Goal: Information Seeking & Learning: Learn about a topic

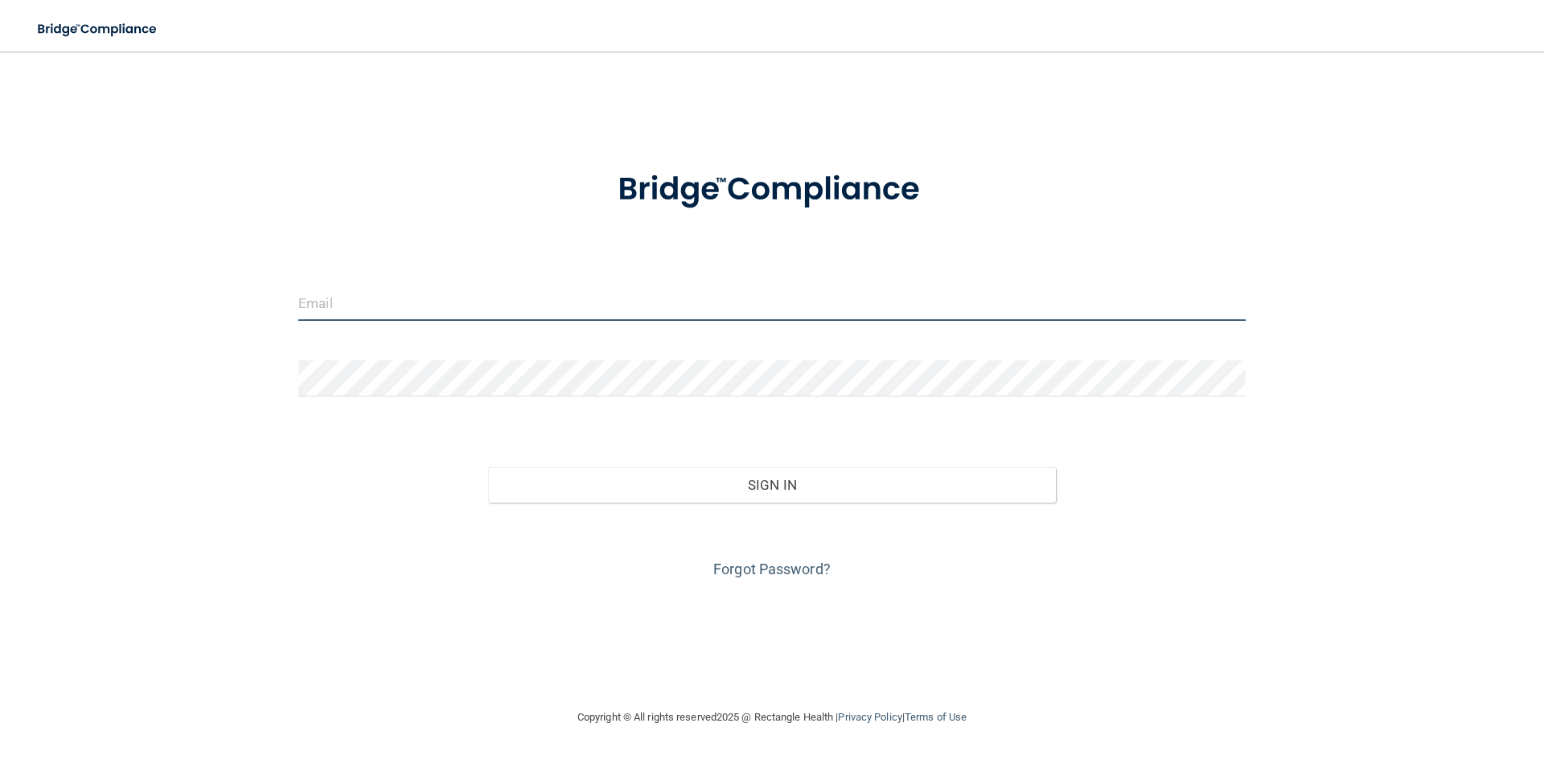
click at [757, 300] on input "email" at bounding box center [771, 303] width 947 height 36
type input "[EMAIL_ADDRESS][DOMAIN_NAME]"
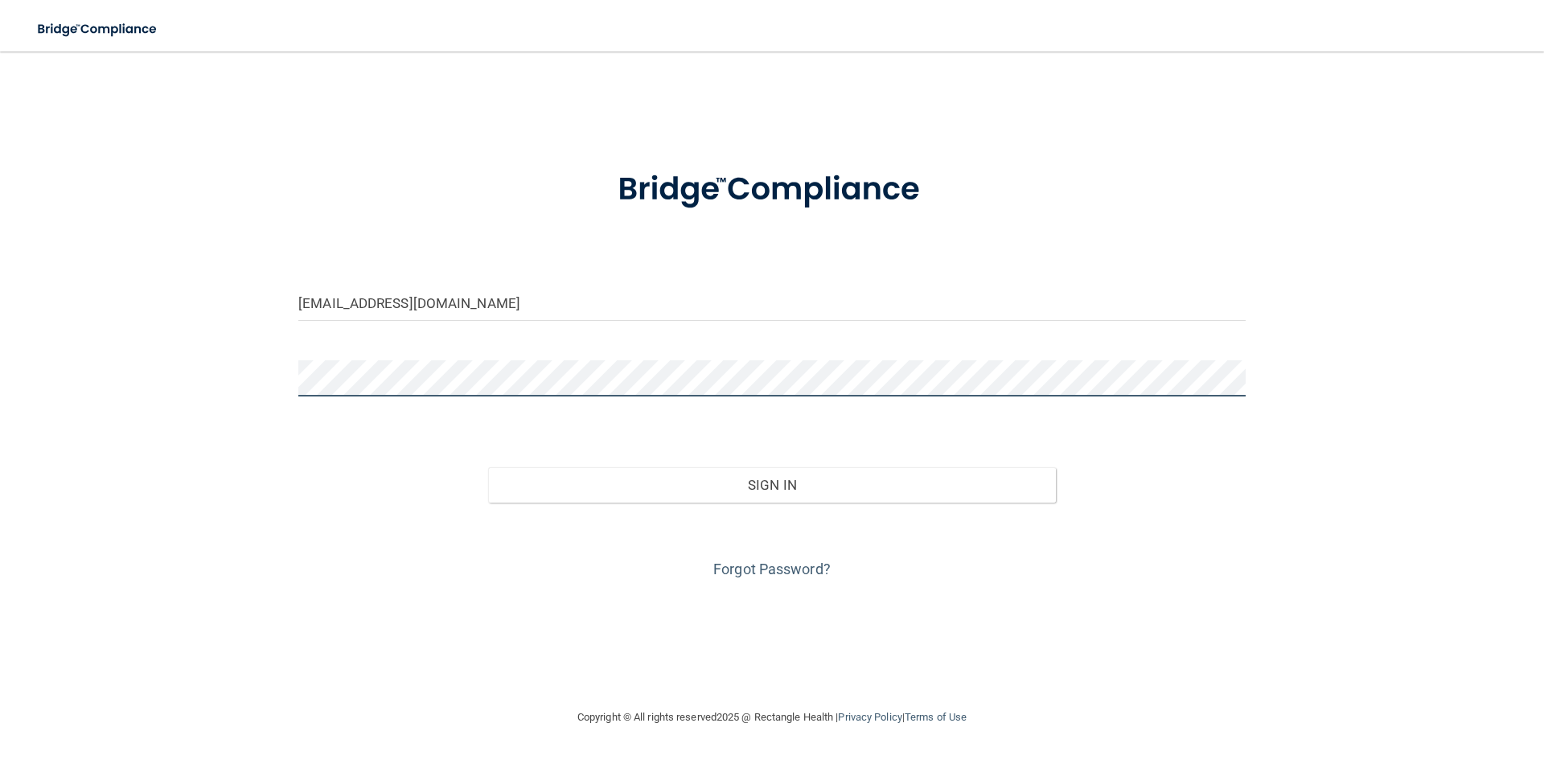
click at [488, 467] on button "Sign In" at bounding box center [772, 484] width 568 height 35
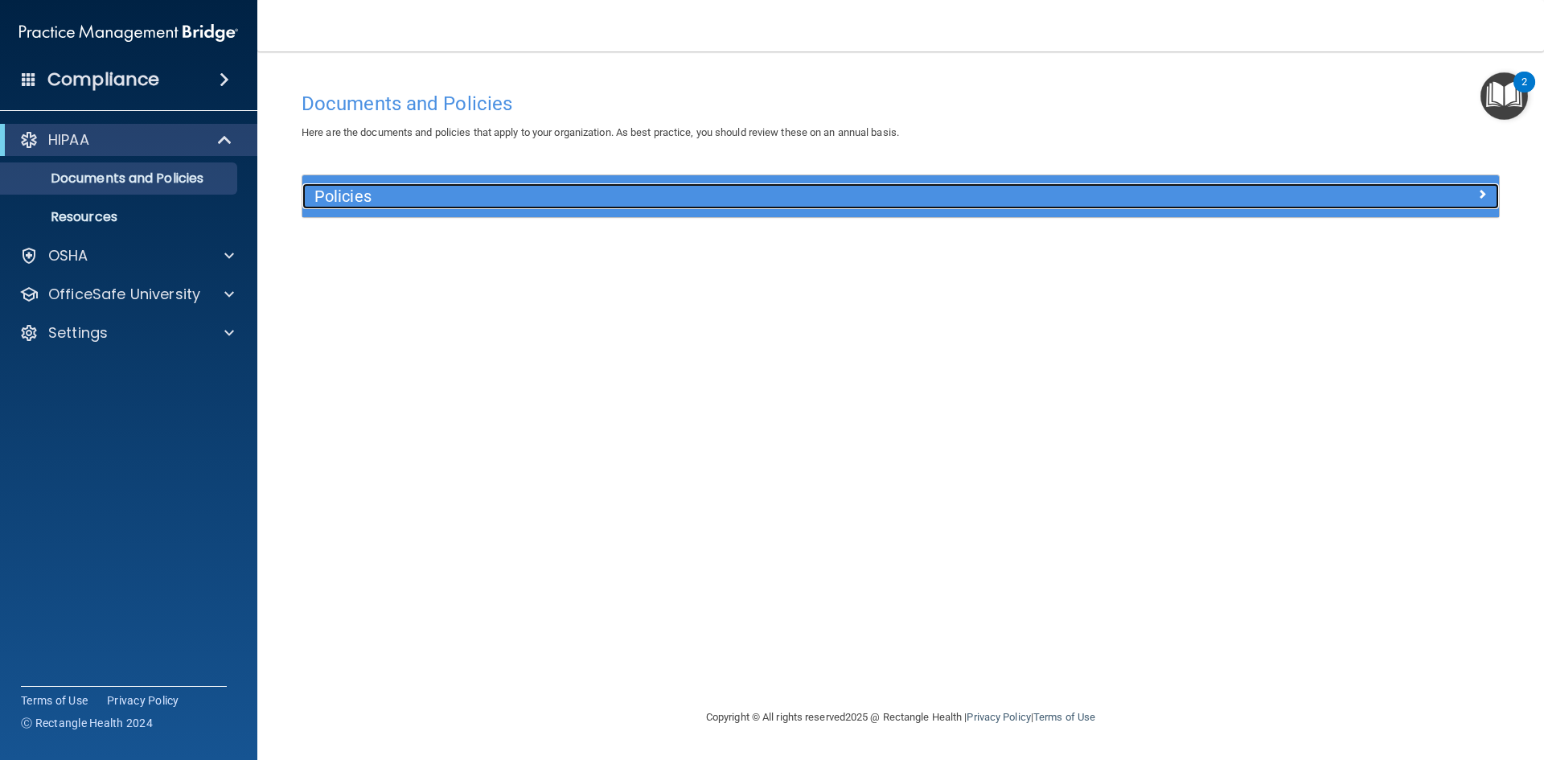
drag, startPoint x: 689, startPoint y: 195, endPoint x: 807, endPoint y: 199, distance: 118.3
click at [690, 195] on h5 "Policies" at bounding box center [750, 196] width 873 height 18
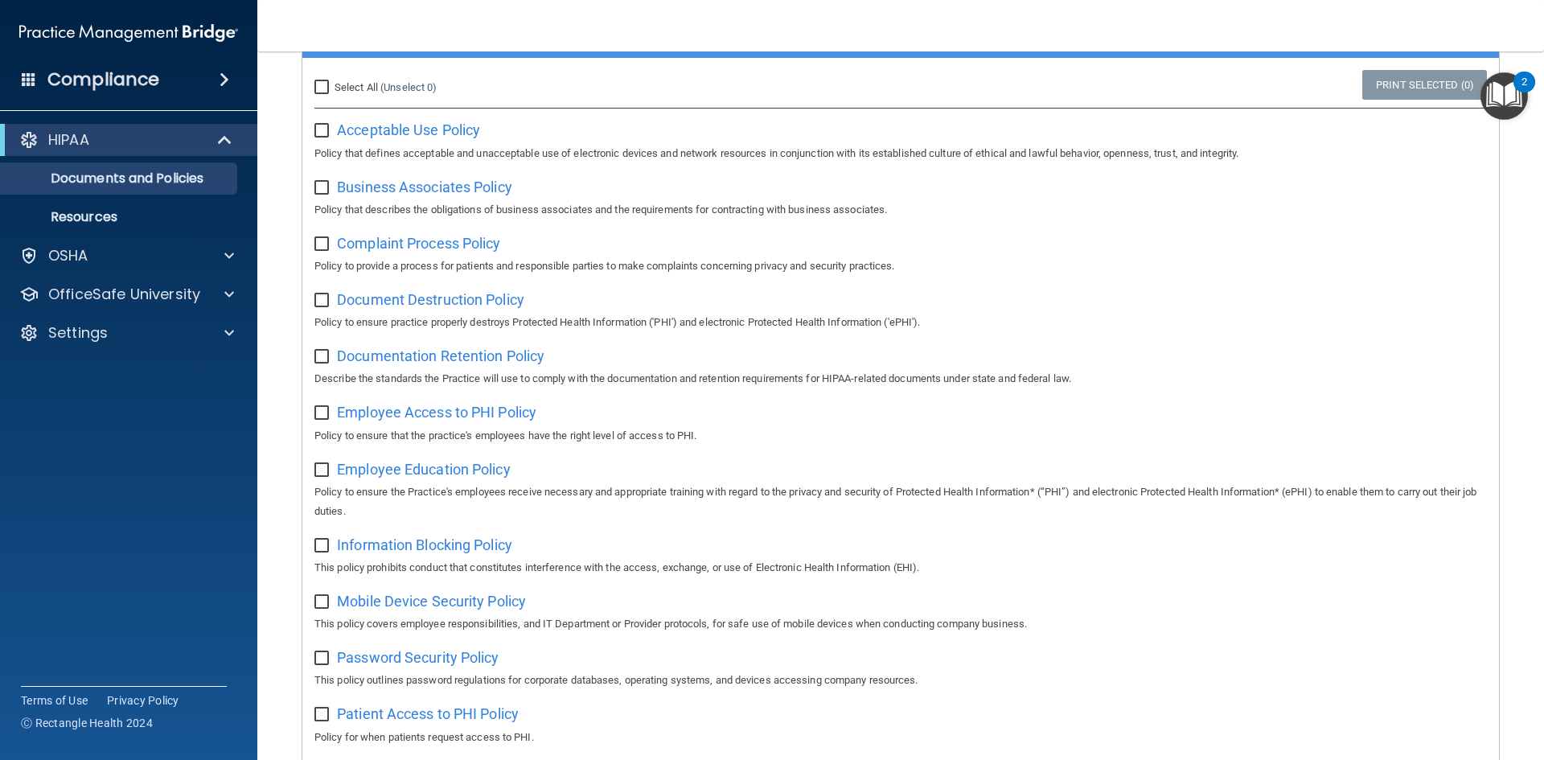
scroll to position [161, 0]
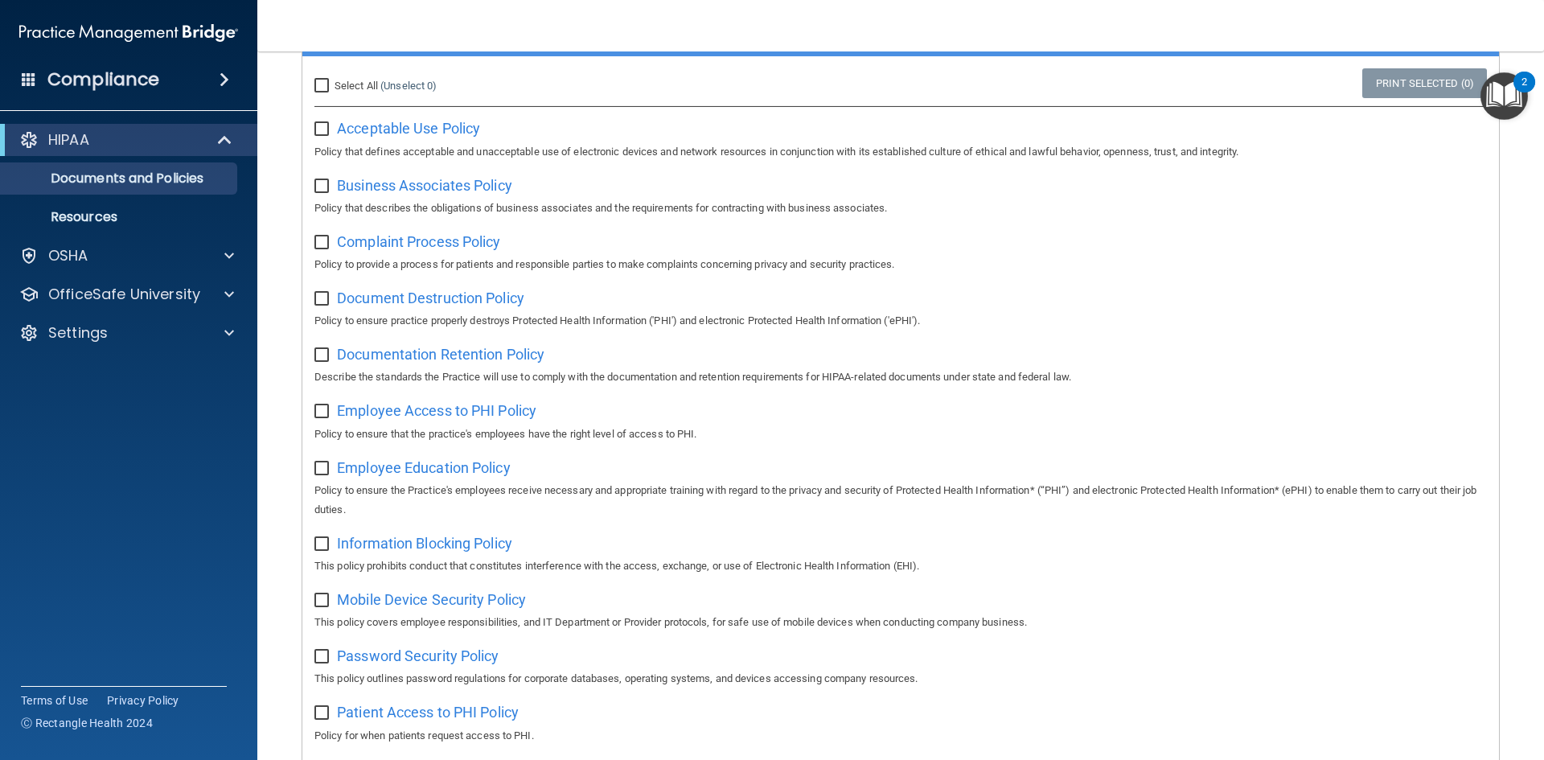
click at [326, 87] on input "Select All (Unselect 0) Unselect All" at bounding box center [323, 86] width 18 height 13
checkbox input "true"
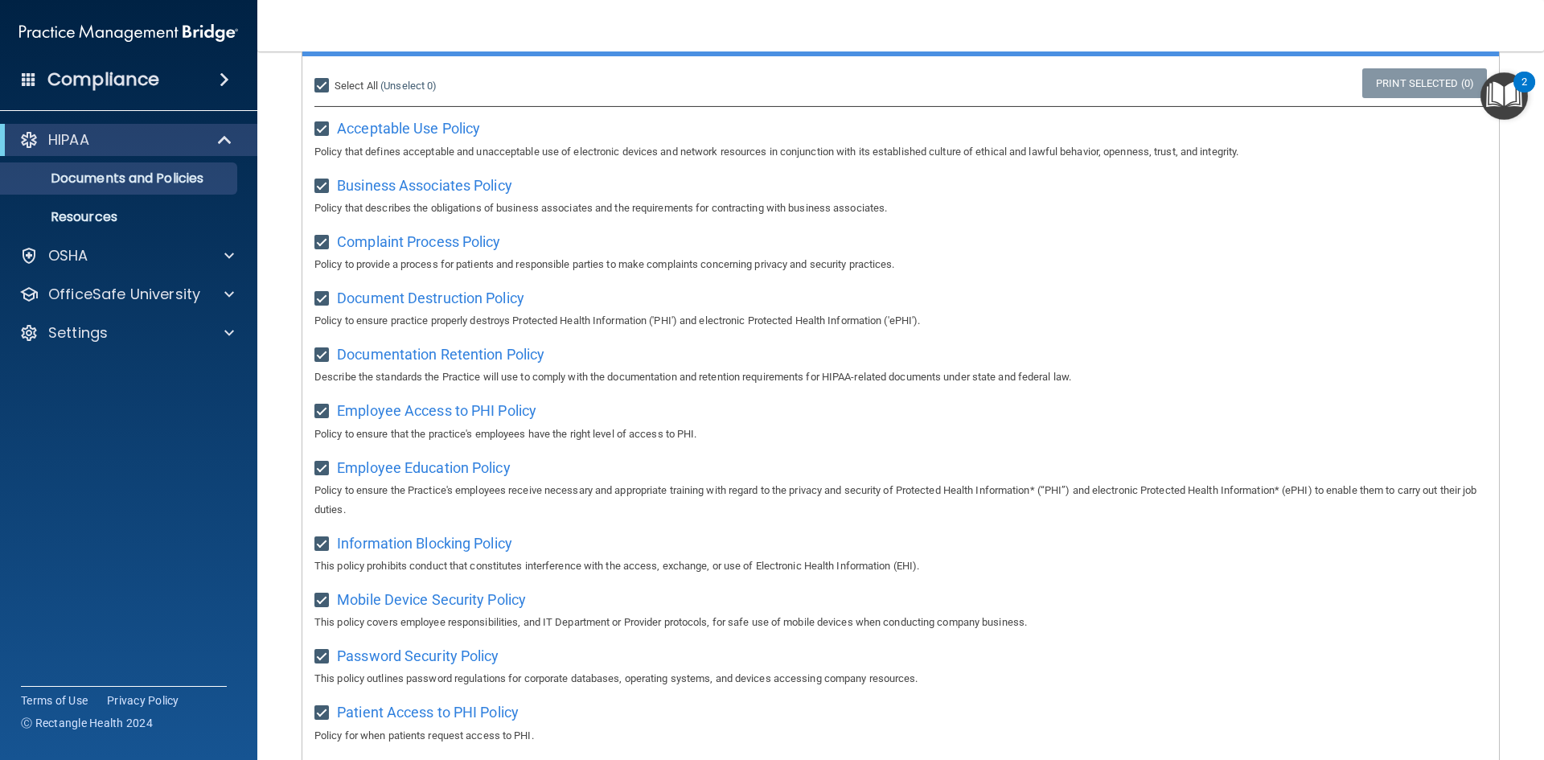
checkbox input "true"
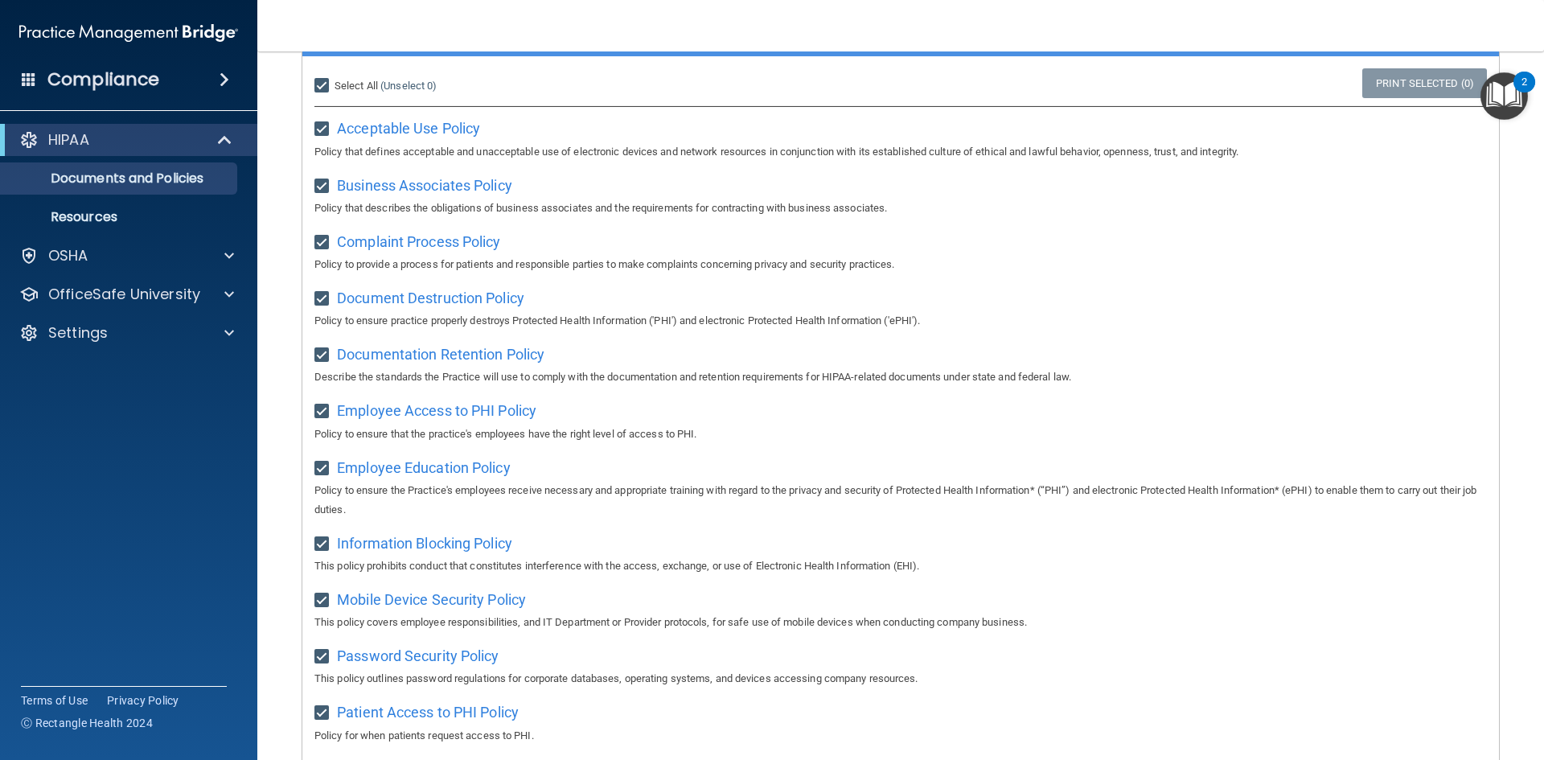
checkbox input "true"
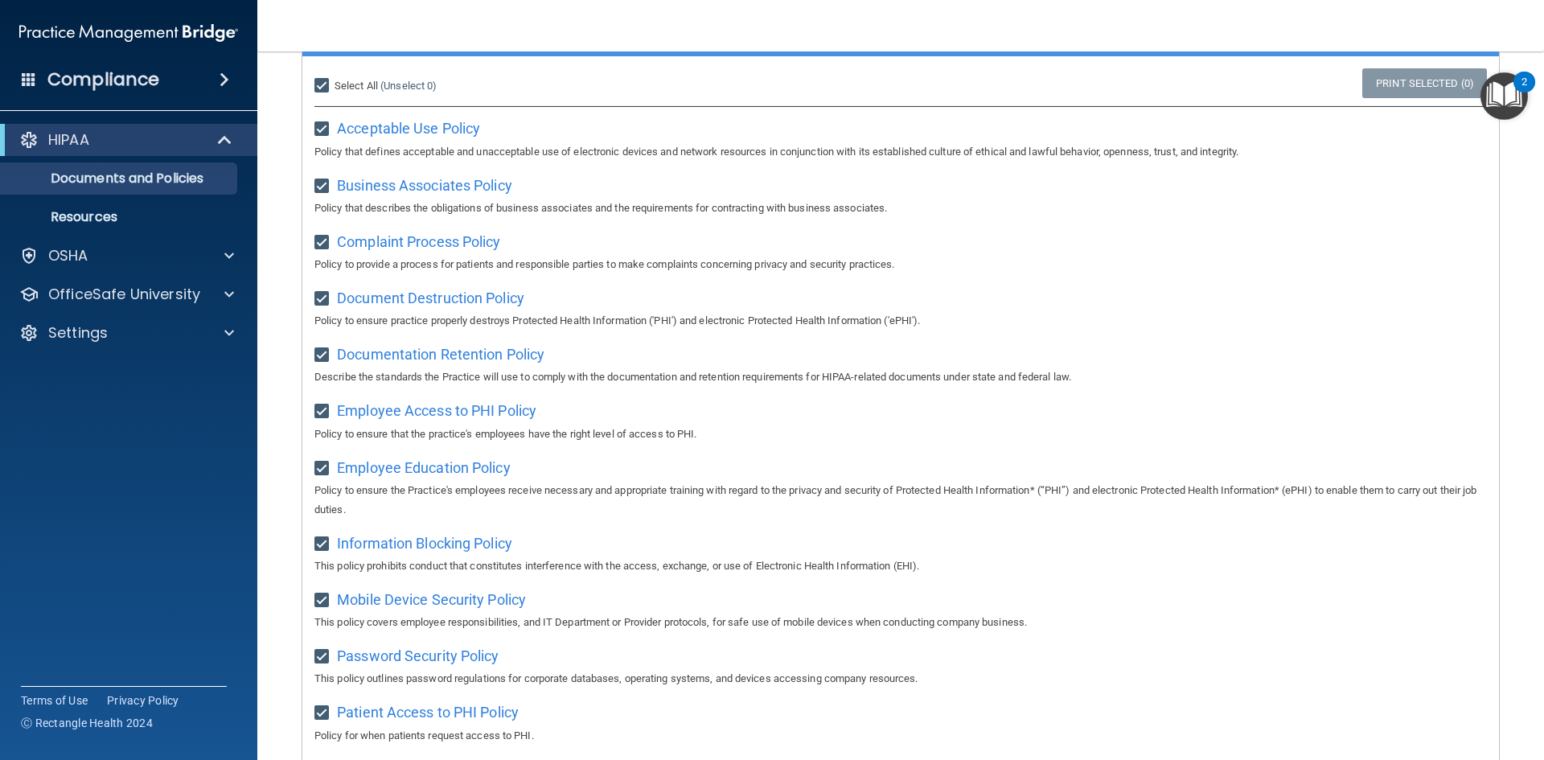
checkbox input "true"
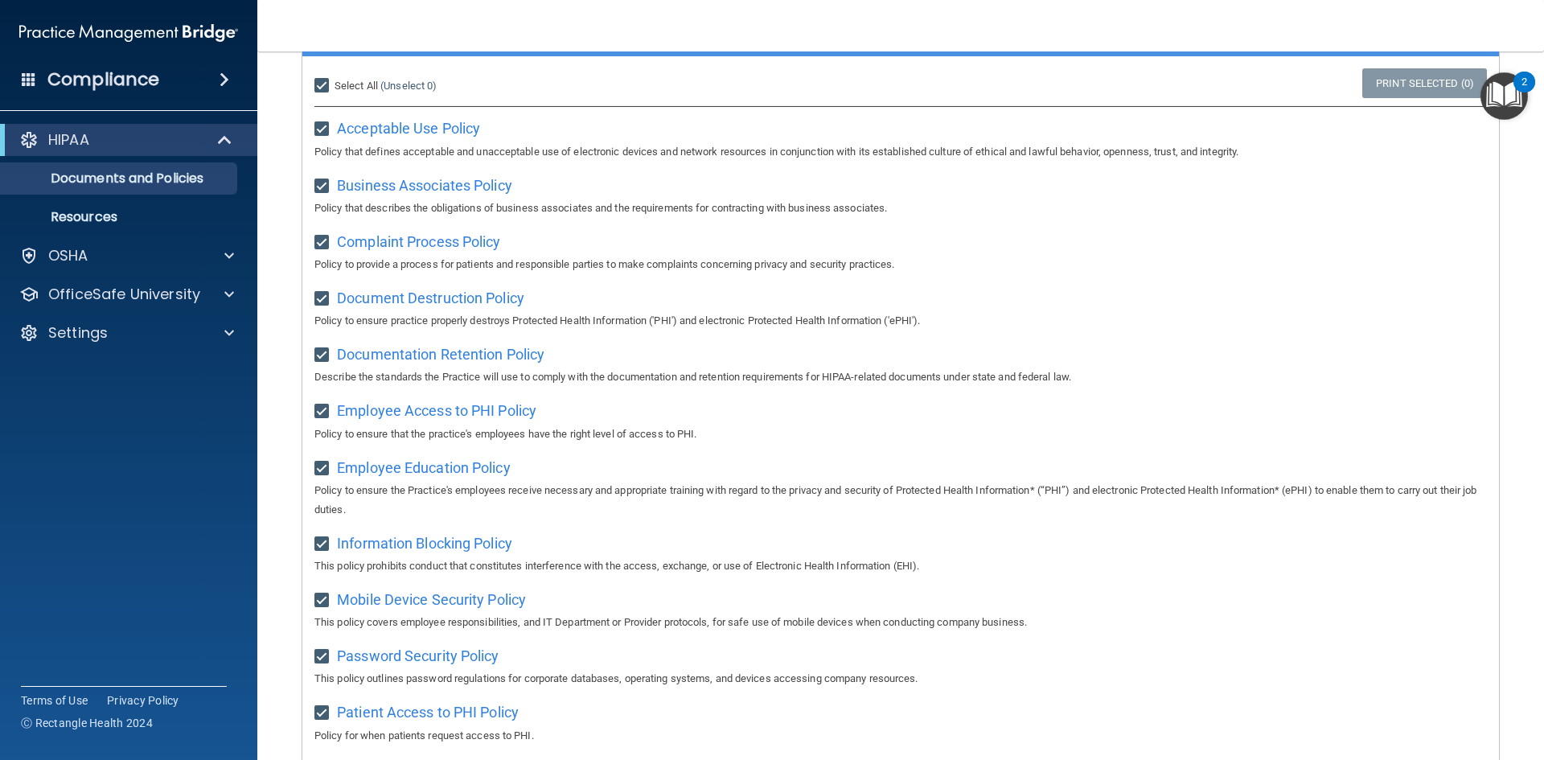
checkbox input "true"
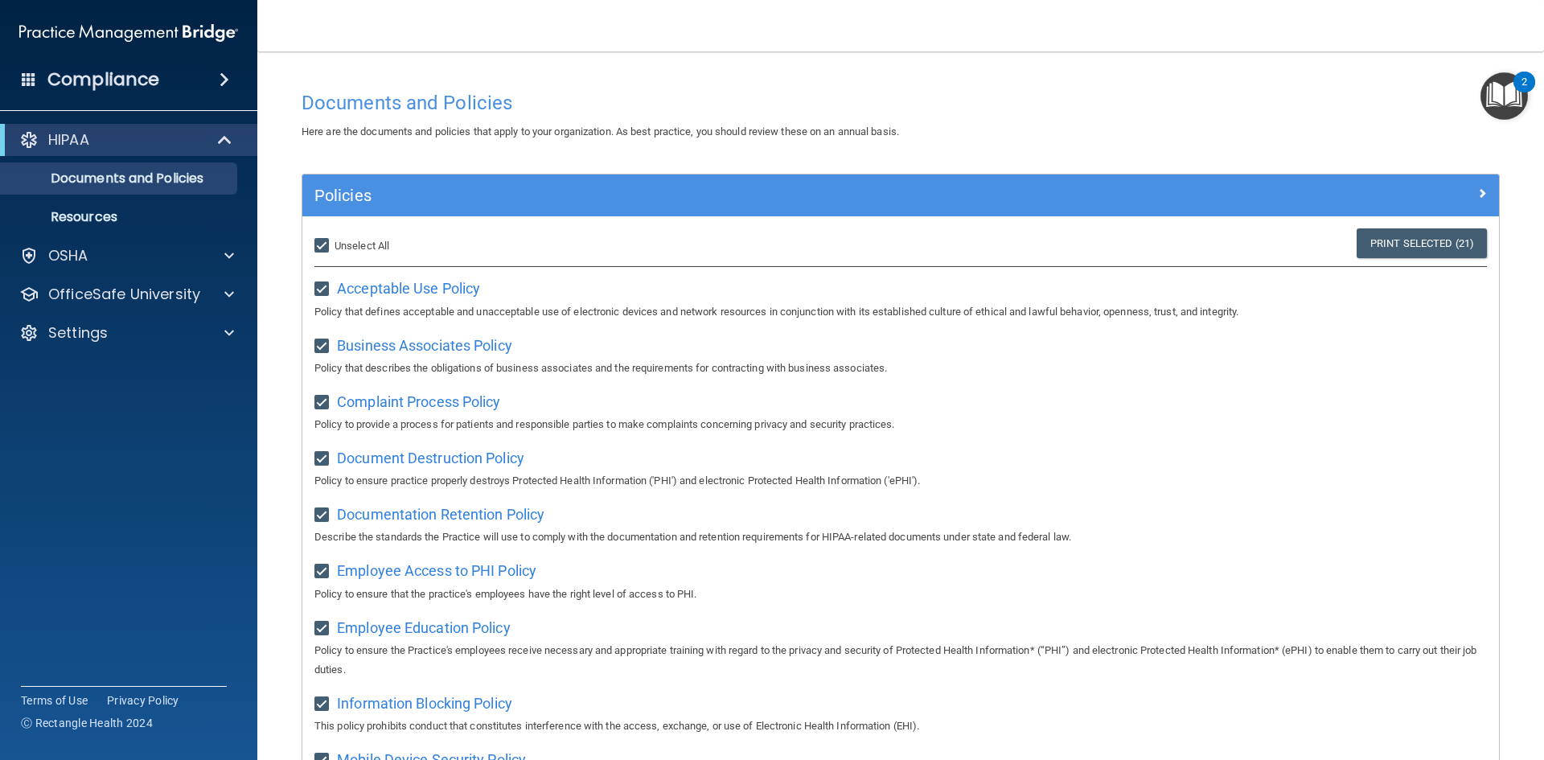
scroll to position [0, 0]
click at [143, 148] on div "HIPAA" at bounding box center [106, 139] width 199 height 19
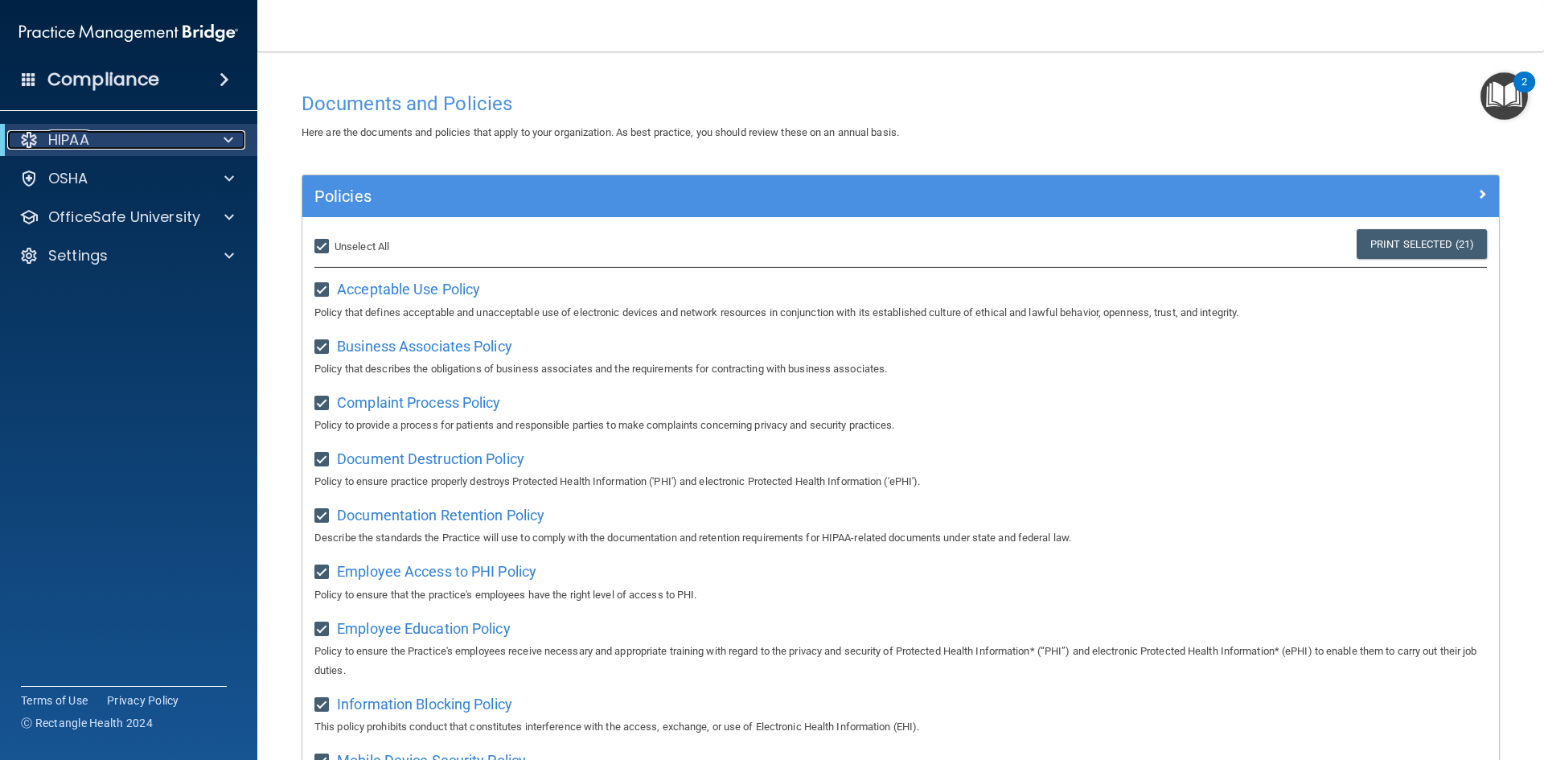
click at [170, 136] on div "HIPAA" at bounding box center [106, 139] width 199 height 19
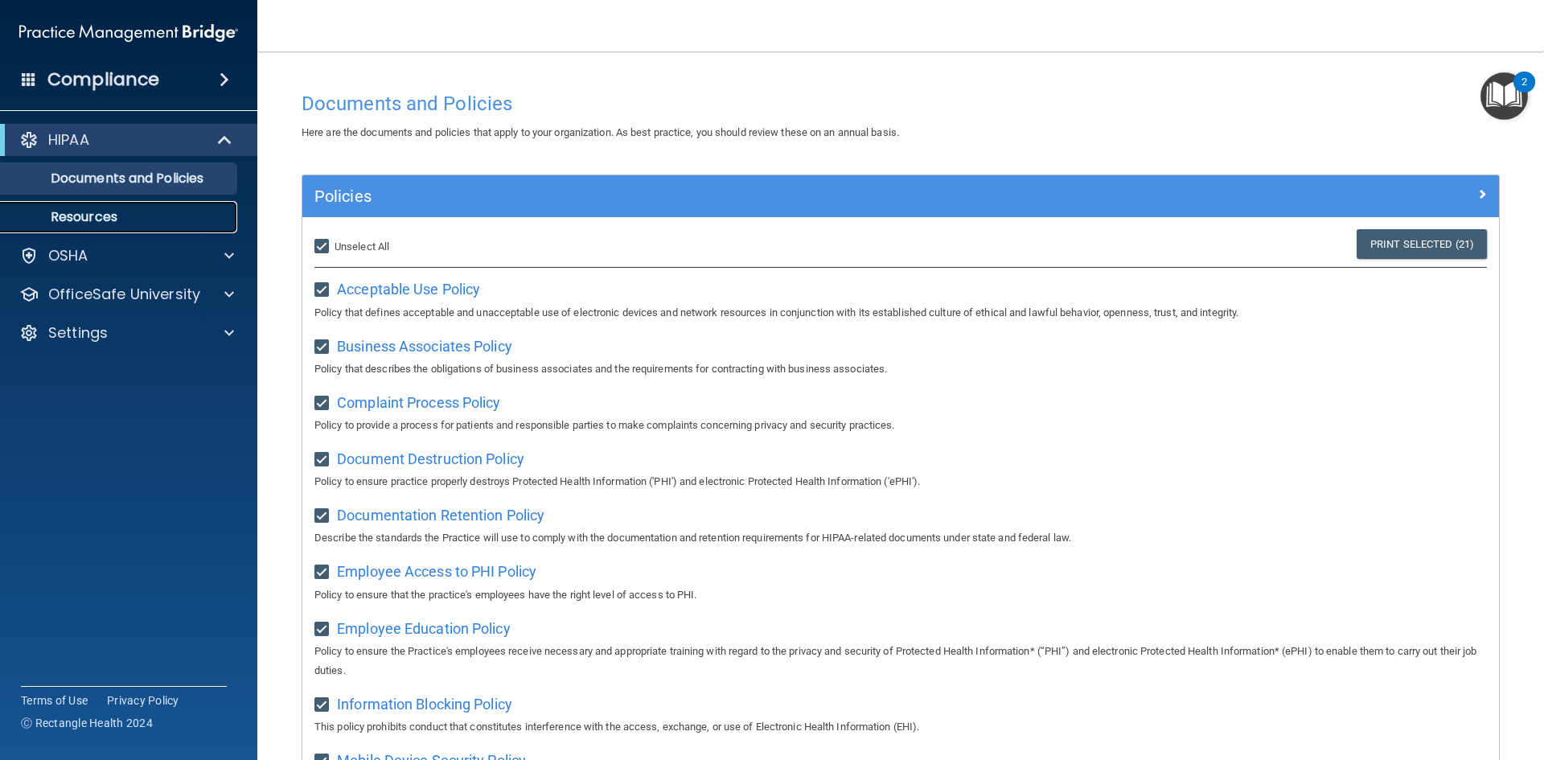
click at [121, 206] on link "Resources" at bounding box center [110, 217] width 253 height 32
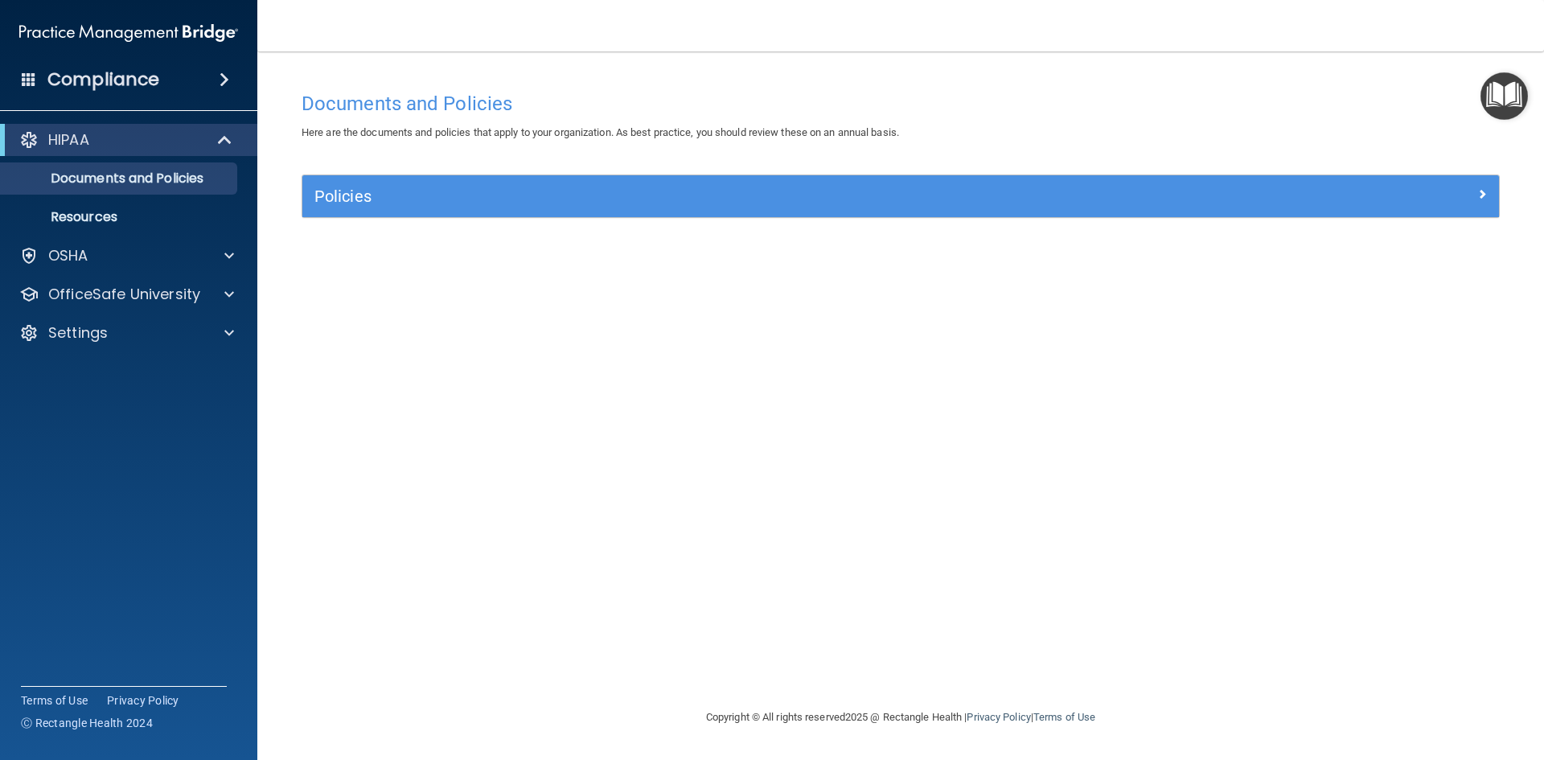
click at [132, 69] on h4 "Compliance" at bounding box center [103, 79] width 112 height 23
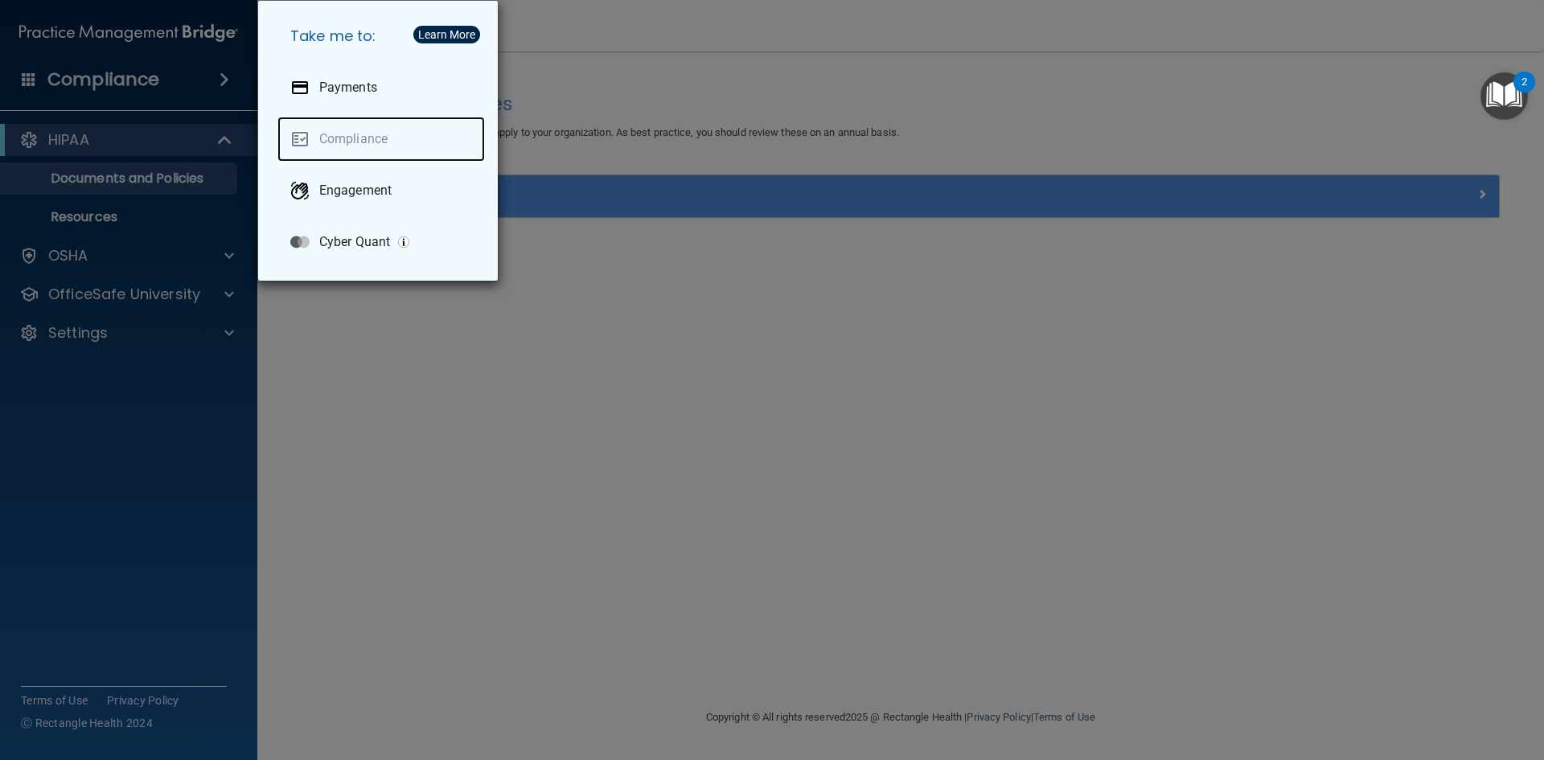
click at [363, 135] on link "Compliance" at bounding box center [380, 139] width 207 height 45
click at [391, 151] on link "Compliance" at bounding box center [380, 139] width 207 height 45
click at [387, 145] on link "Compliance" at bounding box center [380, 139] width 207 height 45
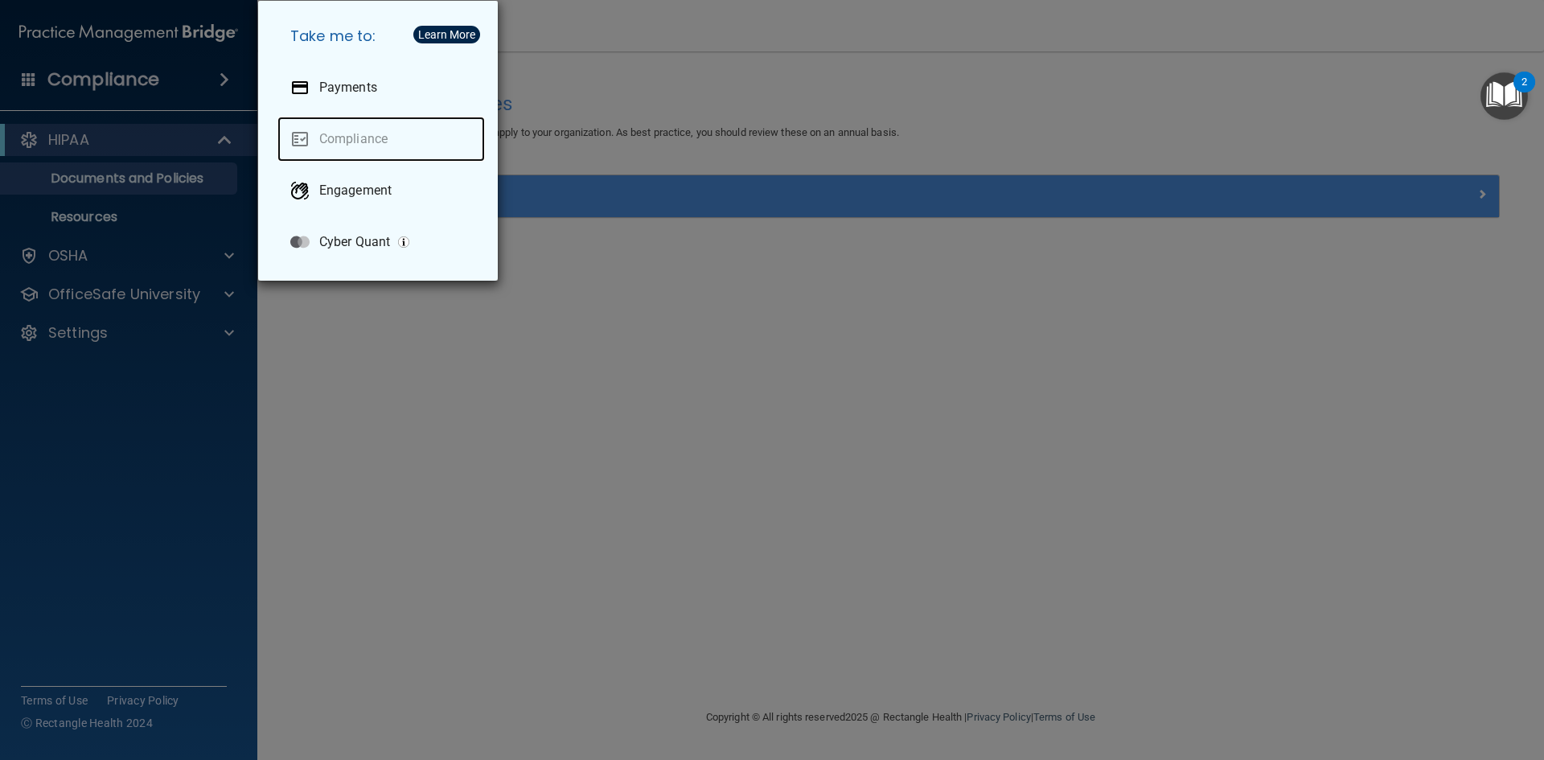
click at [387, 145] on link "Compliance" at bounding box center [380, 139] width 207 height 45
click at [437, 316] on div "Take me to: Payments Compliance Engagement Cyber Quant" at bounding box center [772, 380] width 1544 height 760
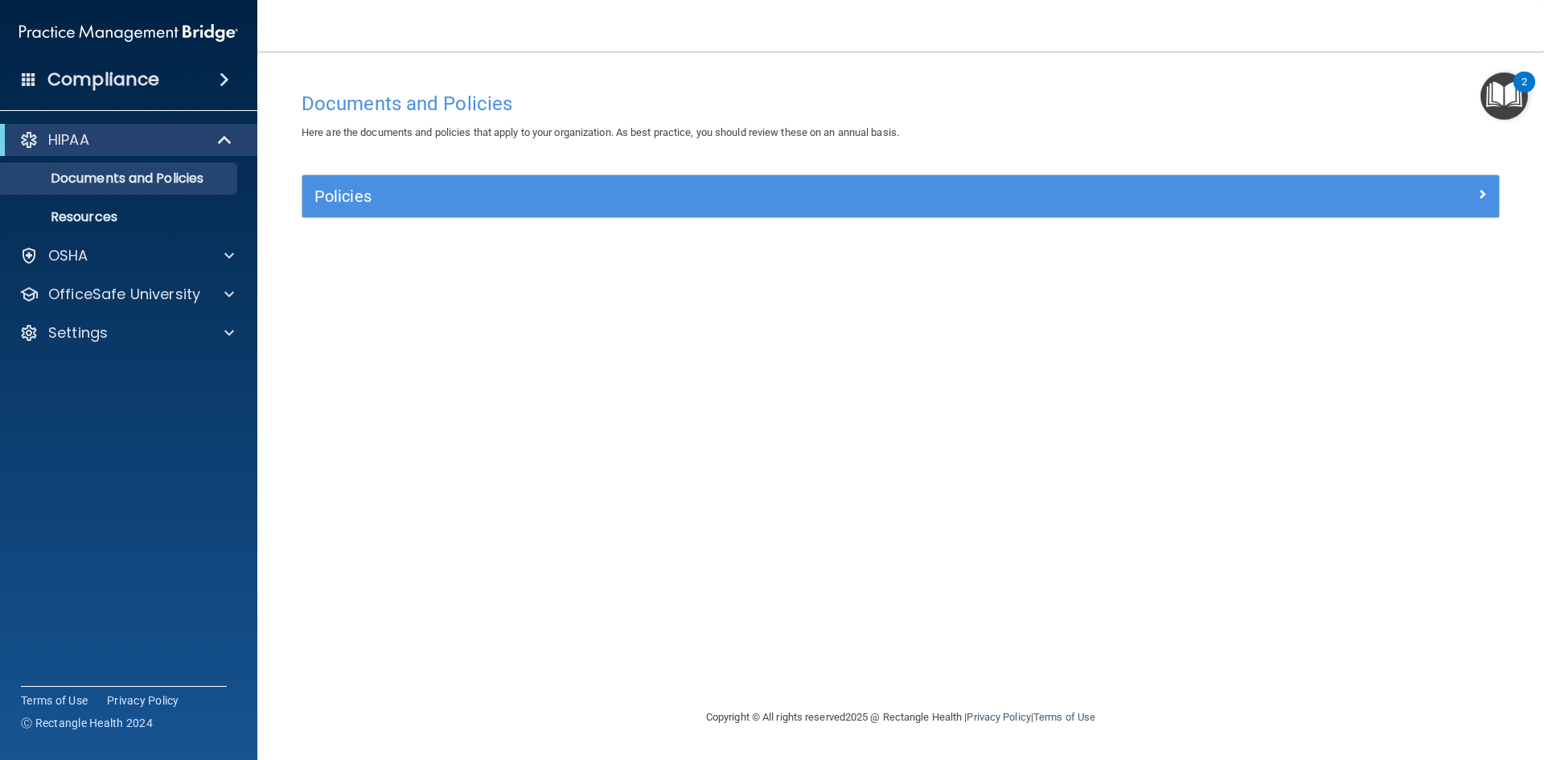
click at [194, 91] on div "Compliance" at bounding box center [128, 79] width 257 height 35
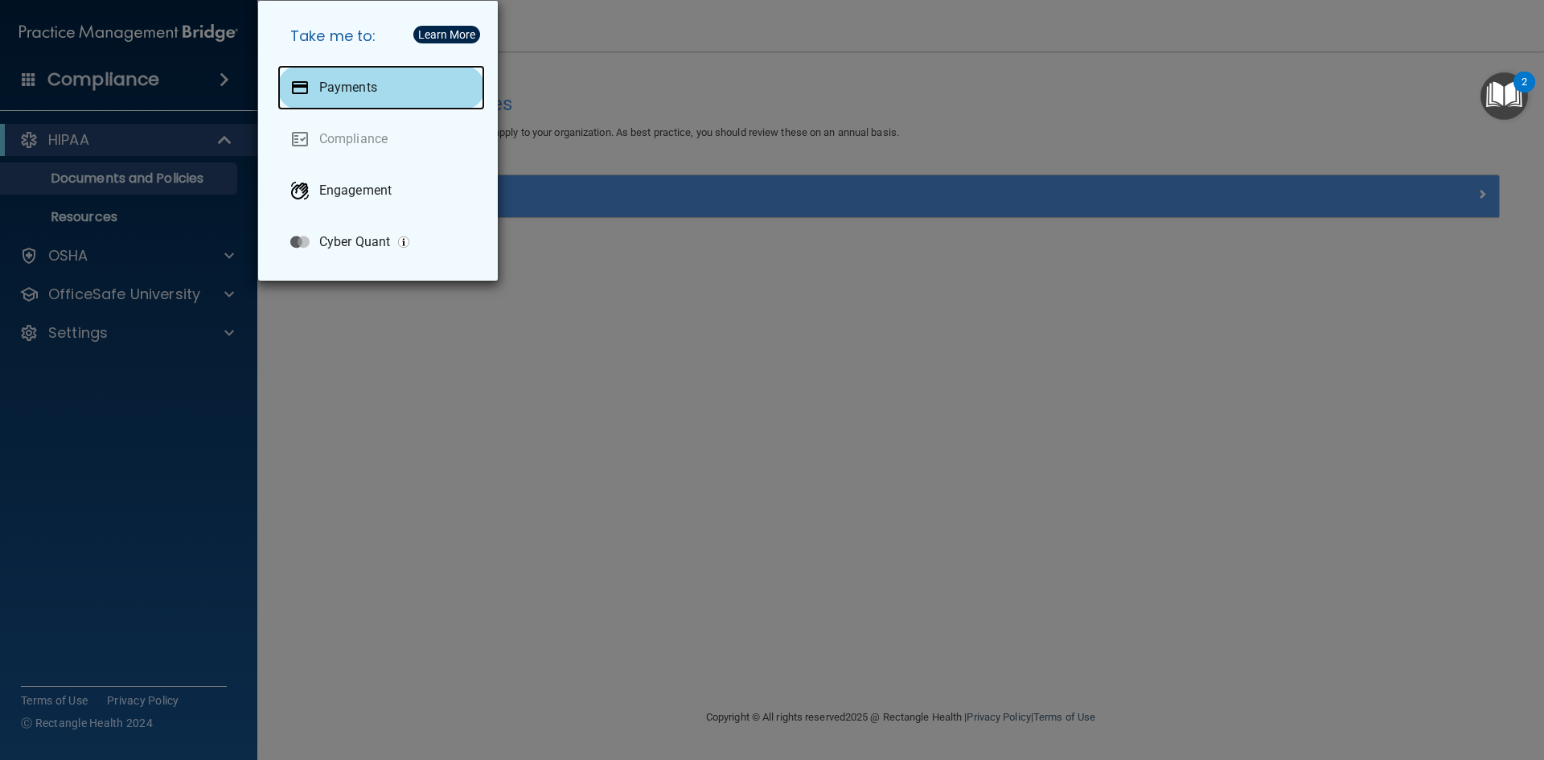
click at [363, 76] on div "Payments" at bounding box center [380, 87] width 207 height 45
click at [547, 159] on div "Take me to: Payments Compliance Engagement Cyber Quant" at bounding box center [772, 380] width 1544 height 760
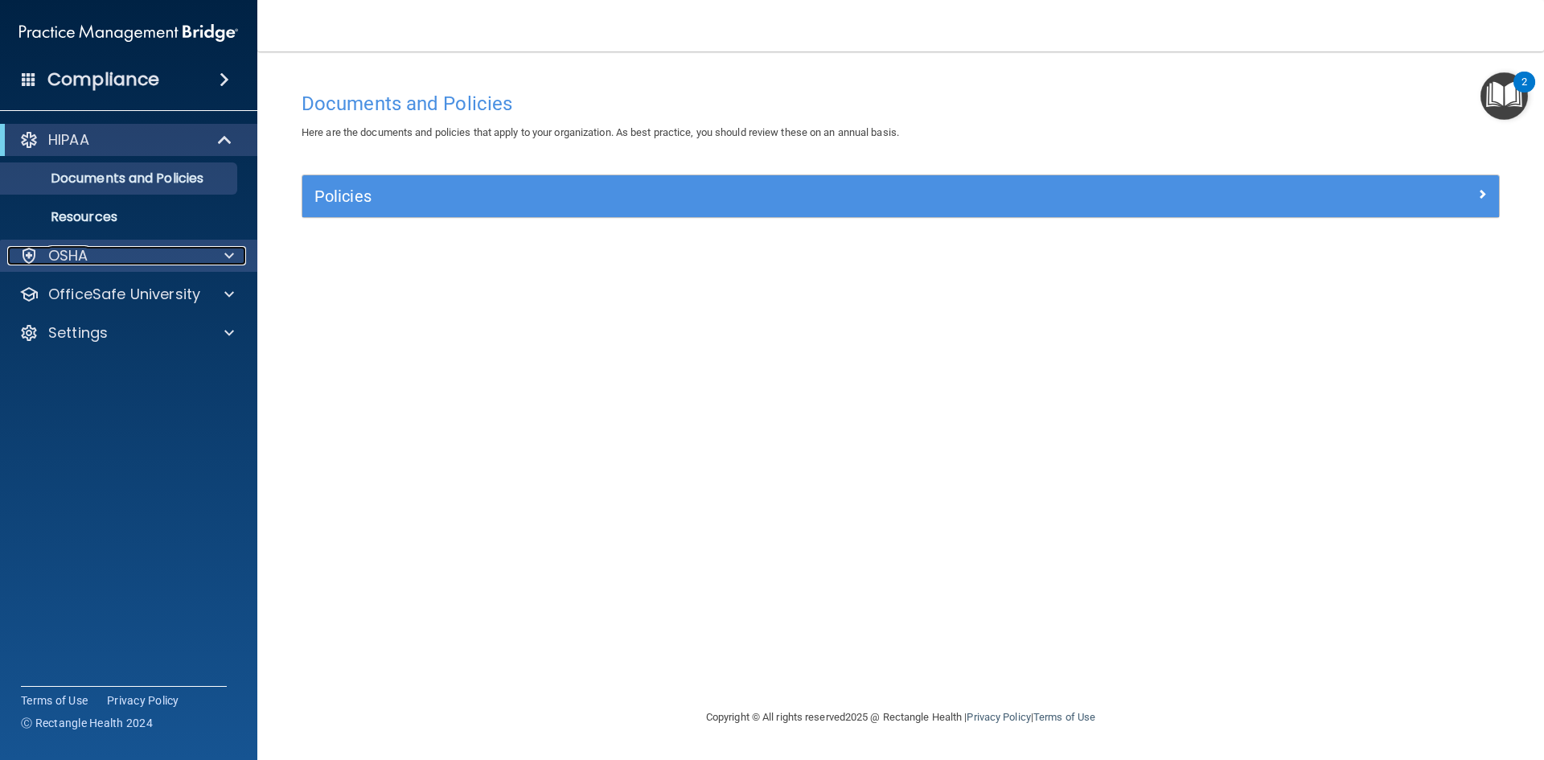
click at [104, 253] on div "OSHA" at bounding box center [106, 255] width 199 height 19
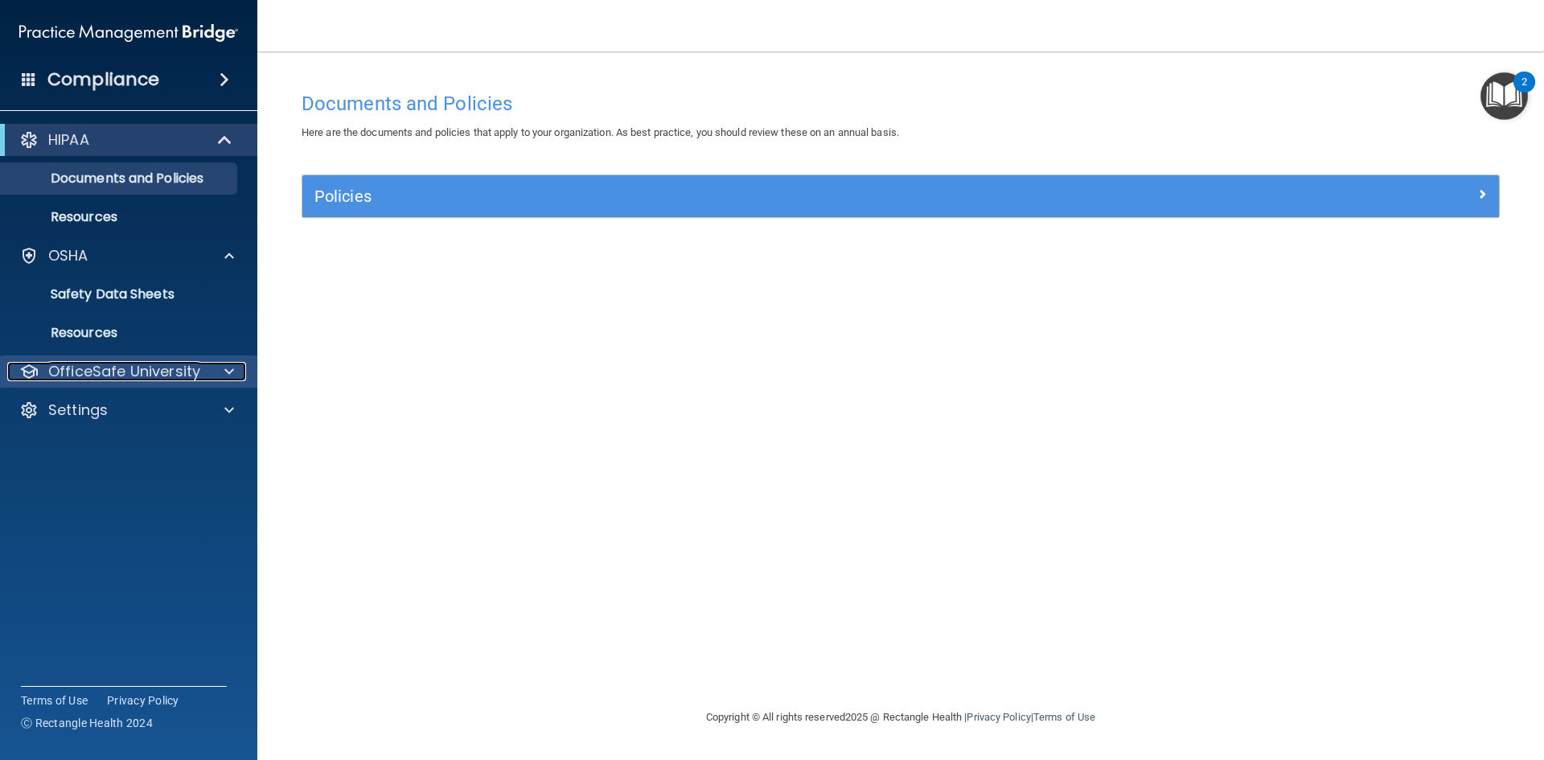
click at [124, 371] on p "OfficeSafe University" at bounding box center [124, 371] width 152 height 19
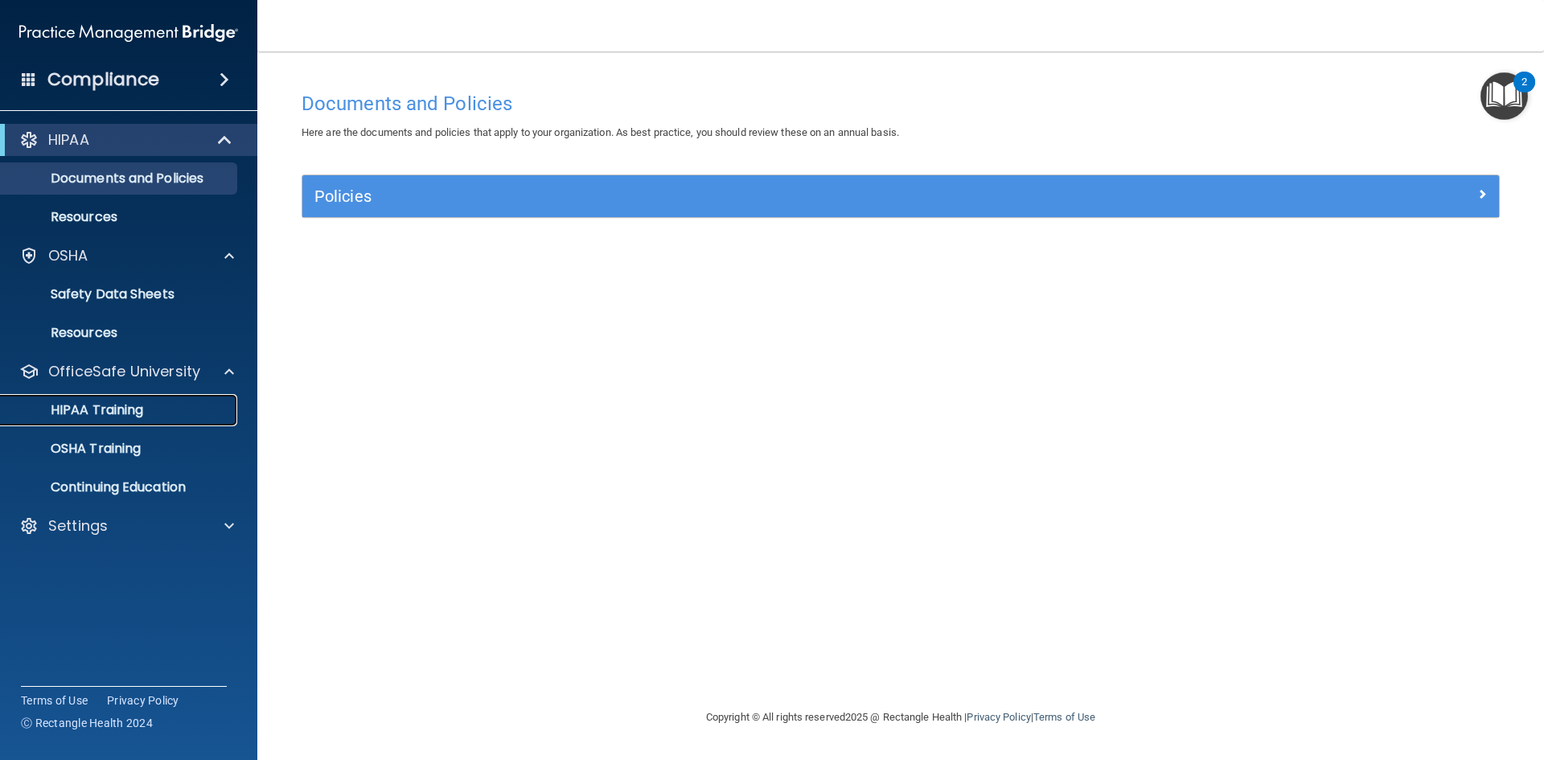
click at [154, 404] on div "HIPAA Training" at bounding box center [119, 410] width 219 height 16
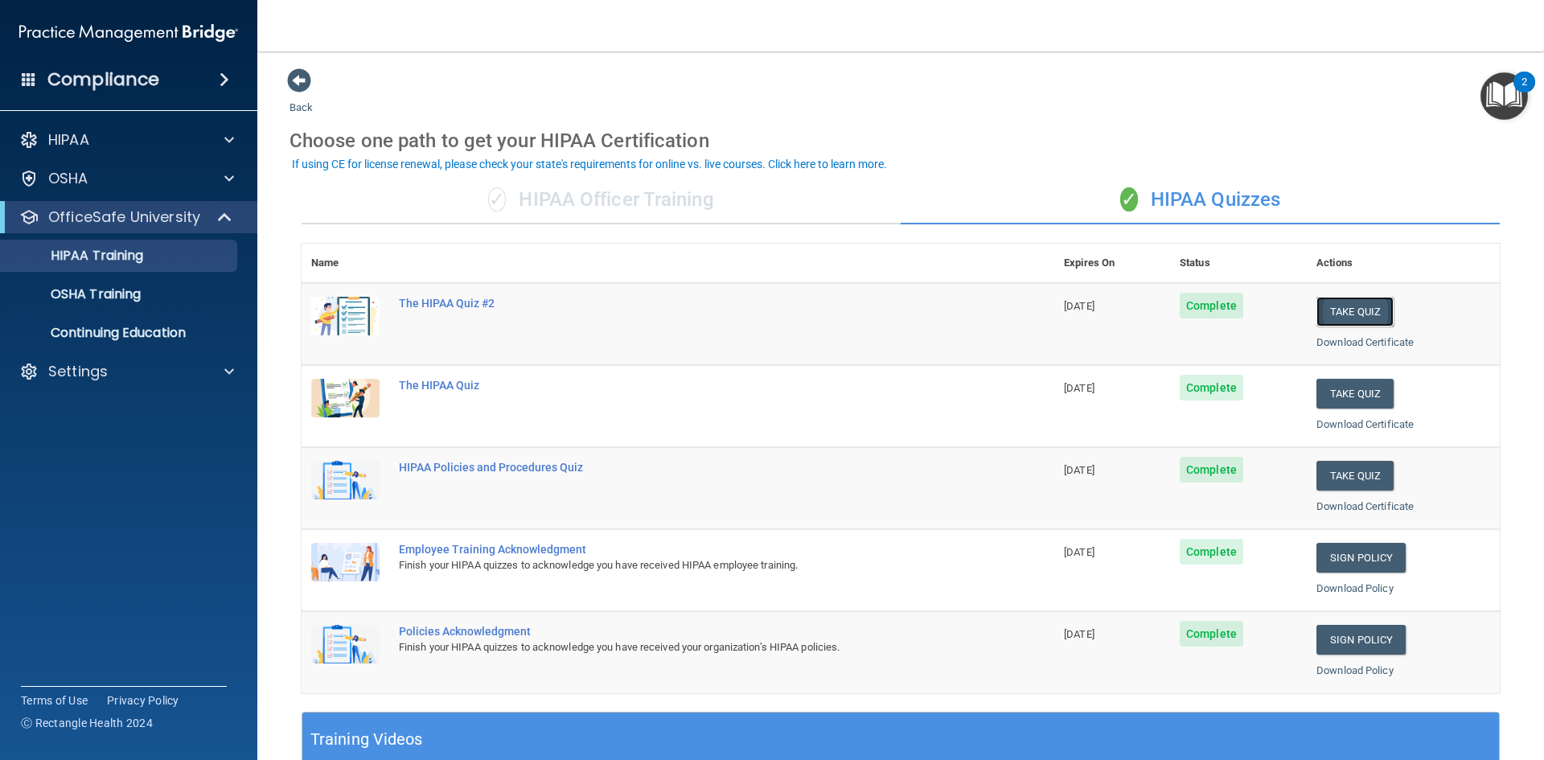
click at [1353, 309] on button "Take Quiz" at bounding box center [1354, 312] width 77 height 30
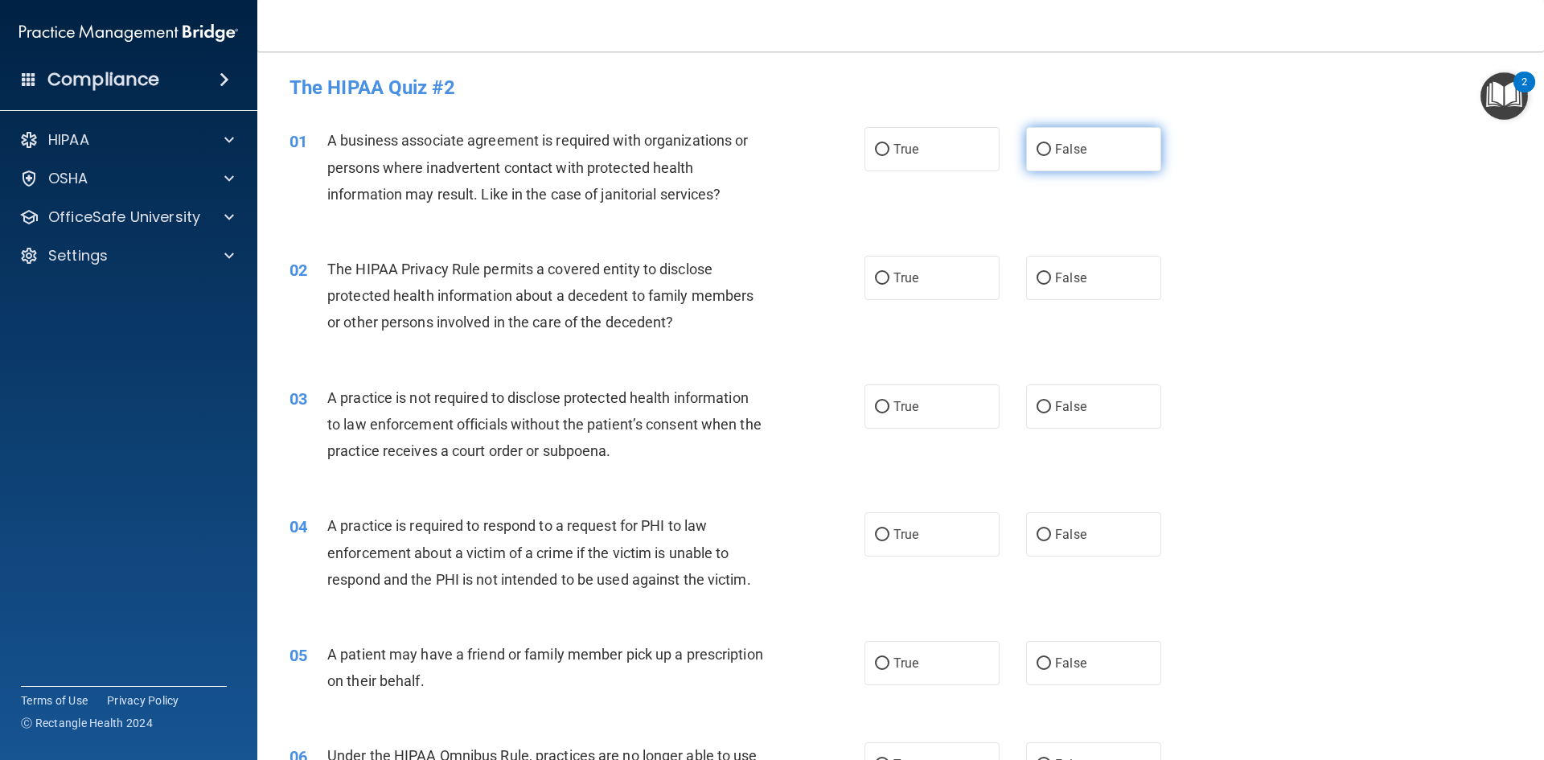
click at [1103, 162] on label "False" at bounding box center [1093, 149] width 135 height 44
click at [1051, 156] on input "False" at bounding box center [1043, 150] width 14 height 12
radio input "true"
click at [909, 279] on span "True" at bounding box center [905, 277] width 25 height 15
click at [889, 279] on input "True" at bounding box center [882, 279] width 14 height 12
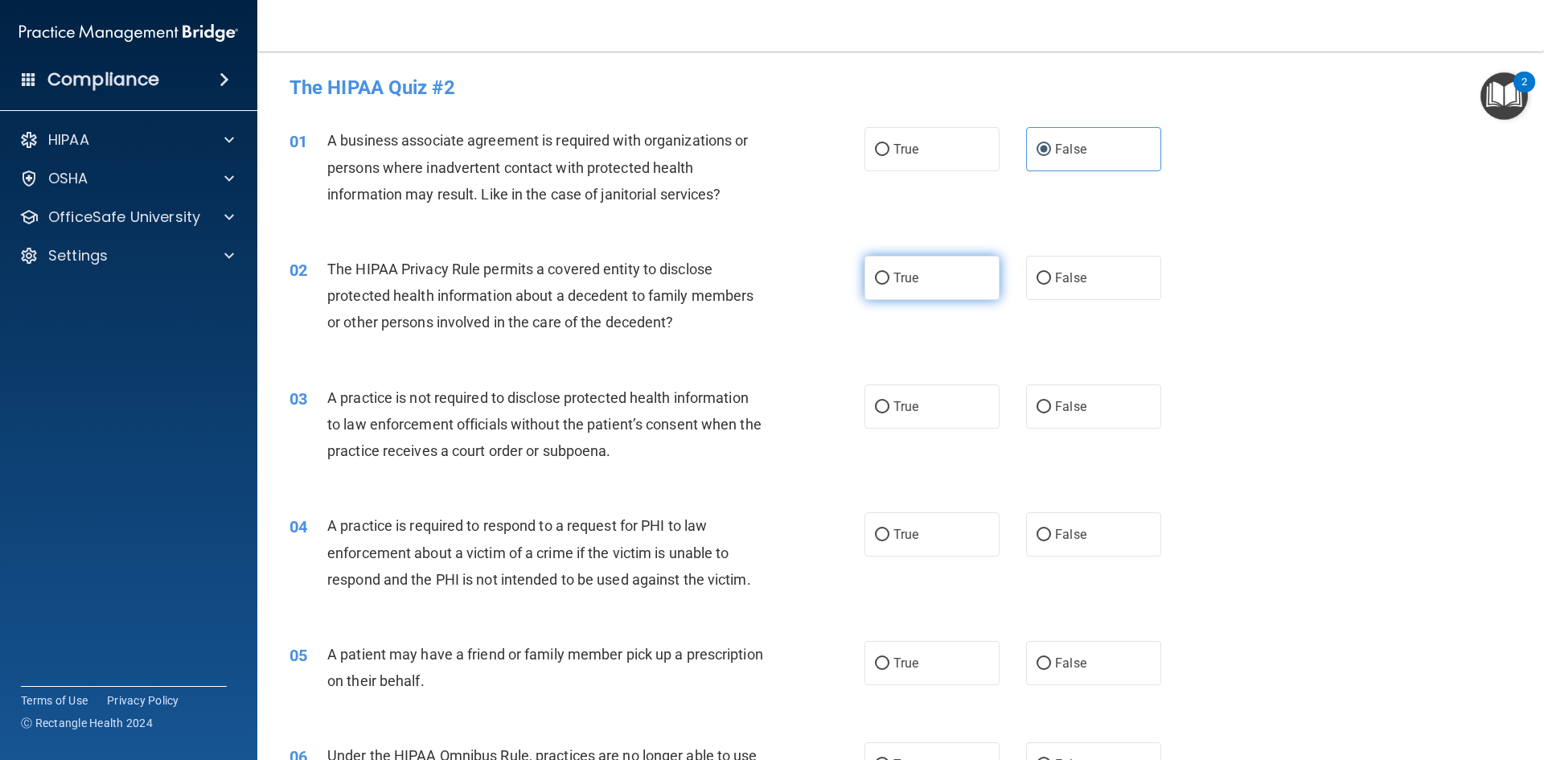
radio input "true"
click at [1067, 396] on label "False" at bounding box center [1093, 406] width 135 height 44
click at [1051, 401] on input "False" at bounding box center [1043, 407] width 14 height 12
radio input "true"
click at [961, 536] on label "True" at bounding box center [931, 534] width 135 height 44
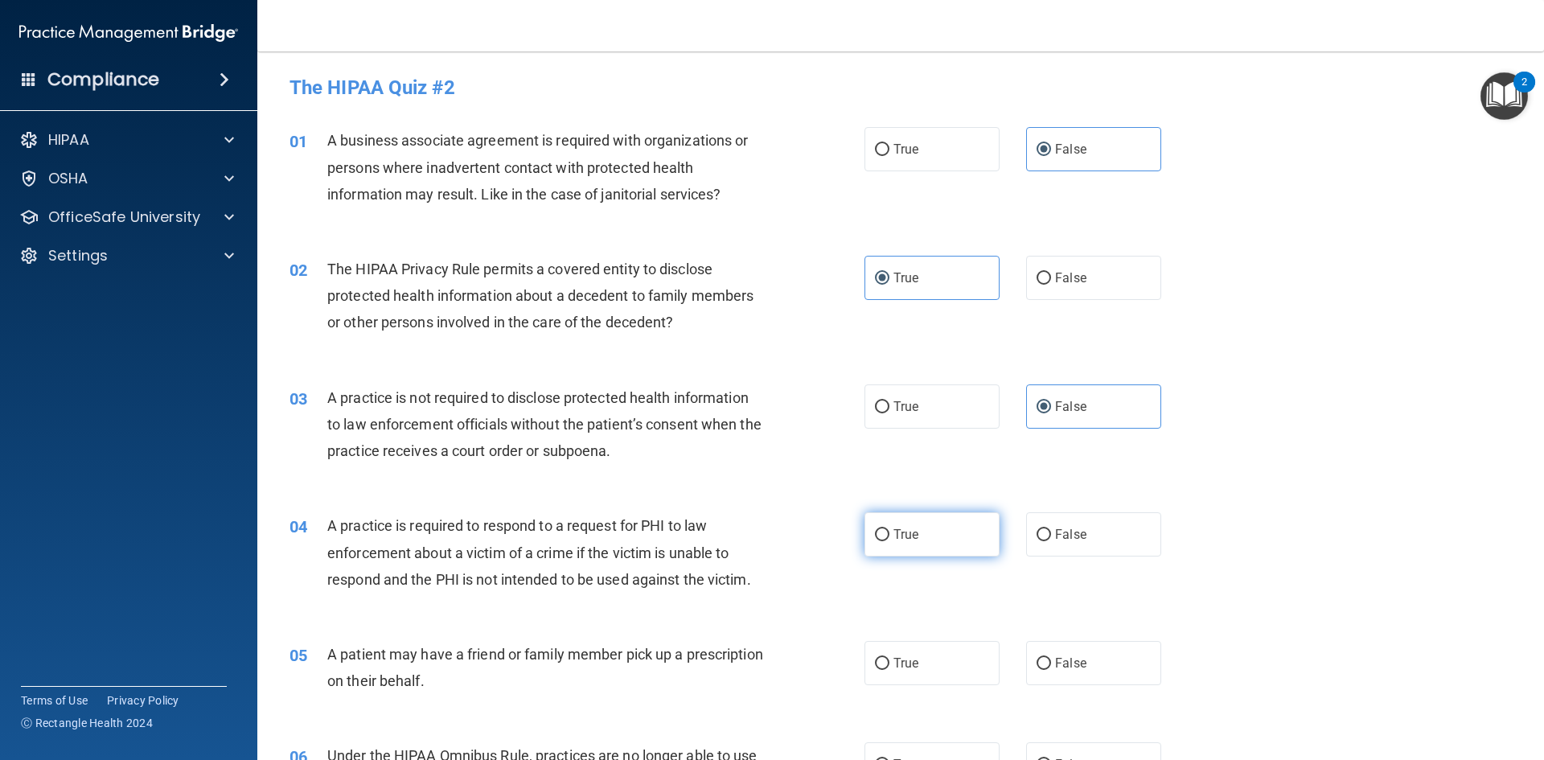
click at [889, 536] on input "True" at bounding box center [882, 535] width 14 height 12
radio input "true"
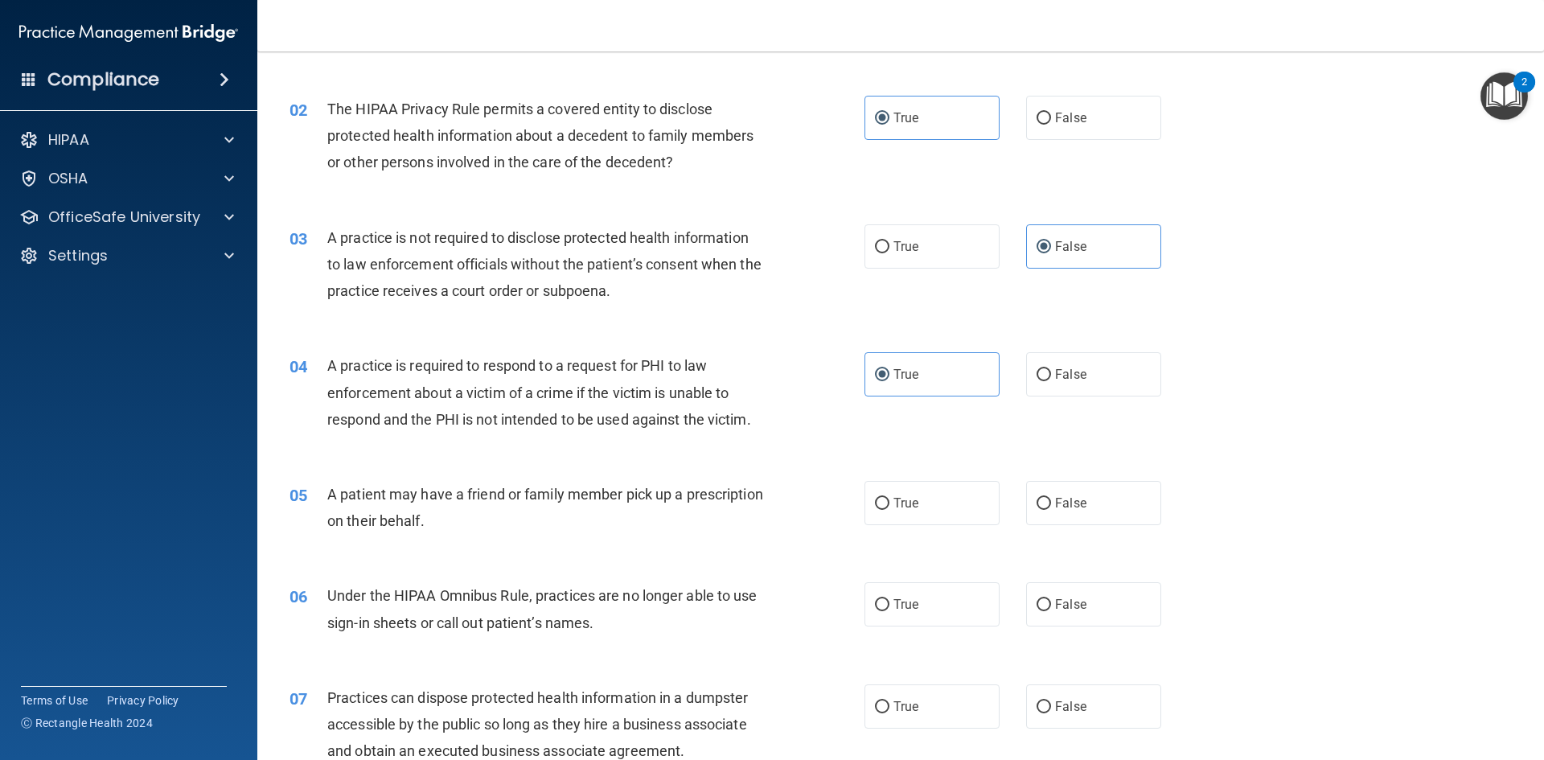
scroll to position [161, 0]
click at [949, 517] on label "True" at bounding box center [931, 502] width 135 height 44
click at [889, 509] on input "True" at bounding box center [882, 503] width 14 height 12
radio input "true"
click at [1062, 514] on label "False" at bounding box center [1093, 502] width 135 height 44
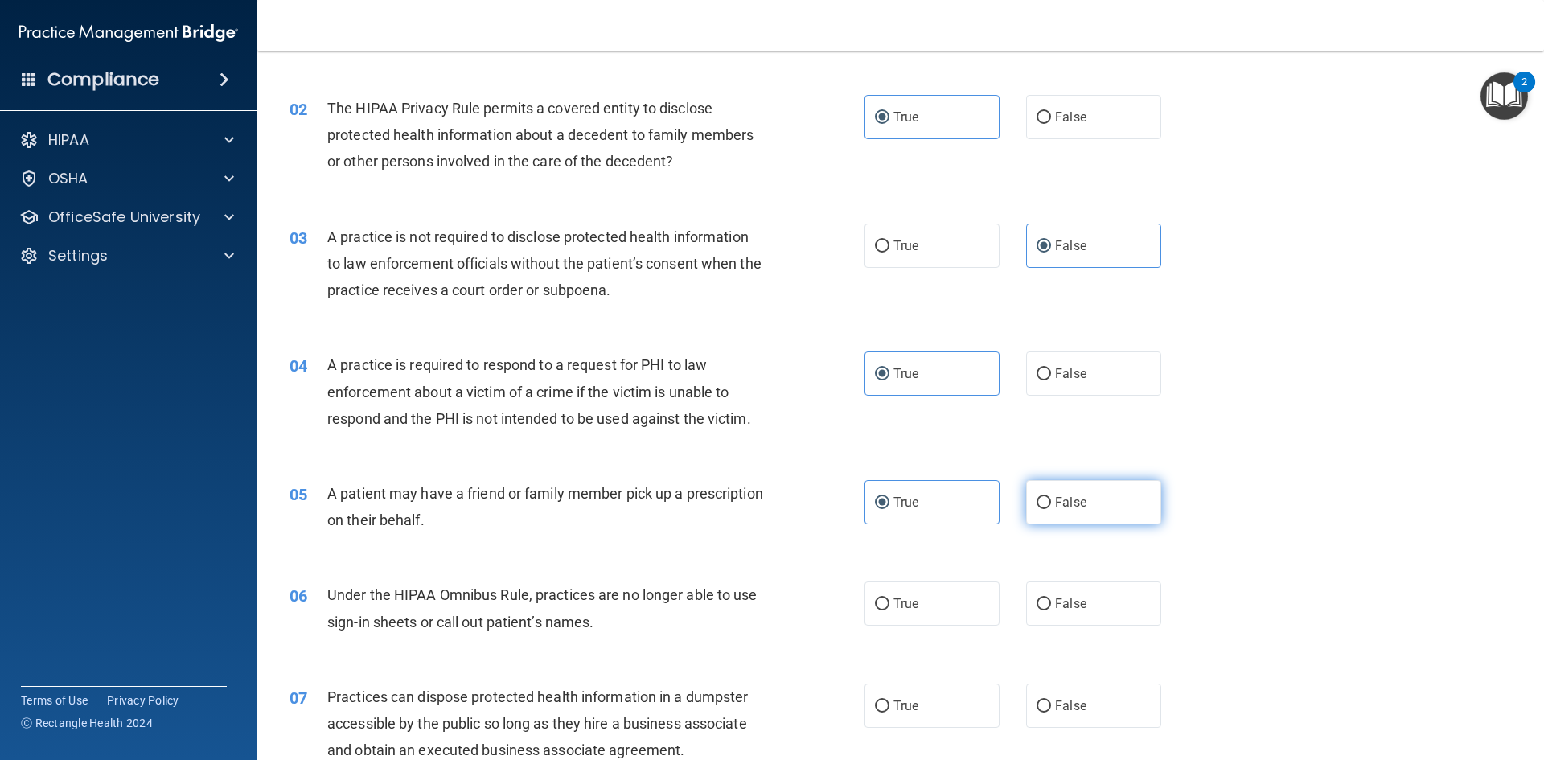
click at [1051, 509] on input "False" at bounding box center [1043, 503] width 14 height 12
radio input "true"
click at [895, 514] on label "True" at bounding box center [931, 502] width 135 height 44
click at [889, 509] on input "True" at bounding box center [882, 503] width 14 height 12
radio input "true"
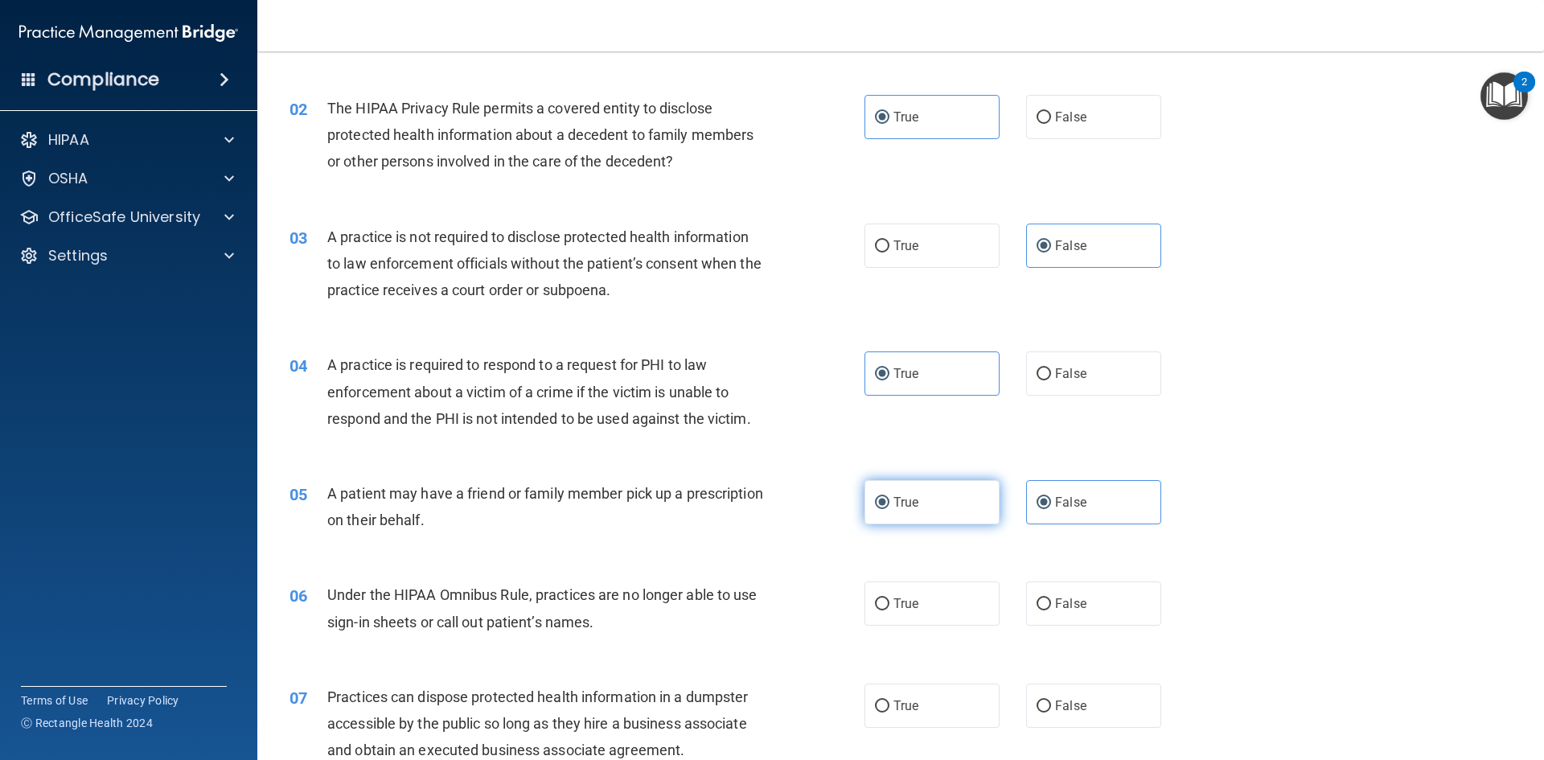
radio input "false"
click at [1044, 606] on label "False" at bounding box center [1093, 603] width 135 height 44
click at [1044, 606] on input "False" at bounding box center [1043, 604] width 14 height 12
radio input "true"
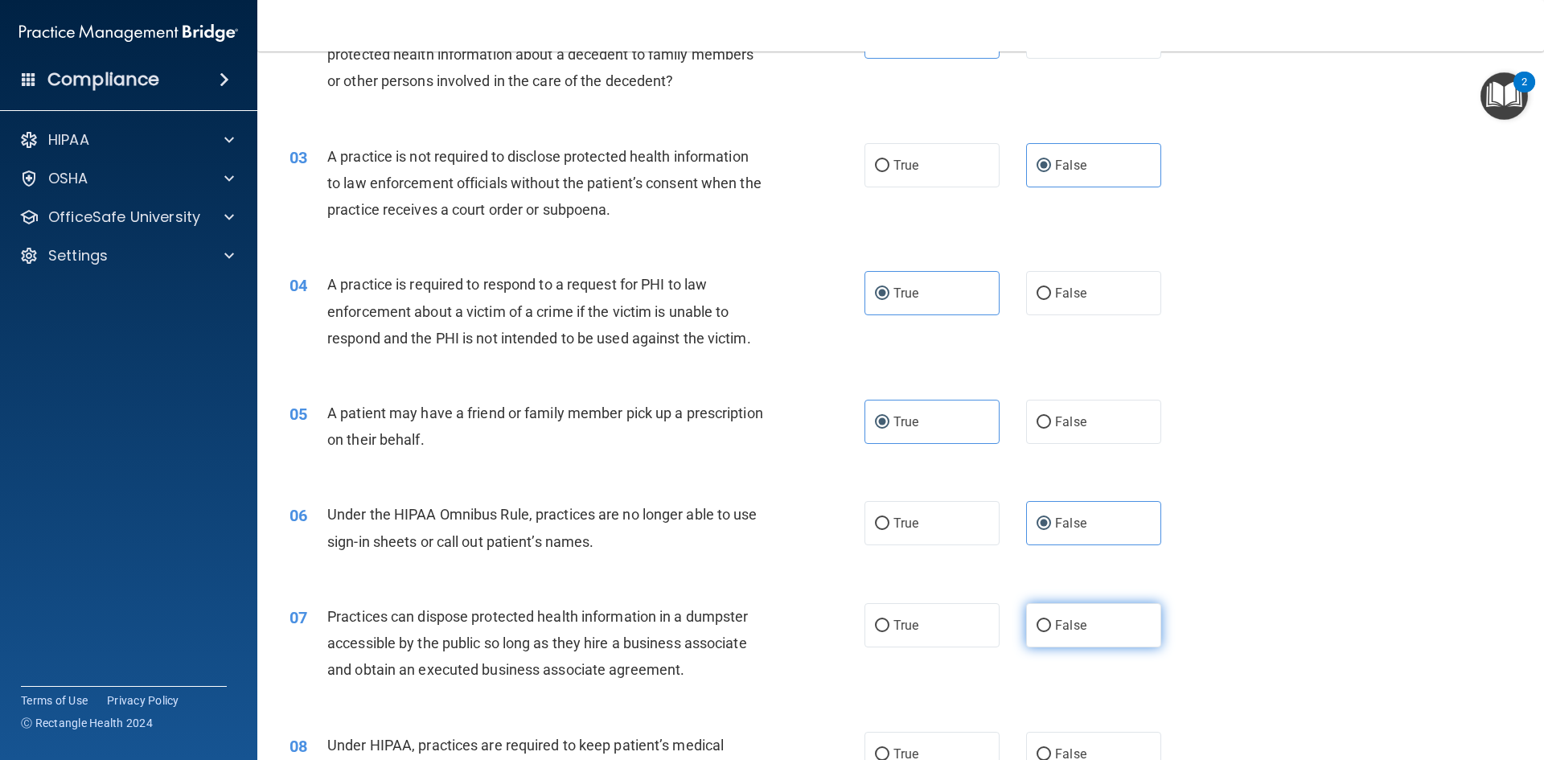
click at [1027, 632] on label "False" at bounding box center [1093, 625] width 135 height 44
click at [1036, 632] on input "False" at bounding box center [1043, 626] width 14 height 12
radio input "true"
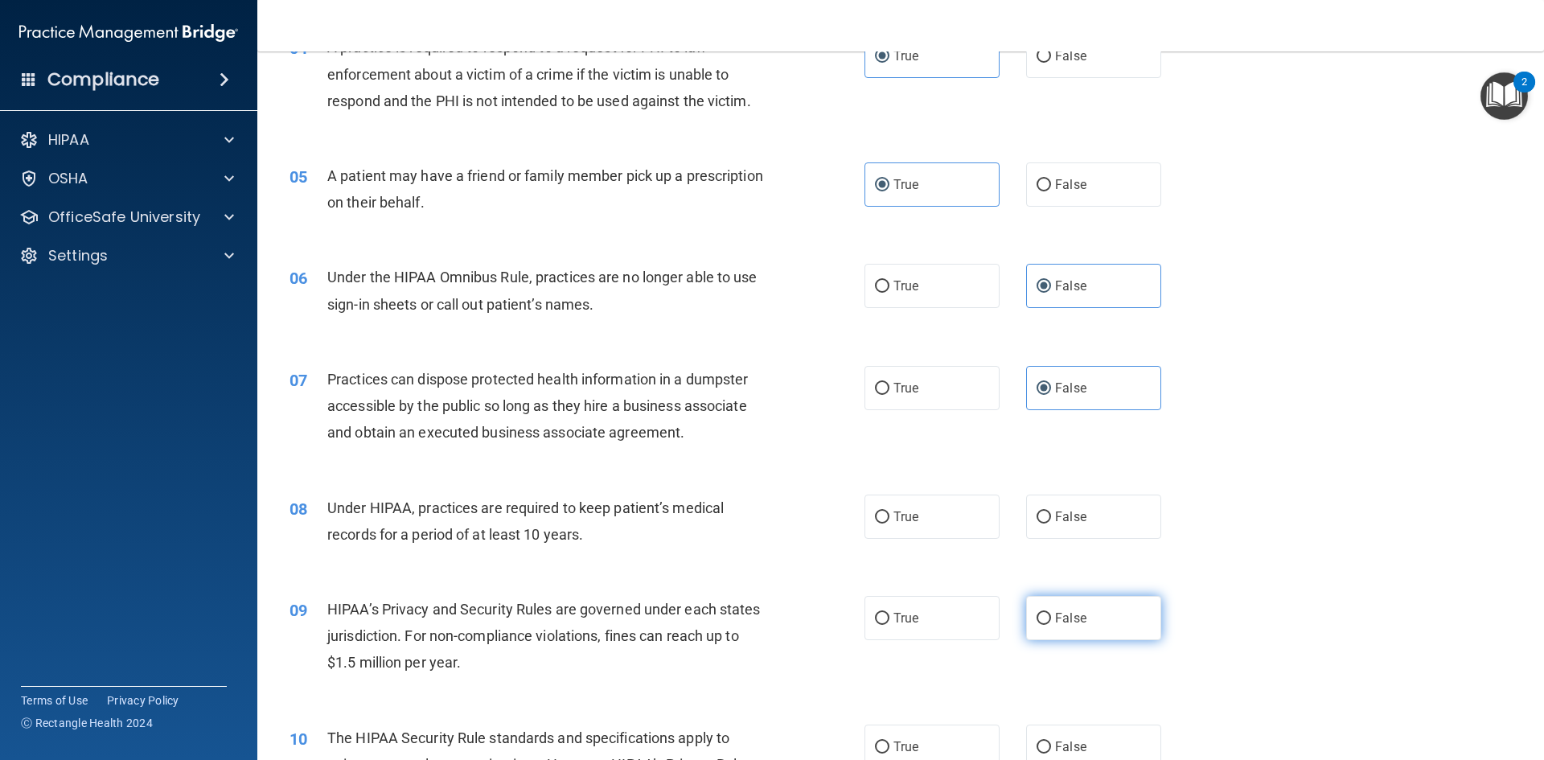
scroll to position [482, 0]
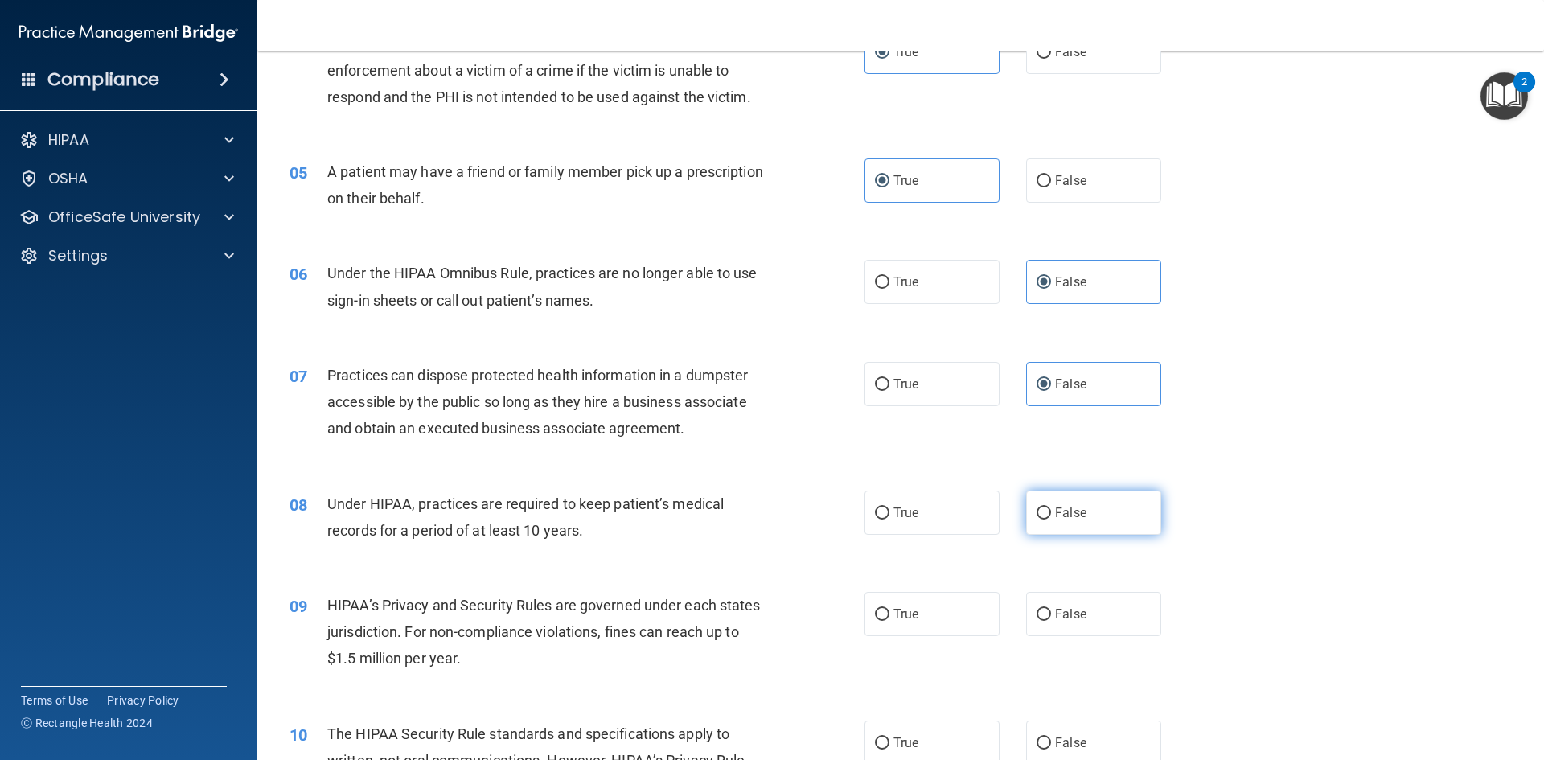
click at [1044, 527] on label "False" at bounding box center [1093, 512] width 135 height 44
click at [1044, 519] on input "False" at bounding box center [1043, 513] width 14 height 12
radio input "true"
click at [1072, 615] on span "False" at bounding box center [1070, 613] width 31 height 15
click at [1051, 615] on input "False" at bounding box center [1043, 615] width 14 height 12
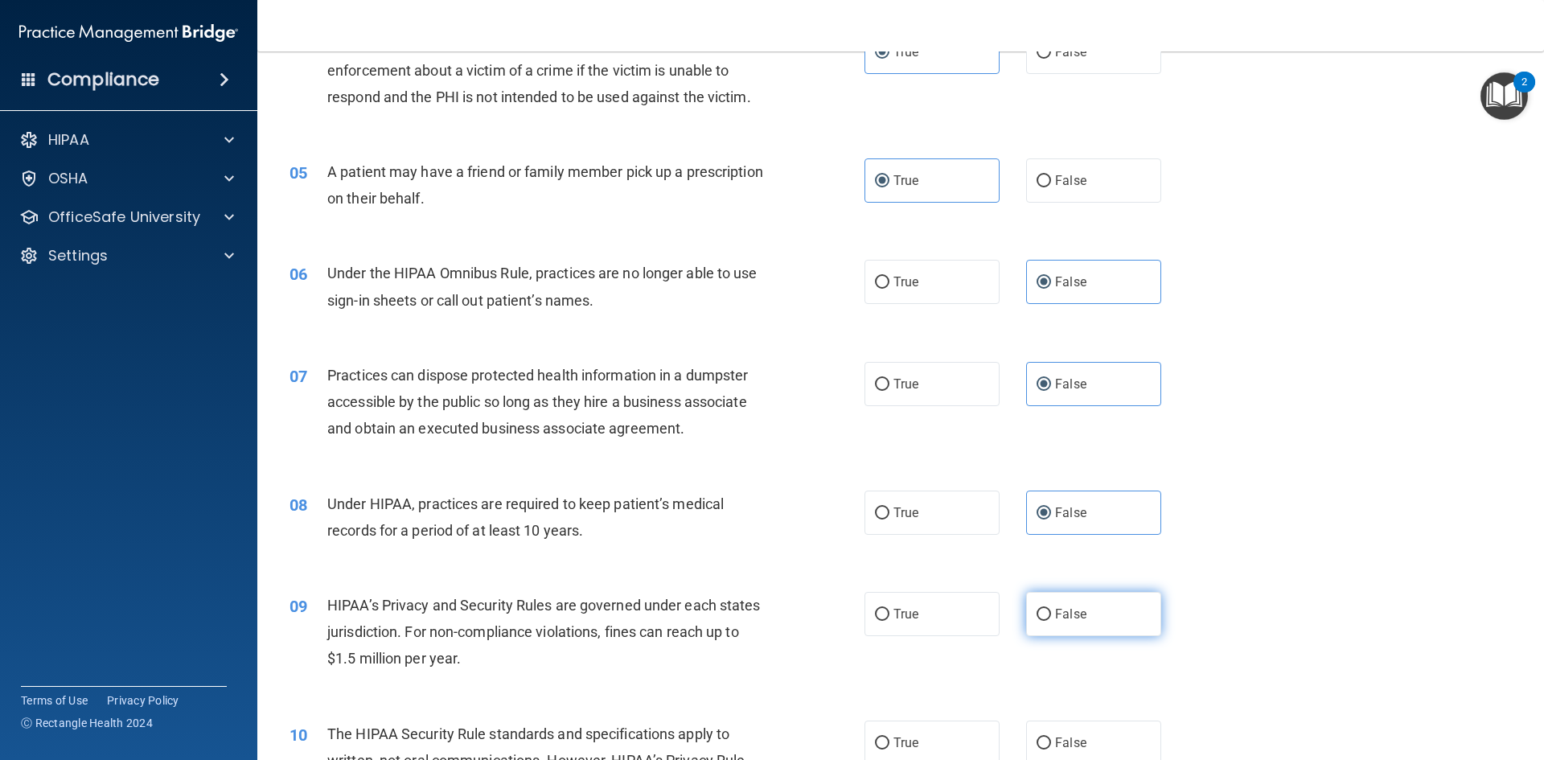
radio input "true"
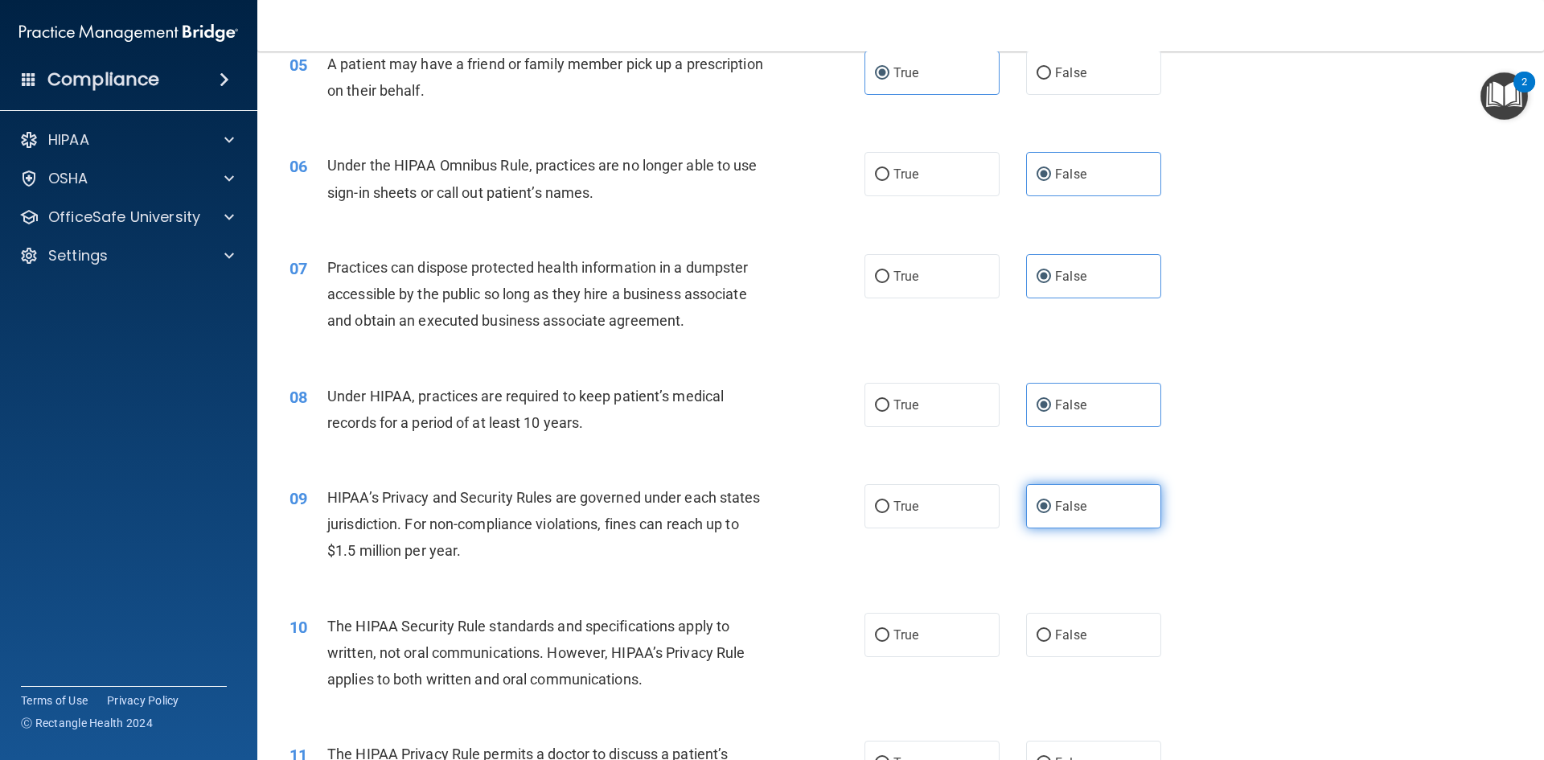
scroll to position [643, 0]
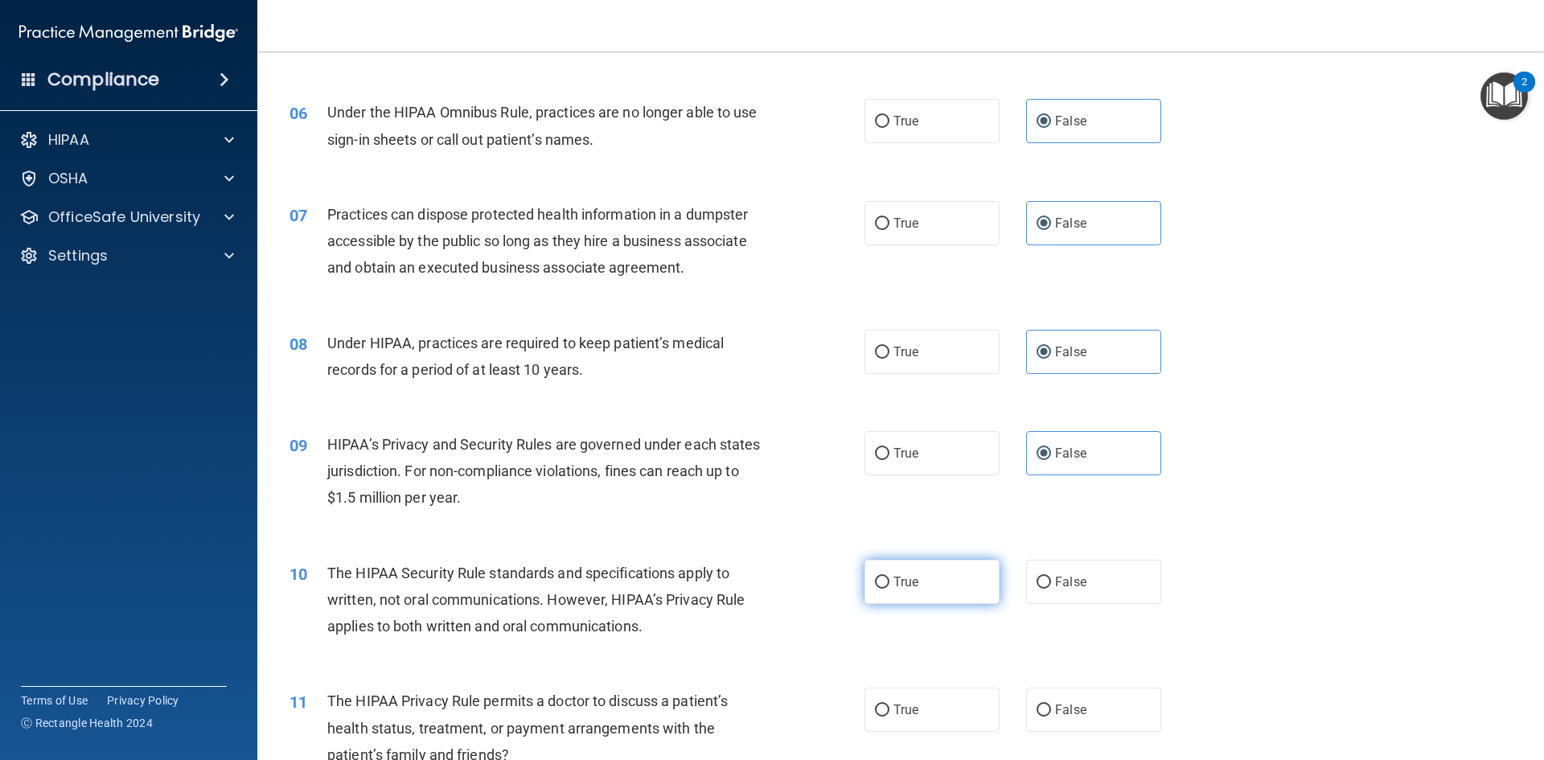
click at [924, 597] on label "True" at bounding box center [931, 582] width 135 height 44
click at [889, 589] on input "True" at bounding box center [882, 582] width 14 height 12
radio input "true"
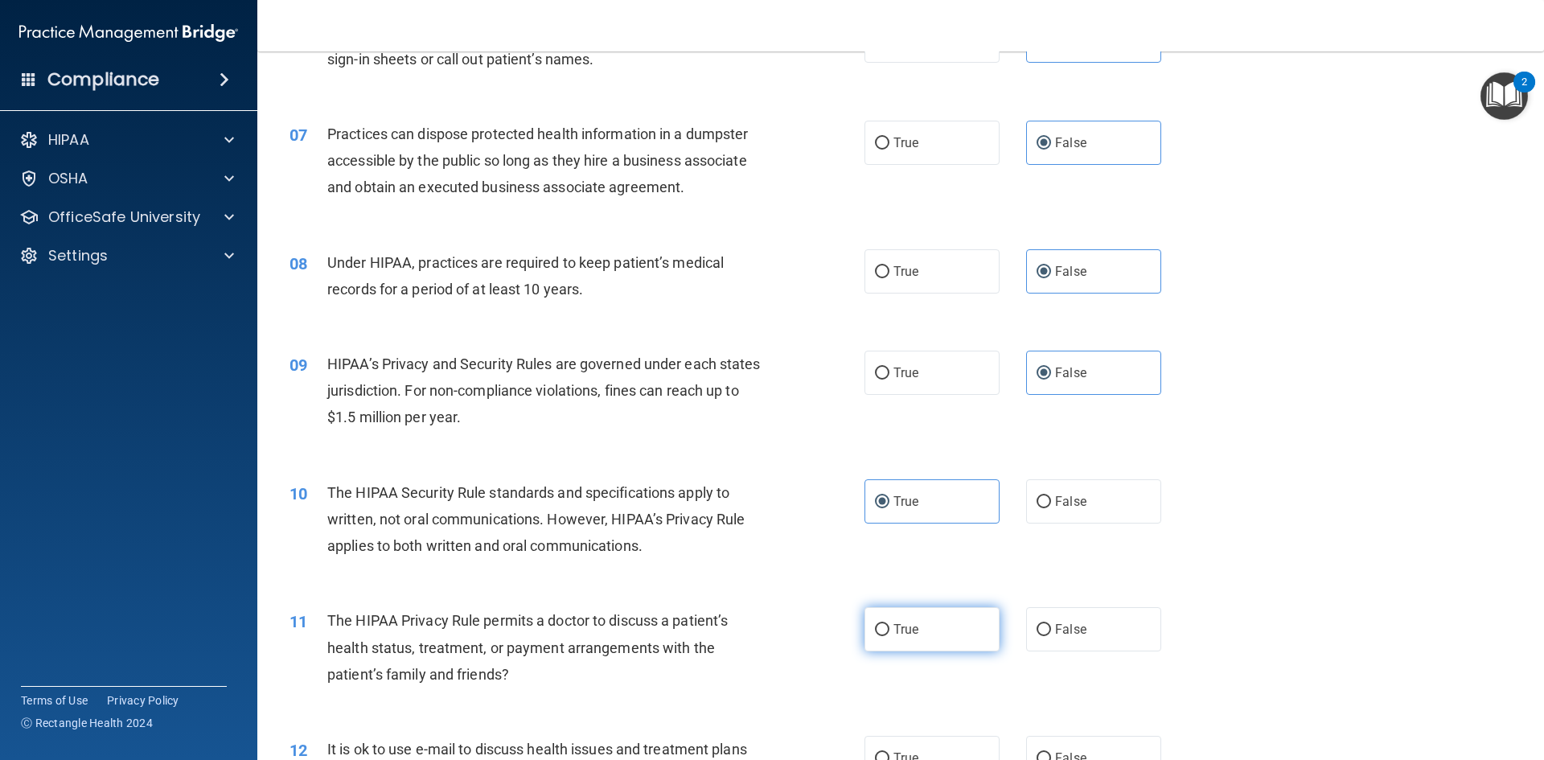
click at [958, 616] on label "True" at bounding box center [931, 629] width 135 height 44
click at [889, 624] on input "True" at bounding box center [882, 630] width 14 height 12
radio input "true"
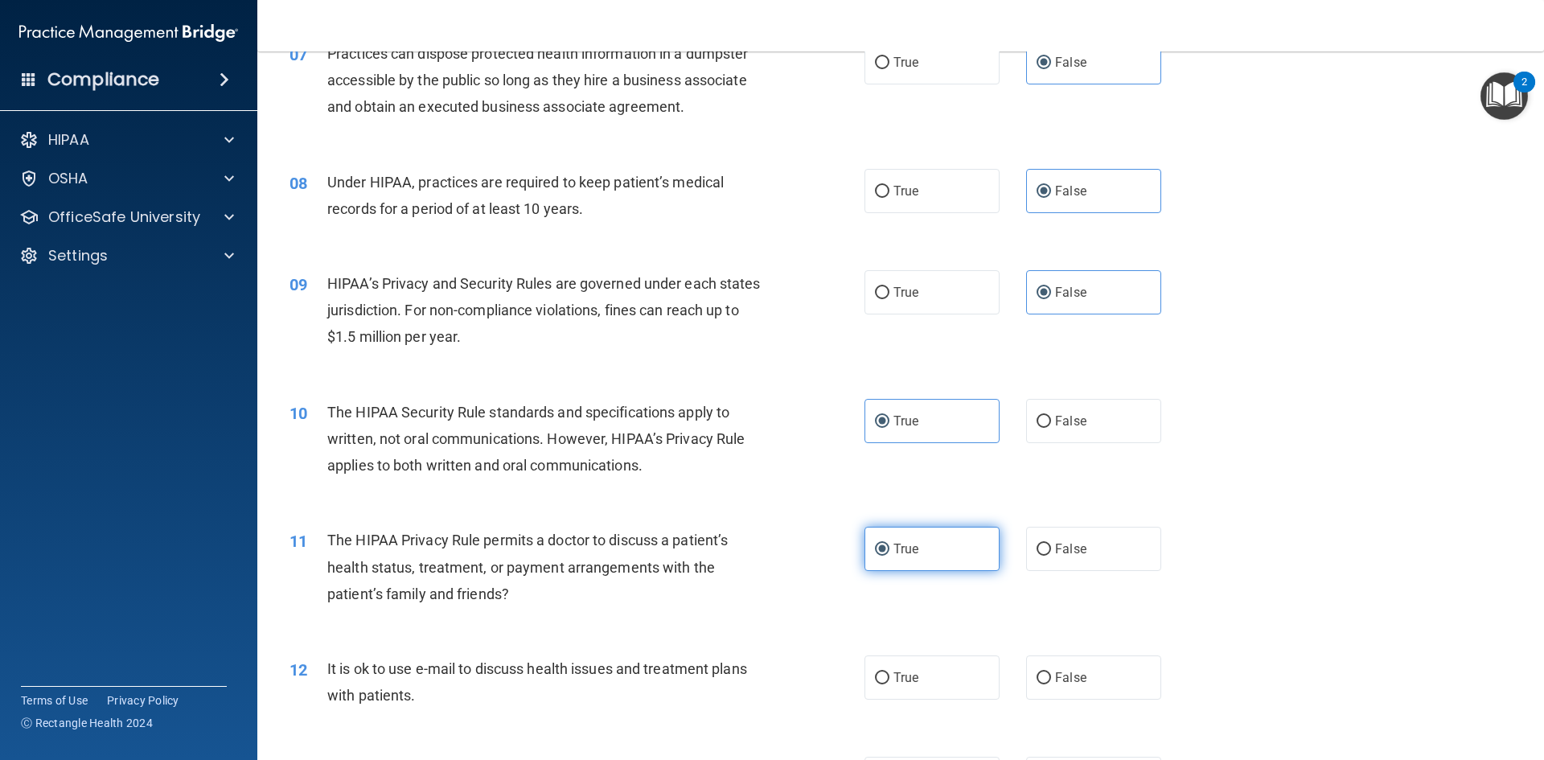
scroll to position [884, 0]
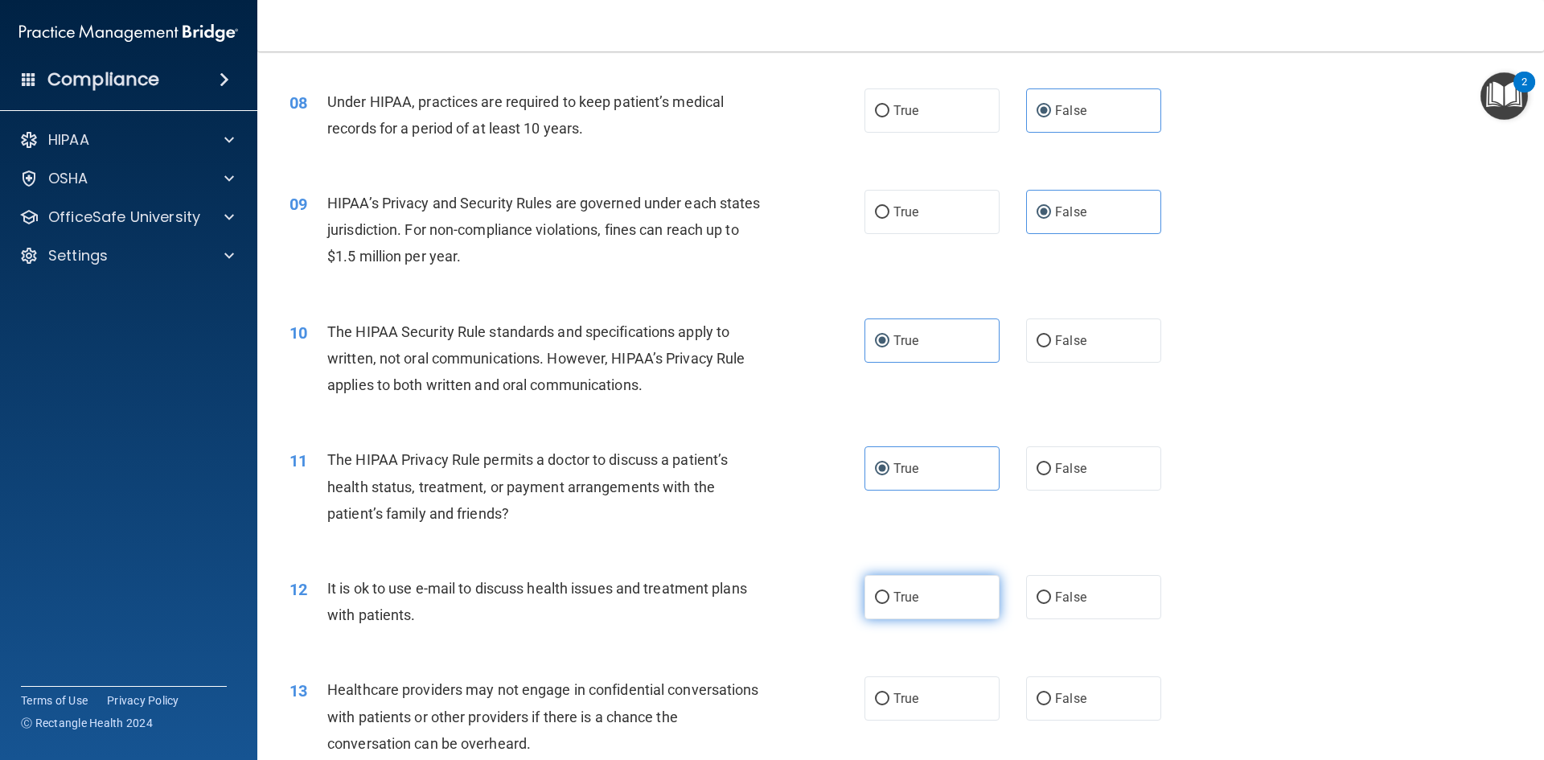
click at [947, 609] on label "True" at bounding box center [931, 597] width 135 height 44
click at [889, 604] on input "True" at bounding box center [882, 598] width 14 height 12
radio input "true"
click at [1065, 679] on label "False" at bounding box center [1093, 698] width 135 height 44
click at [1051, 693] on input "False" at bounding box center [1043, 699] width 14 height 12
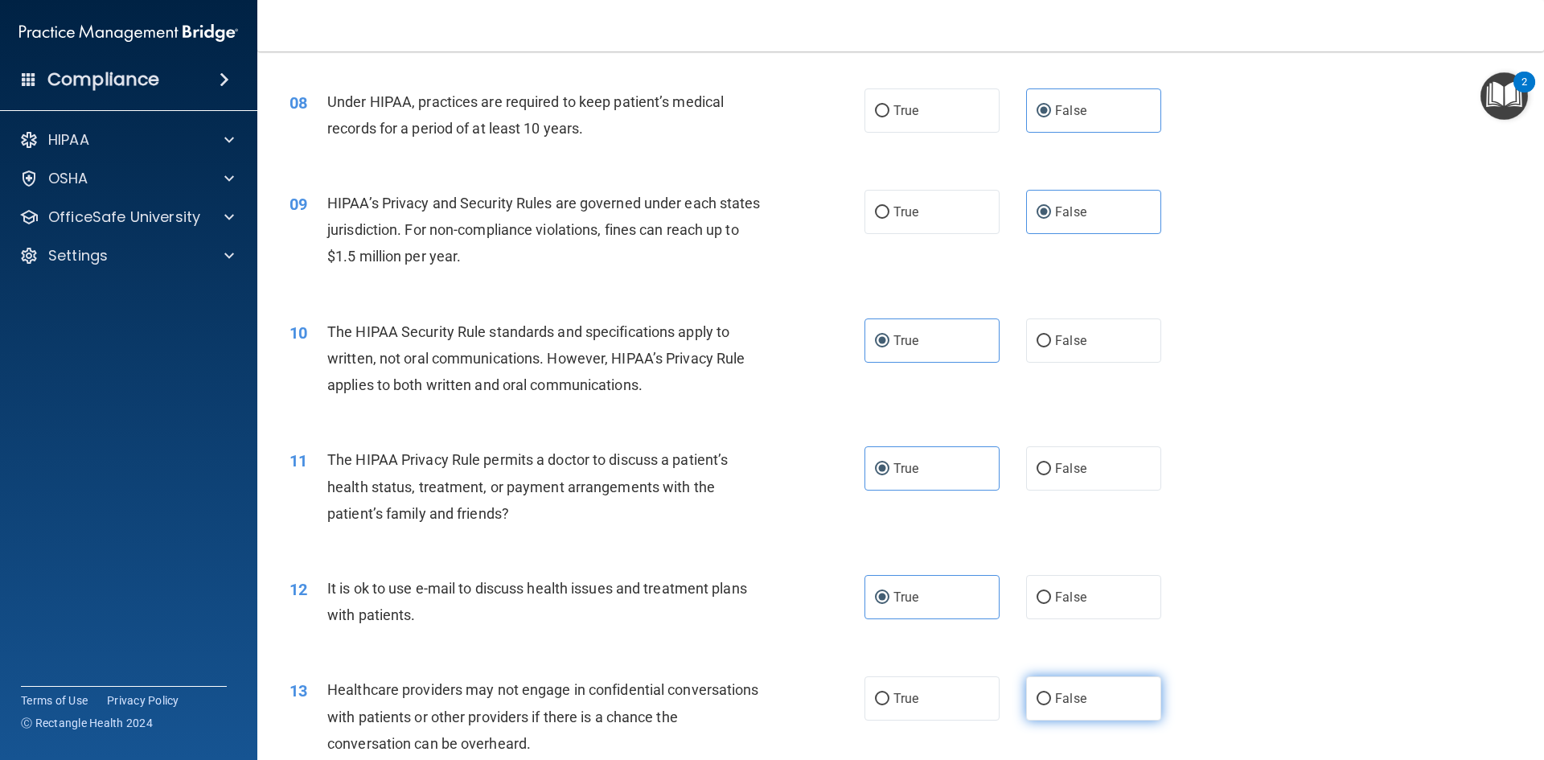
radio input "true"
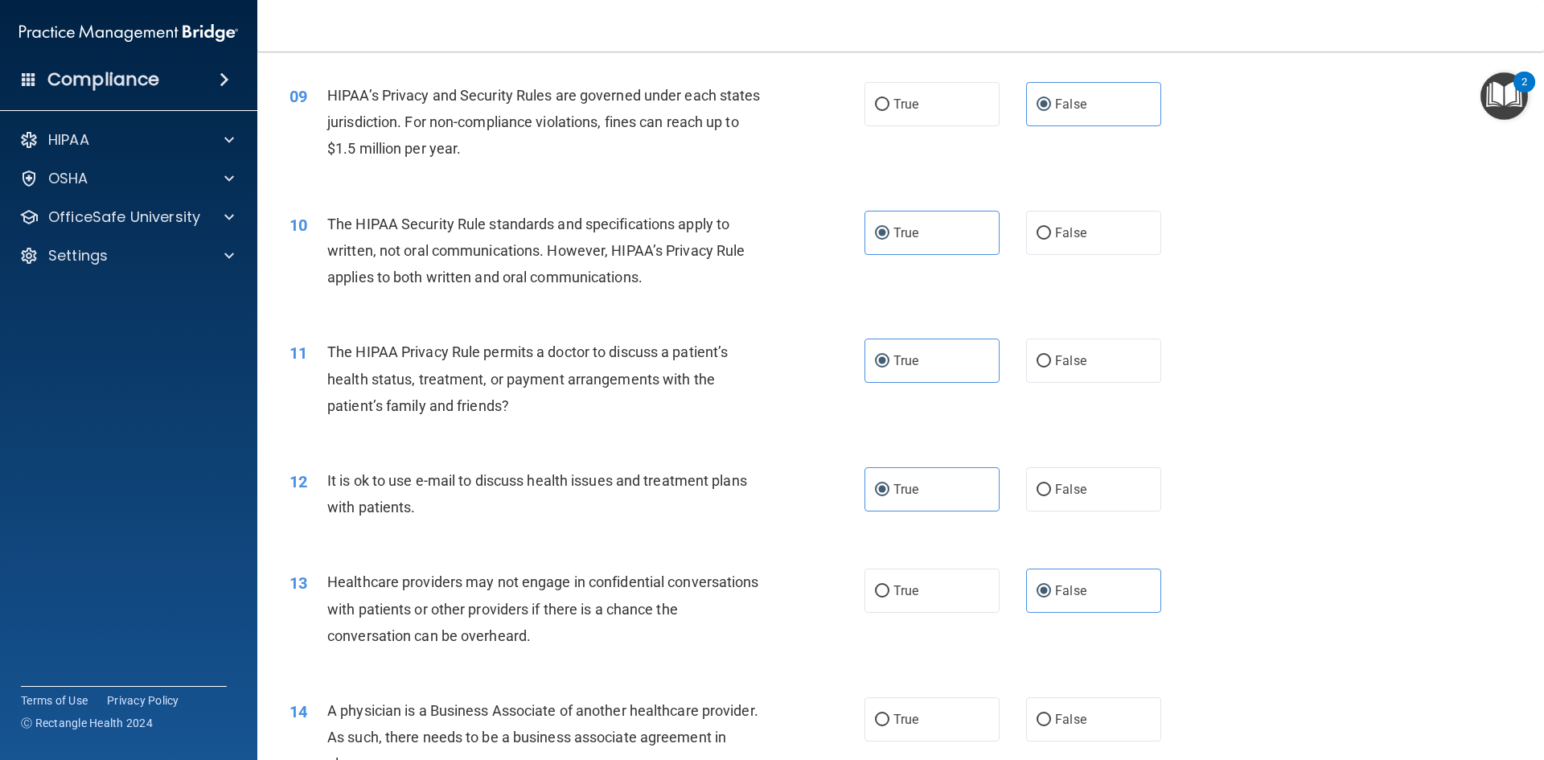
scroll to position [1286, 0]
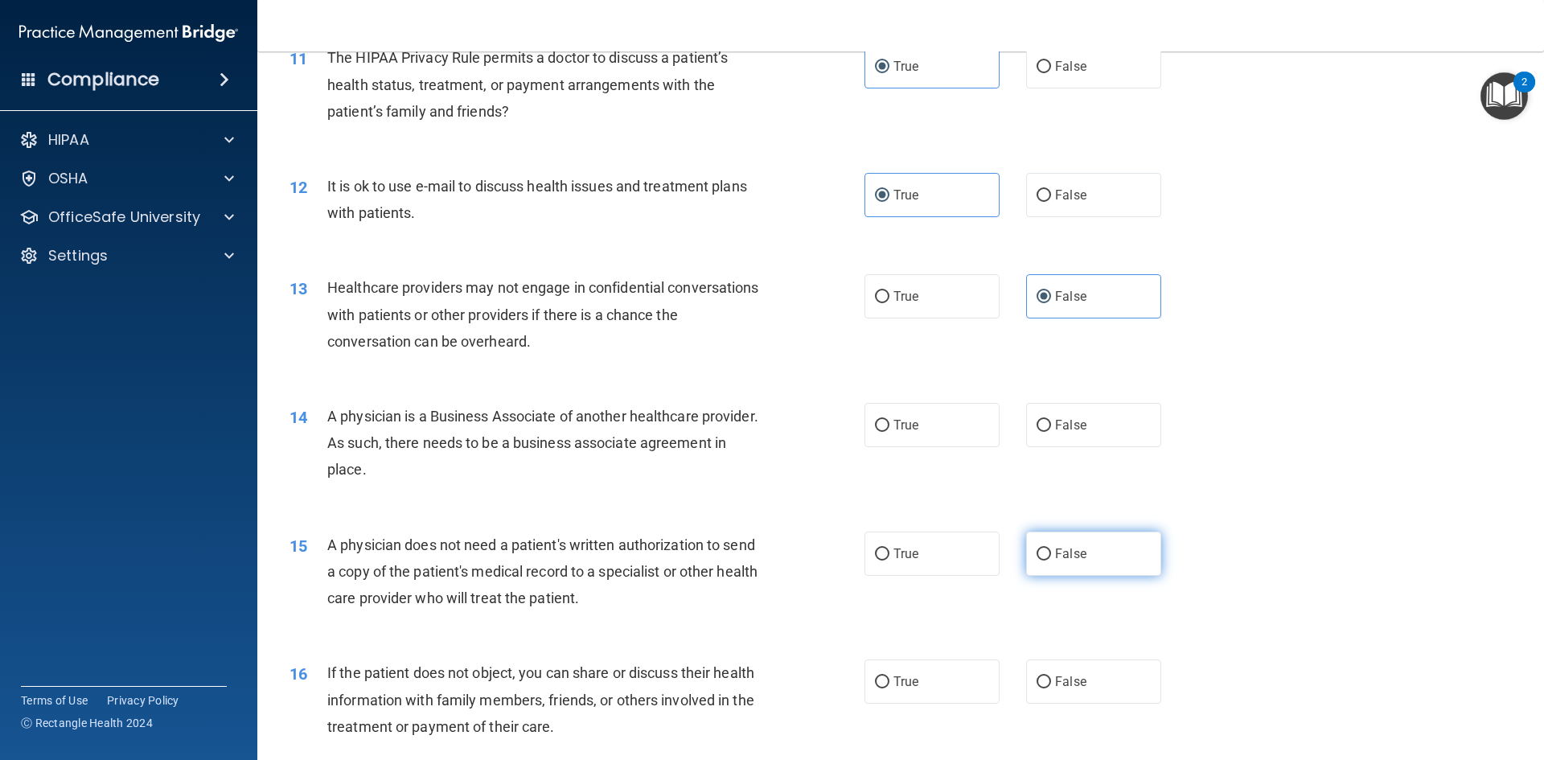
click at [1065, 535] on label "False" at bounding box center [1093, 553] width 135 height 44
click at [1051, 548] on input "False" at bounding box center [1043, 554] width 14 height 12
radio input "true"
drag, startPoint x: 1086, startPoint y: 416, endPoint x: 1084, endPoint y: 449, distance: 33.9
click at [1087, 416] on label "False" at bounding box center [1093, 425] width 135 height 44
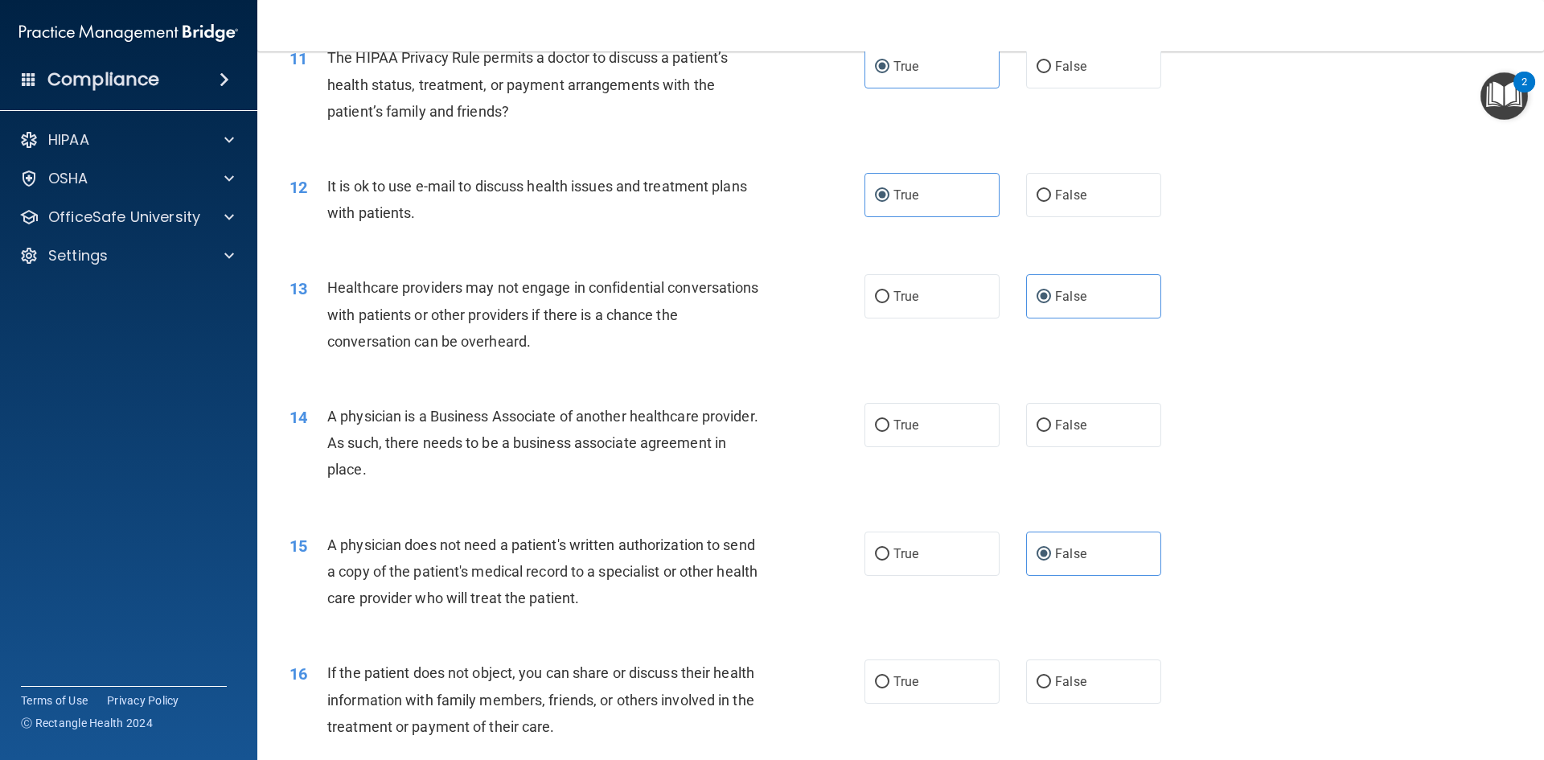
click at [1051, 420] on input "False" at bounding box center [1043, 426] width 14 height 12
radio input "true"
click at [962, 539] on label "True" at bounding box center [931, 553] width 135 height 44
click at [889, 548] on input "True" at bounding box center [882, 554] width 14 height 12
radio input "true"
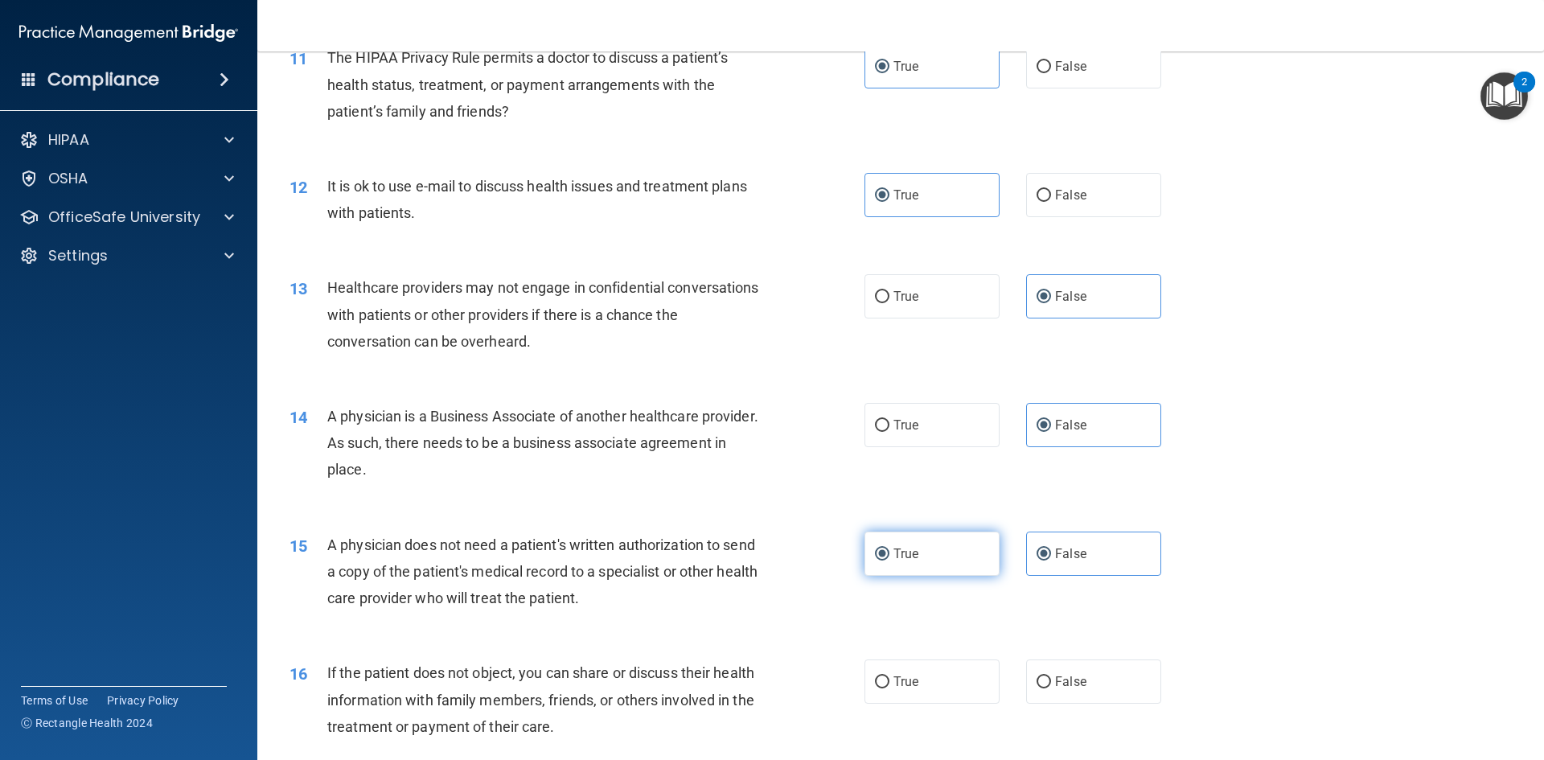
radio input "false"
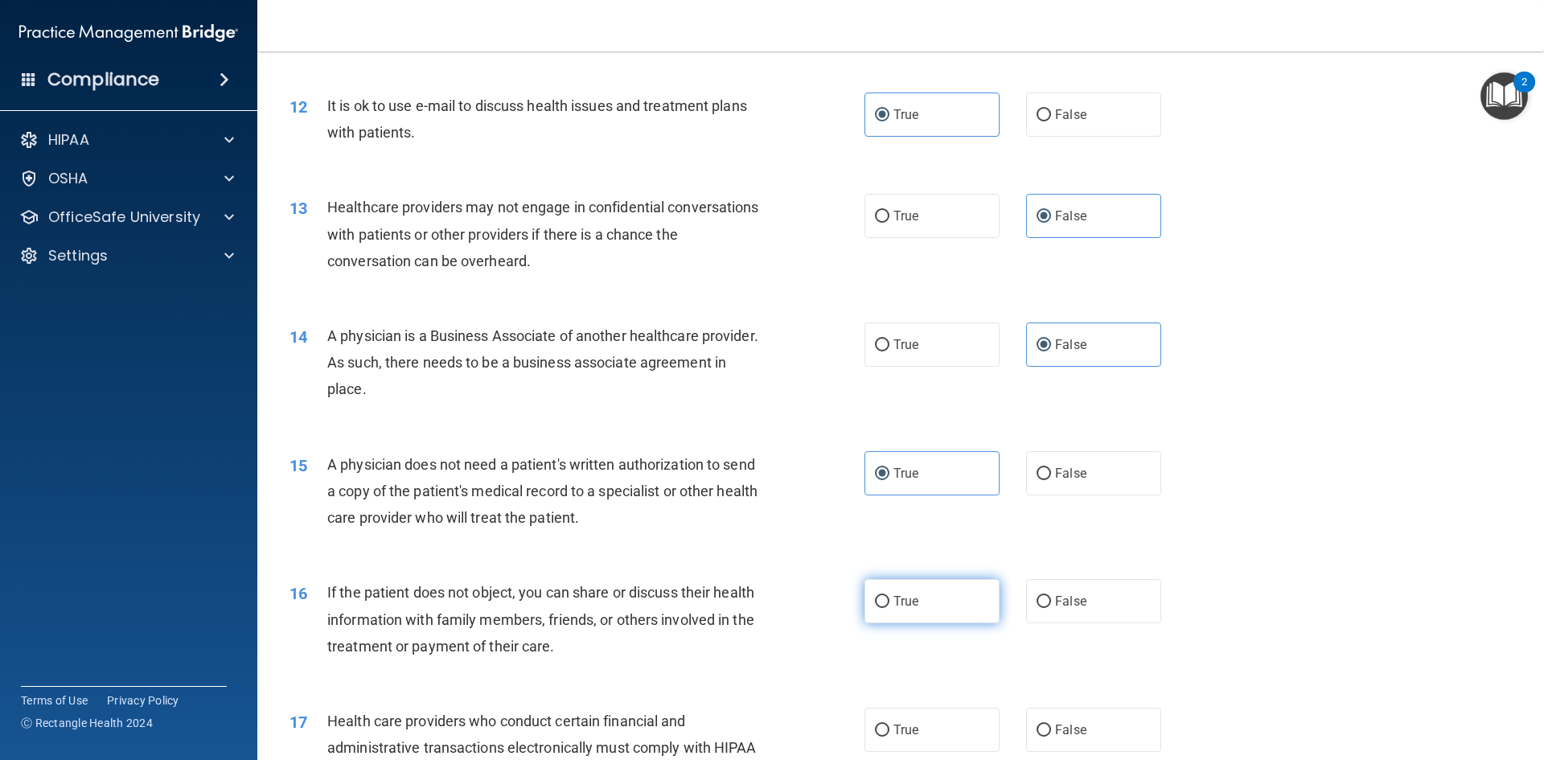
click at [944, 599] on label "True" at bounding box center [931, 601] width 135 height 44
click at [889, 599] on input "True" at bounding box center [882, 602] width 14 height 12
radio input "true"
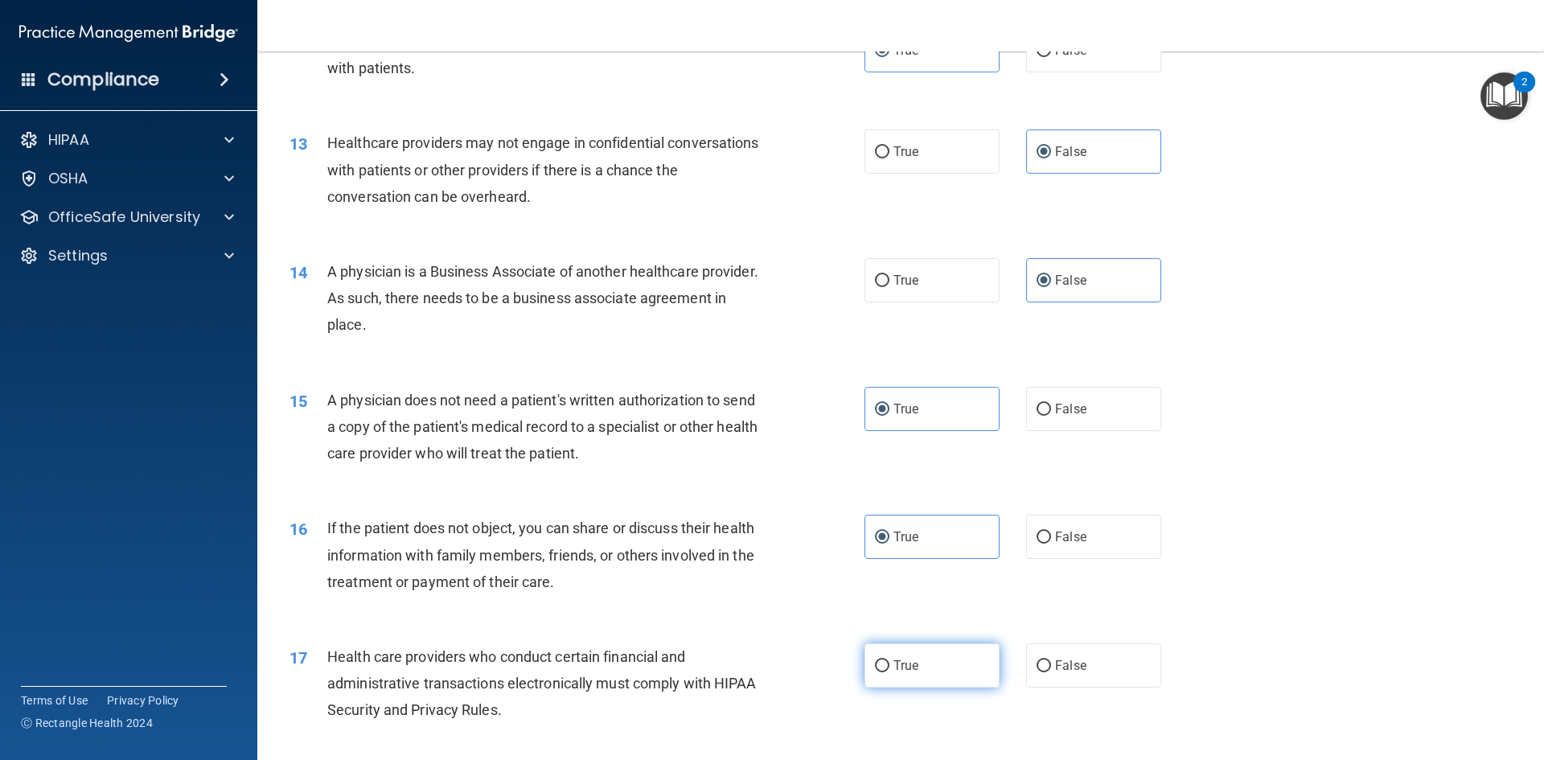
scroll to position [1528, 0]
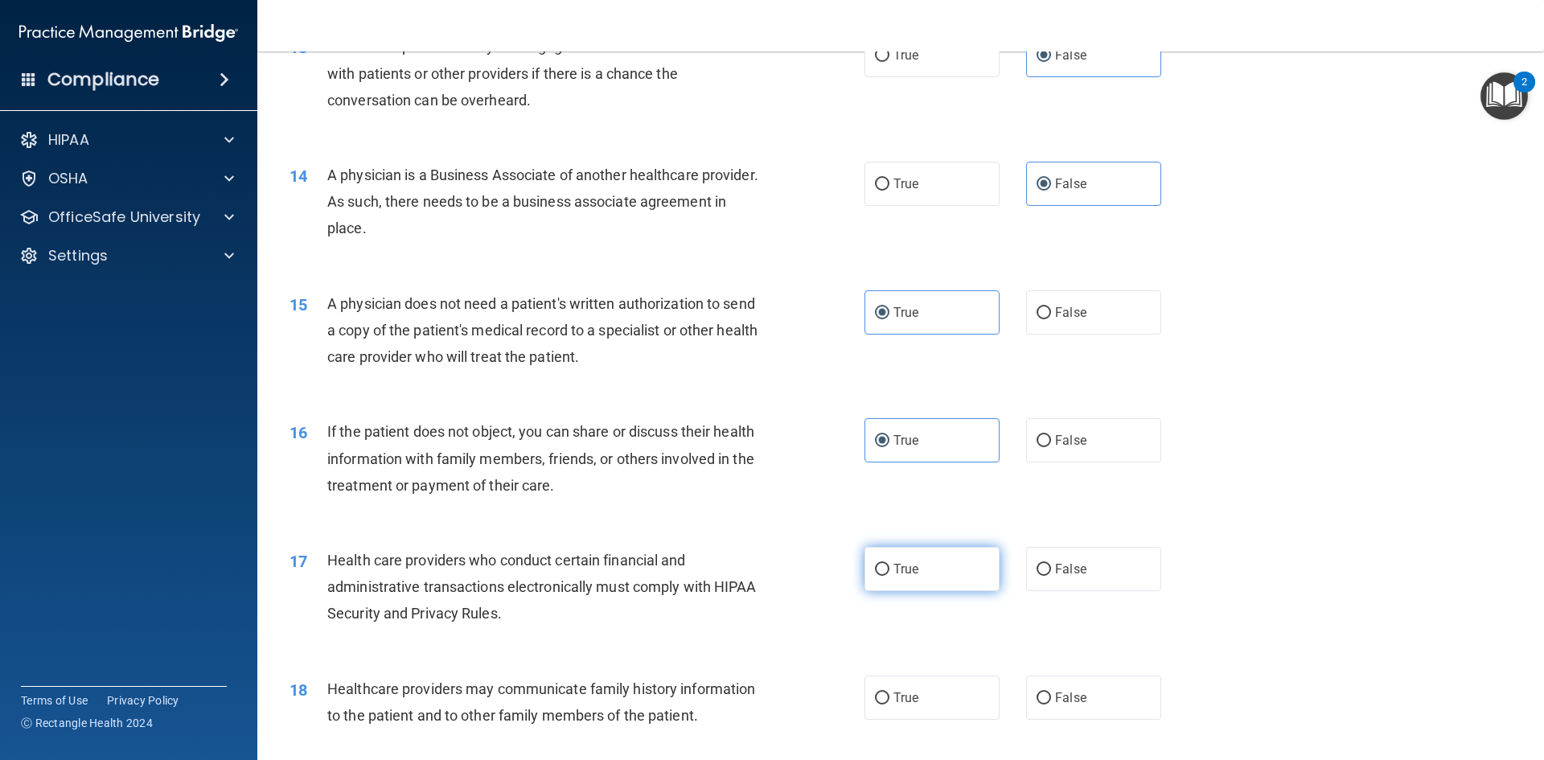
click at [966, 571] on label "True" at bounding box center [931, 569] width 135 height 44
click at [889, 571] on input "True" at bounding box center [882, 570] width 14 height 12
radio input "true"
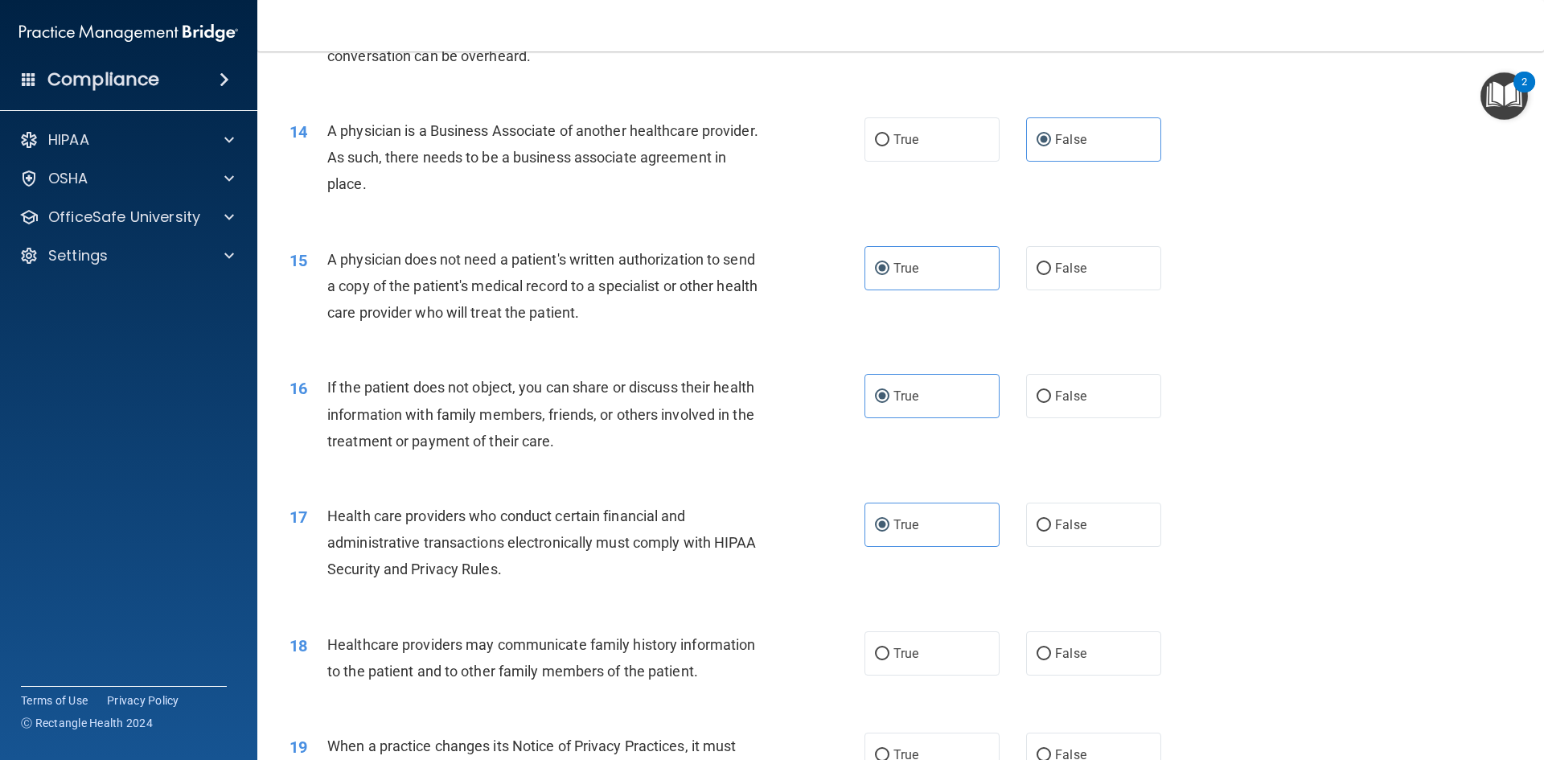
scroll to position [1608, 0]
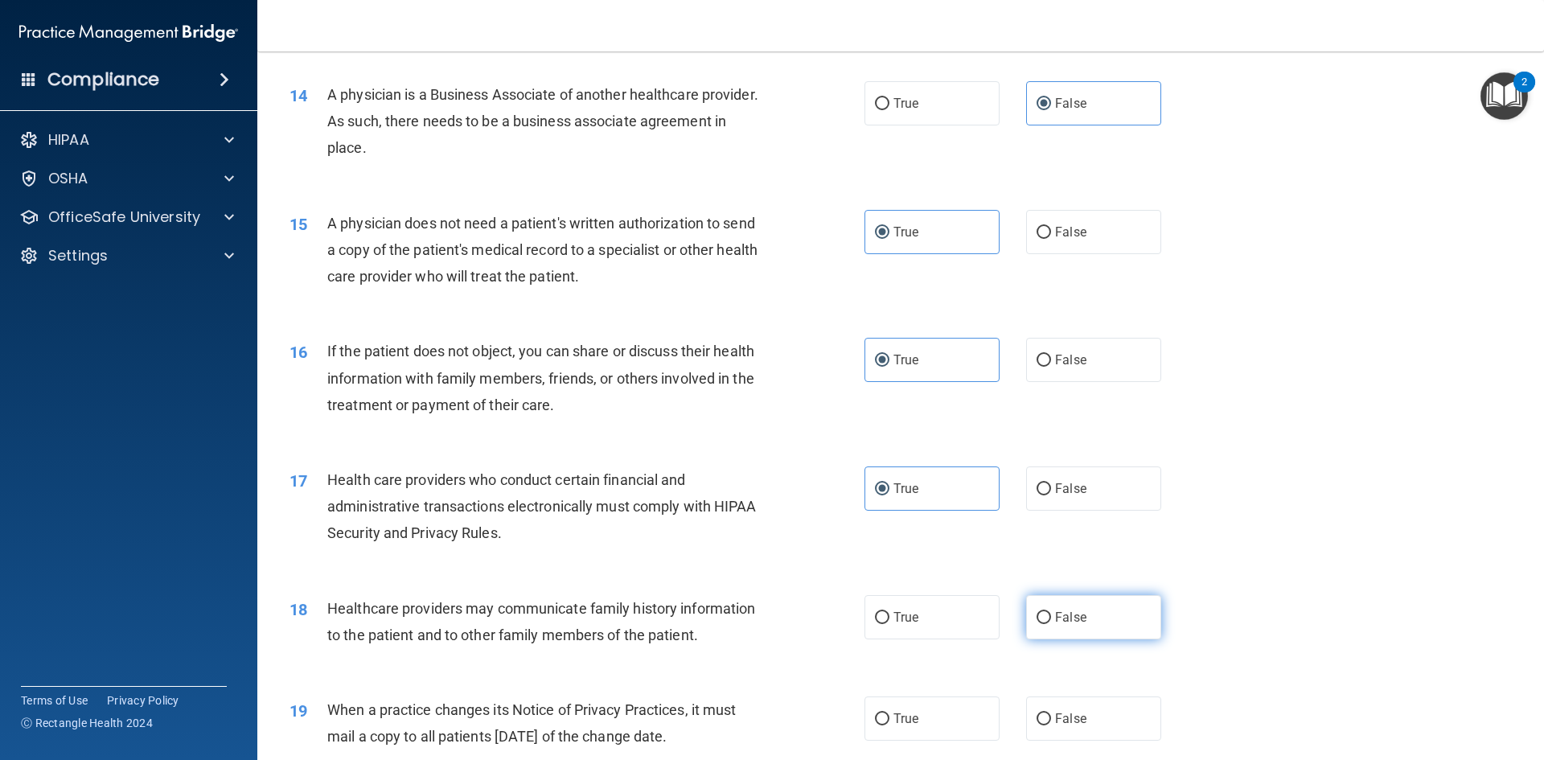
click at [1093, 611] on label "False" at bounding box center [1093, 617] width 135 height 44
click at [1051, 612] on input "False" at bounding box center [1043, 618] width 14 height 12
radio input "true"
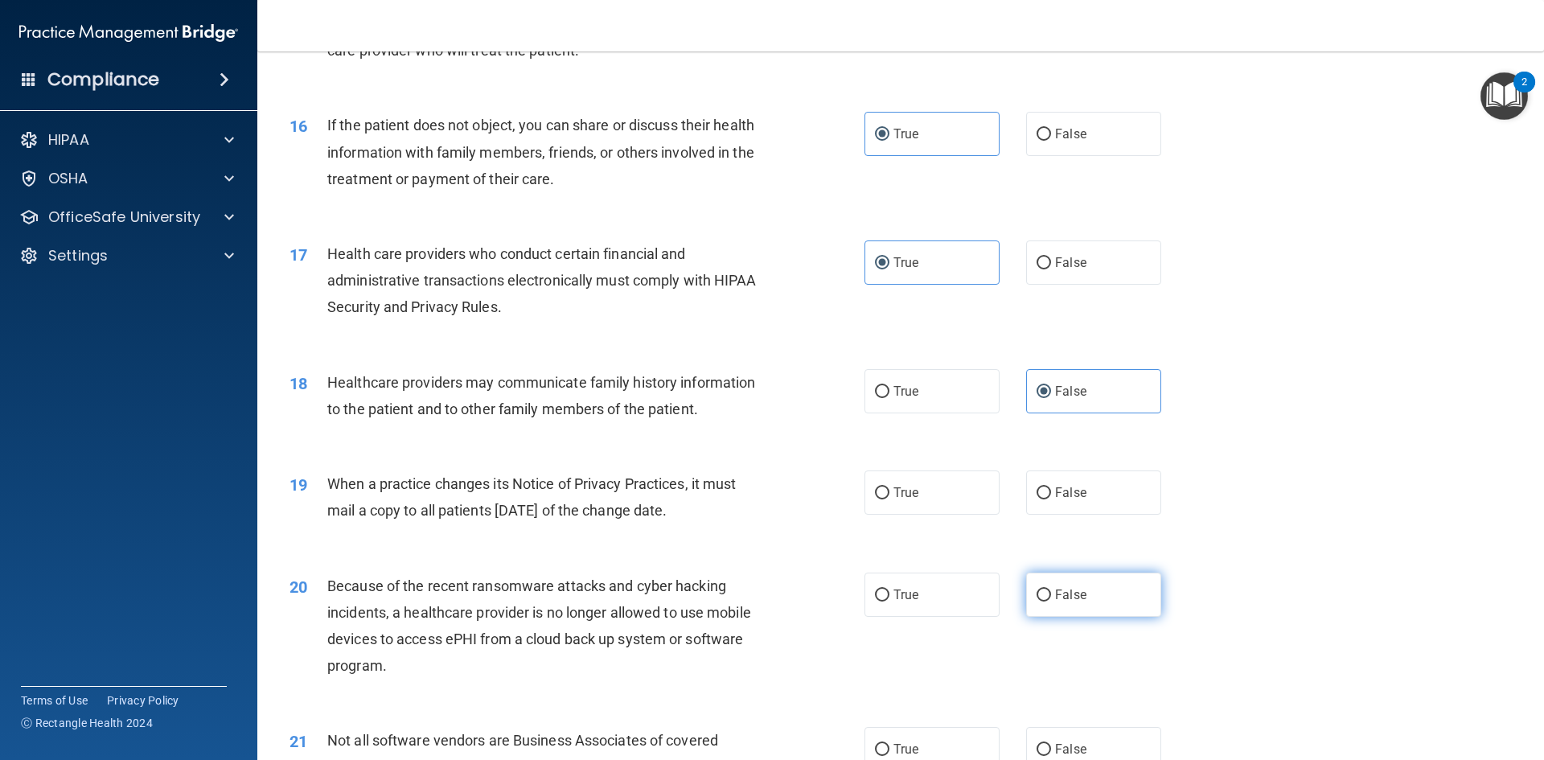
scroll to position [1849, 0]
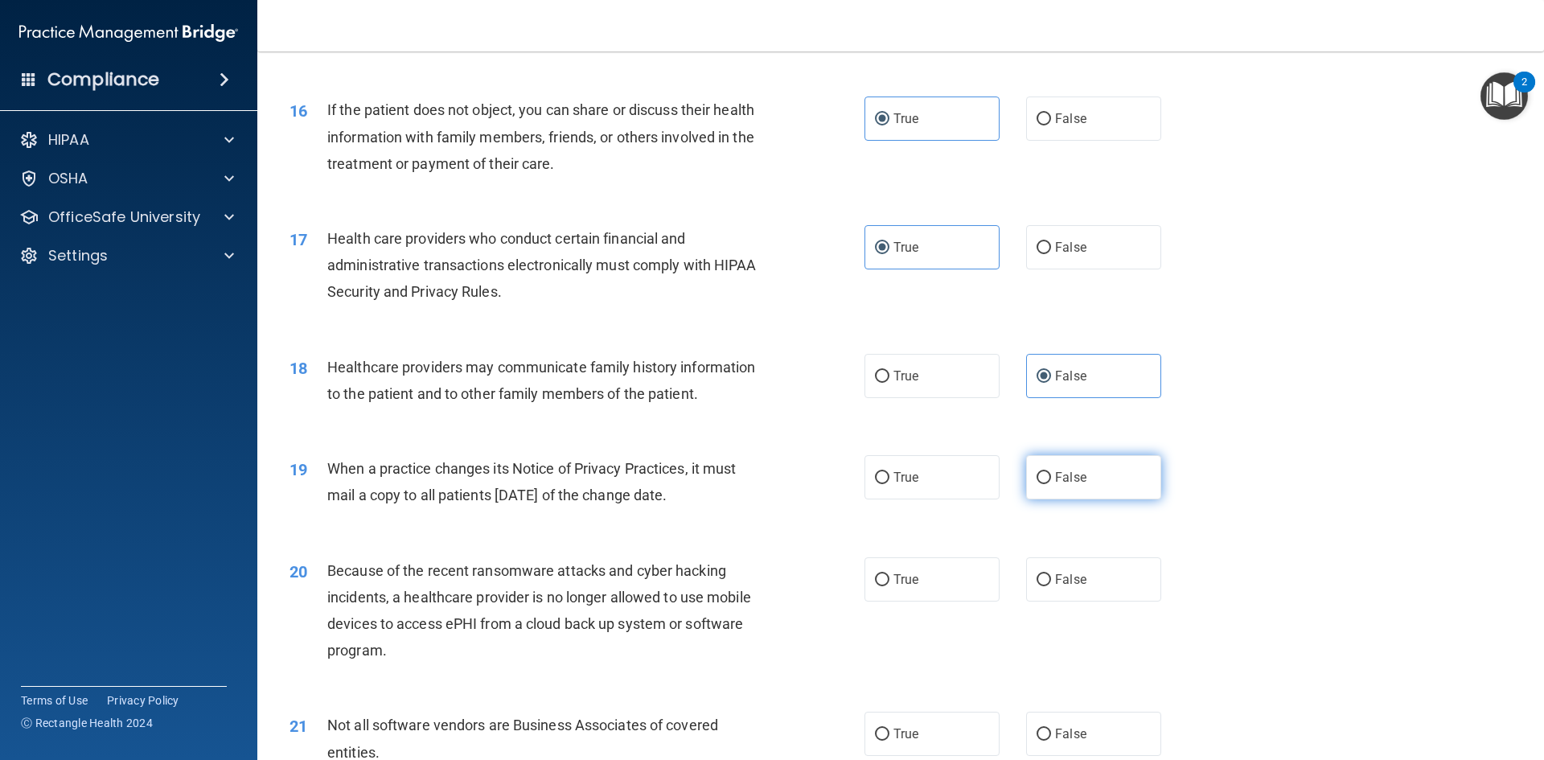
click at [1078, 470] on label "False" at bounding box center [1093, 477] width 135 height 44
click at [1051, 472] on input "False" at bounding box center [1043, 478] width 14 height 12
radio input "true"
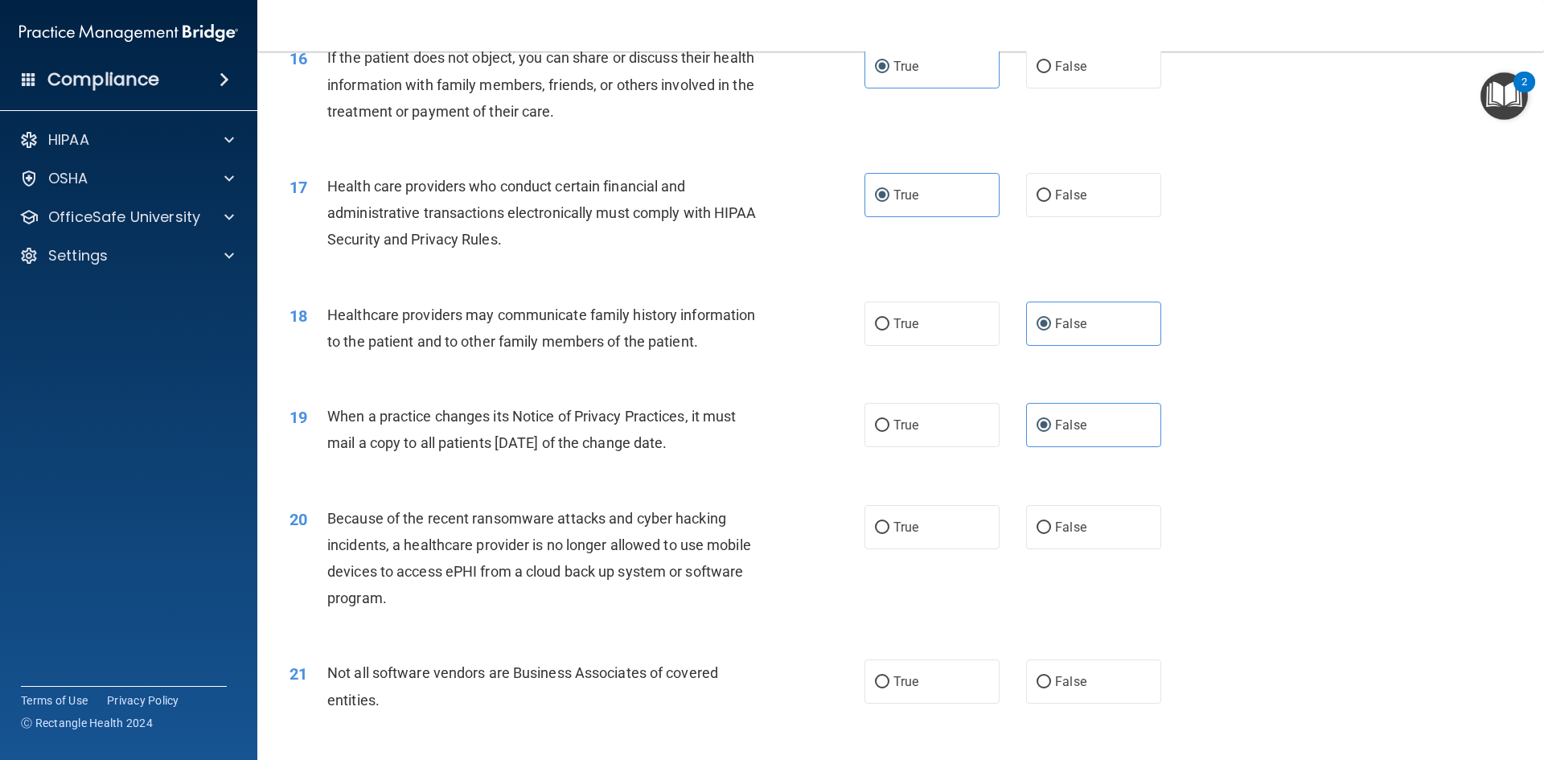
scroll to position [1930, 0]
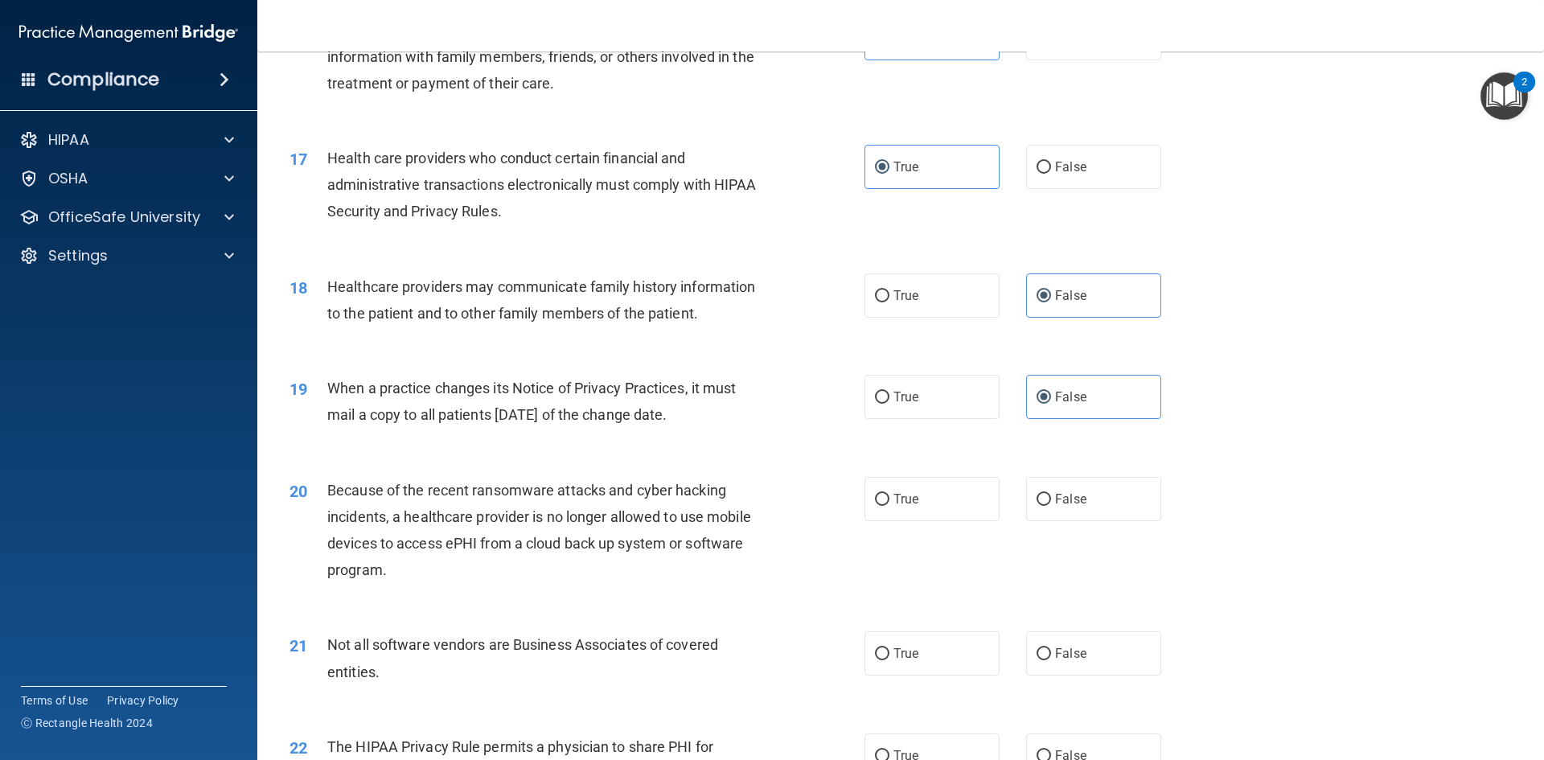
click at [1073, 528] on div "20 Because of the recent ransomware attacks and cyber hacking incidents, a heal…" at bounding box center [900, 534] width 1246 height 155
click at [1073, 510] on label "False" at bounding box center [1093, 499] width 135 height 44
click at [1051, 506] on input "False" at bounding box center [1043, 500] width 14 height 12
radio input "true"
click at [937, 638] on label "True" at bounding box center [931, 653] width 135 height 44
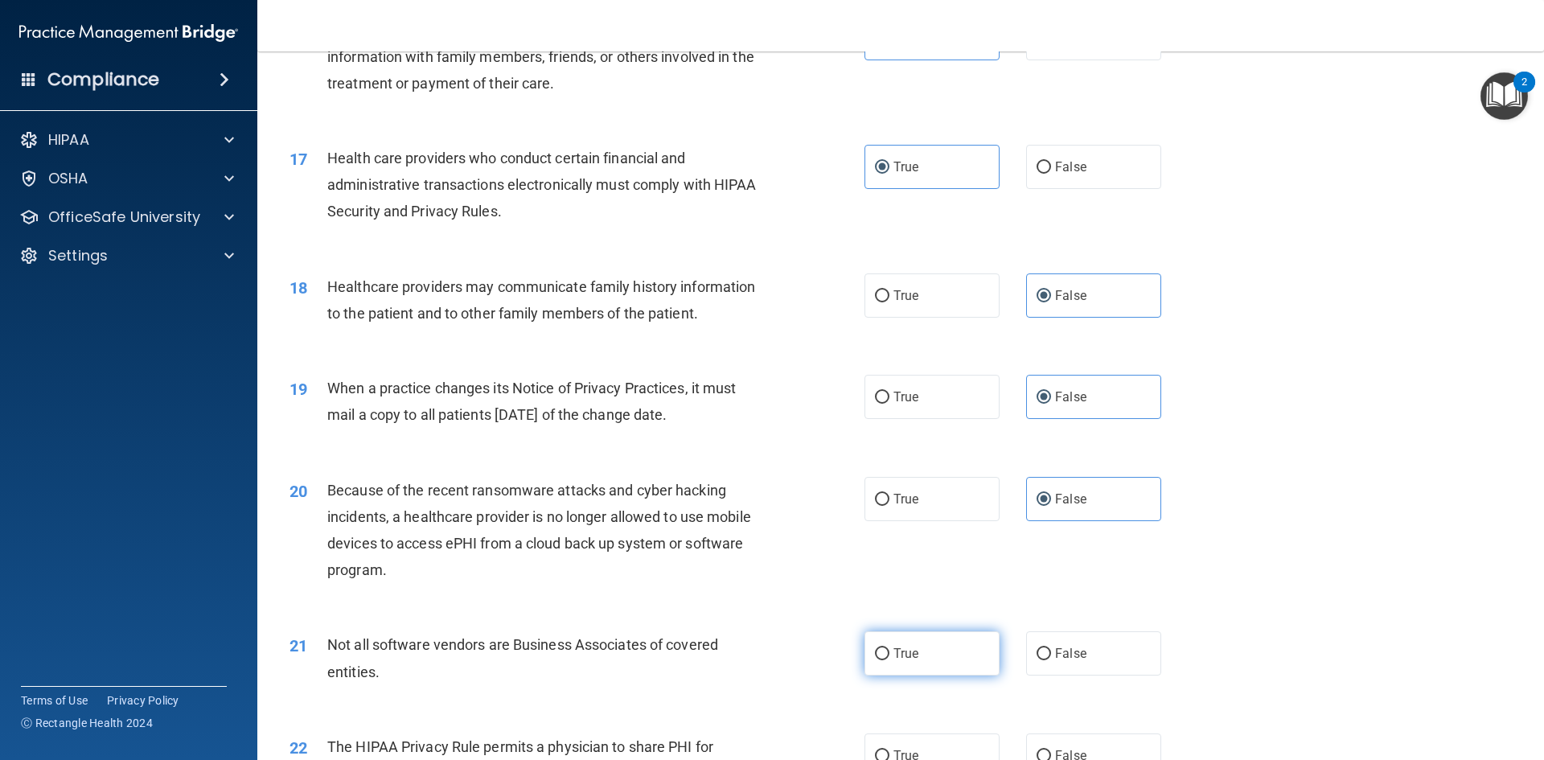
click at [889, 648] on input "True" at bounding box center [882, 654] width 14 height 12
radio input "true"
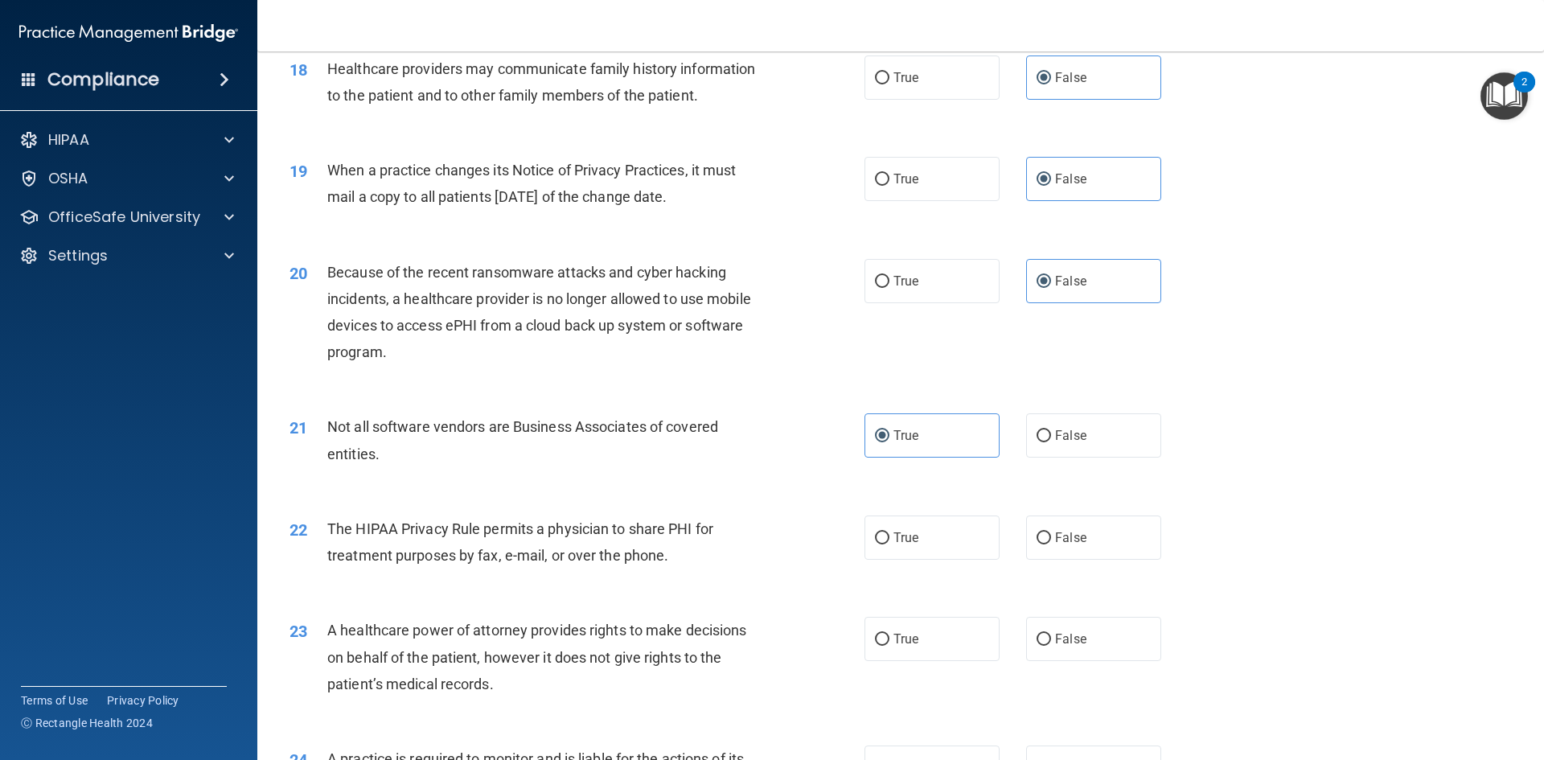
scroll to position [2171, 0]
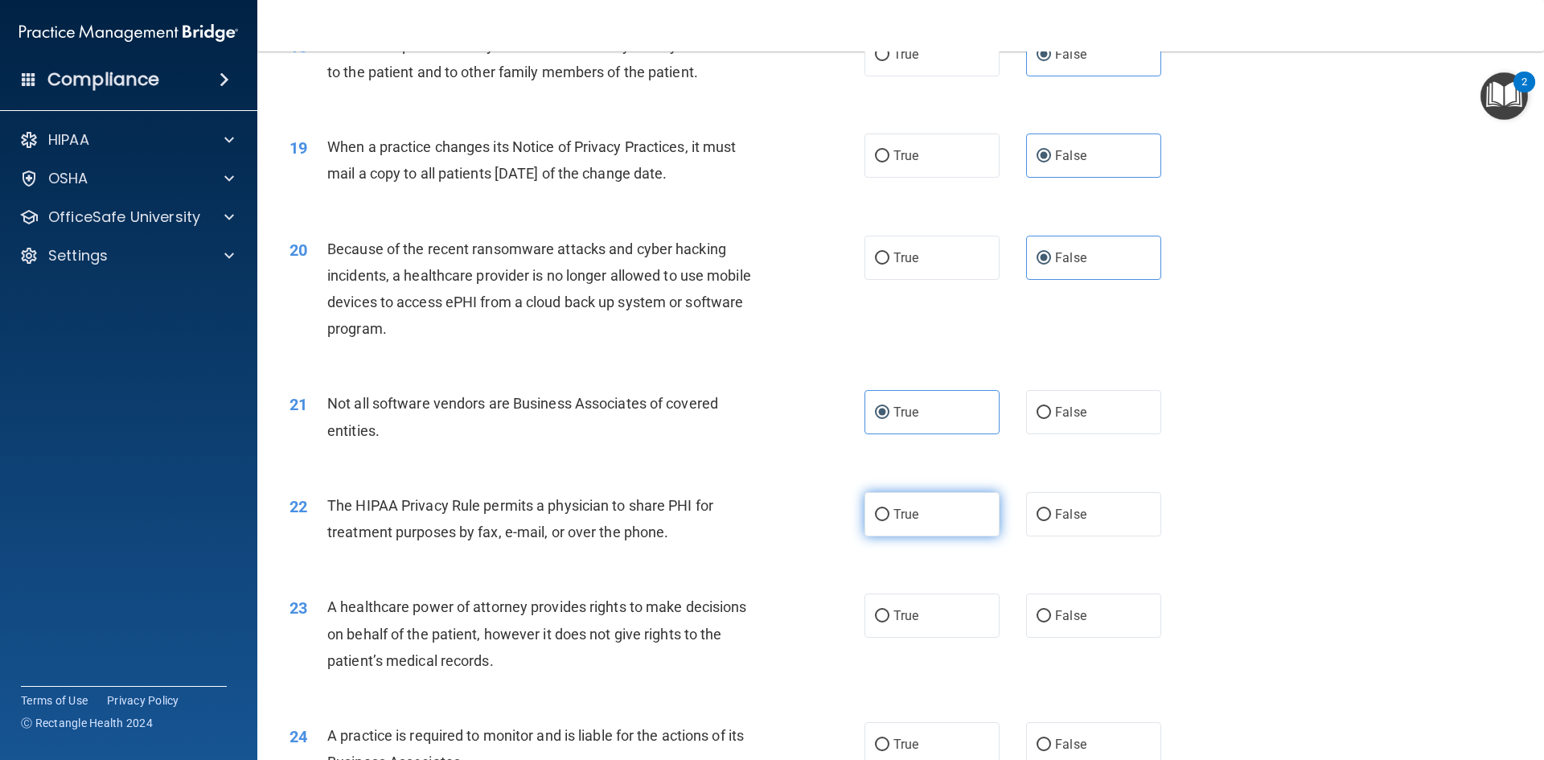
click at [933, 519] on label "True" at bounding box center [931, 514] width 135 height 44
click at [889, 519] on input "True" at bounding box center [882, 515] width 14 height 12
radio input "true"
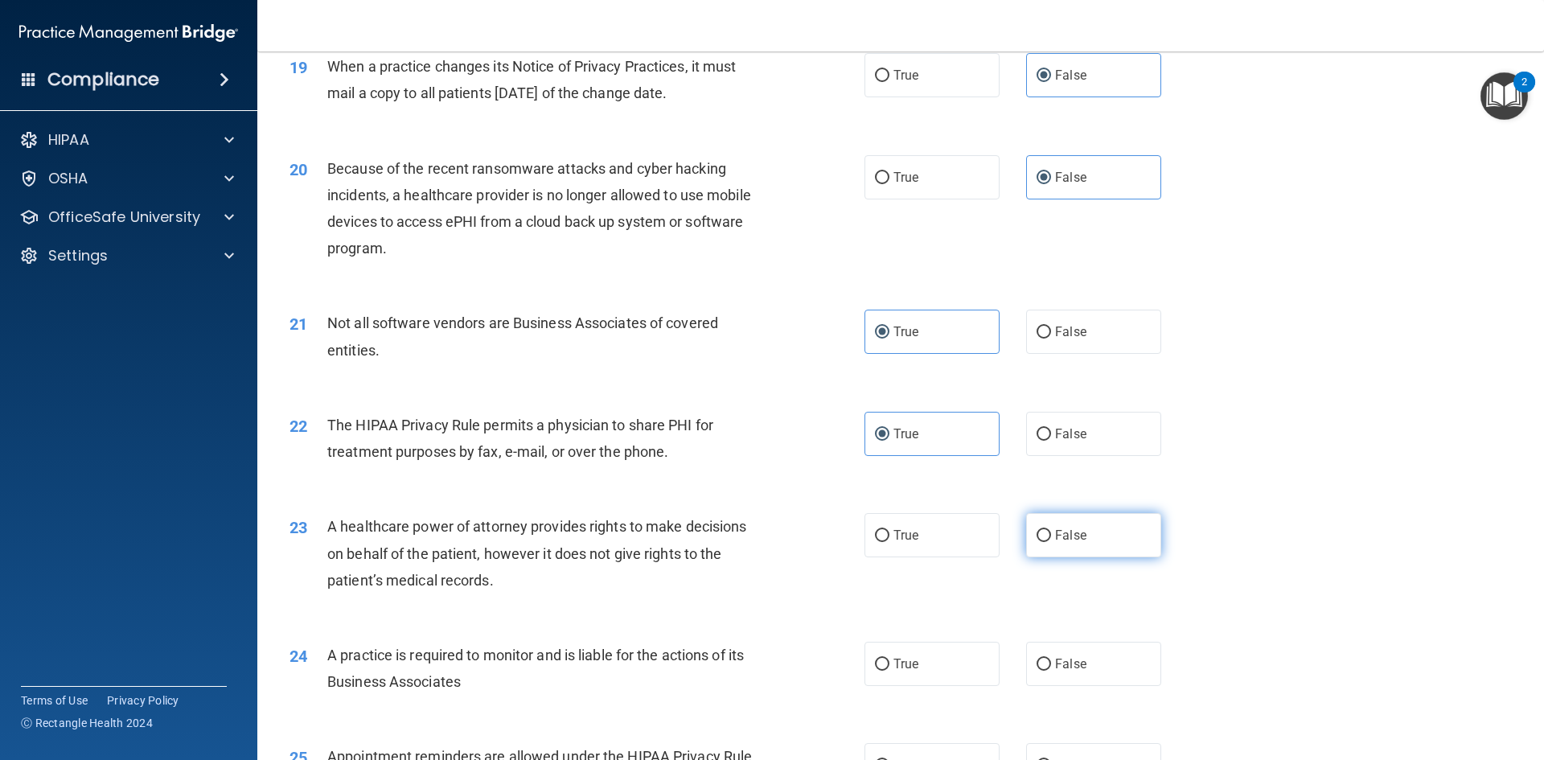
click at [1060, 542] on label "False" at bounding box center [1093, 535] width 135 height 44
click at [1051, 542] on input "False" at bounding box center [1043, 536] width 14 height 12
radio input "true"
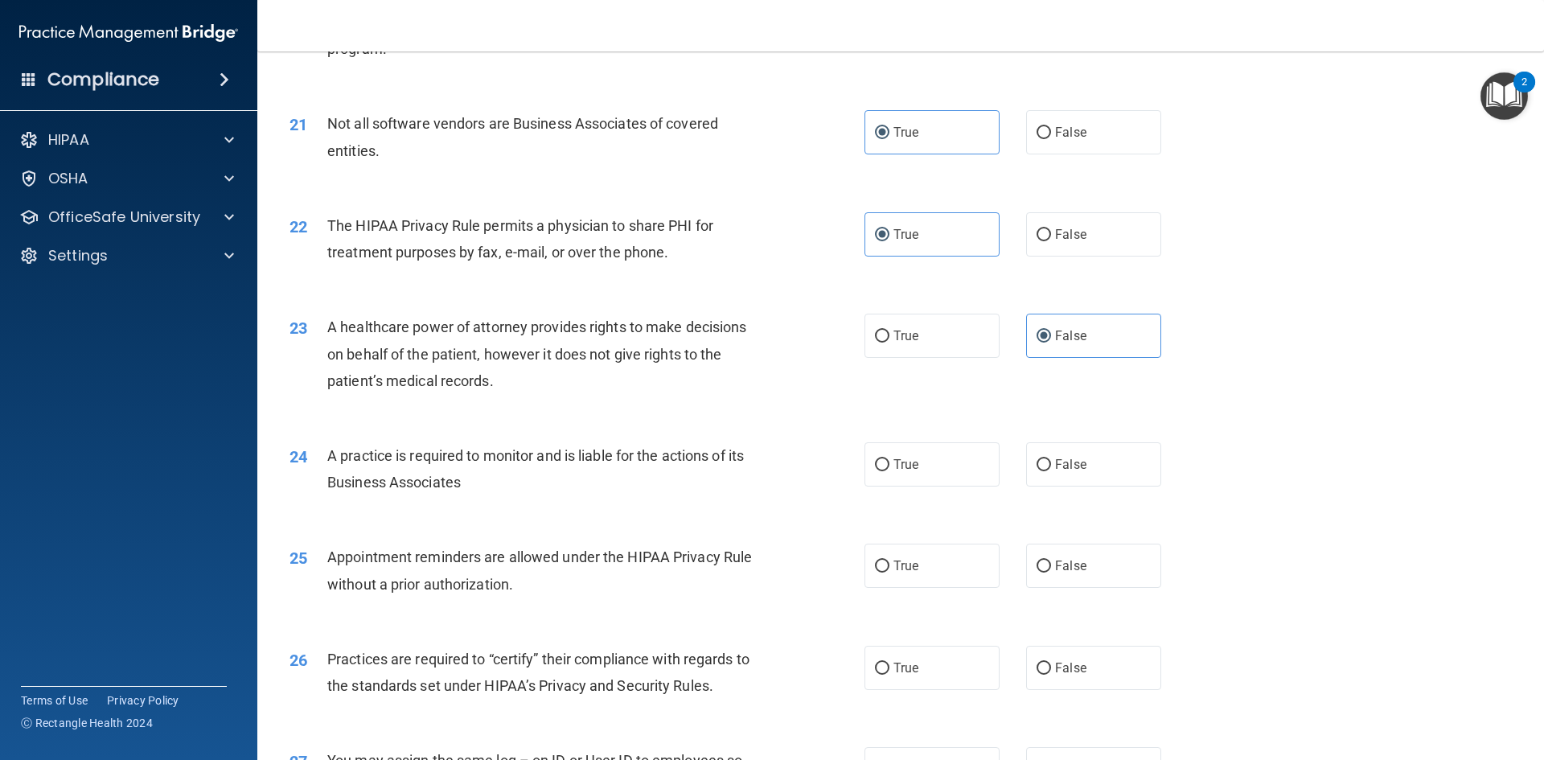
scroll to position [2492, 0]
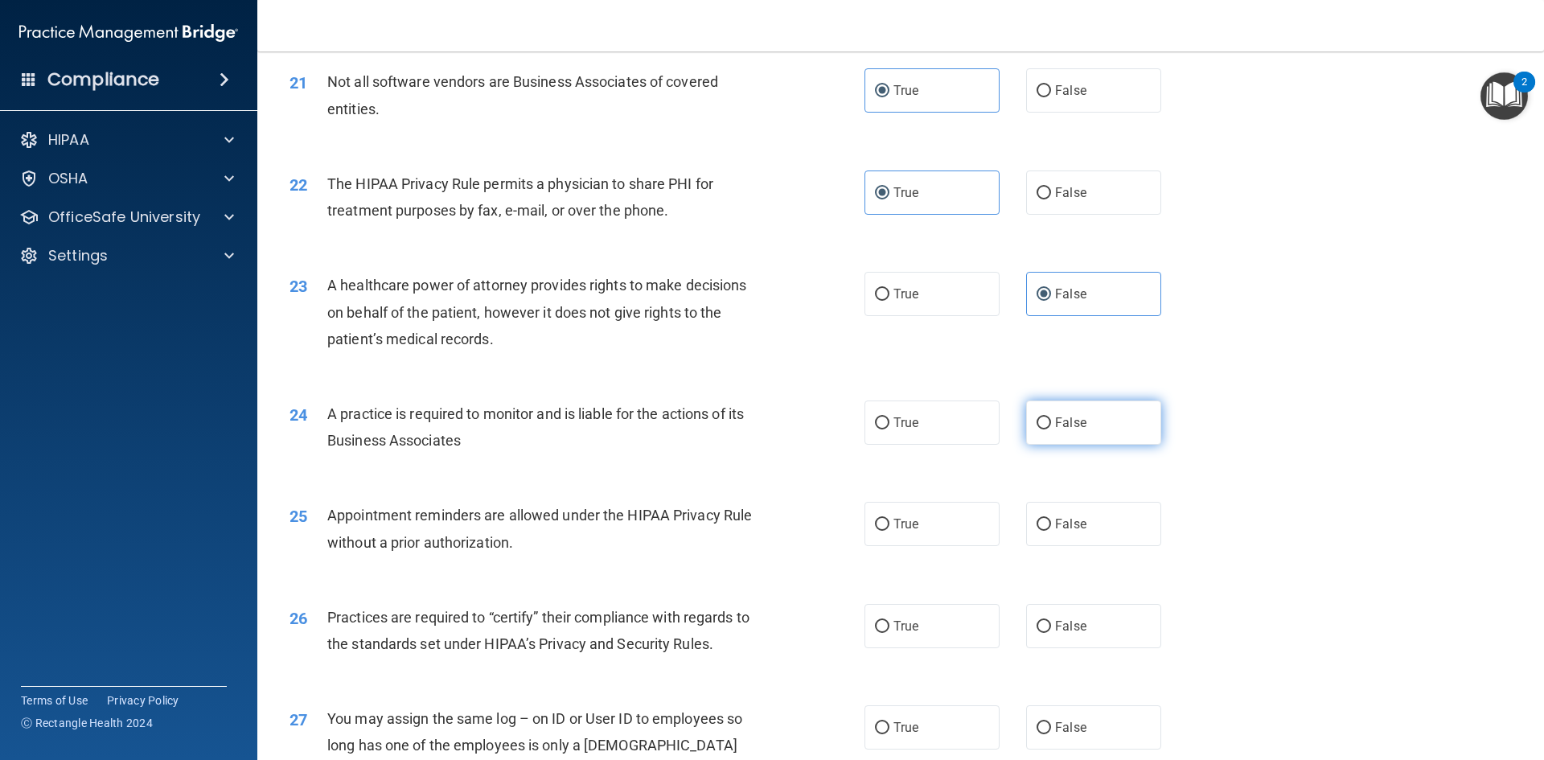
click at [1075, 431] on label "False" at bounding box center [1093, 422] width 135 height 44
click at [1051, 429] on input "False" at bounding box center [1043, 423] width 14 height 12
radio input "true"
click at [915, 507] on label "True" at bounding box center [931, 524] width 135 height 44
click at [889, 519] on input "True" at bounding box center [882, 525] width 14 height 12
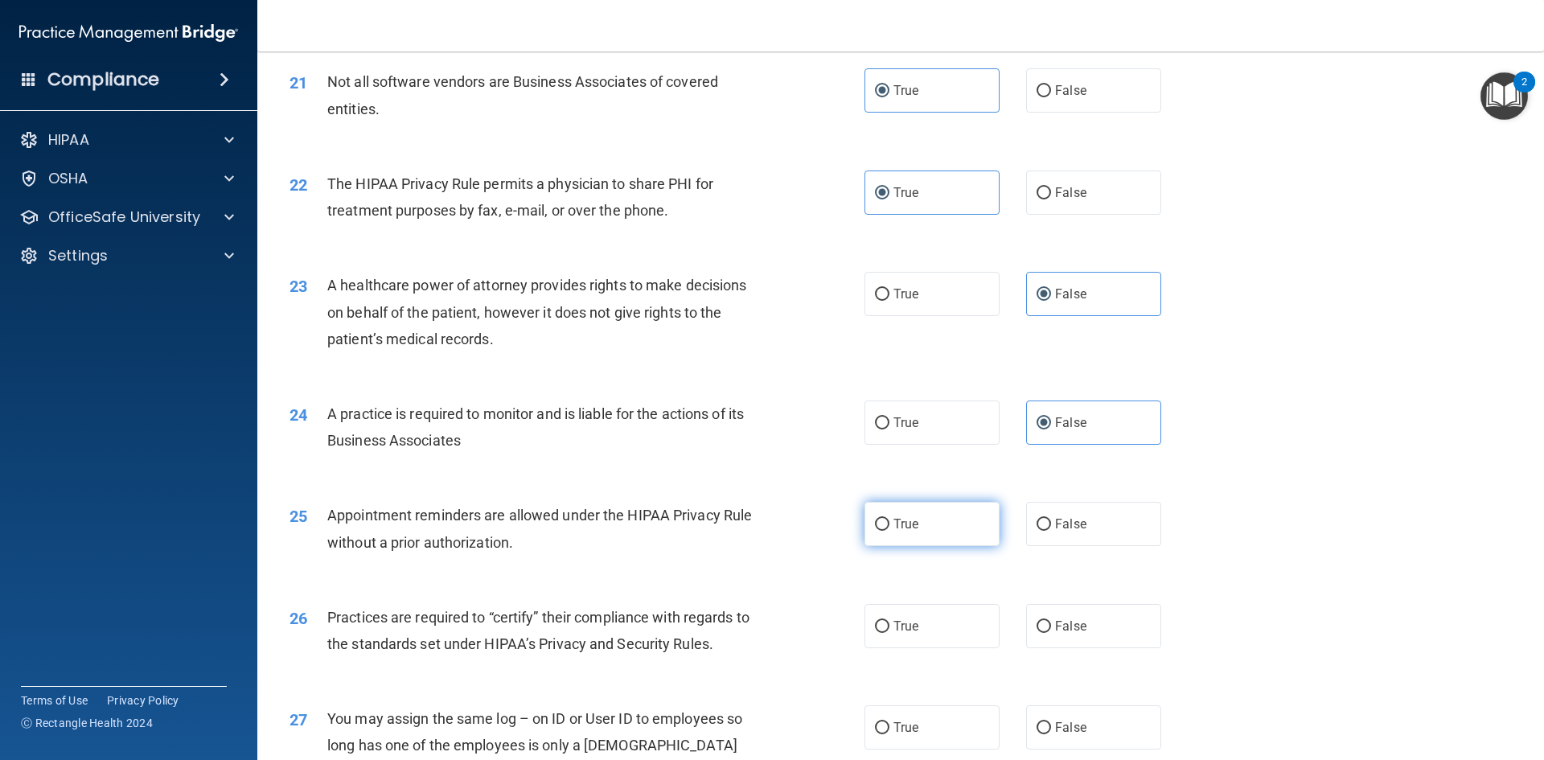
radio input "true"
click at [1076, 638] on label "False" at bounding box center [1093, 626] width 135 height 44
click at [1051, 633] on input "False" at bounding box center [1043, 627] width 14 height 12
radio input "true"
click at [1100, 692] on div "27 You may assign the same log – on ID or User ID to employees so long has one …" at bounding box center [900, 749] width 1246 height 129
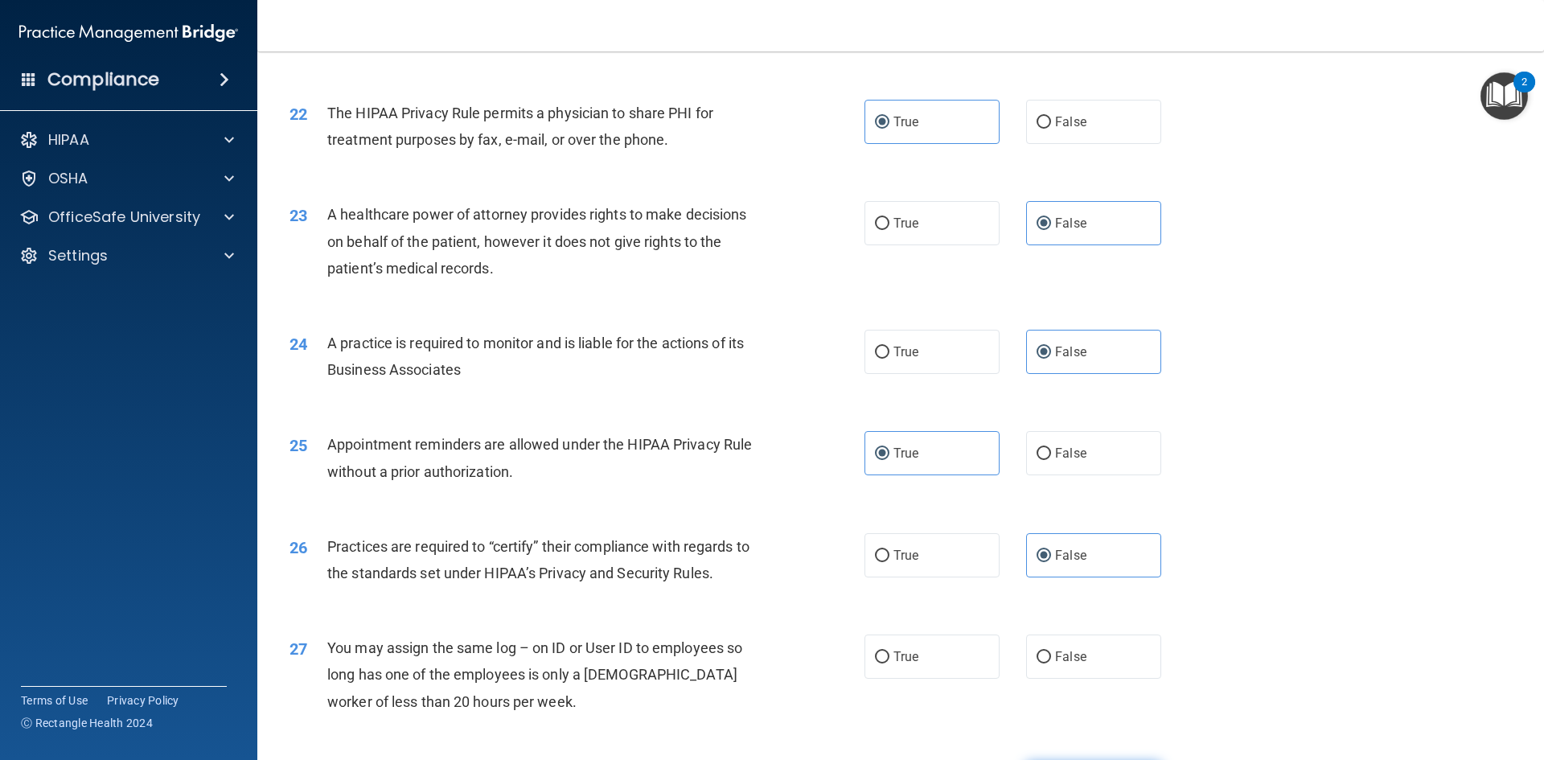
scroll to position [2653, 0]
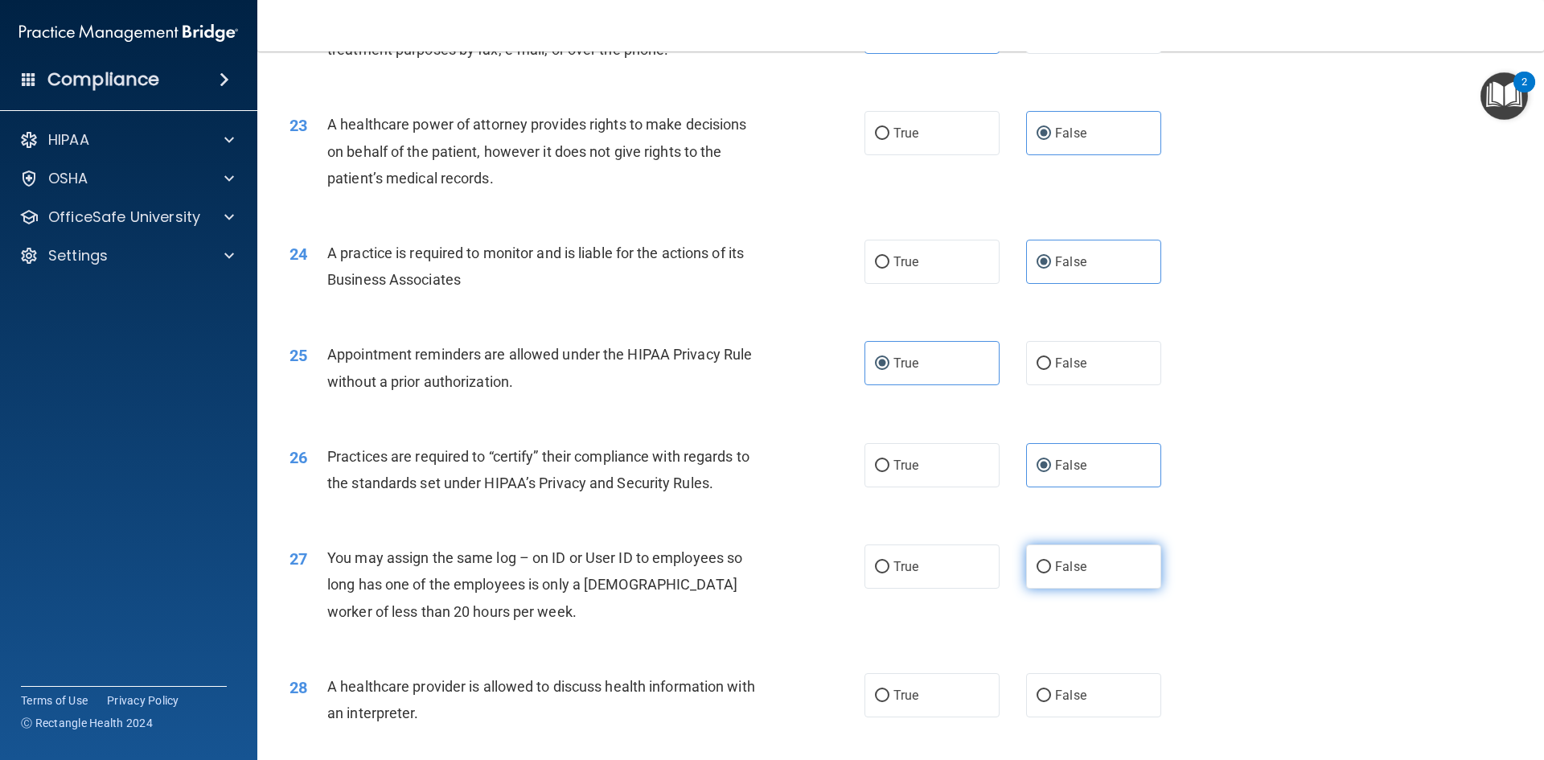
click at [1086, 571] on label "False" at bounding box center [1093, 566] width 135 height 44
click at [1051, 571] on input "False" at bounding box center [1043, 567] width 14 height 12
radio input "true"
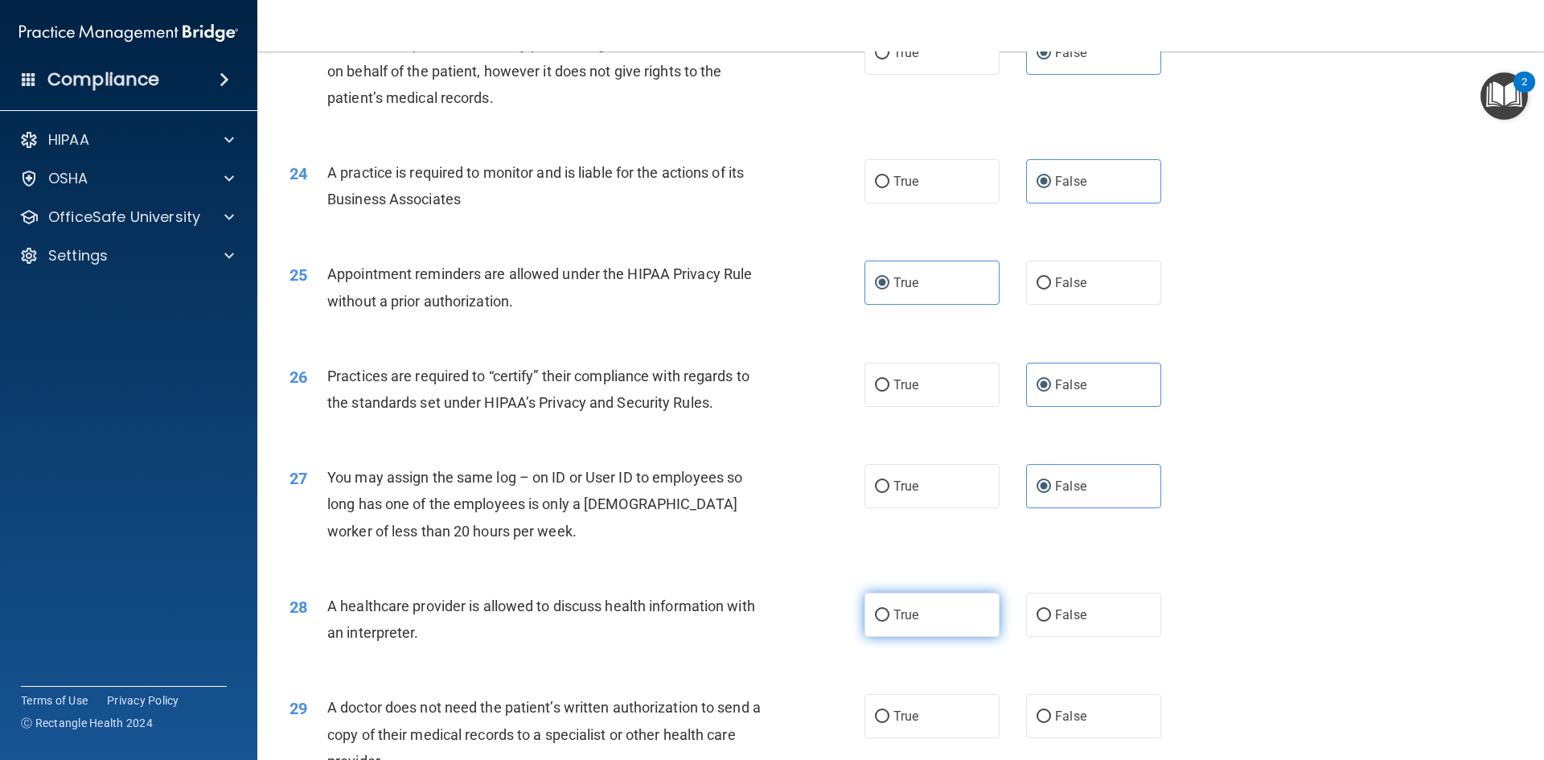
click at [935, 621] on label "True" at bounding box center [931, 615] width 135 height 44
click at [889, 621] on input "True" at bounding box center [882, 615] width 14 height 12
radio input "true"
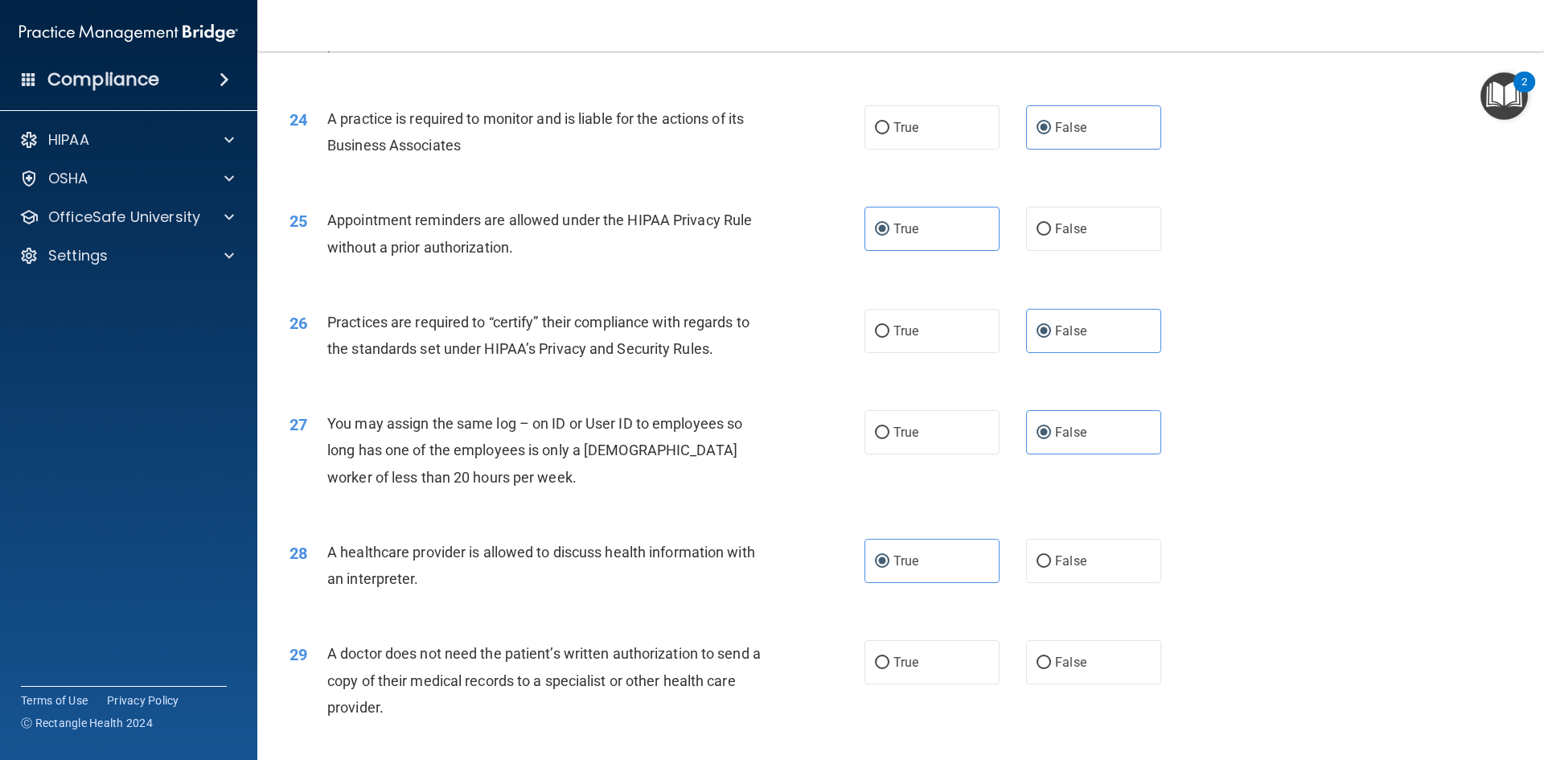
scroll to position [2814, 0]
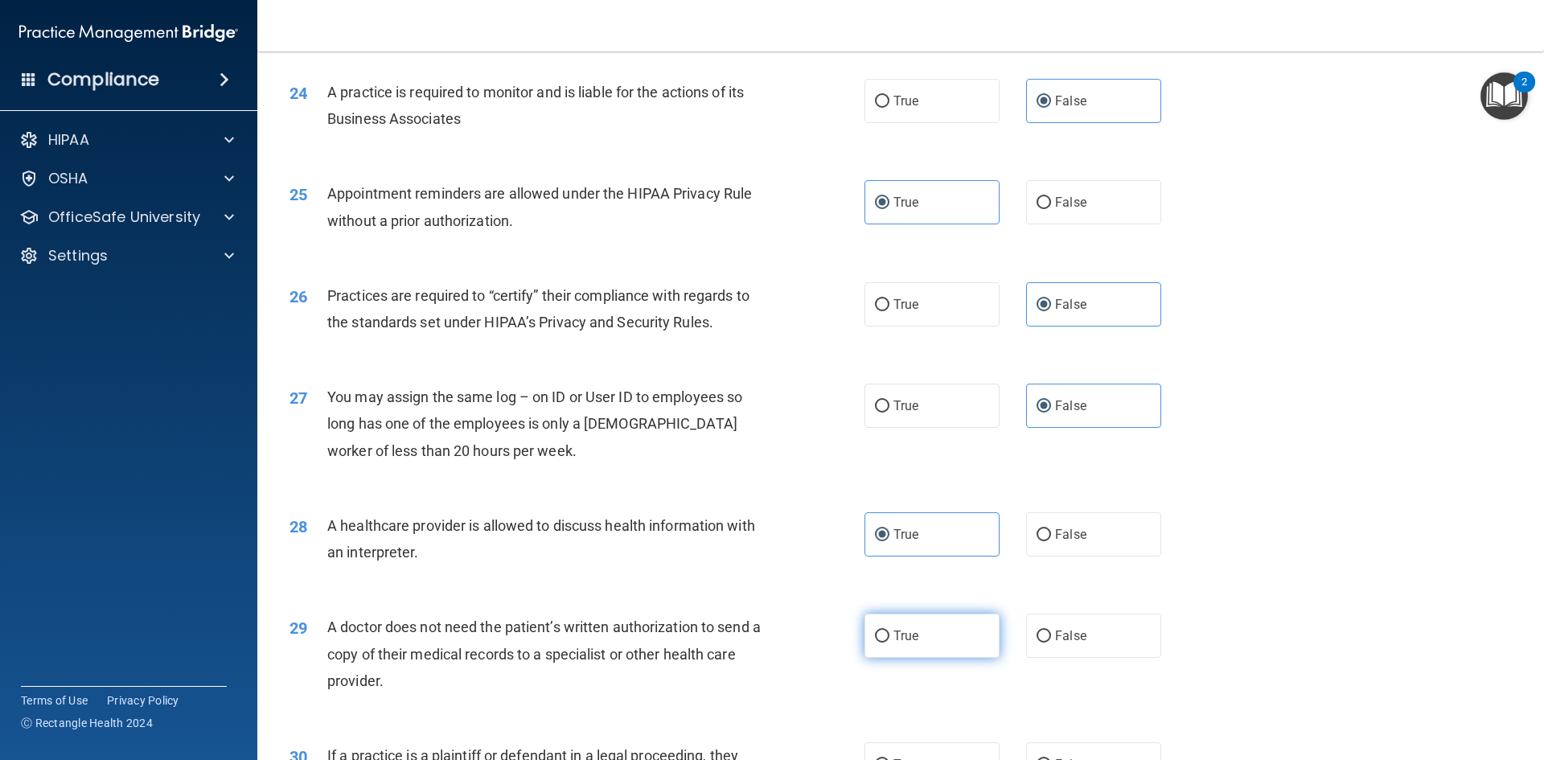
click at [942, 646] on label "True" at bounding box center [931, 635] width 135 height 44
click at [889, 642] on input "True" at bounding box center [882, 636] width 14 height 12
radio input "true"
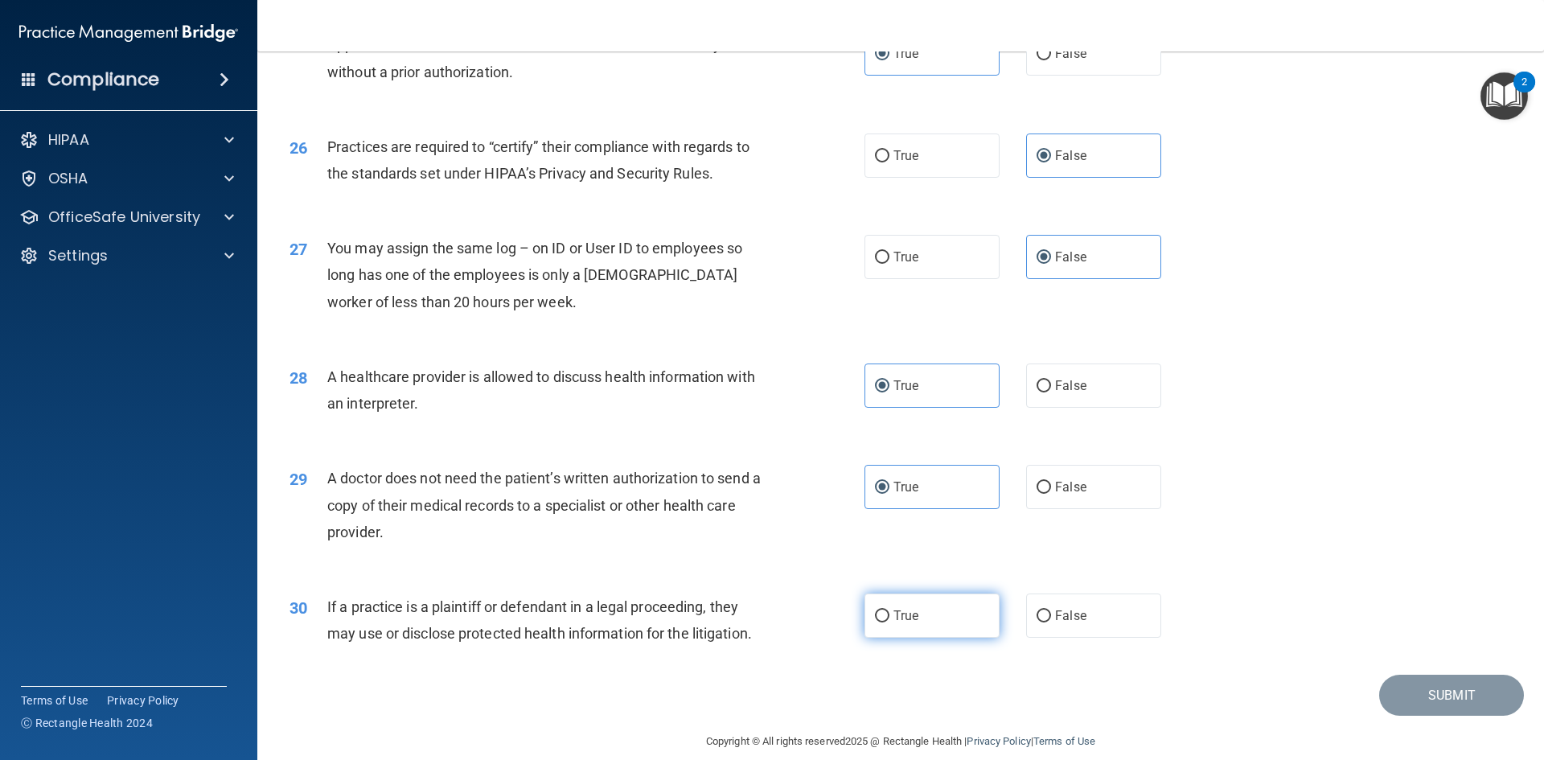
scroll to position [2975, 0]
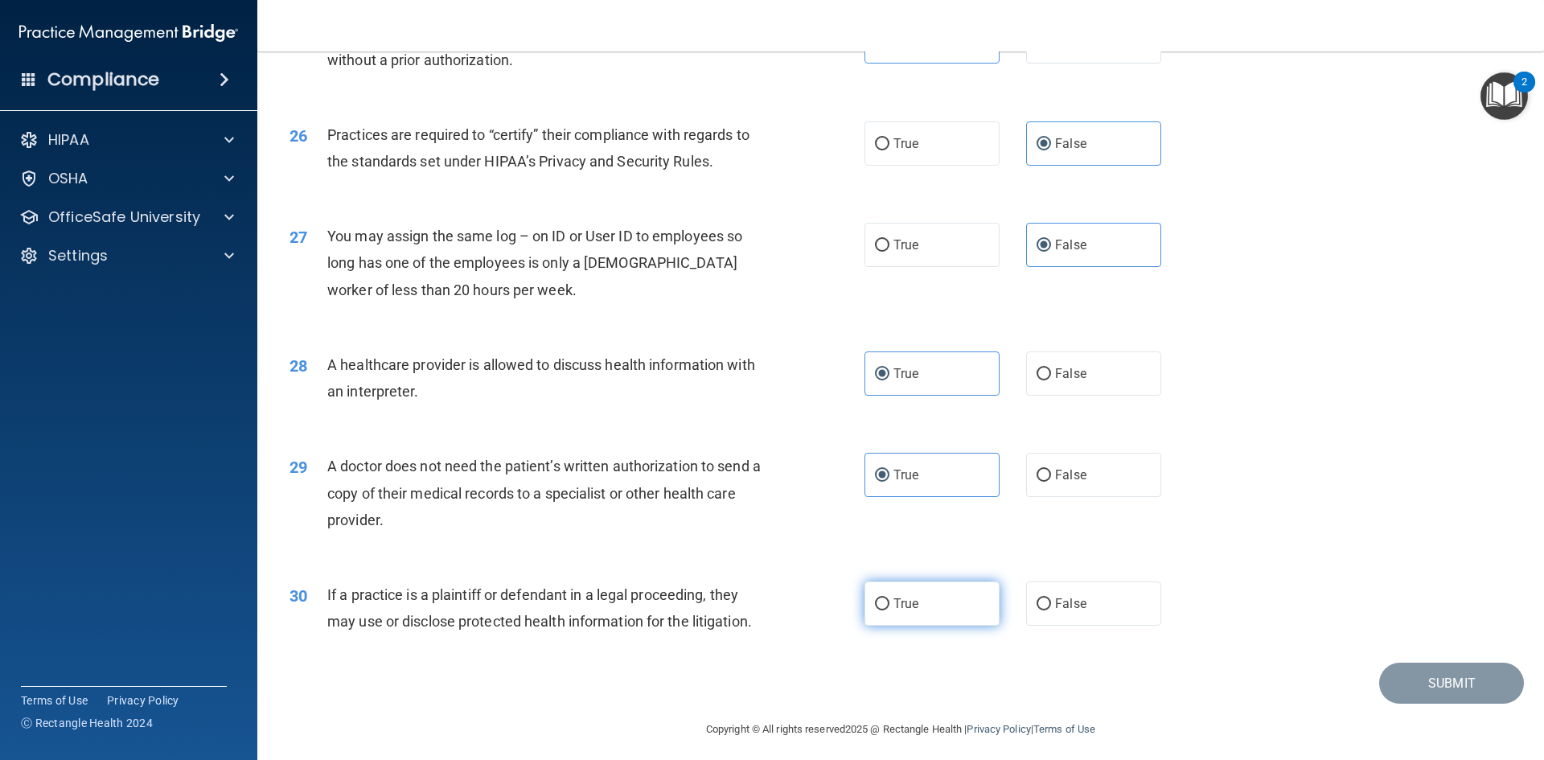
click at [930, 617] on label "True" at bounding box center [931, 603] width 135 height 44
click at [889, 610] on input "True" at bounding box center [882, 604] width 14 height 12
radio input "true"
click at [1408, 683] on button "Submit" at bounding box center [1451, 683] width 145 height 41
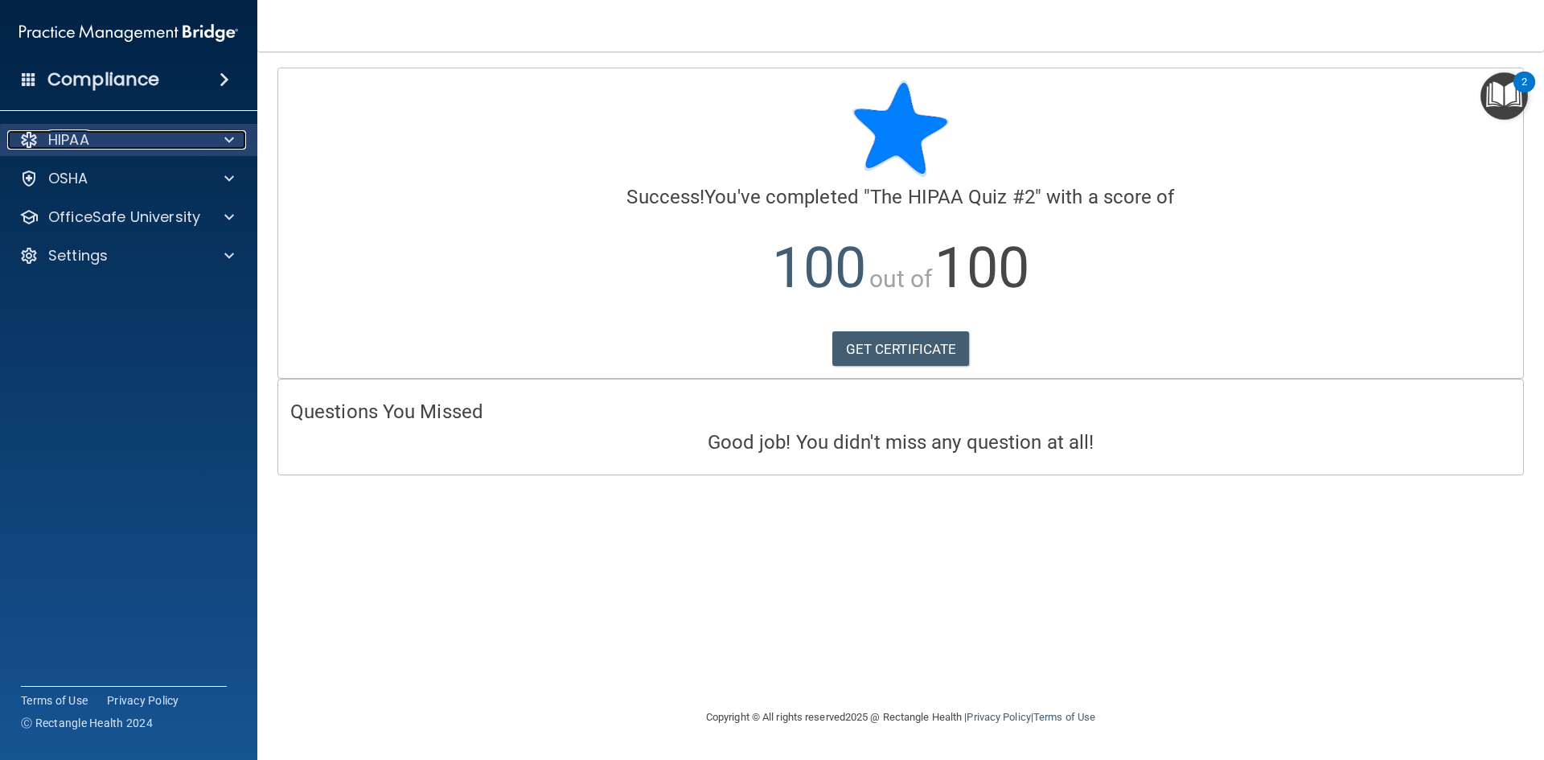
click at [218, 142] on div at bounding box center [227, 139] width 40 height 19
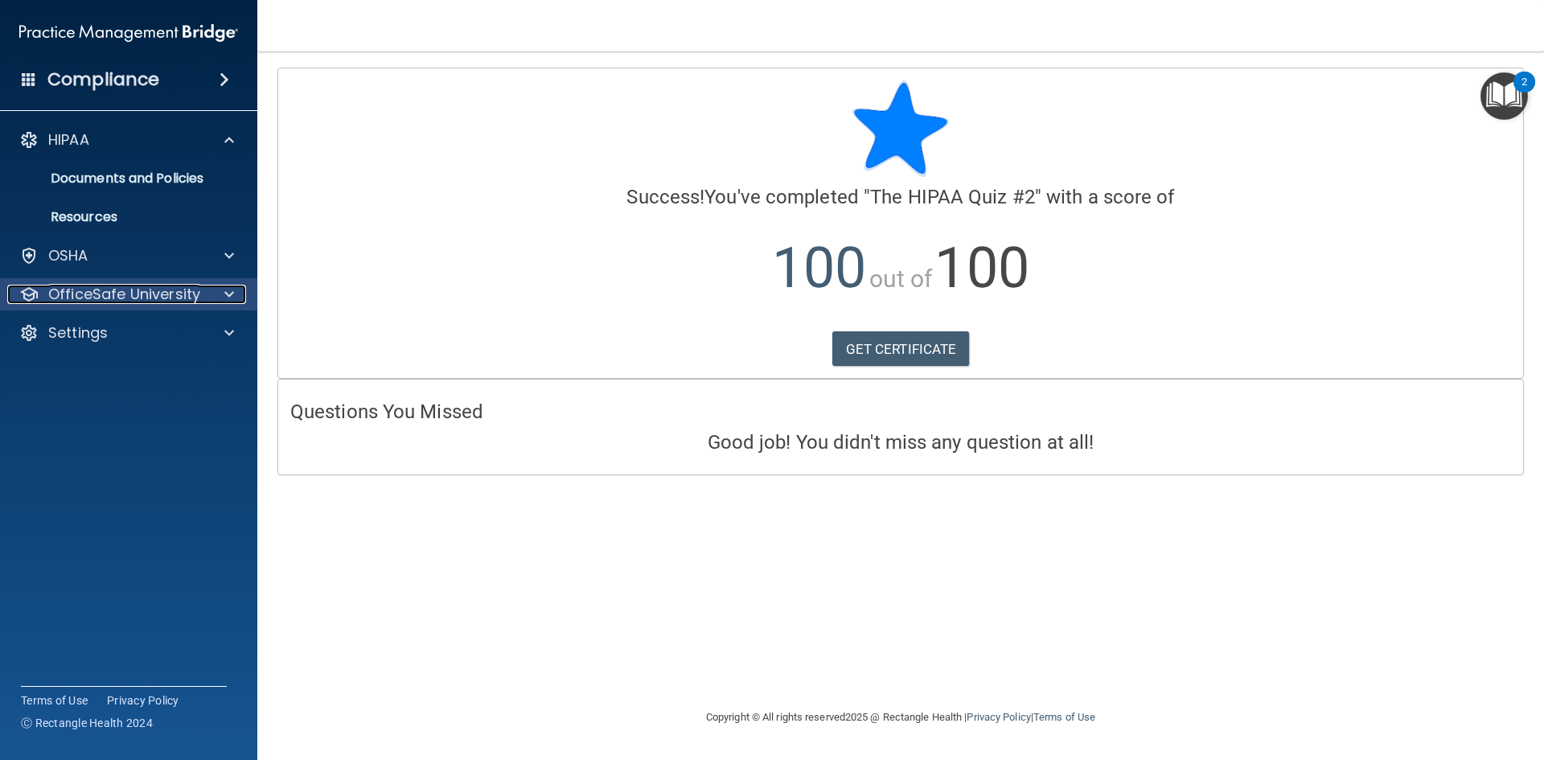
click at [183, 292] on p "OfficeSafe University" at bounding box center [124, 294] width 152 height 19
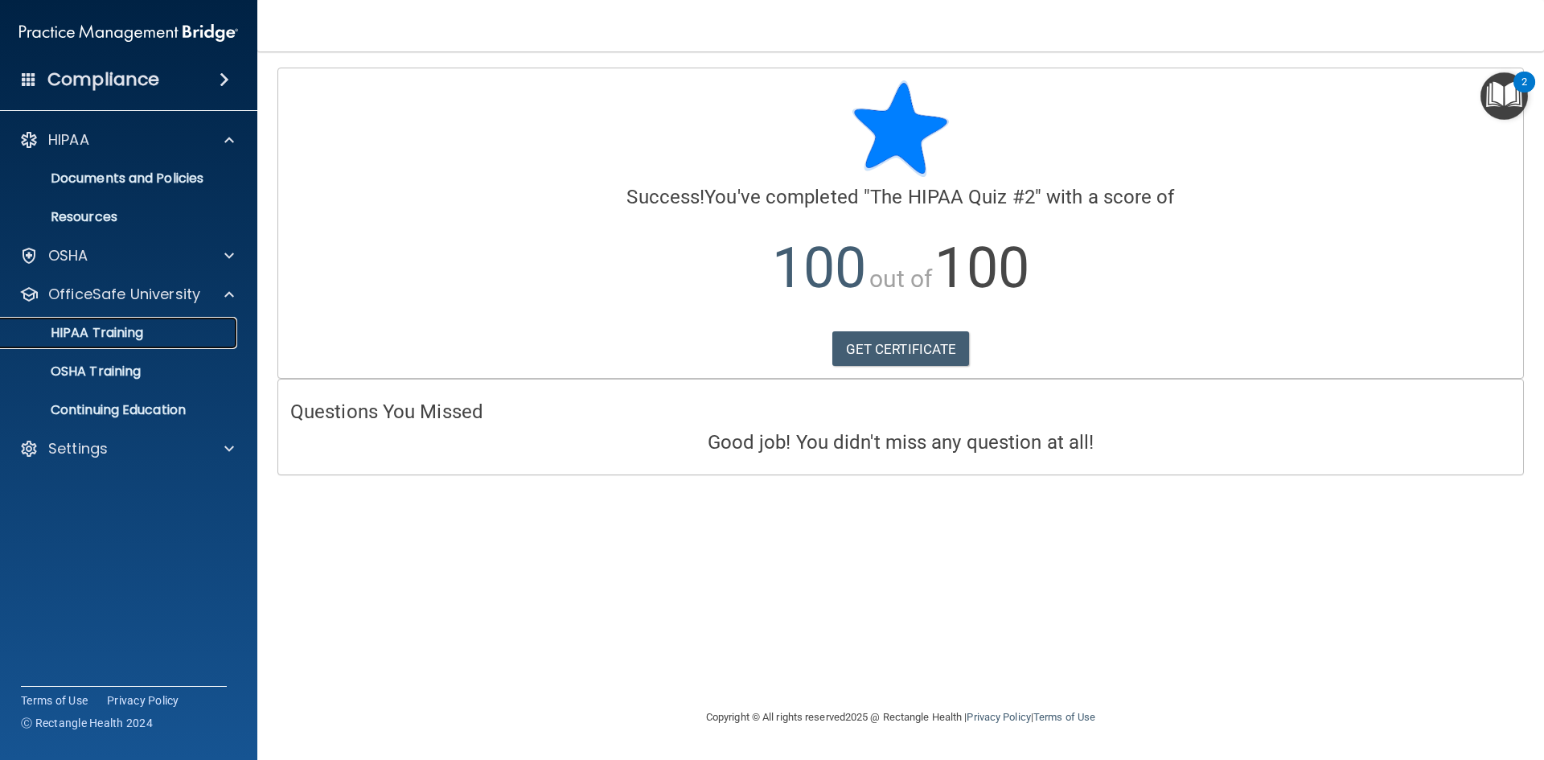
click at [179, 330] on div "HIPAA Training" at bounding box center [119, 333] width 219 height 16
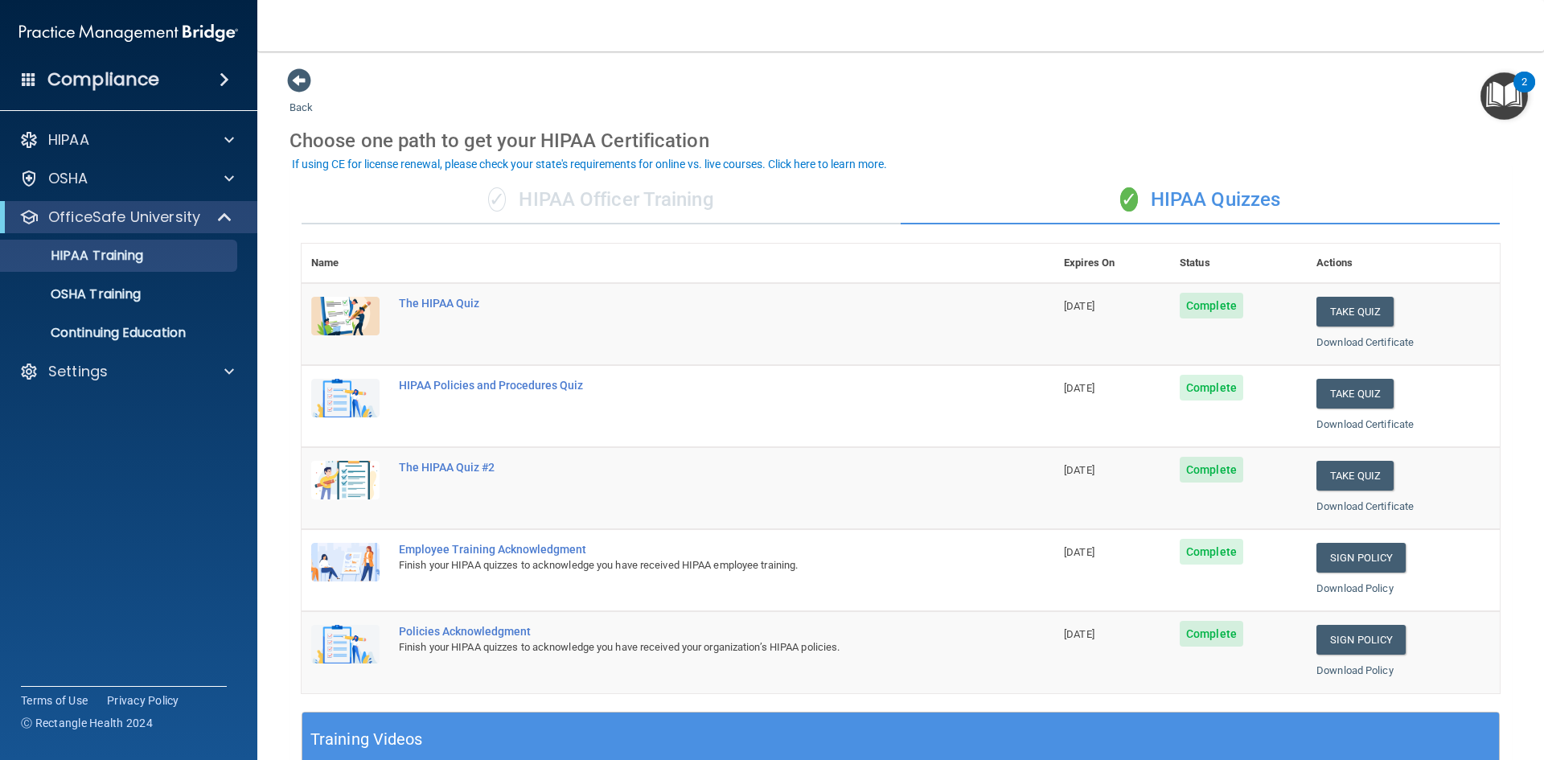
click at [538, 193] on div "✓ HIPAA Officer Training" at bounding box center [601, 200] width 599 height 48
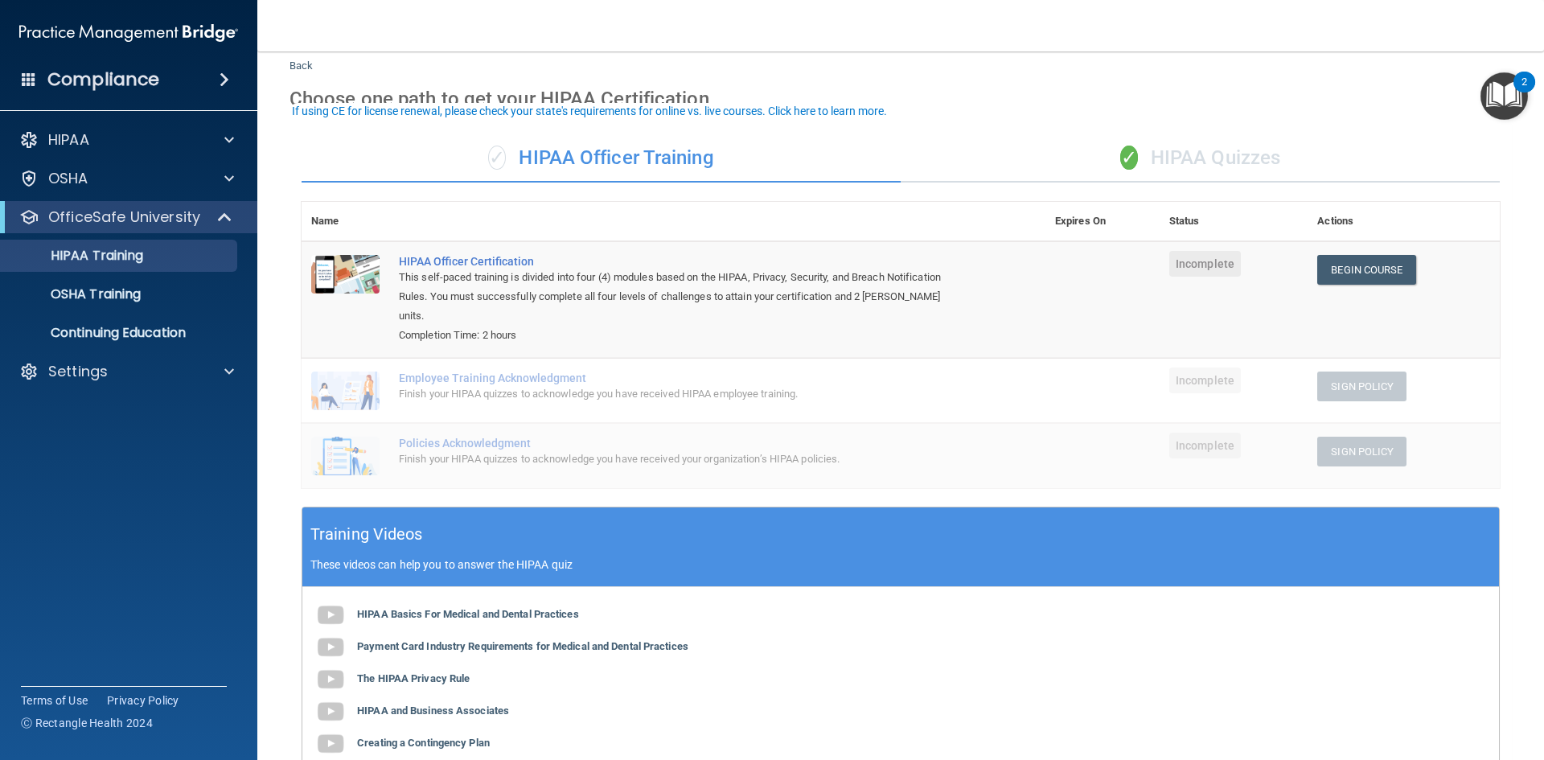
scroll to position [80, 0]
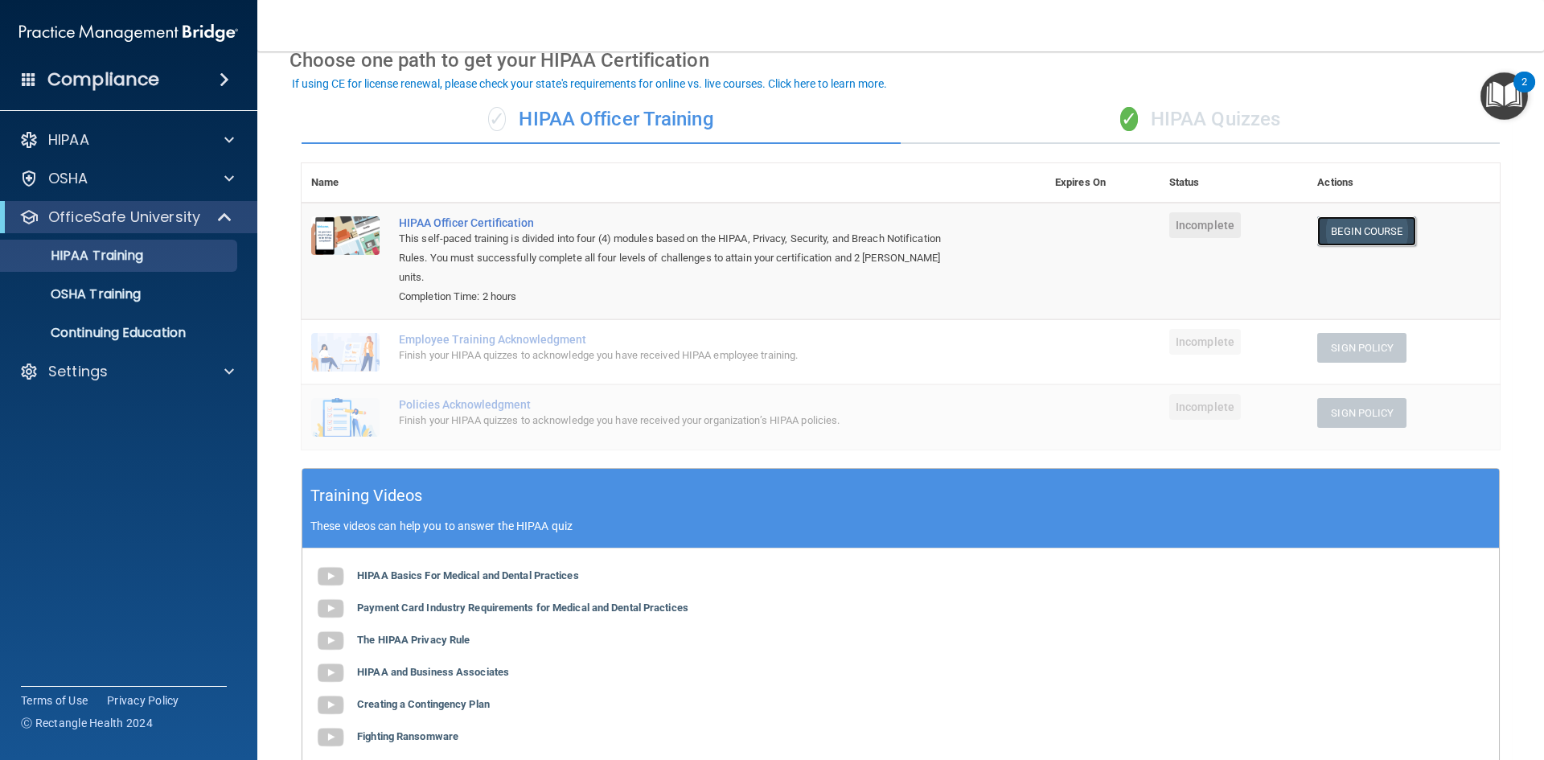
click at [1345, 228] on link "Begin Course" at bounding box center [1366, 231] width 98 height 30
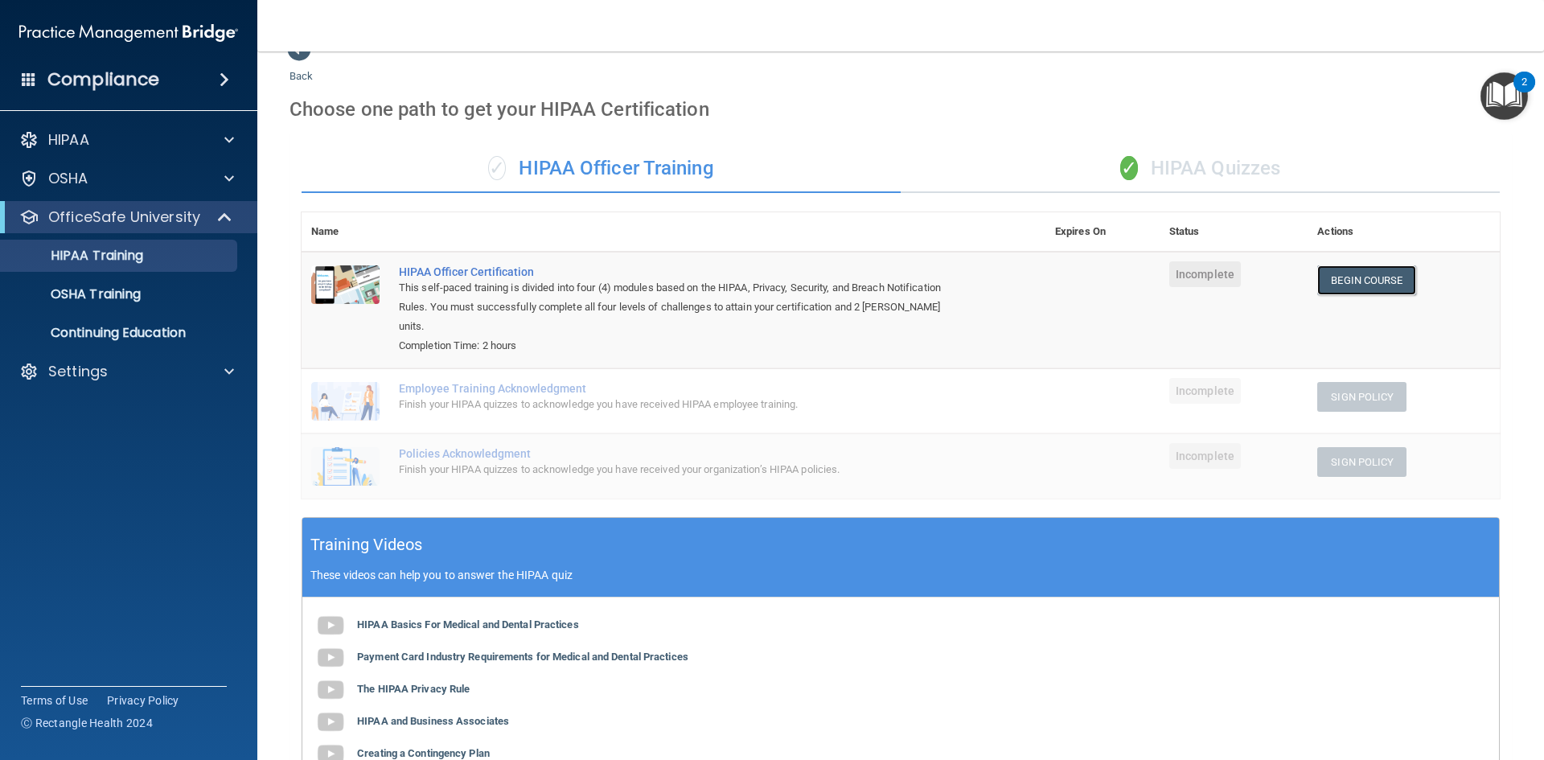
scroll to position [0, 0]
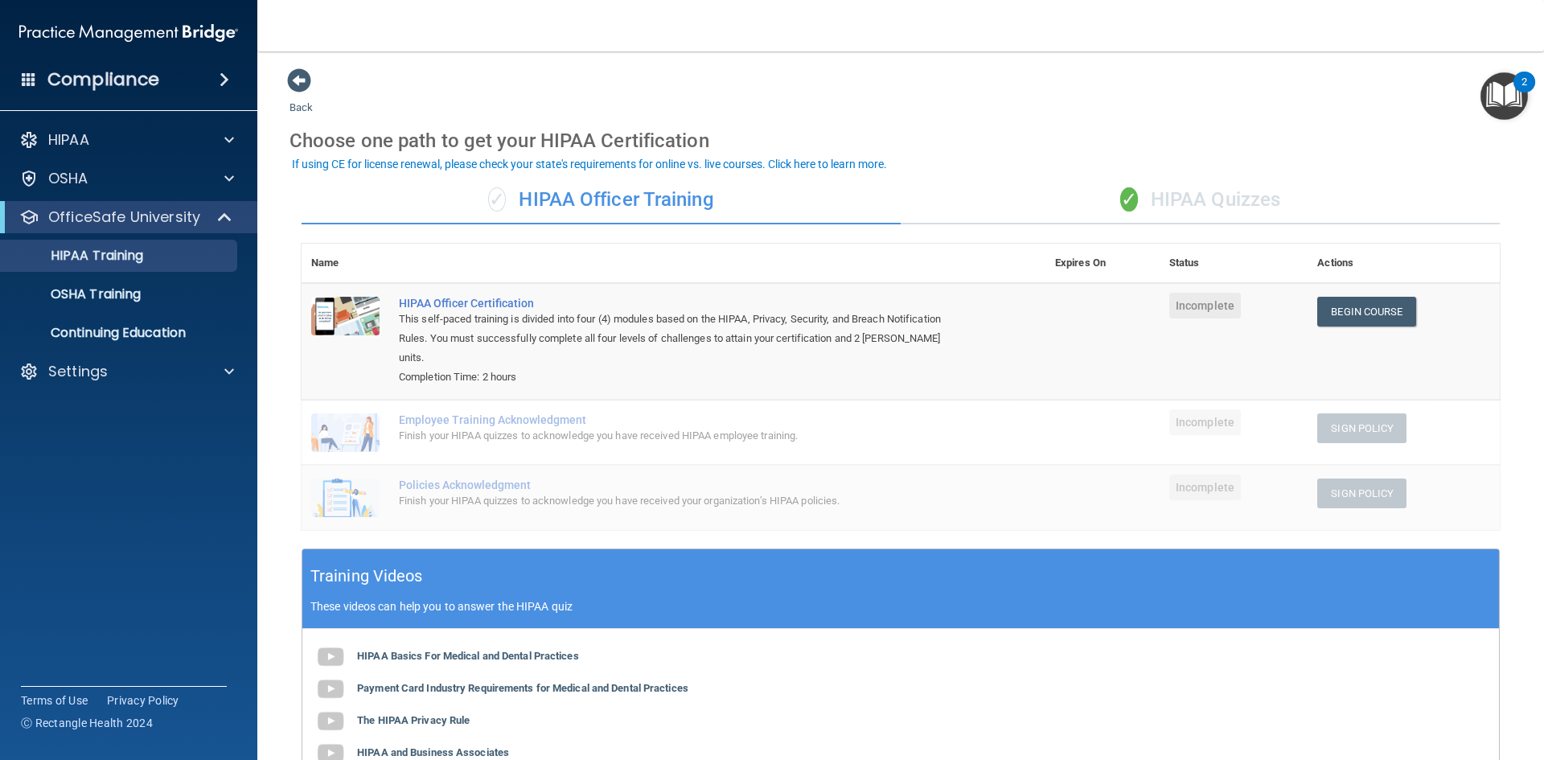
click at [1099, 201] on div "✓ HIPAA Quizzes" at bounding box center [1199, 200] width 599 height 48
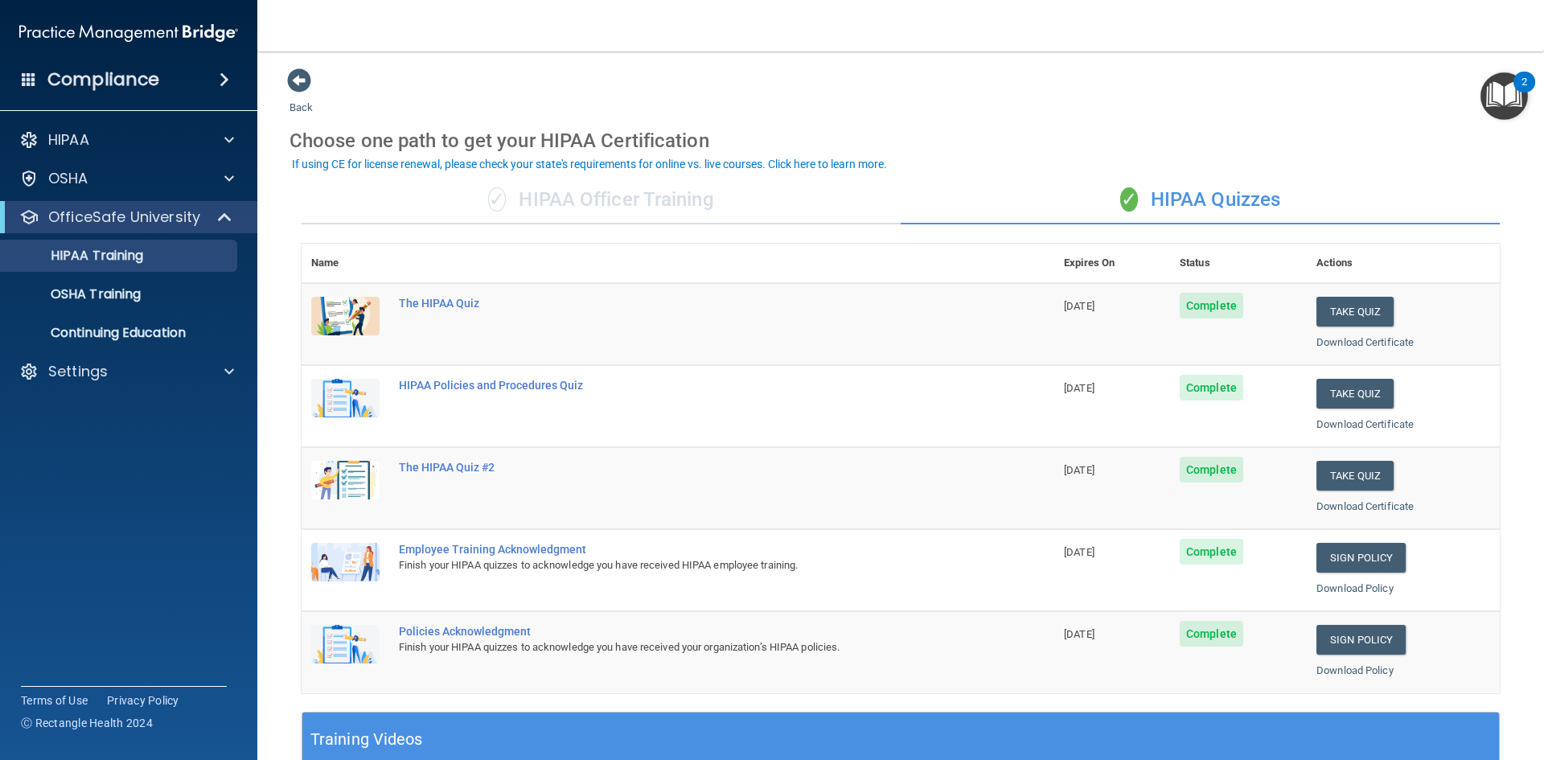
click at [752, 192] on div "✓ HIPAA Officer Training" at bounding box center [601, 200] width 599 height 48
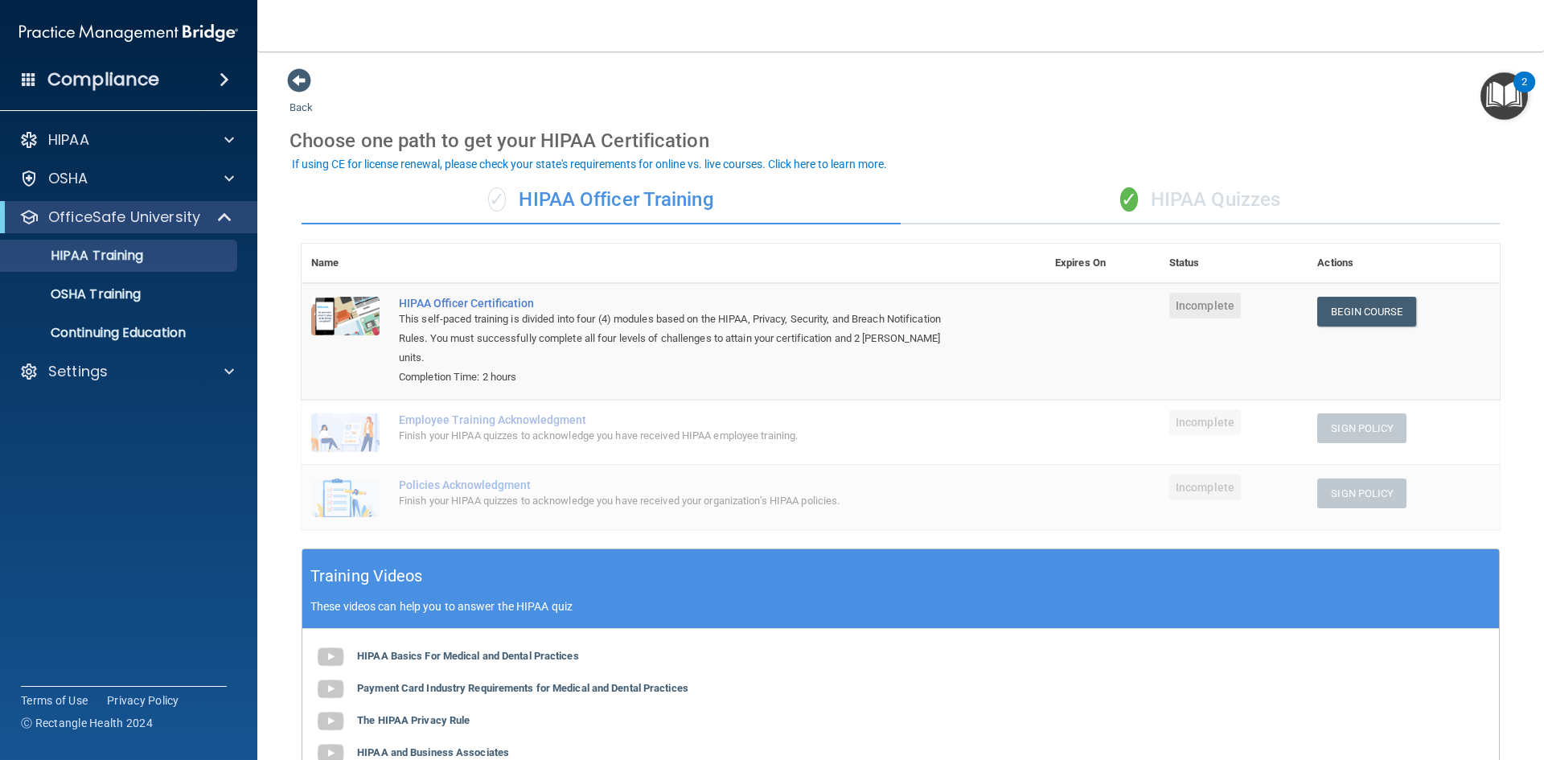
click at [1156, 209] on div "✓ HIPAA Quizzes" at bounding box center [1199, 200] width 599 height 48
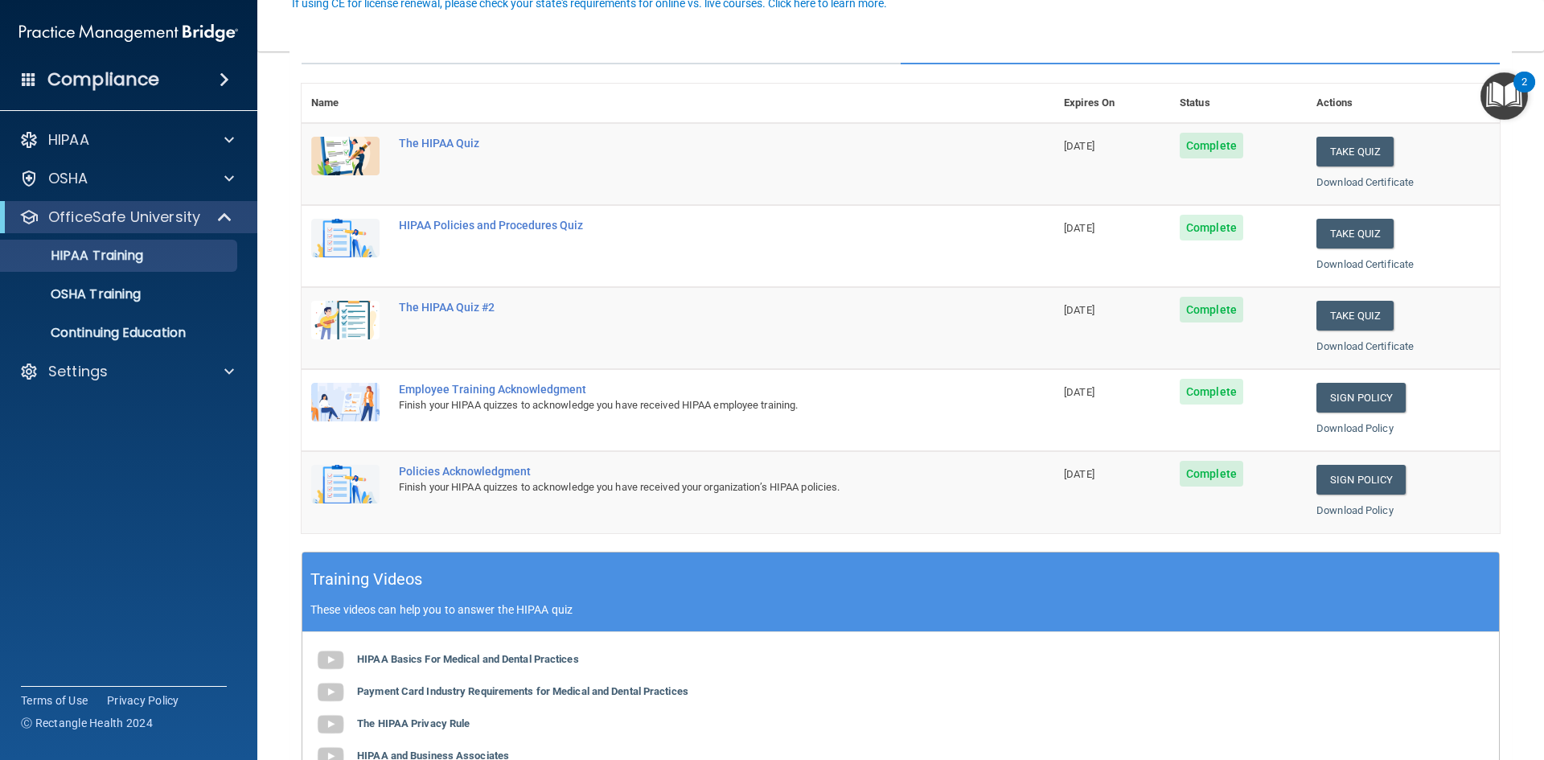
scroll to position [161, 0]
click at [1342, 314] on button "Take Quiz" at bounding box center [1354, 315] width 77 height 30
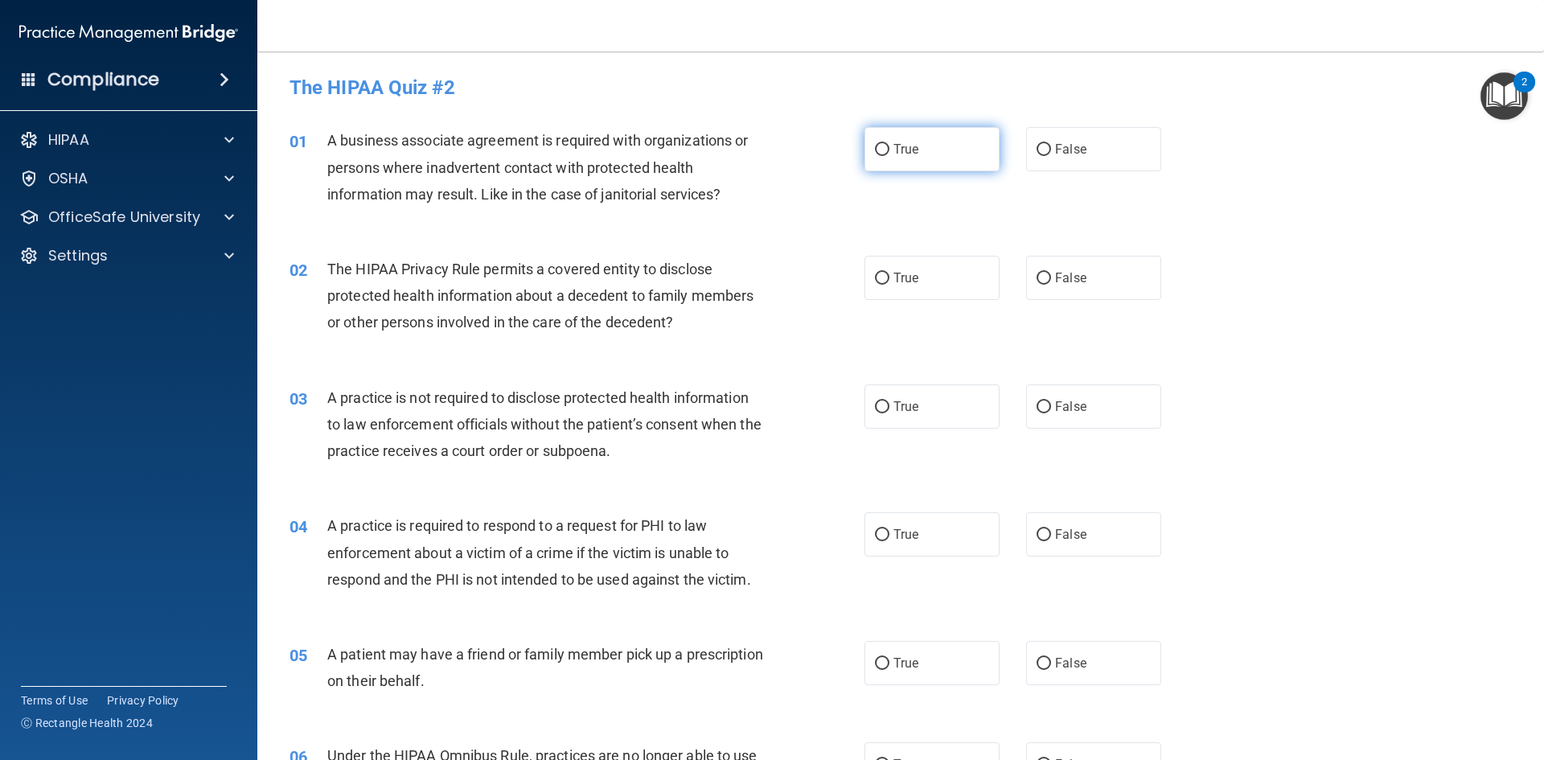
click at [938, 134] on label "True" at bounding box center [931, 149] width 135 height 44
click at [889, 144] on input "True" at bounding box center [882, 150] width 14 height 12
radio input "true"
click at [1103, 152] on label "False" at bounding box center [1093, 149] width 135 height 44
click at [1051, 152] on input "False" at bounding box center [1043, 150] width 14 height 12
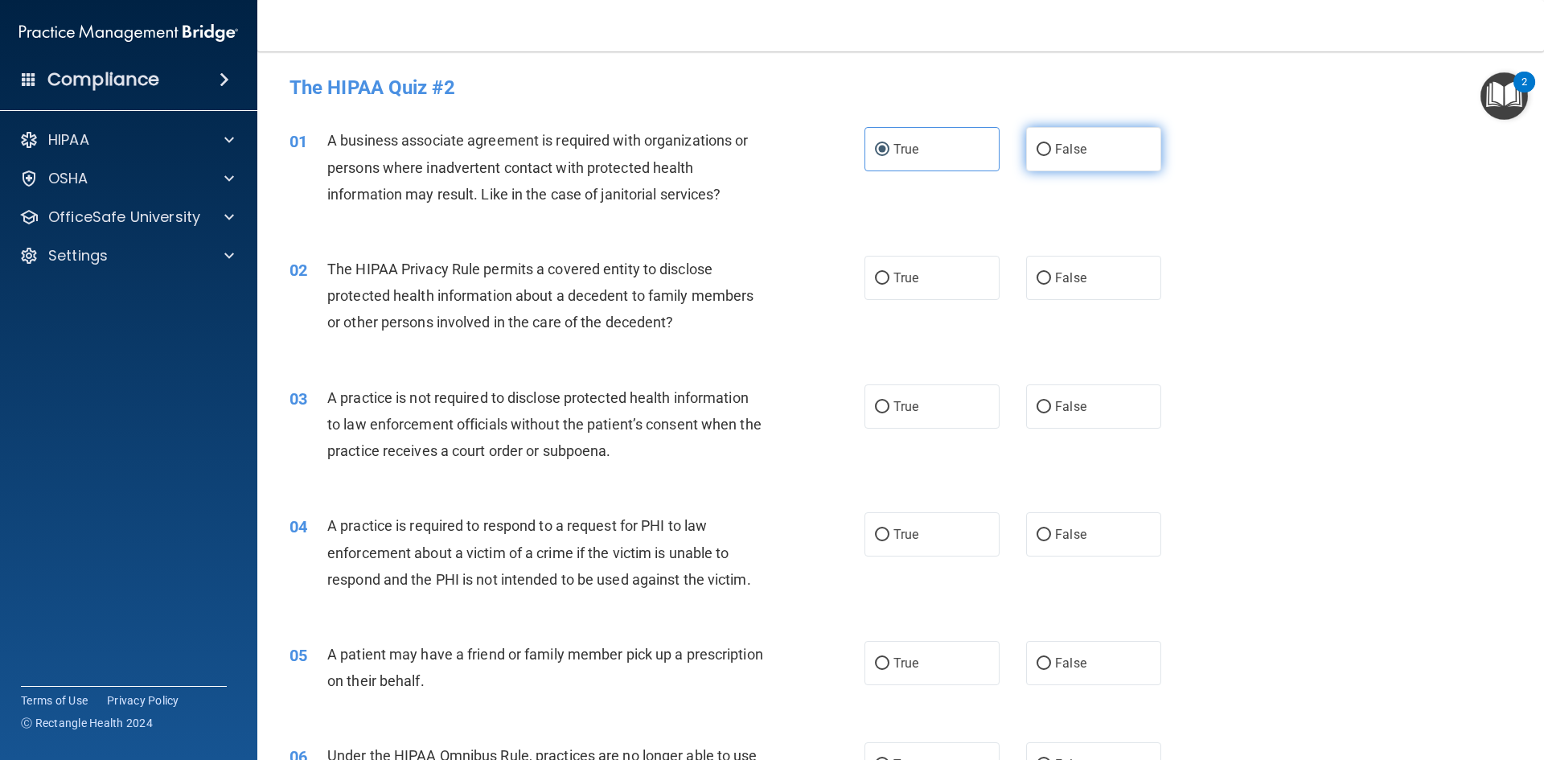
radio input "true"
radio input "false"
click at [935, 289] on label "True" at bounding box center [931, 278] width 135 height 44
click at [889, 285] on input "True" at bounding box center [882, 279] width 14 height 12
radio input "true"
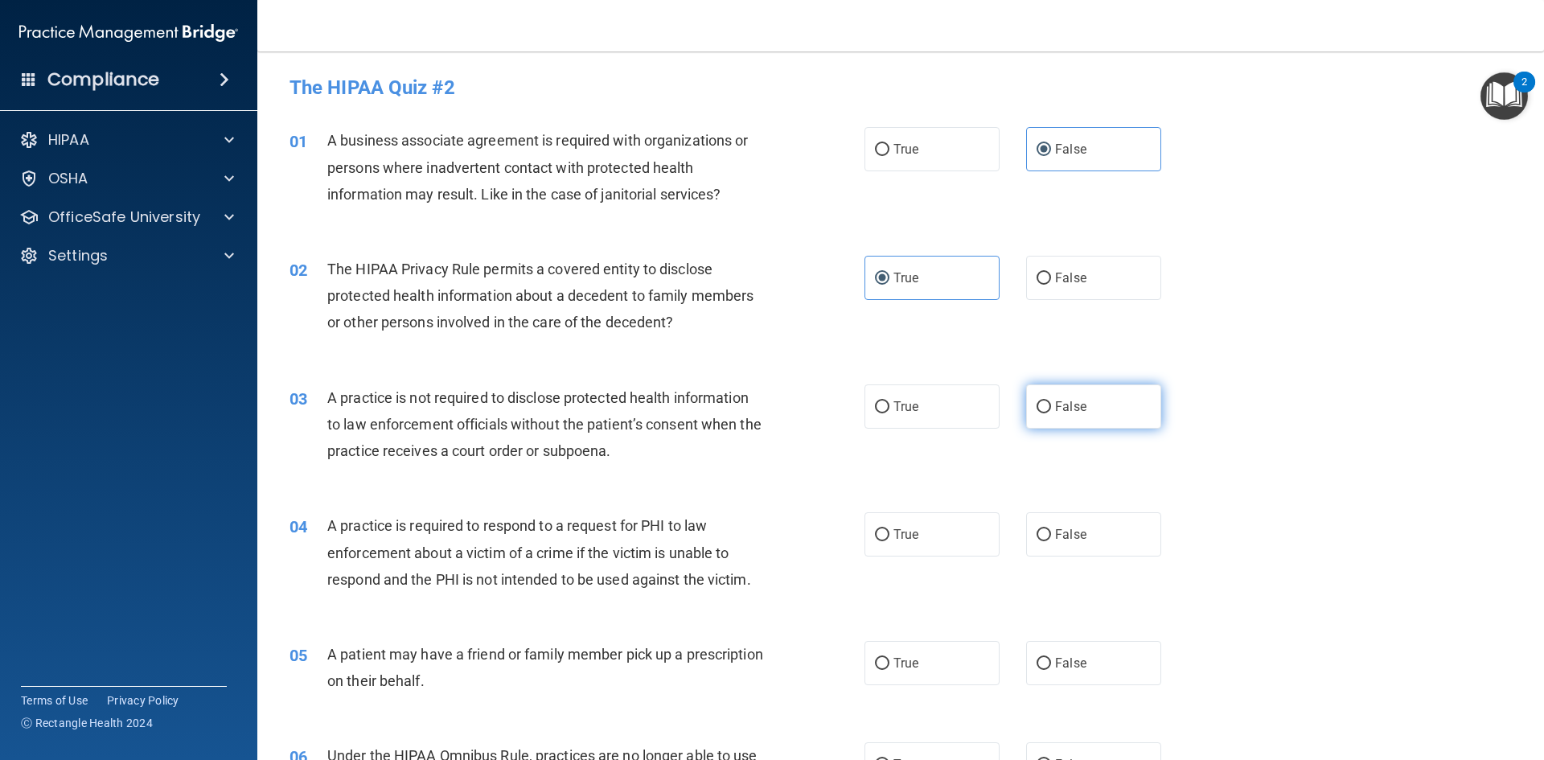
click at [1096, 403] on label "False" at bounding box center [1093, 406] width 135 height 44
click at [1051, 403] on input "False" at bounding box center [1043, 407] width 14 height 12
radio input "true"
click at [929, 523] on label "True" at bounding box center [931, 534] width 135 height 44
click at [889, 529] on input "True" at bounding box center [882, 535] width 14 height 12
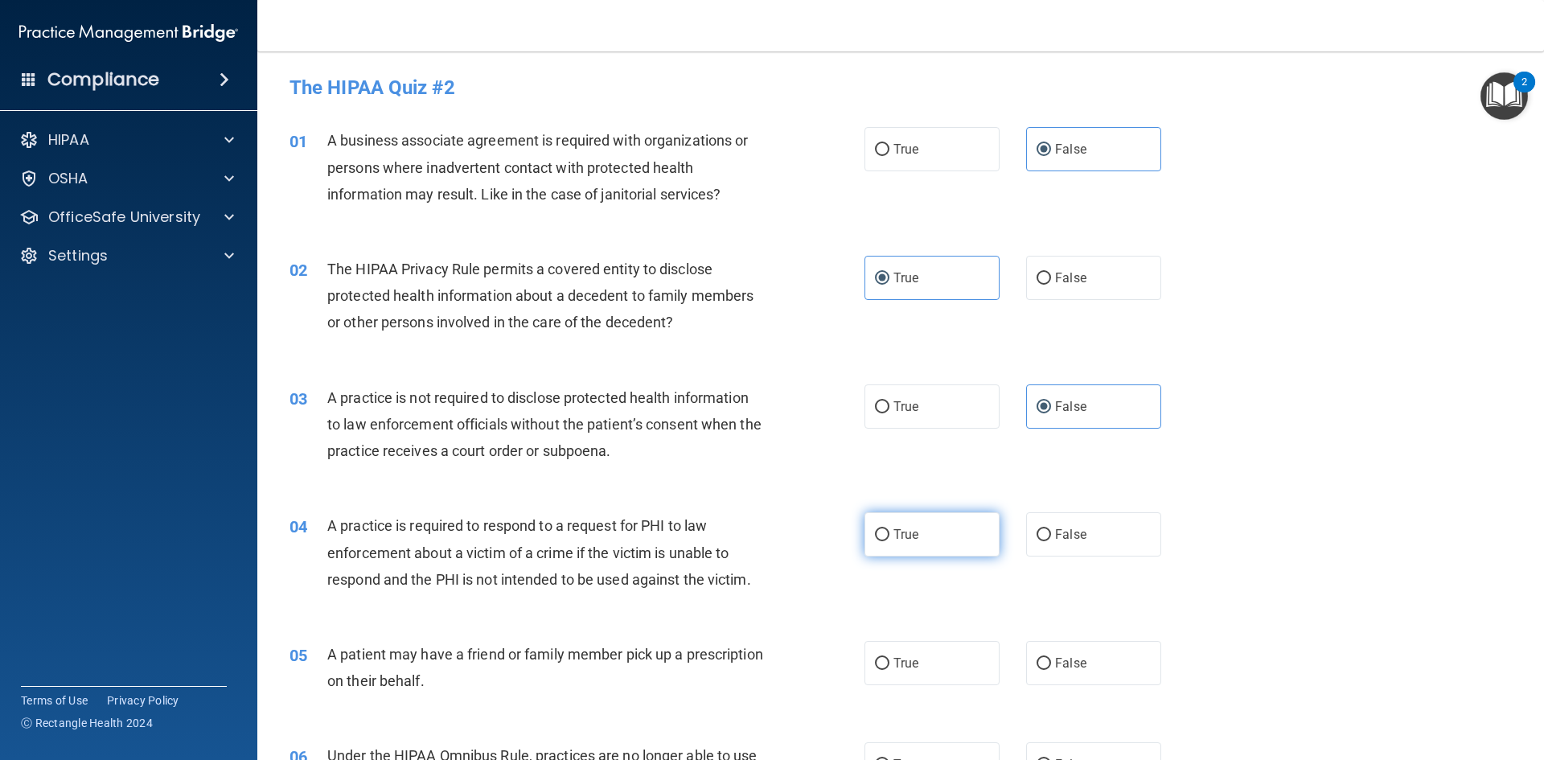
radio input "true"
drag, startPoint x: 925, startPoint y: 649, endPoint x: 948, endPoint y: 651, distance: 22.6
click at [927, 650] on label "True" at bounding box center [931, 663] width 135 height 44
click at [889, 658] on input "True" at bounding box center [882, 664] width 14 height 12
radio input "true"
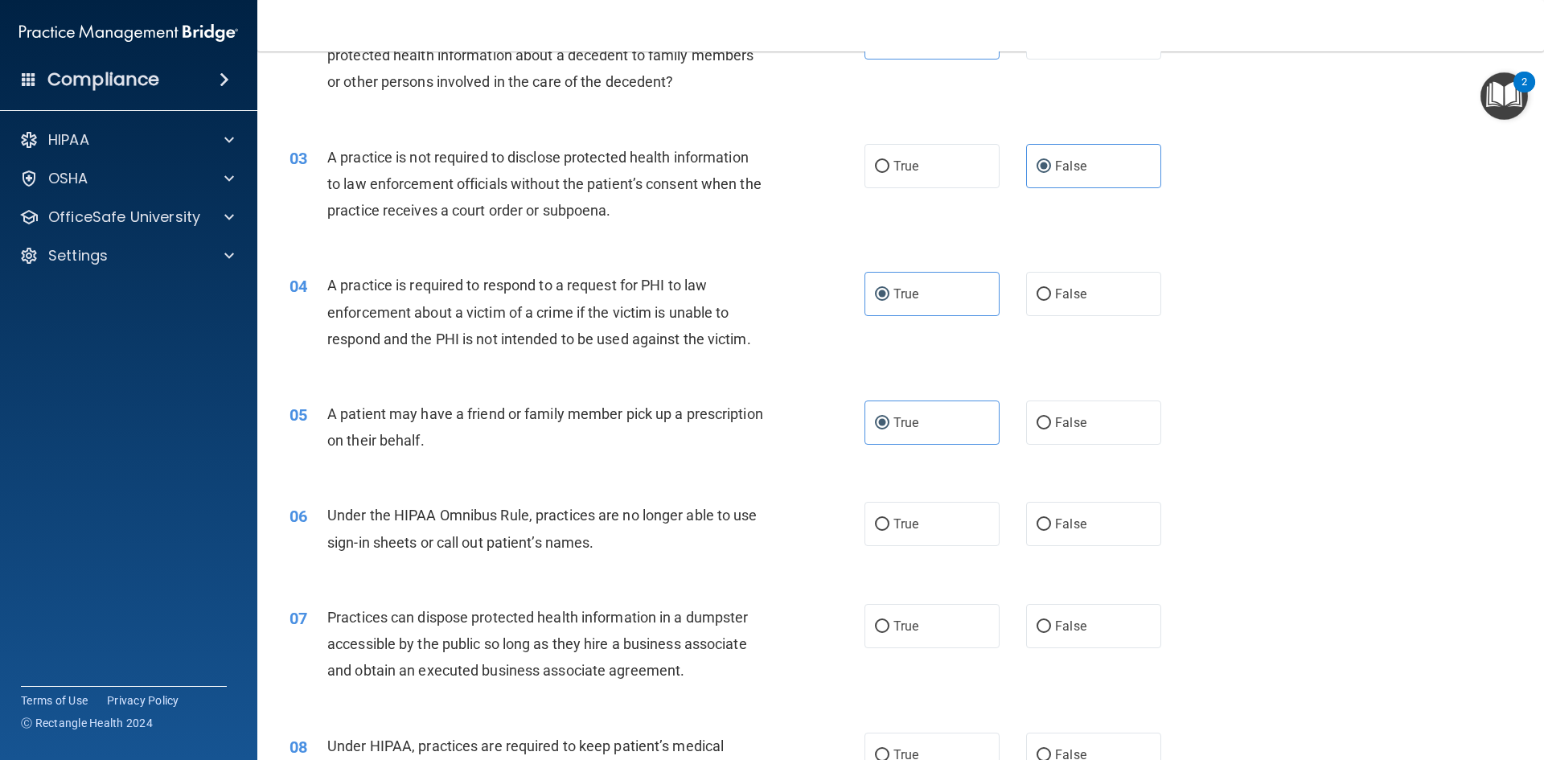
scroll to position [241, 0]
click at [1113, 515] on label "False" at bounding box center [1093, 523] width 135 height 44
click at [1051, 518] on input "False" at bounding box center [1043, 524] width 14 height 12
radio input "true"
click at [922, 613] on label "True" at bounding box center [931, 625] width 135 height 44
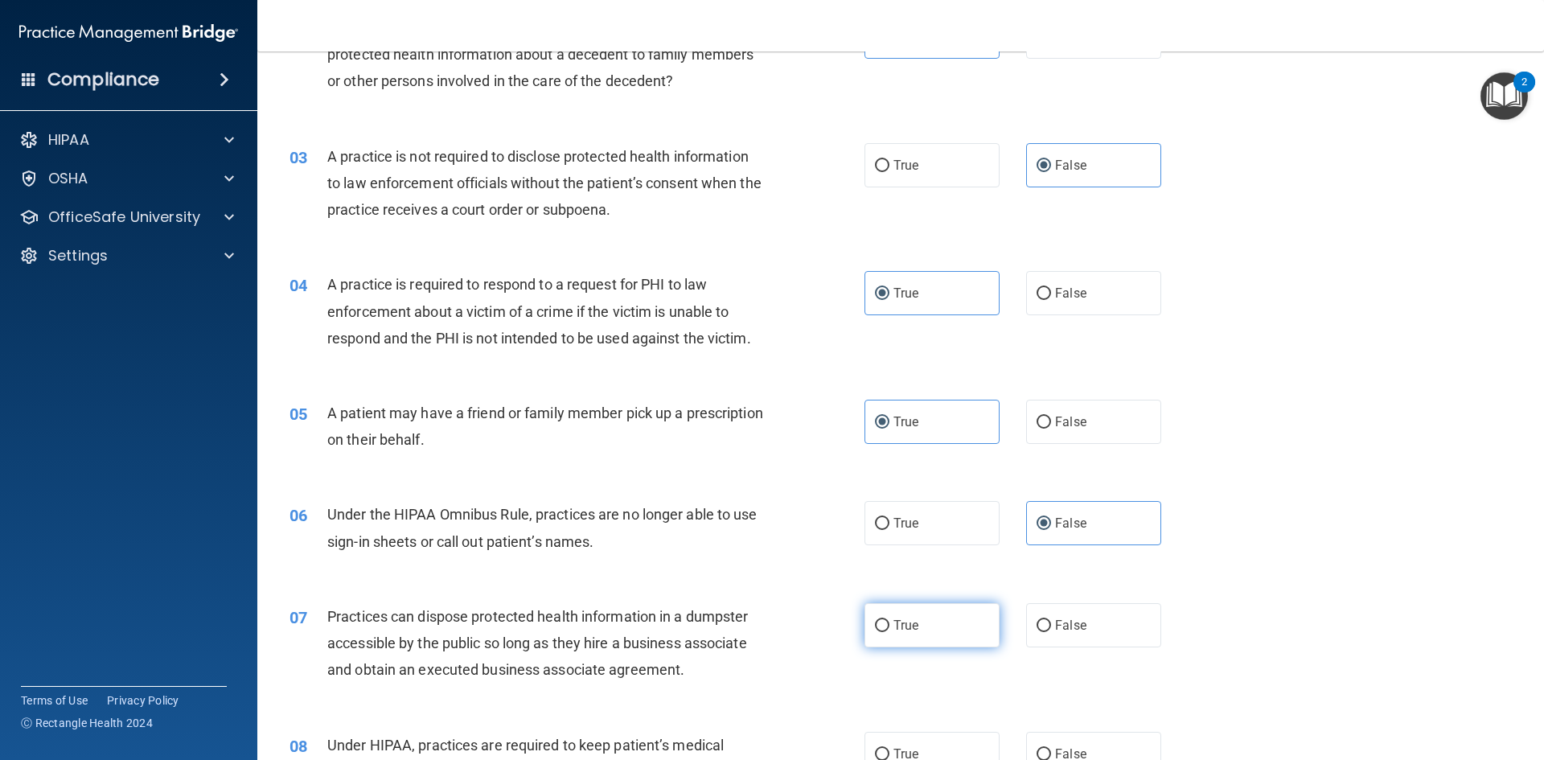
click at [889, 620] on input "True" at bounding box center [882, 626] width 14 height 12
radio input "true"
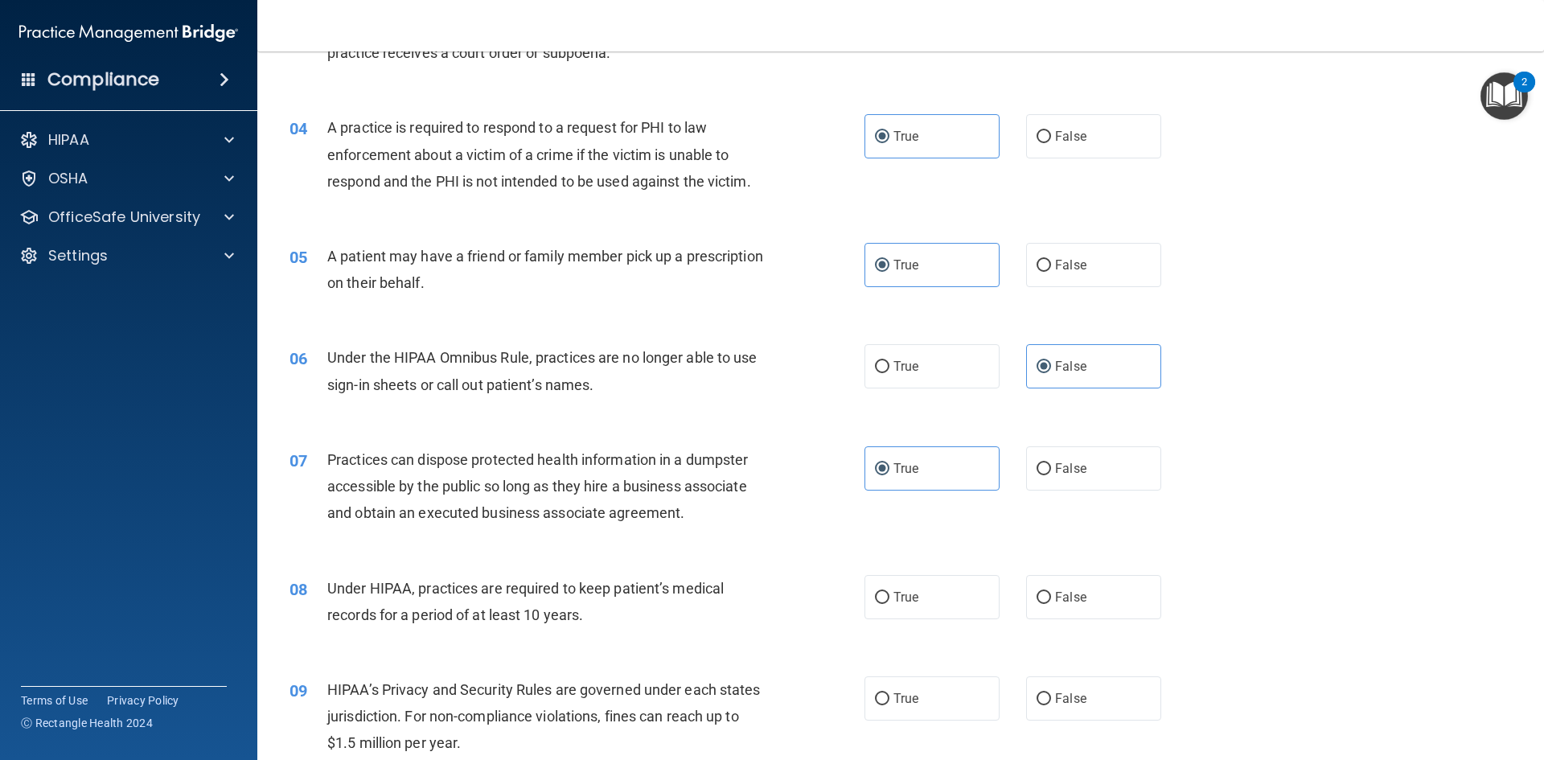
scroll to position [482, 0]
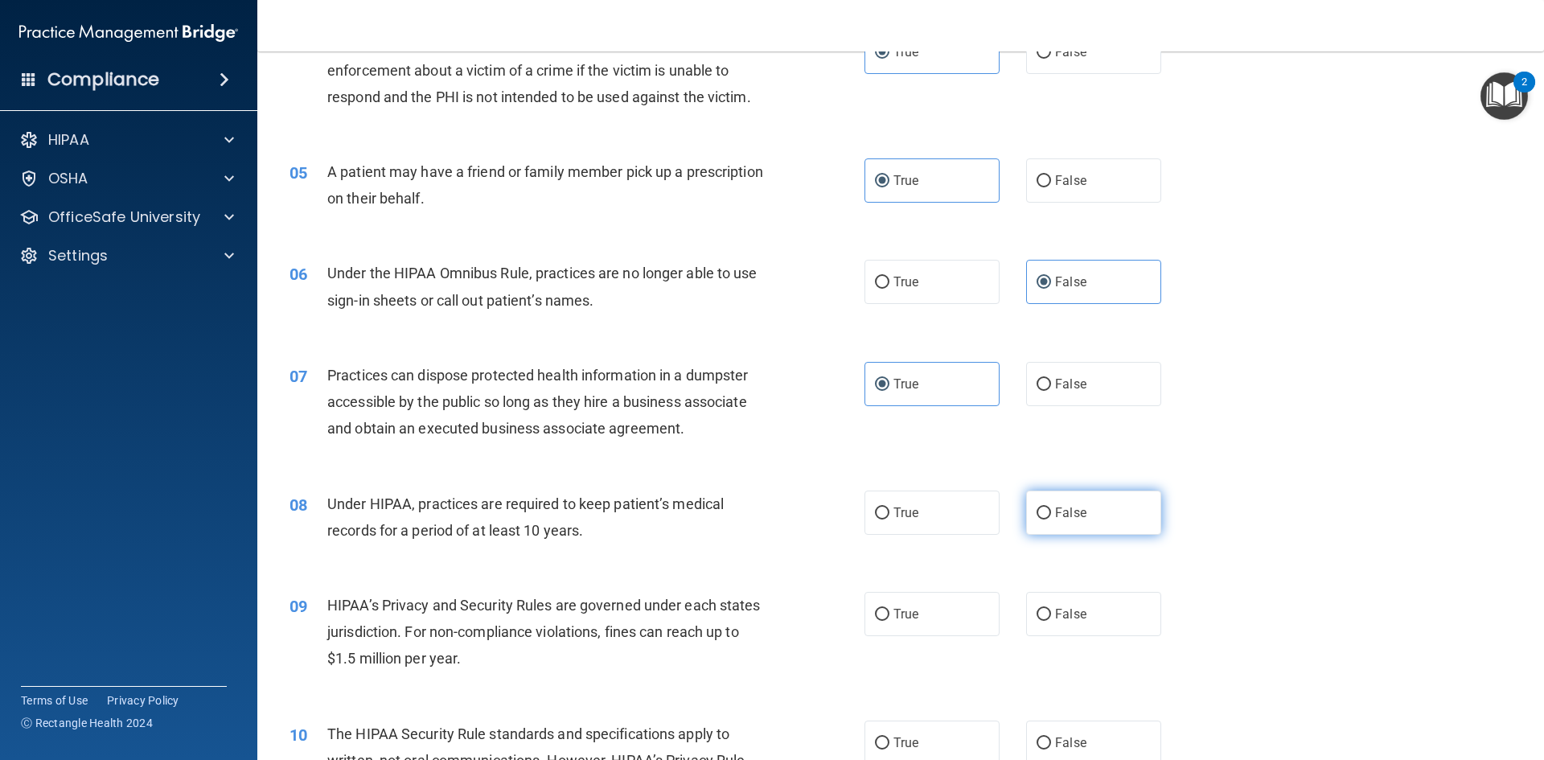
click at [1081, 501] on label "False" at bounding box center [1093, 512] width 135 height 44
click at [1051, 507] on input "False" at bounding box center [1043, 513] width 14 height 12
radio input "true"
click at [1069, 630] on label "False" at bounding box center [1093, 614] width 135 height 44
click at [1051, 621] on input "False" at bounding box center [1043, 615] width 14 height 12
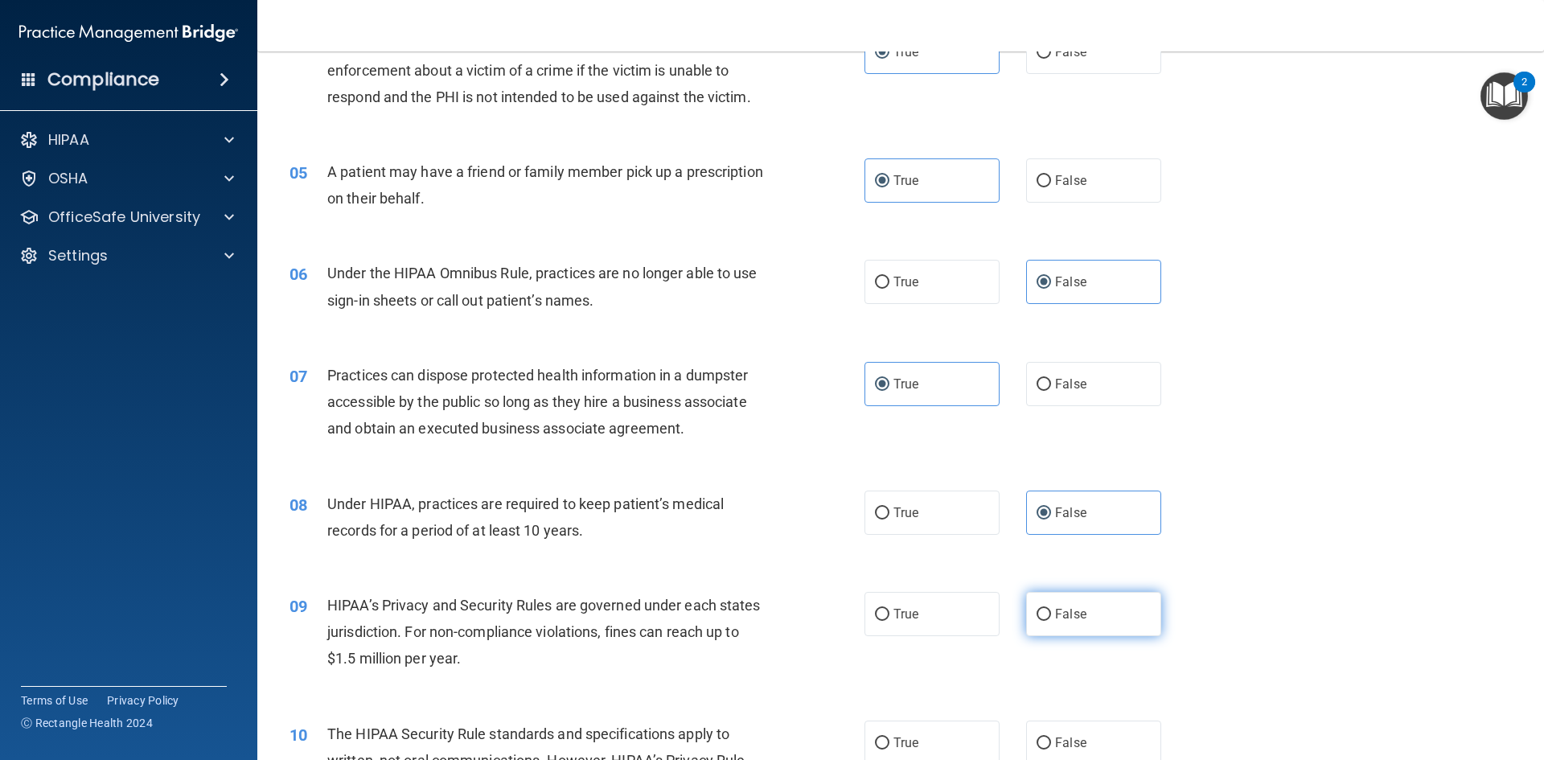
radio input "true"
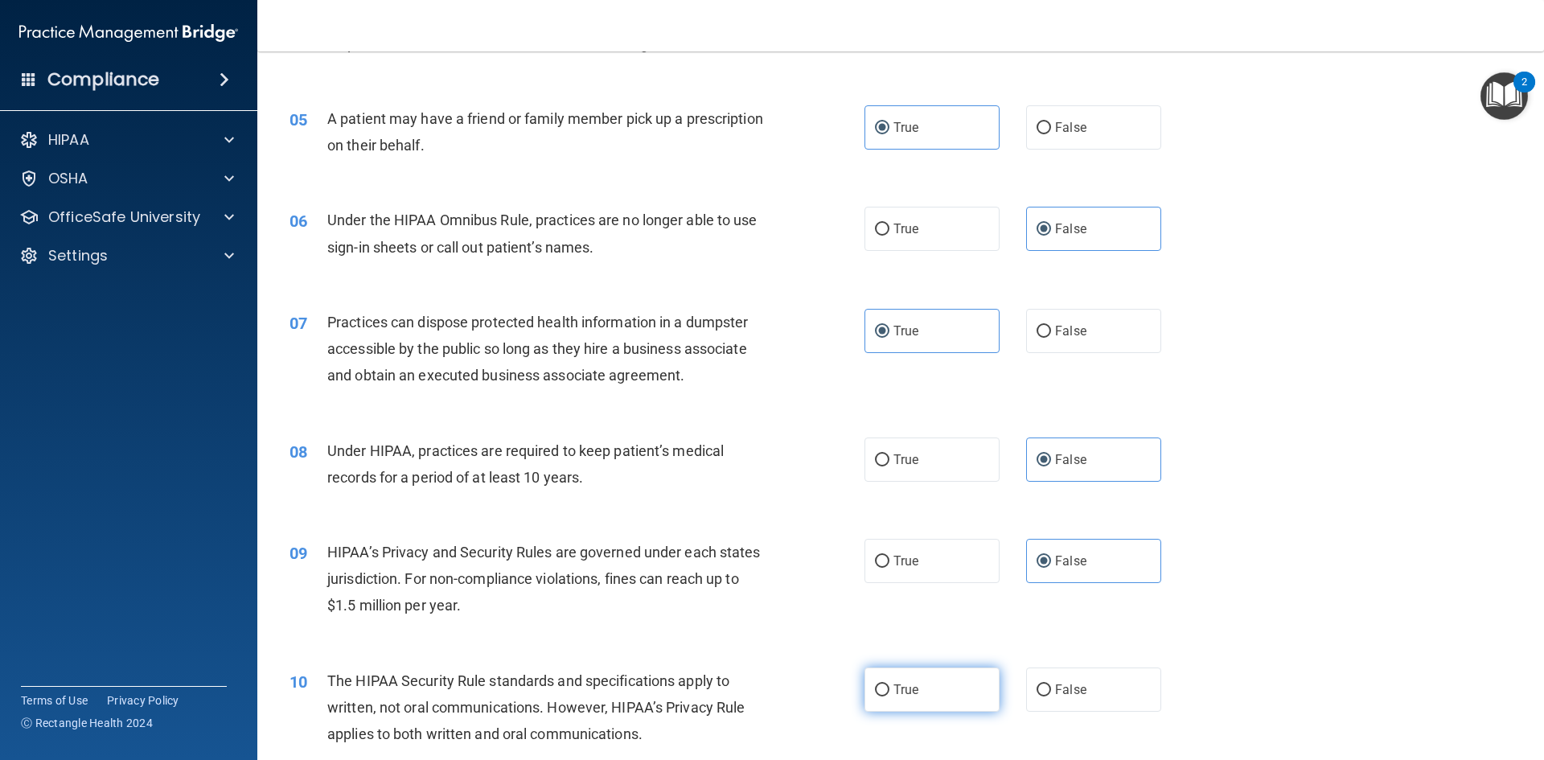
scroll to position [563, 0]
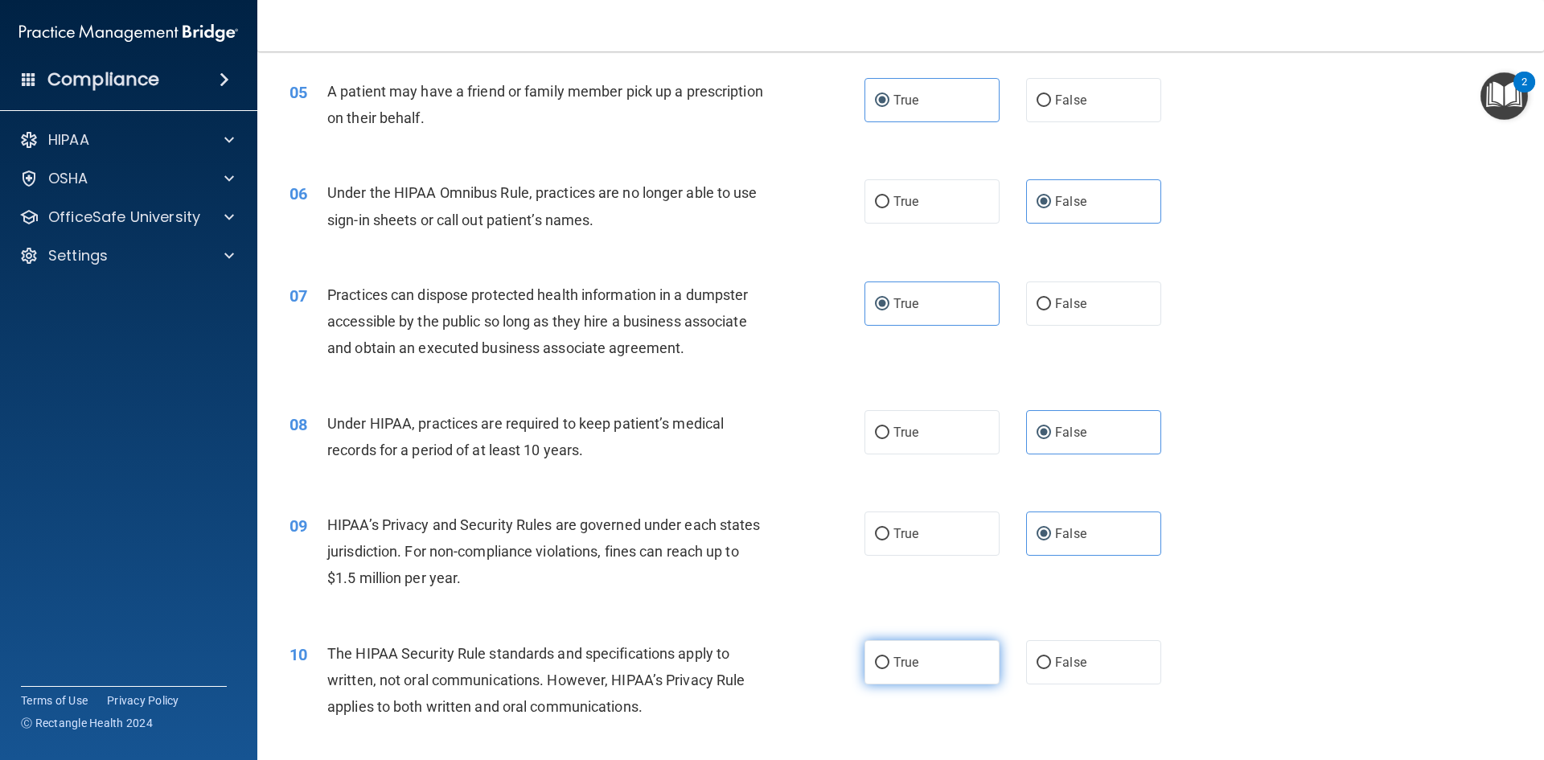
click at [911, 640] on label "True" at bounding box center [931, 662] width 135 height 44
click at [889, 657] on input "True" at bounding box center [882, 663] width 14 height 12
radio input "true"
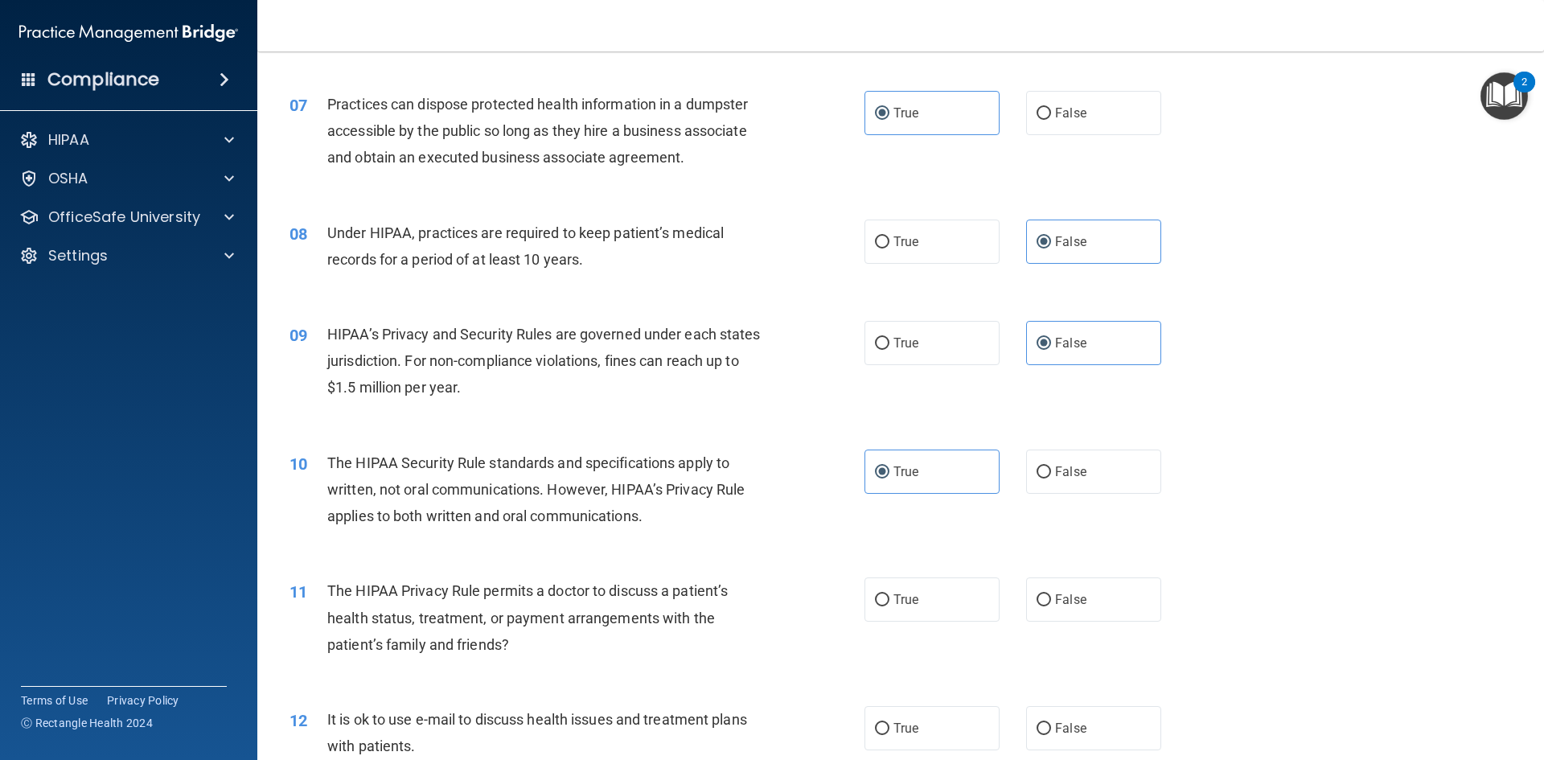
scroll to position [804, 0]
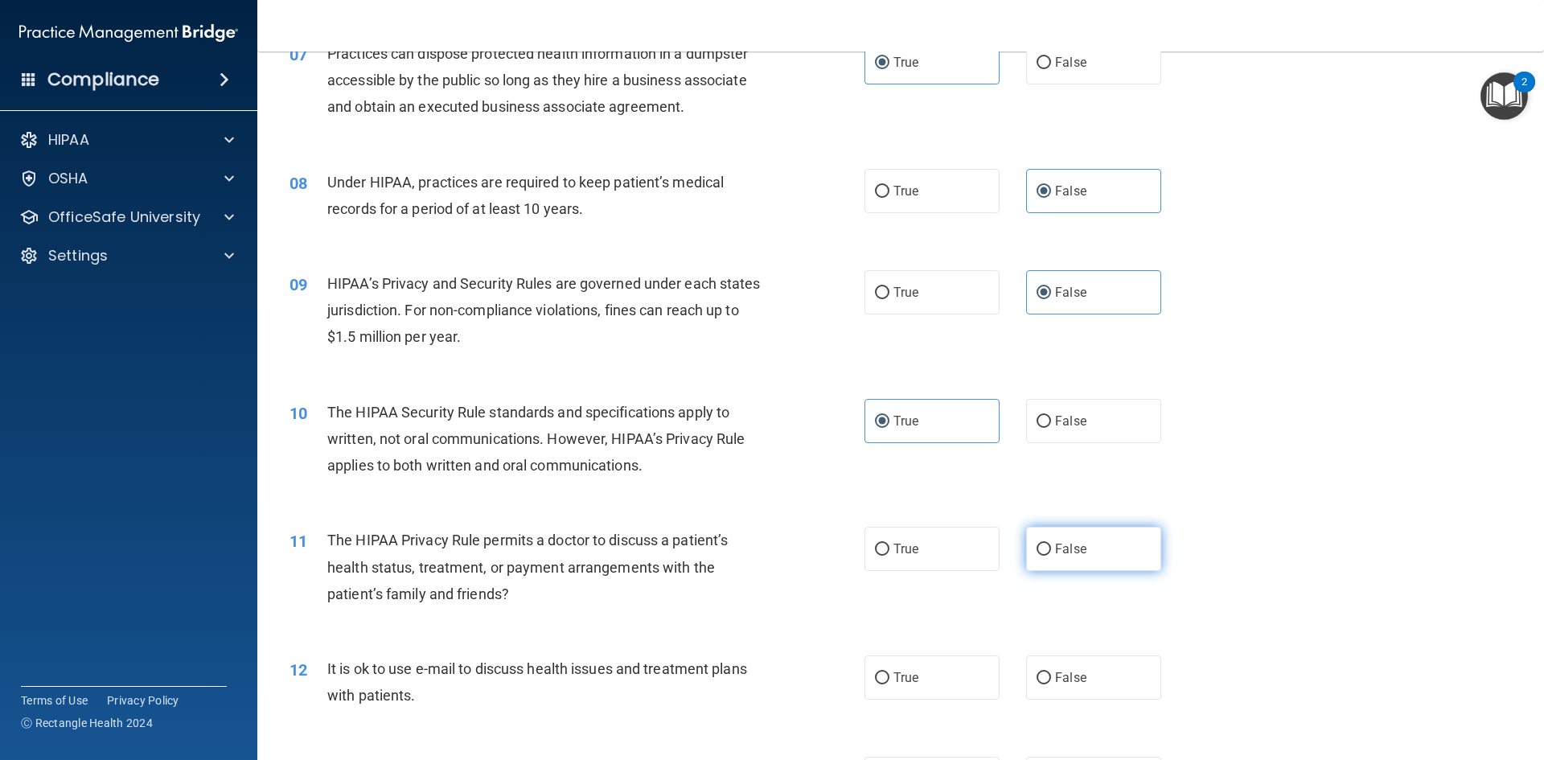
click at [1077, 549] on span "False" at bounding box center [1070, 548] width 31 height 15
click at [1051, 549] on input "False" at bounding box center [1043, 550] width 14 height 12
radio input "true"
click at [1101, 663] on label "False" at bounding box center [1093, 677] width 135 height 44
click at [1051, 672] on input "False" at bounding box center [1043, 678] width 14 height 12
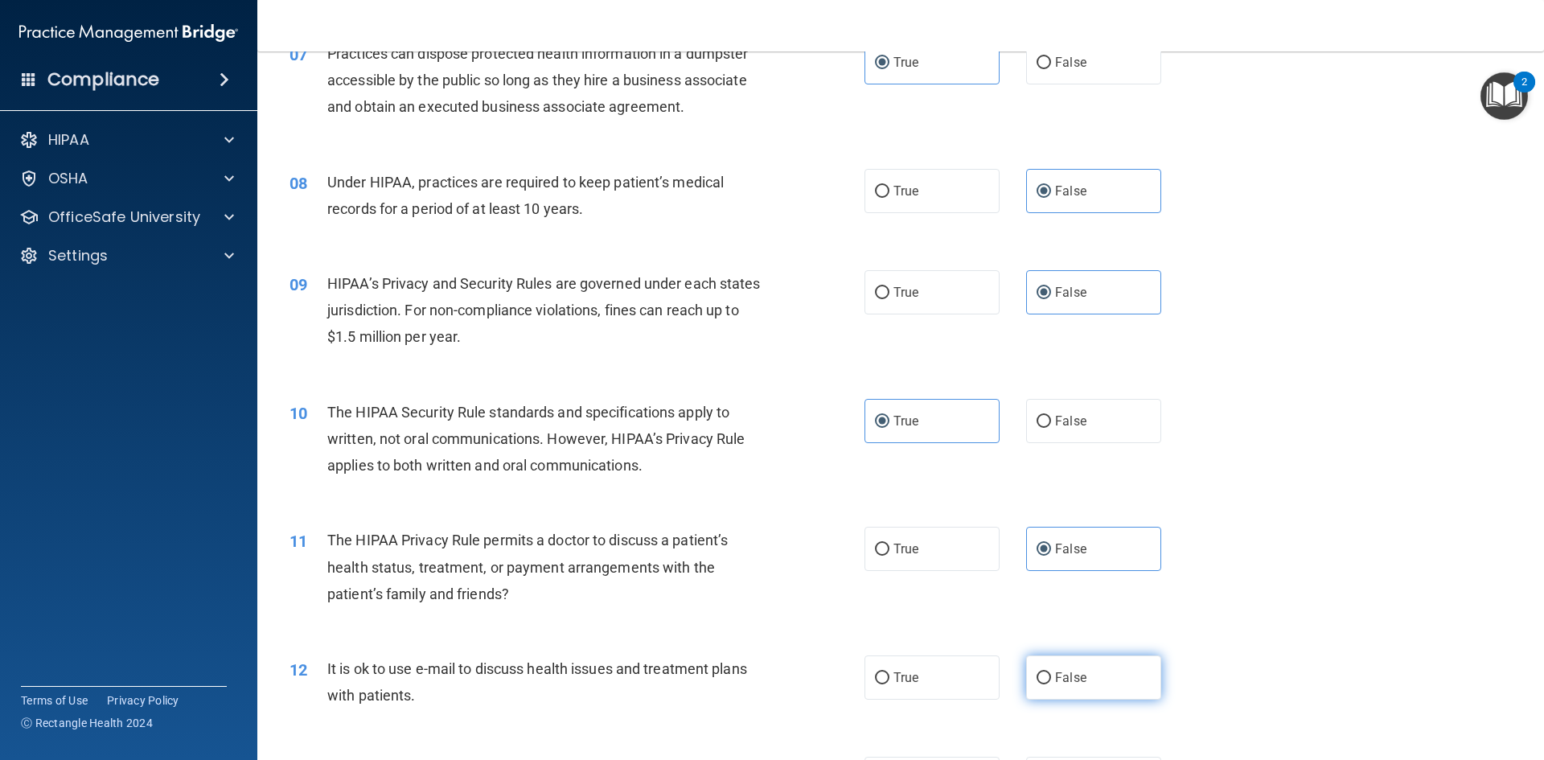
radio input "true"
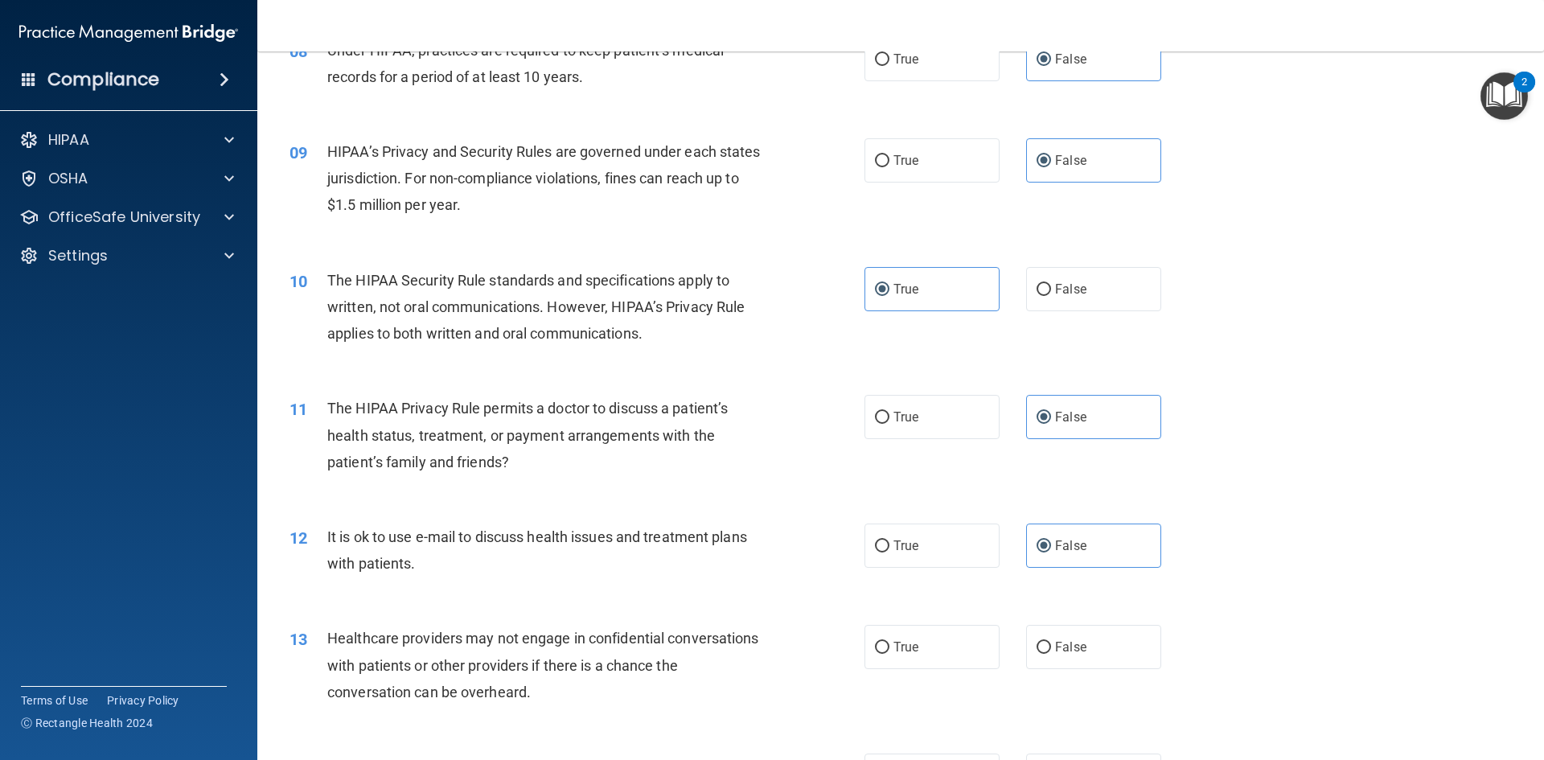
scroll to position [965, 0]
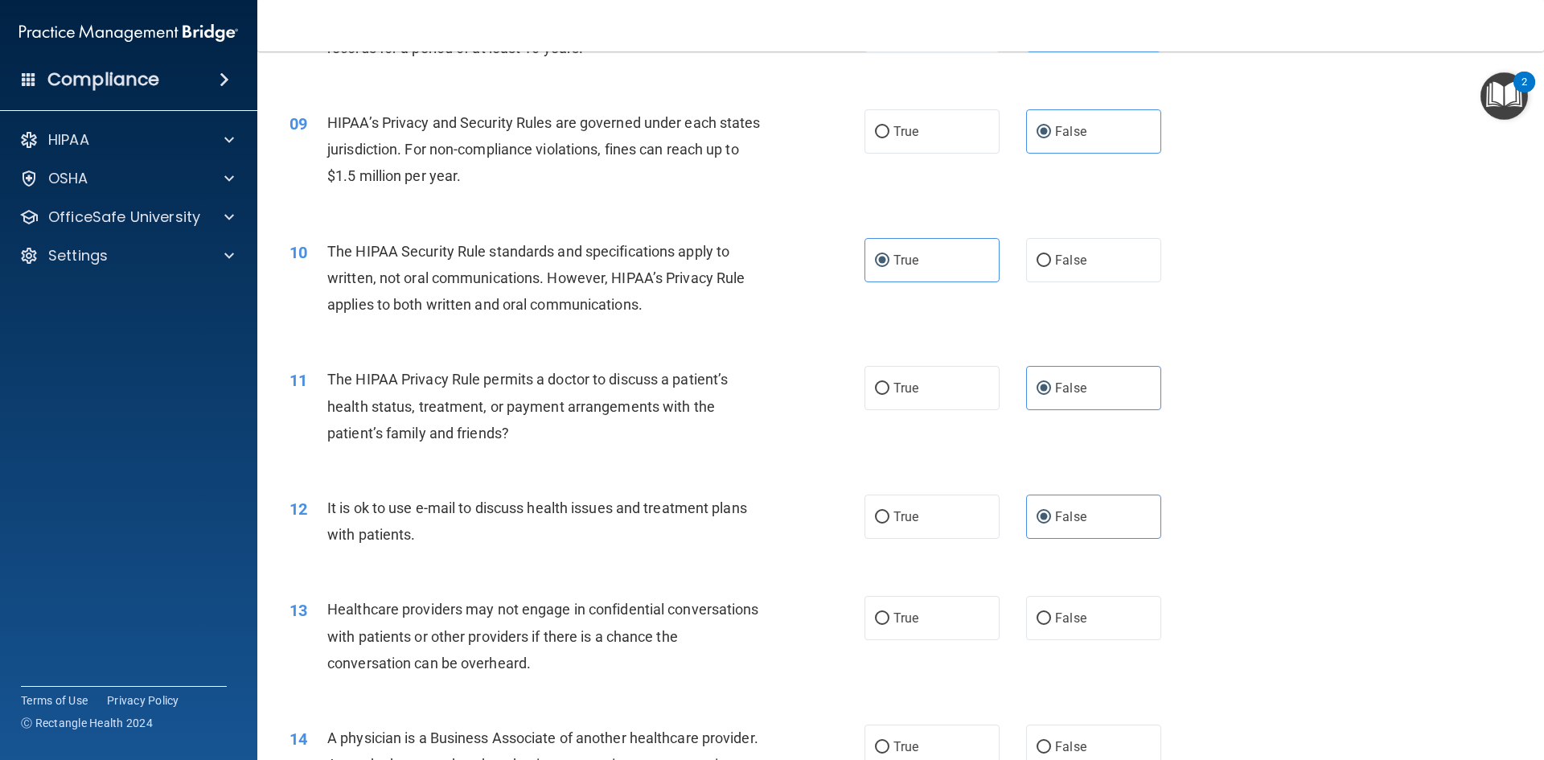
click at [847, 606] on div "13 Healthcare providers may not engage in confidential conversations with patie…" at bounding box center [576, 640] width 623 height 88
click at [903, 619] on span "True" at bounding box center [905, 617] width 25 height 15
click at [933, 623] on label "True" at bounding box center [931, 618] width 135 height 44
click at [889, 623] on input "True" at bounding box center [882, 619] width 14 height 12
radio input "true"
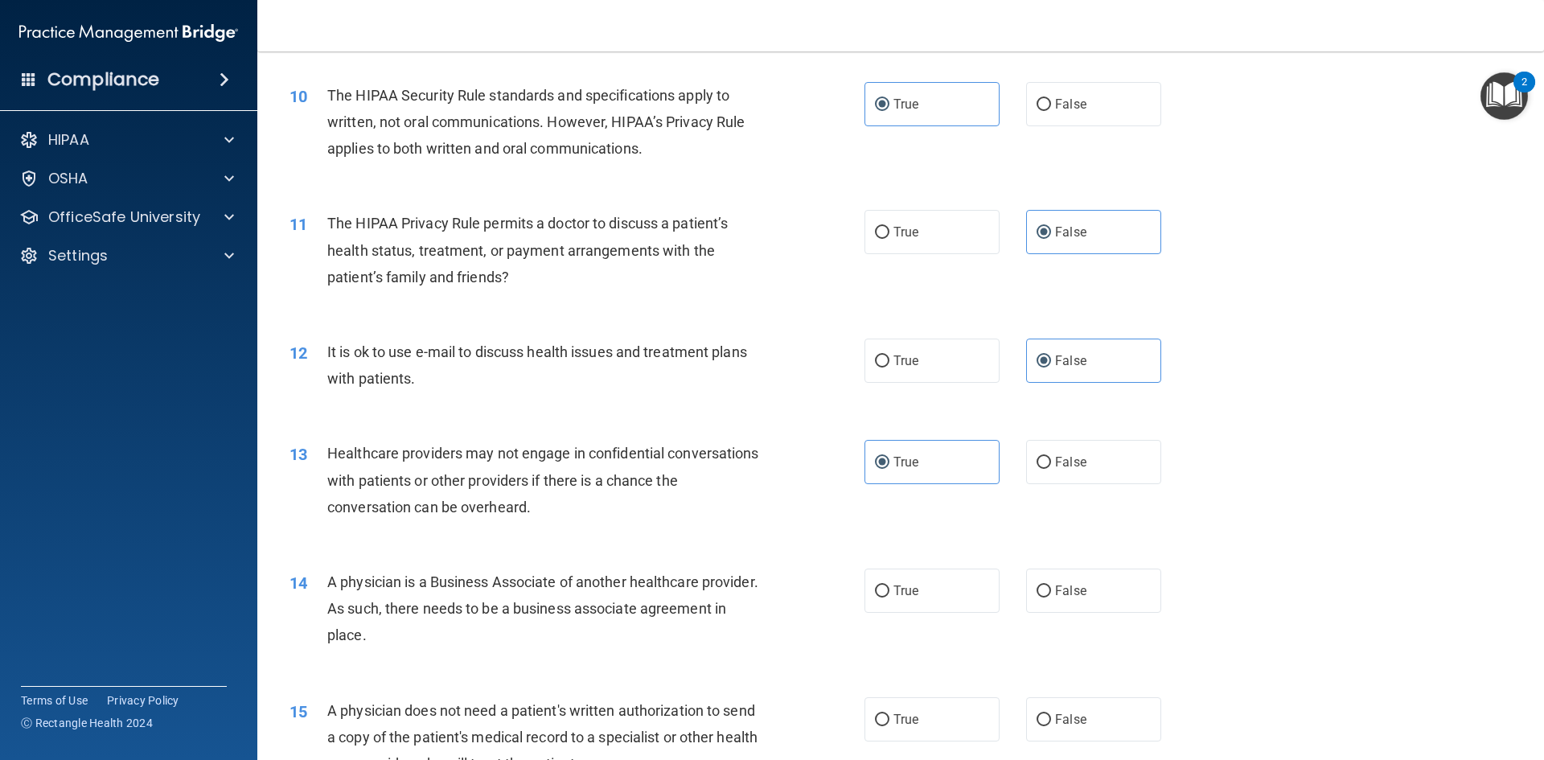
scroll to position [1126, 0]
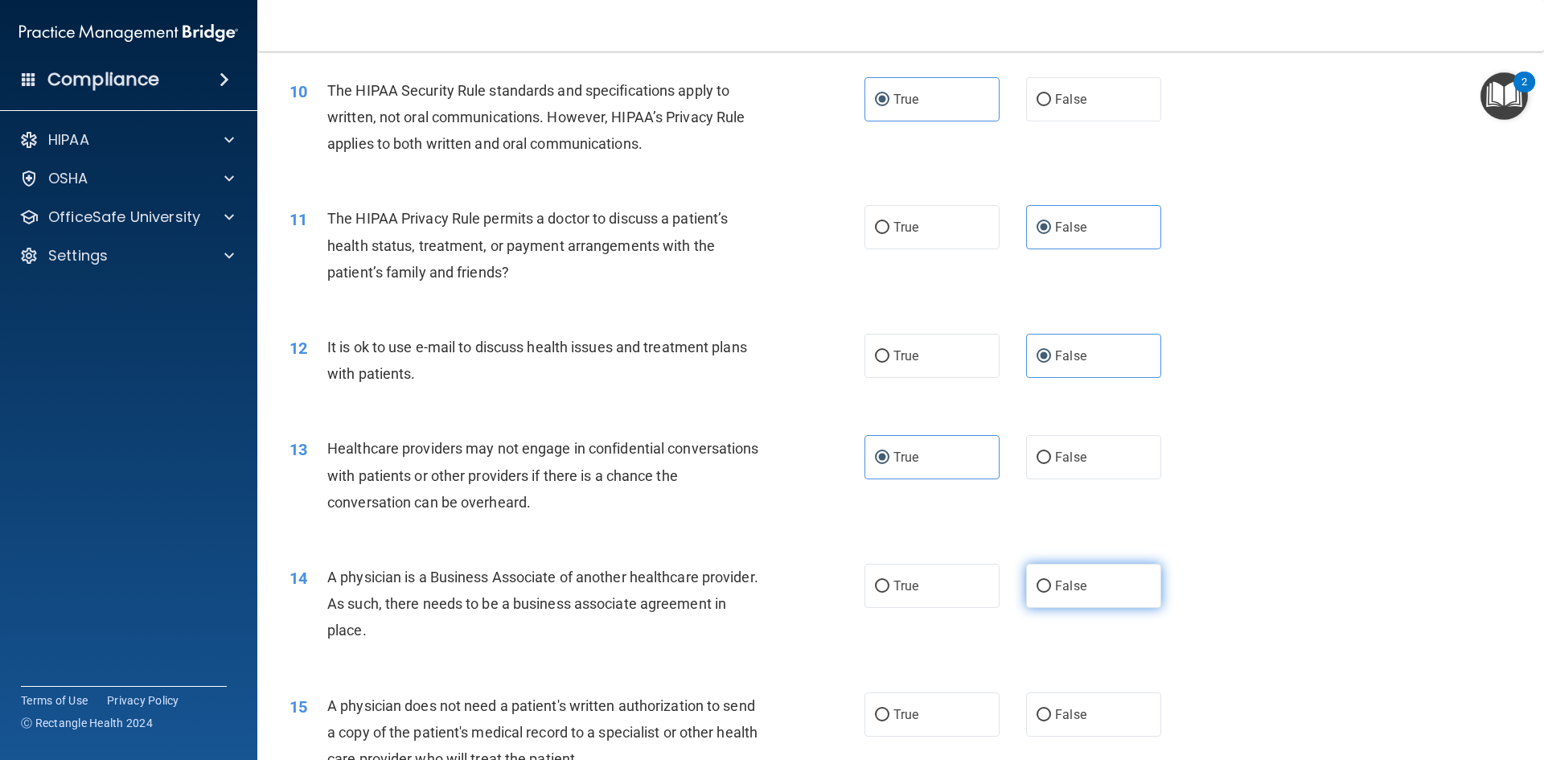
click at [1072, 601] on label "False" at bounding box center [1093, 586] width 135 height 44
click at [1051, 593] on input "False" at bounding box center [1043, 586] width 14 height 12
radio input "true"
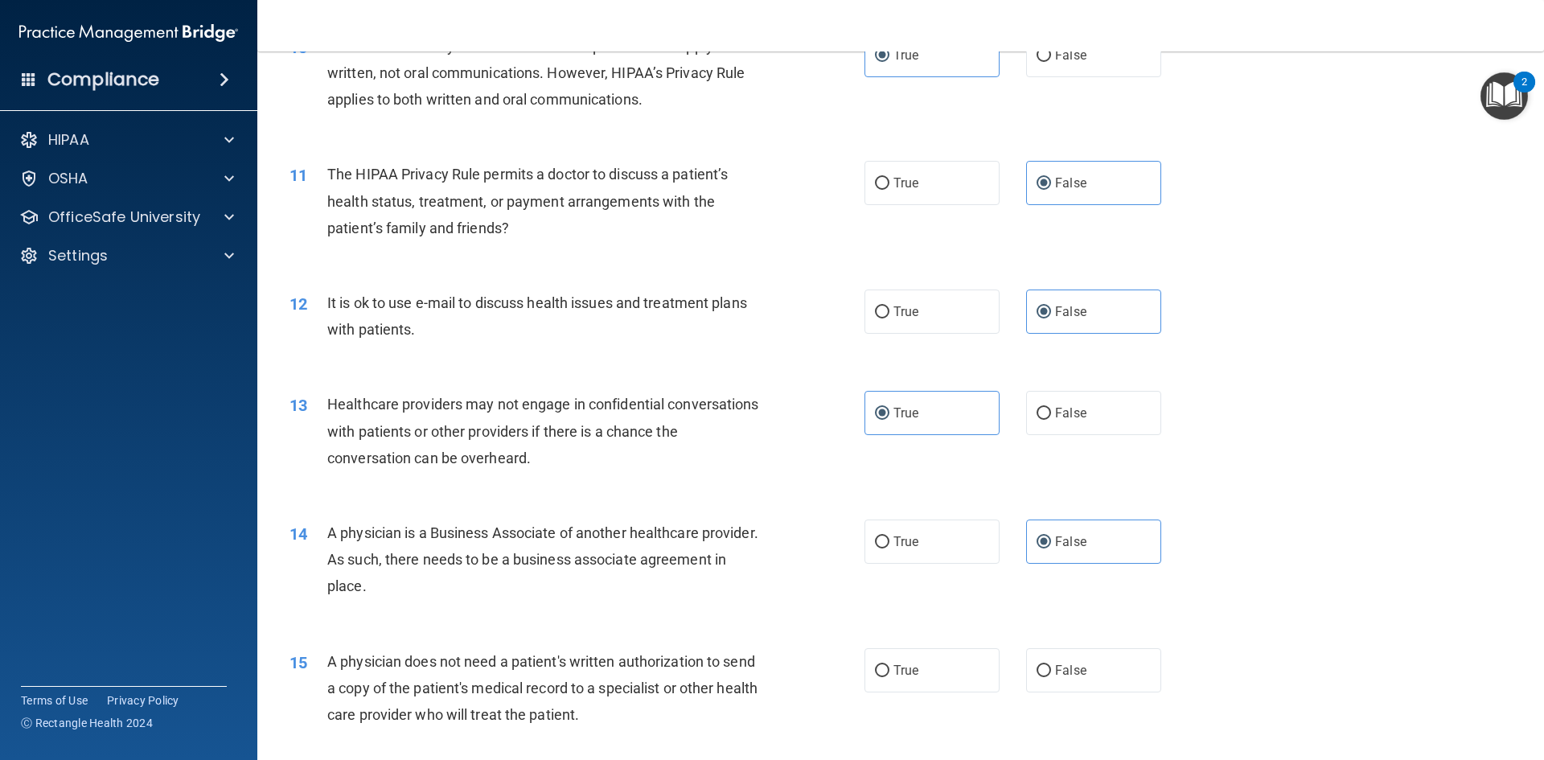
scroll to position [1206, 0]
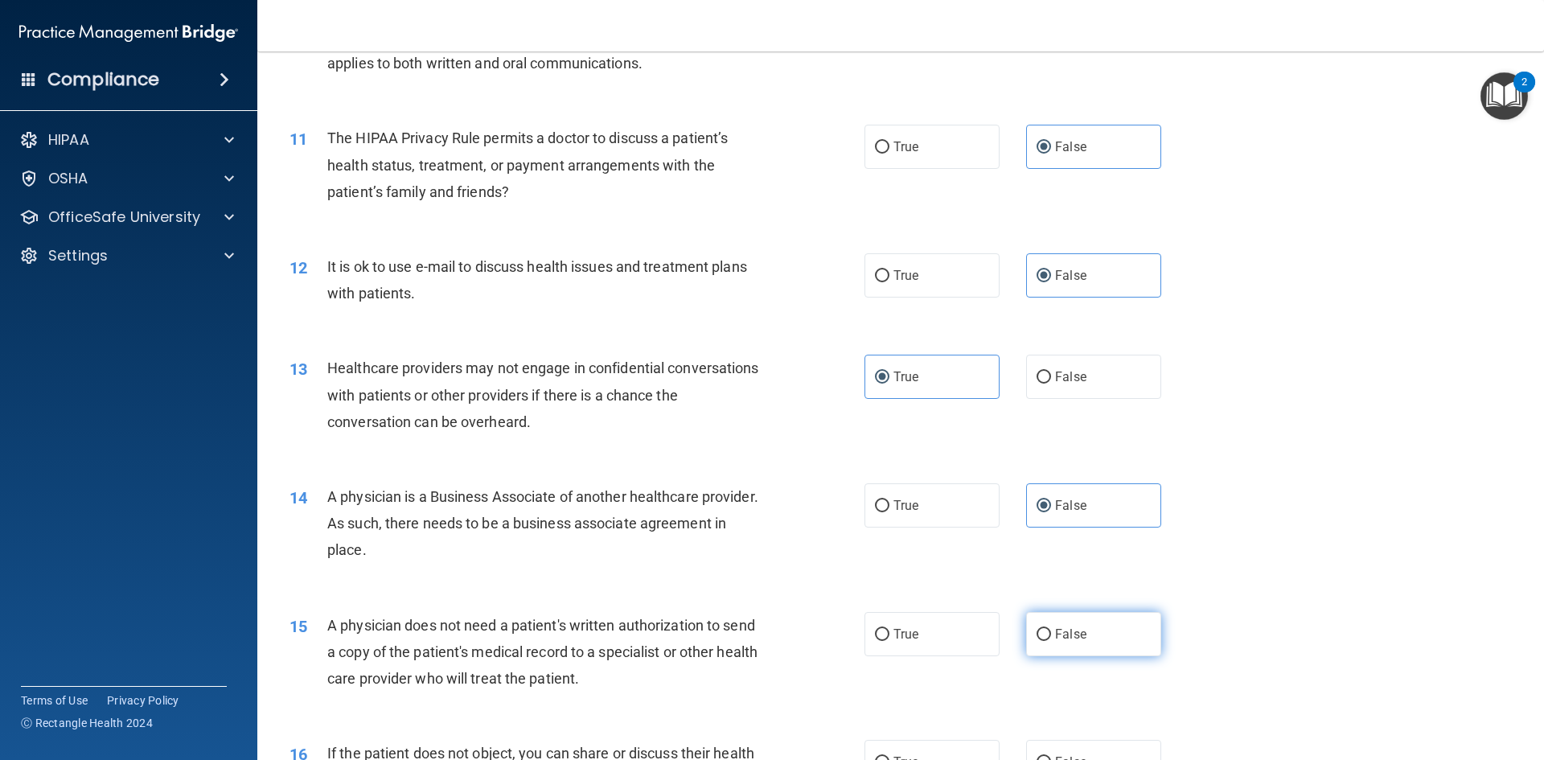
click at [1042, 634] on input "False" at bounding box center [1043, 635] width 14 height 12
radio input "true"
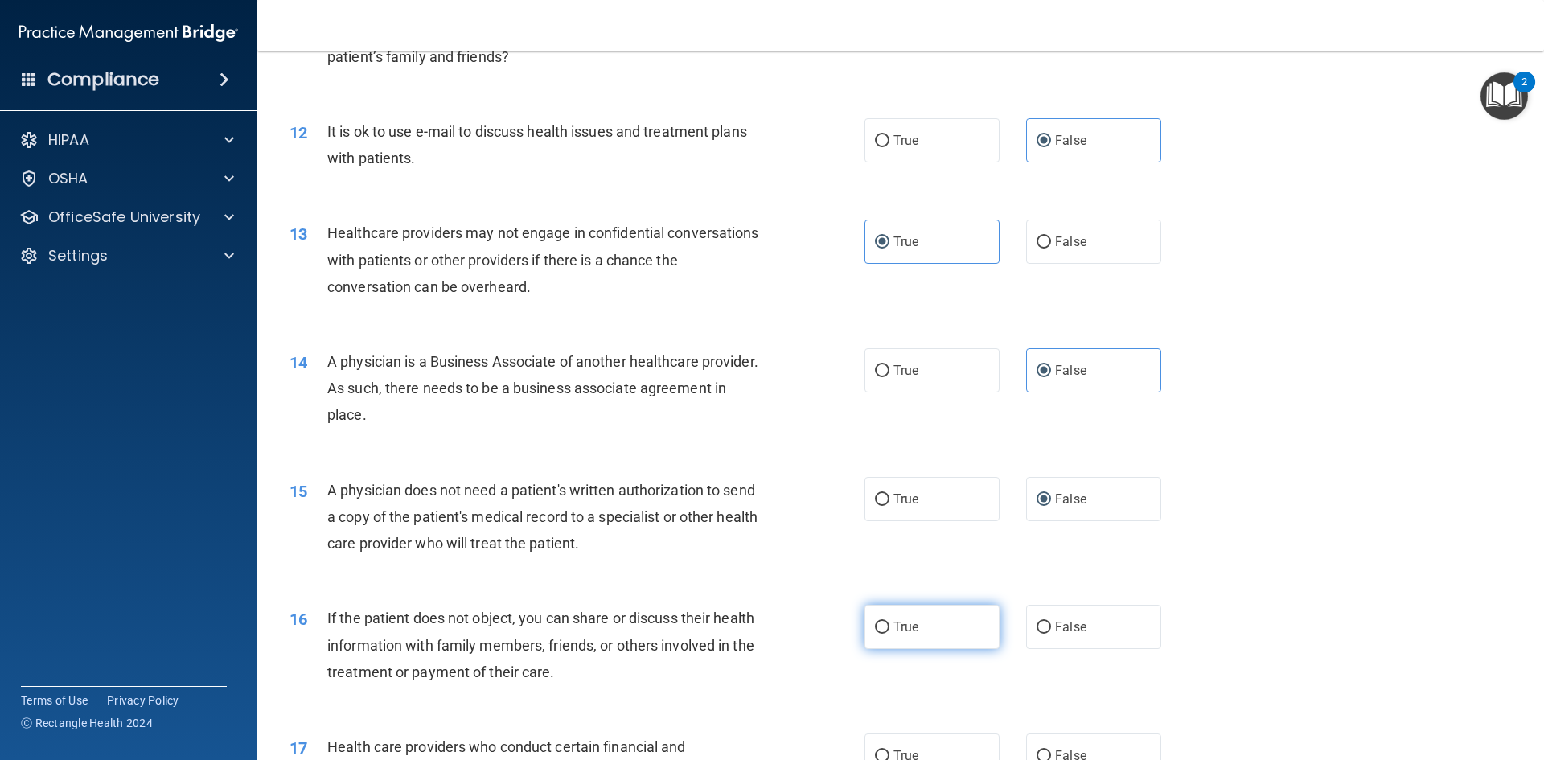
scroll to position [1447, 0]
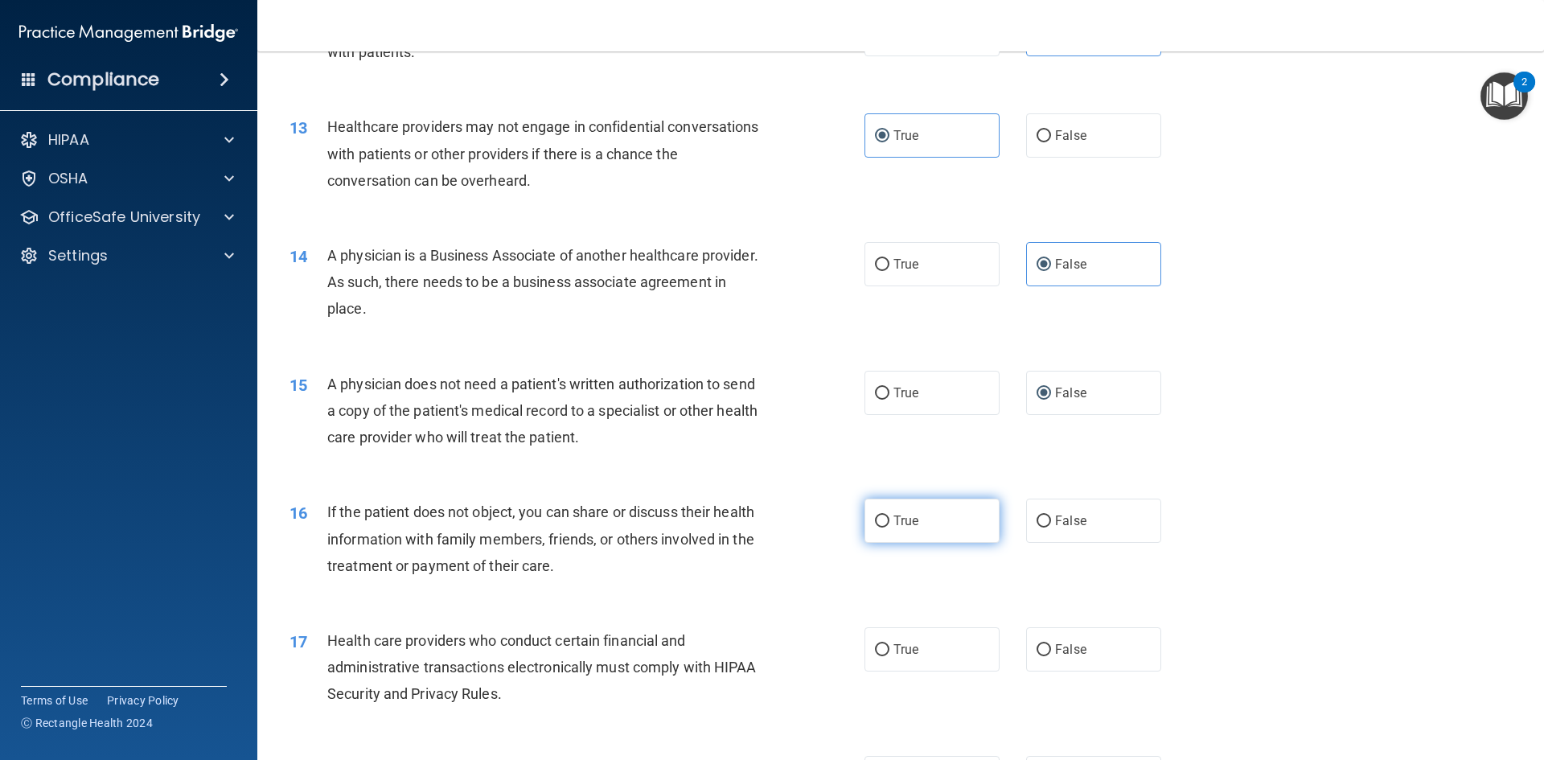
click at [933, 535] on label "True" at bounding box center [931, 520] width 135 height 44
click at [889, 527] on input "True" at bounding box center [882, 521] width 14 height 12
radio input "true"
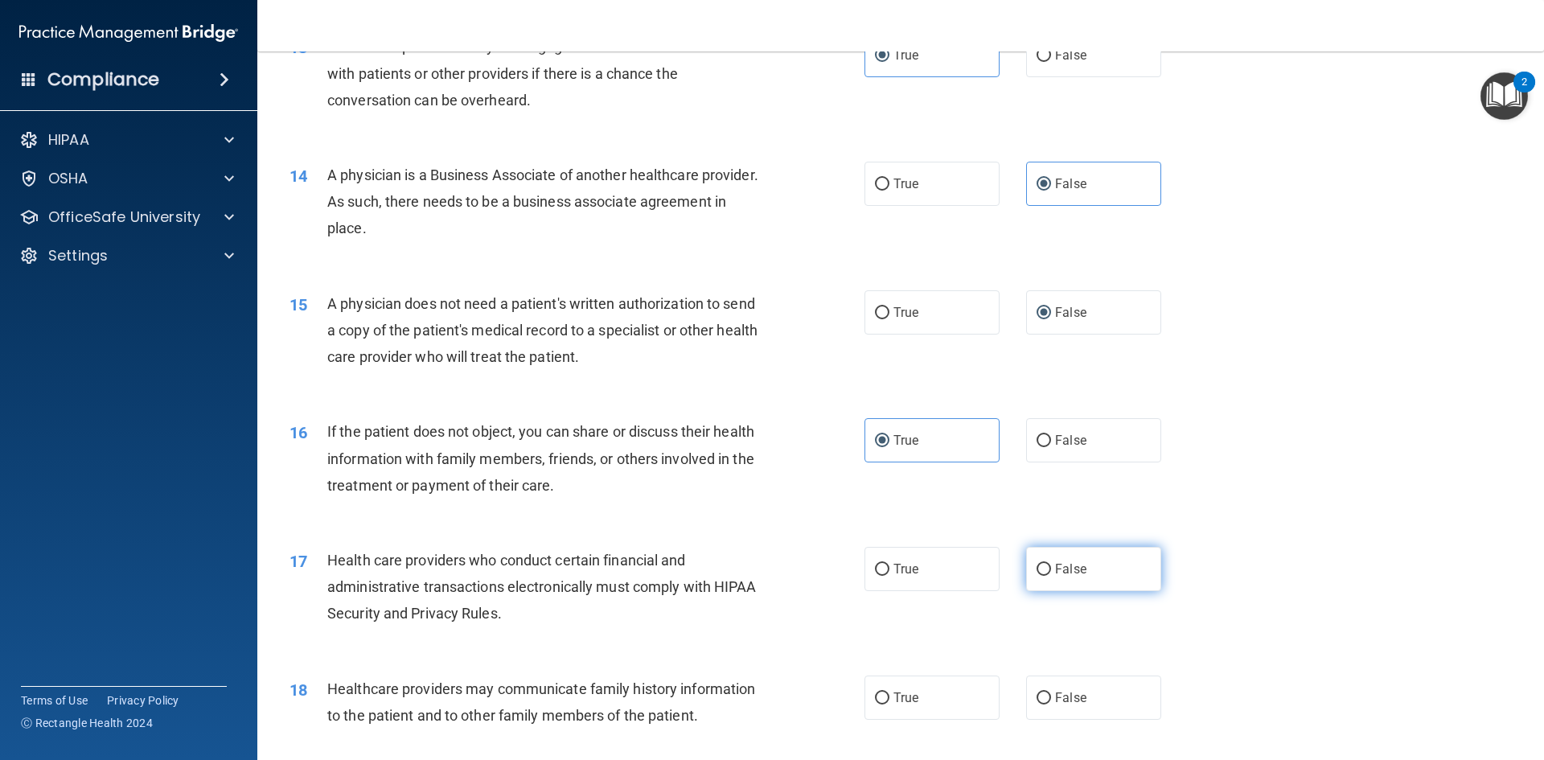
click at [1055, 561] on span "False" at bounding box center [1070, 568] width 31 height 15
click at [1049, 564] on input "False" at bounding box center [1043, 570] width 14 height 12
radio input "true"
click at [1081, 703] on label "False" at bounding box center [1093, 697] width 135 height 44
click at [1051, 703] on input "False" at bounding box center [1043, 698] width 14 height 12
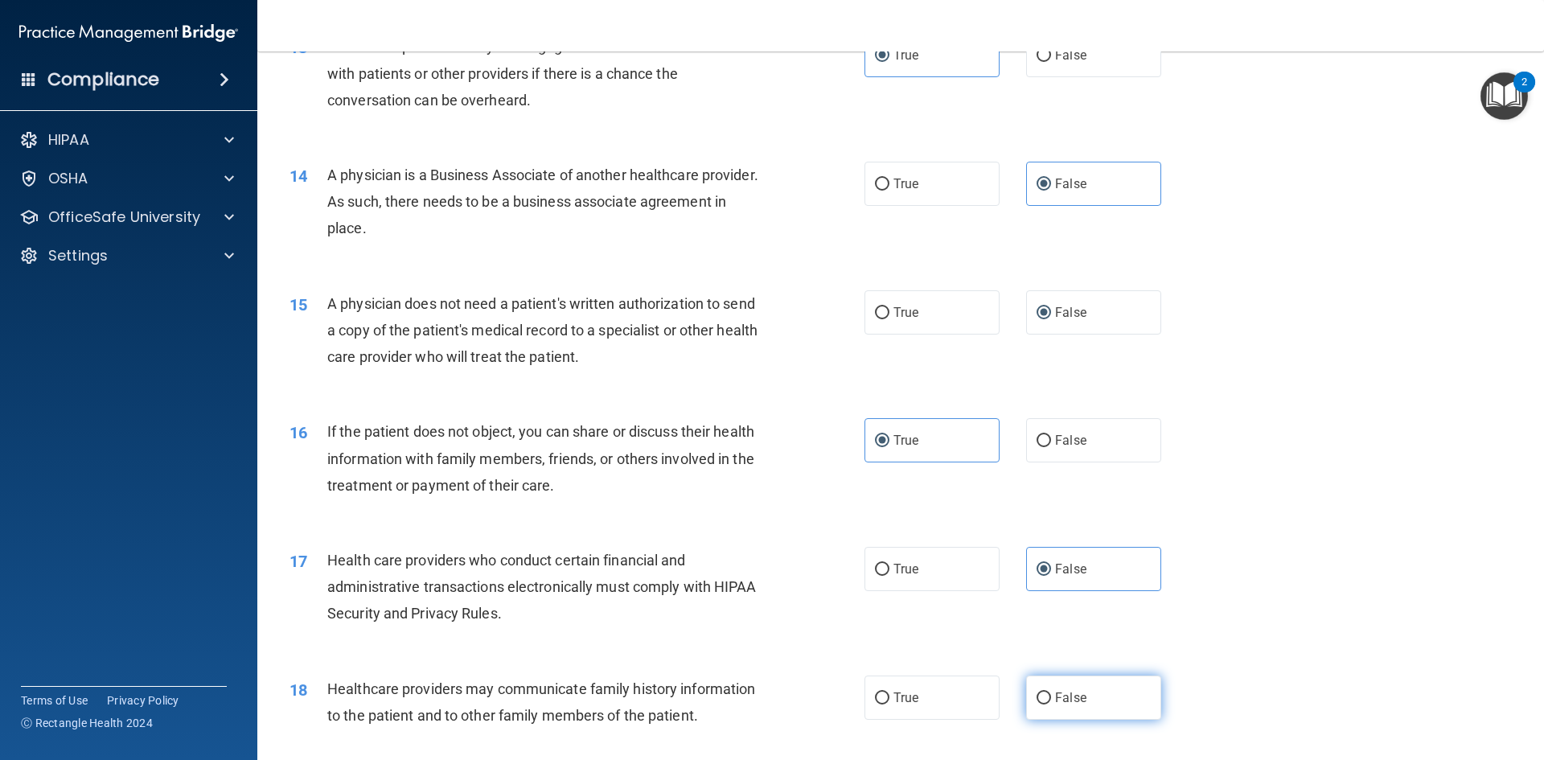
radio input "true"
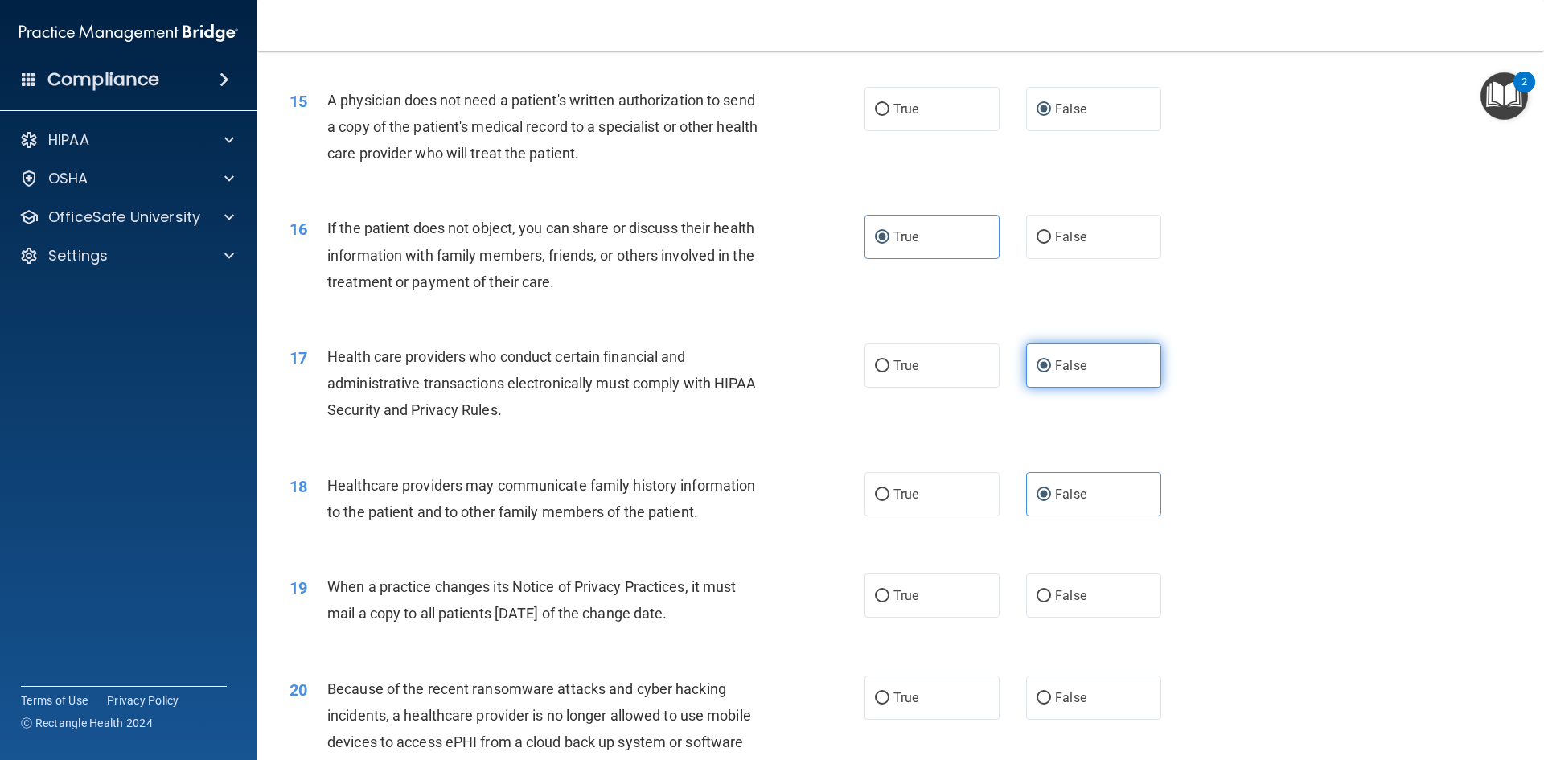
scroll to position [1849, 0]
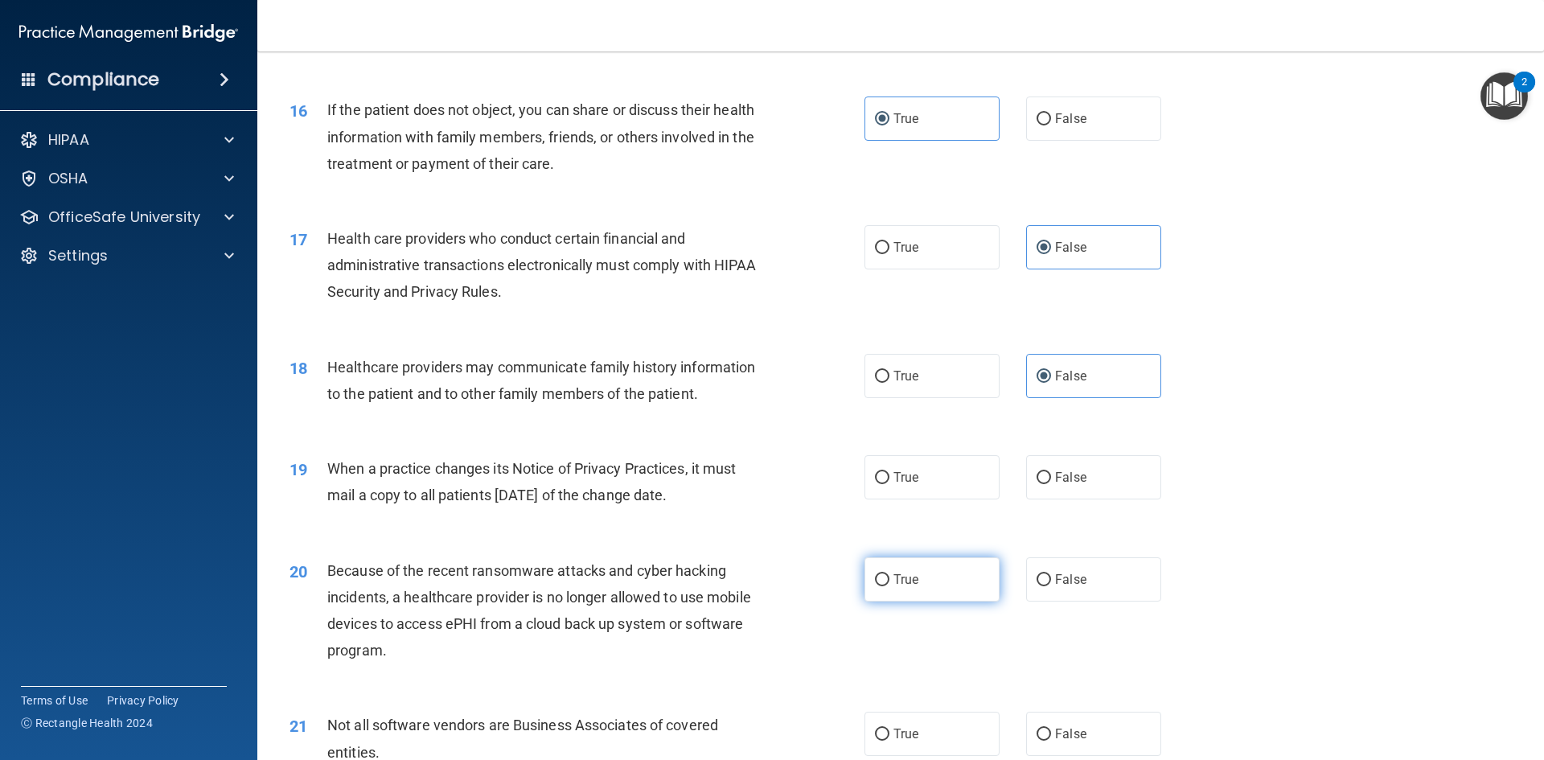
click at [892, 591] on label "True" at bounding box center [931, 579] width 135 height 44
click at [889, 586] on input "True" at bounding box center [882, 580] width 14 height 12
radio input "true"
click at [906, 486] on label "True" at bounding box center [931, 477] width 135 height 44
click at [889, 484] on input "True" at bounding box center [882, 478] width 14 height 12
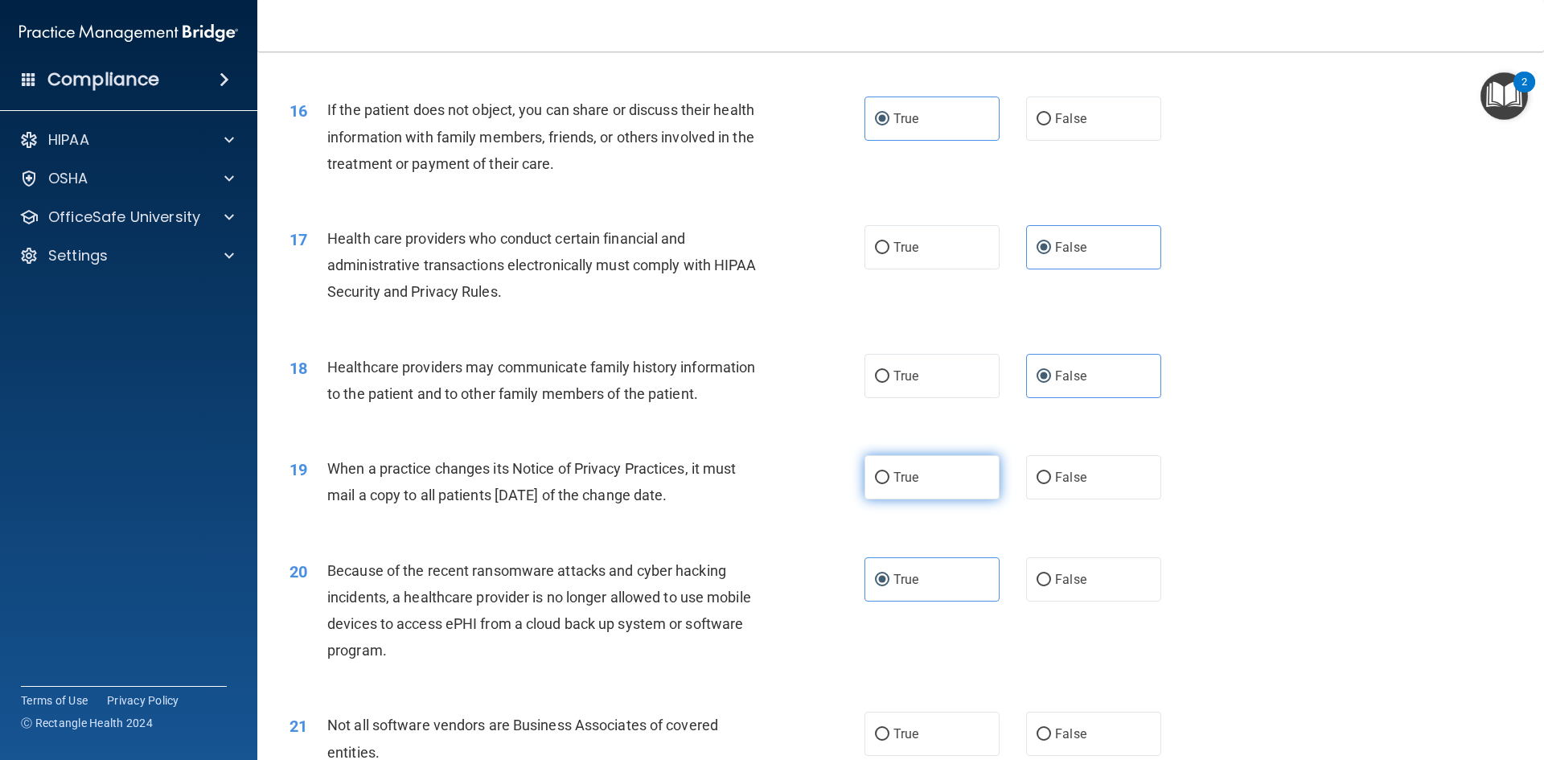
radio input "true"
click at [1051, 614] on div "20 Because of the recent ransomware attacks and cyber hacking incidents, a heal…" at bounding box center [900, 614] width 1246 height 155
click at [1065, 572] on span "False" at bounding box center [1070, 579] width 31 height 15
click at [1051, 574] on input "False" at bounding box center [1043, 580] width 14 height 12
radio input "true"
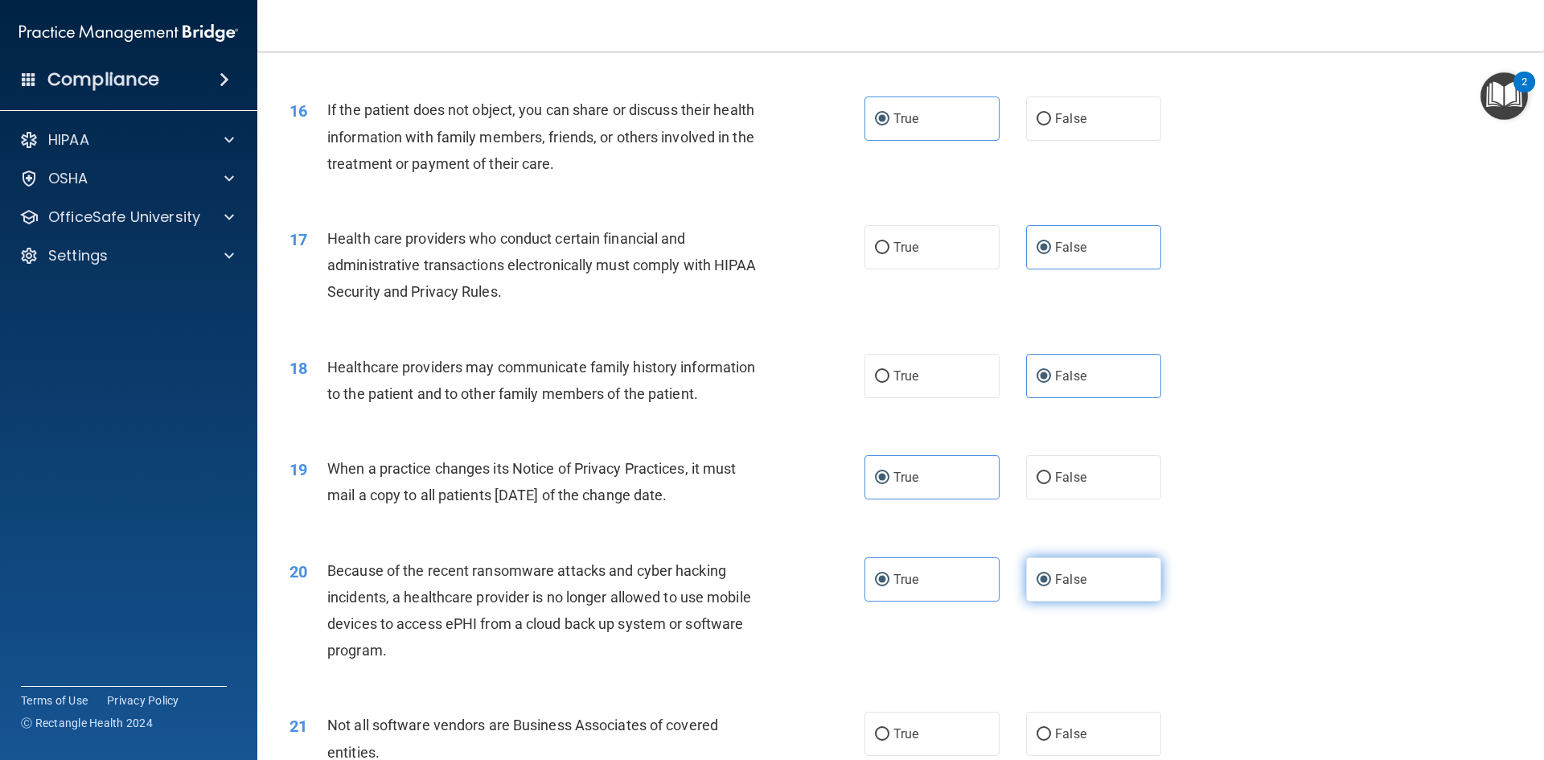
radio input "false"
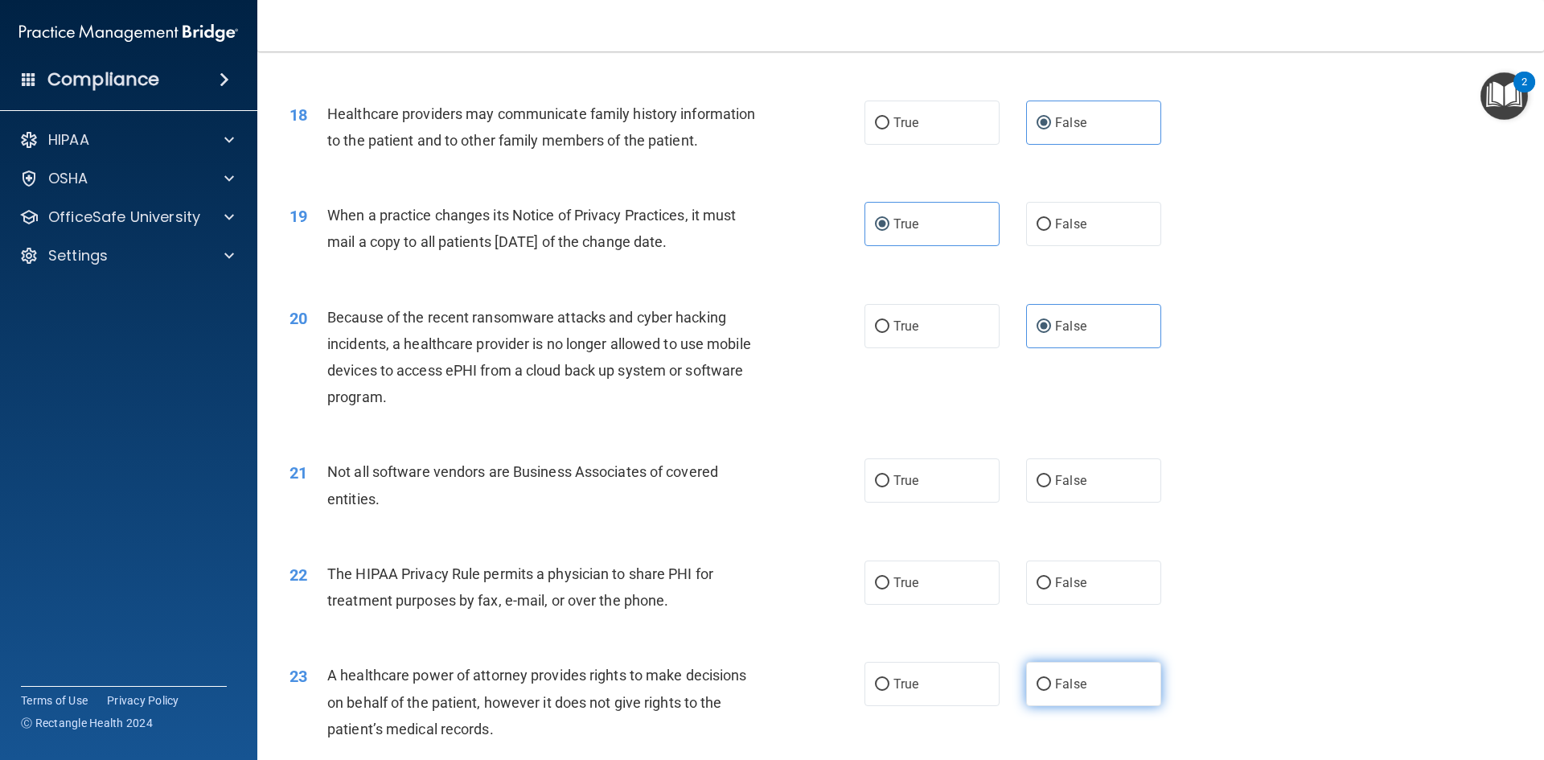
scroll to position [2171, 0]
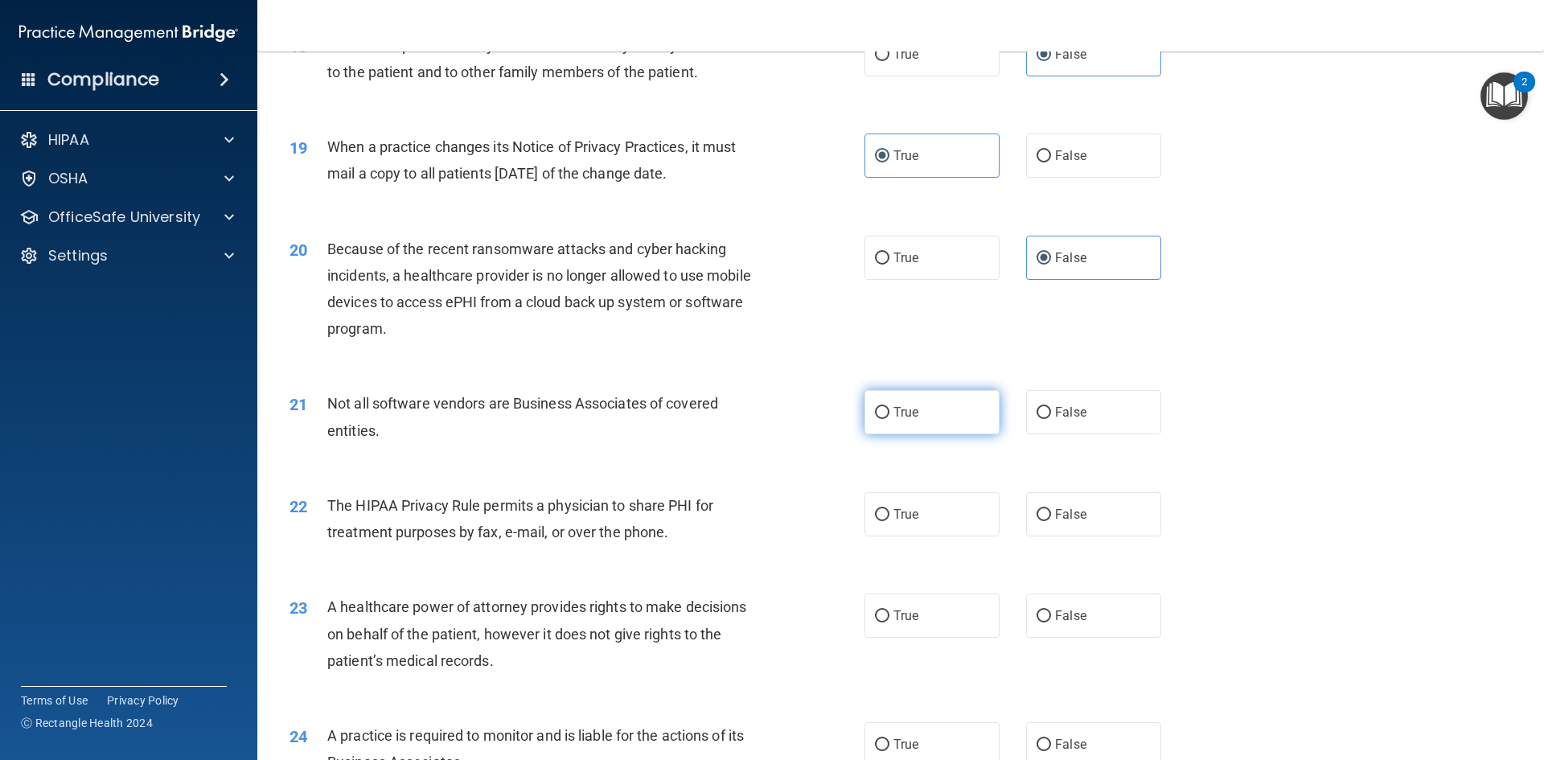
click at [910, 425] on label "True" at bounding box center [931, 412] width 135 height 44
click at [889, 419] on input "True" at bounding box center [882, 413] width 14 height 12
radio input "true"
click at [1078, 520] on label "False" at bounding box center [1093, 514] width 135 height 44
click at [1051, 520] on input "False" at bounding box center [1043, 515] width 14 height 12
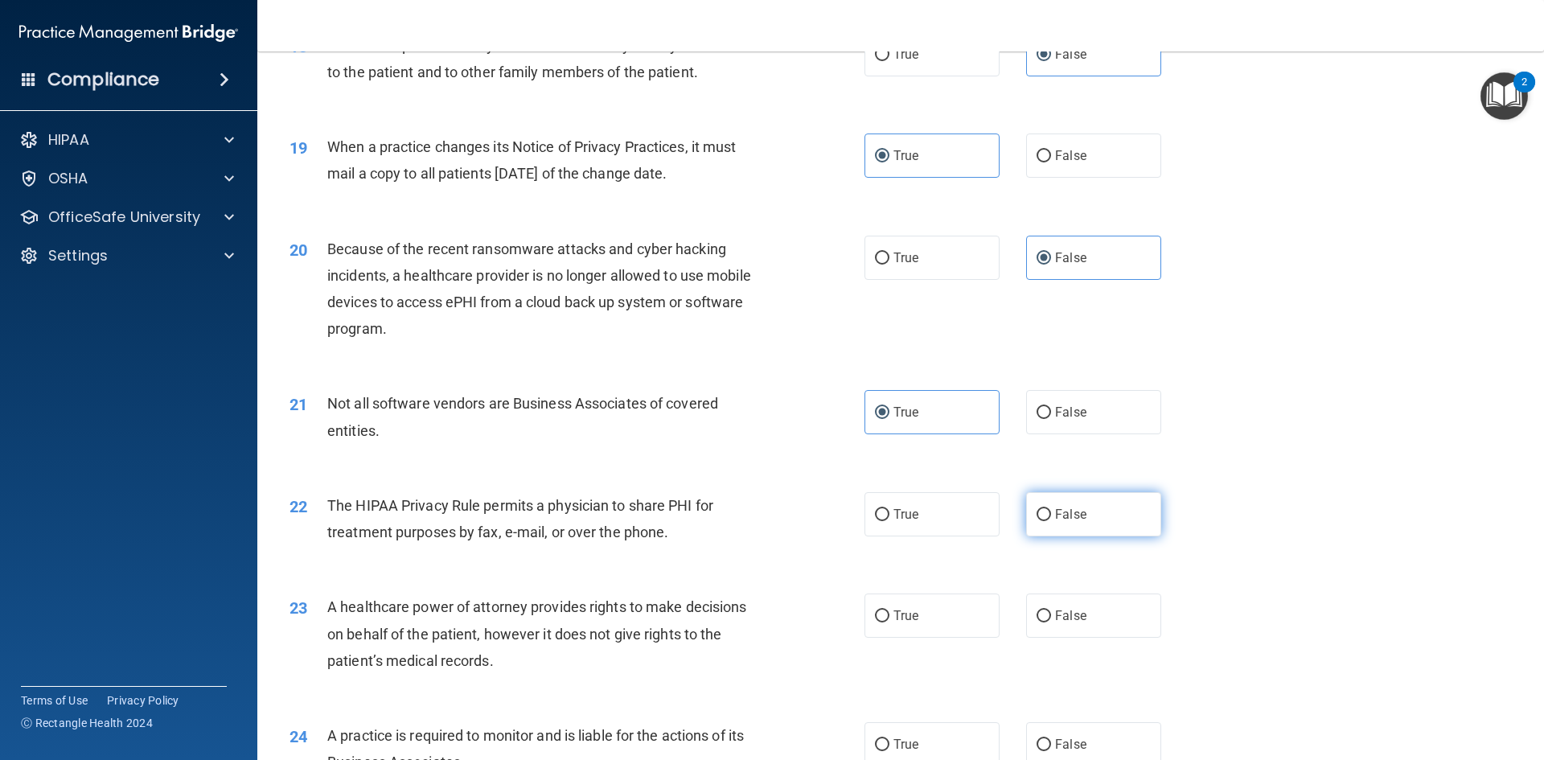
radio input "true"
click at [1085, 626] on label "False" at bounding box center [1093, 615] width 135 height 44
click at [1051, 622] on input "False" at bounding box center [1043, 616] width 14 height 12
radio input "true"
click at [915, 745] on label "True" at bounding box center [931, 744] width 135 height 44
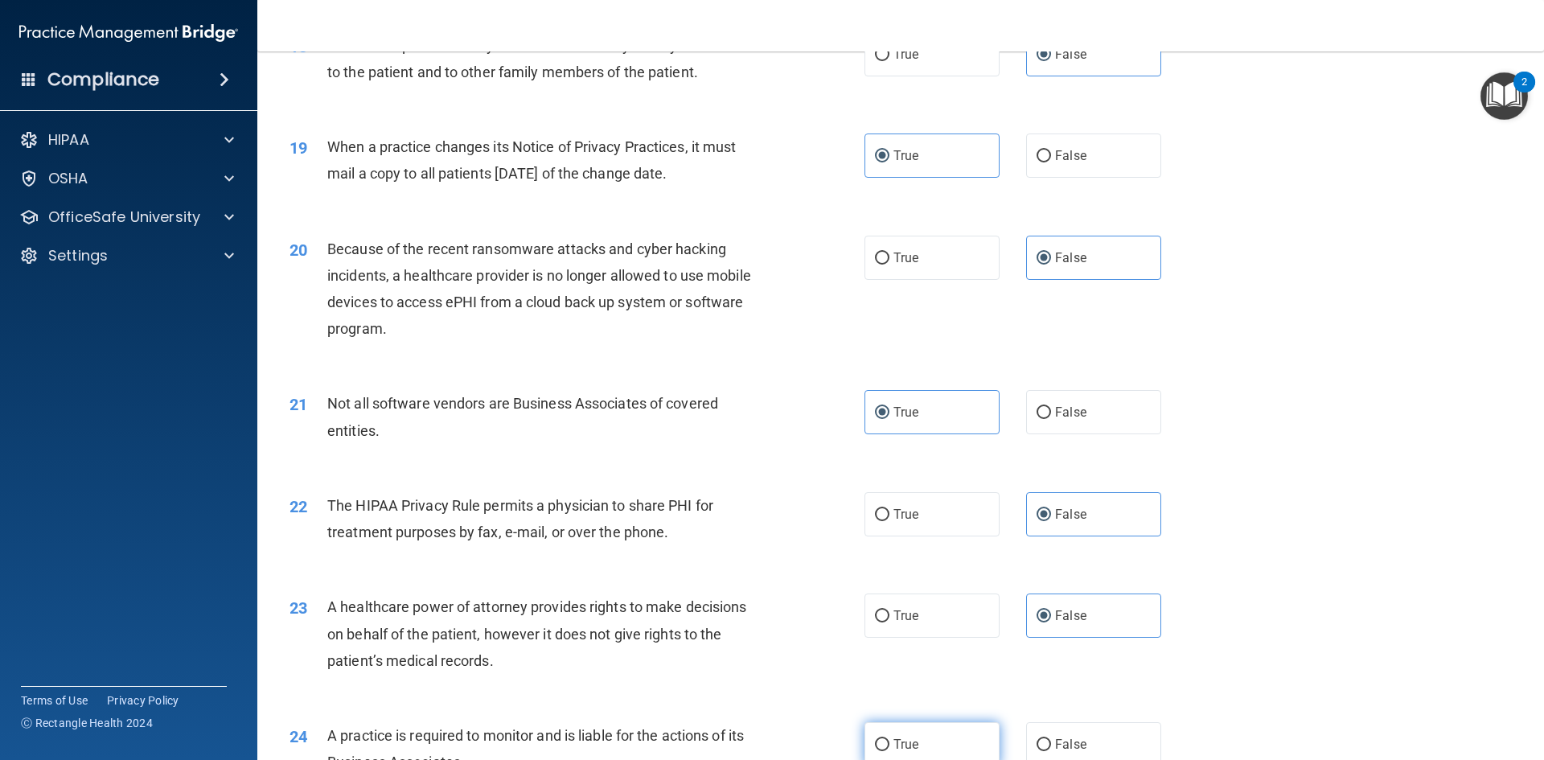
click at [889, 745] on input "True" at bounding box center [882, 745] width 14 height 12
radio input "true"
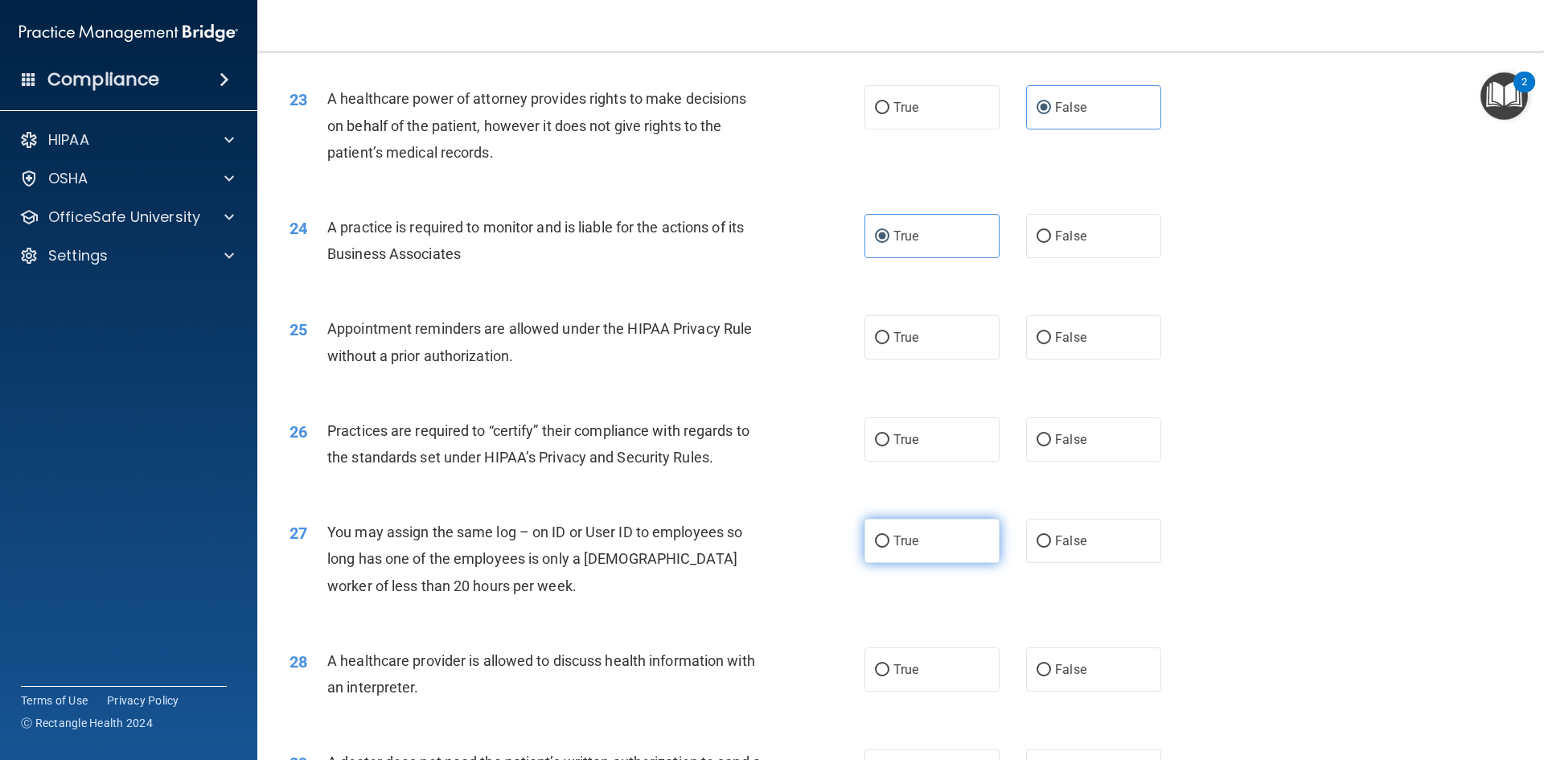
scroll to position [2734, 0]
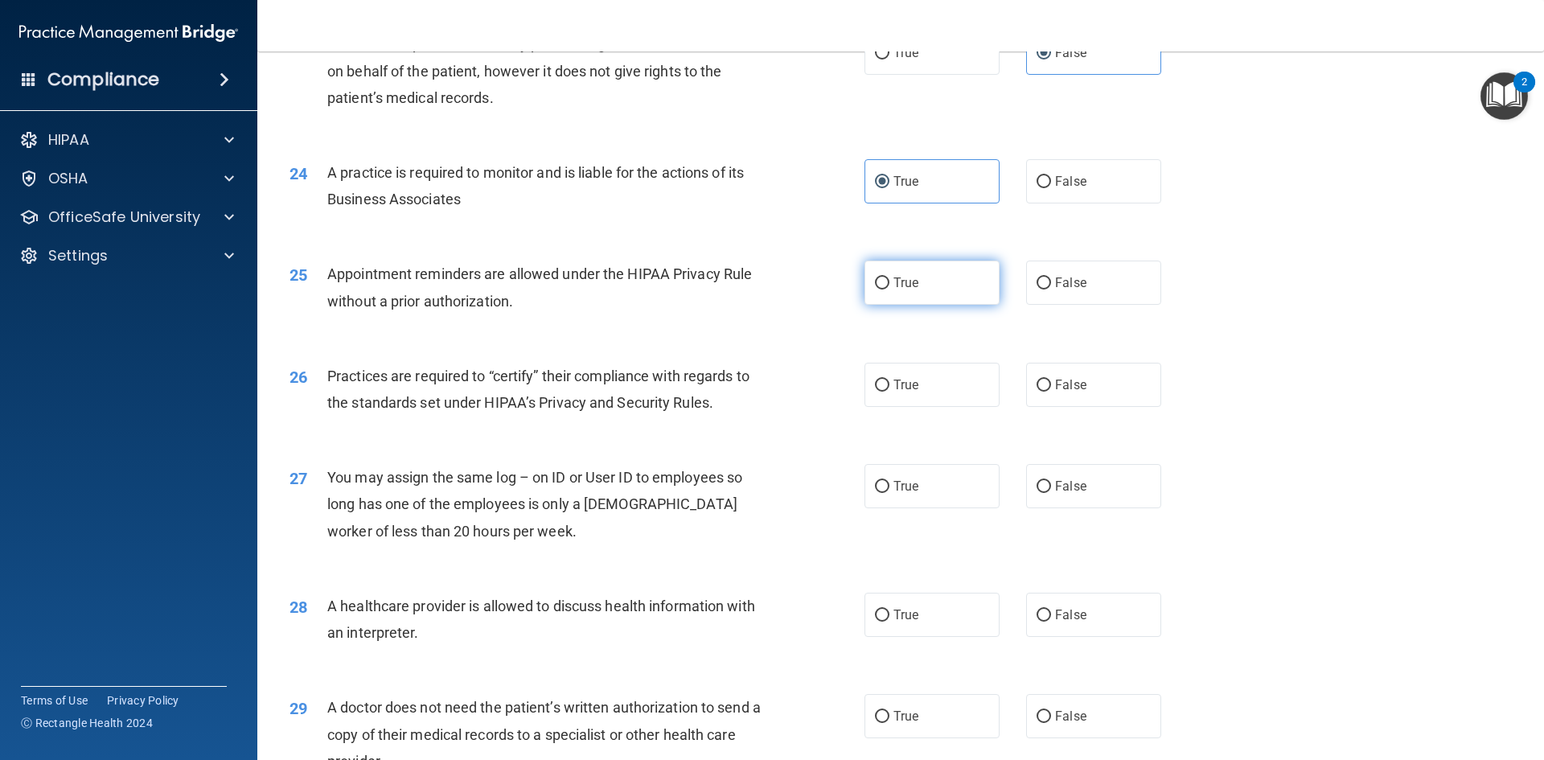
click at [913, 292] on label "True" at bounding box center [931, 282] width 135 height 44
click at [889, 289] on input "True" at bounding box center [882, 283] width 14 height 12
radio input "true"
click at [935, 396] on label "True" at bounding box center [931, 385] width 135 height 44
click at [889, 392] on input "True" at bounding box center [882, 385] width 14 height 12
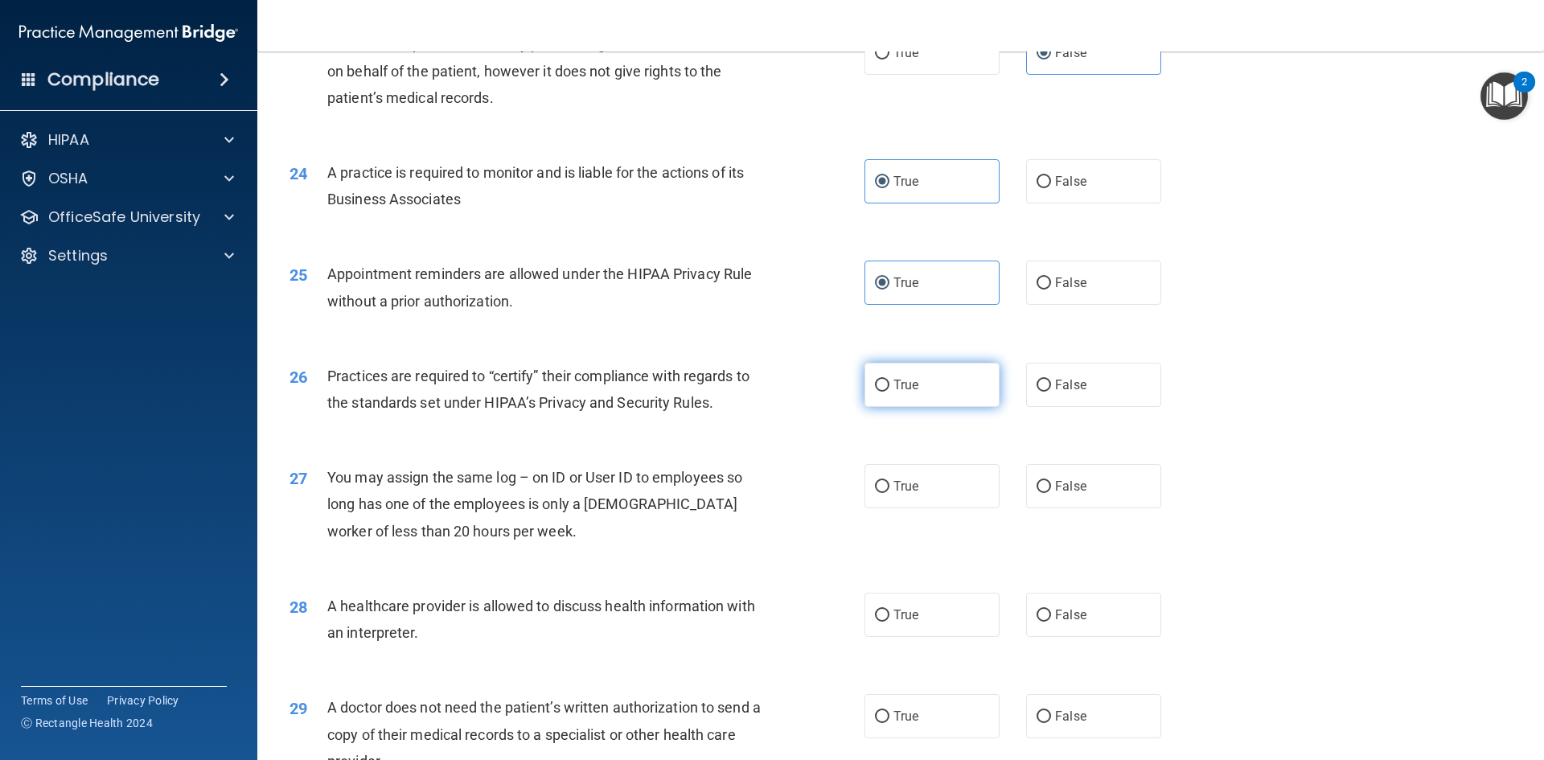
radio input "true"
click at [1089, 501] on label "False" at bounding box center [1093, 486] width 135 height 44
click at [1051, 493] on input "False" at bounding box center [1043, 487] width 14 height 12
radio input "true"
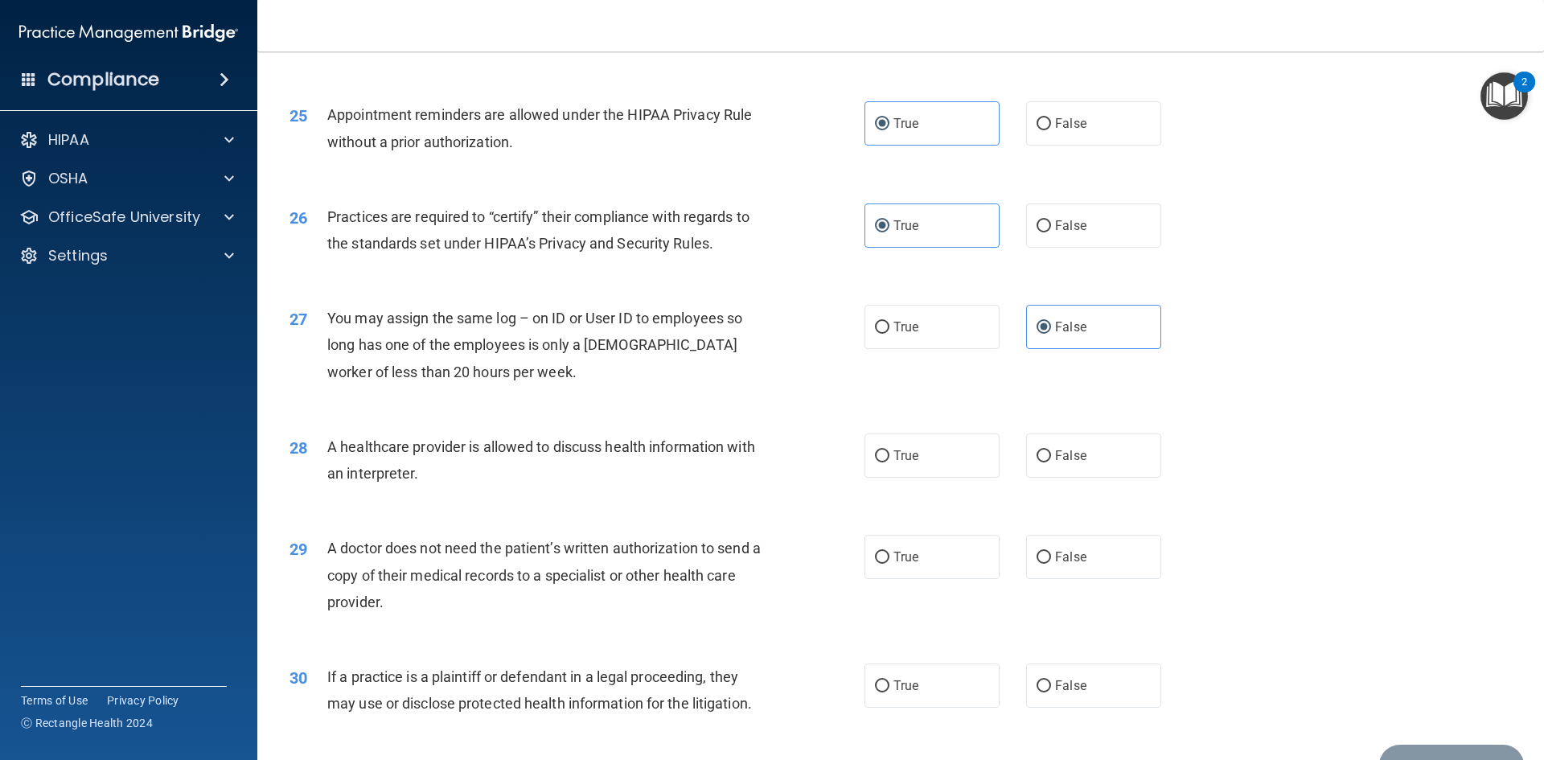
scroll to position [2894, 0]
click at [1114, 452] on label "False" at bounding box center [1093, 454] width 135 height 44
click at [1051, 452] on input "False" at bounding box center [1043, 455] width 14 height 12
radio input "true"
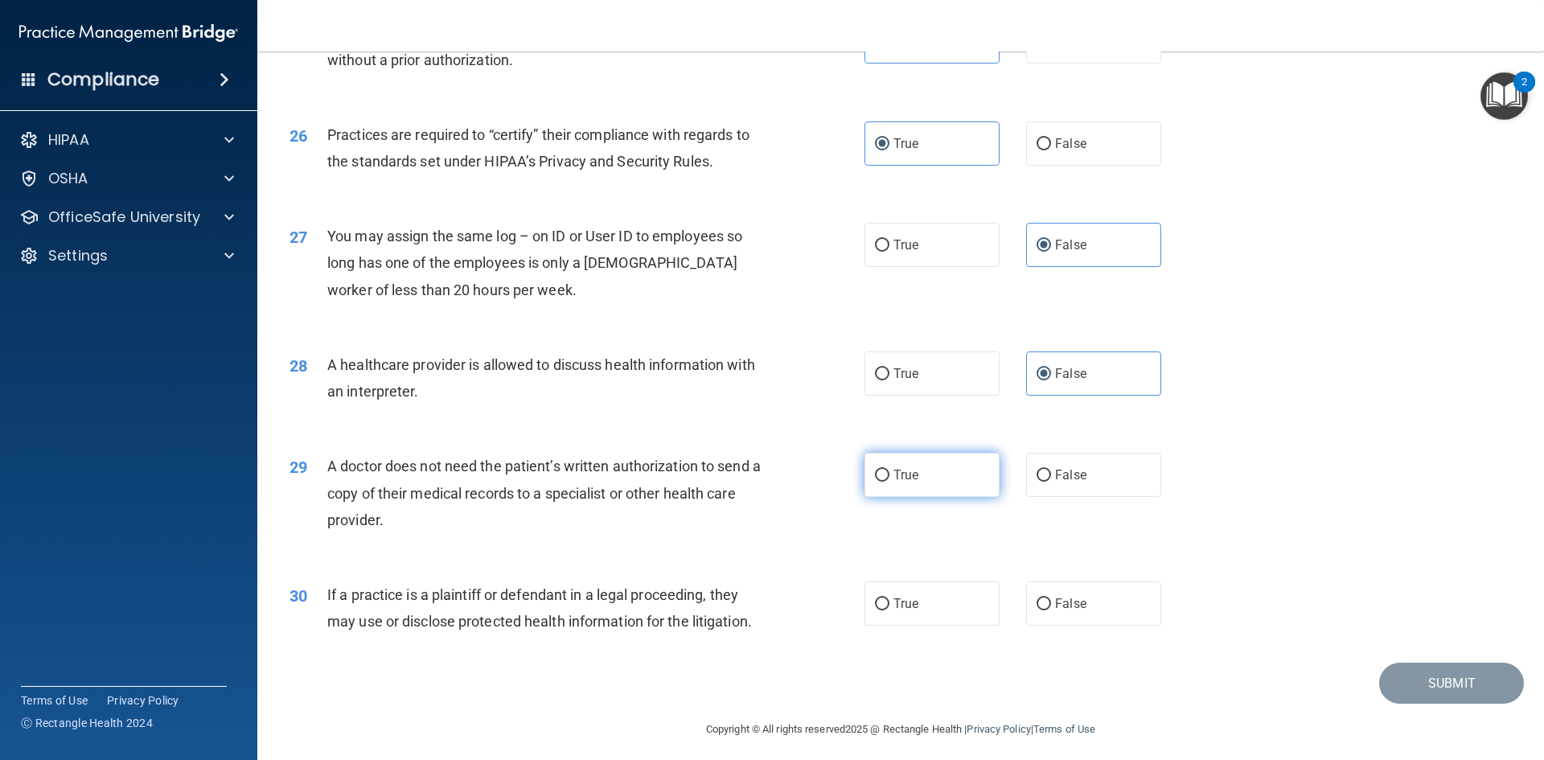
click at [949, 490] on label "True" at bounding box center [931, 475] width 135 height 44
click at [889, 482] on input "True" at bounding box center [882, 476] width 14 height 12
radio input "true"
click at [1046, 613] on label "False" at bounding box center [1093, 603] width 135 height 44
click at [1046, 610] on input "False" at bounding box center [1043, 604] width 14 height 12
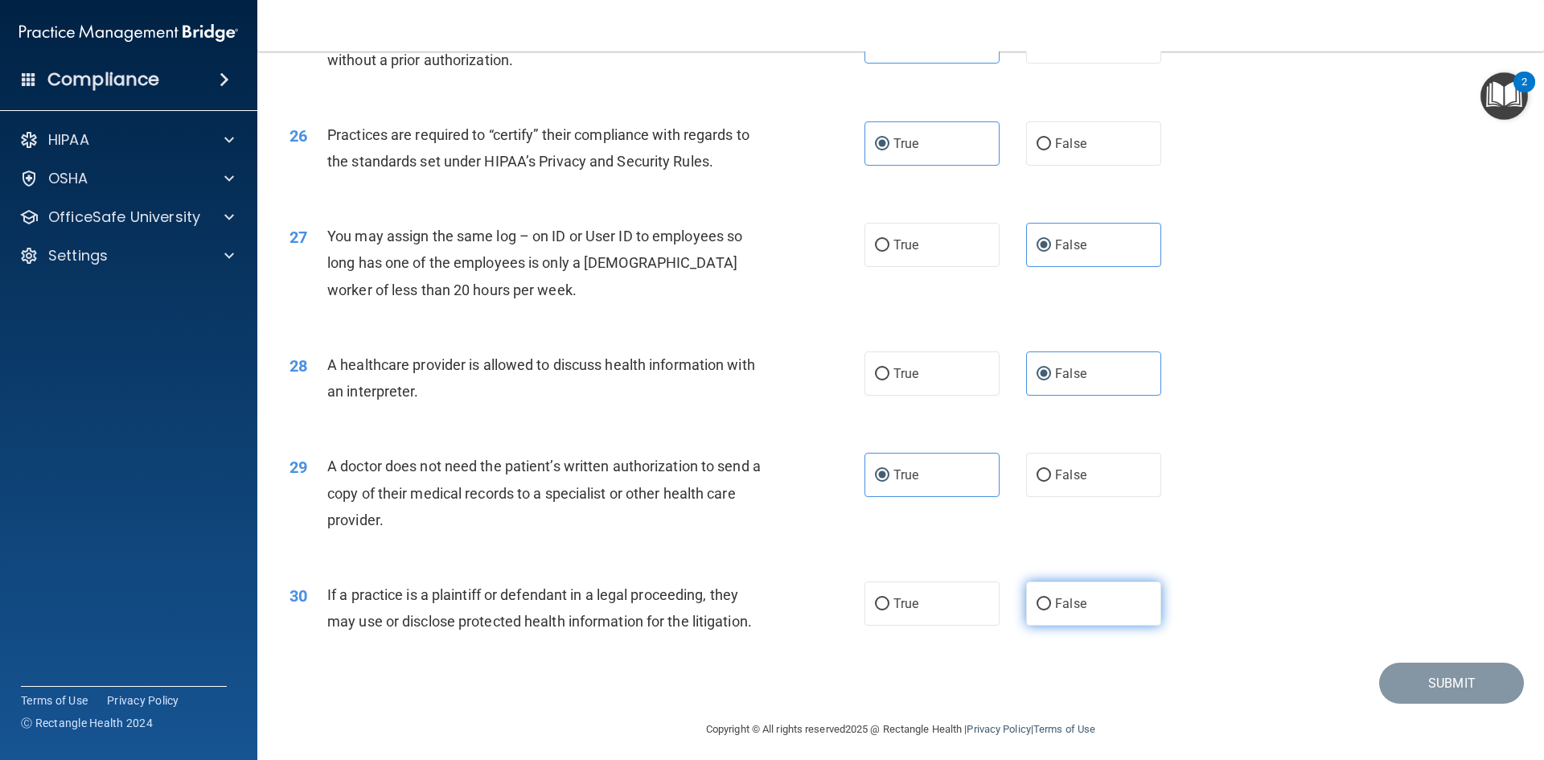
radio input "true"
click at [1433, 663] on button "Submit" at bounding box center [1451, 683] width 145 height 41
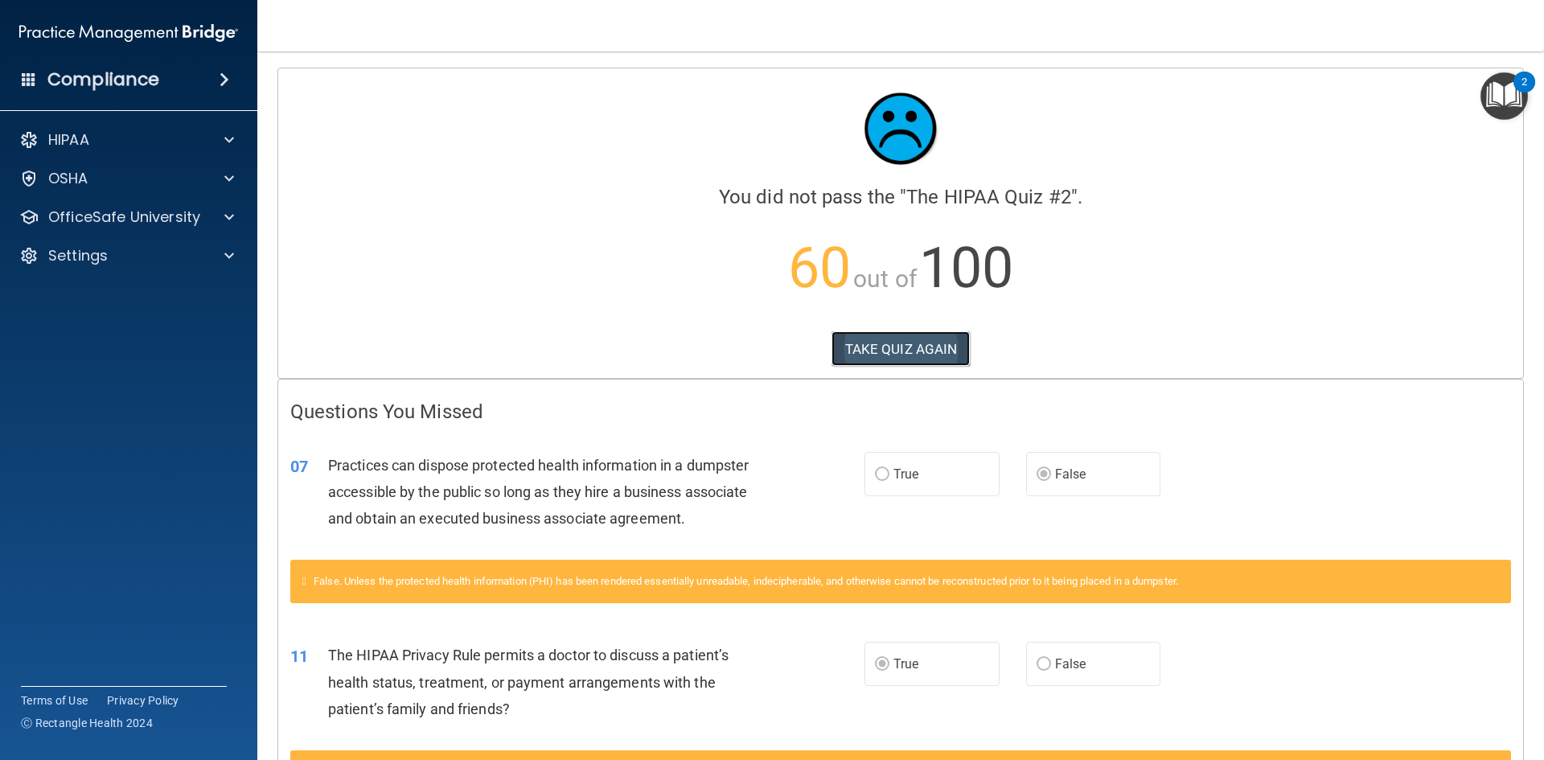
click at [933, 358] on button "TAKE QUIZ AGAIN" at bounding box center [900, 348] width 139 height 35
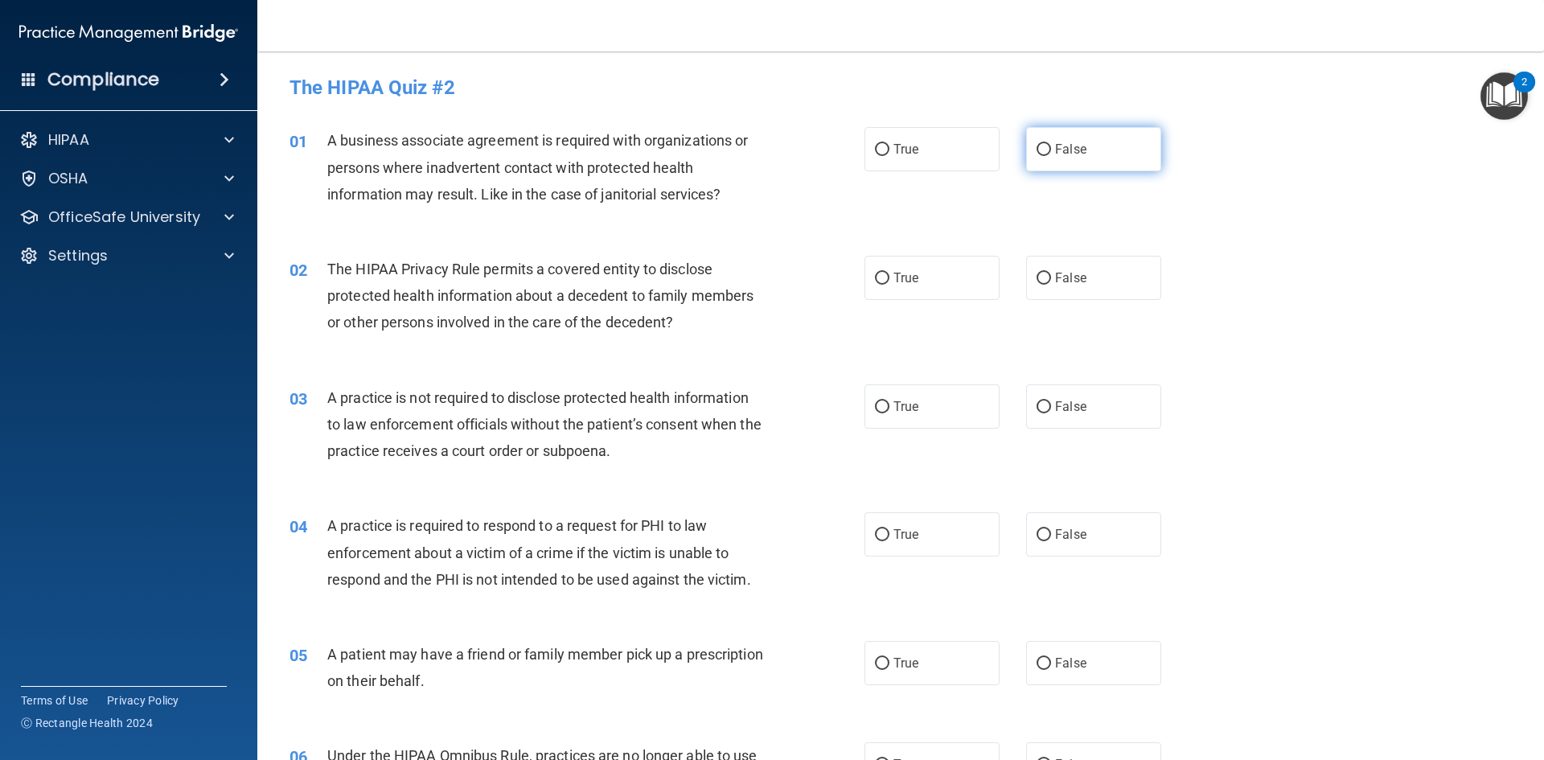
click at [1096, 167] on label "False" at bounding box center [1093, 149] width 135 height 44
click at [1051, 156] on input "False" at bounding box center [1043, 150] width 14 height 12
radio input "true"
click at [925, 288] on label "True" at bounding box center [931, 278] width 135 height 44
click at [889, 285] on input "True" at bounding box center [882, 279] width 14 height 12
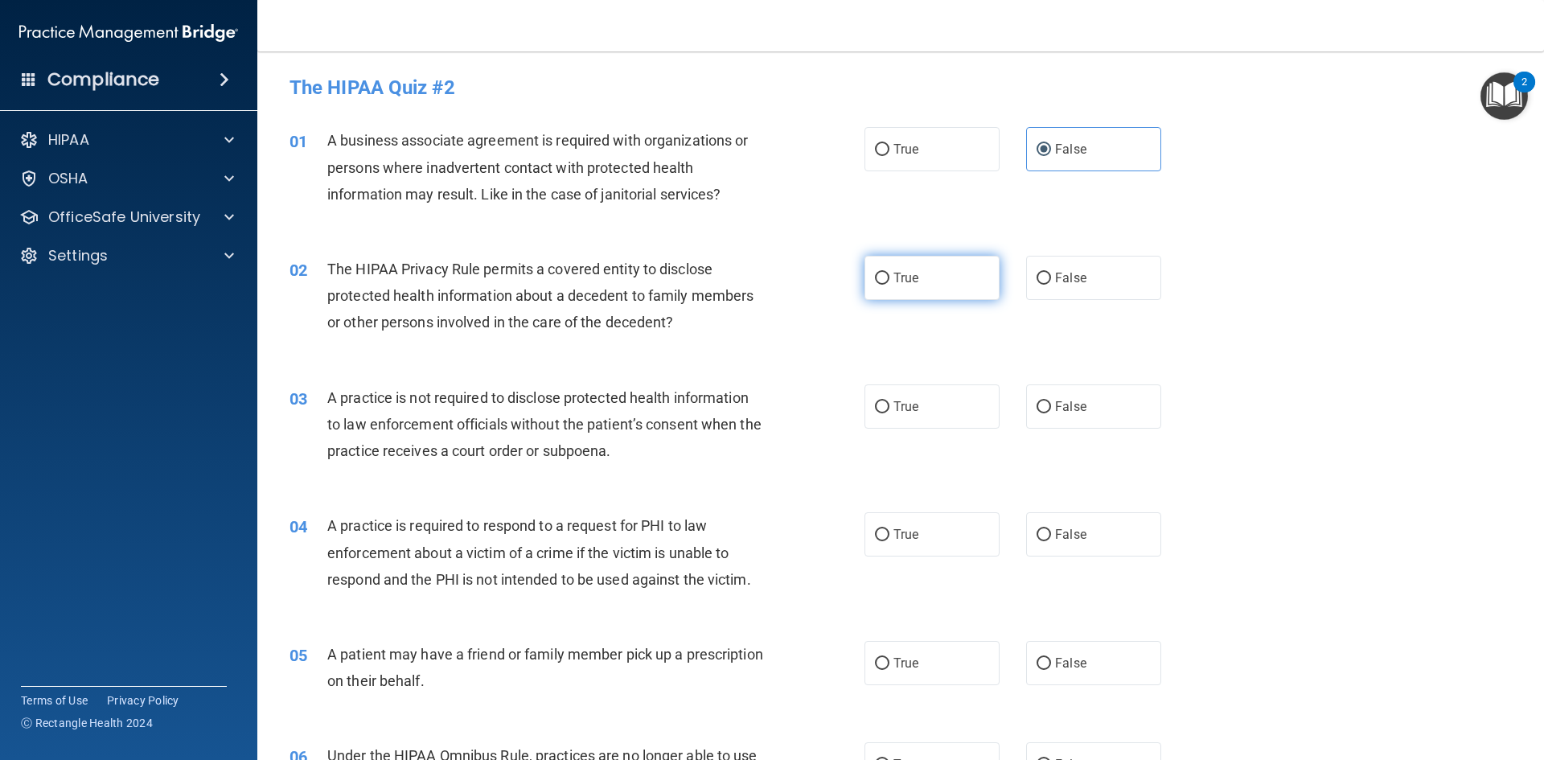
radio input "true"
click at [1079, 416] on label "False" at bounding box center [1093, 406] width 135 height 44
click at [1051, 413] on input "False" at bounding box center [1043, 407] width 14 height 12
radio input "true"
click at [918, 551] on label "True" at bounding box center [931, 534] width 135 height 44
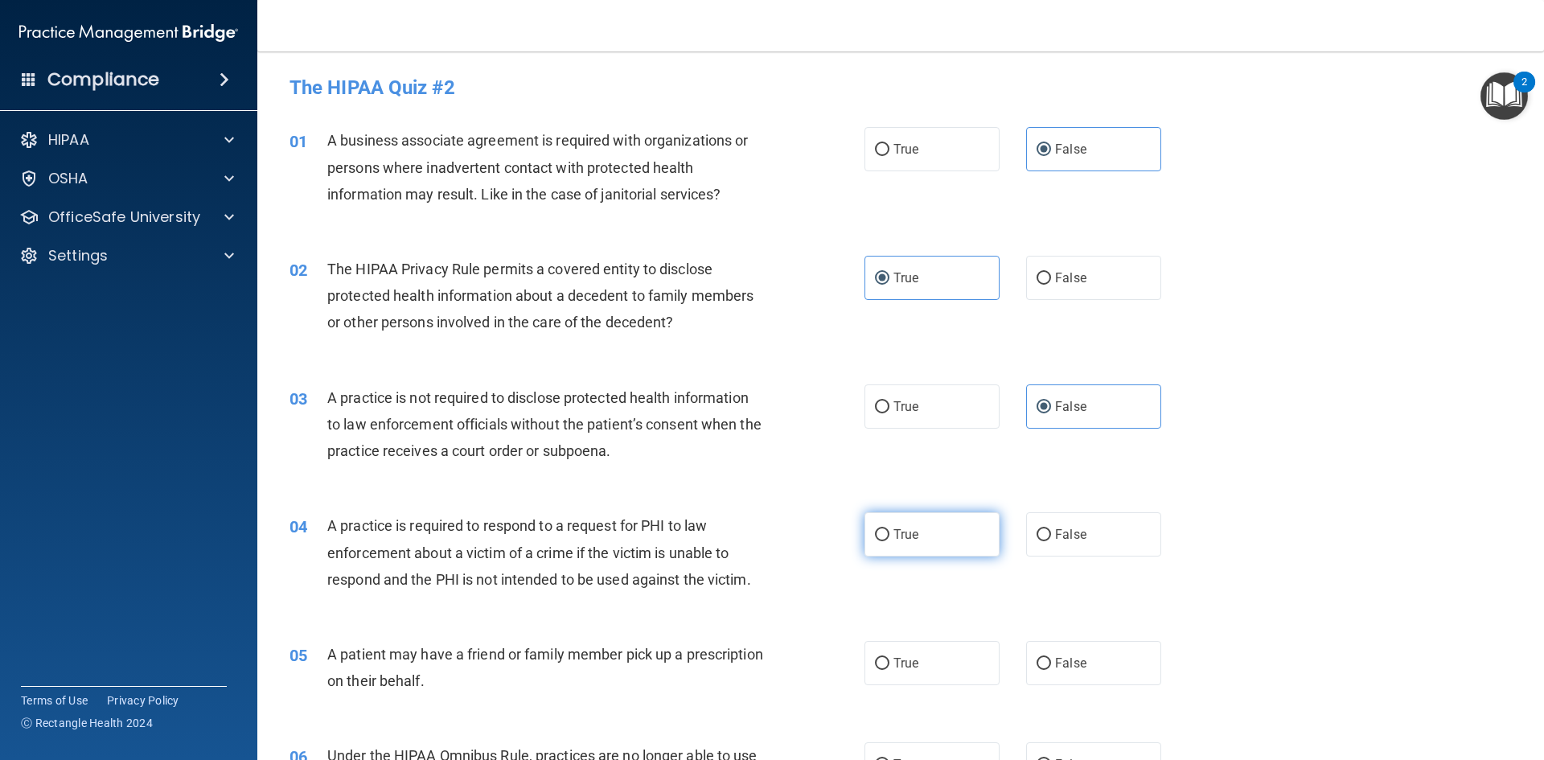
click at [889, 541] on input "True" at bounding box center [882, 535] width 14 height 12
radio input "true"
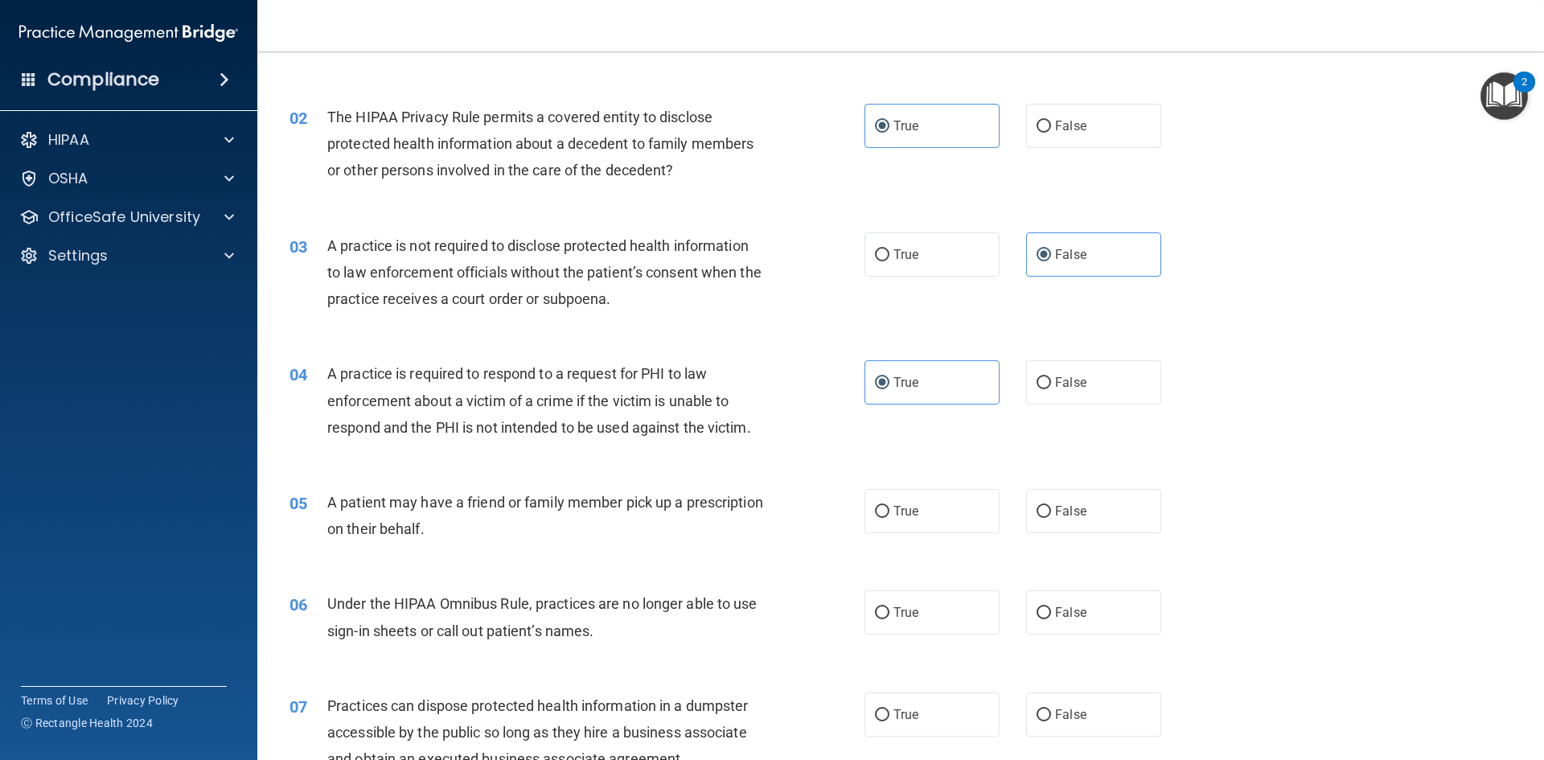
scroll to position [161, 0]
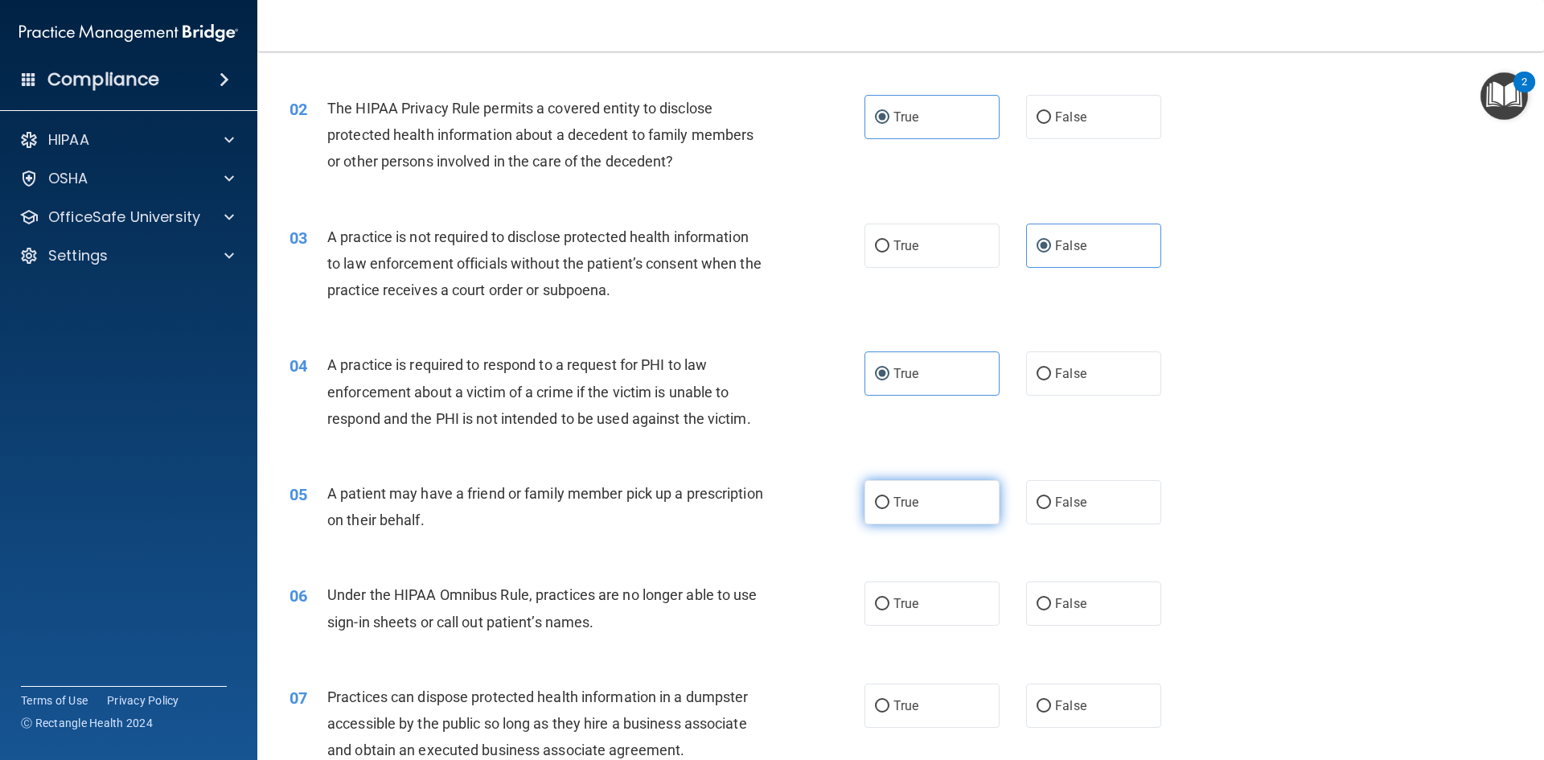
click at [907, 501] on span "True" at bounding box center [905, 501] width 25 height 15
click at [889, 501] on input "True" at bounding box center [882, 503] width 14 height 12
radio input "true"
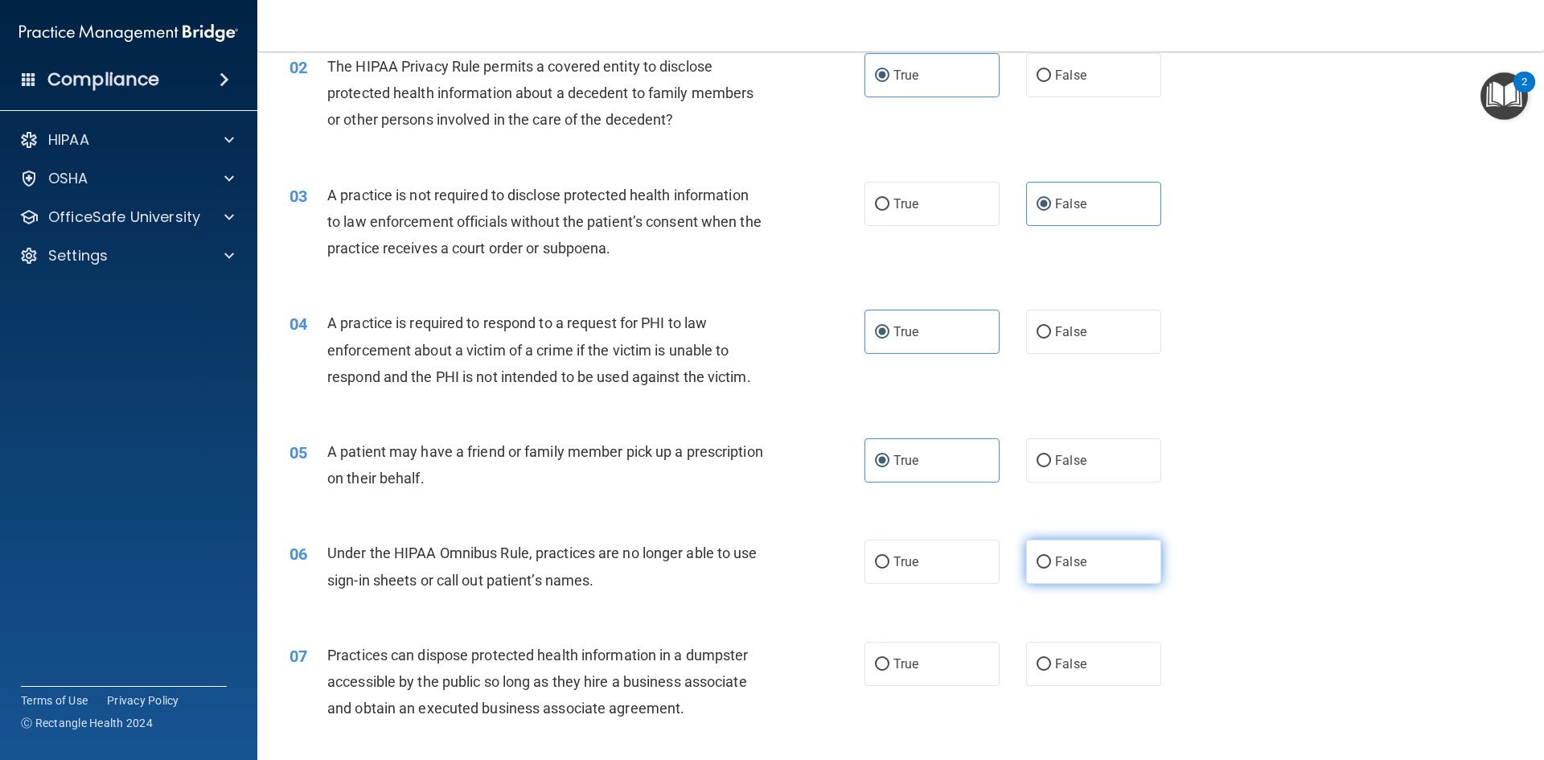
scroll to position [241, 0]
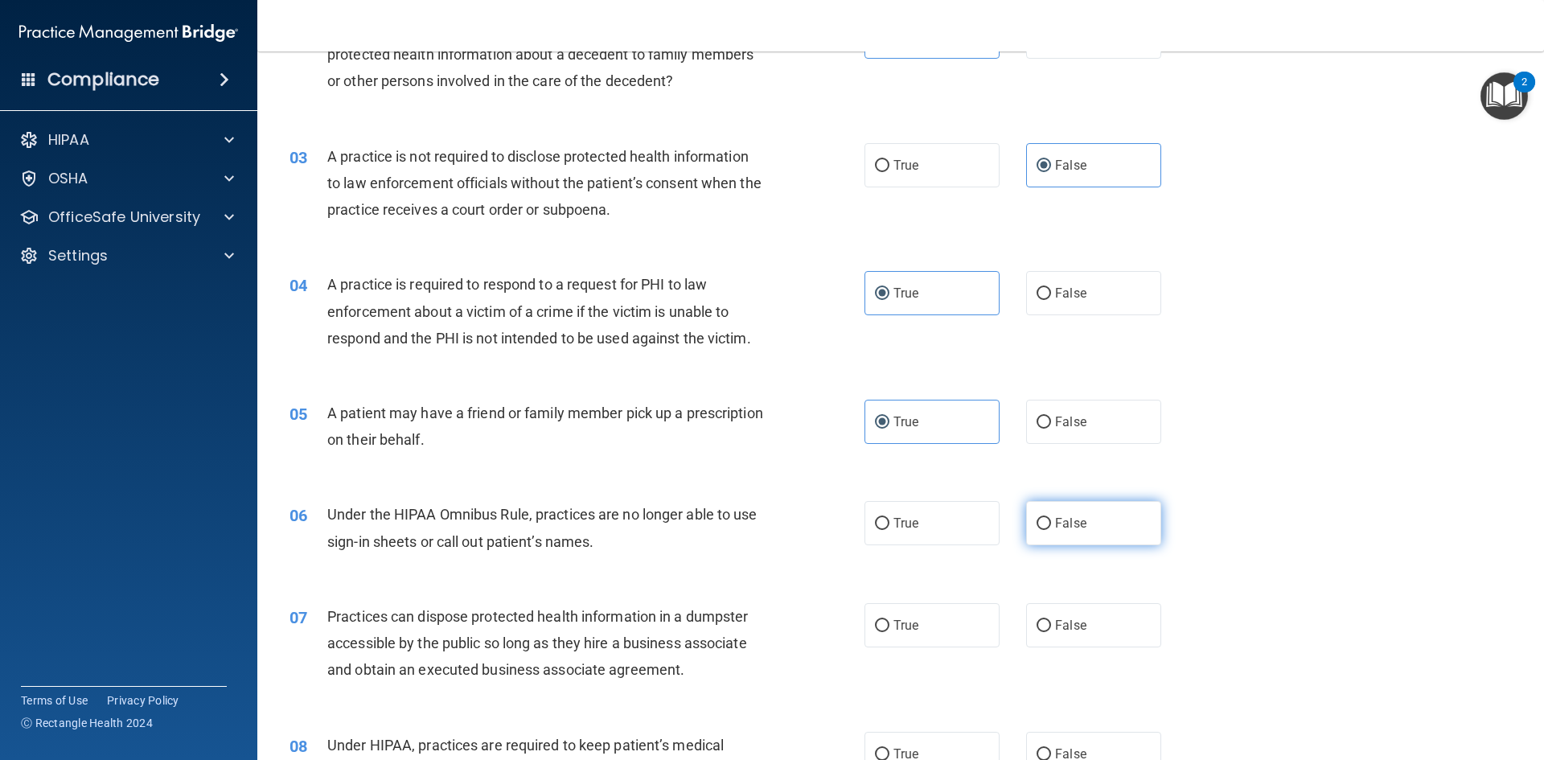
click at [1077, 523] on span "False" at bounding box center [1070, 522] width 31 height 15
click at [1051, 523] on input "False" at bounding box center [1043, 524] width 14 height 12
radio input "true"
click at [1094, 620] on label "False" at bounding box center [1093, 625] width 135 height 44
click at [1051, 620] on input "False" at bounding box center [1043, 626] width 14 height 12
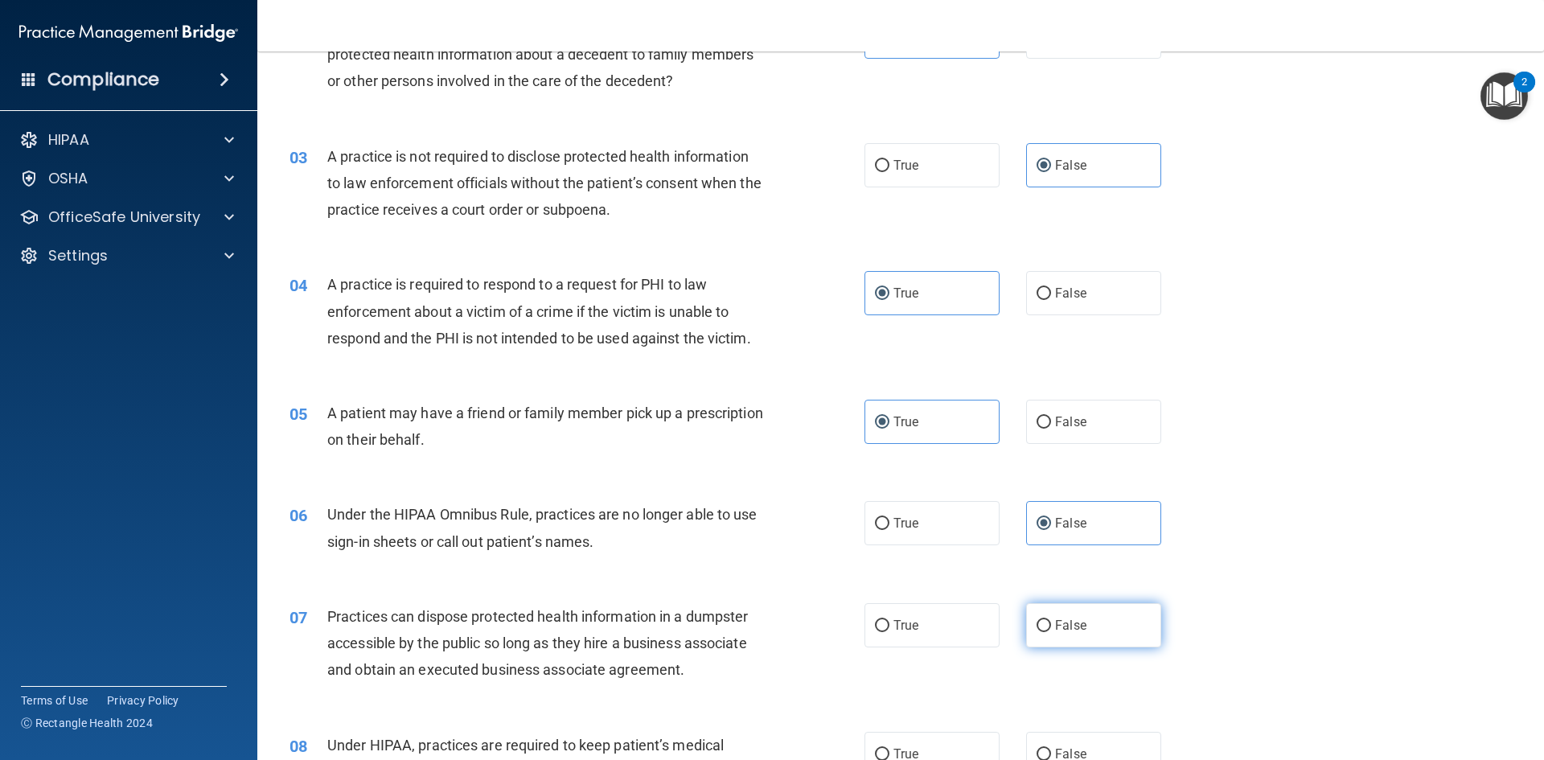
radio input "true"
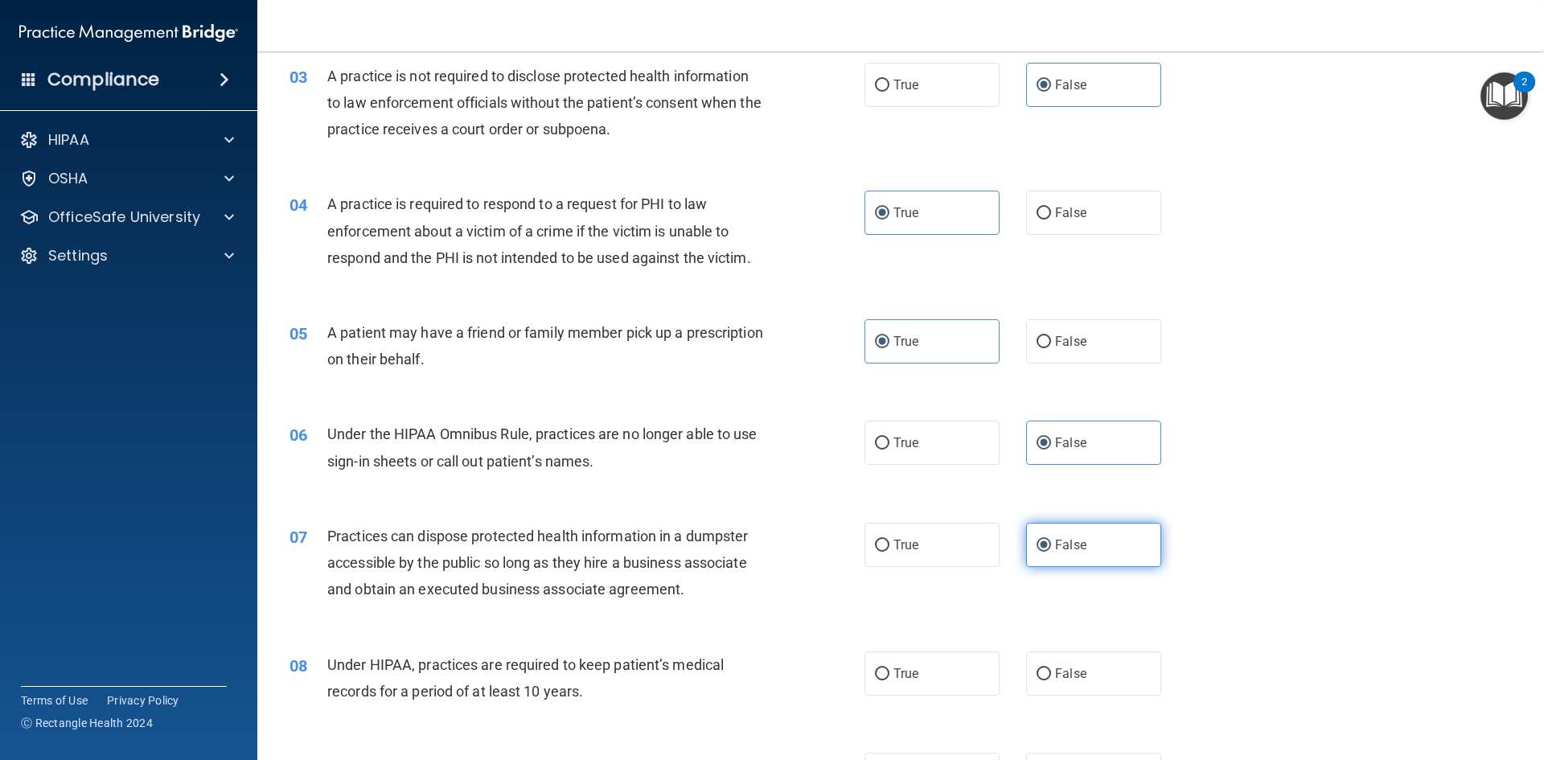
scroll to position [402, 0]
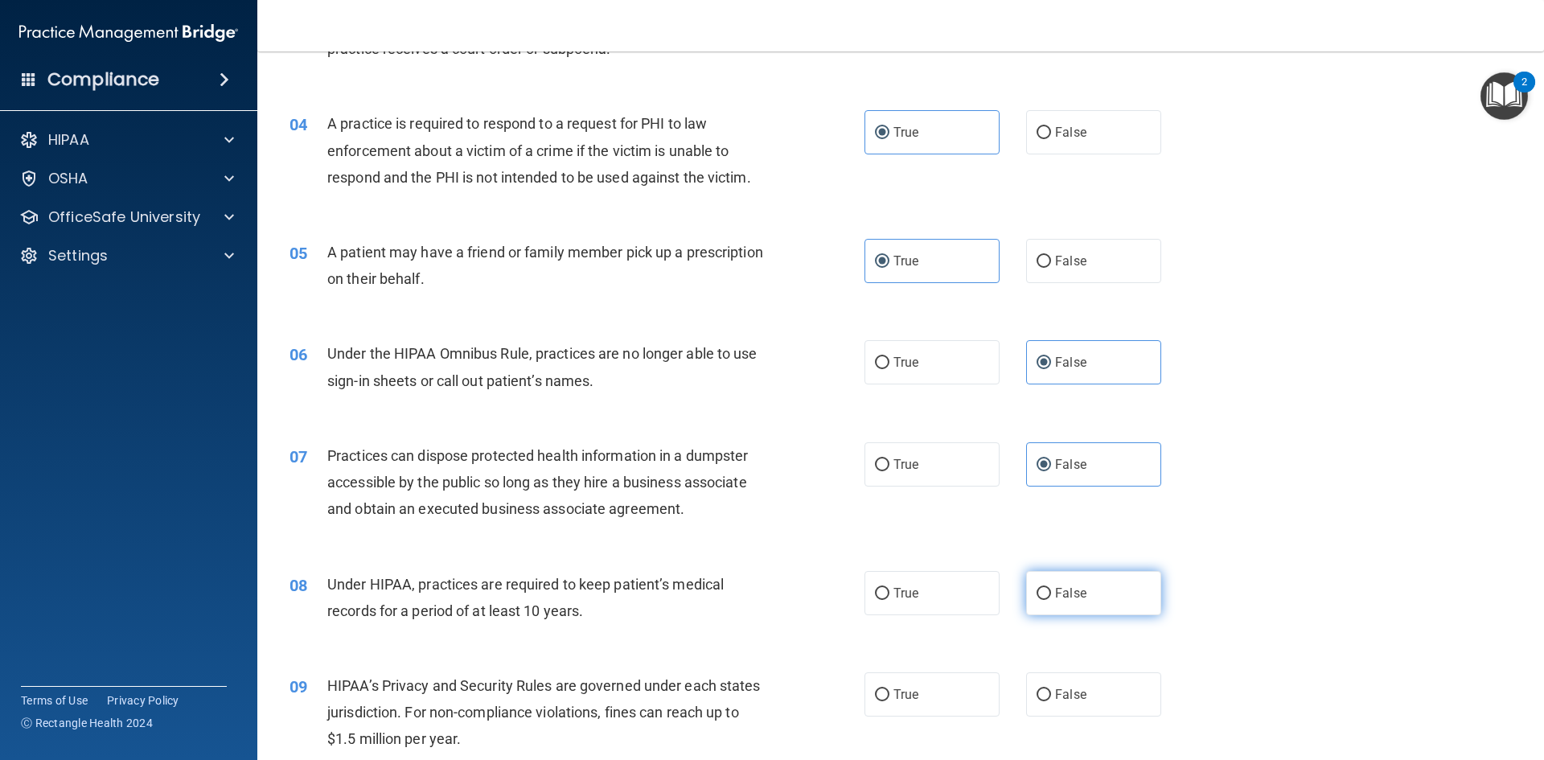
click at [1092, 612] on label "False" at bounding box center [1093, 593] width 135 height 44
click at [1051, 600] on input "False" at bounding box center [1043, 594] width 14 height 12
radio input "true"
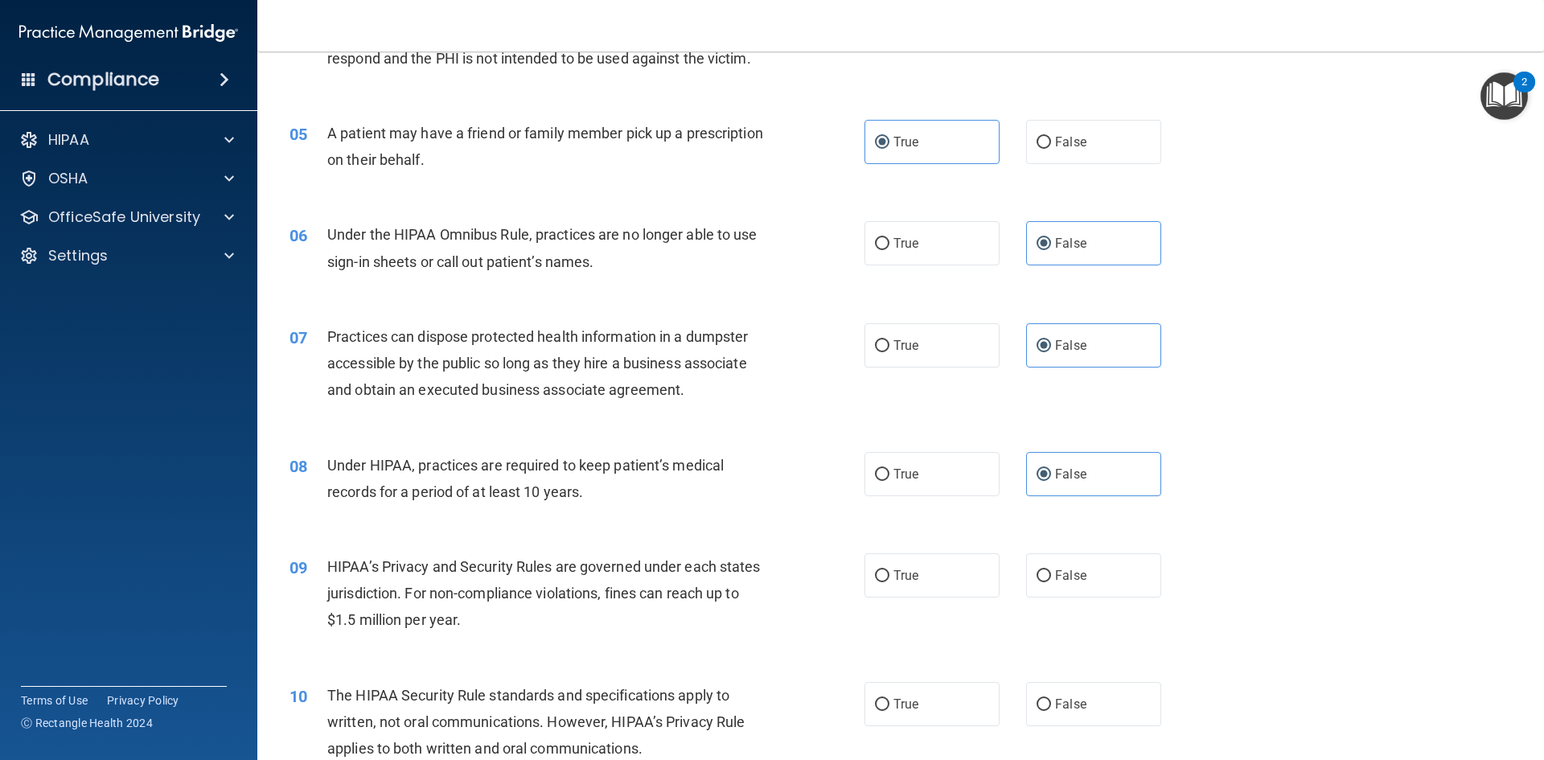
scroll to position [563, 0]
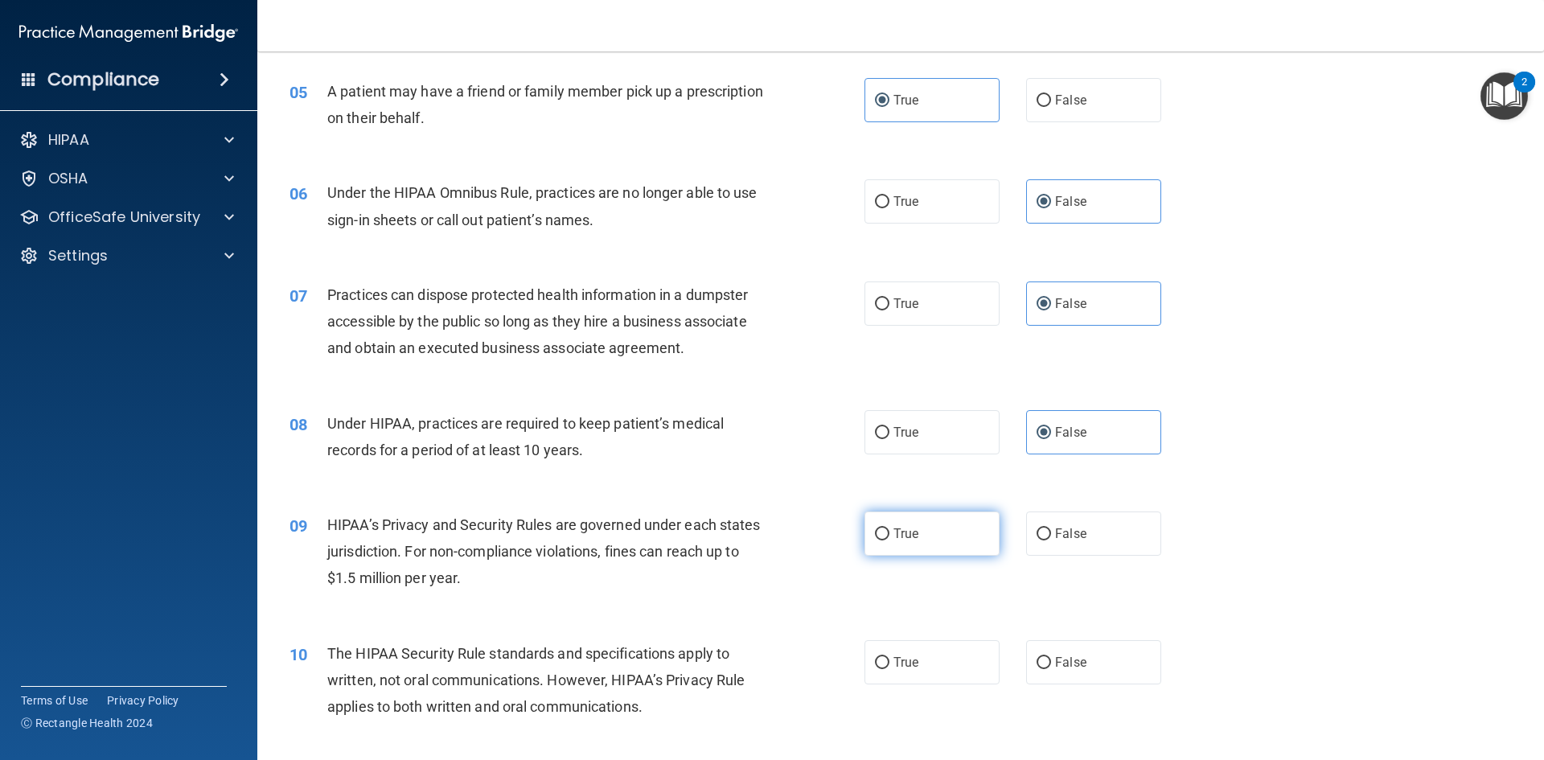
click at [930, 537] on label "True" at bounding box center [931, 533] width 135 height 44
click at [889, 537] on input "True" at bounding box center [882, 534] width 14 height 12
radio input "true"
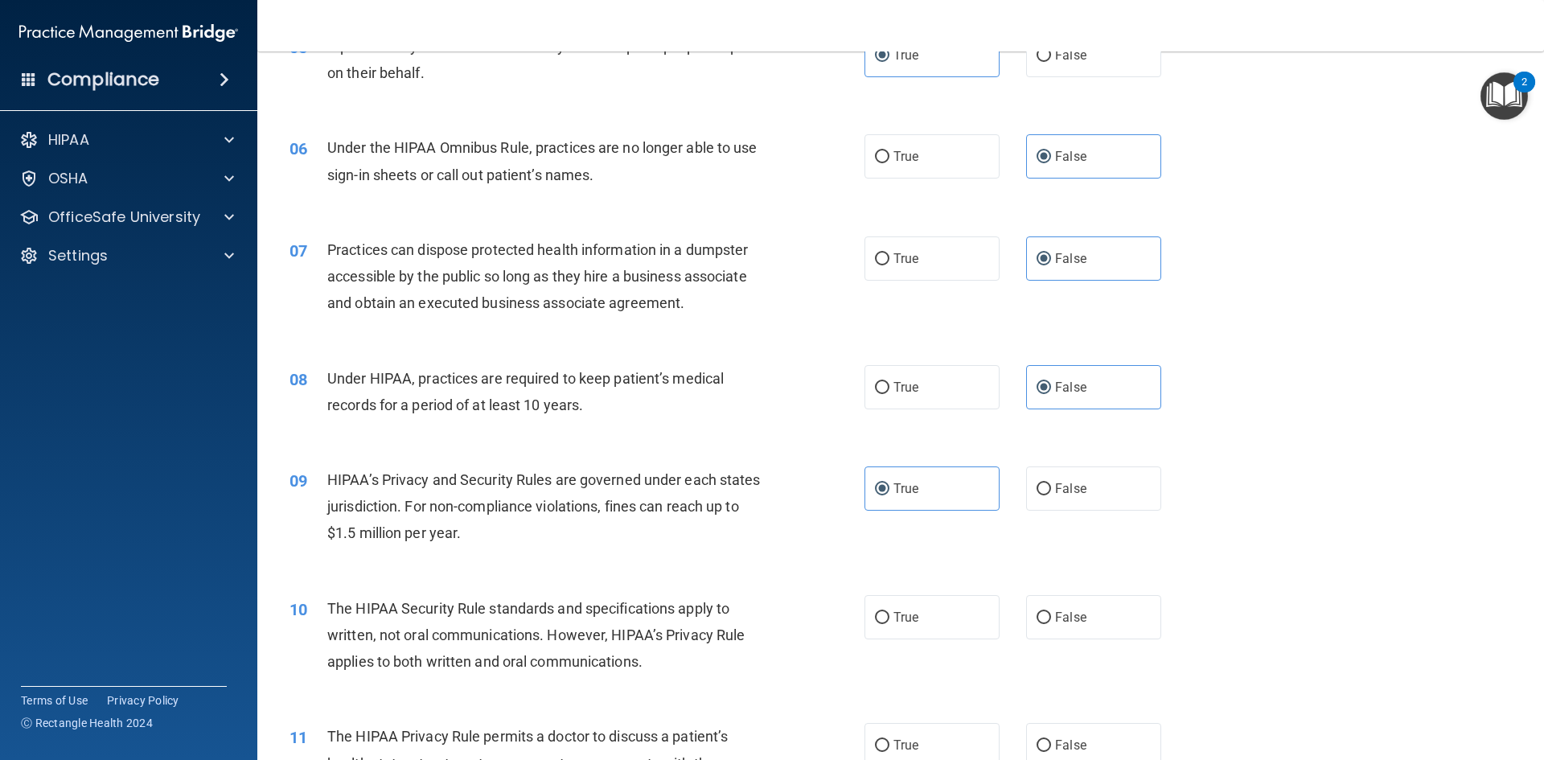
scroll to position [724, 0]
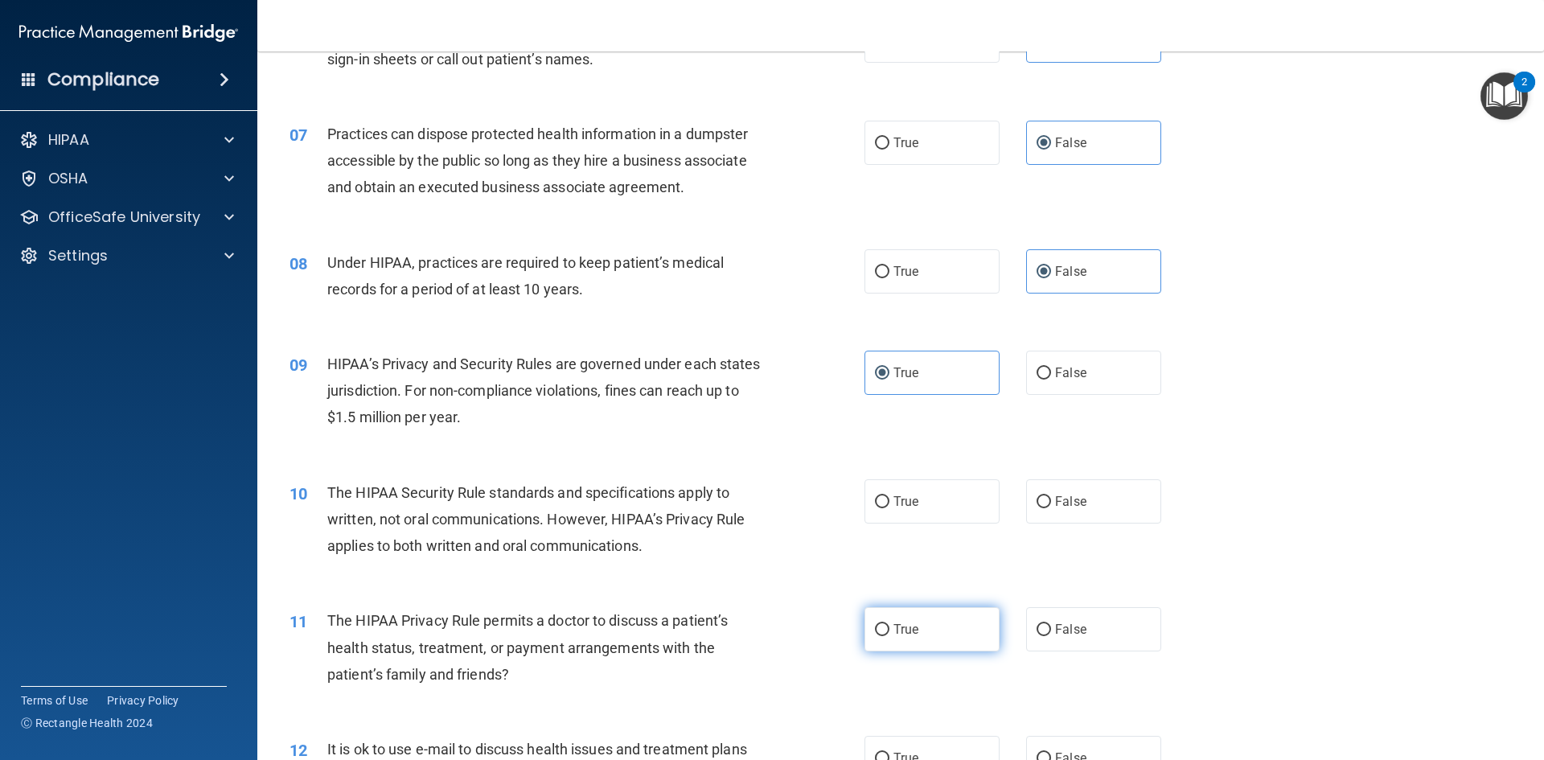
click at [939, 632] on label "True" at bounding box center [931, 629] width 135 height 44
click at [889, 632] on input "True" at bounding box center [882, 630] width 14 height 12
radio input "true"
click at [929, 557] on div "10 The HIPAA Security Rule standards and specifications apply to written, not o…" at bounding box center [900, 523] width 1246 height 129
click at [905, 509] on label "True" at bounding box center [931, 501] width 135 height 44
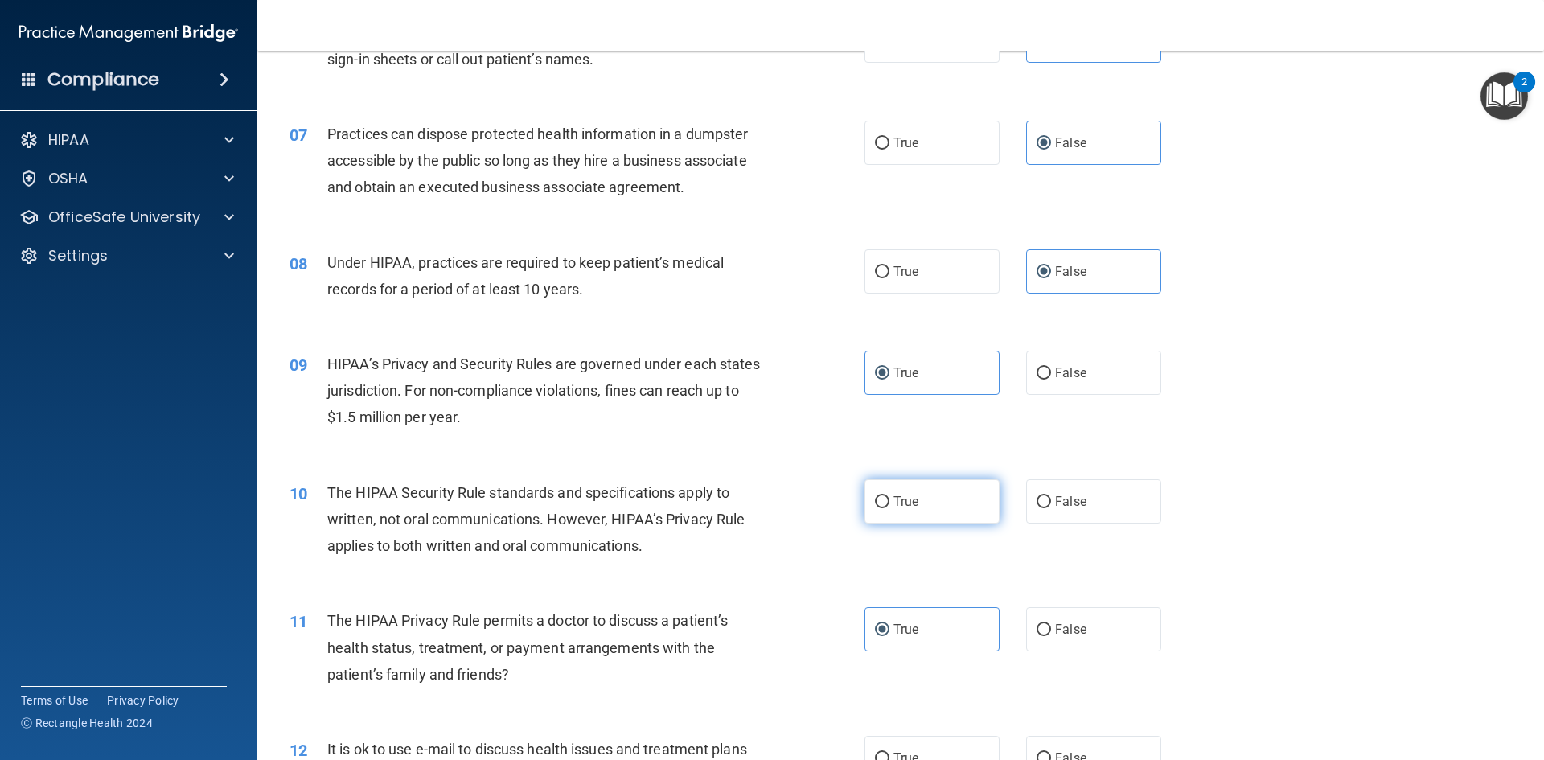
click at [889, 508] on input "True" at bounding box center [882, 502] width 14 height 12
radio input "true"
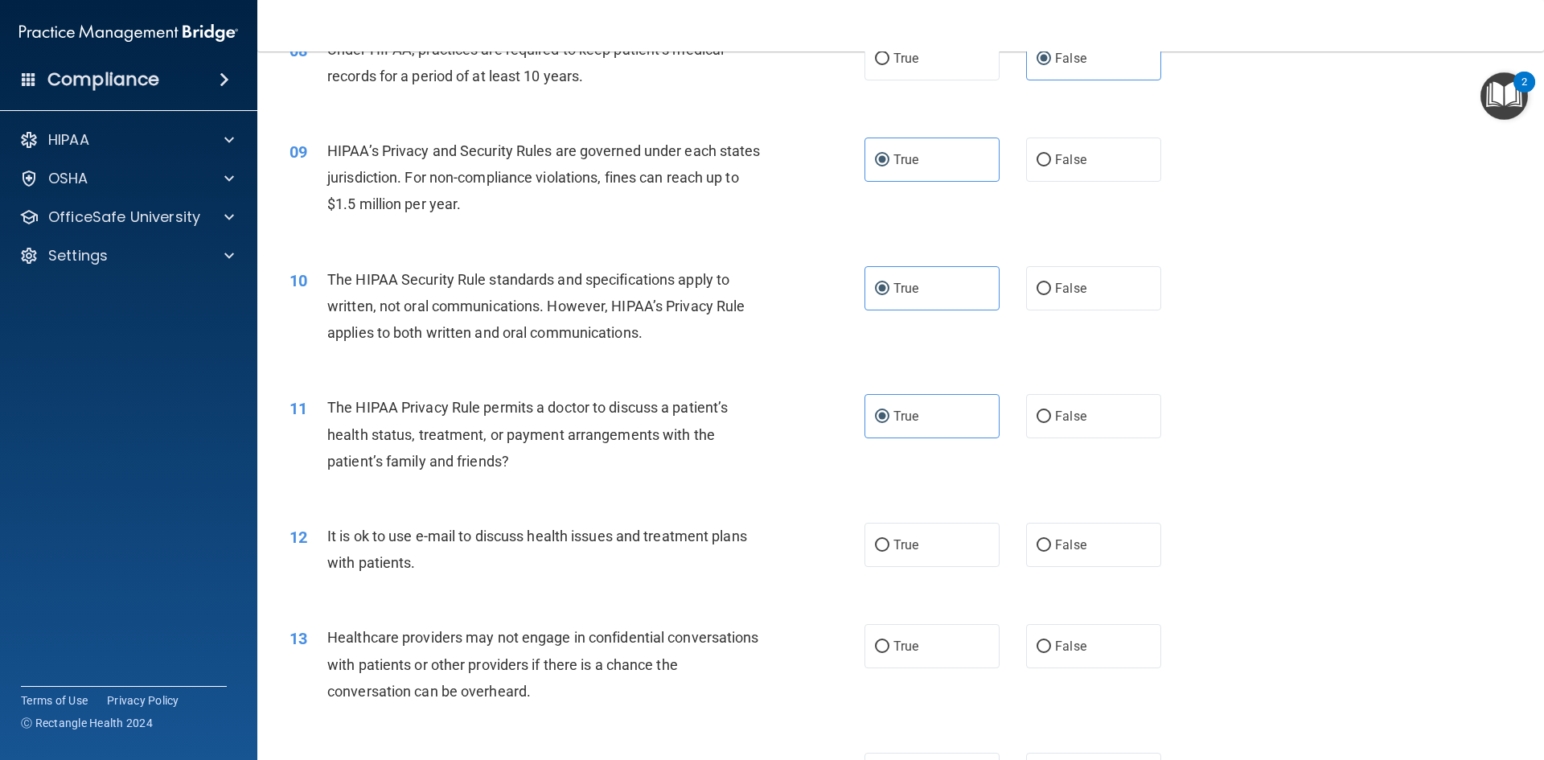
scroll to position [965, 0]
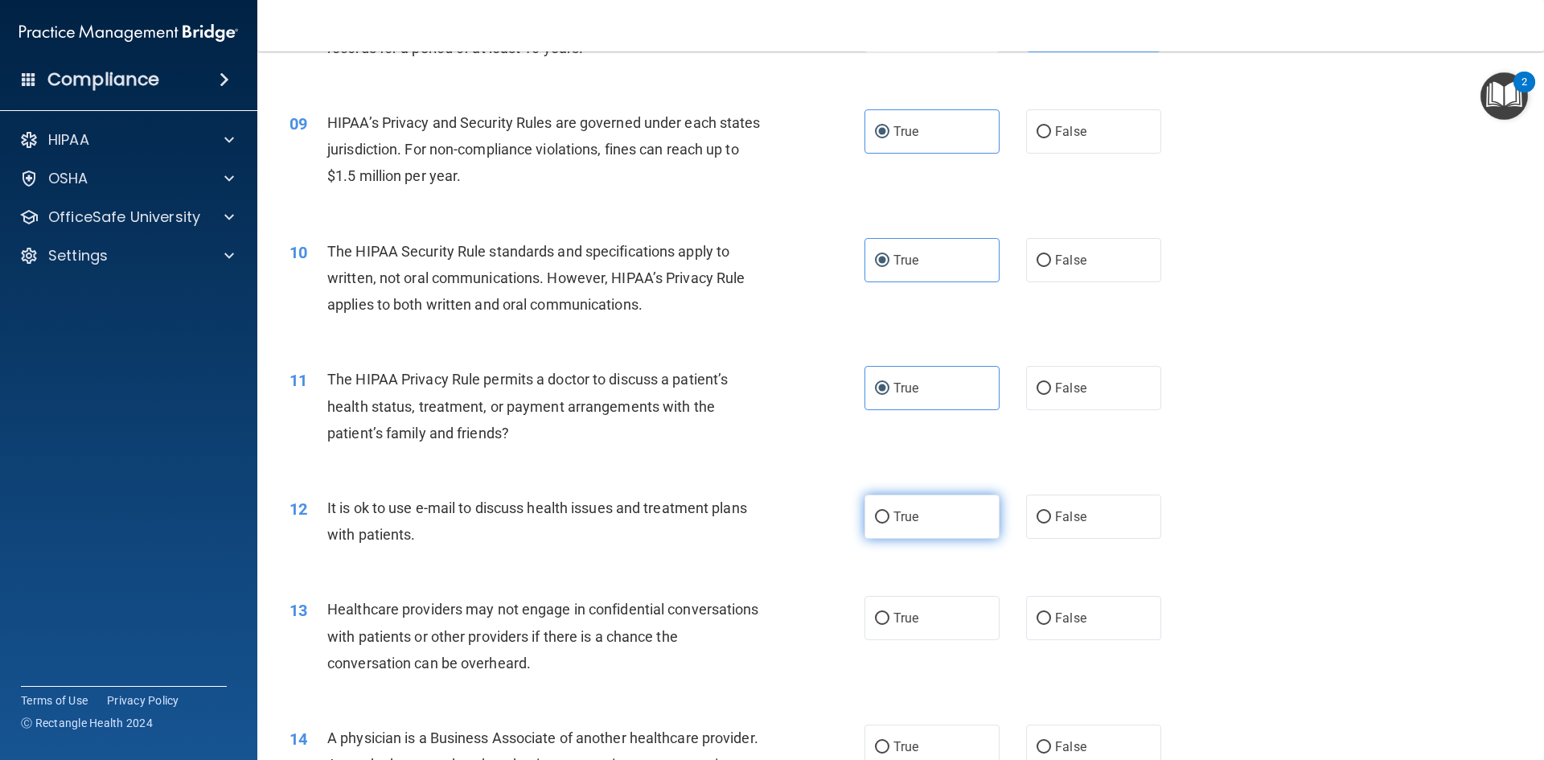
click at [967, 519] on label "True" at bounding box center [931, 516] width 135 height 44
click at [889, 519] on input "True" at bounding box center [882, 517] width 14 height 12
radio input "true"
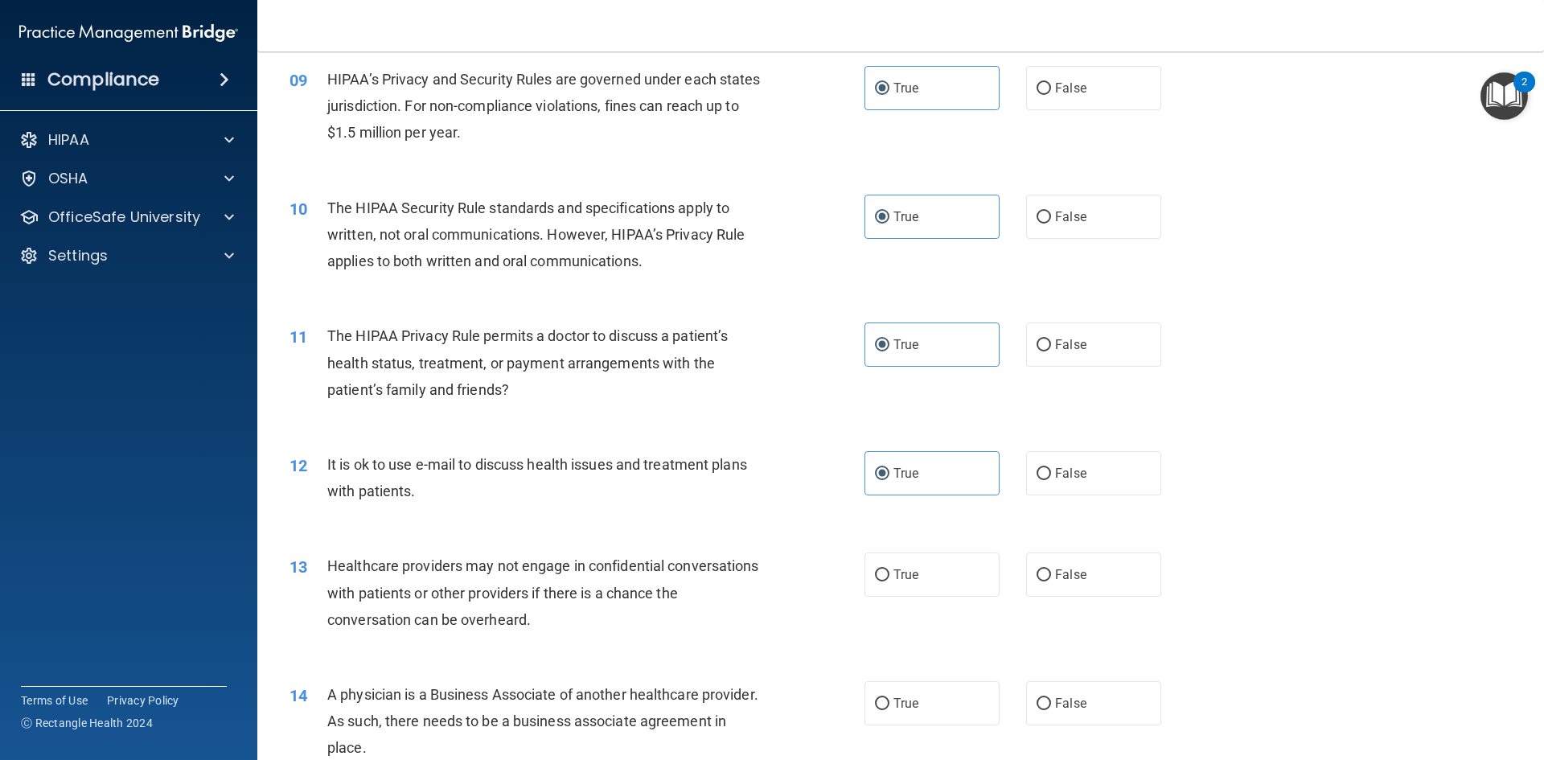
scroll to position [1045, 0]
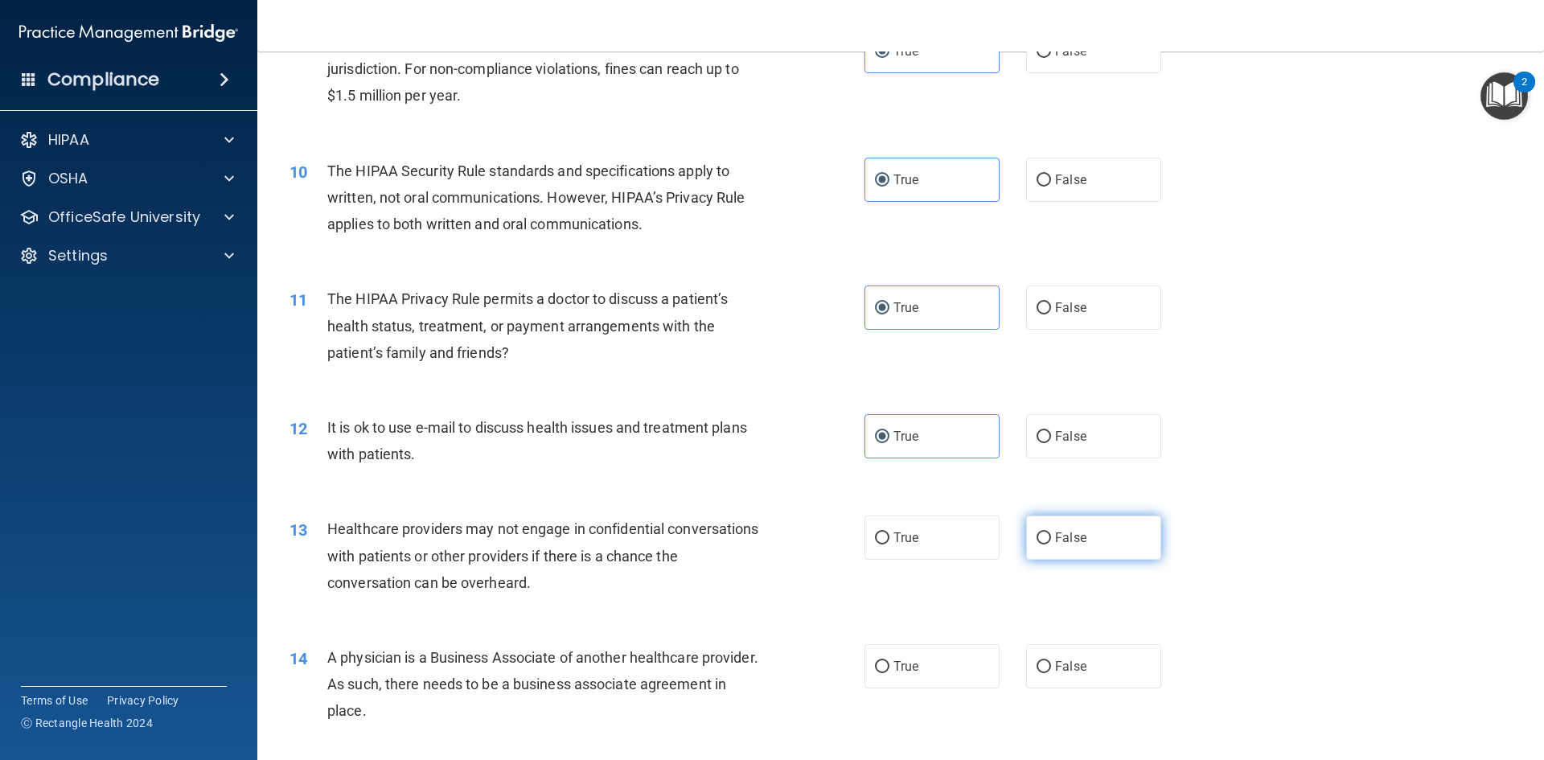
click at [1055, 543] on span "False" at bounding box center [1070, 537] width 31 height 15
click at [1051, 543] on input "False" at bounding box center [1043, 538] width 14 height 12
radio input "true"
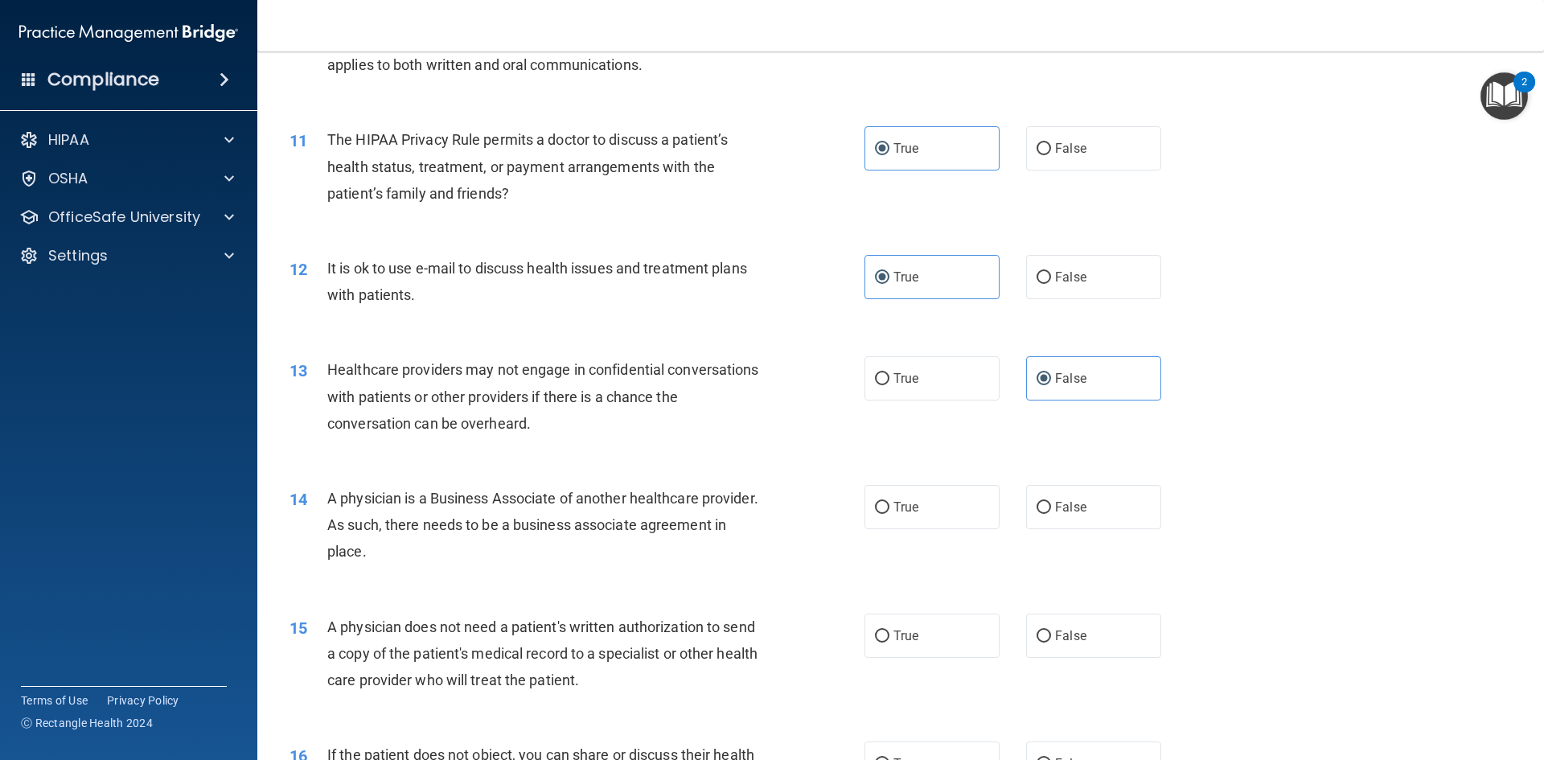
scroll to position [1206, 0]
click at [1087, 521] on label "False" at bounding box center [1093, 505] width 135 height 44
click at [1051, 512] on input "False" at bounding box center [1043, 506] width 14 height 12
radio input "true"
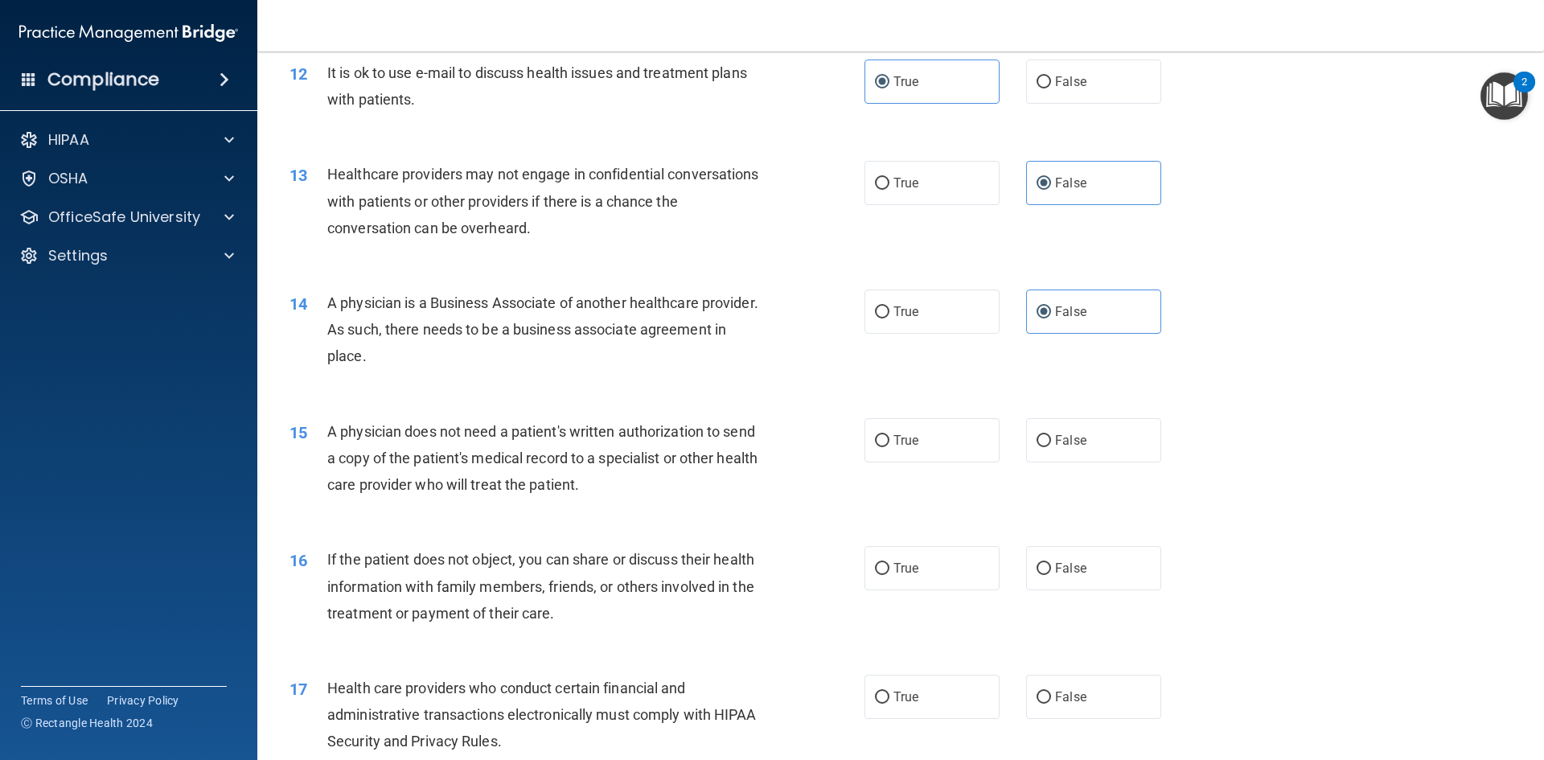
scroll to position [1447, 0]
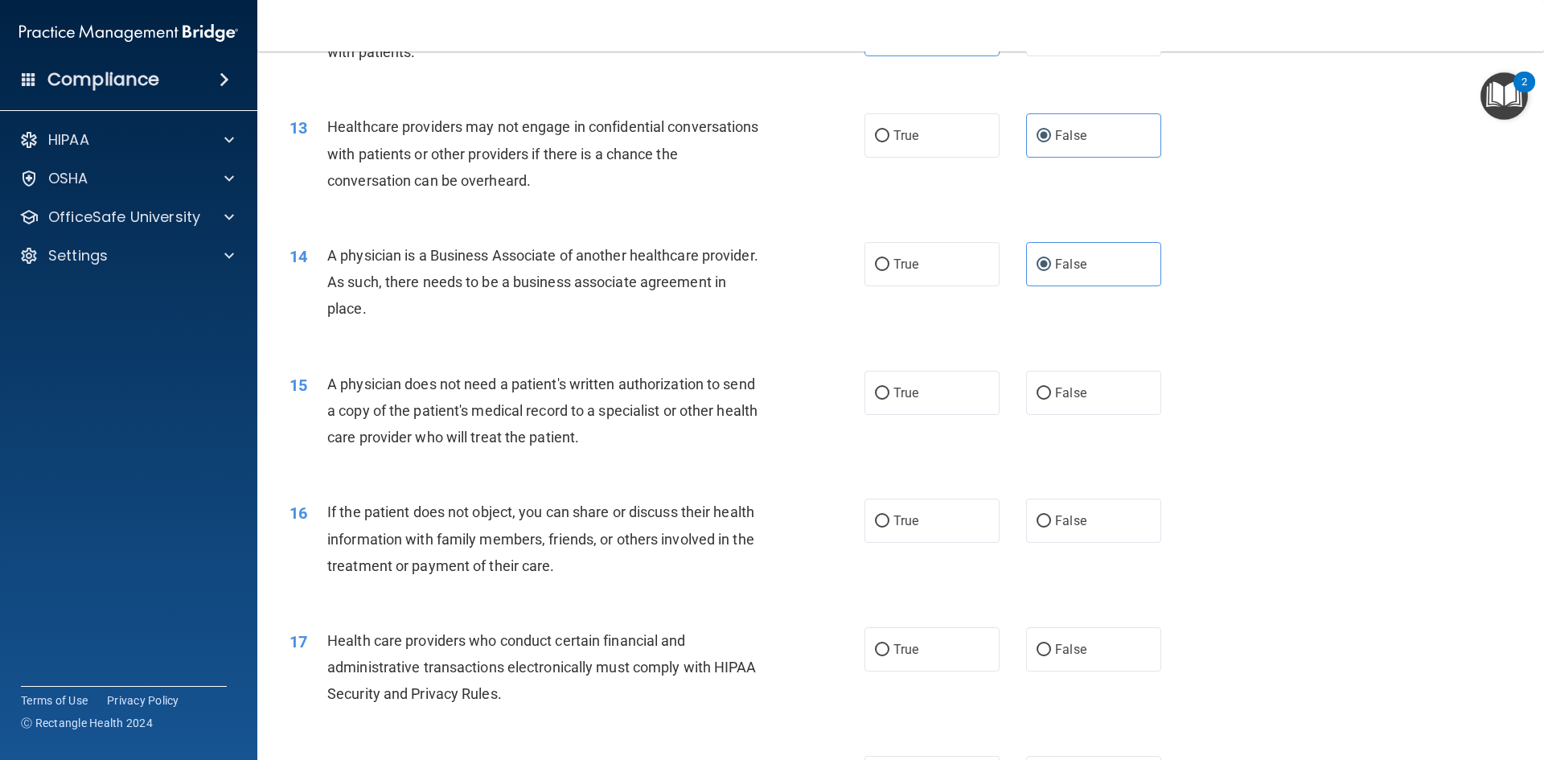
click at [909, 367] on div "15 A physician does not need a patient's written authorization to send a copy o…" at bounding box center [900, 415] width 1246 height 129
click at [909, 396] on span "True" at bounding box center [905, 392] width 25 height 15
click at [889, 396] on input "True" at bounding box center [882, 394] width 14 height 12
radio input "true"
click at [913, 508] on label "True" at bounding box center [931, 520] width 135 height 44
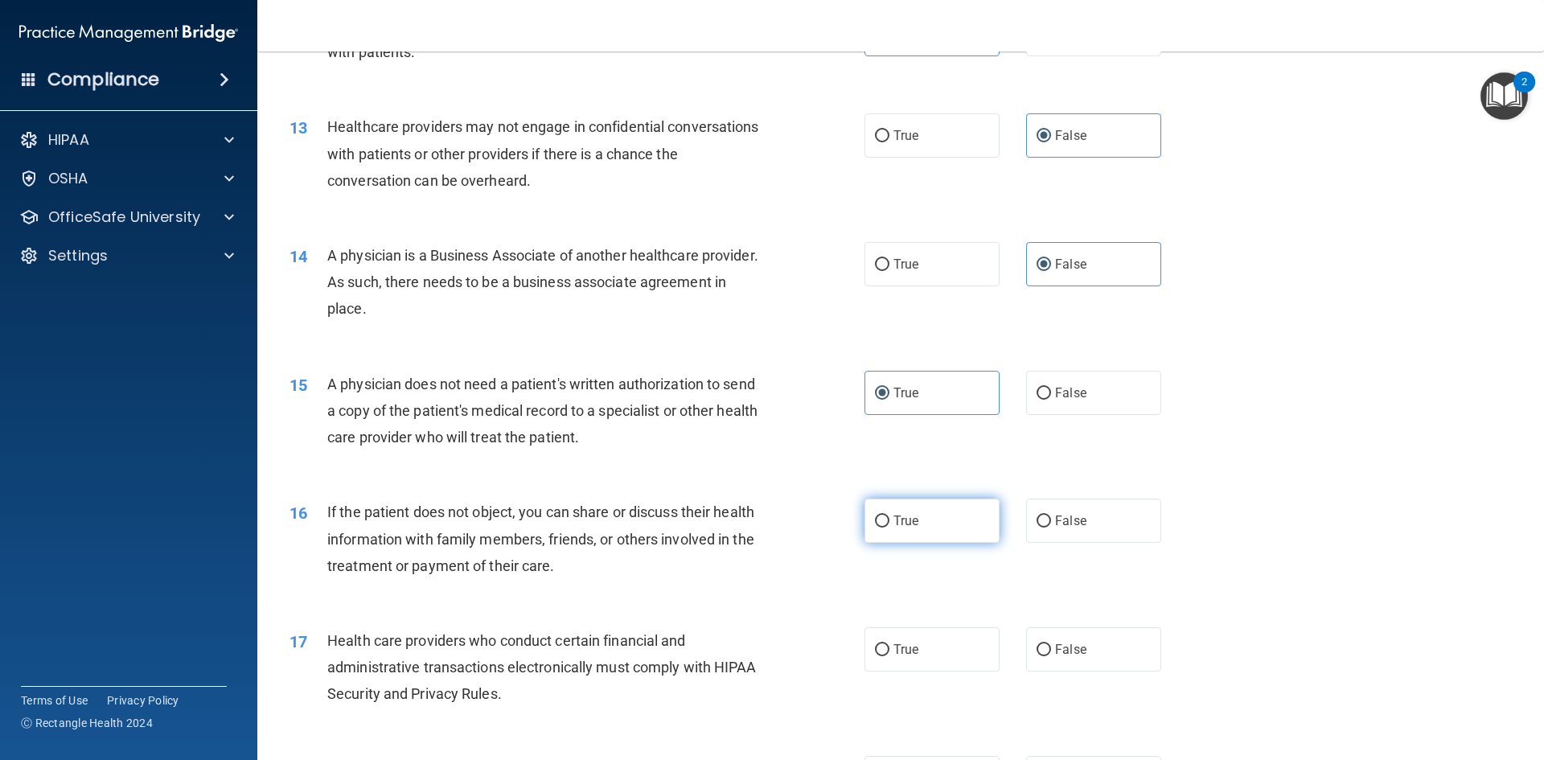
click at [889, 515] on input "True" at bounding box center [882, 521] width 14 height 12
radio input "true"
click at [929, 657] on label "True" at bounding box center [931, 649] width 135 height 44
click at [889, 656] on input "True" at bounding box center [882, 650] width 14 height 12
radio input "true"
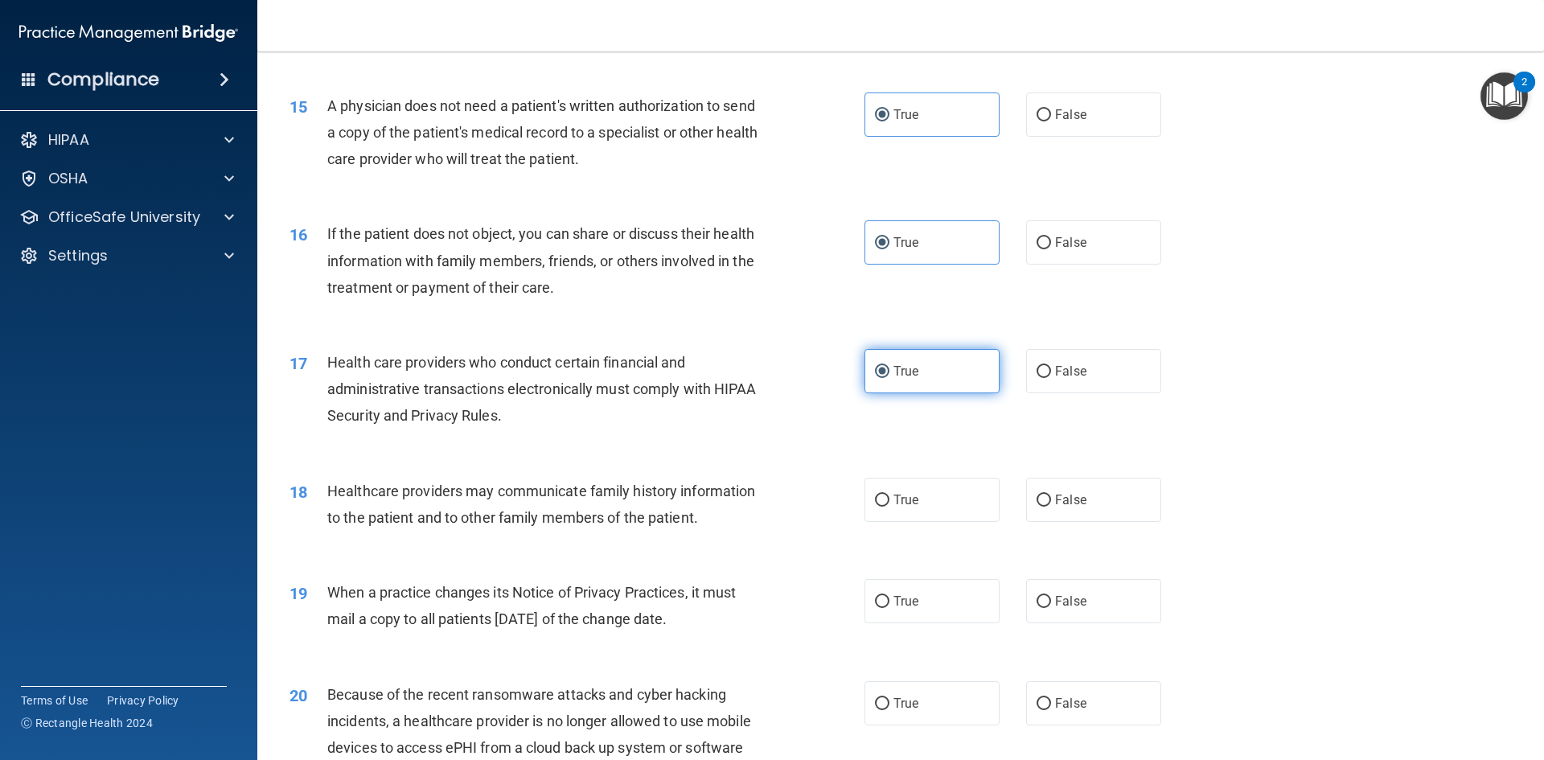
scroll to position [1769, 0]
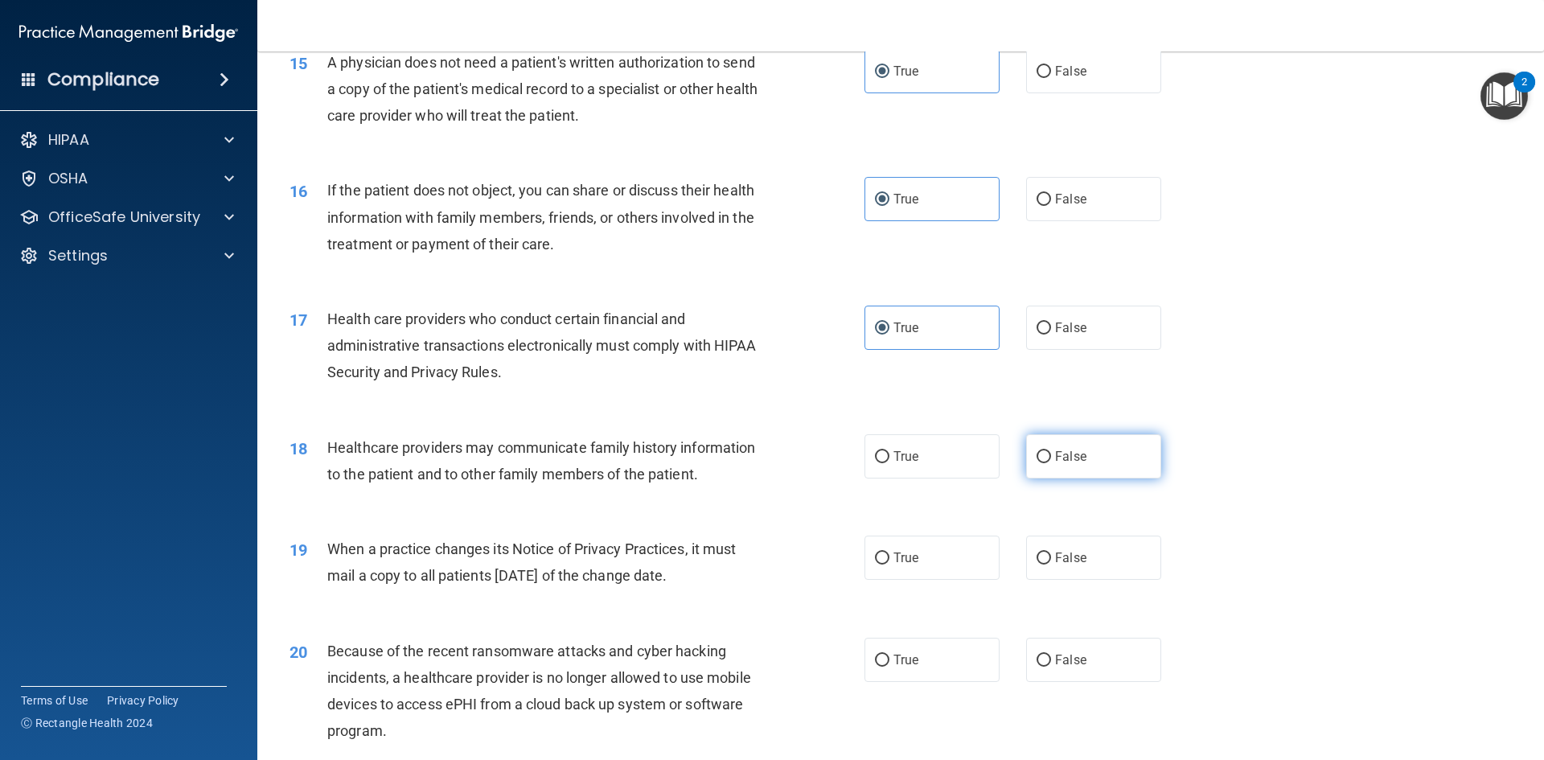
click at [1089, 453] on label "False" at bounding box center [1093, 456] width 135 height 44
click at [1051, 453] on input "False" at bounding box center [1043, 457] width 14 height 12
radio input "true"
click at [1091, 554] on label "False" at bounding box center [1093, 557] width 135 height 44
click at [1051, 554] on input "False" at bounding box center [1043, 558] width 14 height 12
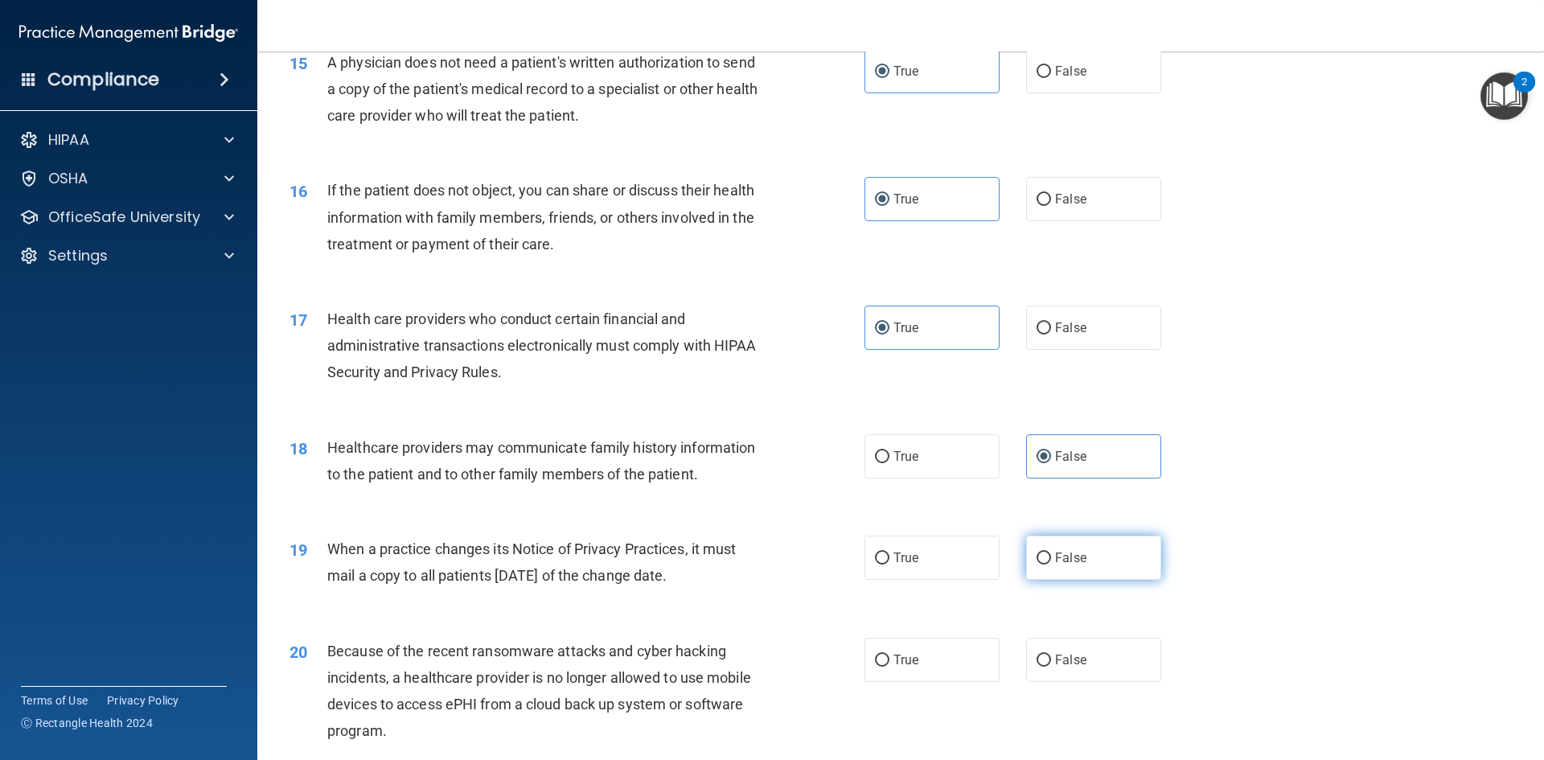
radio input "true"
click at [899, 540] on label "True" at bounding box center [931, 557] width 135 height 44
click at [889, 552] on input "True" at bounding box center [882, 558] width 14 height 12
radio input "true"
radio input "false"
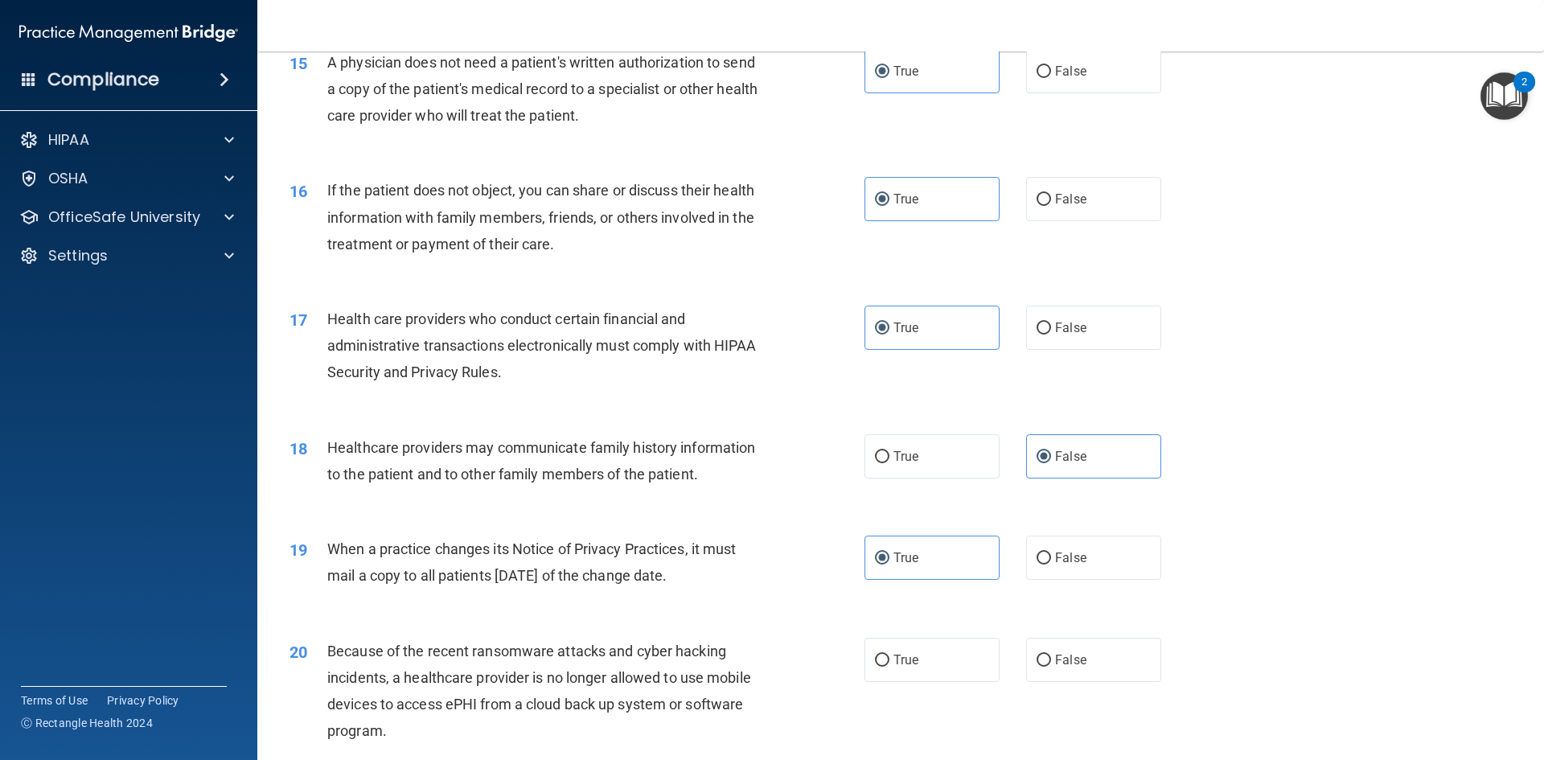
click at [1157, 663] on div "True False" at bounding box center [1026, 660] width 324 height 44
click at [1122, 662] on label "False" at bounding box center [1093, 660] width 135 height 44
click at [1051, 662] on input "False" at bounding box center [1043, 660] width 14 height 12
radio input "true"
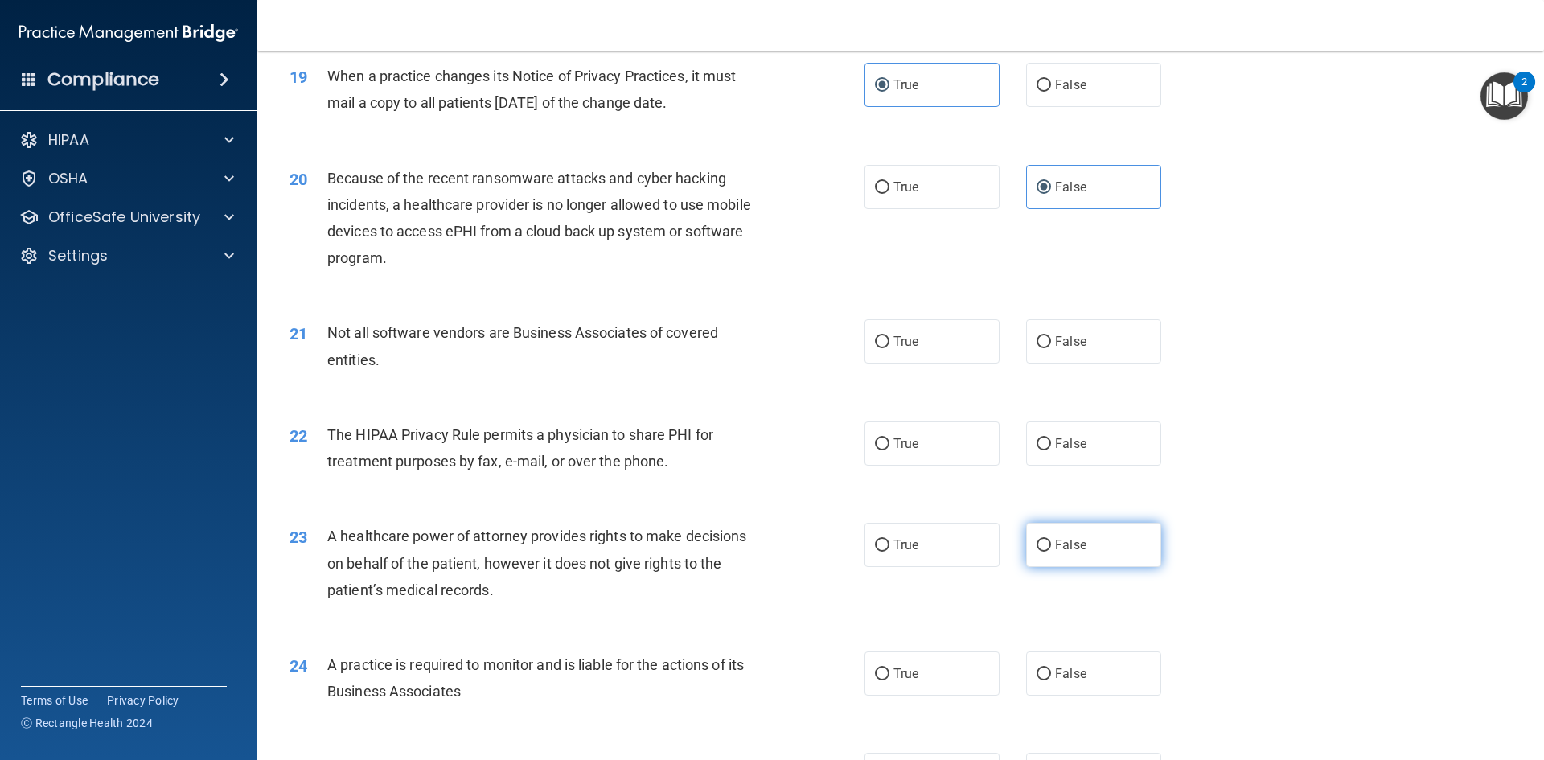
scroll to position [2251, 0]
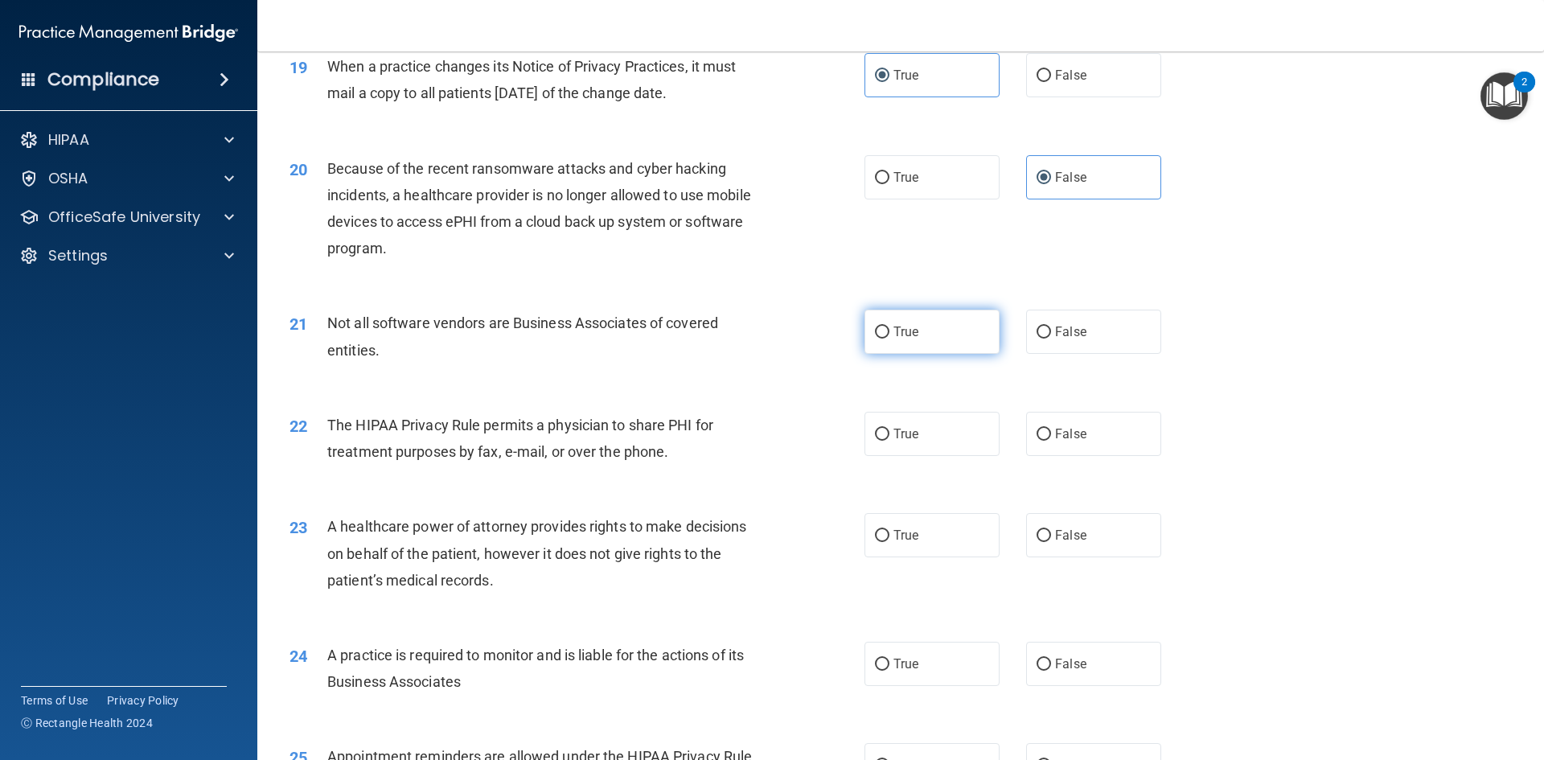
click at [924, 328] on label "True" at bounding box center [931, 332] width 135 height 44
click at [889, 328] on input "True" at bounding box center [882, 332] width 14 height 12
radio input "true"
click at [962, 407] on div "22 The HIPAA Privacy Rule permits a physician to share PHI for treatment purpos…" at bounding box center [900, 442] width 1246 height 101
click at [949, 427] on label "True" at bounding box center [931, 434] width 135 height 44
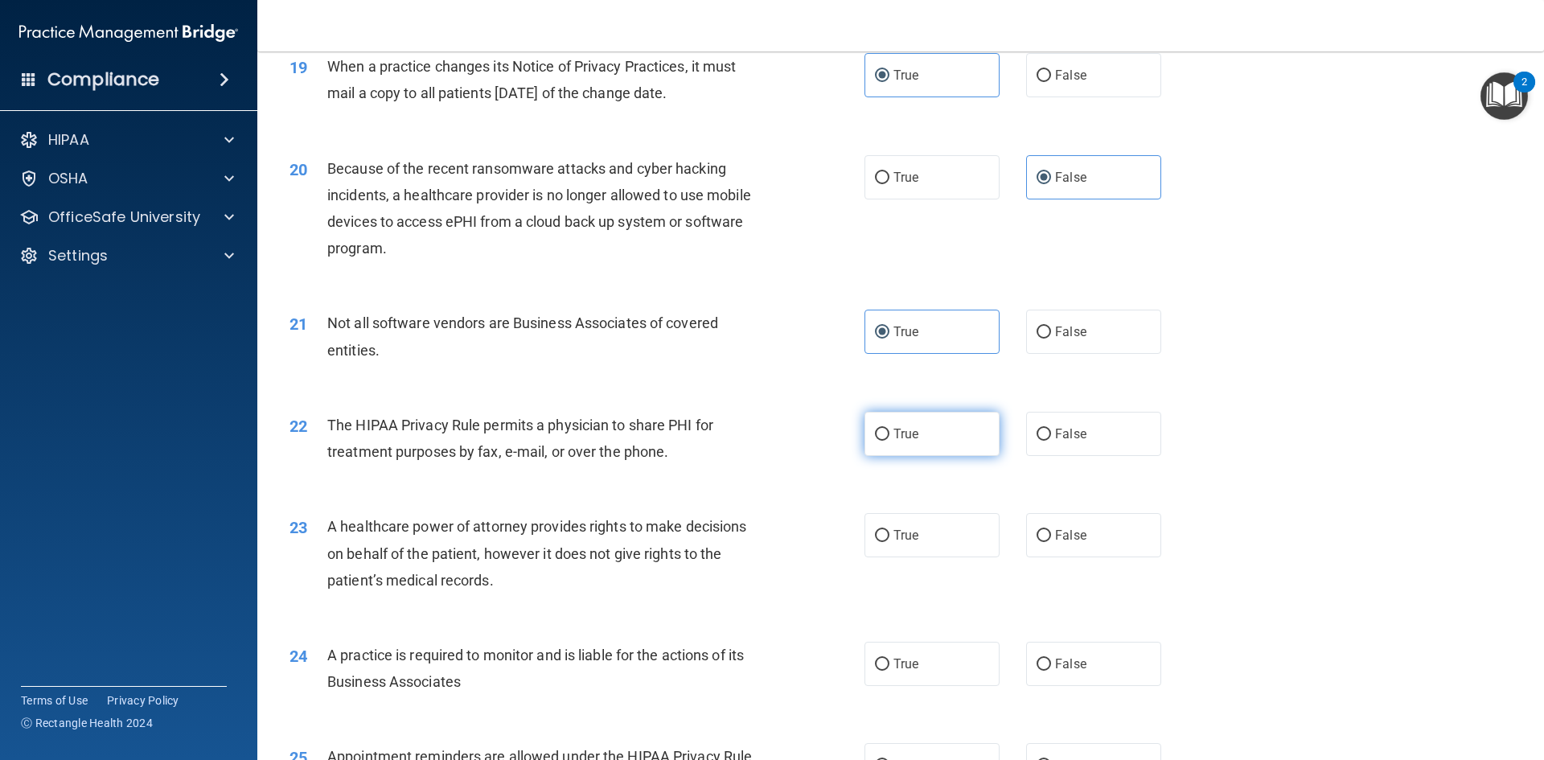
click at [889, 429] on input "True" at bounding box center [882, 435] width 14 height 12
radio input "true"
click at [1065, 544] on label "False" at bounding box center [1093, 535] width 135 height 44
click at [1051, 542] on input "False" at bounding box center [1043, 536] width 14 height 12
radio input "true"
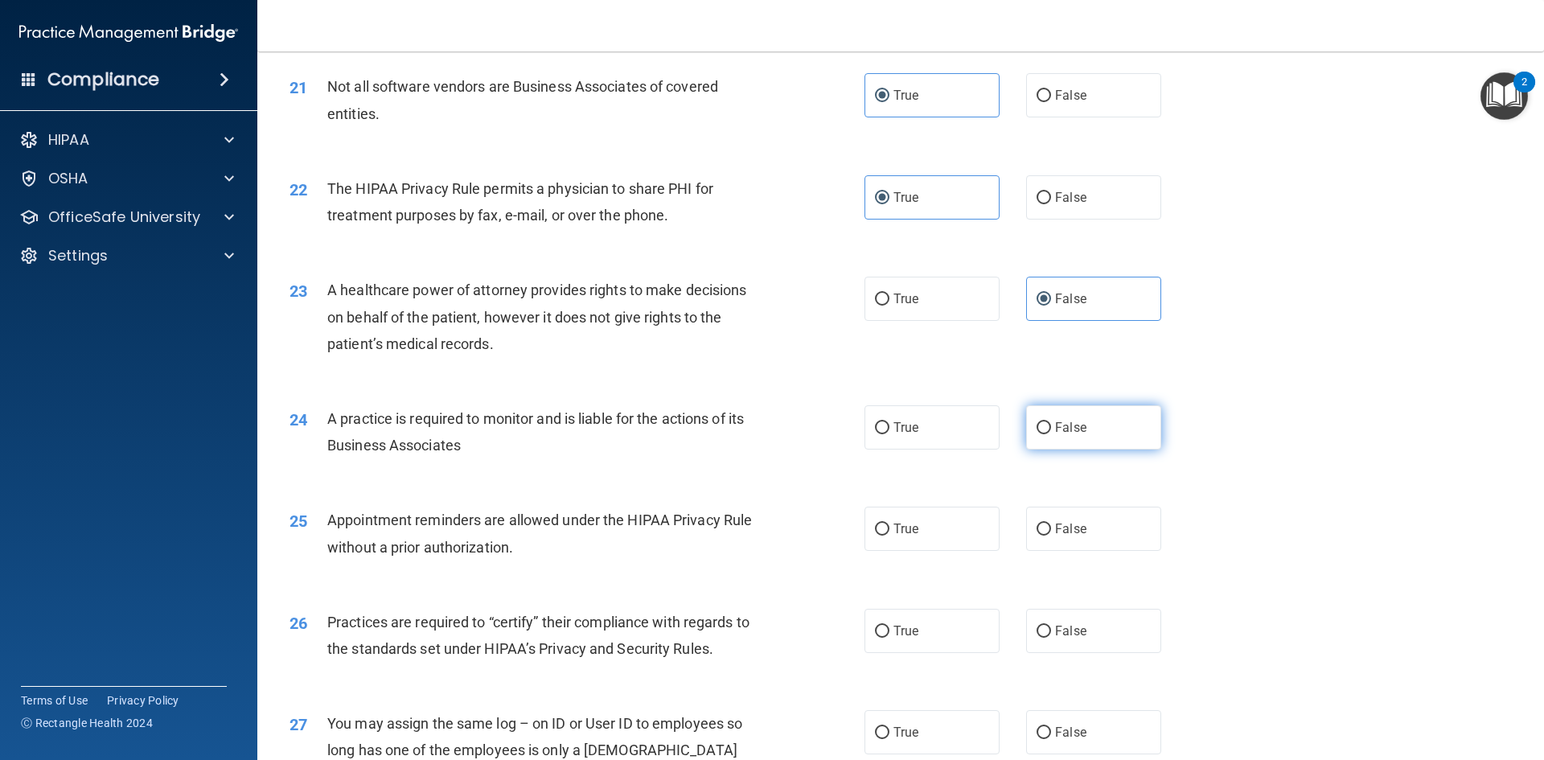
scroll to position [2492, 0]
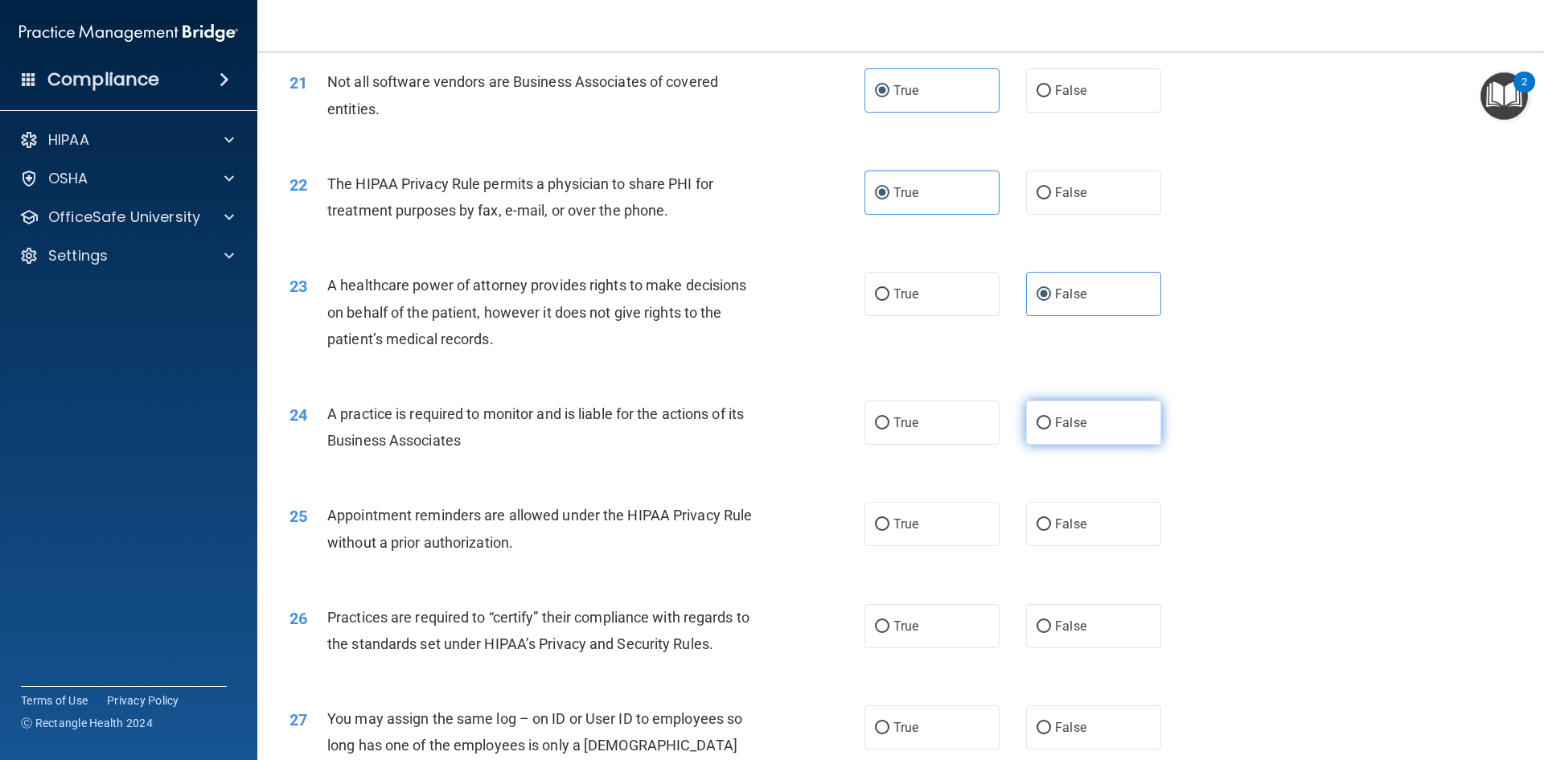
click at [1061, 416] on span "False" at bounding box center [1070, 422] width 31 height 15
click at [1051, 417] on input "False" at bounding box center [1043, 423] width 14 height 12
radio input "true"
click at [888, 503] on label "True" at bounding box center [931, 524] width 135 height 44
click at [888, 519] on input "True" at bounding box center [882, 525] width 14 height 12
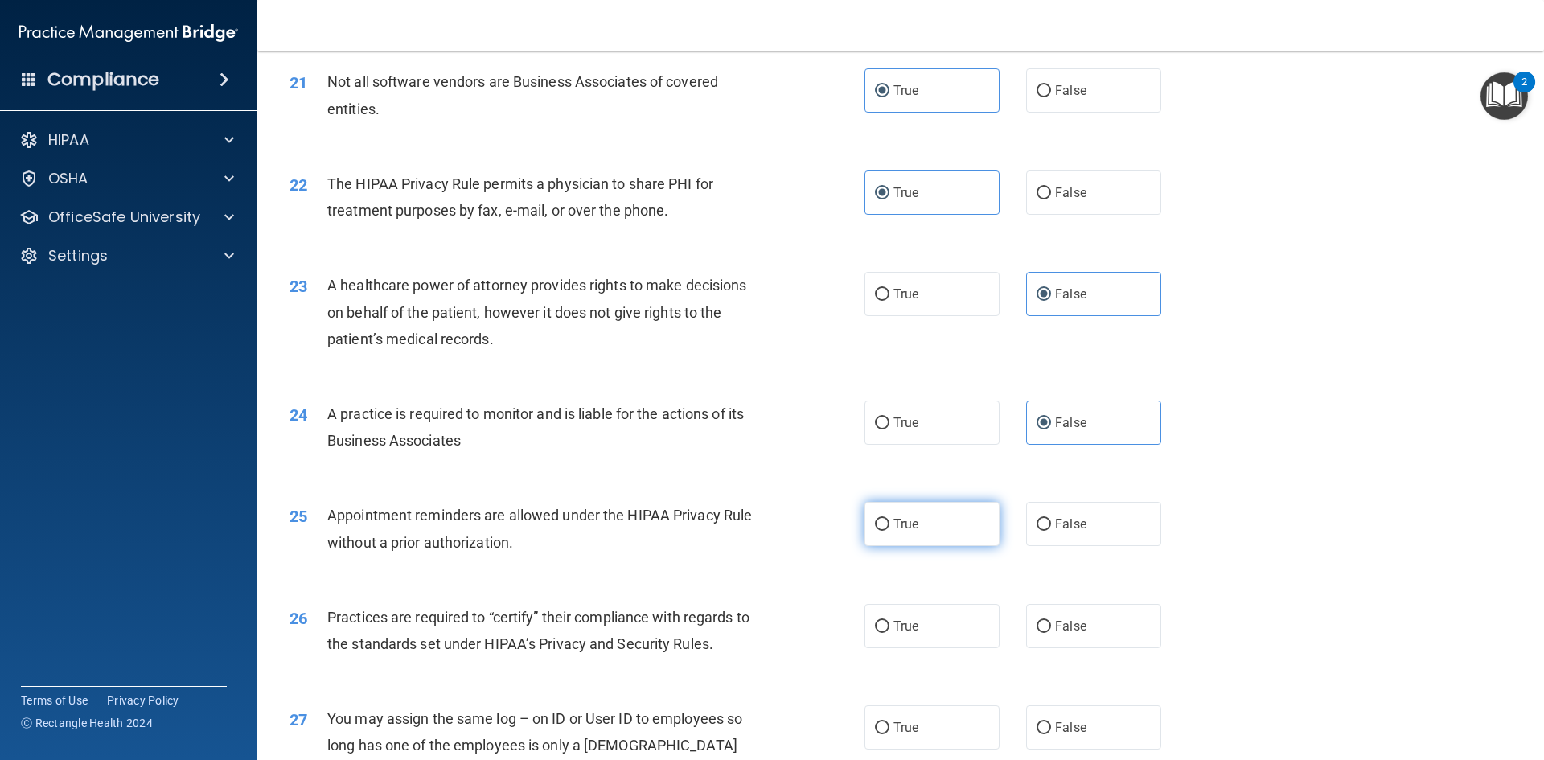
radio input "true"
click at [1083, 613] on label "False" at bounding box center [1093, 626] width 135 height 44
click at [1051, 621] on input "False" at bounding box center [1043, 627] width 14 height 12
radio input "true"
click at [1089, 714] on label "False" at bounding box center [1093, 727] width 135 height 44
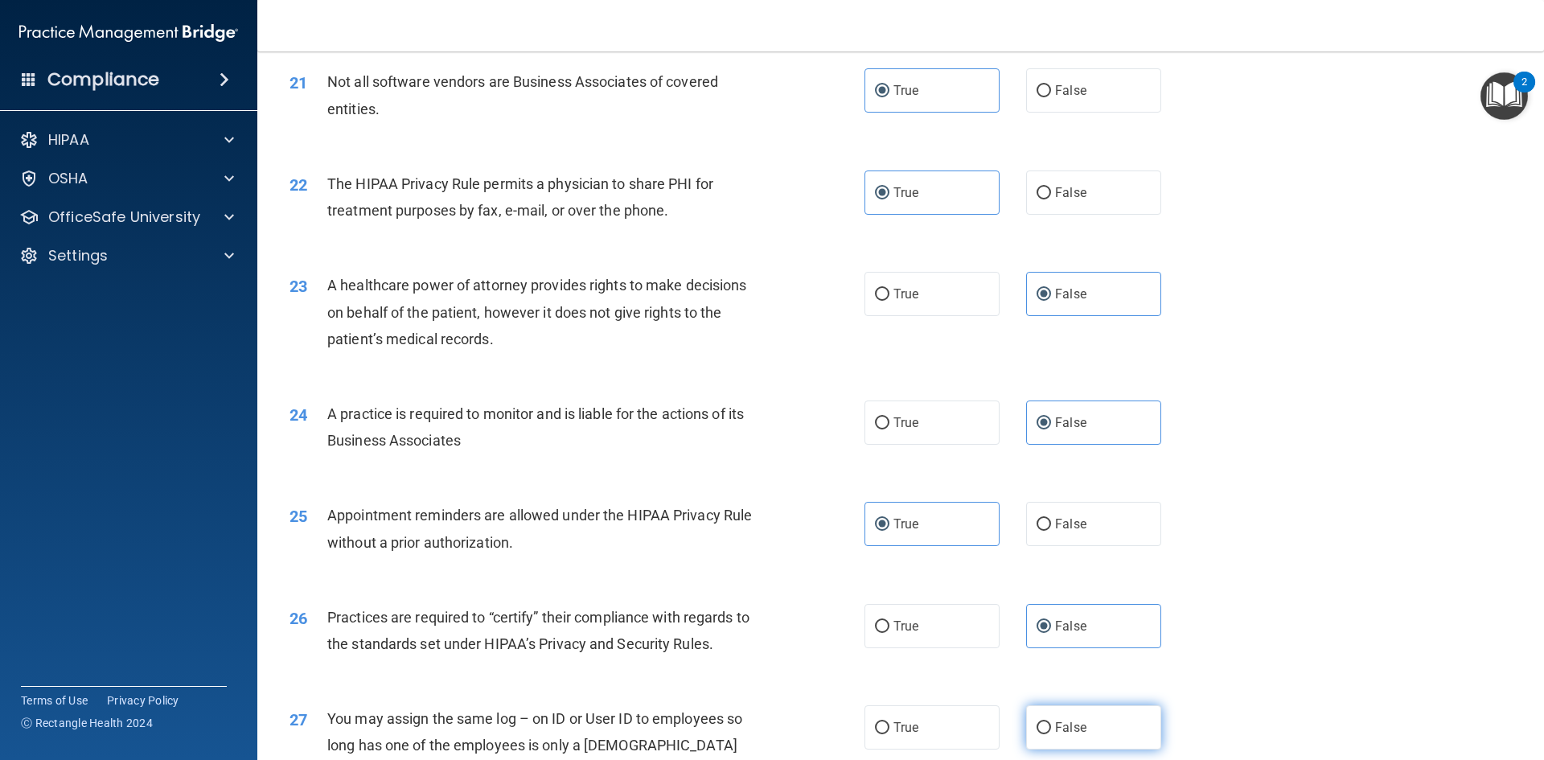
click at [1051, 722] on input "False" at bounding box center [1043, 728] width 14 height 12
radio input "true"
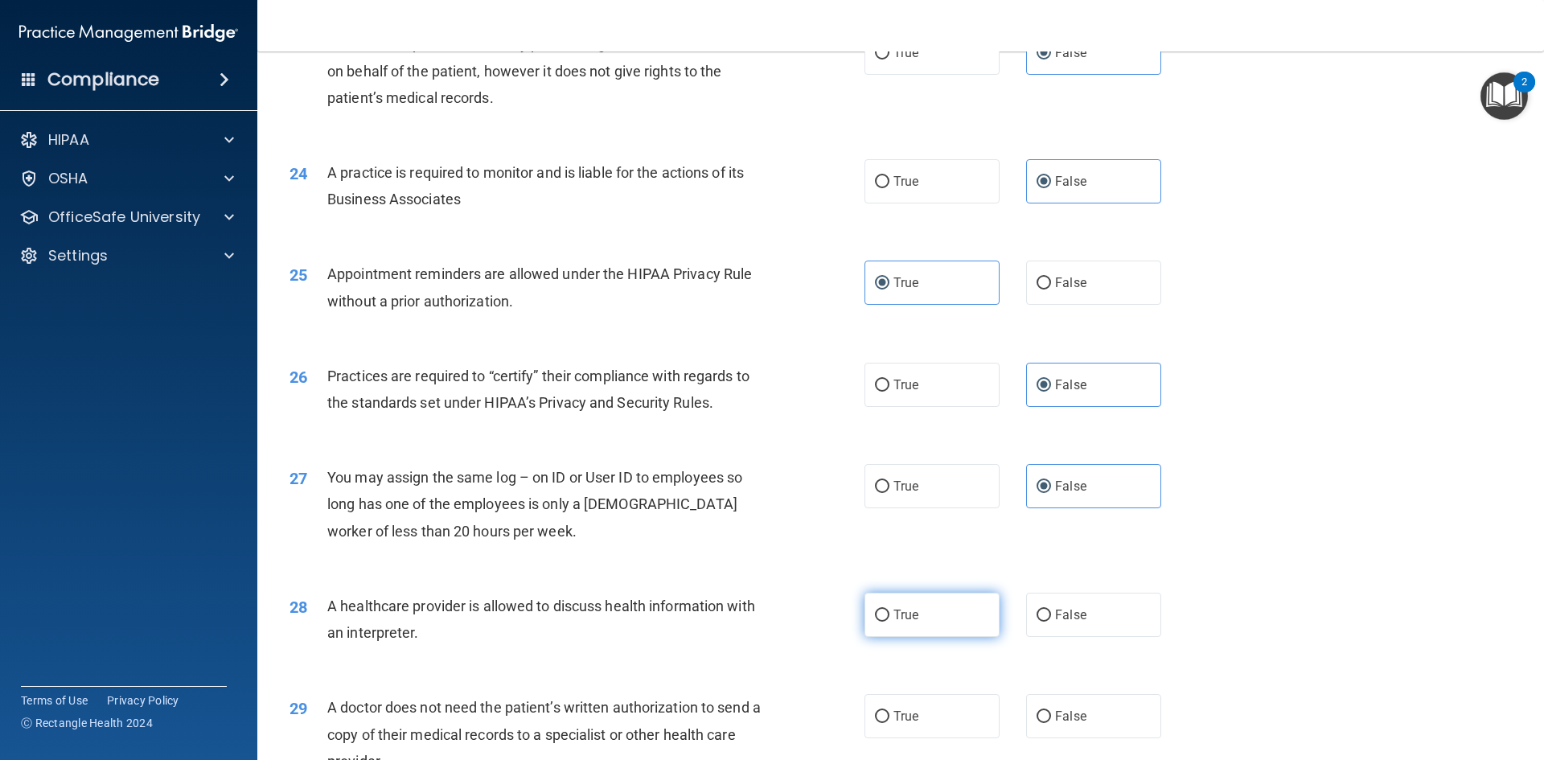
click at [871, 628] on label "True" at bounding box center [931, 615] width 135 height 44
click at [875, 621] on input "True" at bounding box center [882, 615] width 14 height 12
radio input "true"
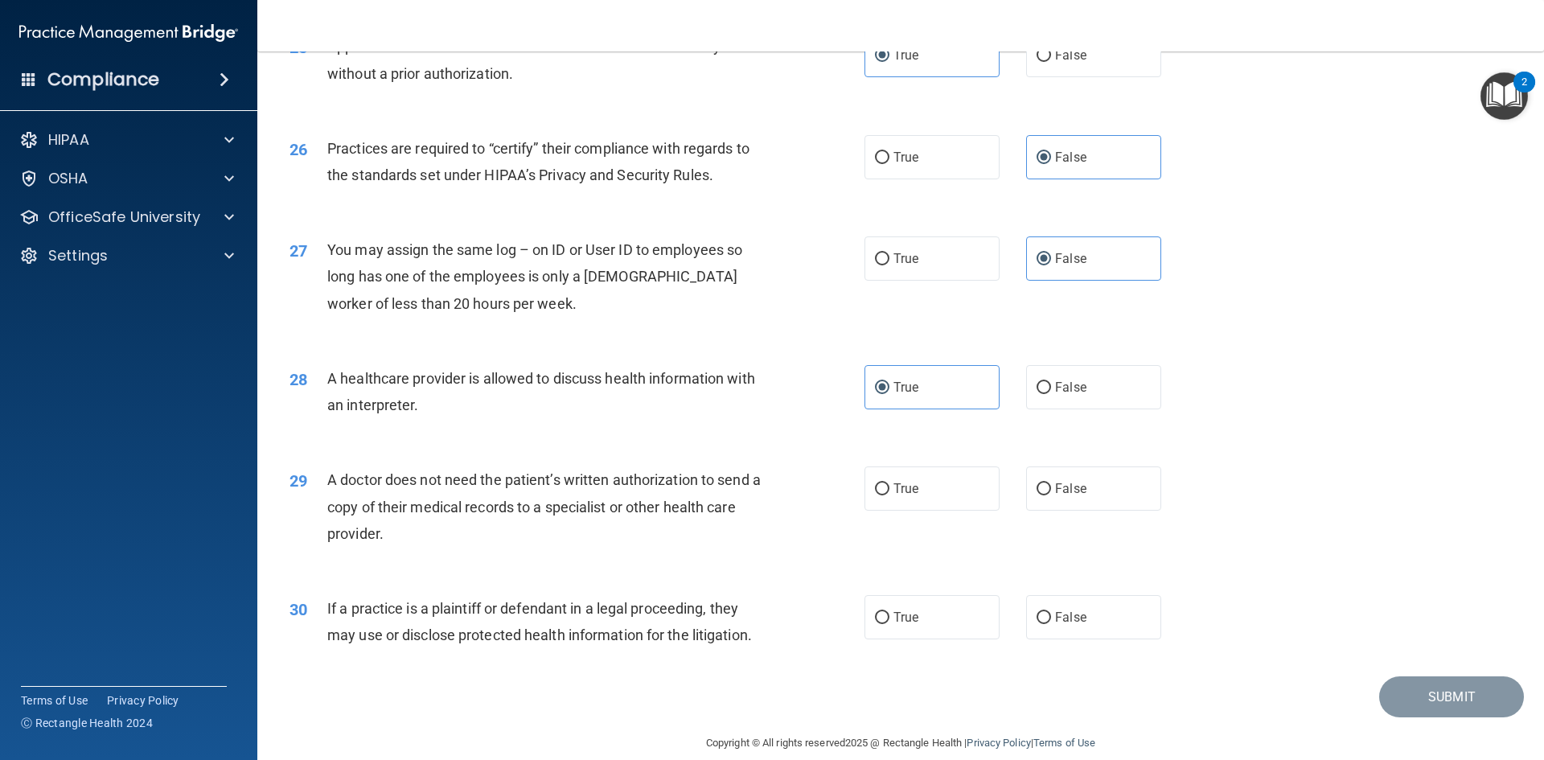
scroll to position [2975, 0]
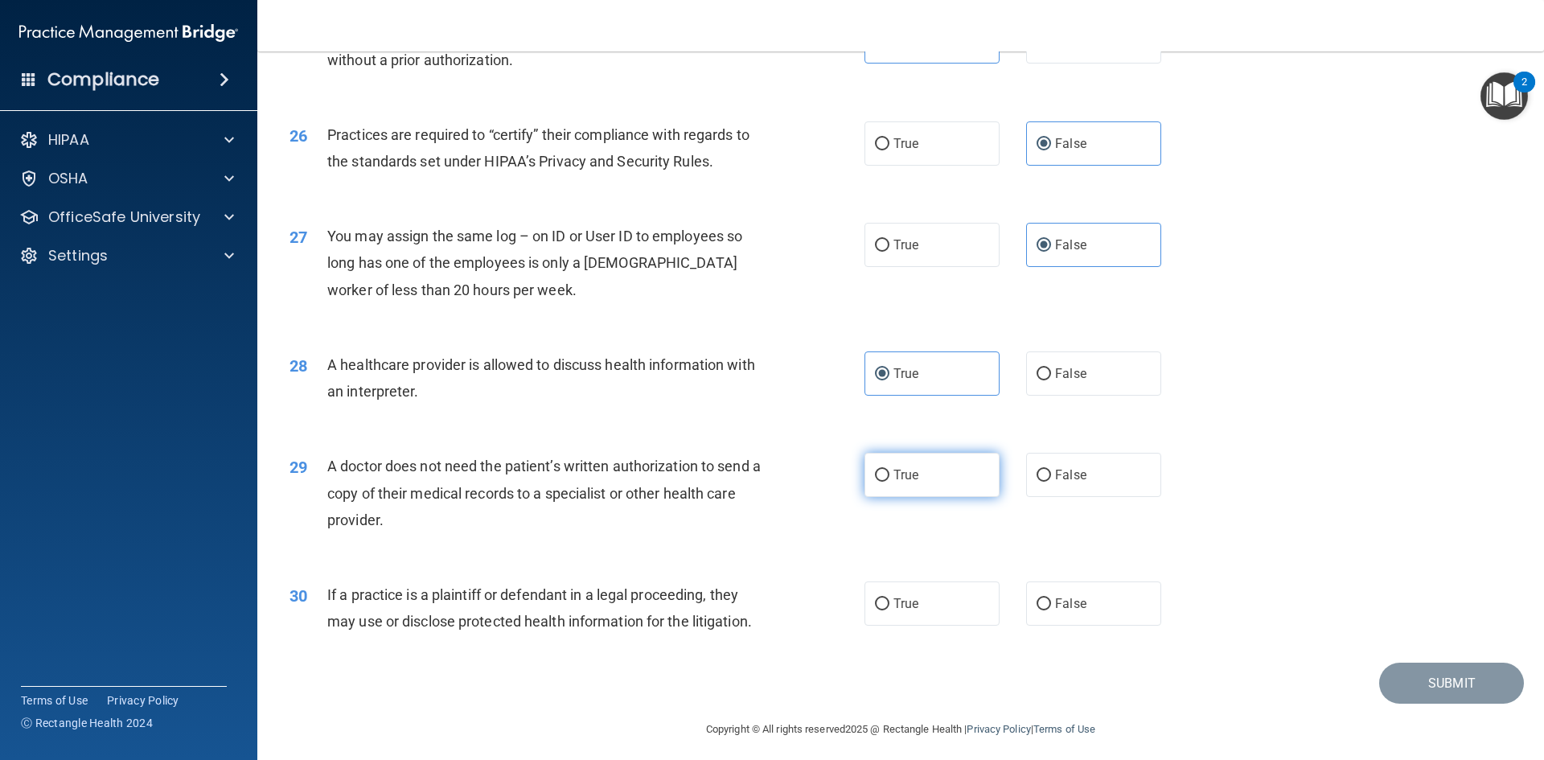
click at [907, 483] on label "True" at bounding box center [931, 475] width 135 height 44
click at [889, 482] on input "True" at bounding box center [882, 476] width 14 height 12
radio input "true"
click at [953, 604] on label "True" at bounding box center [931, 603] width 135 height 44
click at [889, 604] on input "True" at bounding box center [882, 604] width 14 height 12
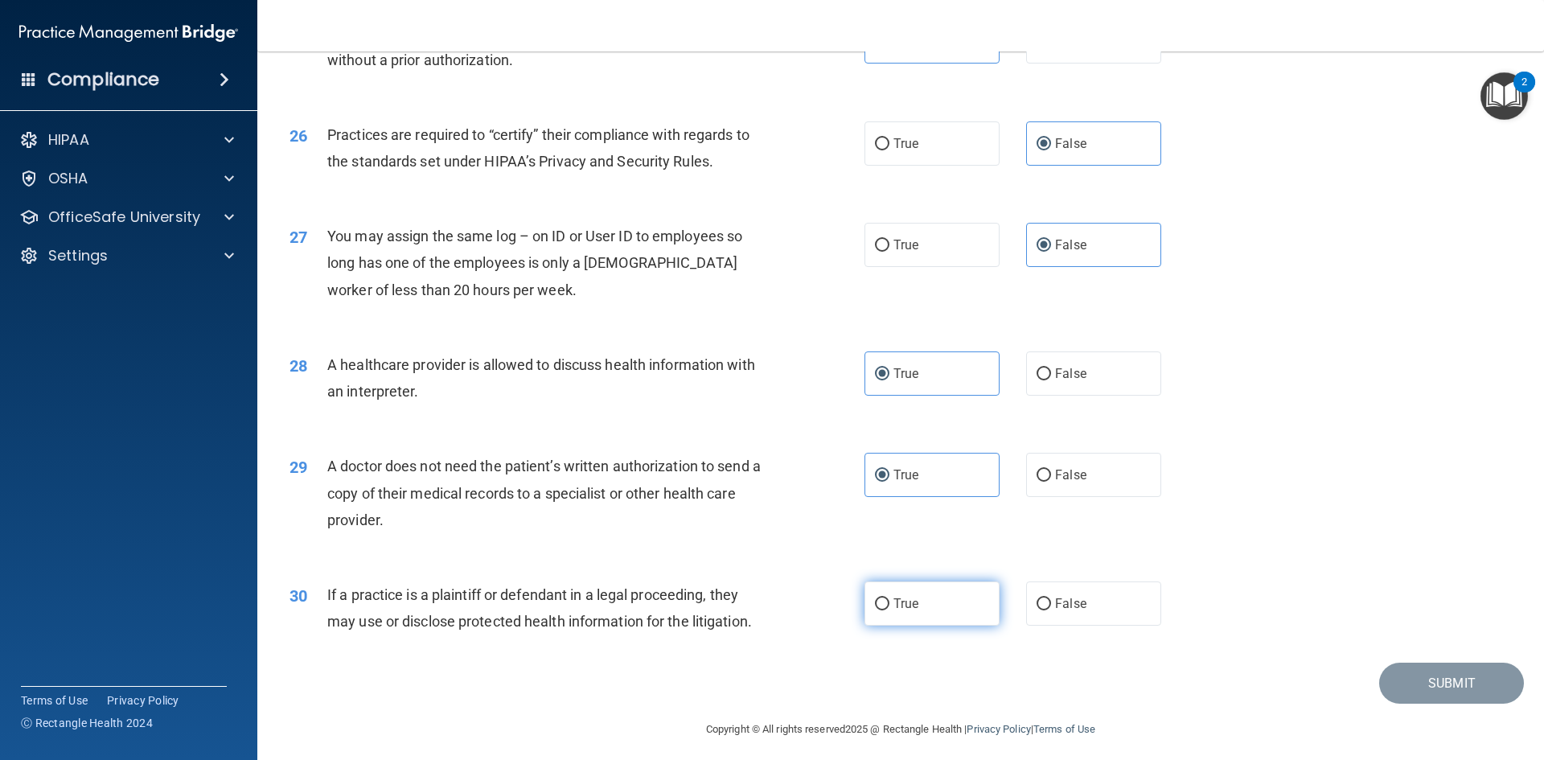
radio input "true"
click at [1441, 684] on button "Submit" at bounding box center [1451, 683] width 145 height 41
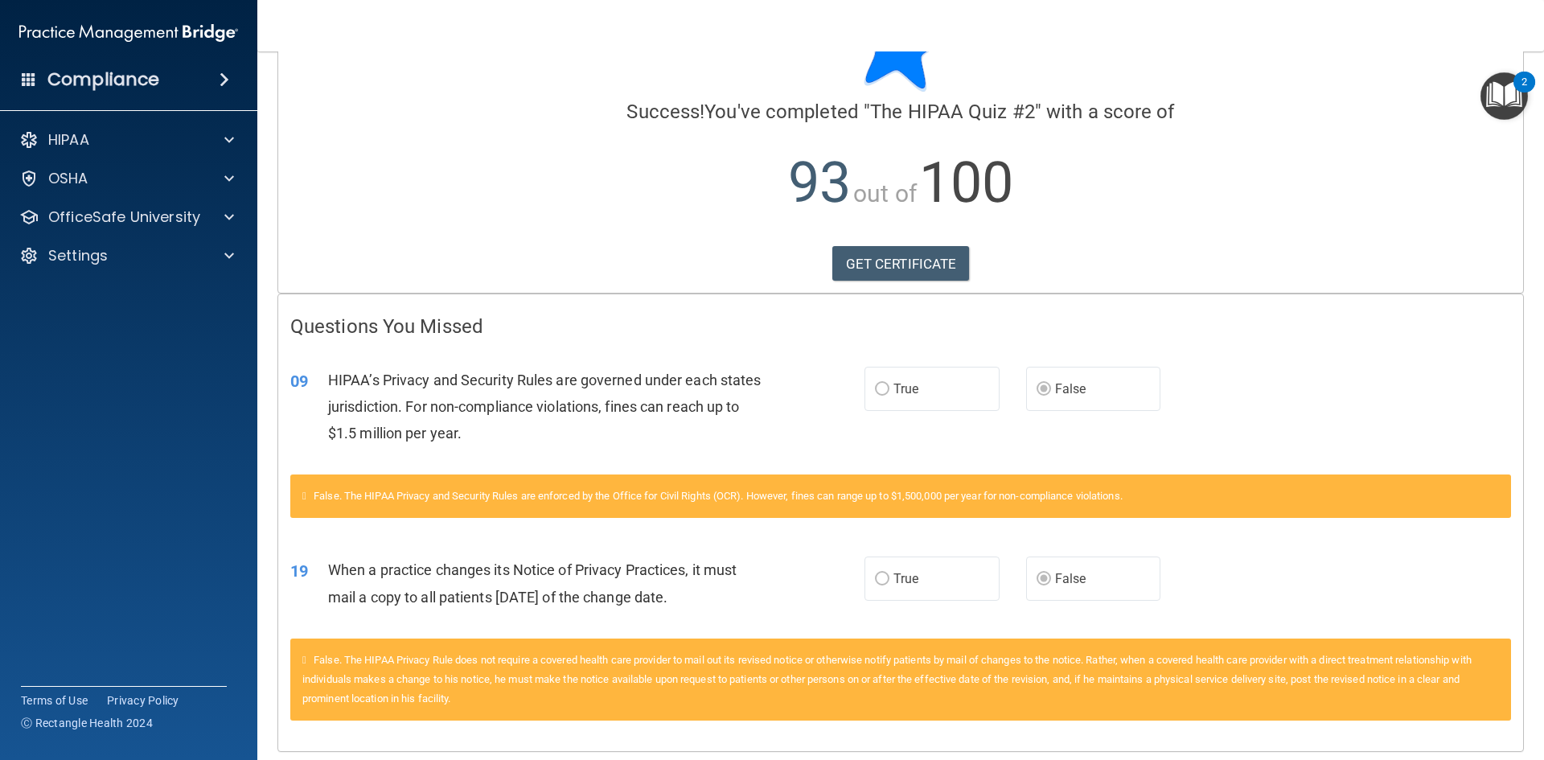
scroll to position [142, 0]
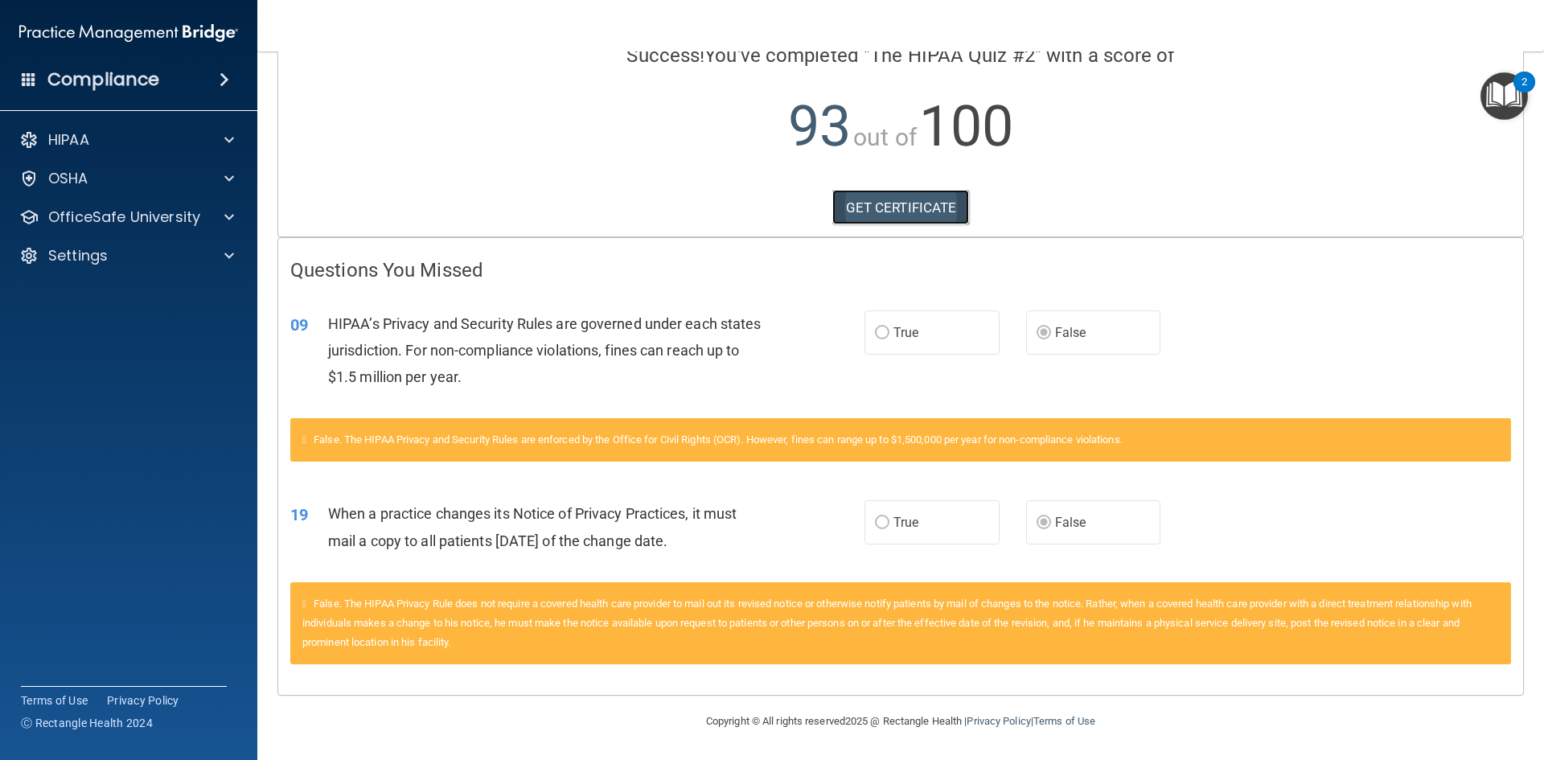
click at [945, 199] on link "GET CERTIFICATE" at bounding box center [900, 207] width 137 height 35
click at [222, 215] on div at bounding box center [227, 216] width 40 height 19
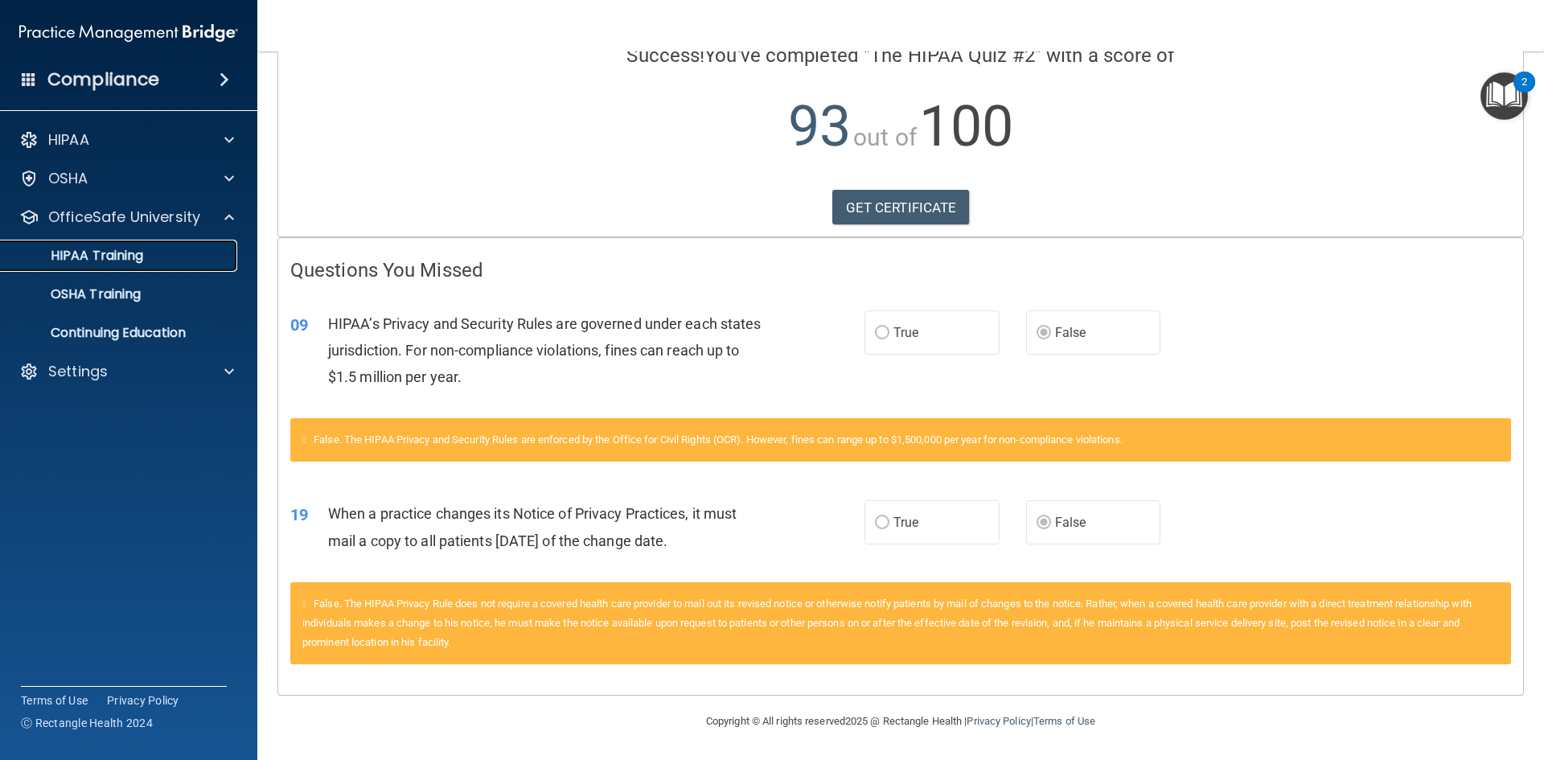
click at [112, 252] on p "HIPAA Training" at bounding box center [76, 256] width 133 height 16
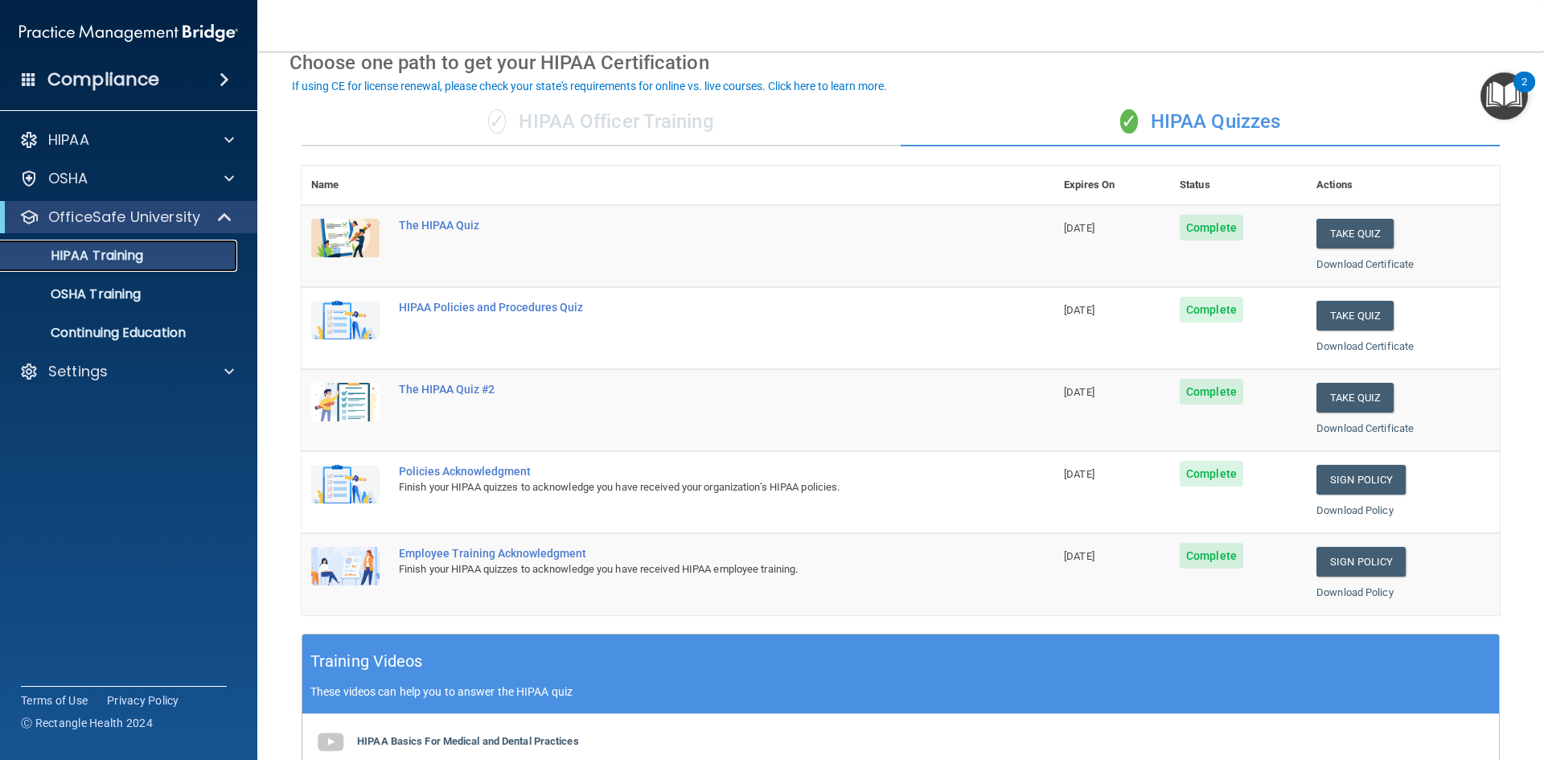
scroll to position [49, 0]
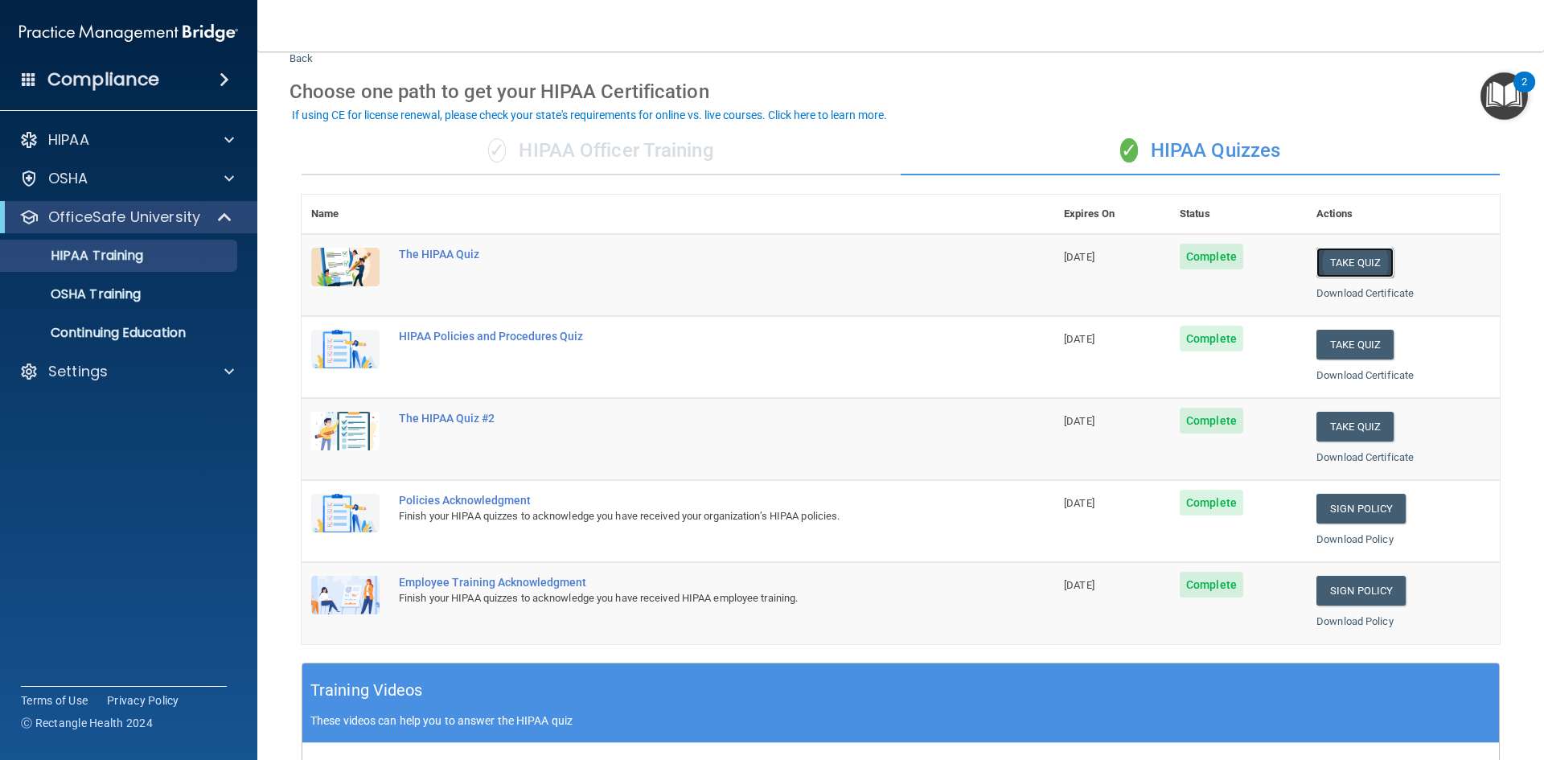
click at [1323, 261] on button "Take Quiz" at bounding box center [1354, 263] width 77 height 30
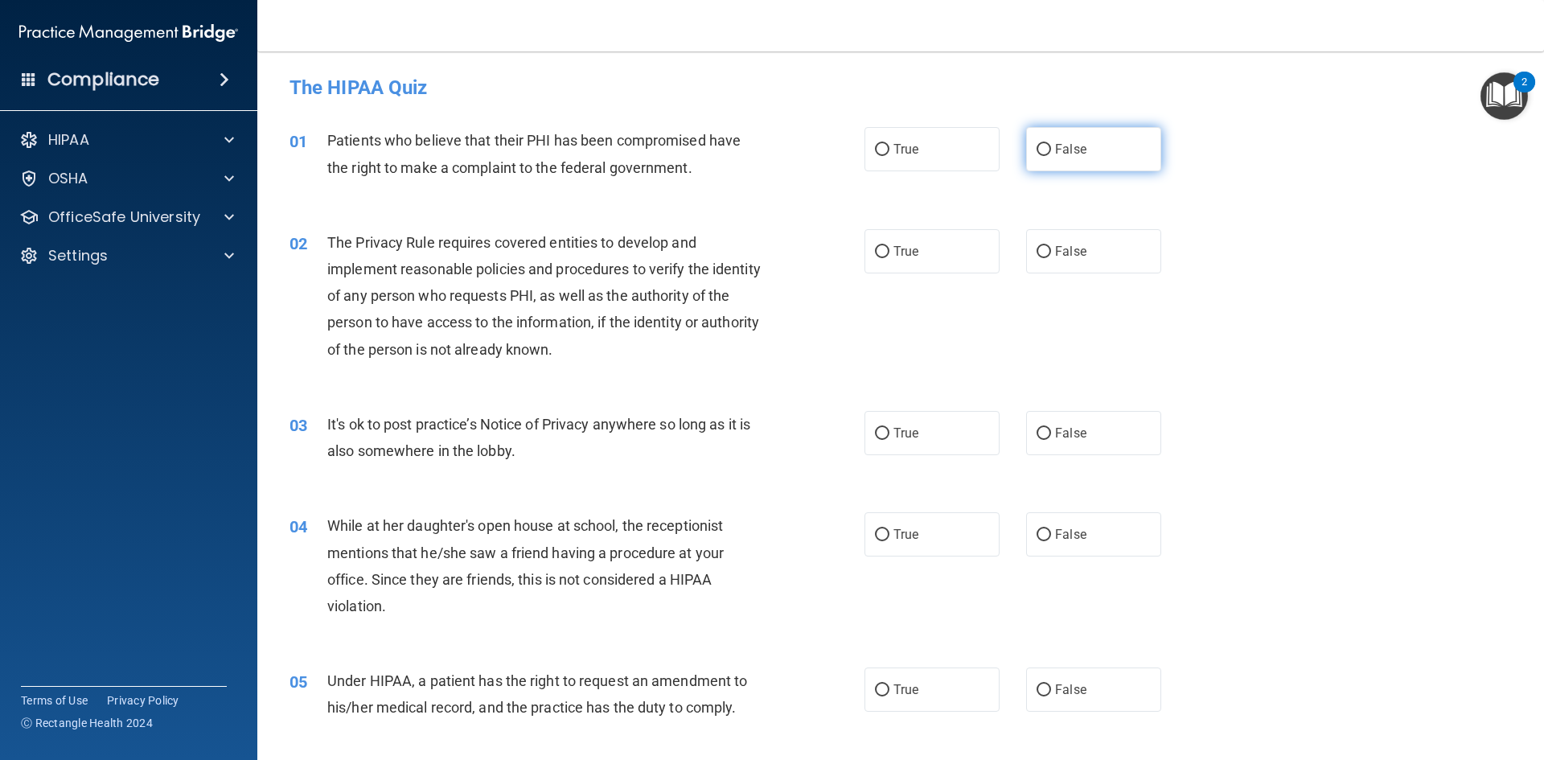
click at [1065, 142] on span "False" at bounding box center [1070, 149] width 31 height 15
click at [1051, 144] on input "False" at bounding box center [1043, 150] width 14 height 12
radio input "true"
click at [942, 244] on label "True" at bounding box center [931, 251] width 135 height 44
click at [889, 246] on input "True" at bounding box center [882, 252] width 14 height 12
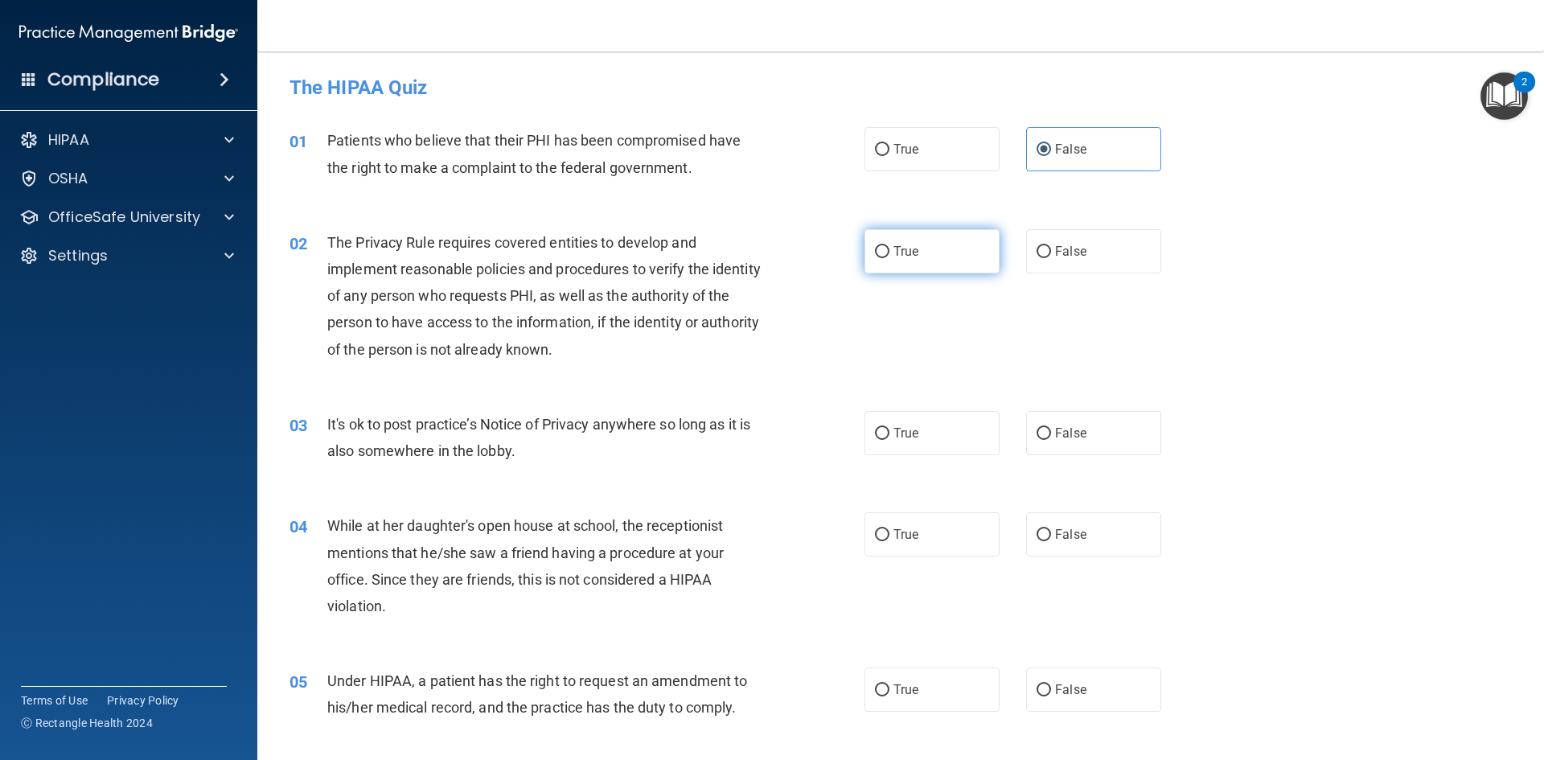
radio input "true"
click at [1098, 457] on div "03 It's ok to post practice’s Notice of Privacy anywhere so long as it is also …" at bounding box center [900, 441] width 1246 height 101
click at [1098, 421] on label "False" at bounding box center [1093, 433] width 135 height 44
click at [1051, 428] on input "False" at bounding box center [1043, 434] width 14 height 12
radio input "true"
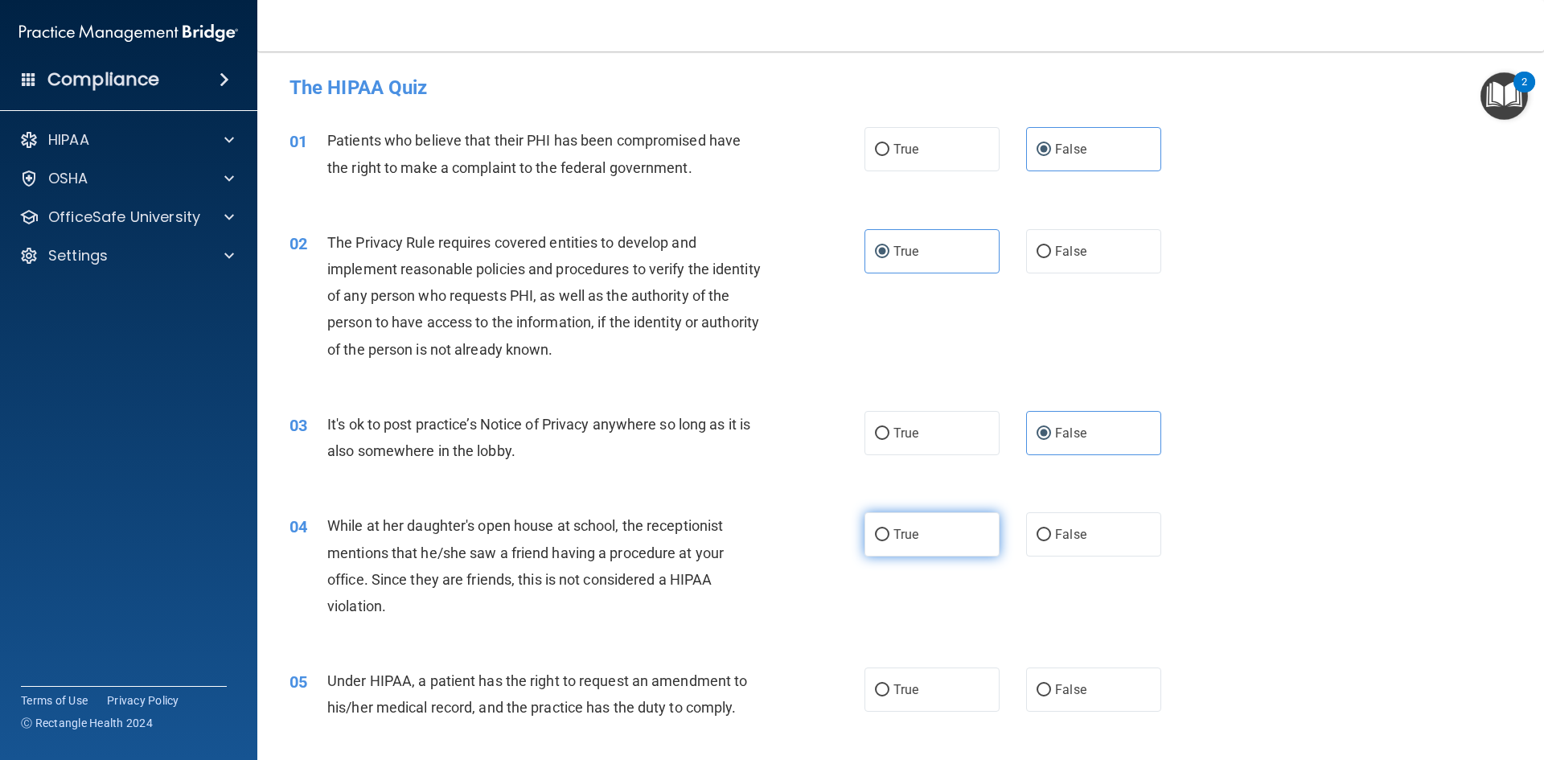
drag, startPoint x: 929, startPoint y: 531, endPoint x: 937, endPoint y: 593, distance: 62.5
click at [929, 532] on label "True" at bounding box center [931, 534] width 135 height 44
click at [889, 532] on input "True" at bounding box center [882, 535] width 14 height 12
radio input "true"
click at [946, 683] on label "True" at bounding box center [931, 689] width 135 height 44
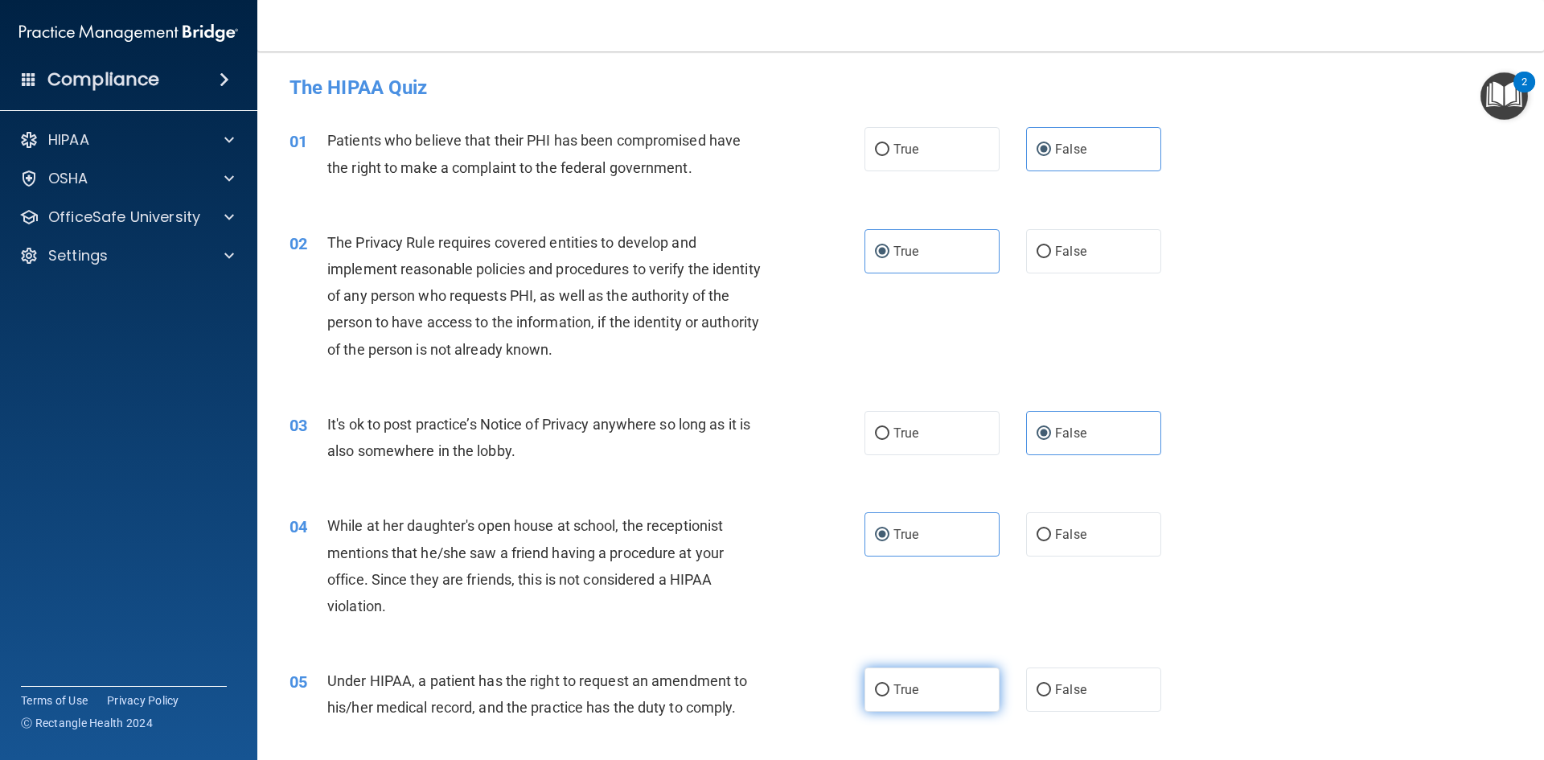
click at [889, 684] on input "True" at bounding box center [882, 690] width 14 height 12
radio input "true"
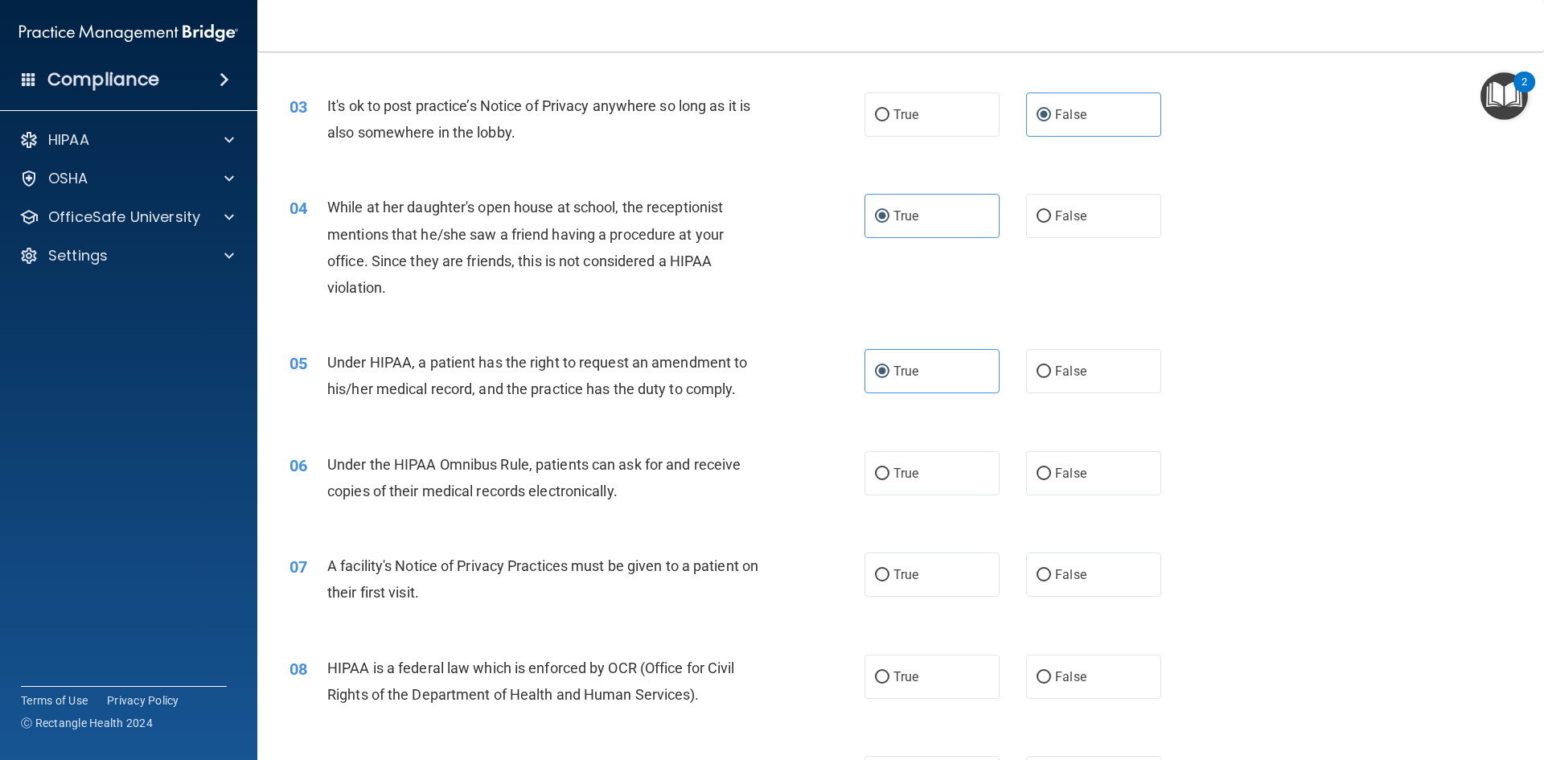
scroll to position [322, 0]
click at [1100, 480] on label "False" at bounding box center [1093, 470] width 135 height 44
click at [1051, 477] on input "False" at bounding box center [1043, 471] width 14 height 12
radio input "true"
click at [885, 572] on label "True" at bounding box center [931, 571] width 135 height 44
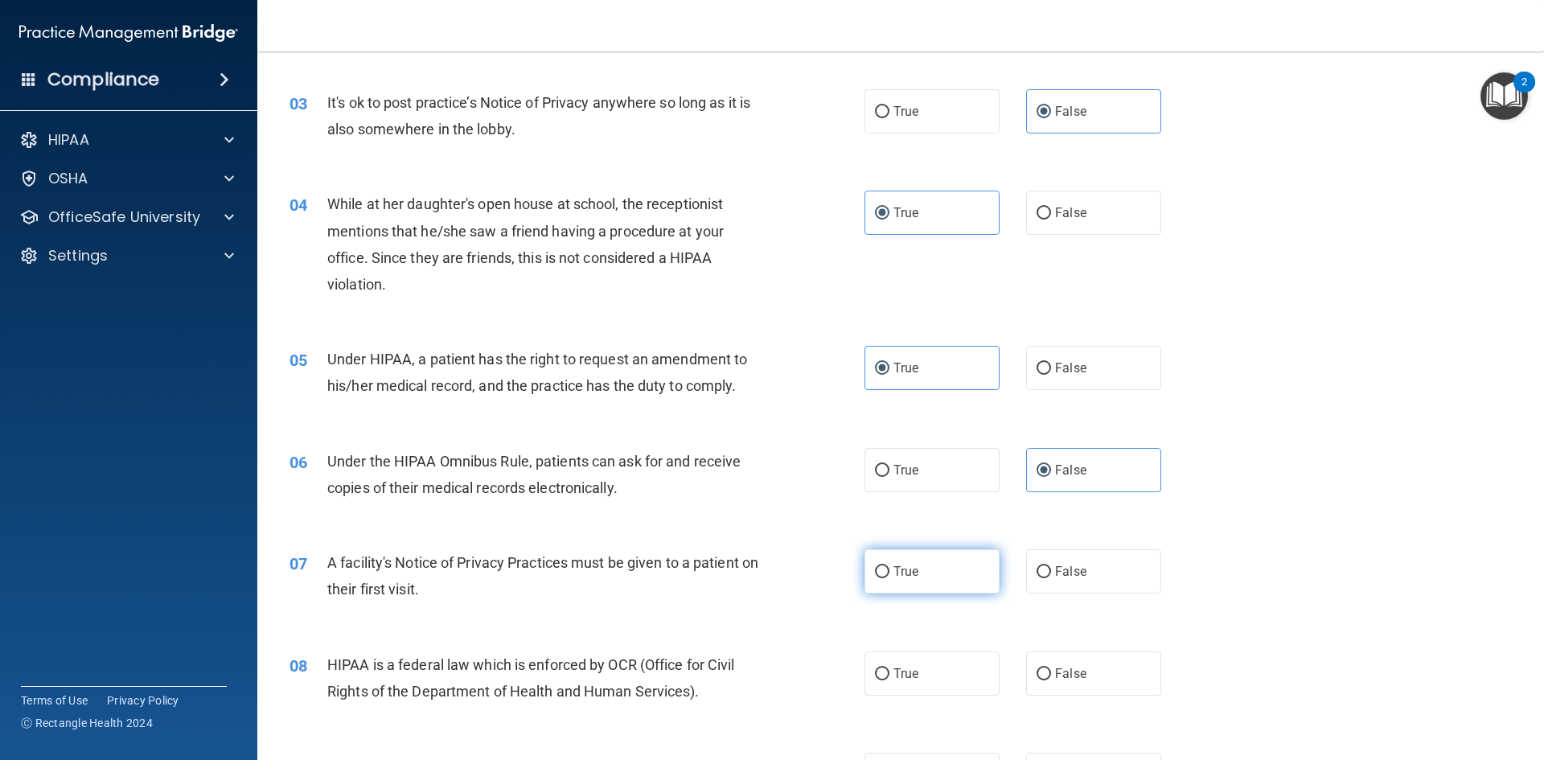
click at [885, 572] on input "True" at bounding box center [882, 572] width 14 height 12
radio input "true"
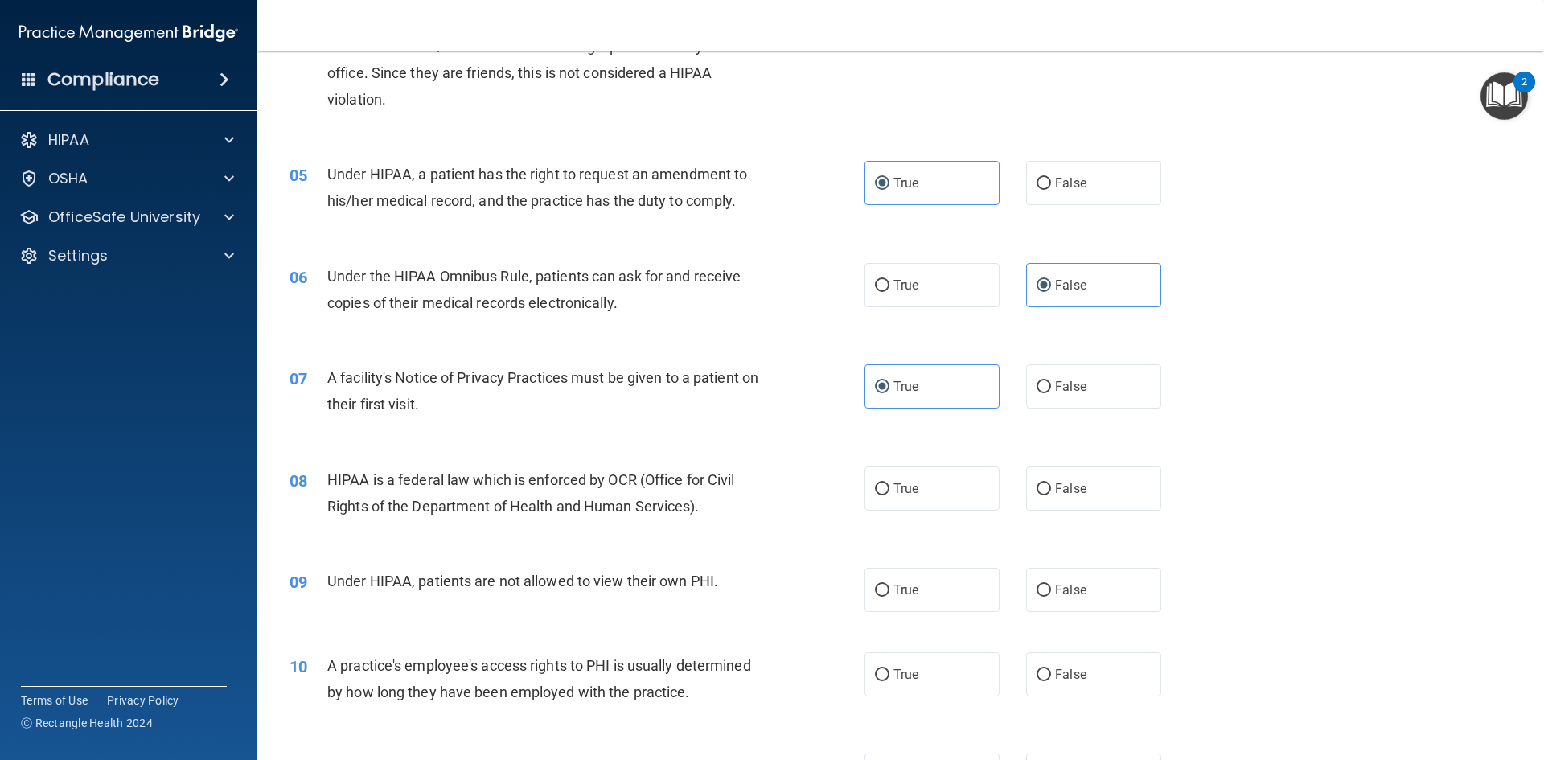
scroll to position [563, 0]
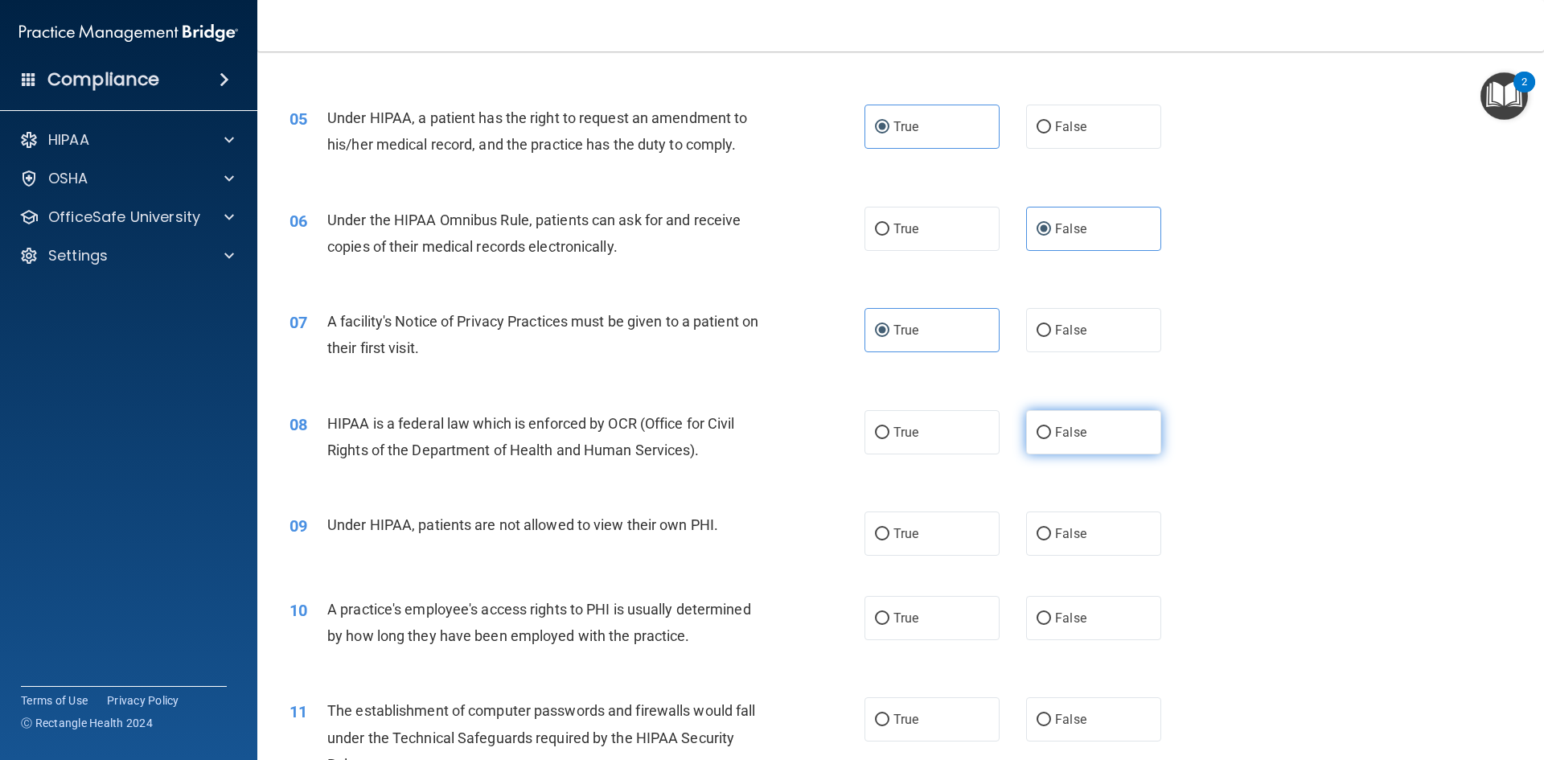
click at [1118, 447] on label "False" at bounding box center [1093, 432] width 135 height 44
click at [1051, 439] on input "False" at bounding box center [1043, 433] width 14 height 12
radio input "true"
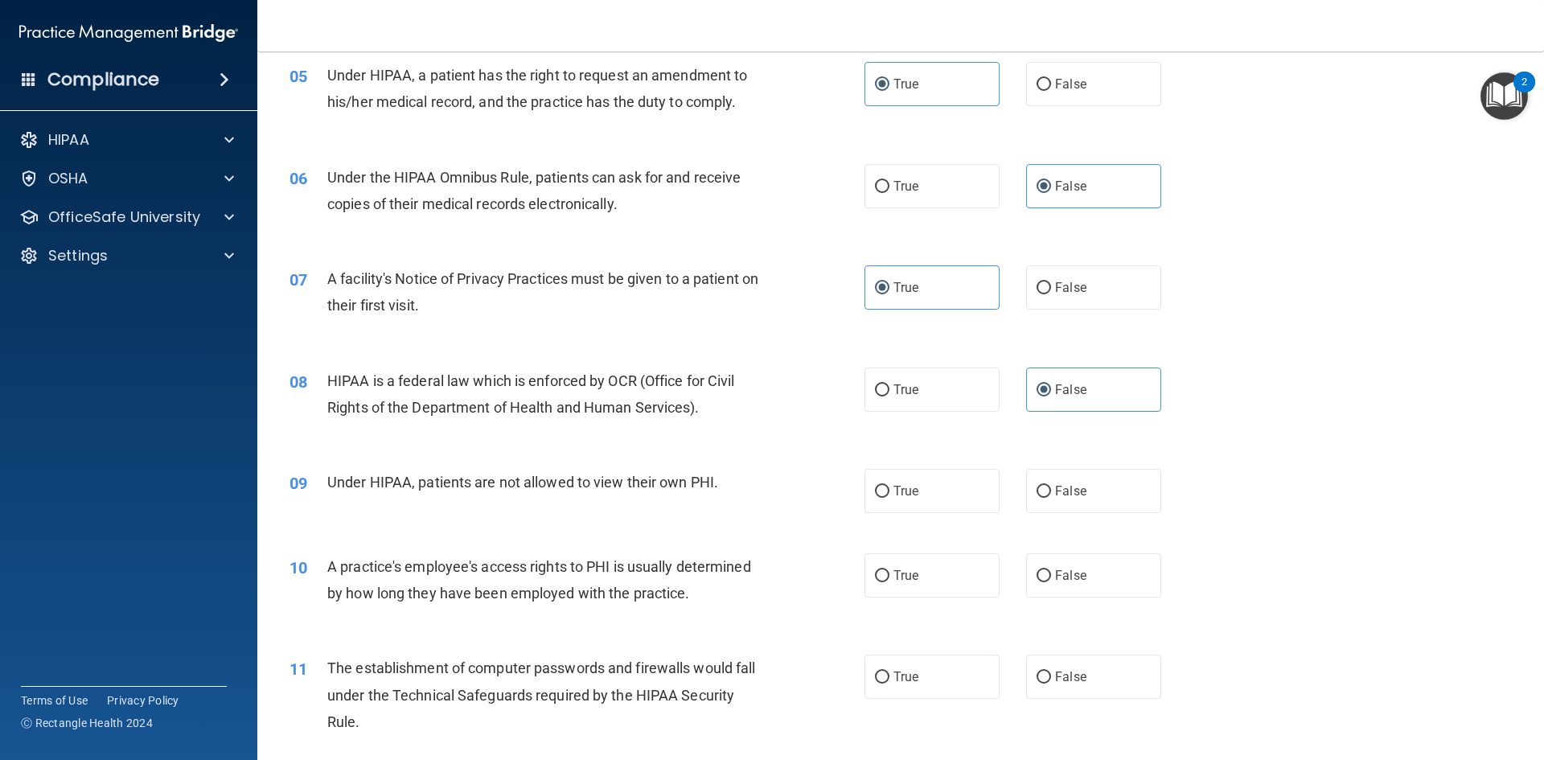
scroll to position [643, 0]
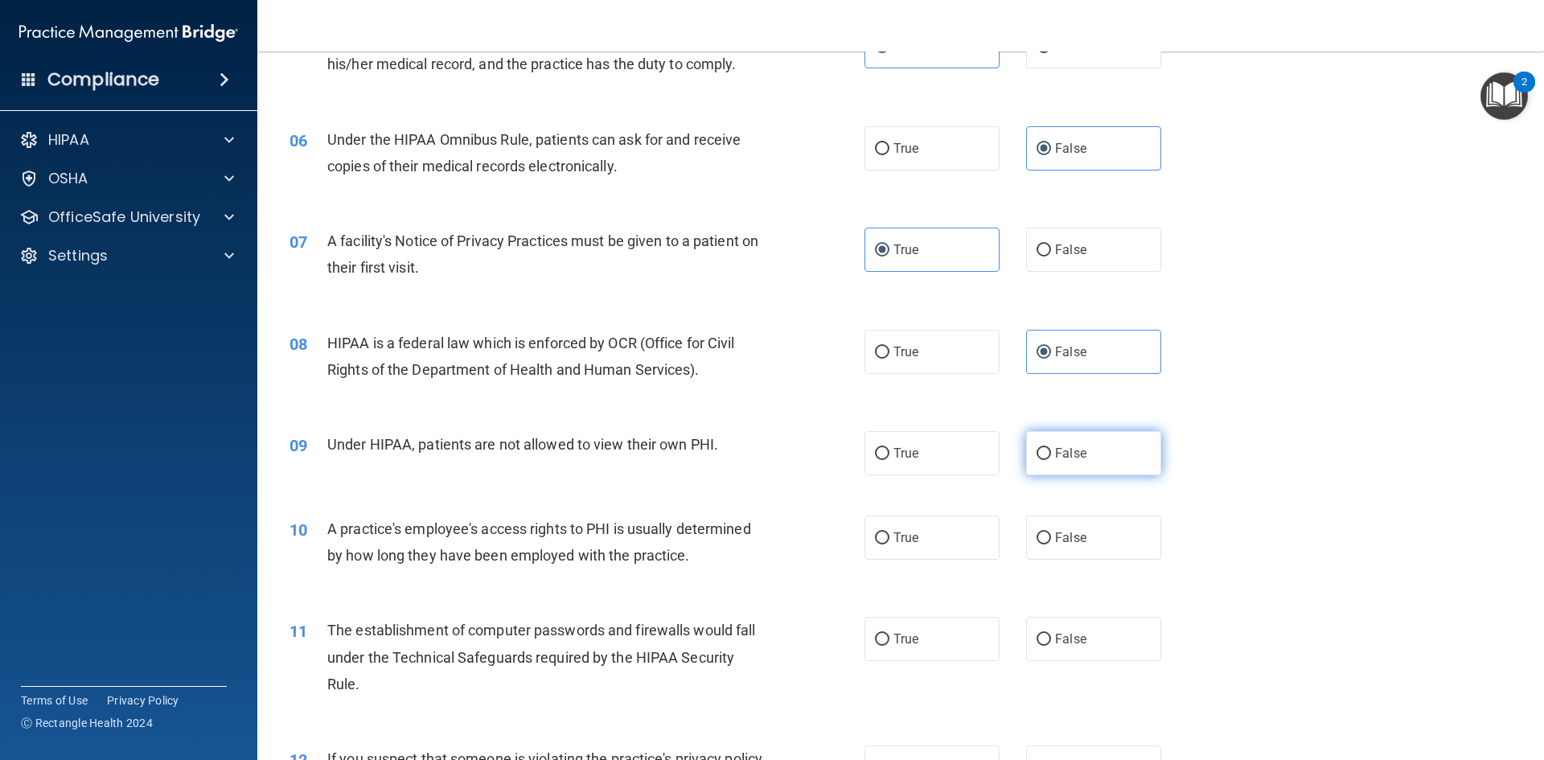
click at [1085, 466] on label "False" at bounding box center [1093, 453] width 135 height 44
click at [1051, 460] on input "False" at bounding box center [1043, 454] width 14 height 12
radio input "true"
click at [941, 527] on label "True" at bounding box center [931, 537] width 135 height 44
click at [889, 532] on input "True" at bounding box center [882, 538] width 14 height 12
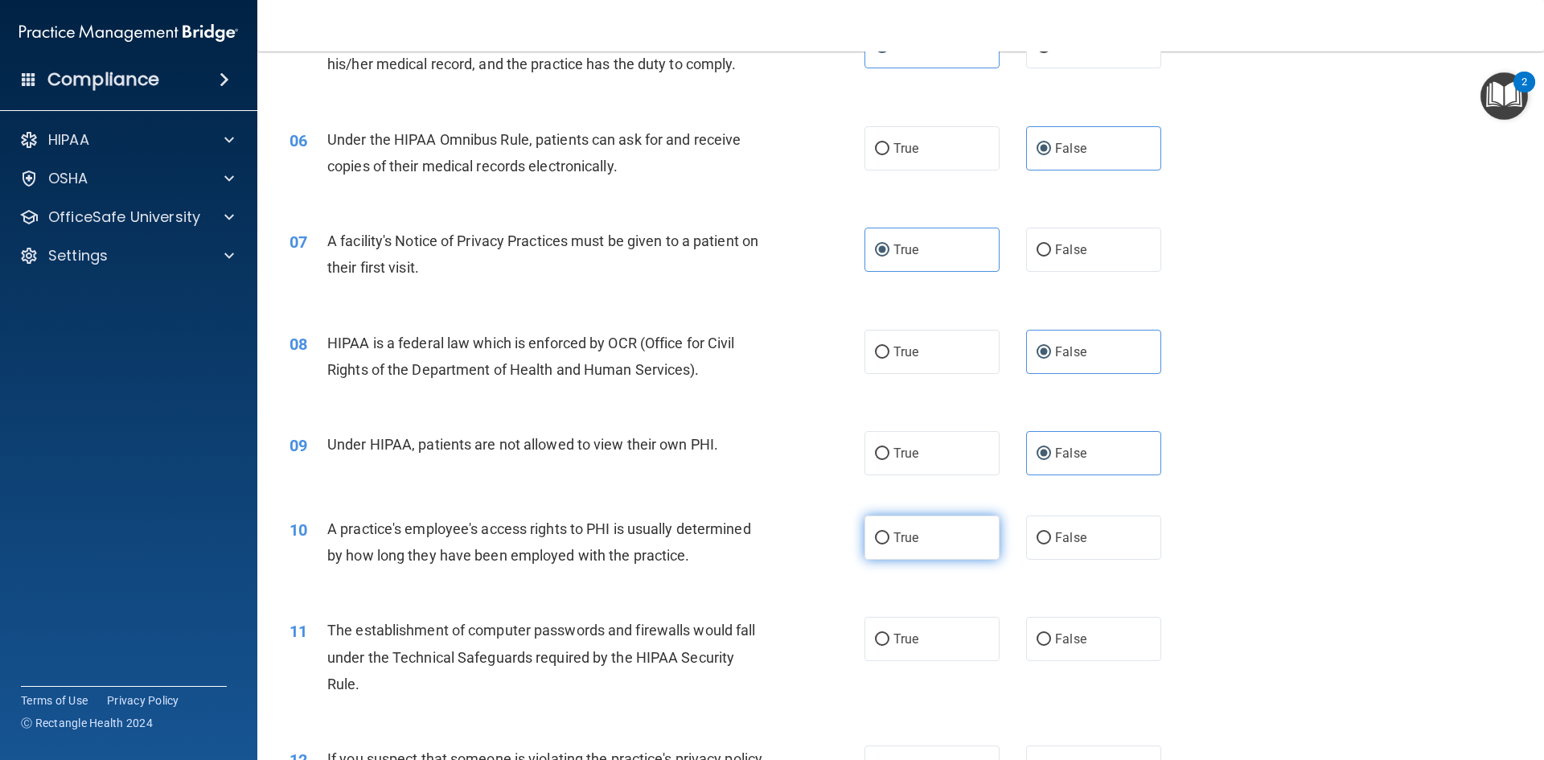
radio input "true"
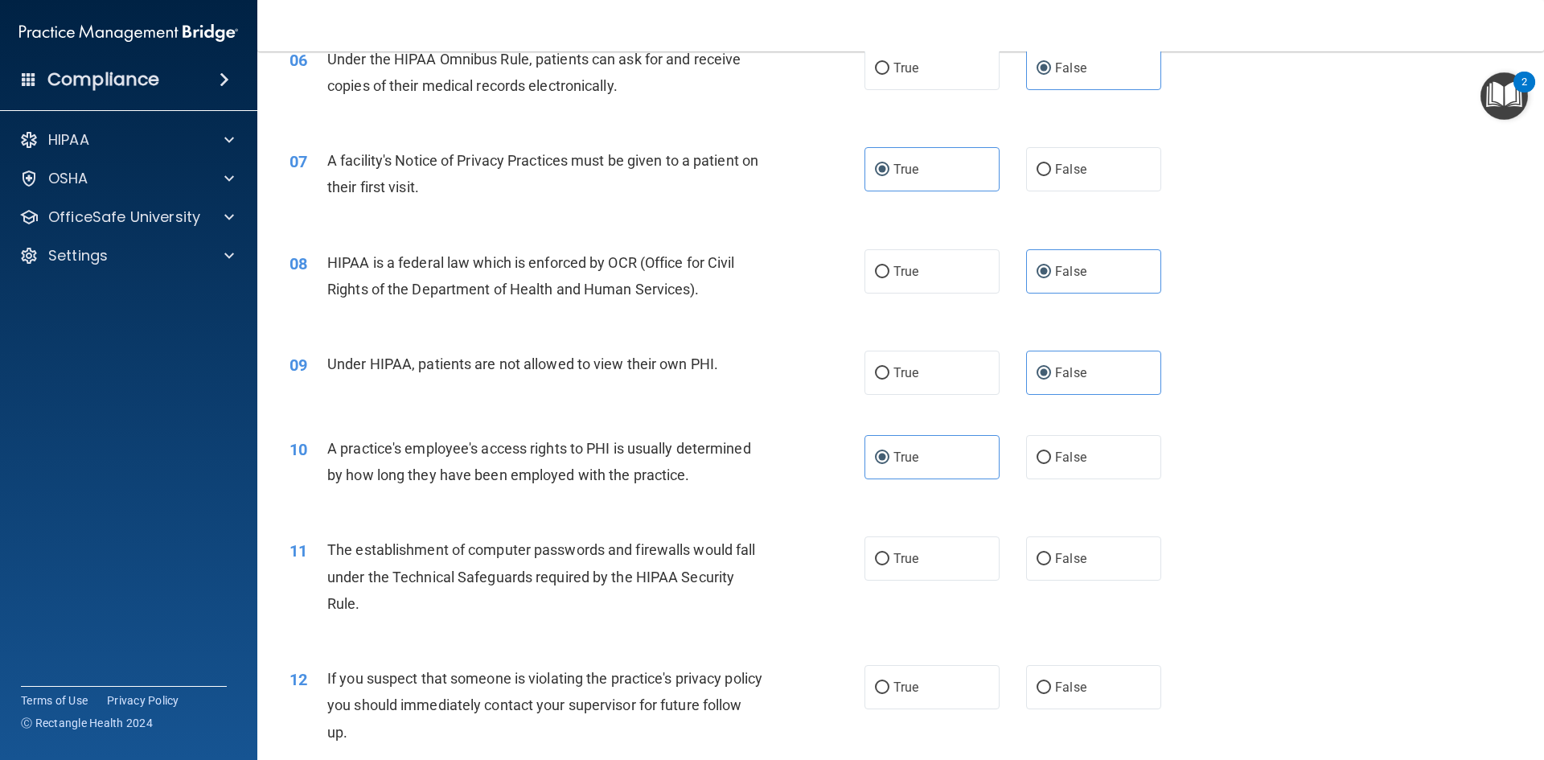
scroll to position [804, 0]
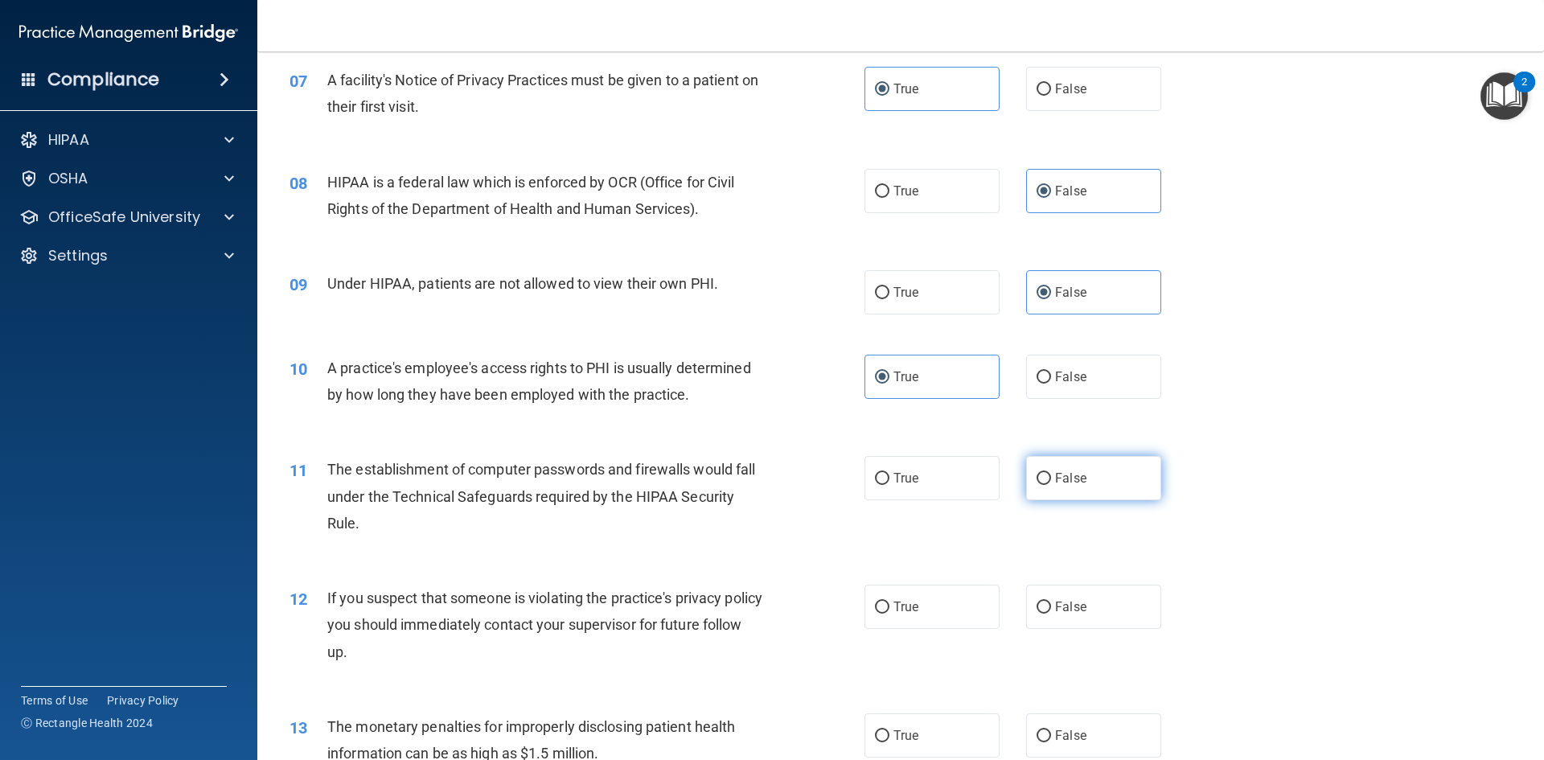
click at [1056, 494] on label "False" at bounding box center [1093, 478] width 135 height 44
click at [1051, 485] on input "False" at bounding box center [1043, 479] width 14 height 12
radio input "true"
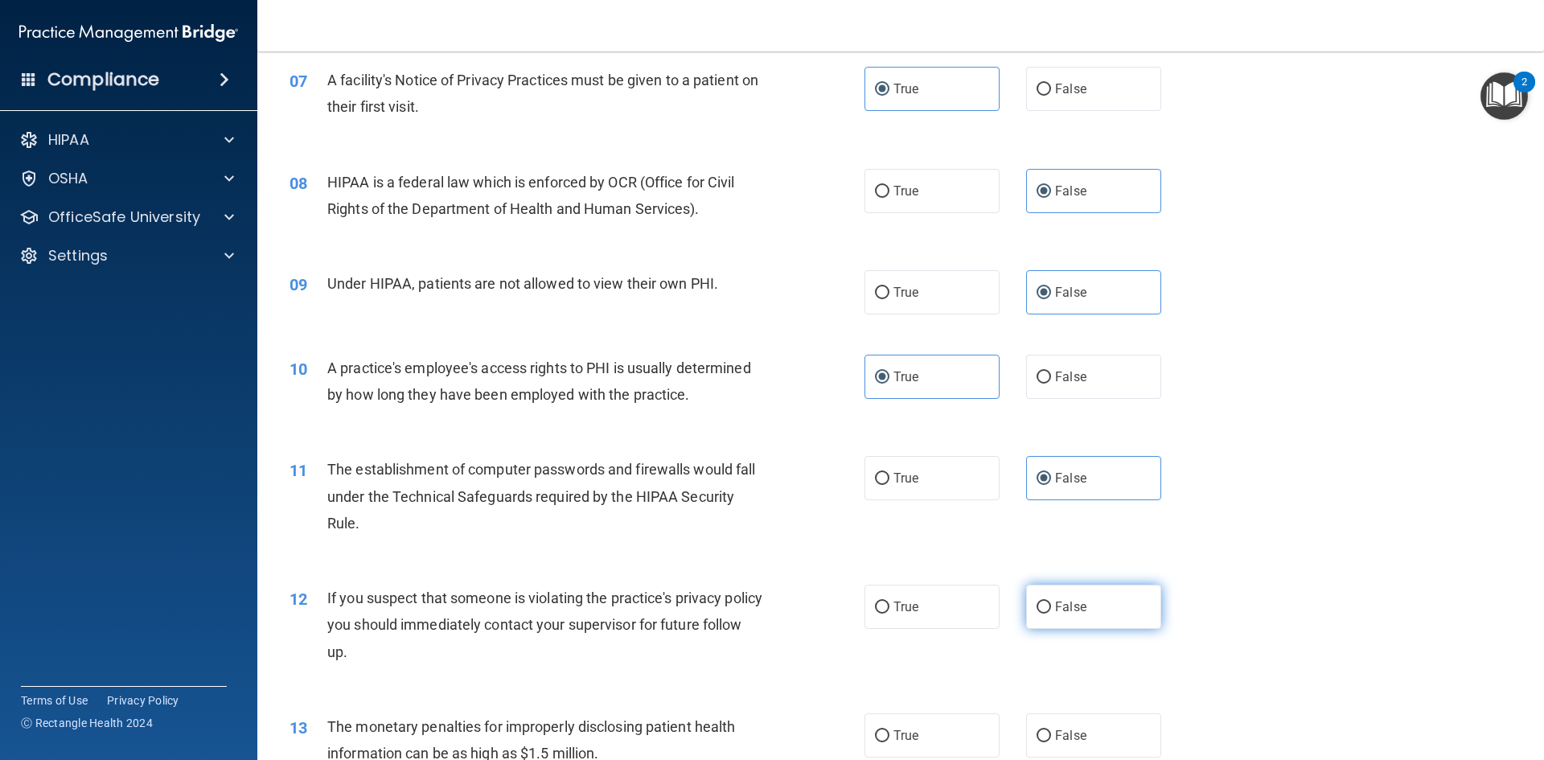
click at [1080, 615] on label "False" at bounding box center [1093, 607] width 135 height 44
click at [1051, 613] on input "False" at bounding box center [1043, 607] width 14 height 12
radio input "true"
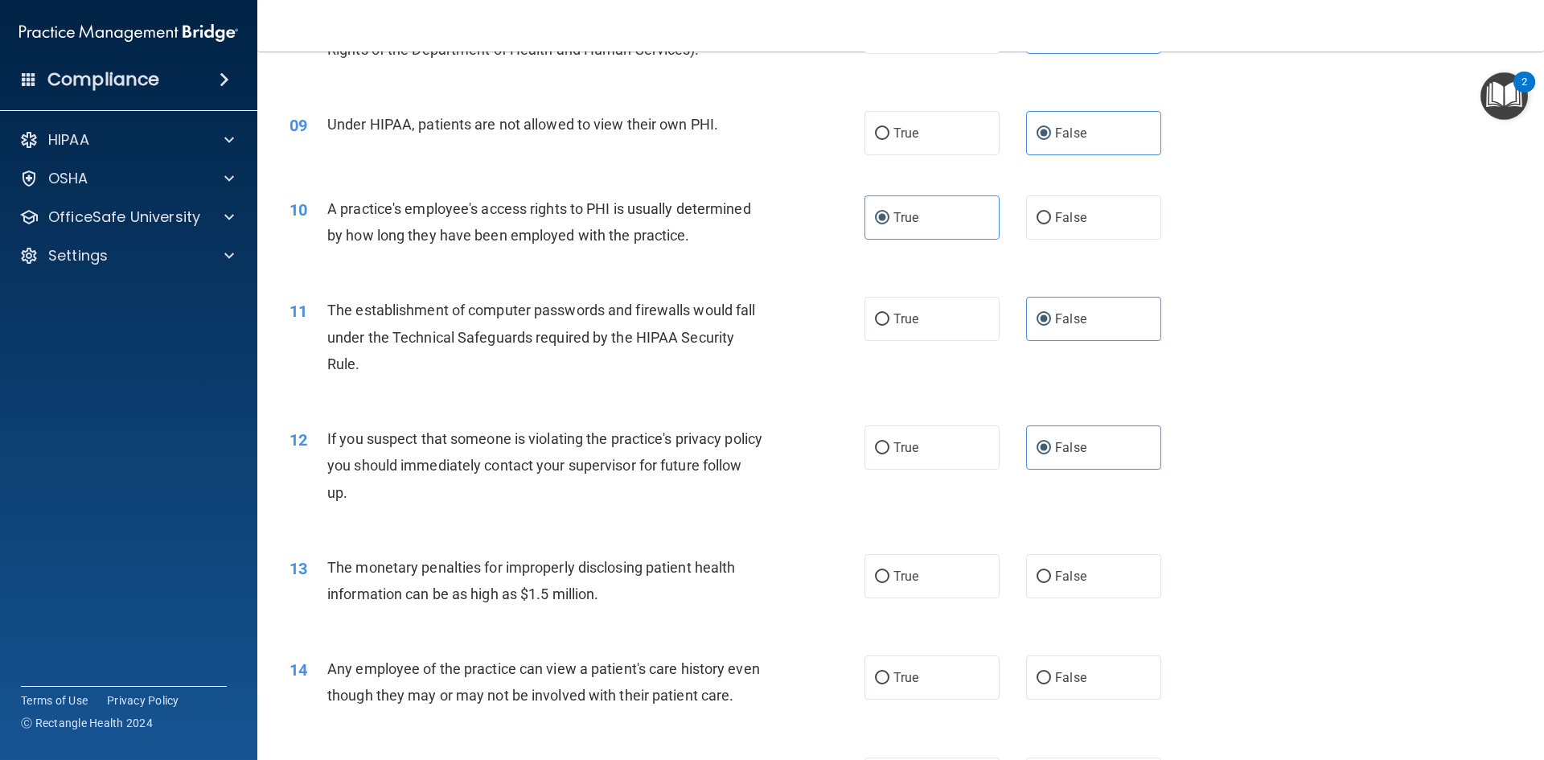
scroll to position [965, 0]
click at [924, 568] on label "True" at bounding box center [931, 574] width 135 height 44
click at [889, 569] on input "True" at bounding box center [882, 575] width 14 height 12
radio input "true"
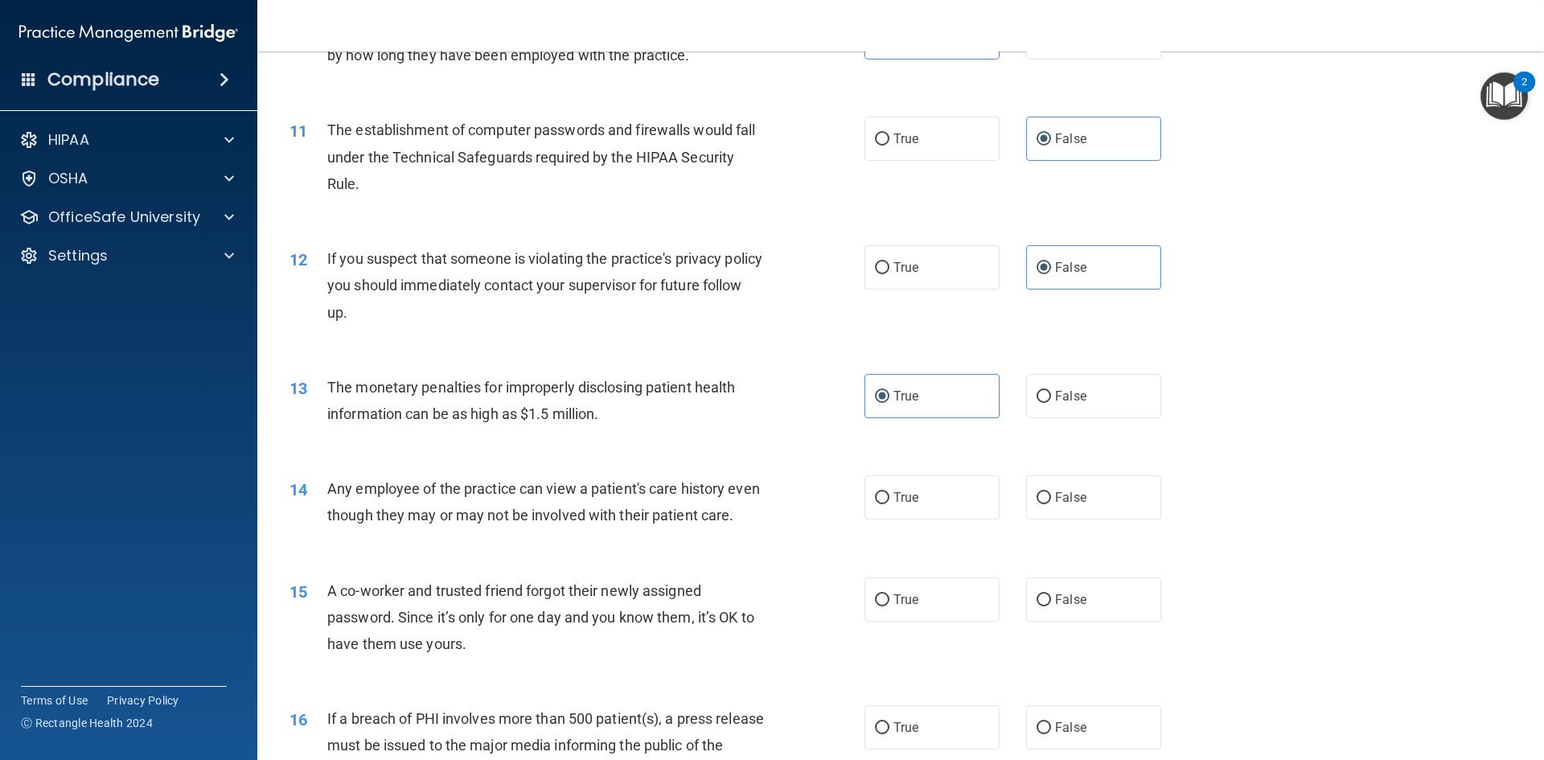
scroll to position [1206, 0]
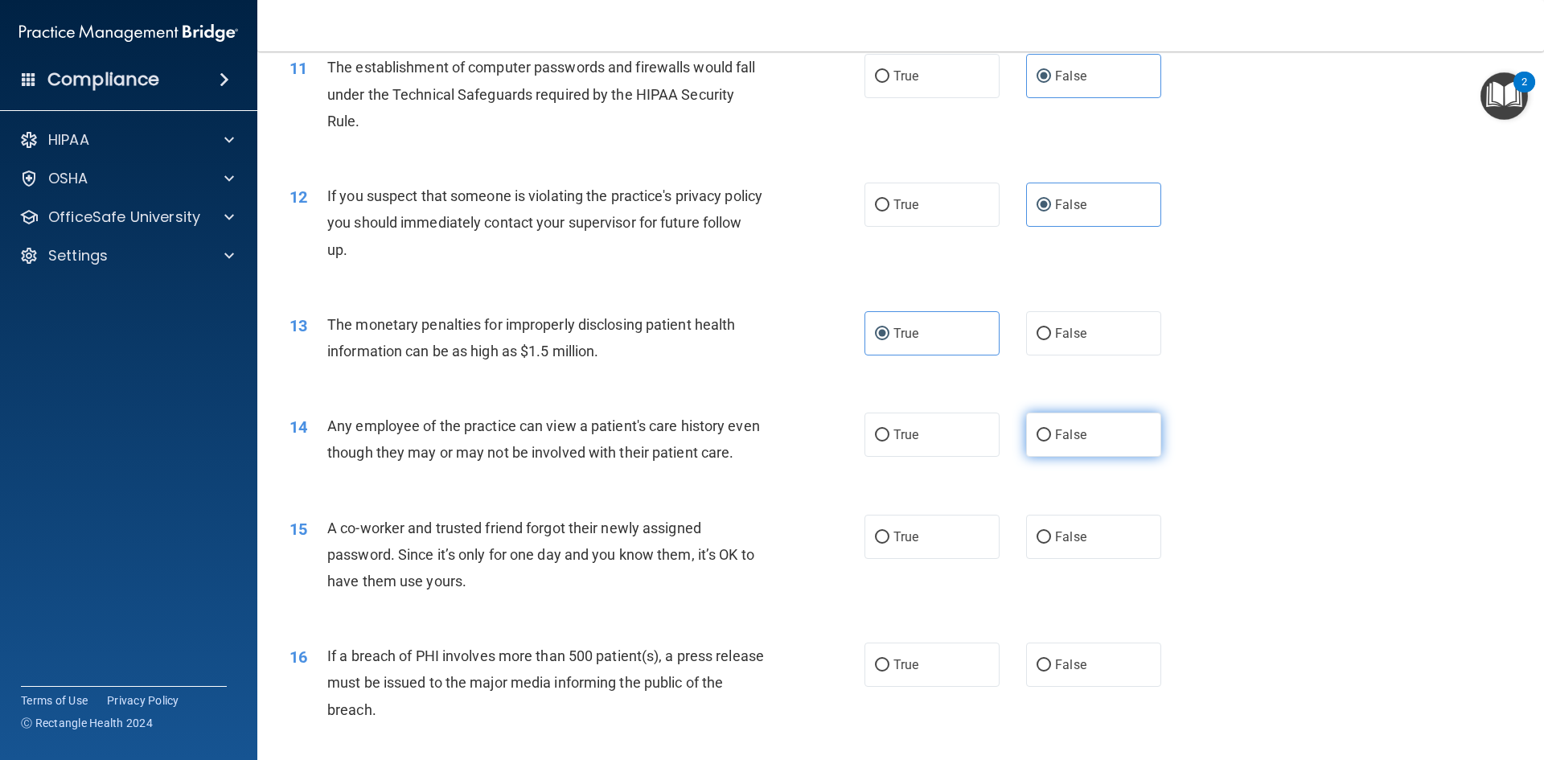
click at [1085, 453] on label "False" at bounding box center [1093, 434] width 135 height 44
click at [1051, 441] on input "False" at bounding box center [1043, 435] width 14 height 12
radio input "true"
click at [1110, 559] on label "False" at bounding box center [1093, 537] width 135 height 44
click at [1051, 544] on input "False" at bounding box center [1043, 537] width 14 height 12
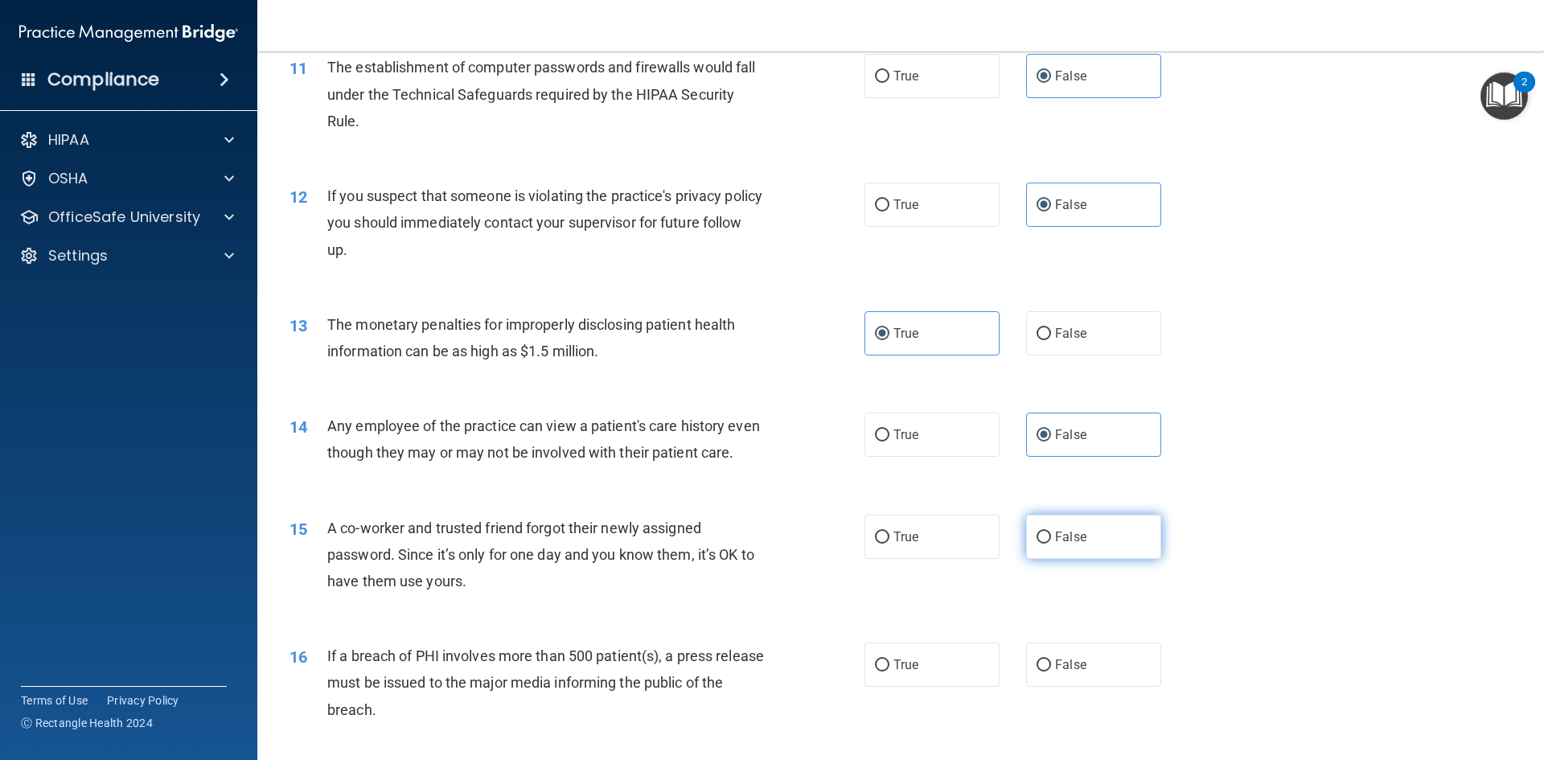
radio input "true"
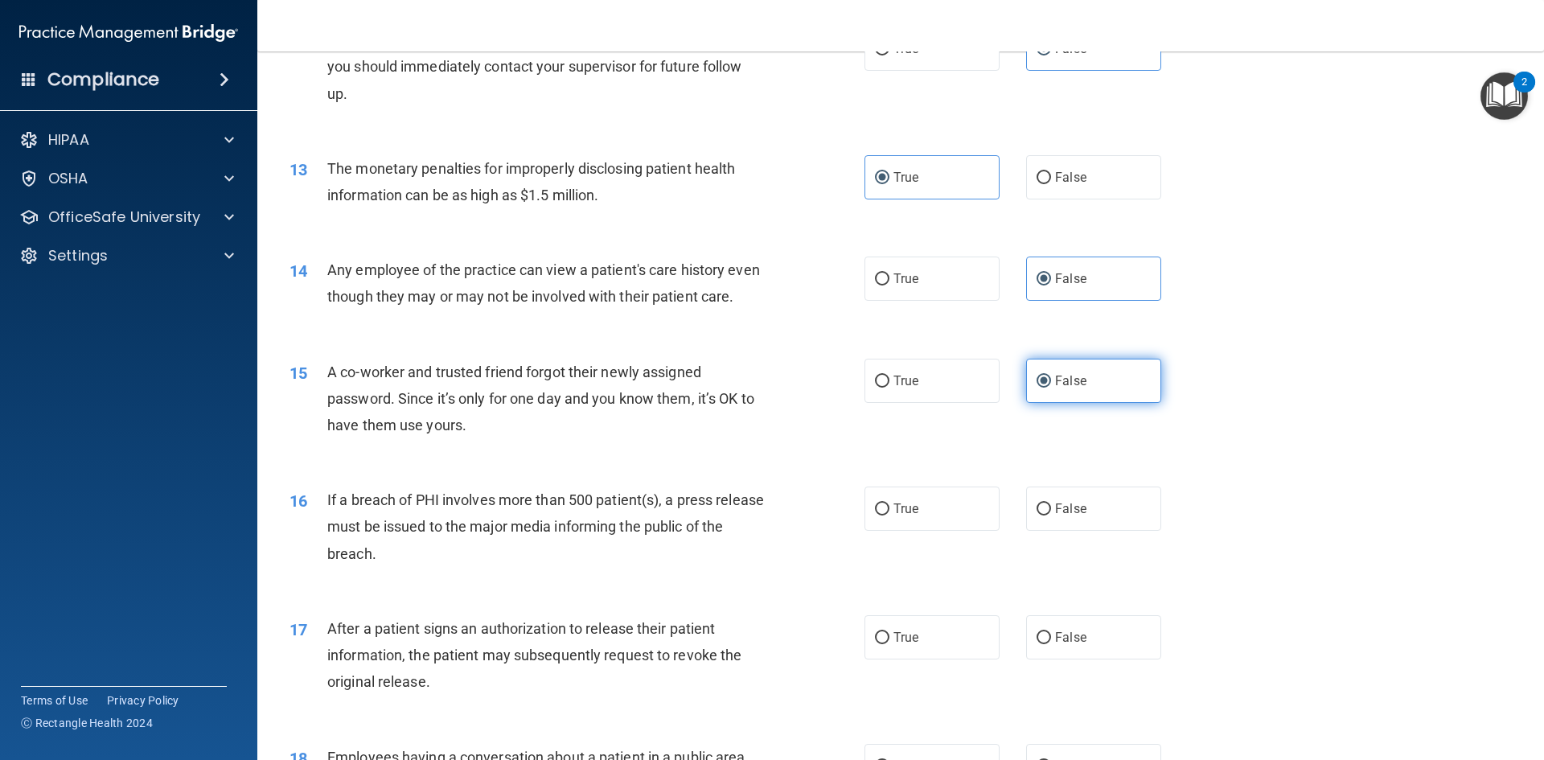
scroll to position [1367, 0]
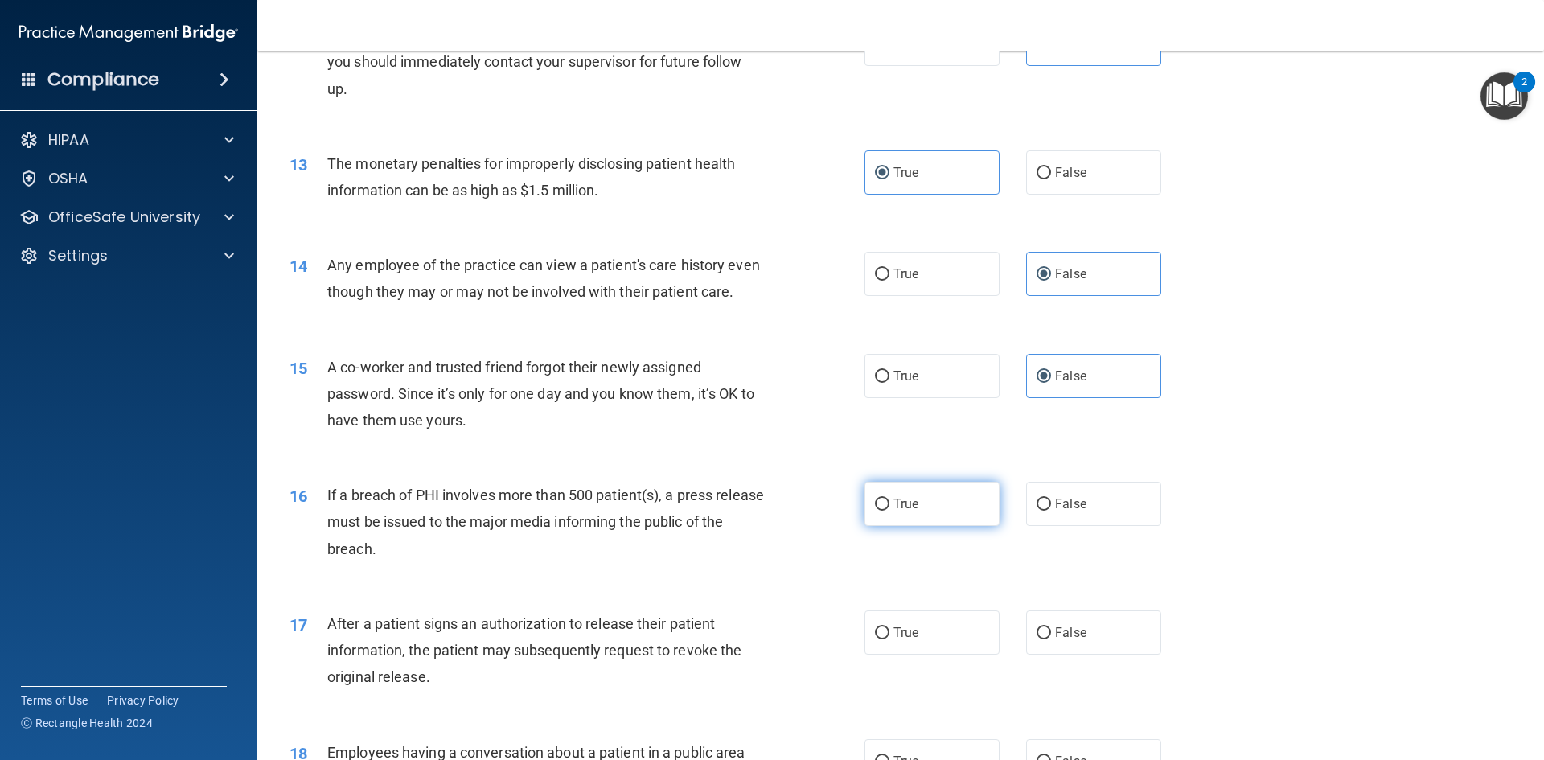
click at [876, 521] on label "True" at bounding box center [931, 504] width 135 height 44
click at [876, 511] on input "True" at bounding box center [882, 504] width 14 height 12
radio input "true"
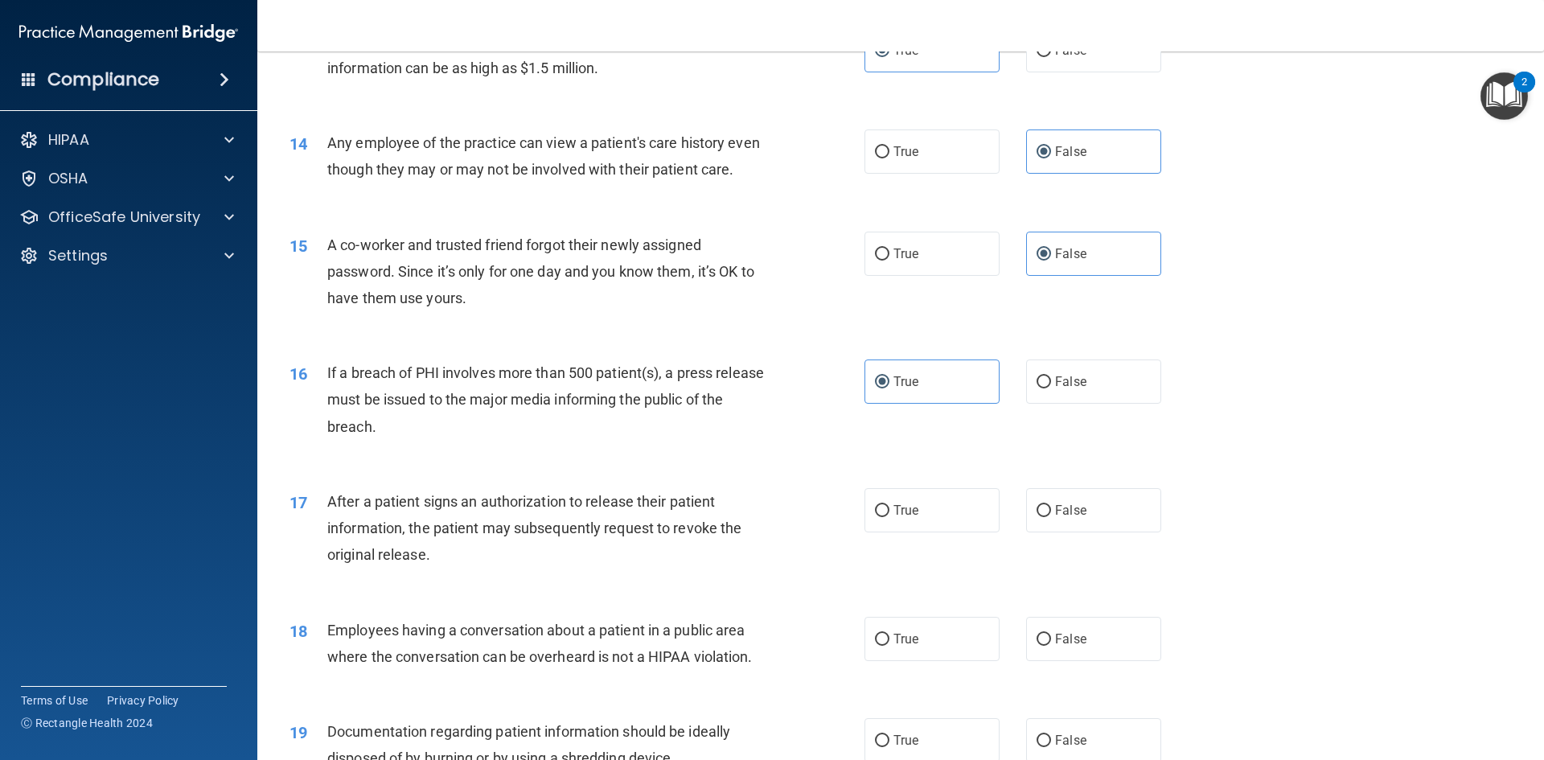
scroll to position [1528, 0]
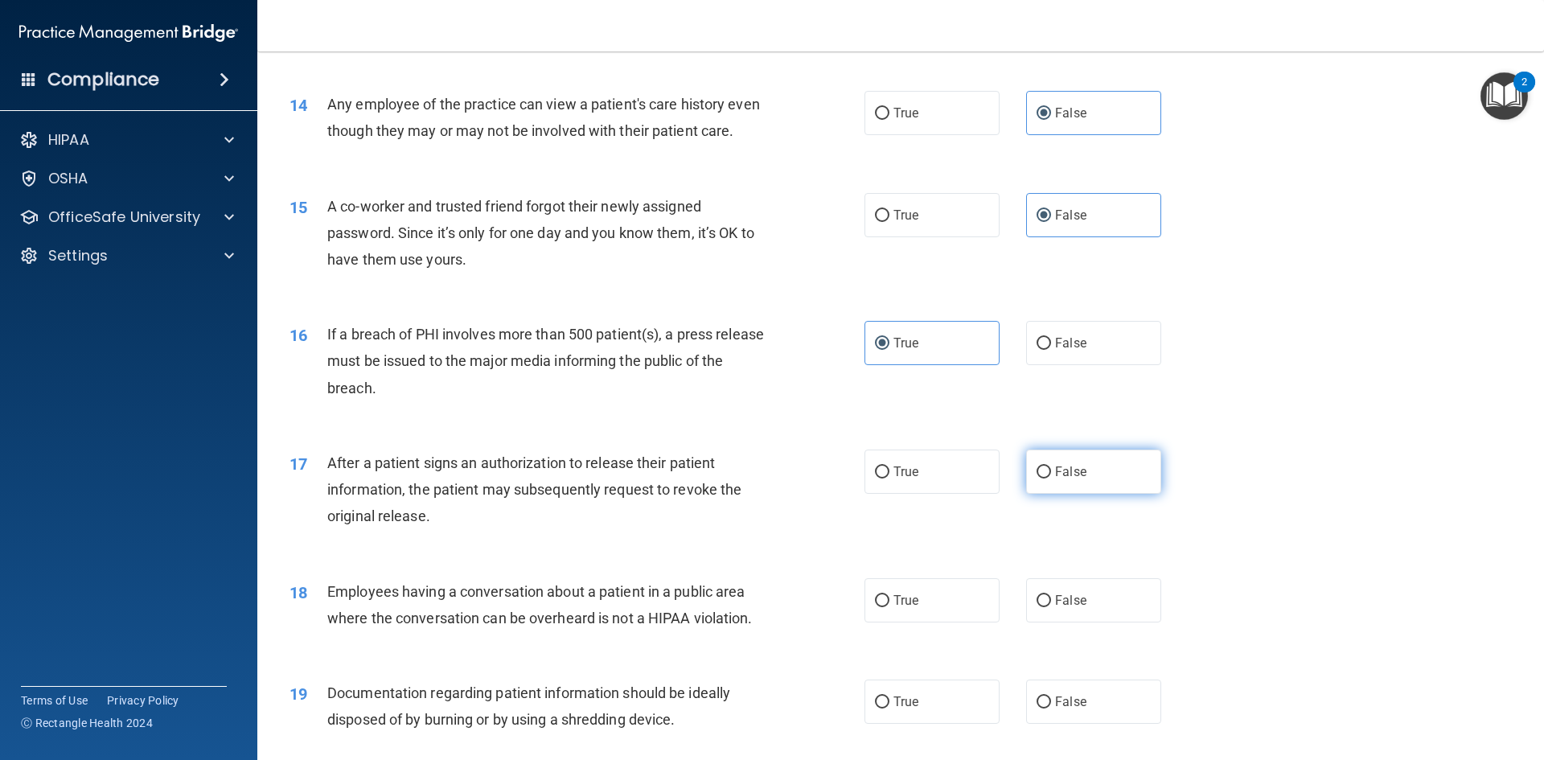
click at [1080, 494] on label "False" at bounding box center [1093, 471] width 135 height 44
click at [1051, 478] on input "False" at bounding box center [1043, 472] width 14 height 12
radio input "true"
click at [1091, 611] on label "False" at bounding box center [1093, 600] width 135 height 44
click at [1051, 607] on input "False" at bounding box center [1043, 601] width 14 height 12
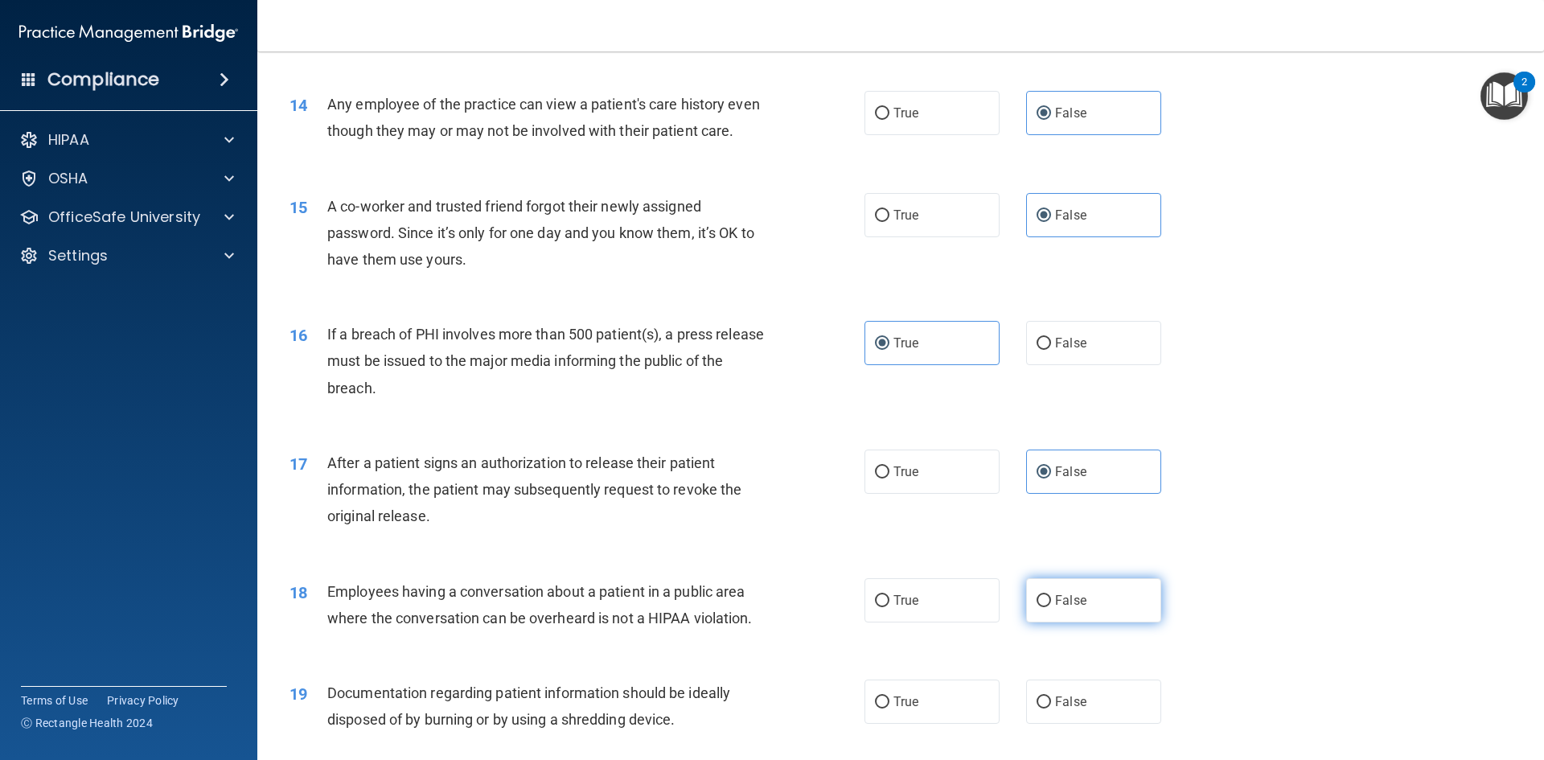
radio input "true"
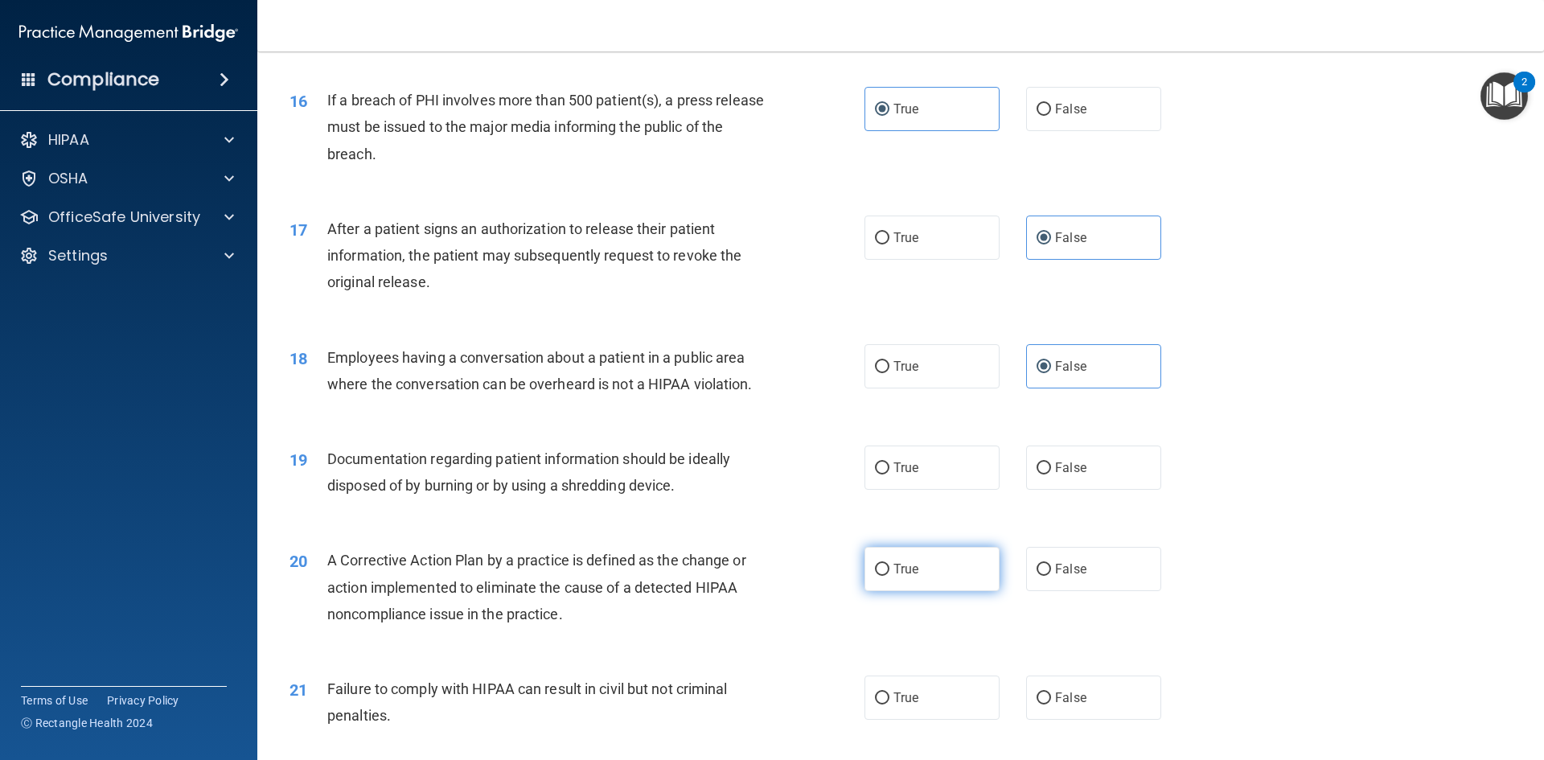
scroll to position [1769, 0]
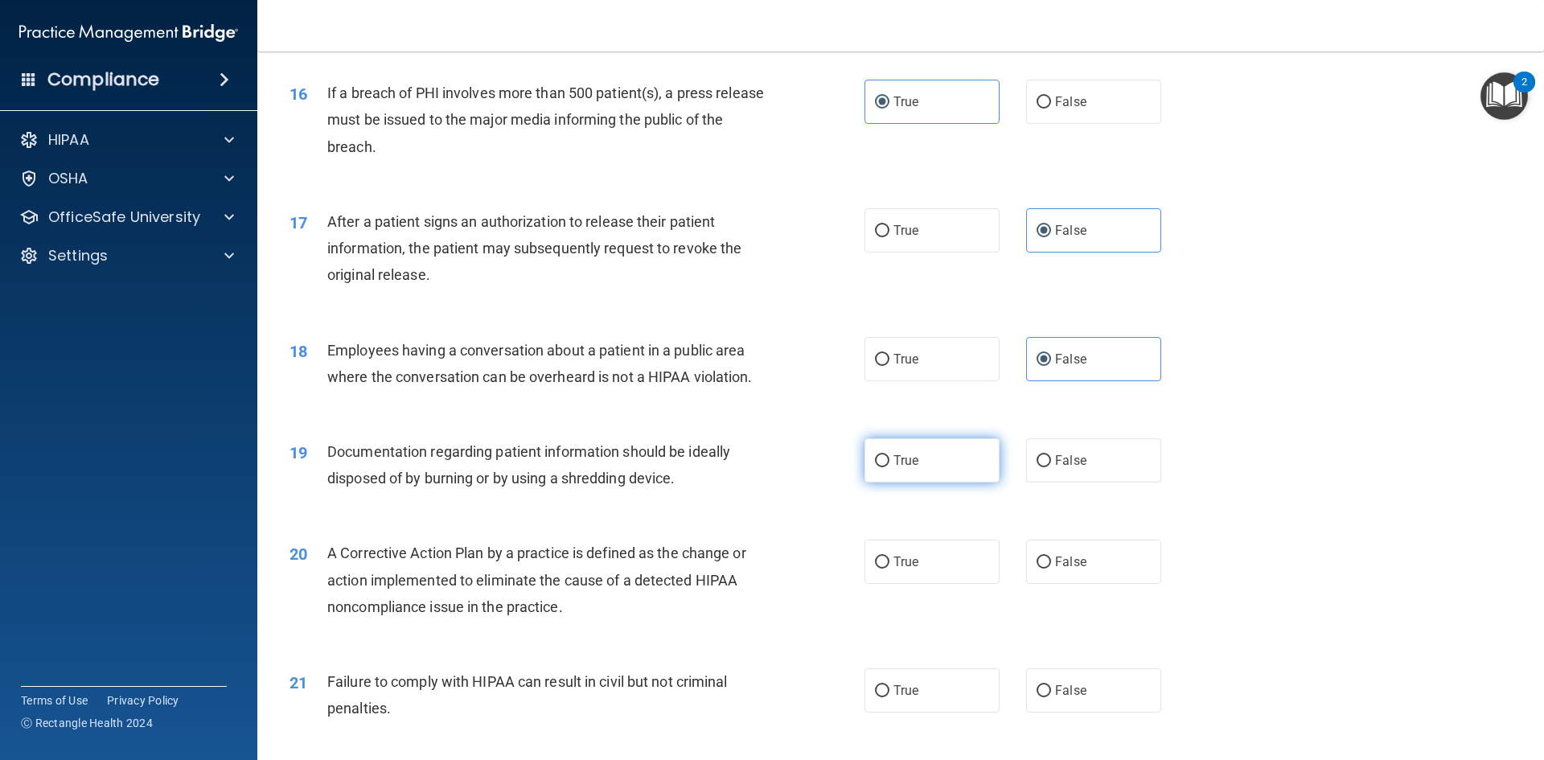
click at [929, 482] on label "True" at bounding box center [931, 460] width 135 height 44
click at [889, 467] on input "True" at bounding box center [882, 461] width 14 height 12
radio input "true"
click at [1060, 569] on span "False" at bounding box center [1070, 561] width 31 height 15
click at [1051, 568] on input "False" at bounding box center [1043, 562] width 14 height 12
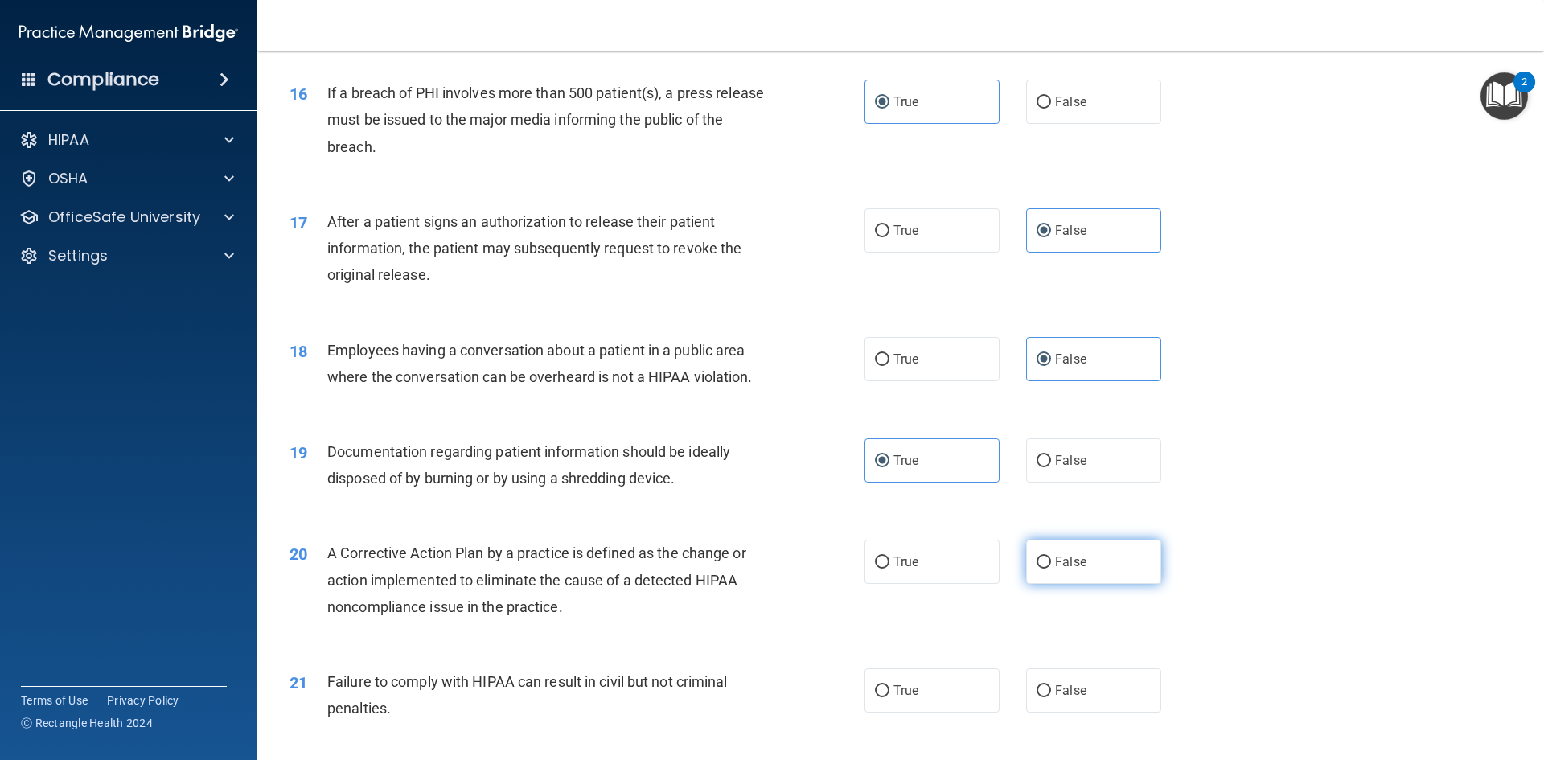
radio input "true"
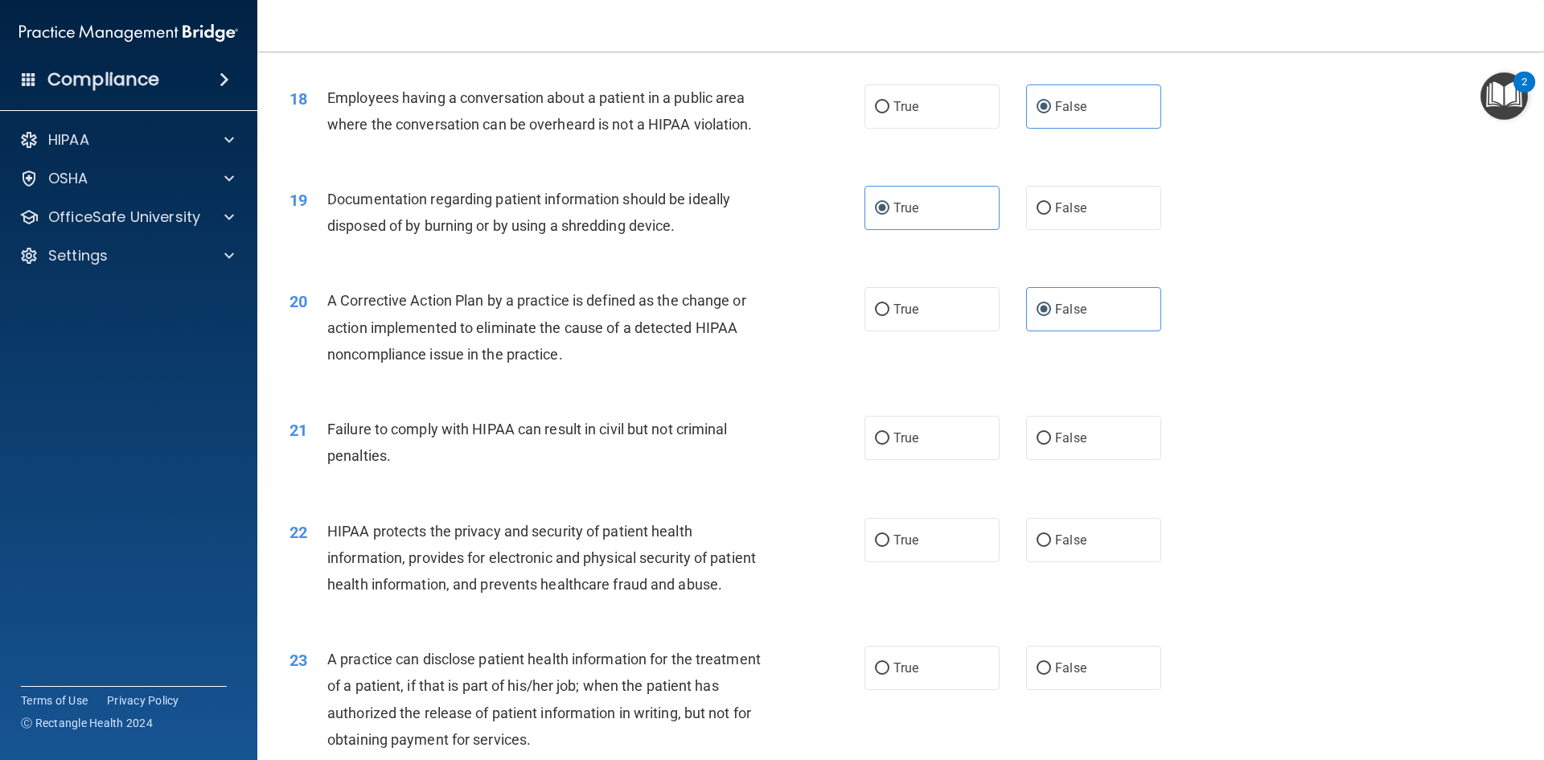
scroll to position [2090, 0]
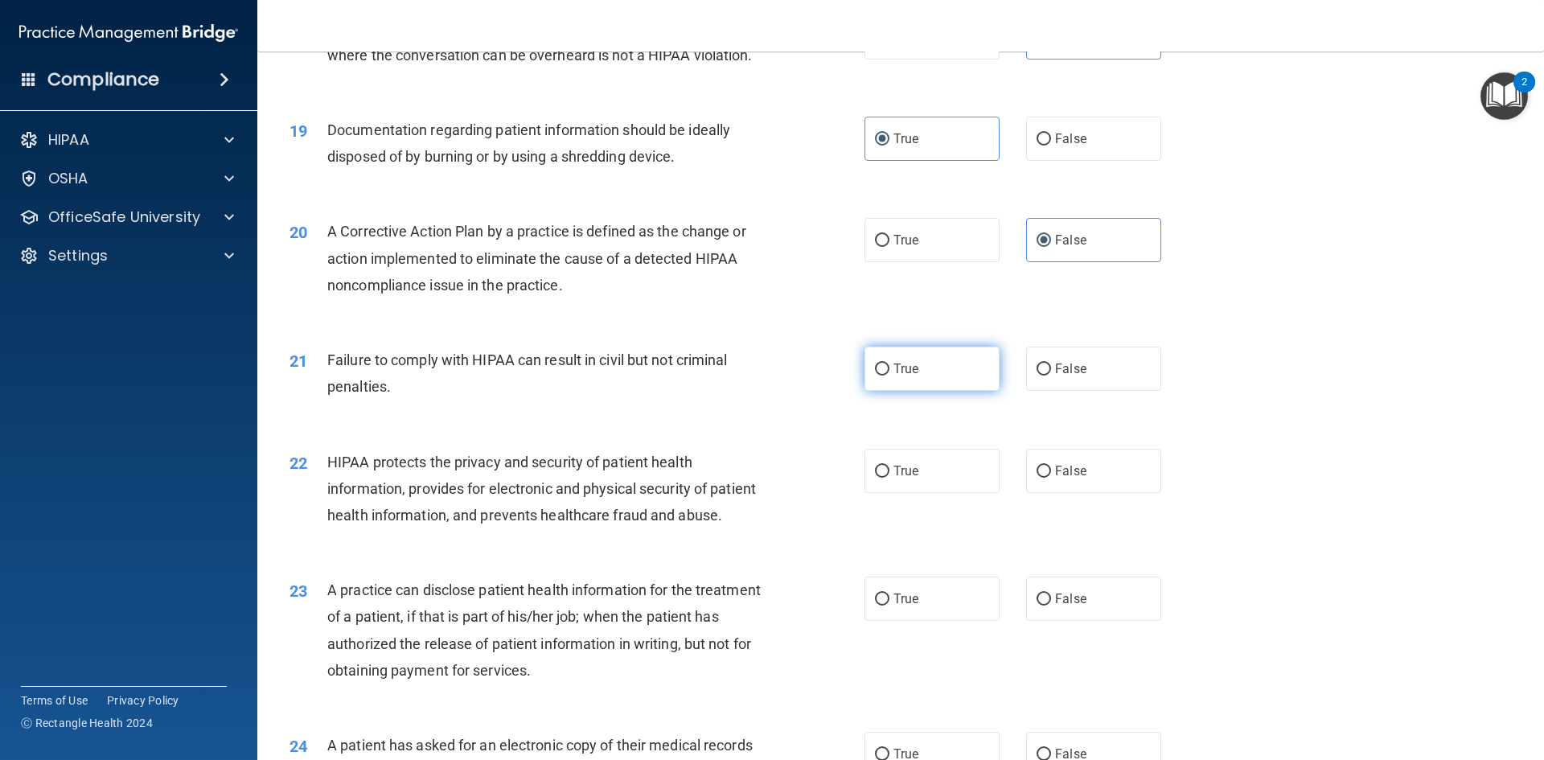
click at [933, 391] on label "True" at bounding box center [931, 369] width 135 height 44
click at [889, 375] on input "True" at bounding box center [882, 369] width 14 height 12
radio input "true"
click at [1055, 478] on span "False" at bounding box center [1070, 470] width 31 height 15
click at [1048, 478] on input "False" at bounding box center [1043, 472] width 14 height 12
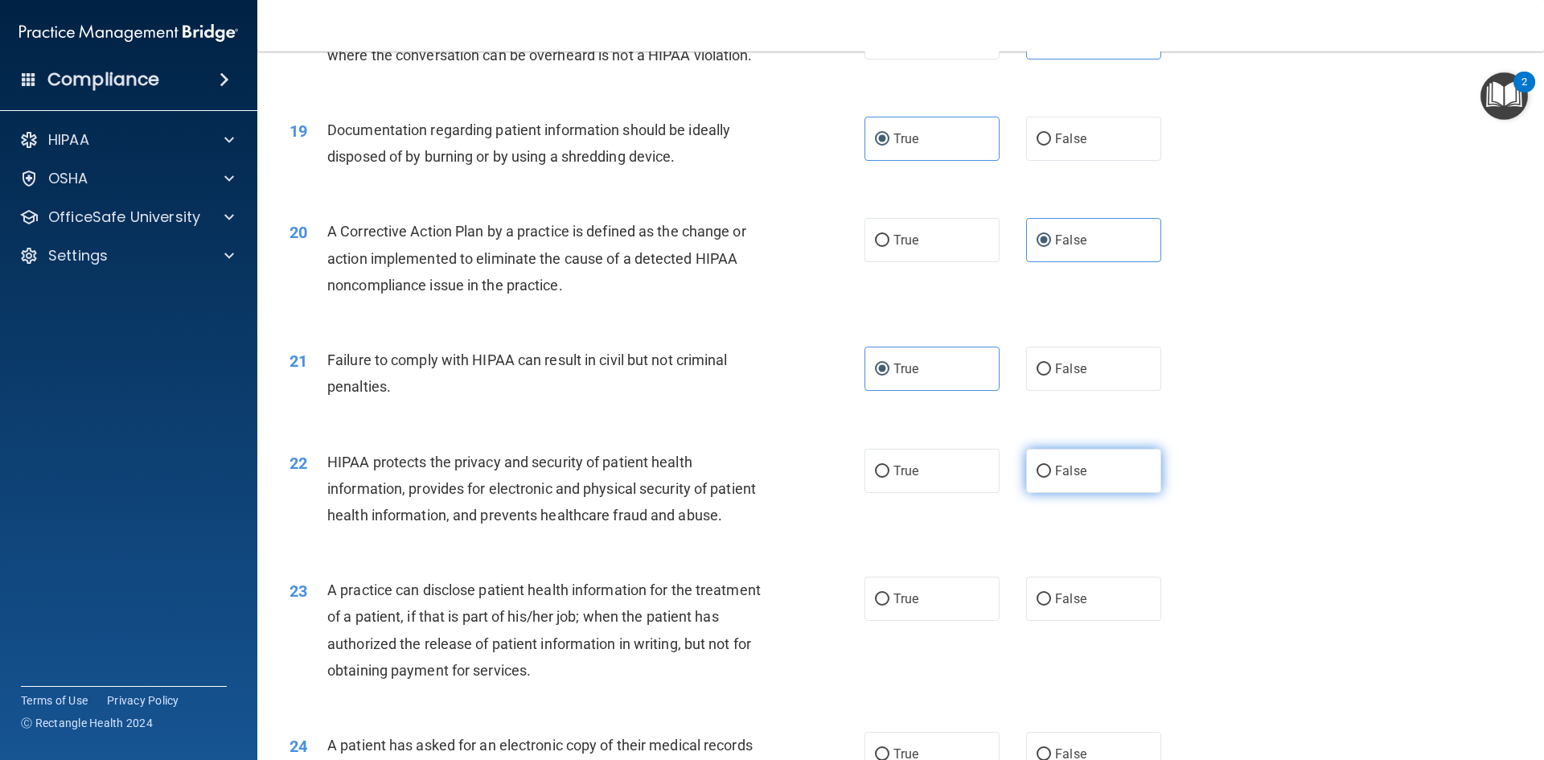
radio input "true"
click at [1063, 606] on span "False" at bounding box center [1070, 598] width 31 height 15
click at [1051, 605] on input "False" at bounding box center [1043, 599] width 14 height 12
radio input "true"
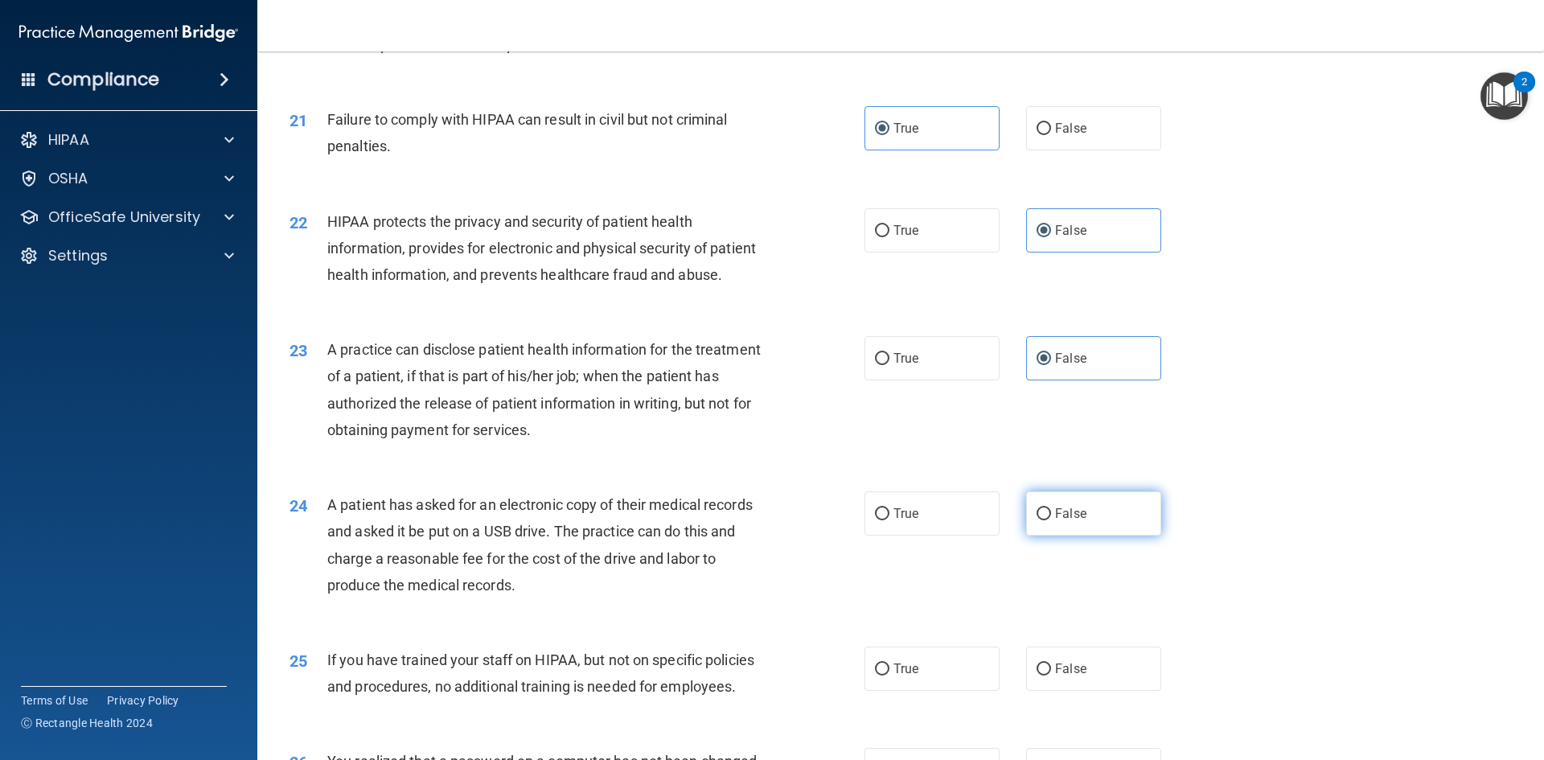
scroll to position [2332, 0]
click at [881, 519] on input "True" at bounding box center [882, 513] width 14 height 12
radio input "true"
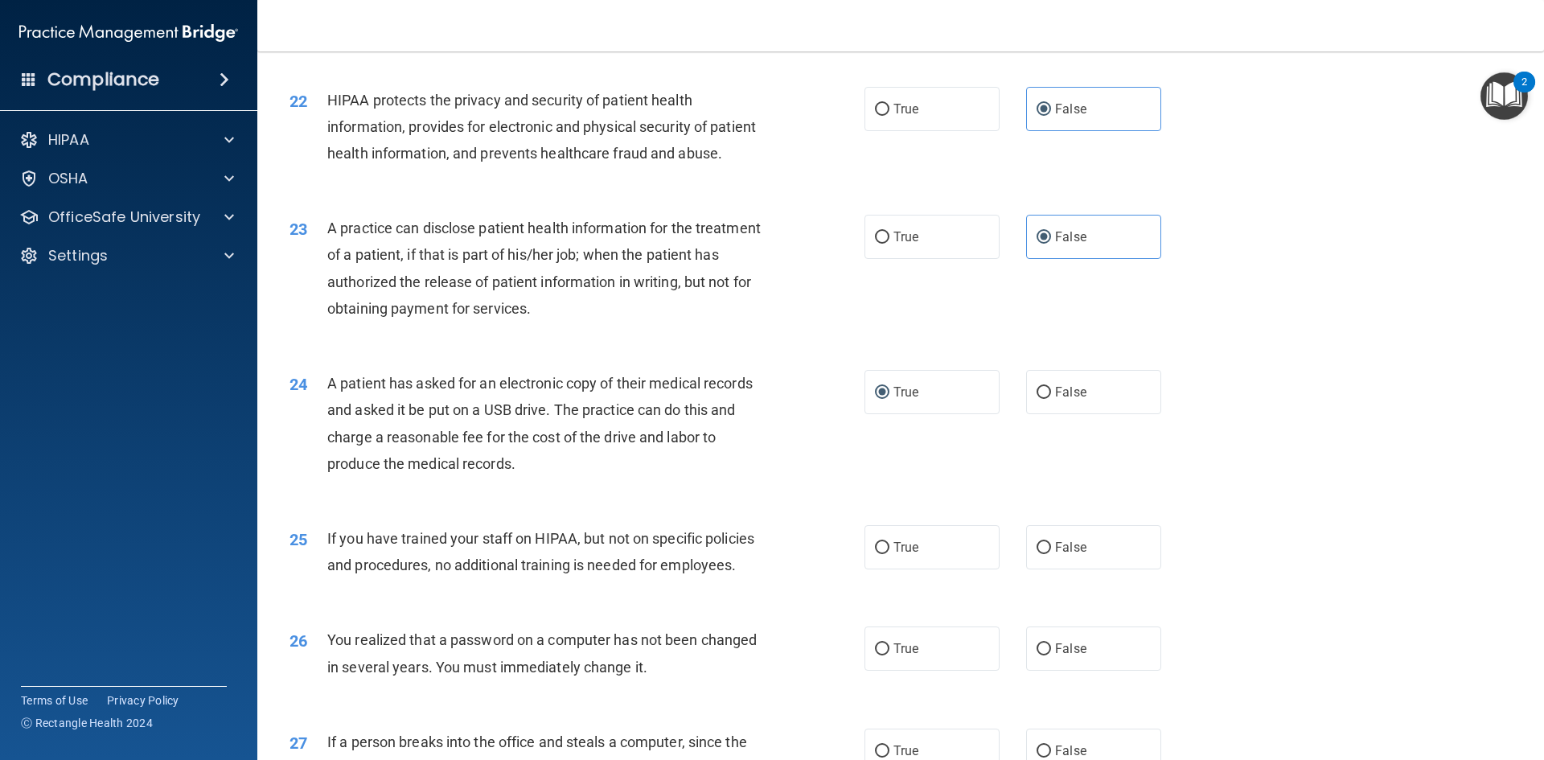
scroll to position [2492, 0]
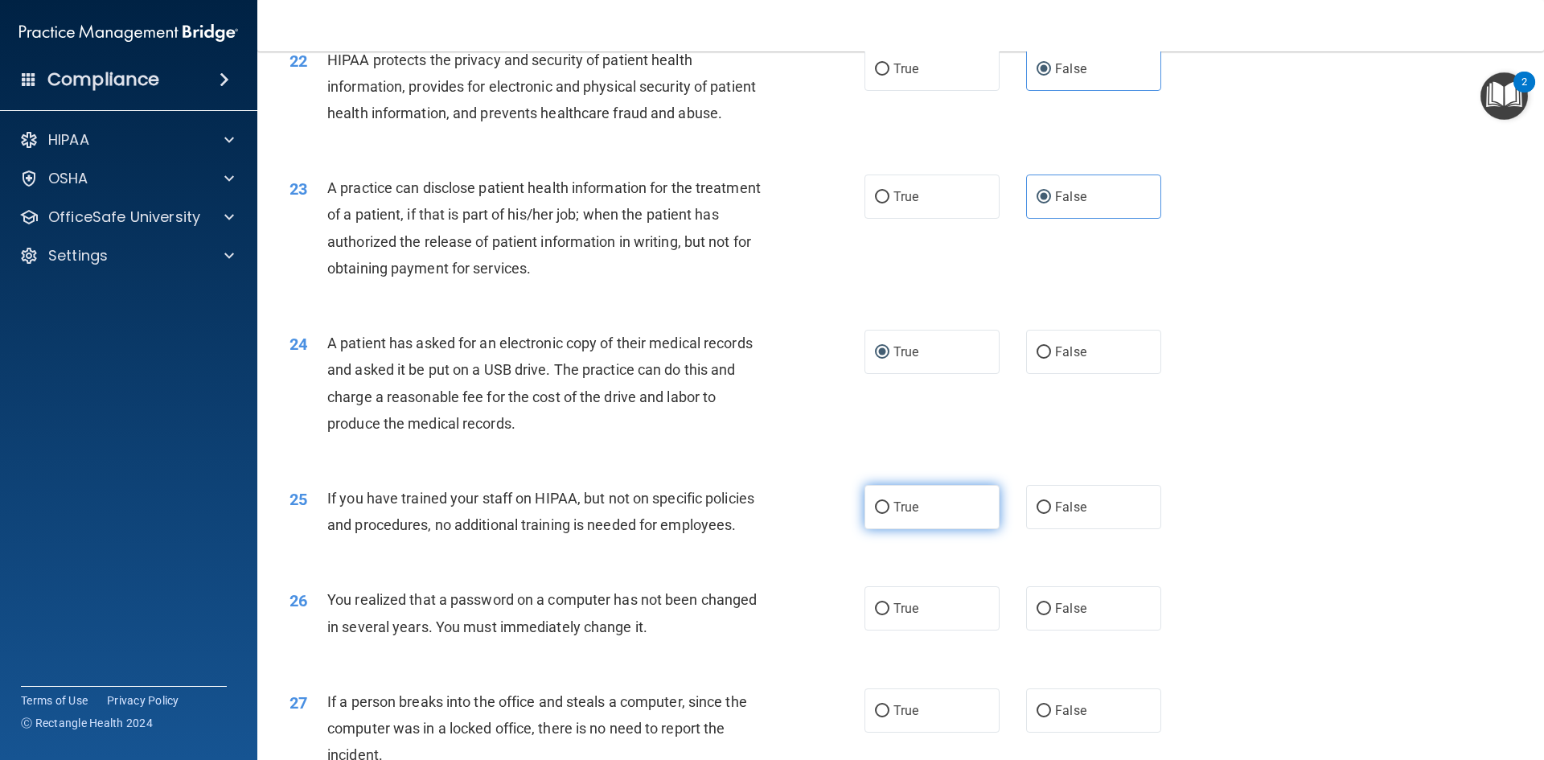
click at [941, 529] on label "True" at bounding box center [931, 507] width 135 height 44
click at [889, 514] on input "True" at bounding box center [882, 508] width 14 height 12
radio input "true"
click at [938, 630] on label "True" at bounding box center [931, 608] width 135 height 44
click at [889, 615] on input "True" at bounding box center [882, 609] width 14 height 12
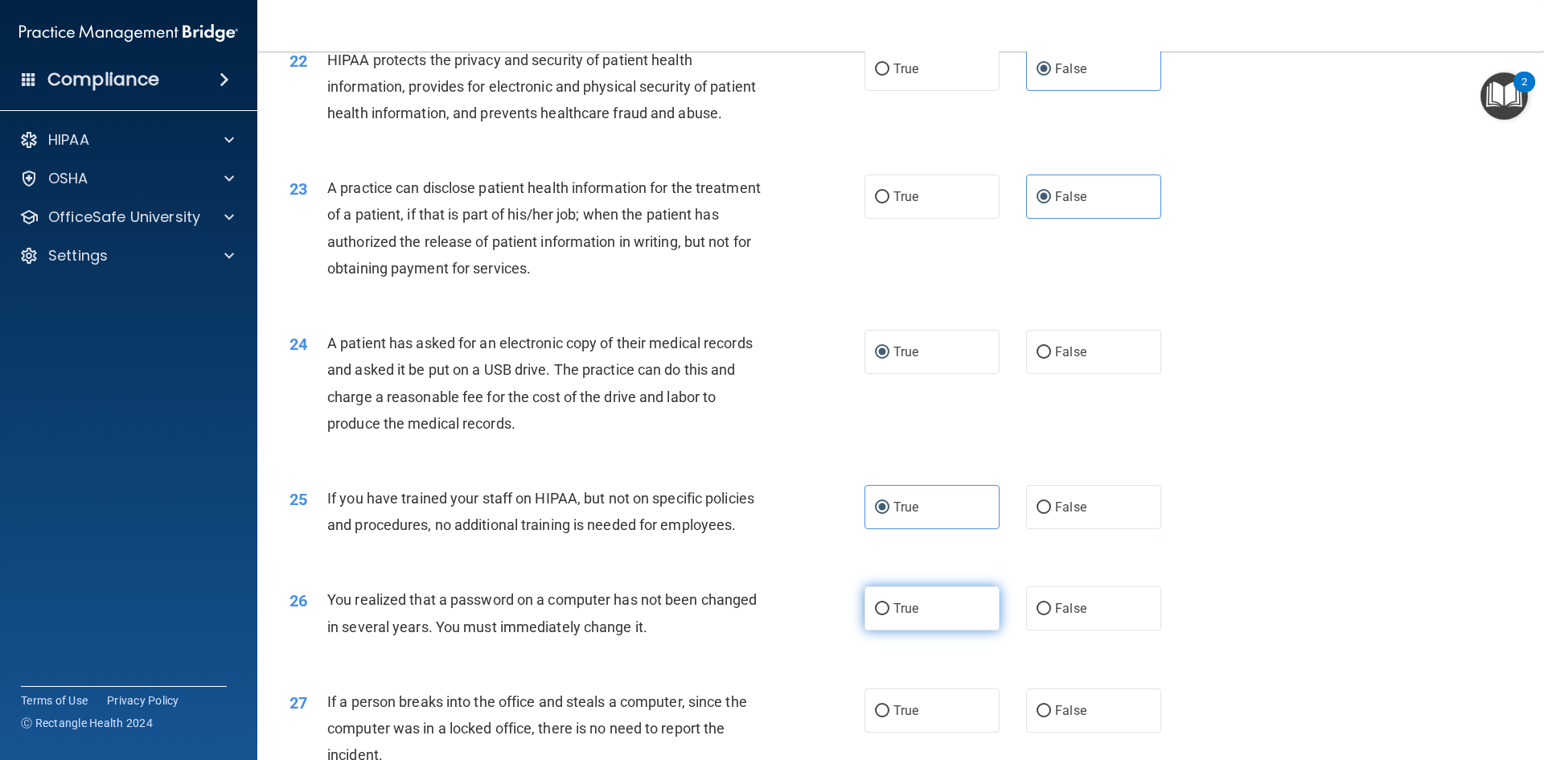
radio input "true"
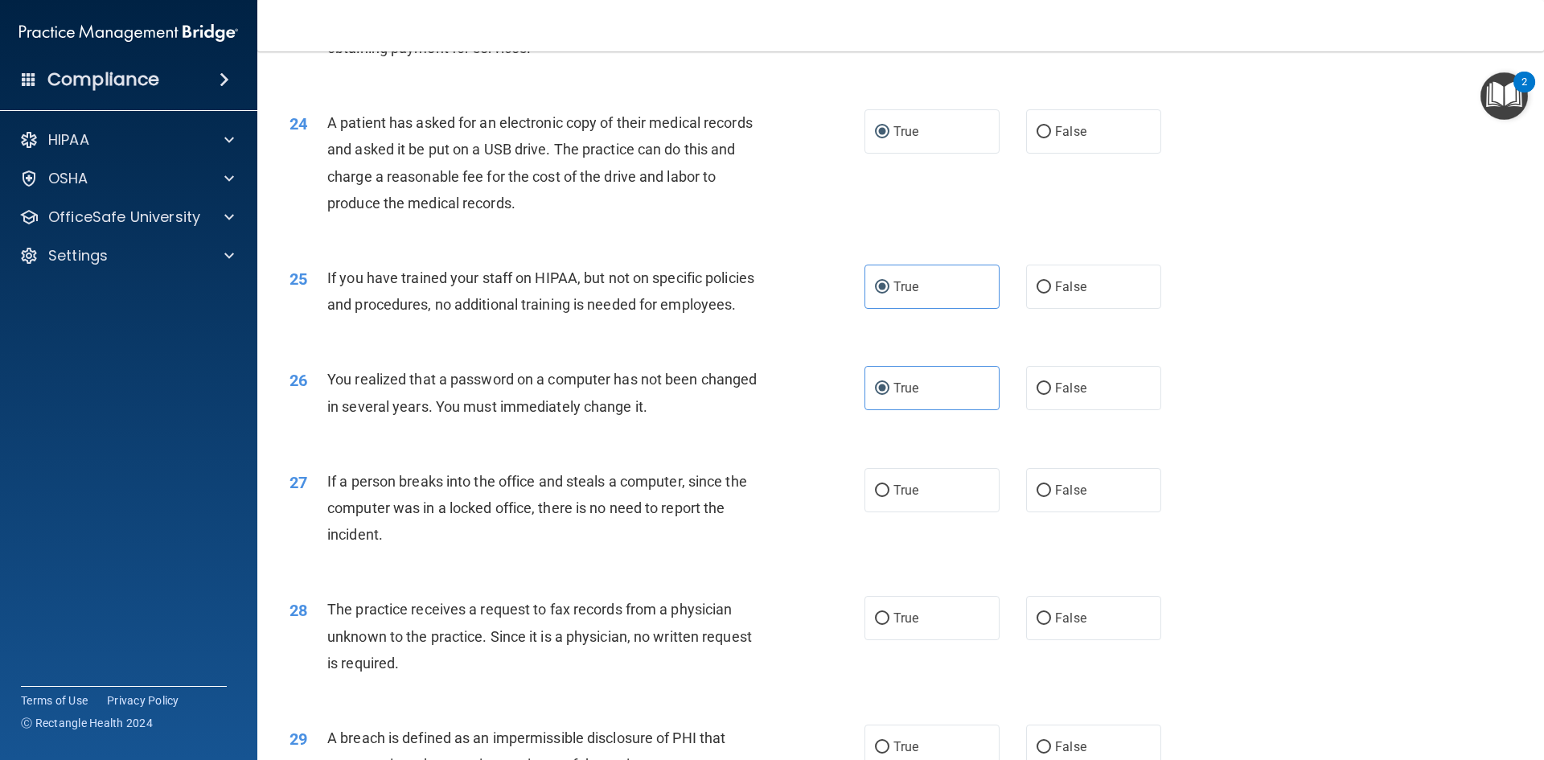
scroll to position [2734, 0]
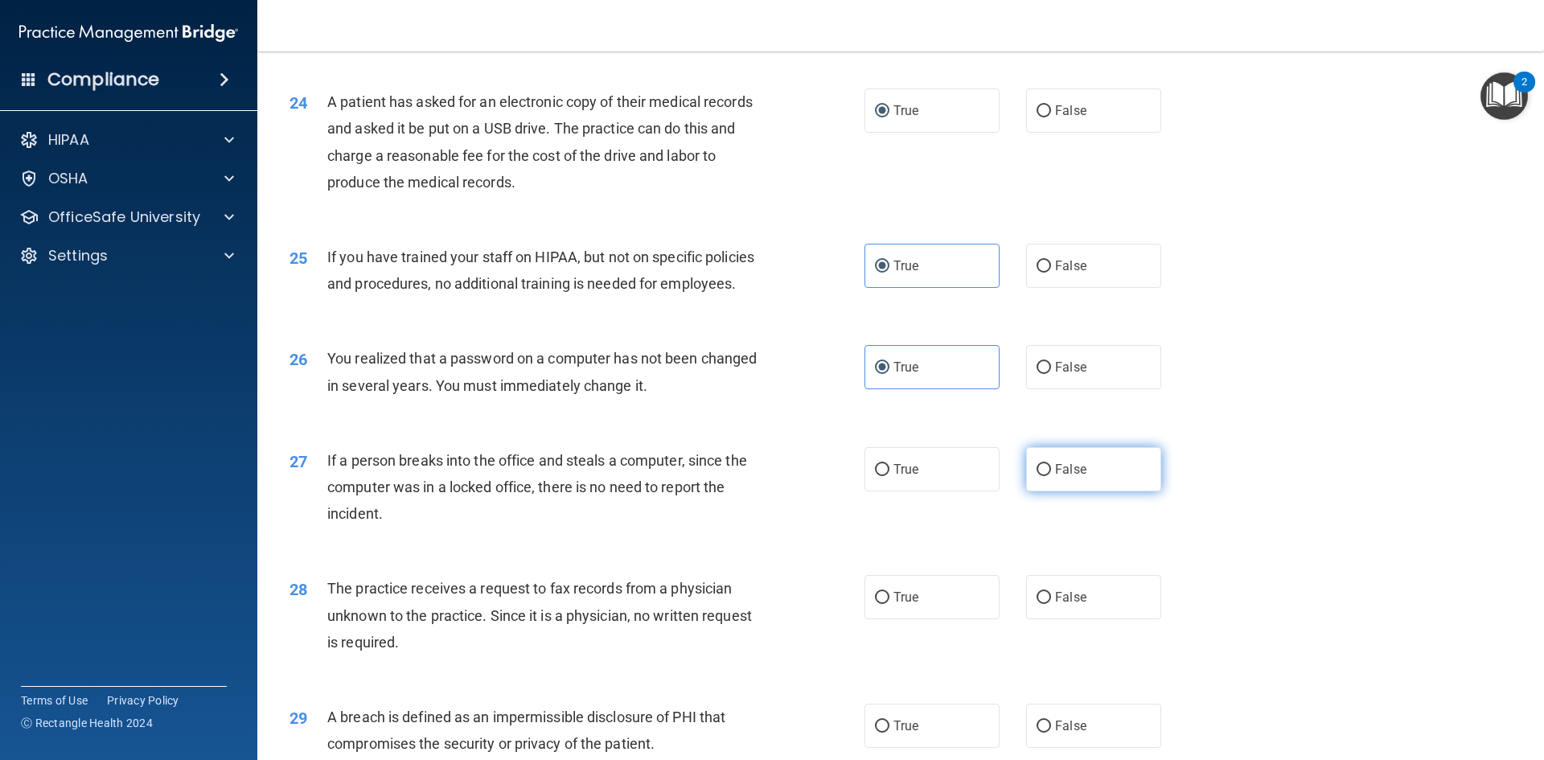
click at [1109, 491] on label "False" at bounding box center [1093, 469] width 135 height 44
click at [1051, 476] on input "False" at bounding box center [1043, 470] width 14 height 12
radio input "true"
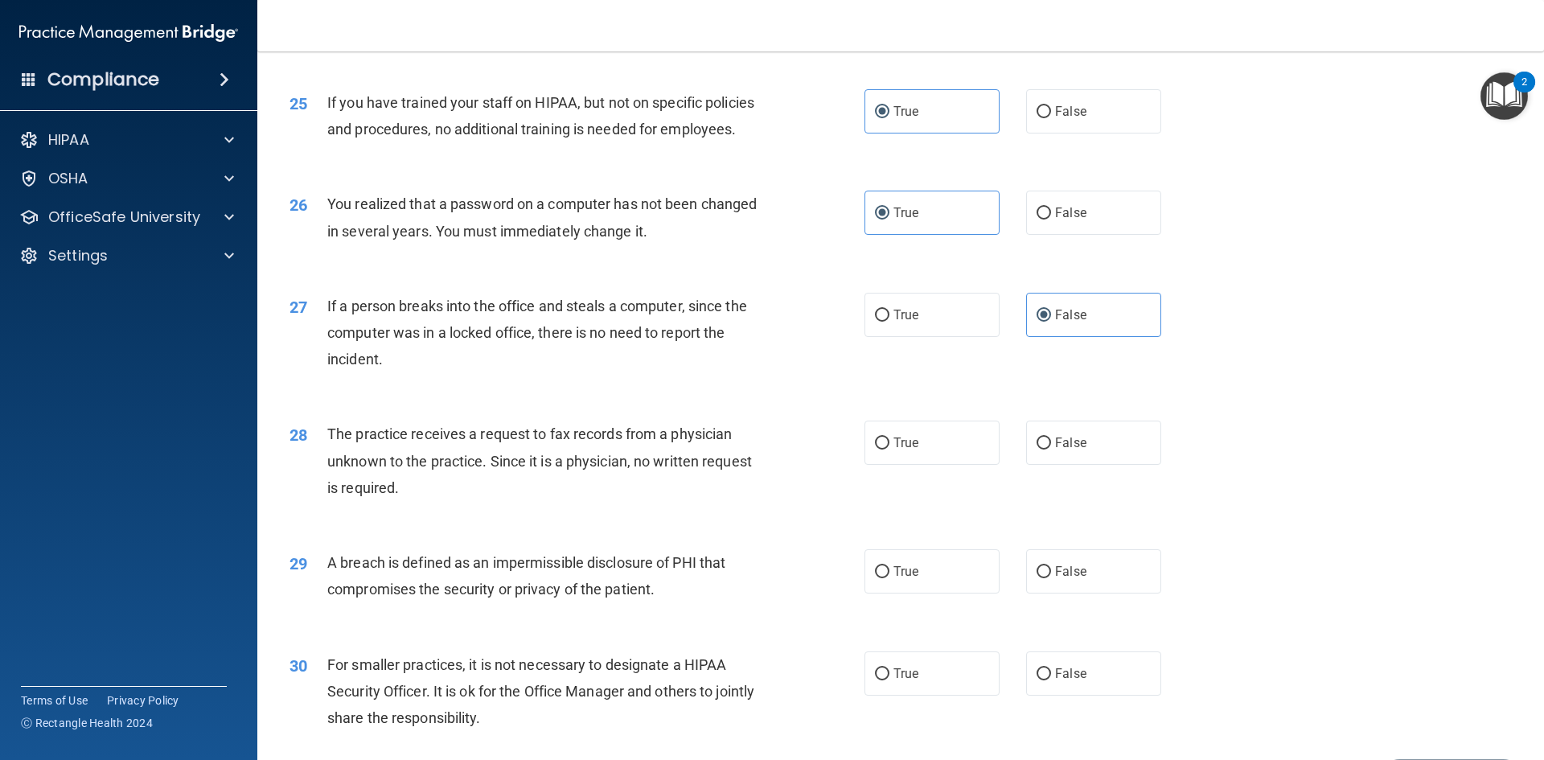
scroll to position [2894, 0]
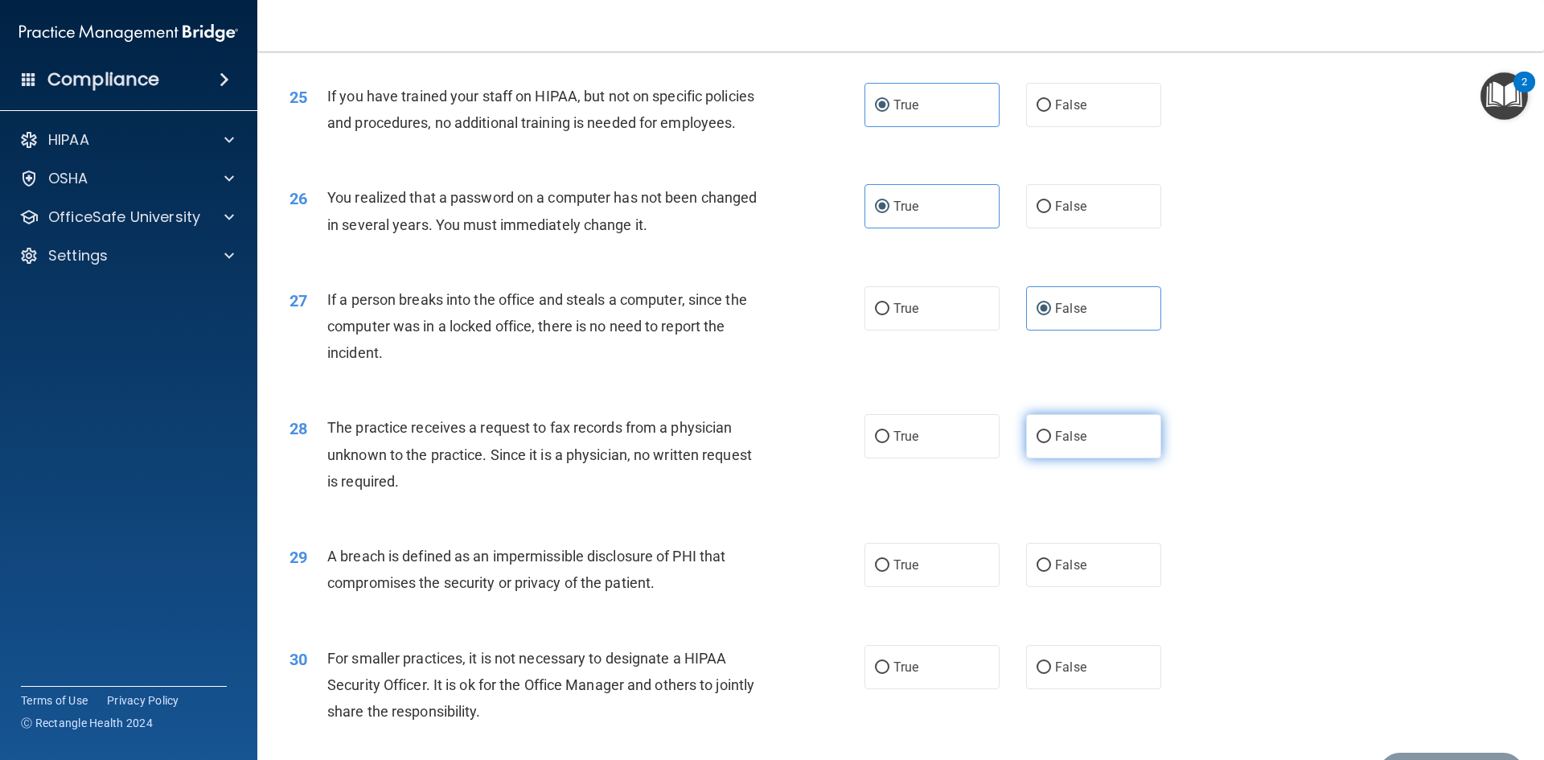
click at [1087, 458] on label "False" at bounding box center [1093, 436] width 135 height 44
click at [1051, 443] on input "False" at bounding box center [1043, 437] width 14 height 12
radio input "true"
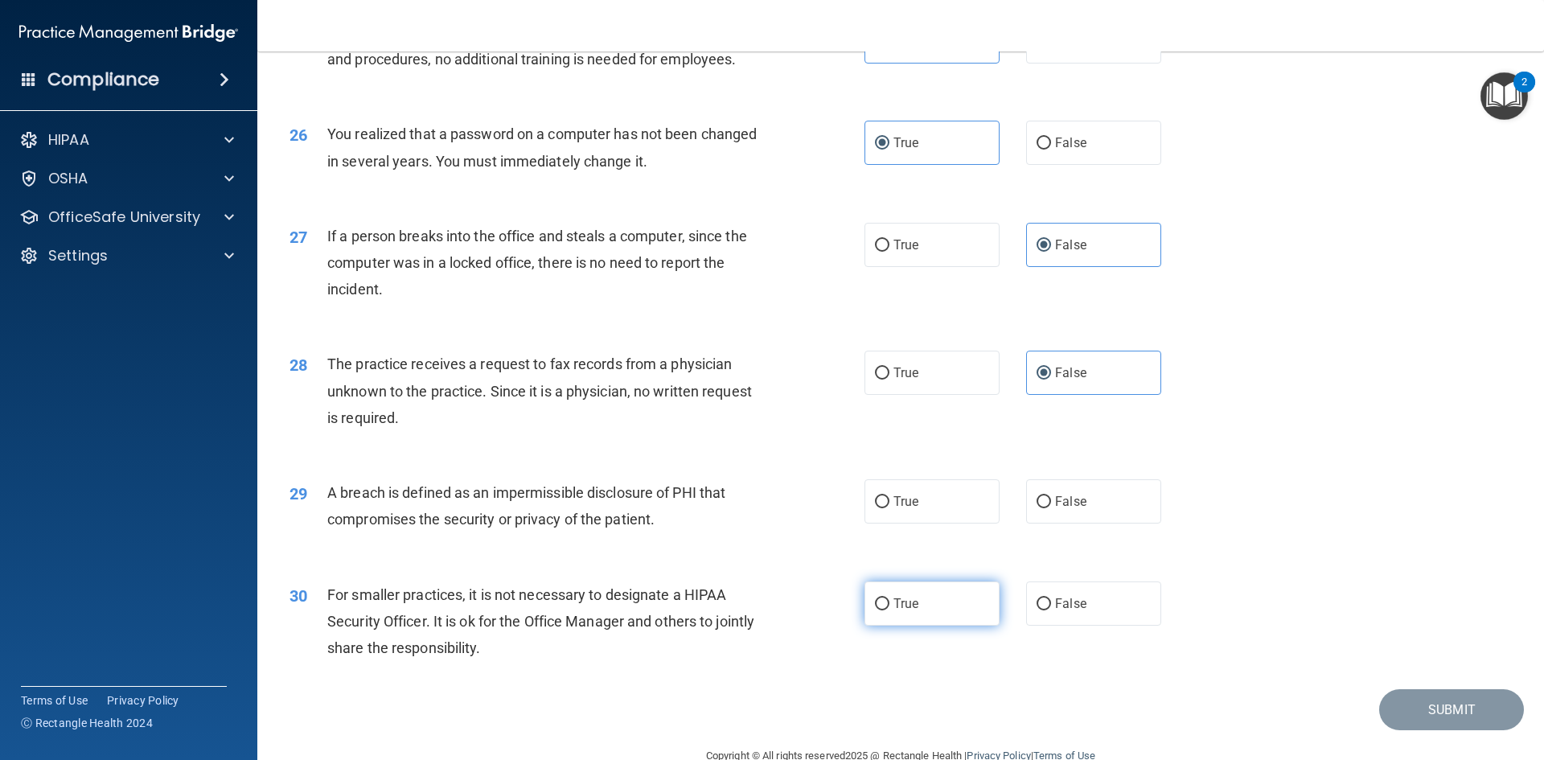
scroll to position [3046, 0]
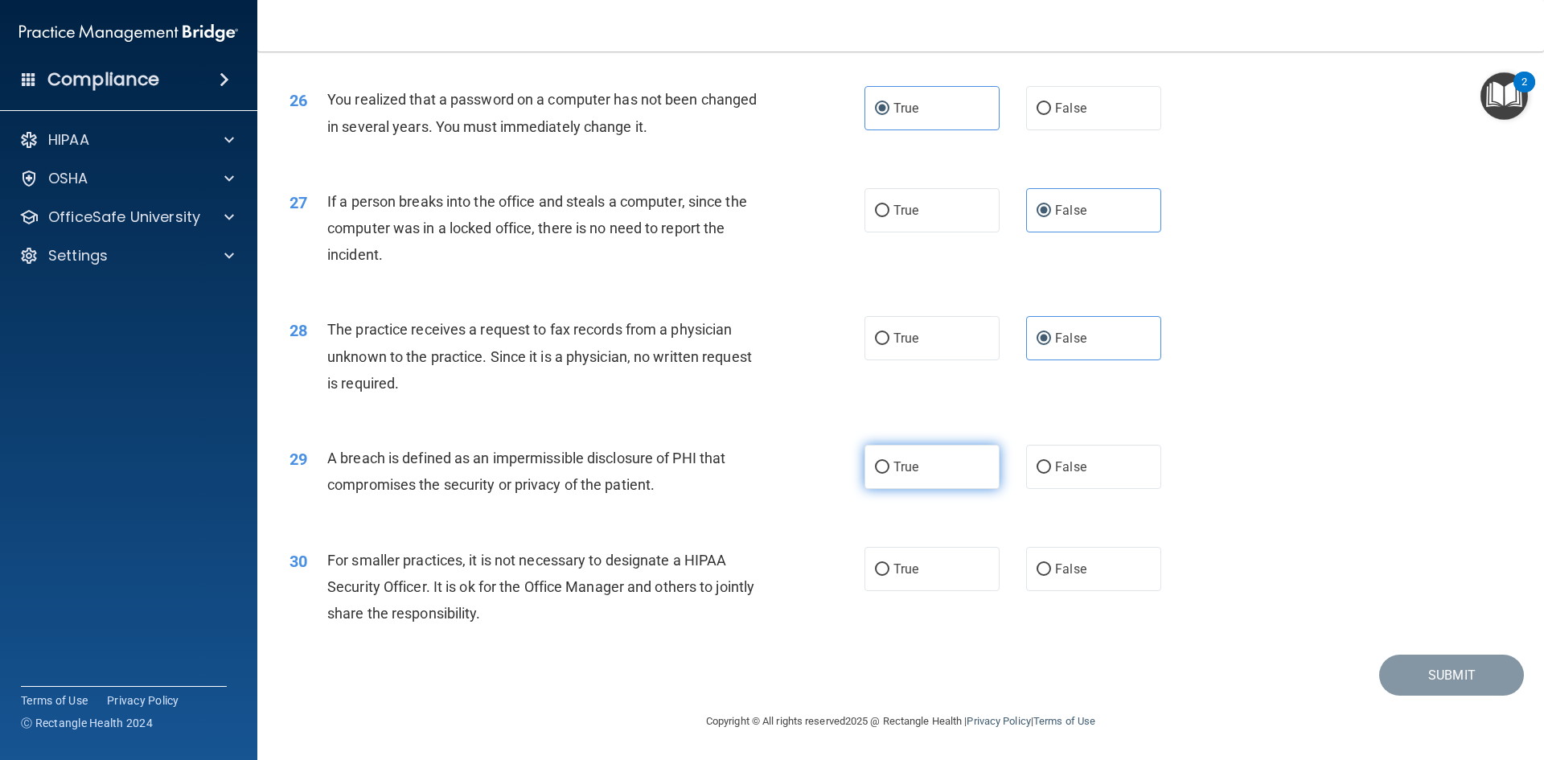
click at [933, 471] on label "True" at bounding box center [931, 467] width 135 height 44
click at [889, 471] on input "True" at bounding box center [882, 468] width 14 height 12
radio input "true"
click at [1058, 567] on span "False" at bounding box center [1070, 568] width 31 height 15
click at [1051, 567] on input "False" at bounding box center [1043, 570] width 14 height 12
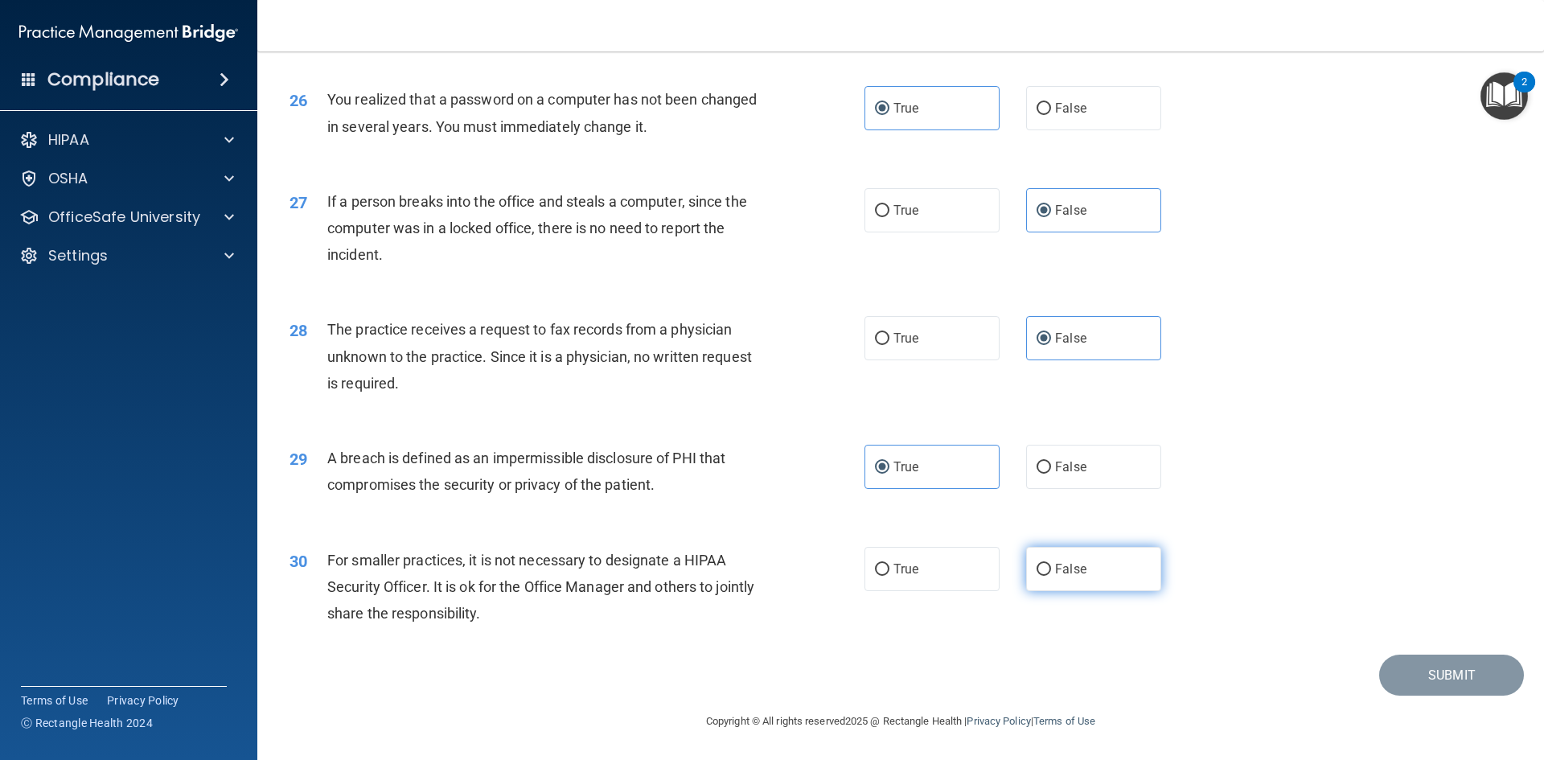
radio input "true"
click at [1463, 689] on button "Submit" at bounding box center [1451, 674] width 145 height 41
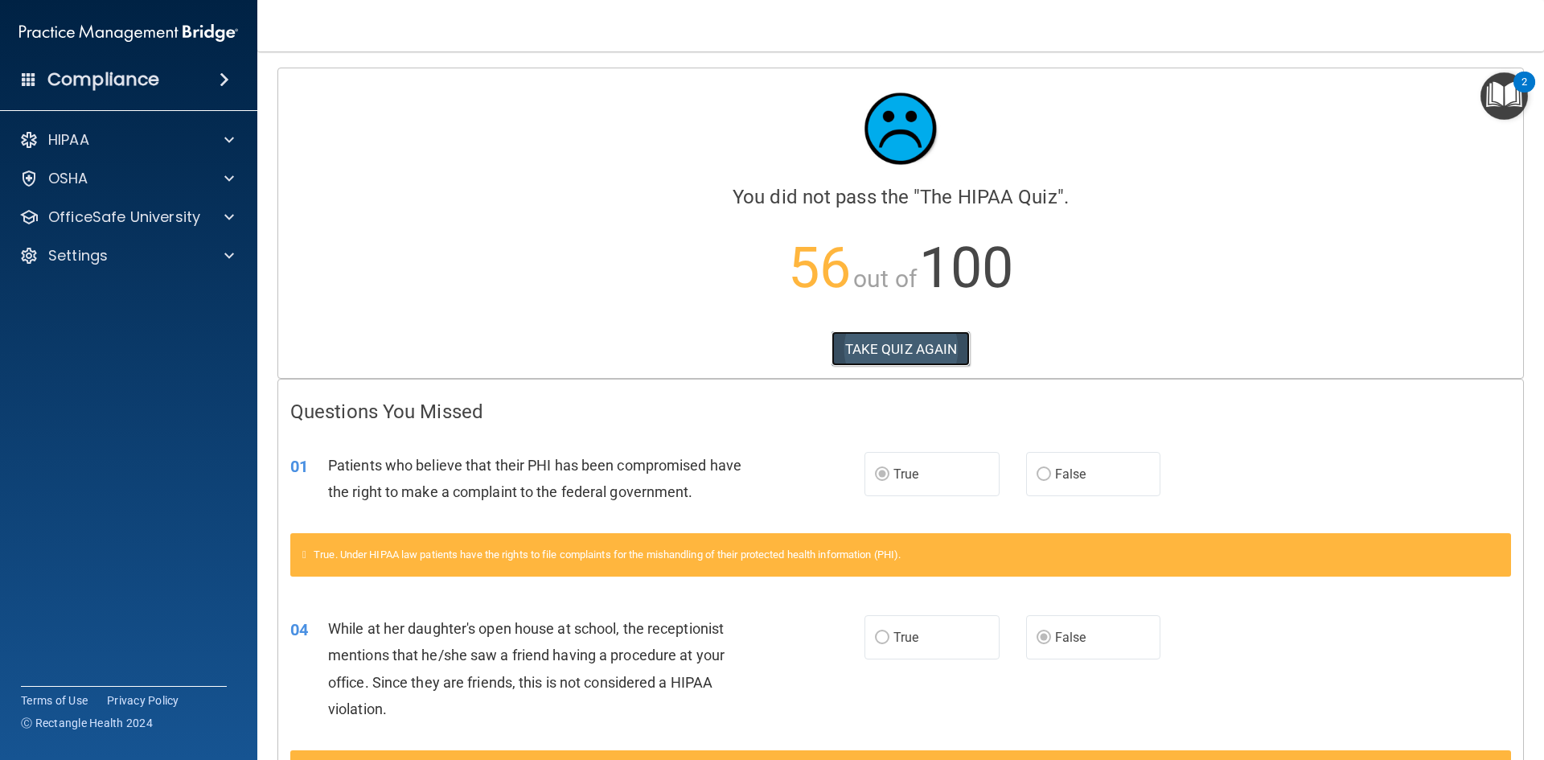
click at [929, 349] on button "TAKE QUIZ AGAIN" at bounding box center [900, 348] width 139 height 35
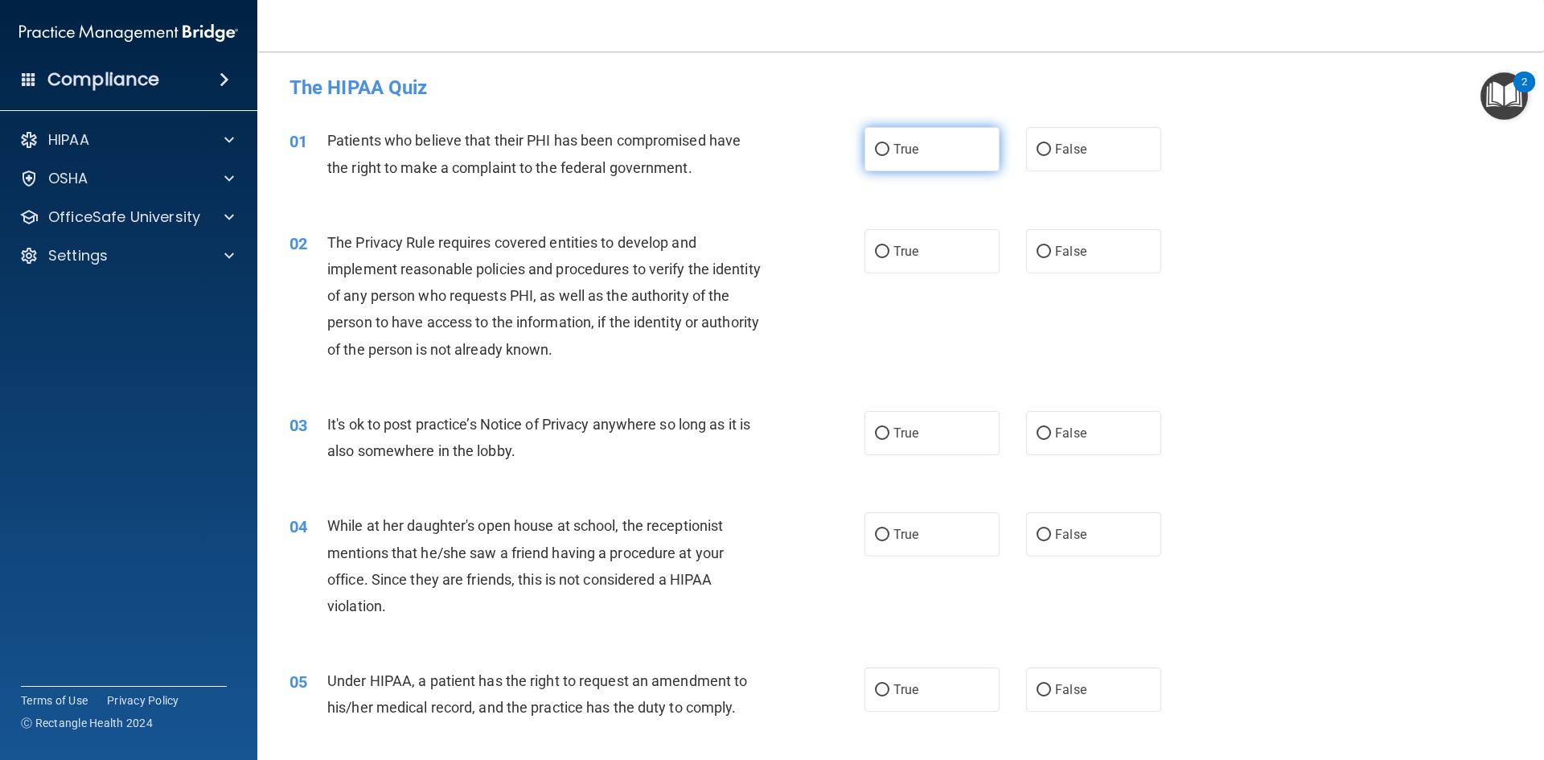
click at [942, 130] on label "True" at bounding box center [931, 149] width 135 height 44
click at [889, 144] on input "True" at bounding box center [882, 150] width 14 height 12
radio input "true"
click at [963, 262] on label "True" at bounding box center [931, 251] width 135 height 44
click at [889, 258] on input "True" at bounding box center [882, 252] width 14 height 12
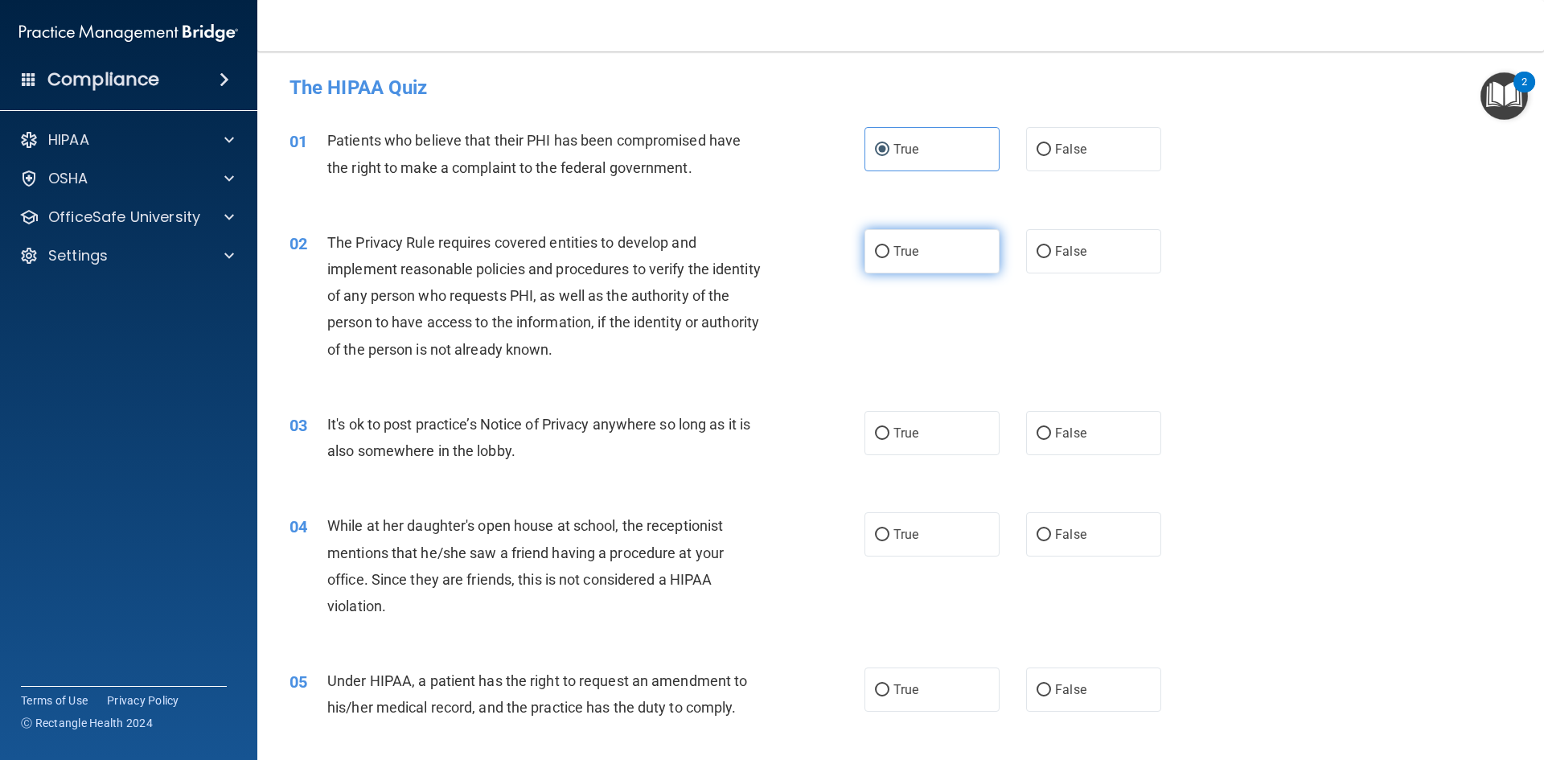
radio input "true"
click at [1106, 430] on label "False" at bounding box center [1093, 433] width 135 height 44
click at [1051, 430] on input "False" at bounding box center [1043, 434] width 14 height 12
radio input "true"
click at [1076, 528] on label "False" at bounding box center [1093, 534] width 135 height 44
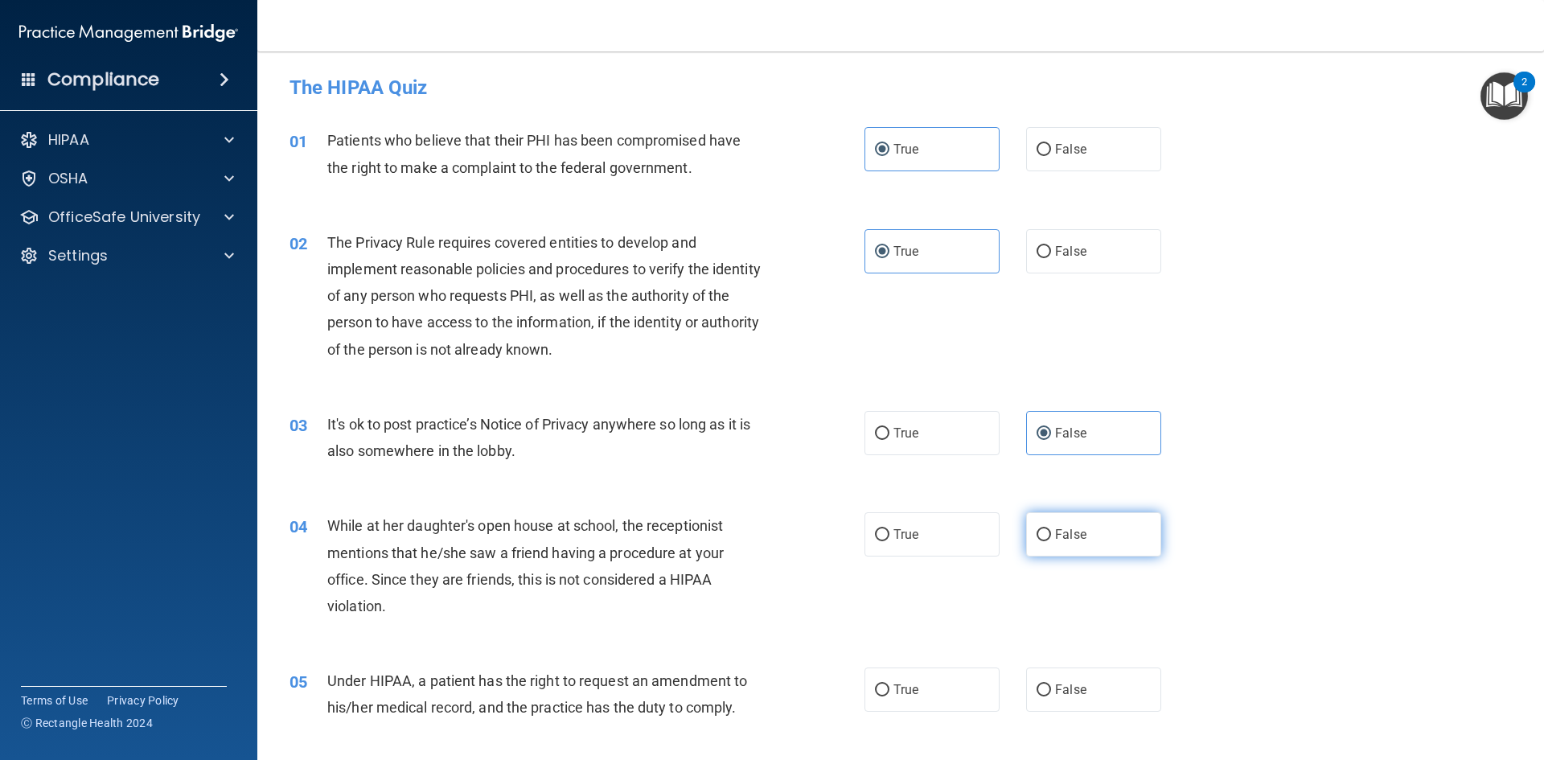
click at [1051, 529] on input "False" at bounding box center [1043, 535] width 14 height 12
radio input "true"
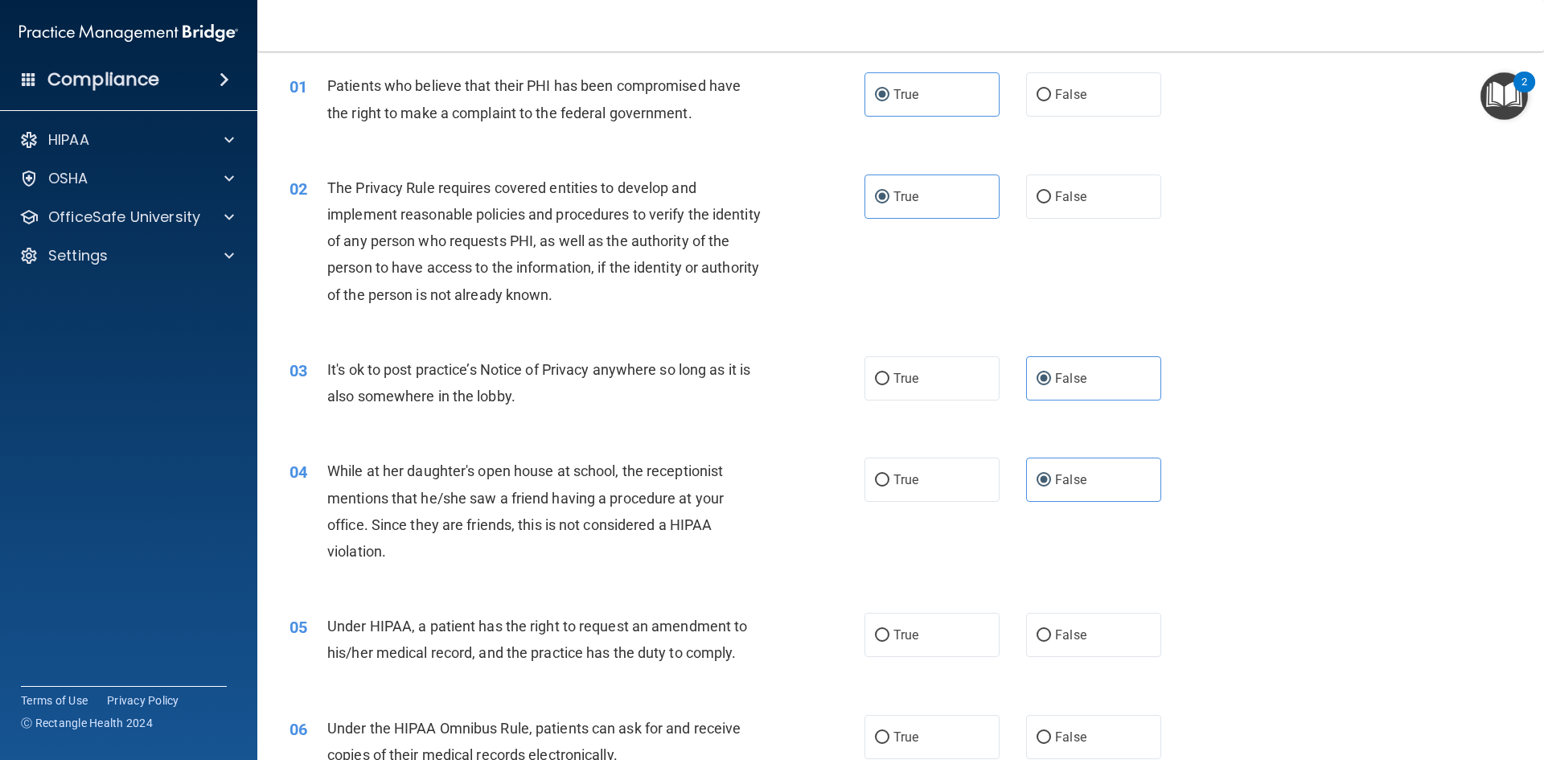
scroll to position [80, 0]
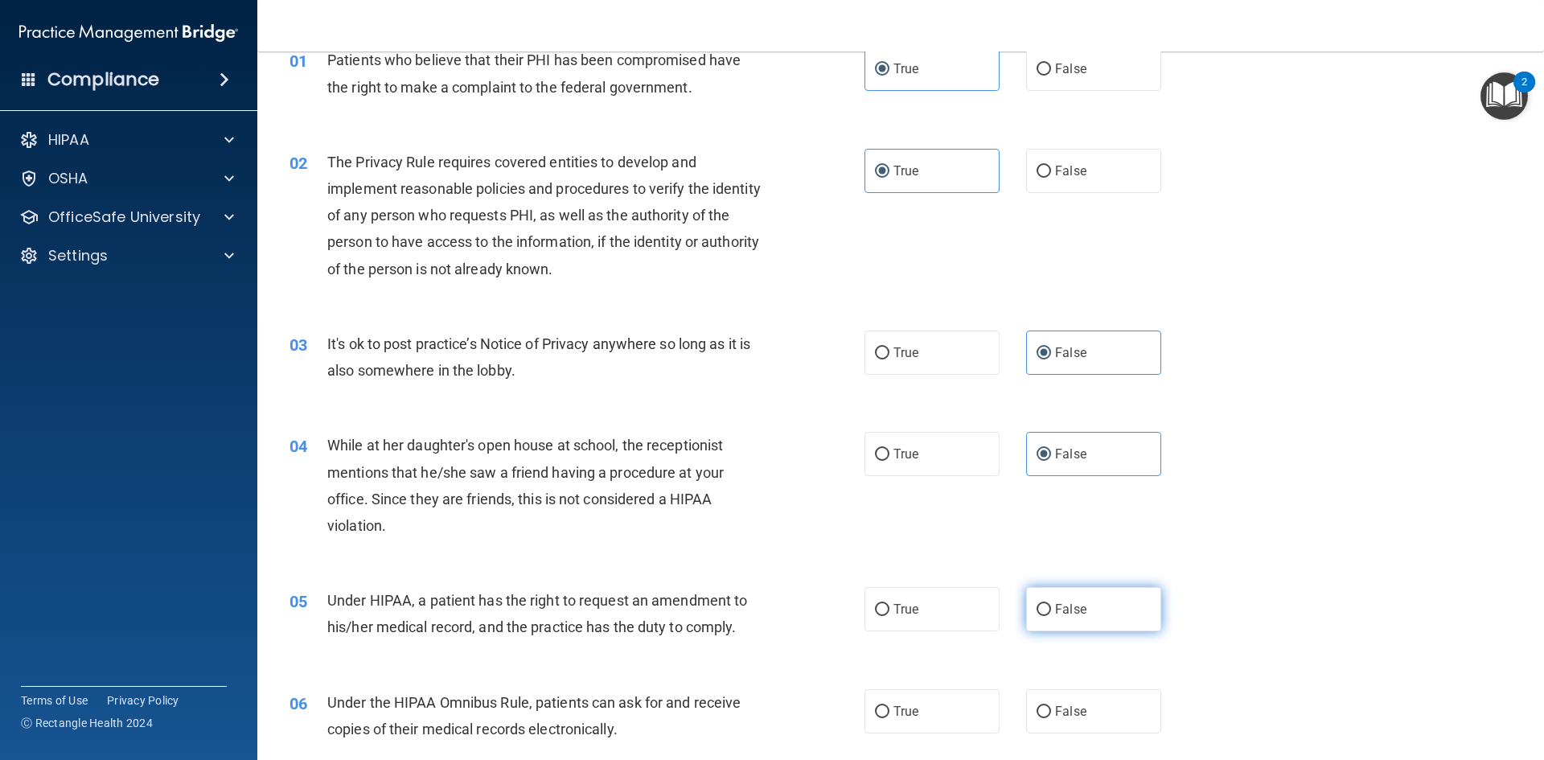
click at [1090, 612] on label "False" at bounding box center [1093, 609] width 135 height 44
click at [1051, 612] on input "False" at bounding box center [1043, 610] width 14 height 12
radio input "true"
click at [932, 700] on label "True" at bounding box center [931, 711] width 135 height 44
click at [889, 706] on input "True" at bounding box center [882, 712] width 14 height 12
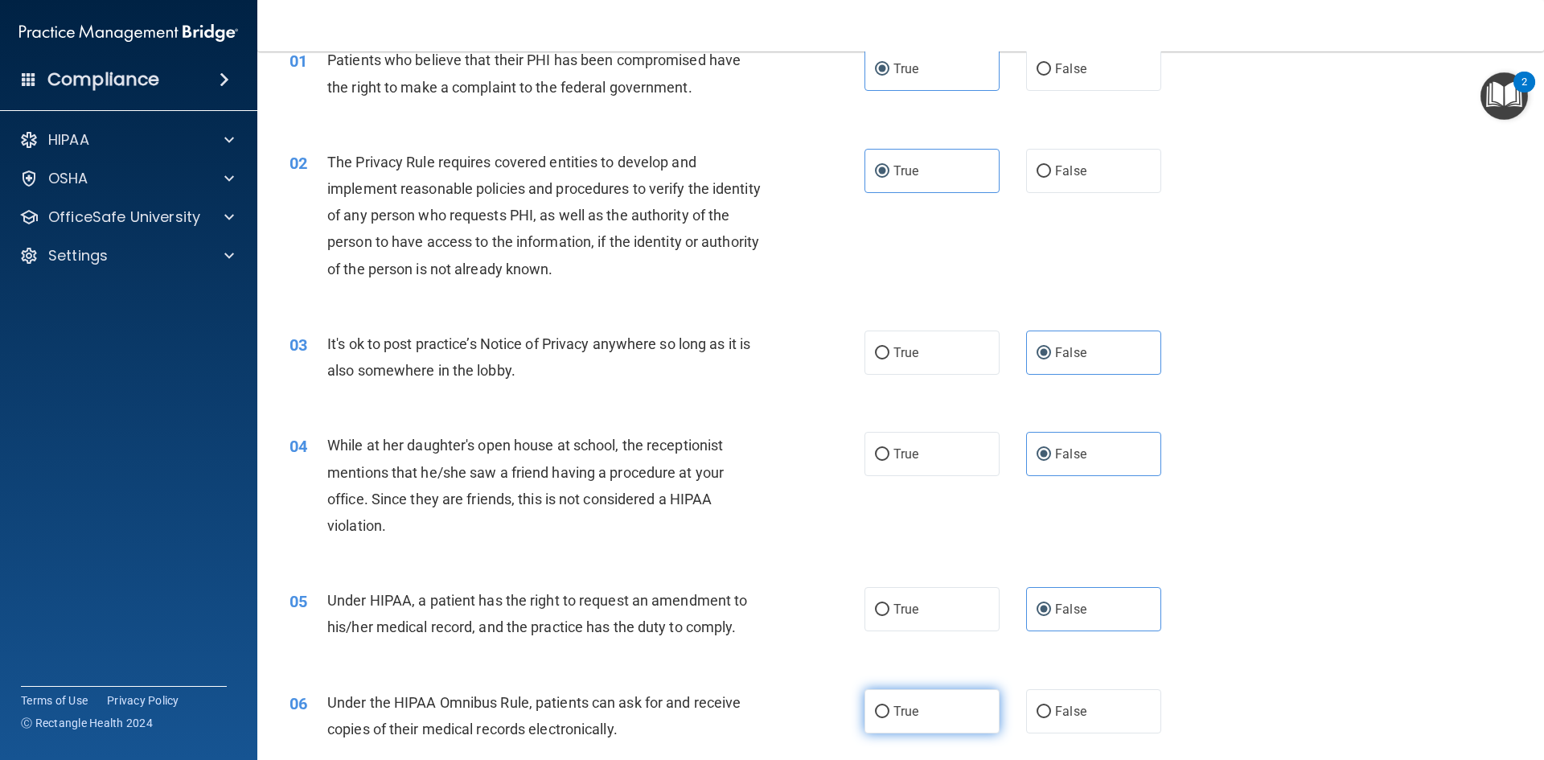
radio input "true"
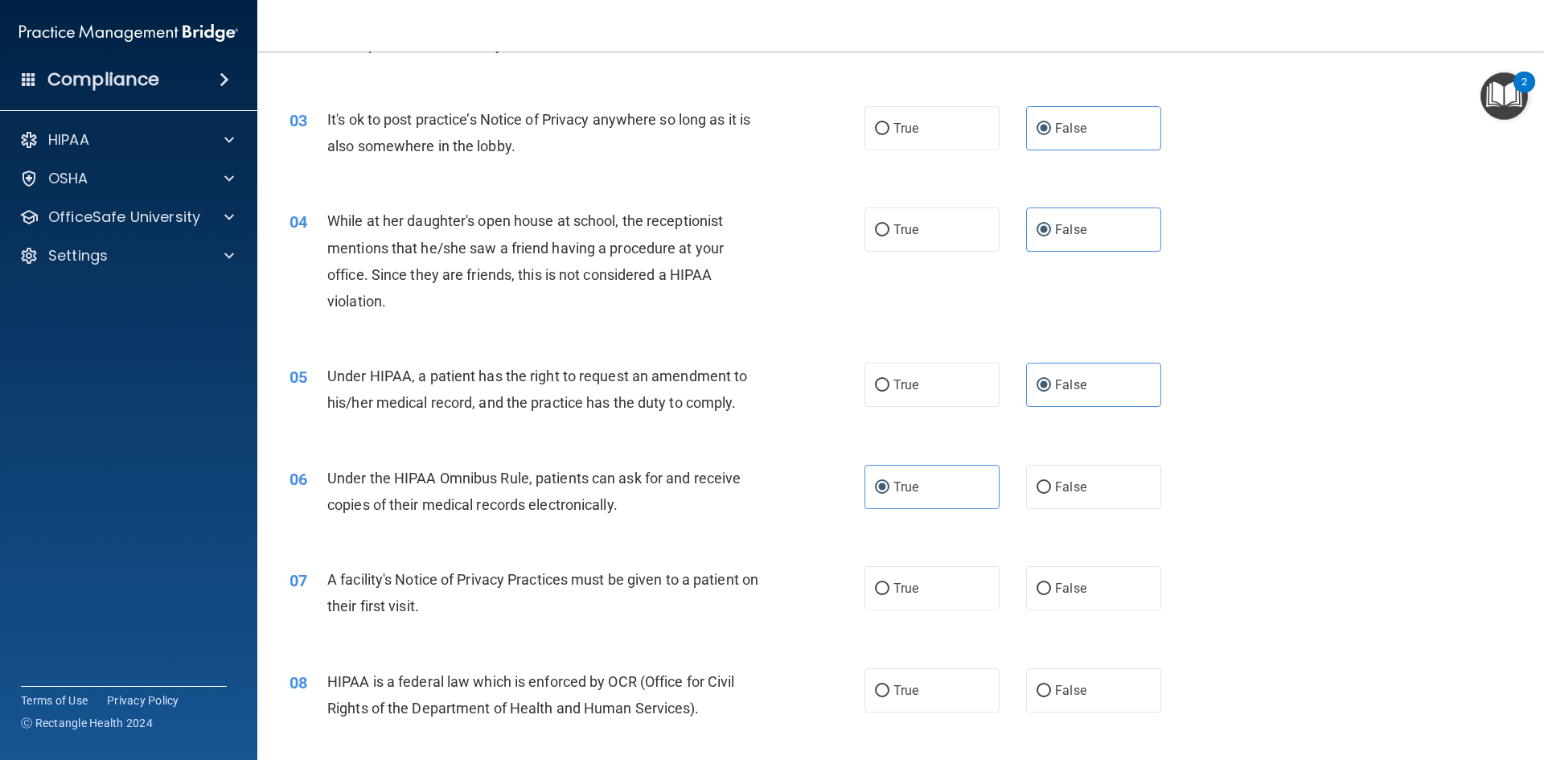
scroll to position [322, 0]
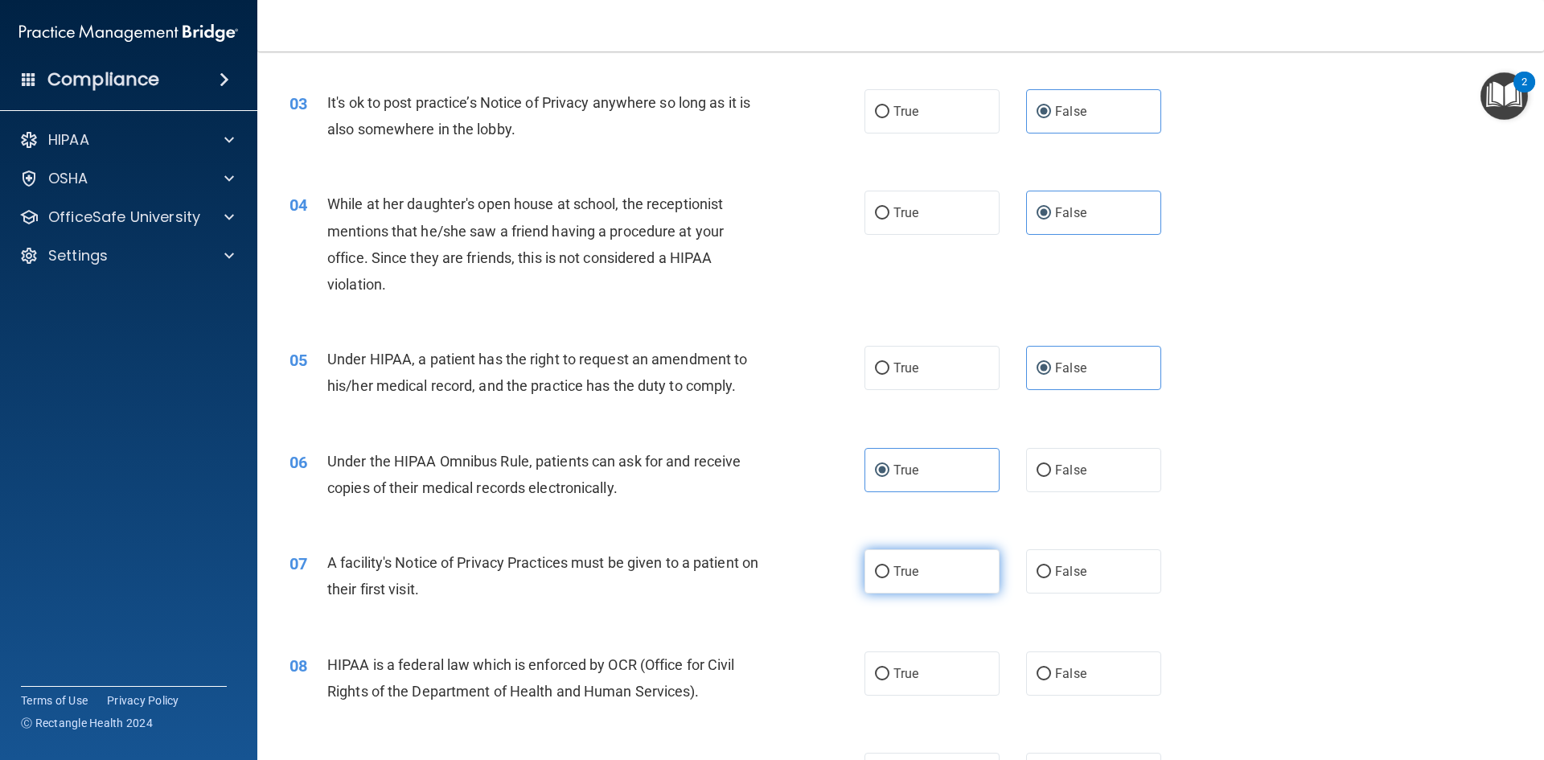
click at [921, 577] on label "True" at bounding box center [931, 571] width 135 height 44
click at [889, 577] on input "True" at bounding box center [882, 572] width 14 height 12
radio input "true"
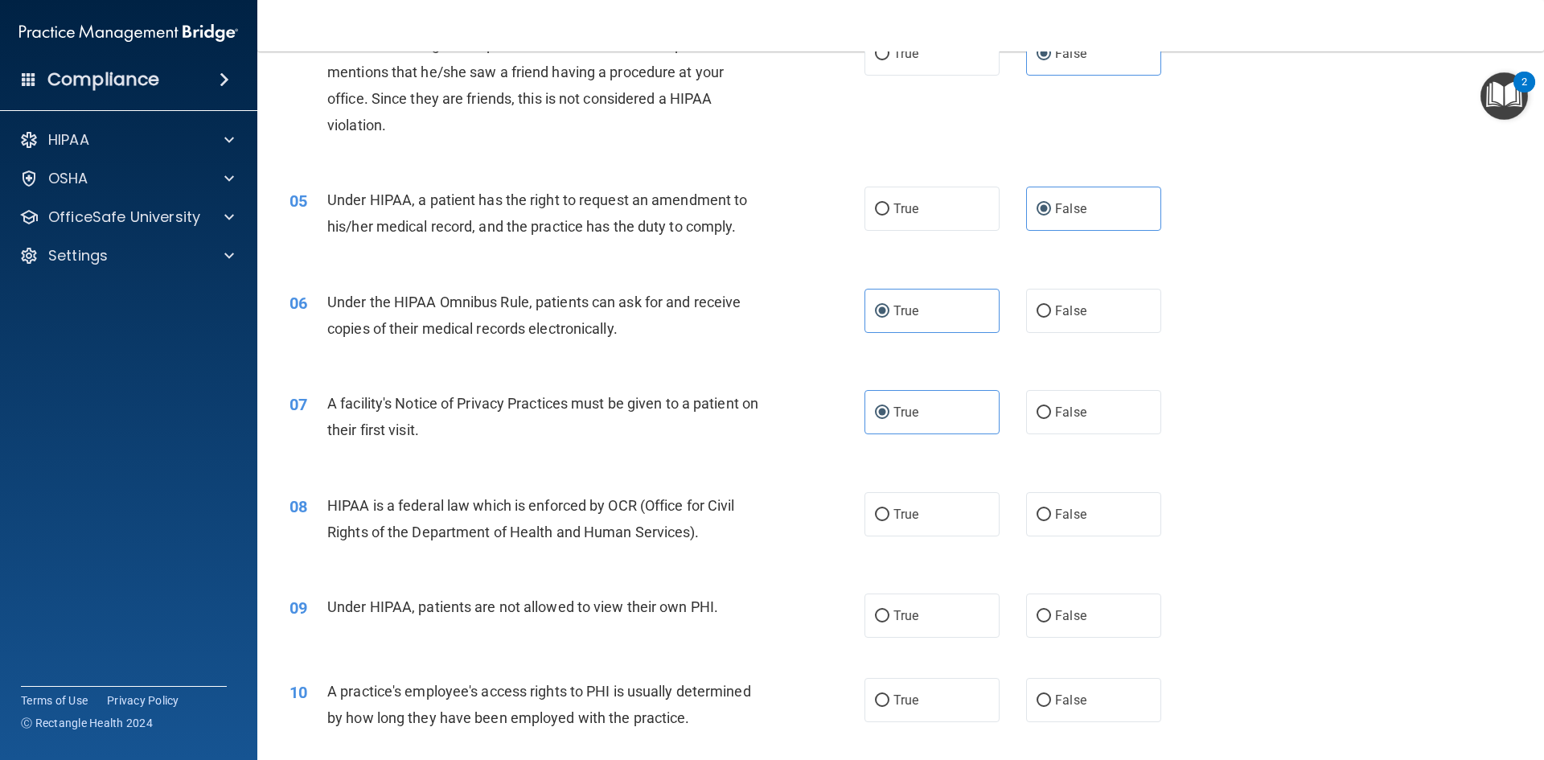
scroll to position [482, 0]
click at [937, 516] on label "True" at bounding box center [931, 512] width 135 height 44
click at [889, 516] on input "True" at bounding box center [882, 513] width 14 height 12
radio input "true"
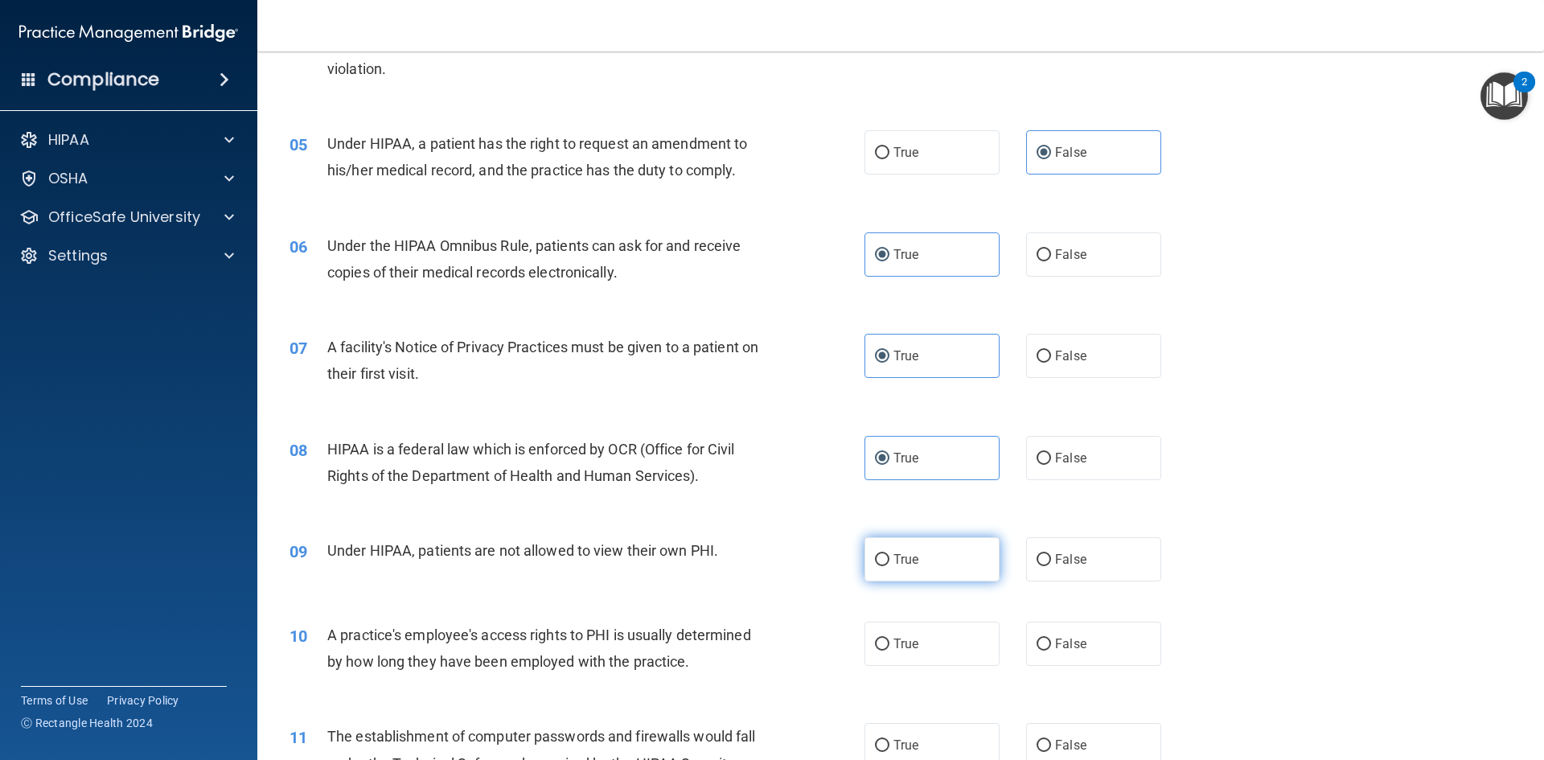
scroll to position [563, 0]
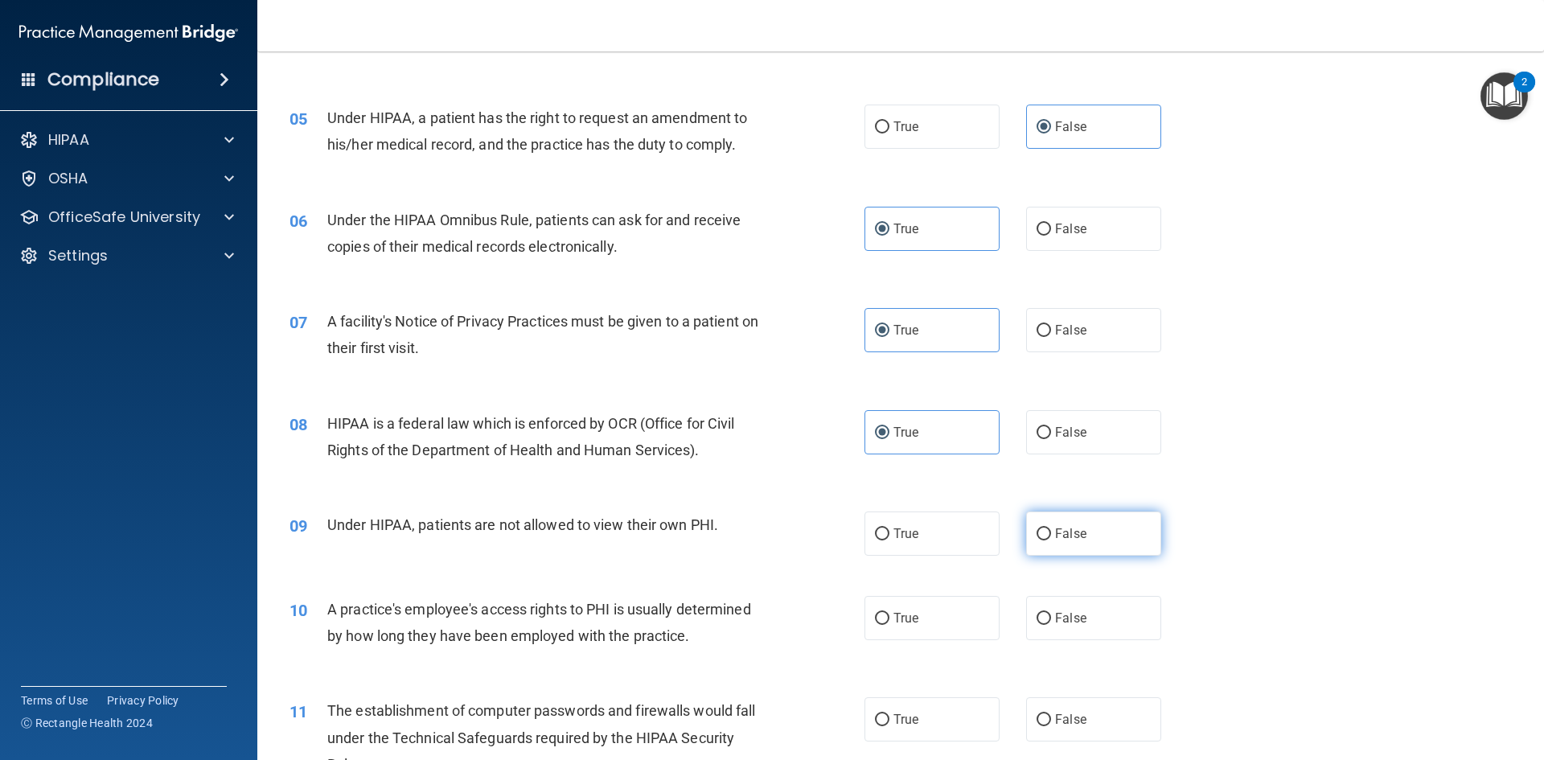
click at [1057, 527] on span "False" at bounding box center [1070, 533] width 31 height 15
click at [1051, 528] on input "False" at bounding box center [1043, 534] width 14 height 12
radio input "true"
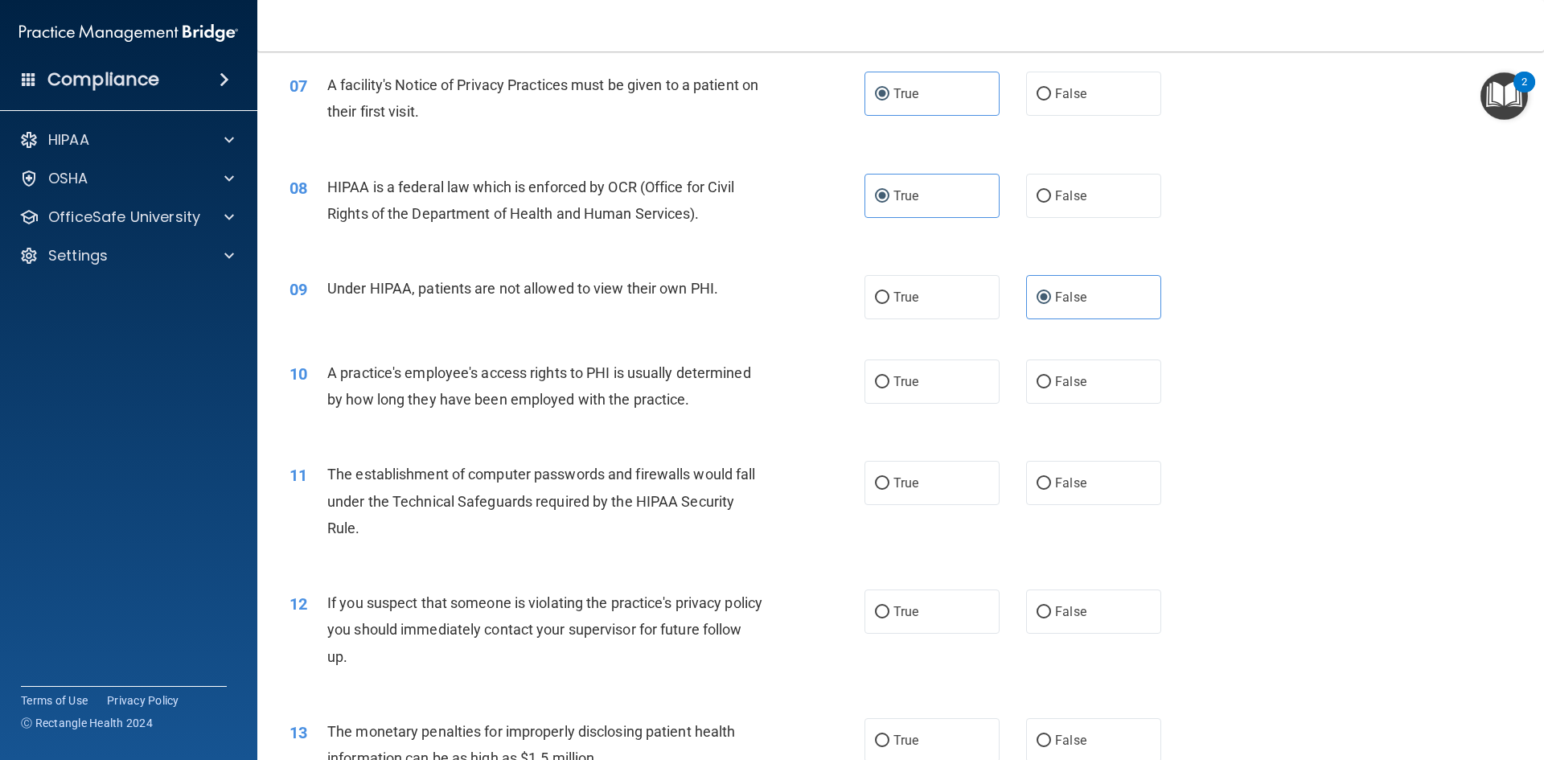
scroll to position [804, 0]
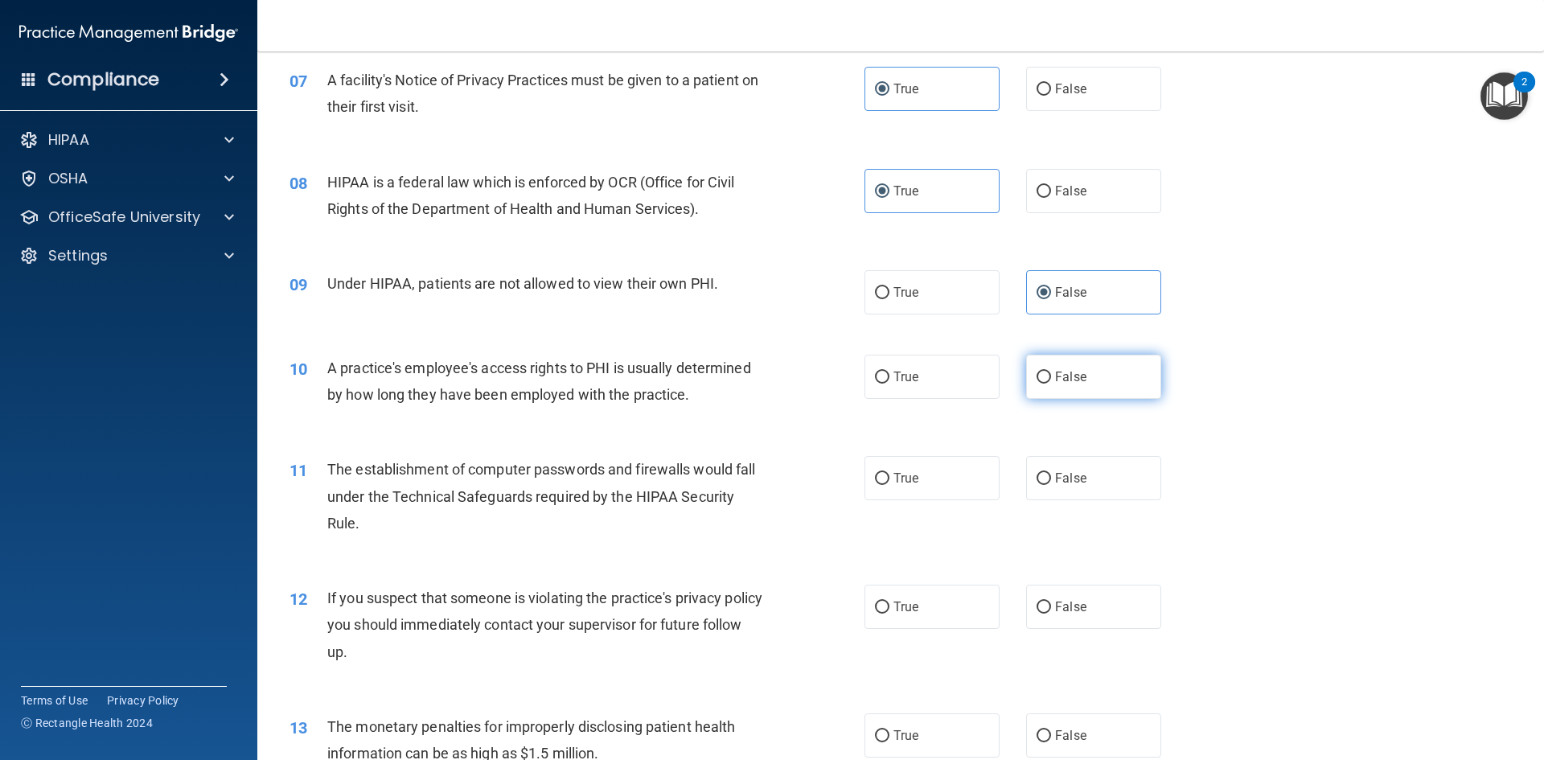
click at [1055, 384] on span "False" at bounding box center [1070, 376] width 31 height 15
click at [1051, 384] on input "False" at bounding box center [1043, 377] width 14 height 12
radio input "true"
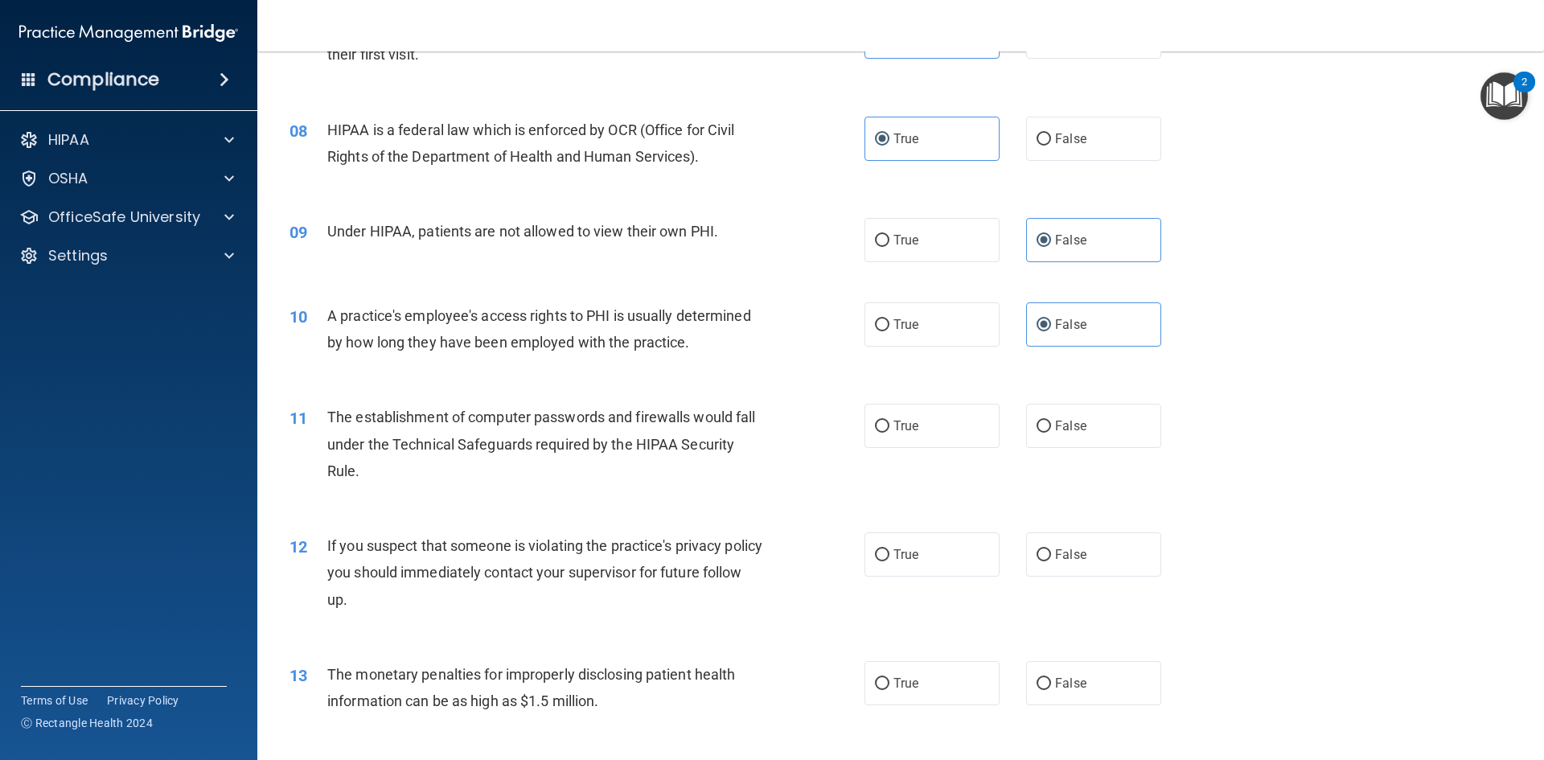
scroll to position [884, 0]
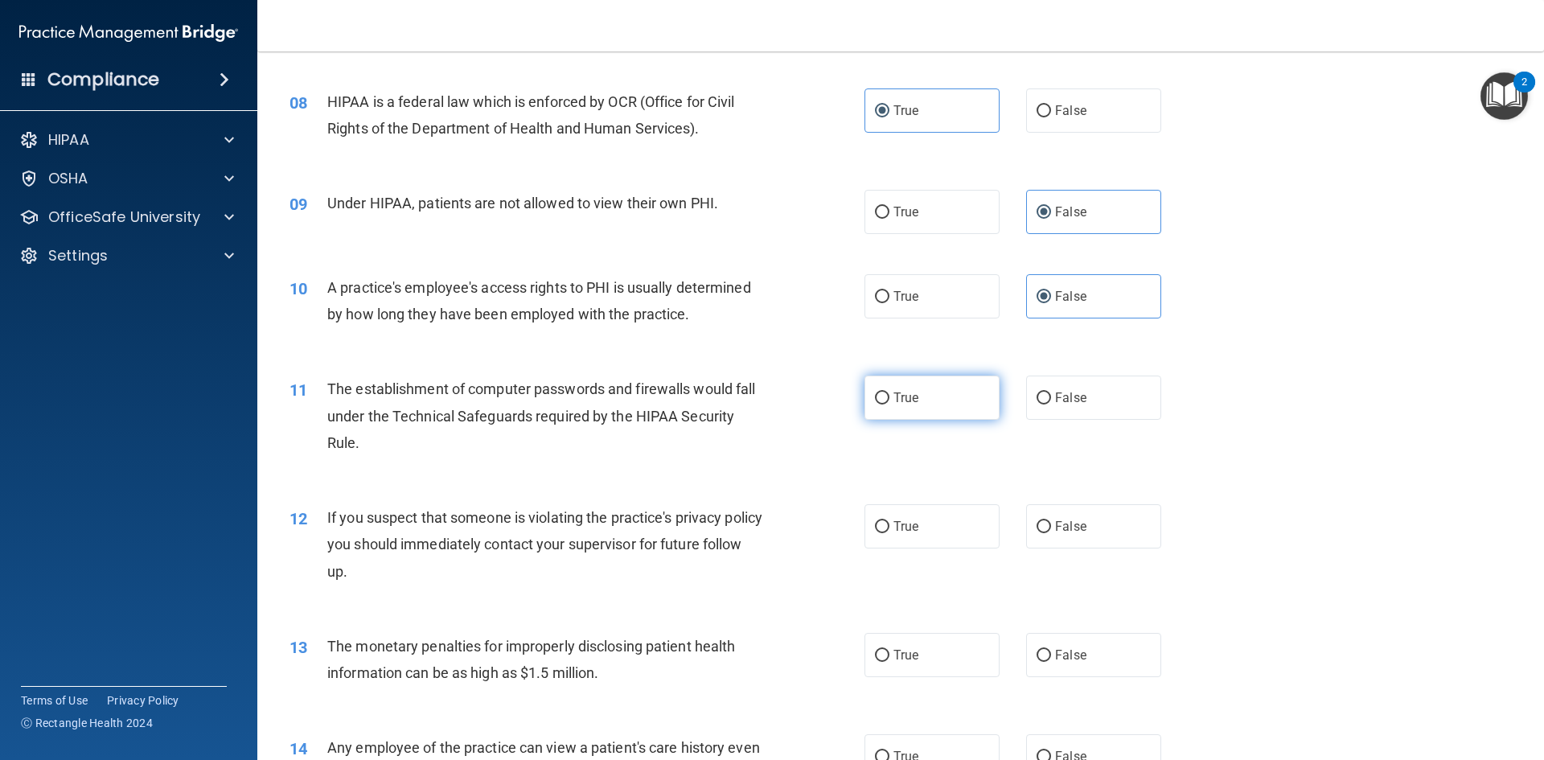
click at [921, 400] on label "True" at bounding box center [931, 397] width 135 height 44
click at [889, 400] on input "True" at bounding box center [882, 398] width 14 height 12
radio input "true"
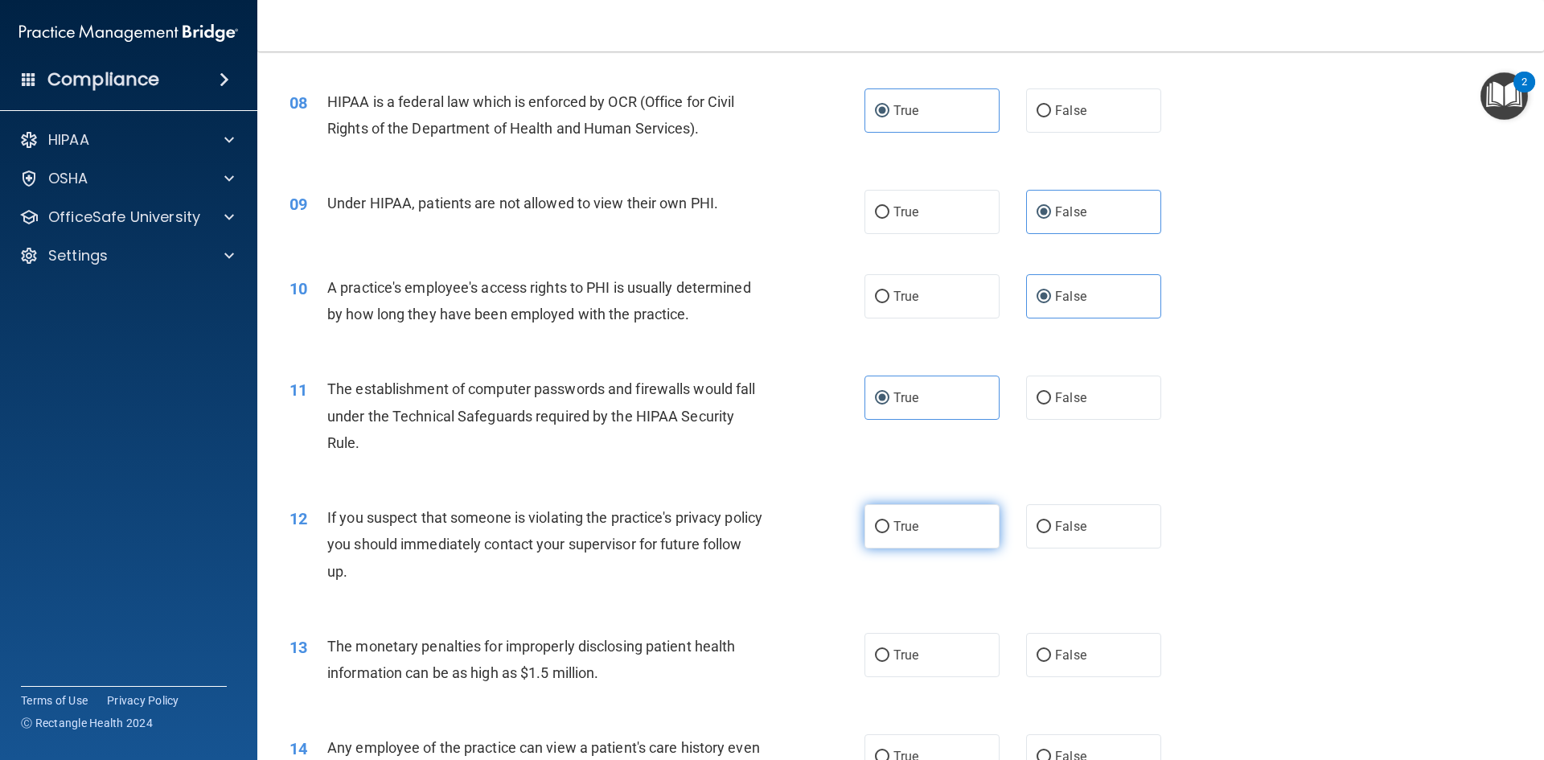
click at [941, 531] on label "True" at bounding box center [931, 526] width 135 height 44
click at [889, 531] on input "True" at bounding box center [882, 527] width 14 height 12
radio input "true"
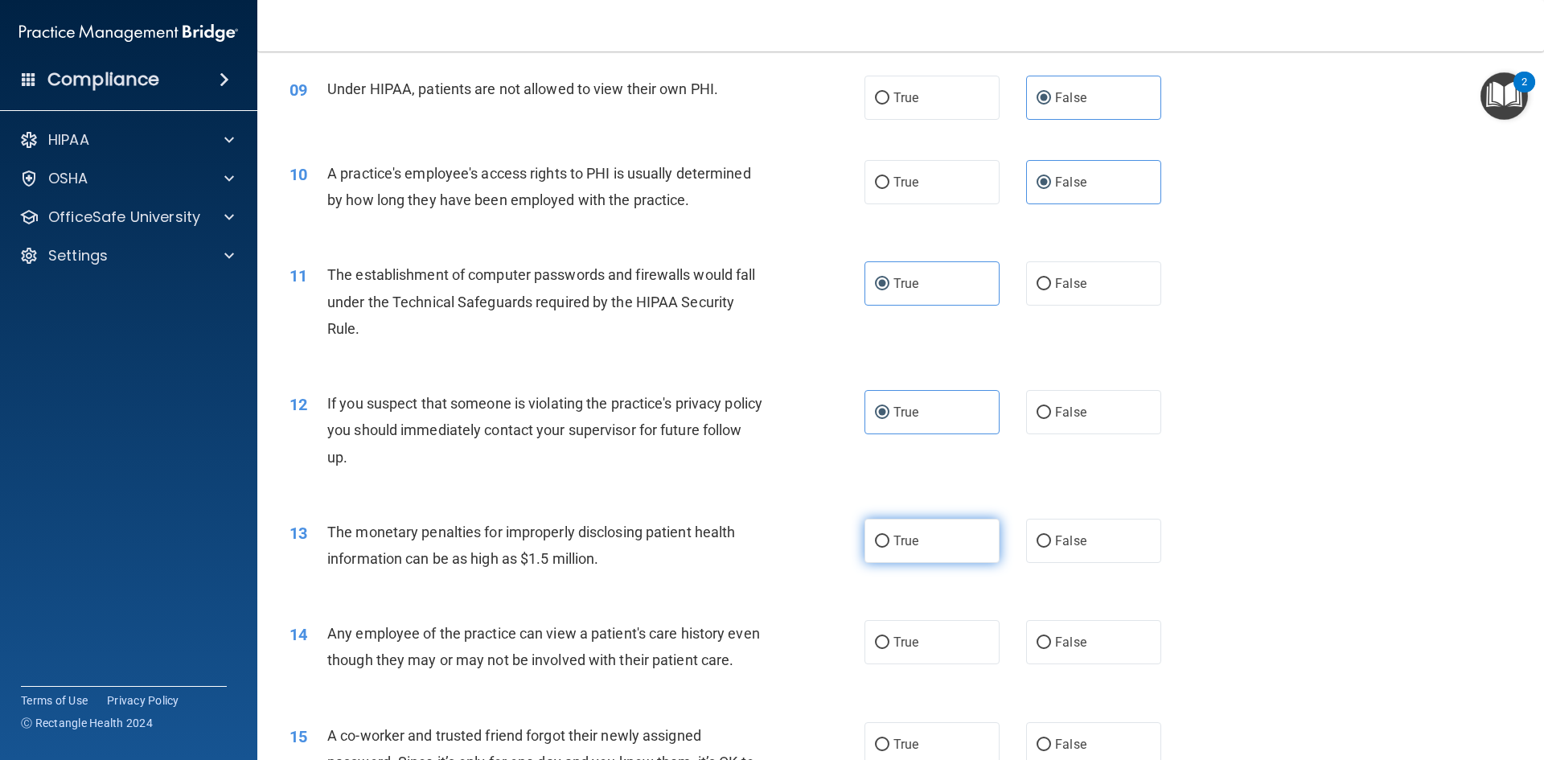
scroll to position [1045, 0]
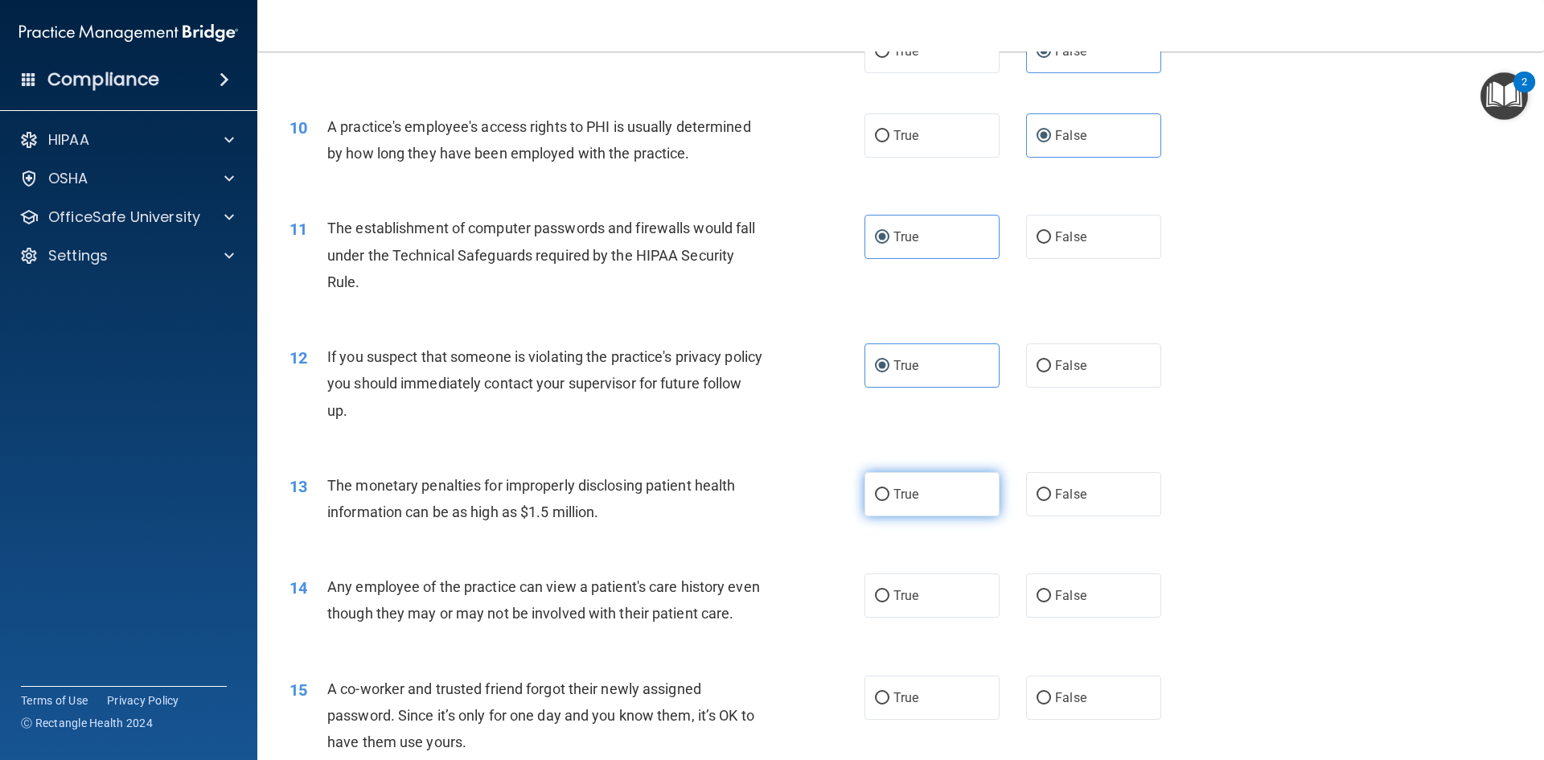
click at [906, 507] on label "True" at bounding box center [931, 494] width 135 height 44
click at [889, 501] on input "True" at bounding box center [882, 495] width 14 height 12
radio input "true"
click at [1061, 583] on label "False" at bounding box center [1093, 595] width 135 height 44
click at [1051, 590] on input "False" at bounding box center [1043, 596] width 14 height 12
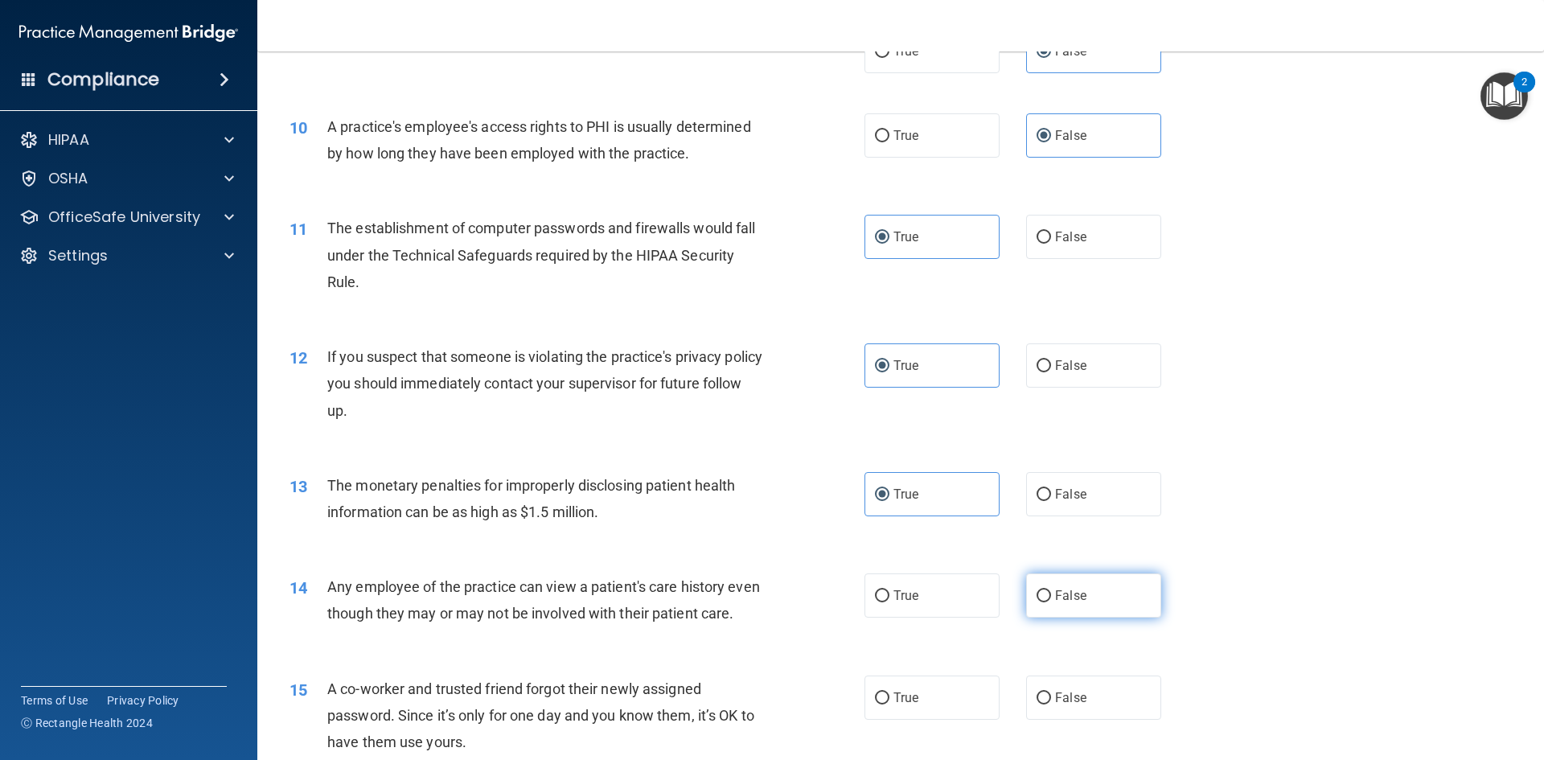
radio input "true"
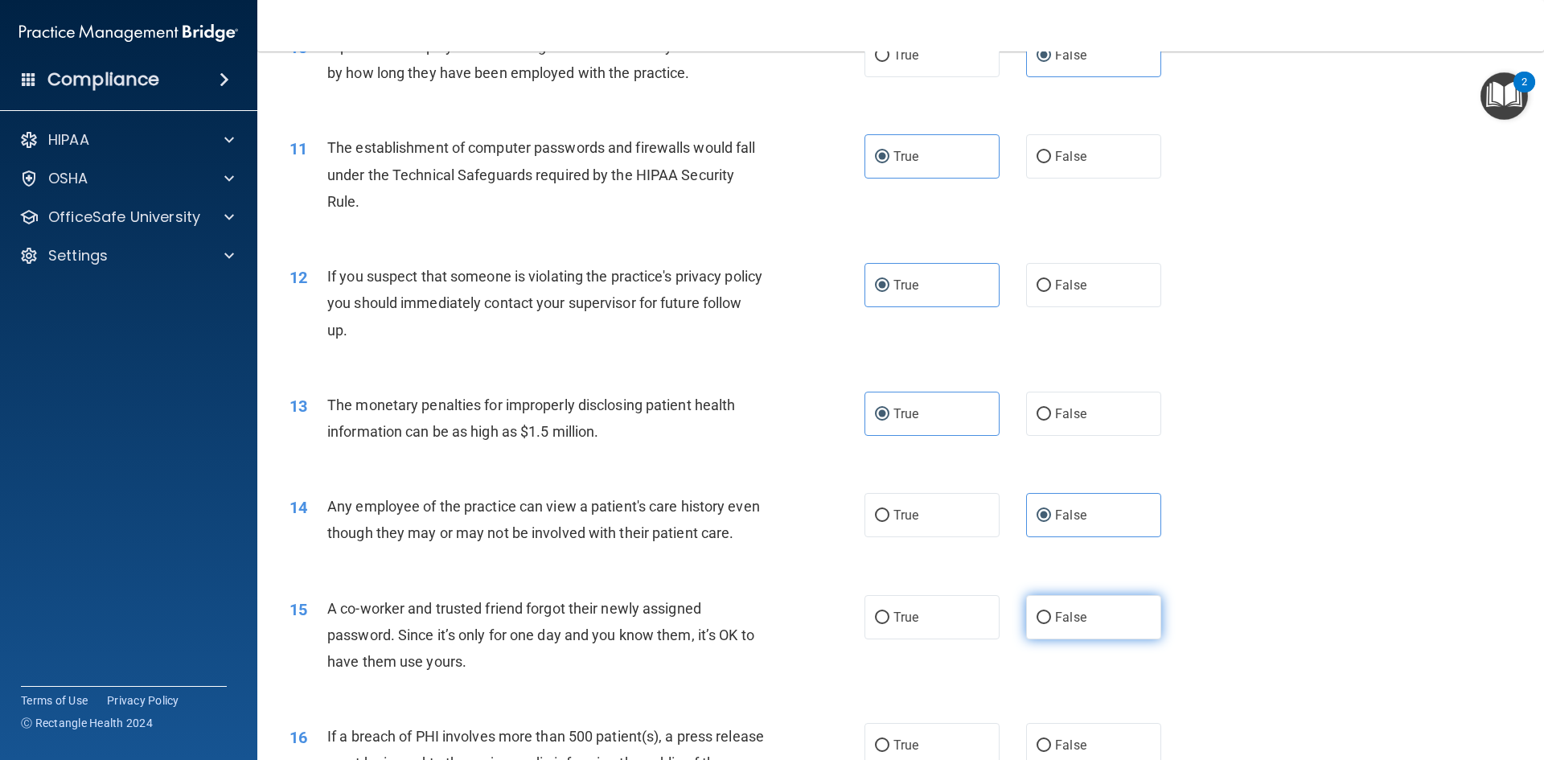
click at [1069, 625] on span "False" at bounding box center [1070, 616] width 31 height 15
click at [1051, 624] on input "False" at bounding box center [1043, 618] width 14 height 12
radio input "true"
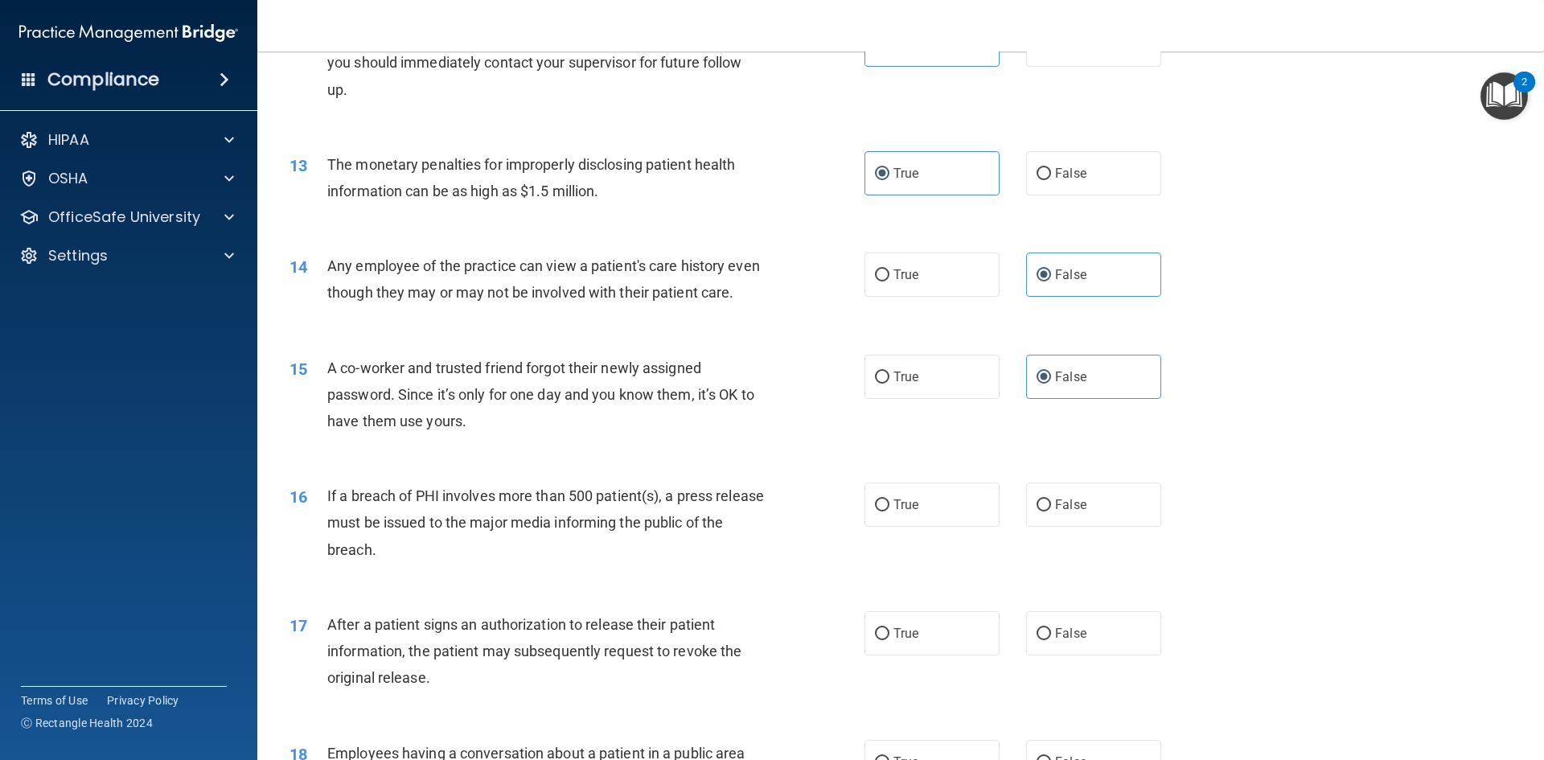
scroll to position [1367, 0]
click at [946, 526] on label "True" at bounding box center [931, 504] width 135 height 44
click at [889, 511] on input "True" at bounding box center [882, 504] width 14 height 12
radio input "true"
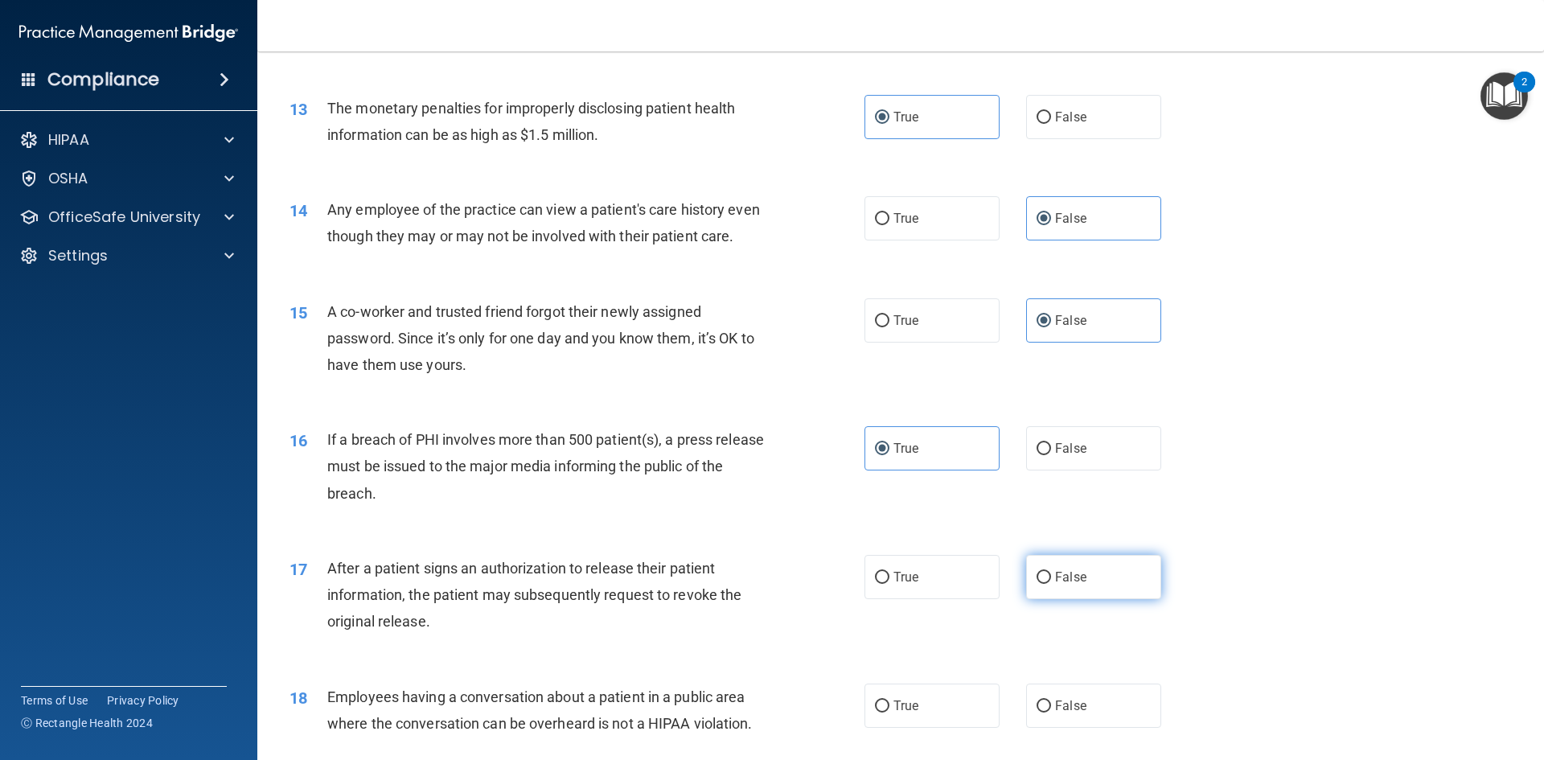
scroll to position [1447, 0]
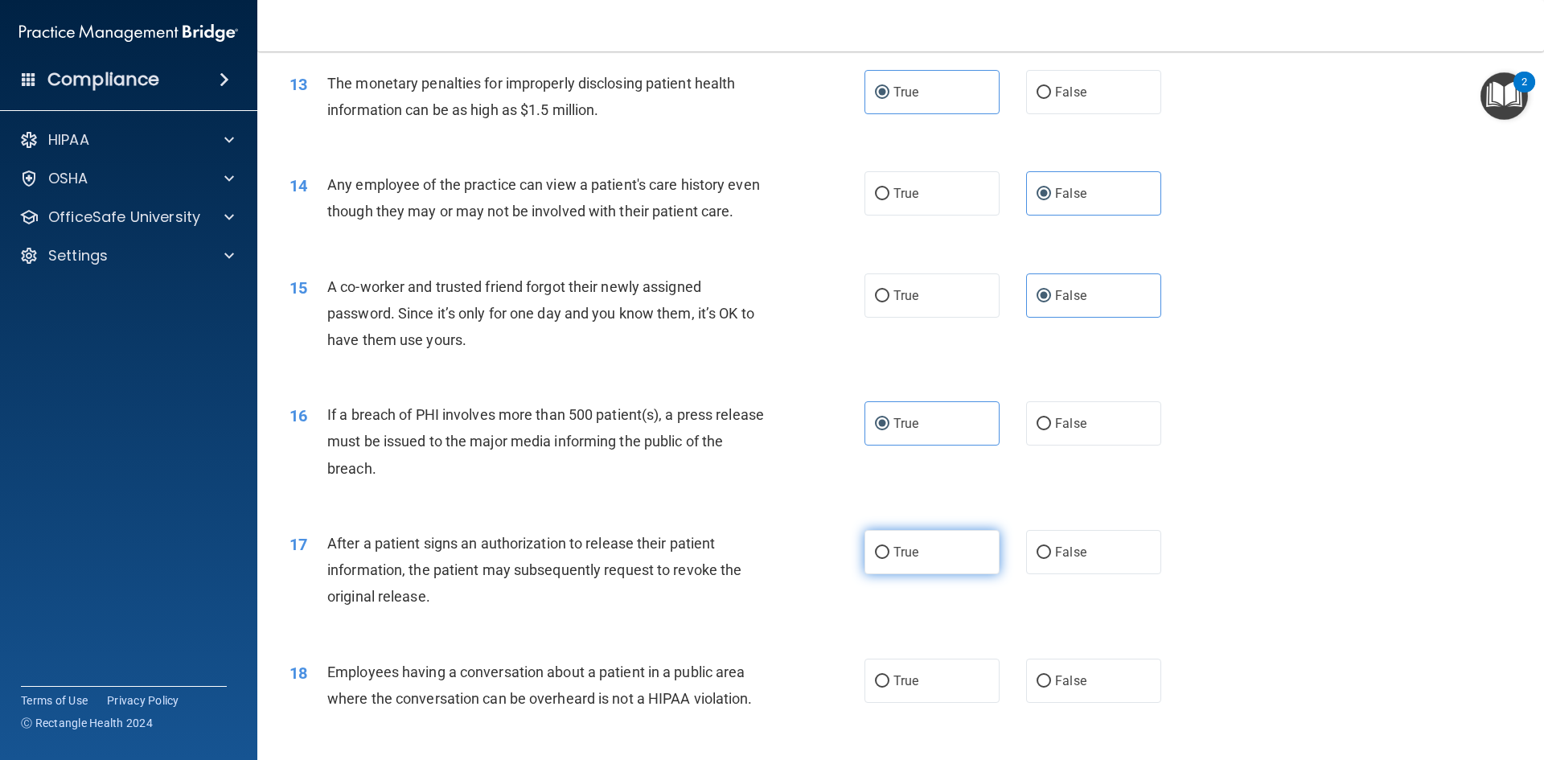
click at [945, 574] on label "True" at bounding box center [931, 552] width 135 height 44
click at [889, 559] on input "True" at bounding box center [882, 553] width 14 height 12
radio input "true"
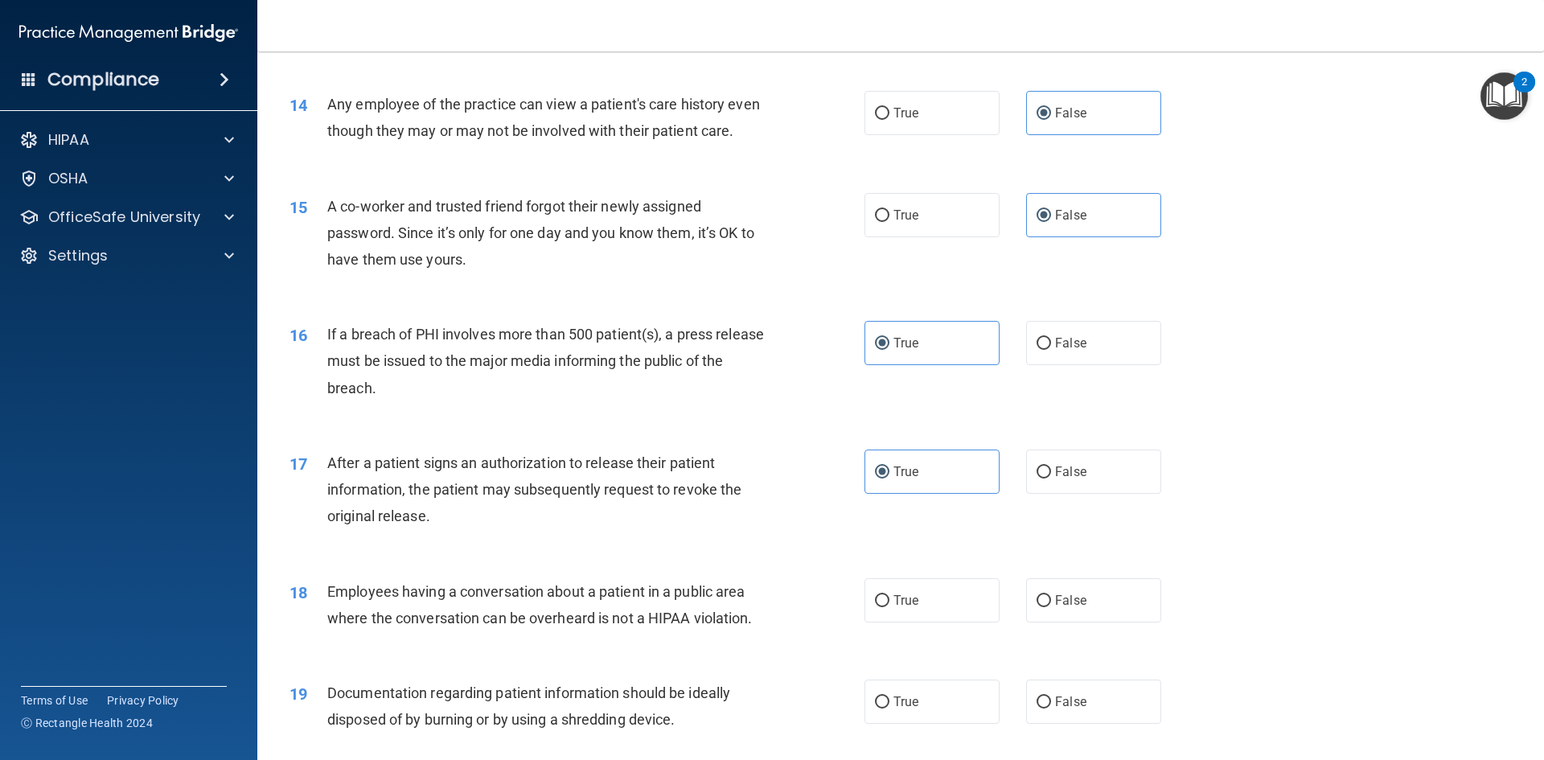
scroll to position [1608, 0]
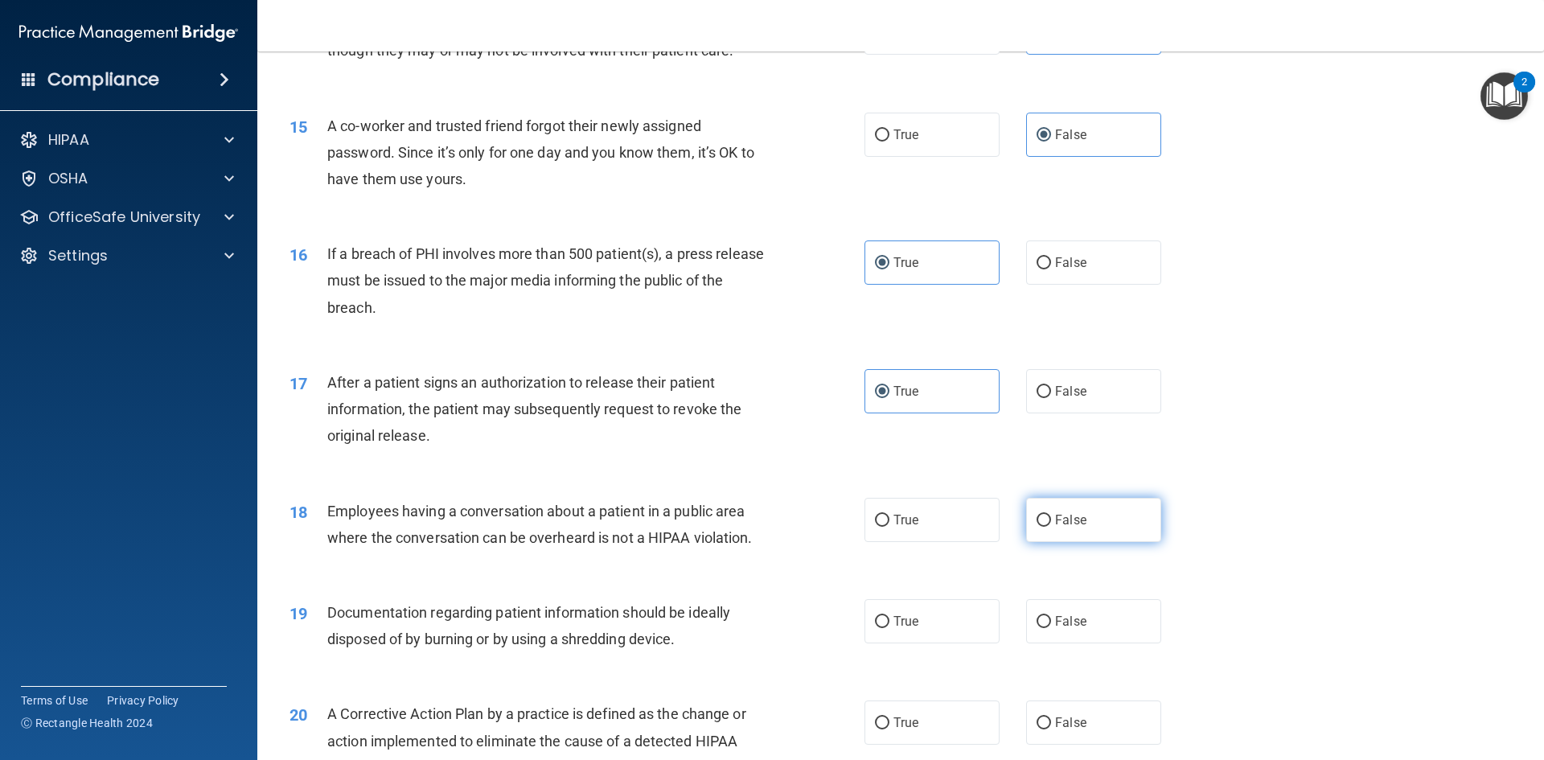
click at [1056, 542] on label "False" at bounding box center [1093, 520] width 135 height 44
click at [1051, 527] on input "False" at bounding box center [1043, 521] width 14 height 12
radio input "true"
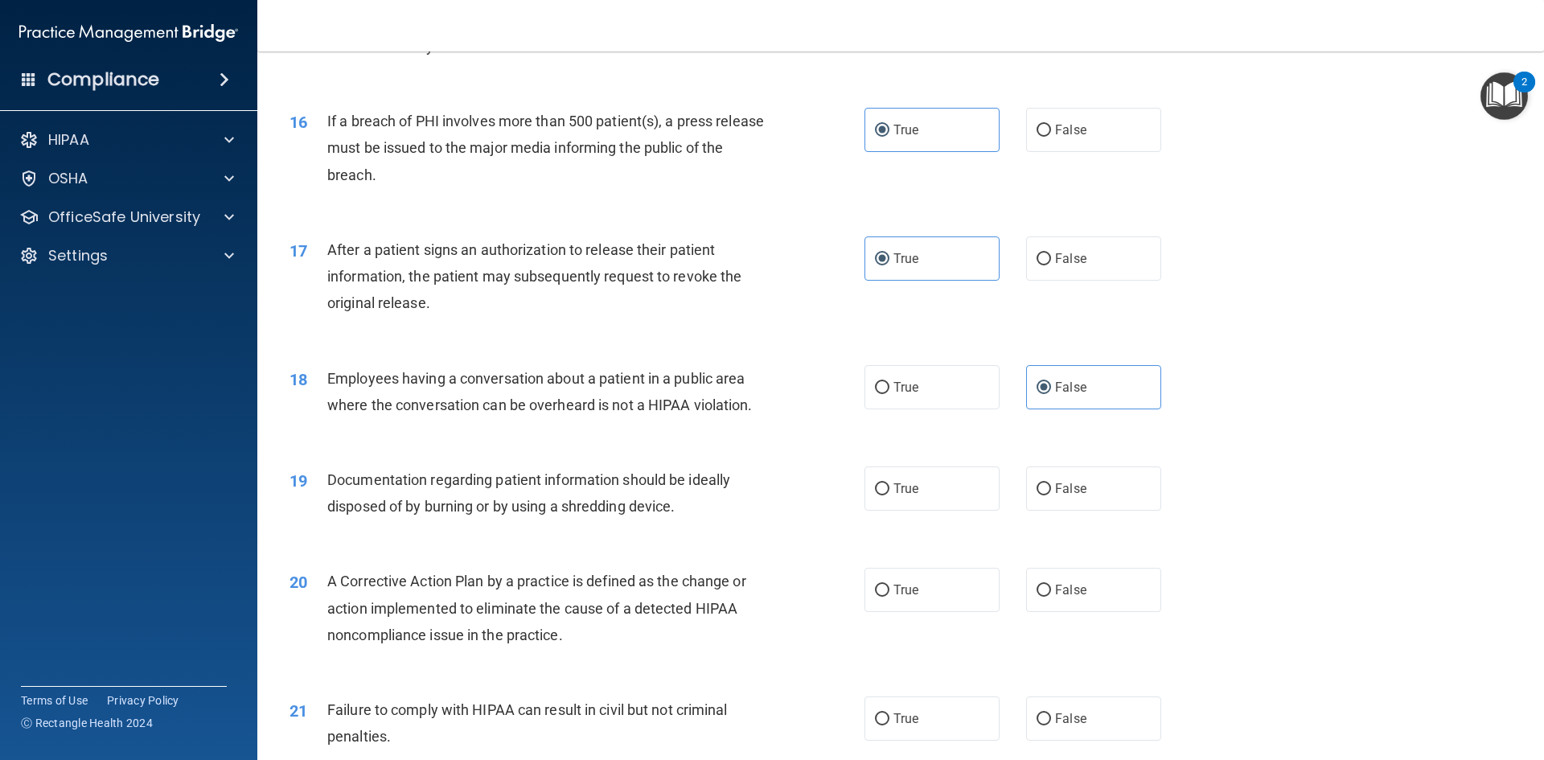
scroll to position [1769, 0]
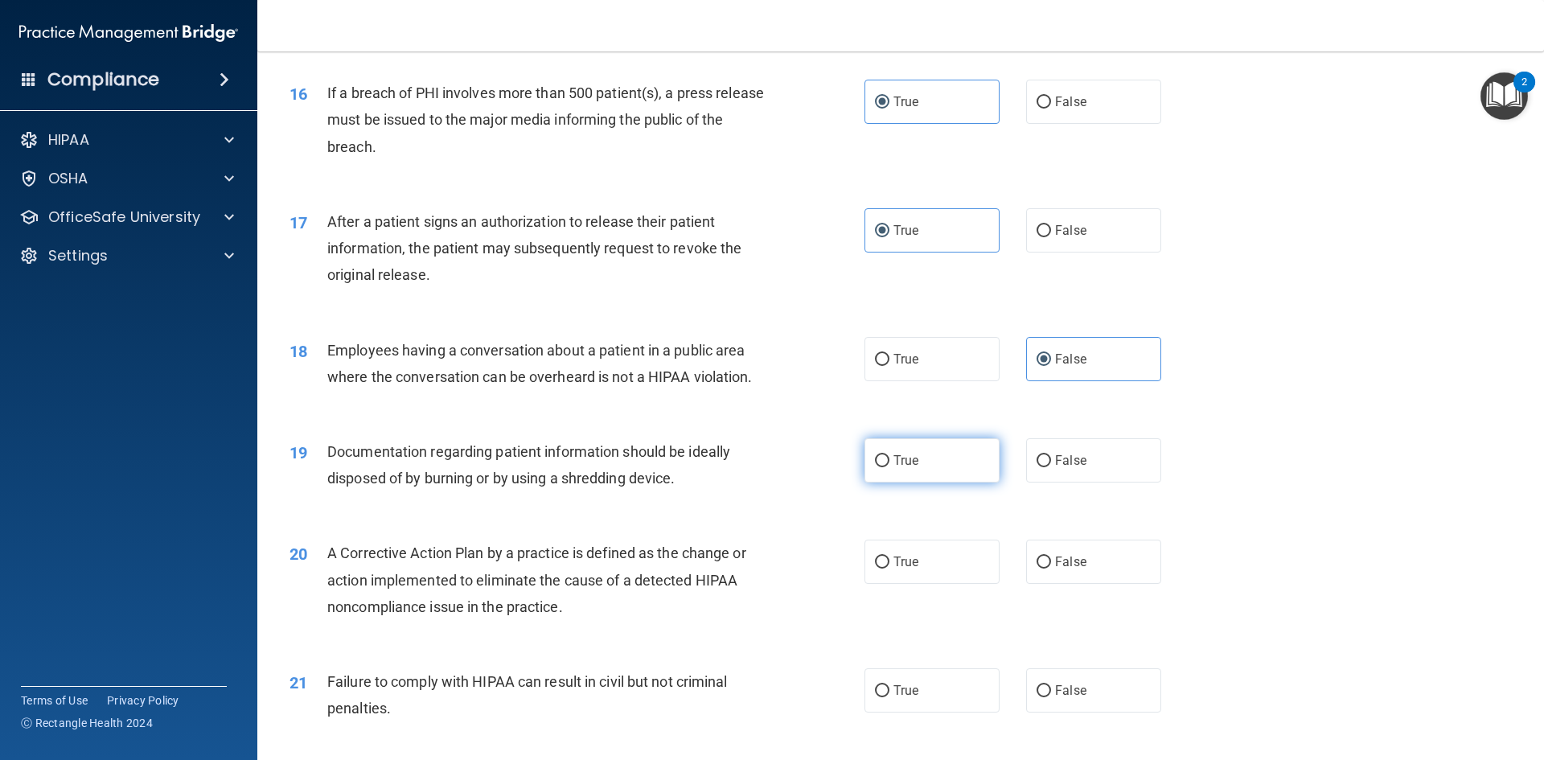
click at [929, 482] on label "True" at bounding box center [931, 460] width 135 height 44
click at [889, 467] on input "True" at bounding box center [882, 461] width 14 height 12
radio input "true"
click at [941, 568] on label "True" at bounding box center [931, 561] width 135 height 44
click at [889, 568] on input "True" at bounding box center [882, 562] width 14 height 12
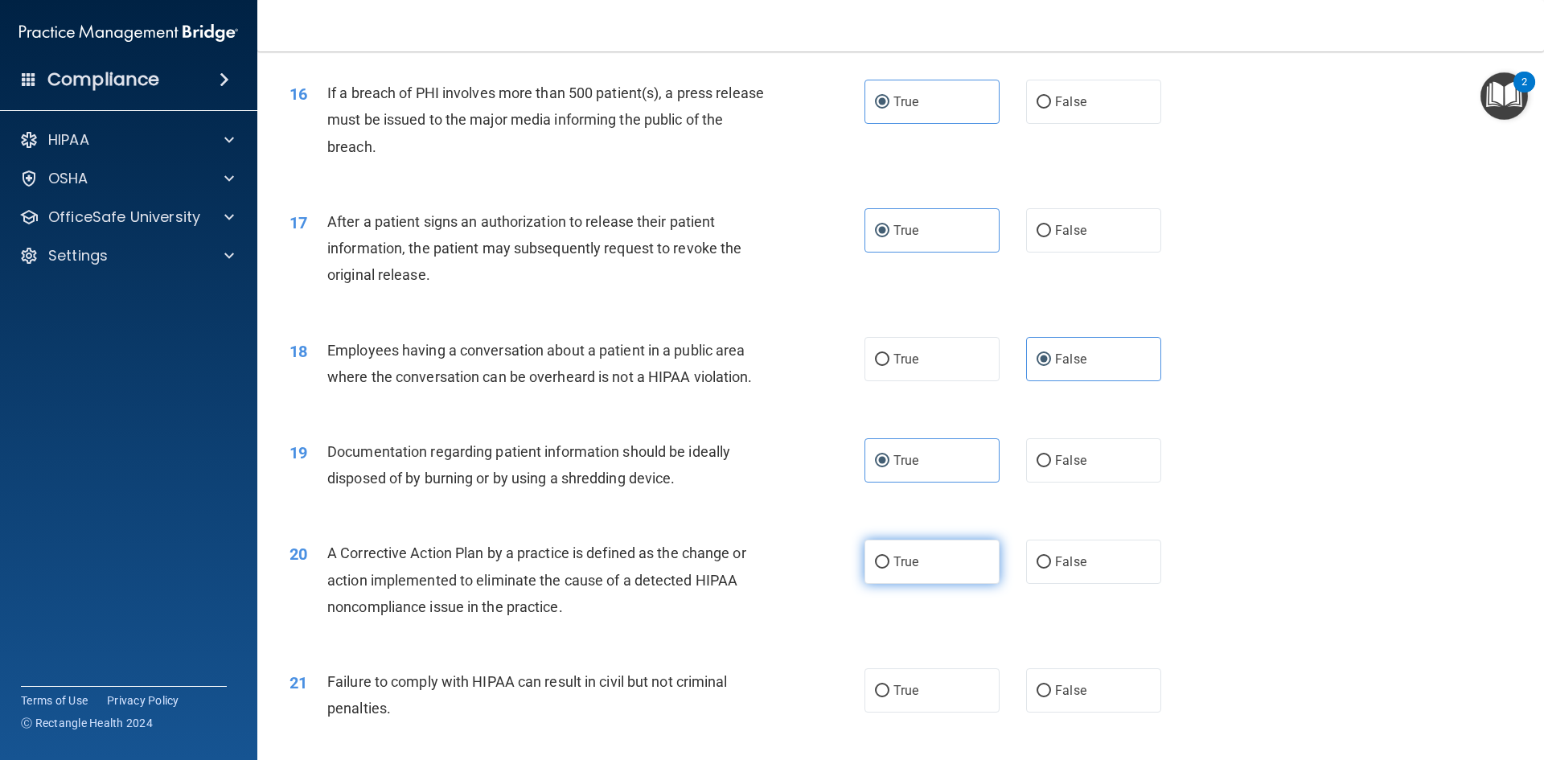
radio input "true"
click at [1060, 698] on span "False" at bounding box center [1070, 690] width 31 height 15
click at [1051, 697] on input "False" at bounding box center [1043, 691] width 14 height 12
radio input "true"
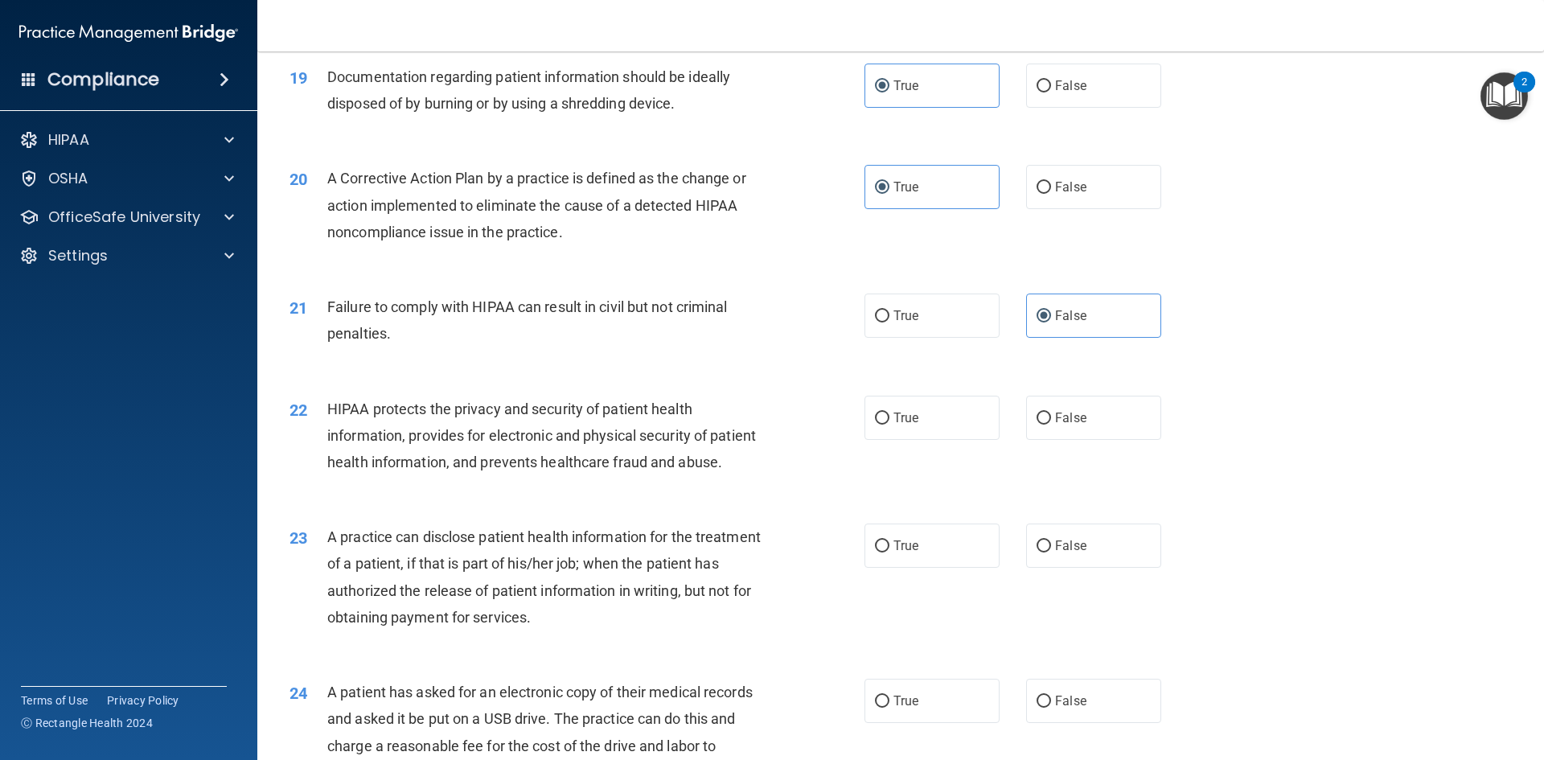
scroll to position [2171, 0]
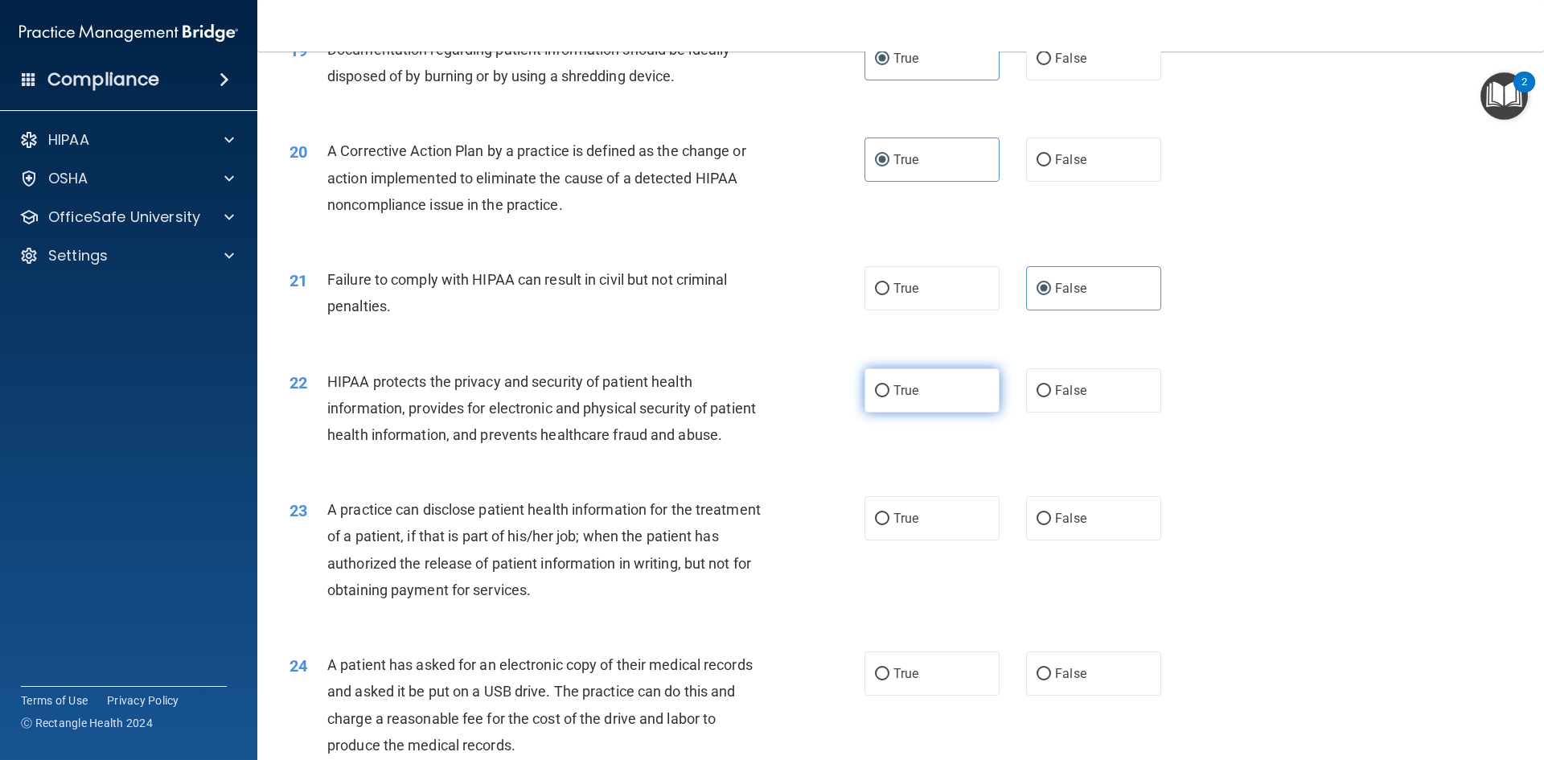
click at [937, 412] on label "True" at bounding box center [931, 390] width 135 height 44
click at [889, 397] on input "True" at bounding box center [882, 391] width 14 height 12
radio input "true"
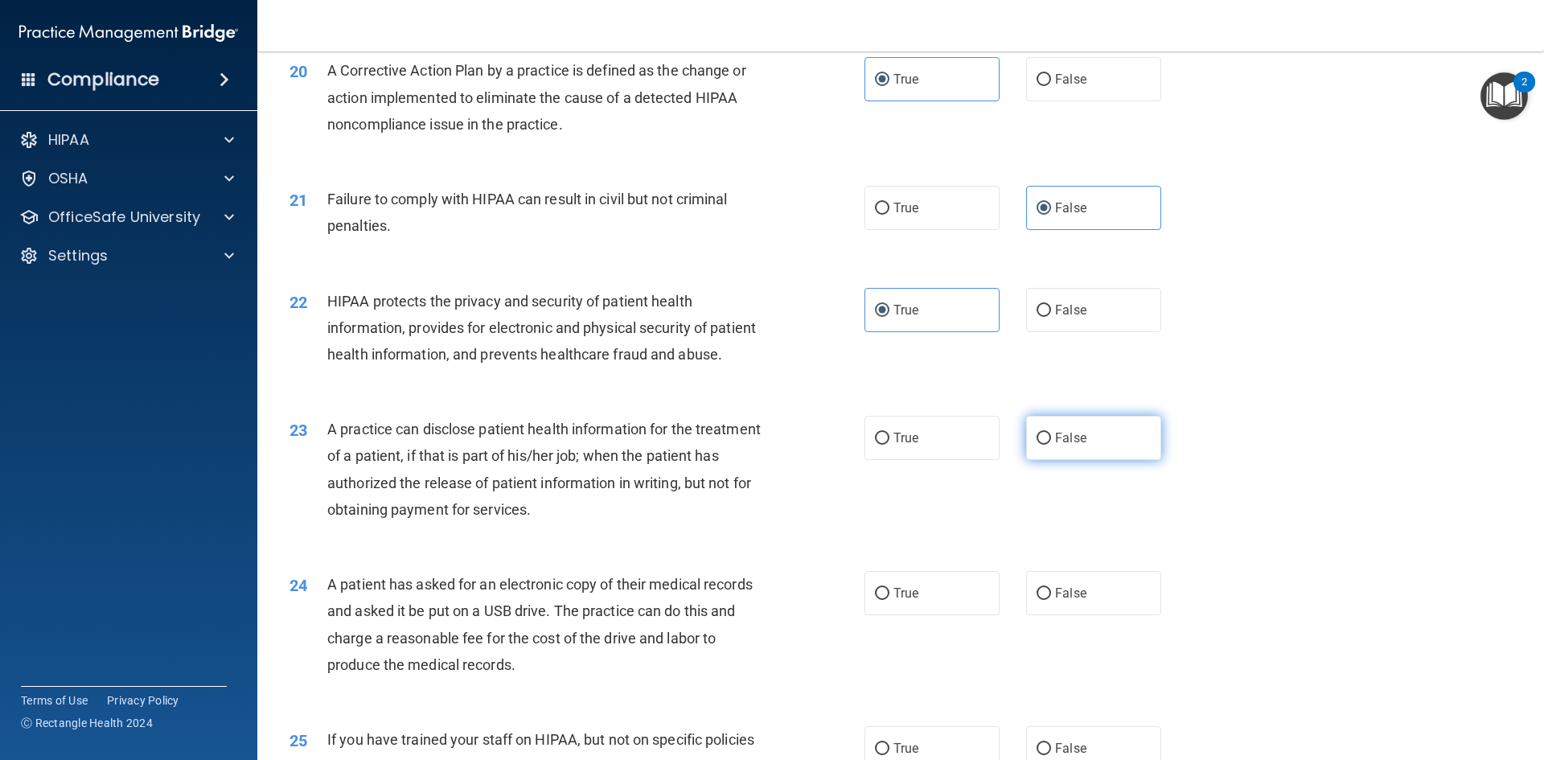
click at [1080, 460] on label "False" at bounding box center [1093, 438] width 135 height 44
click at [1051, 445] on input "False" at bounding box center [1043, 439] width 14 height 12
radio input "true"
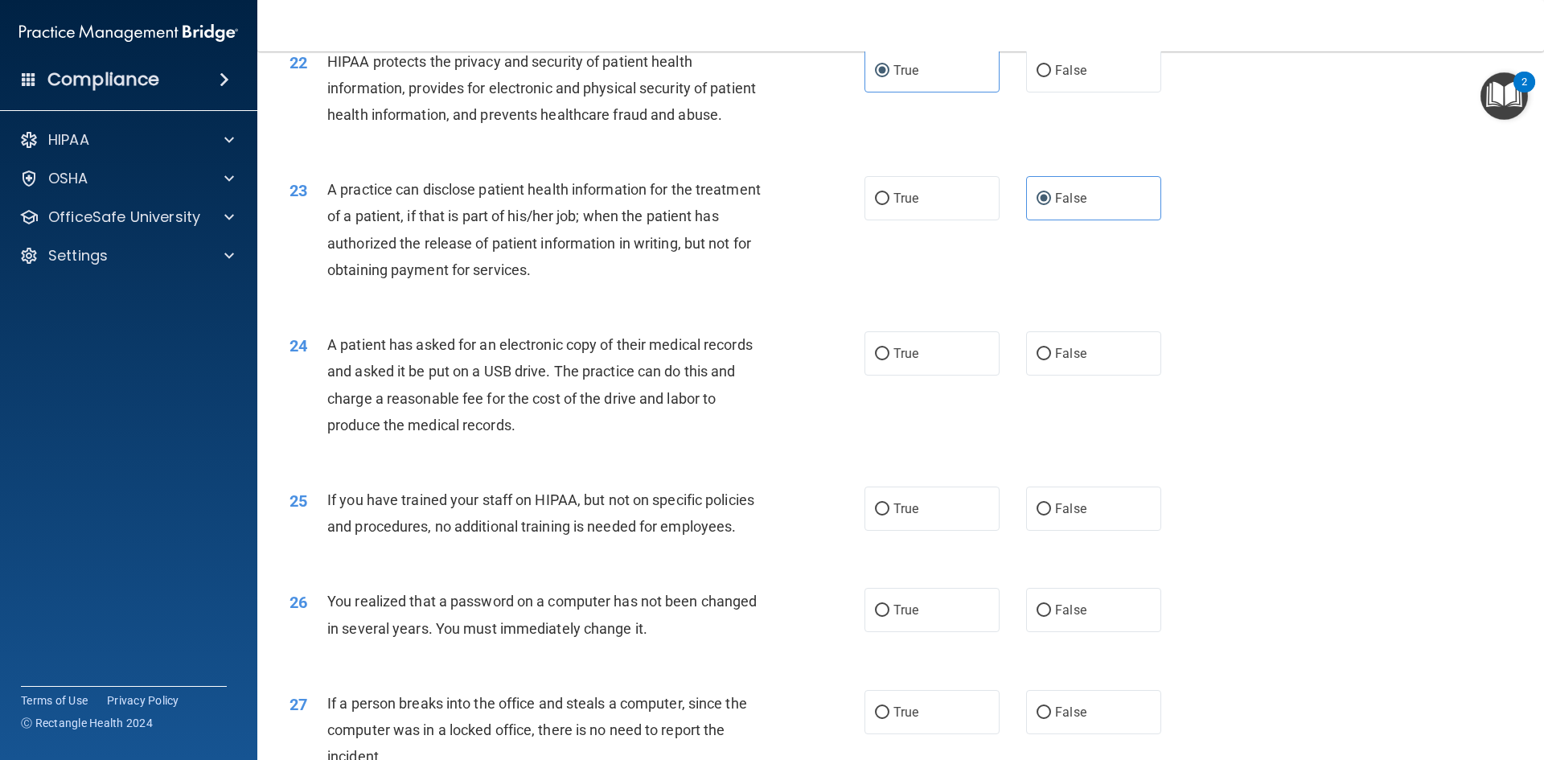
scroll to position [2492, 0]
click at [910, 359] on span "True" at bounding box center [905, 351] width 25 height 15
click at [917, 374] on label "True" at bounding box center [931, 352] width 135 height 44
click at [889, 359] on input "True" at bounding box center [882, 353] width 14 height 12
radio input "true"
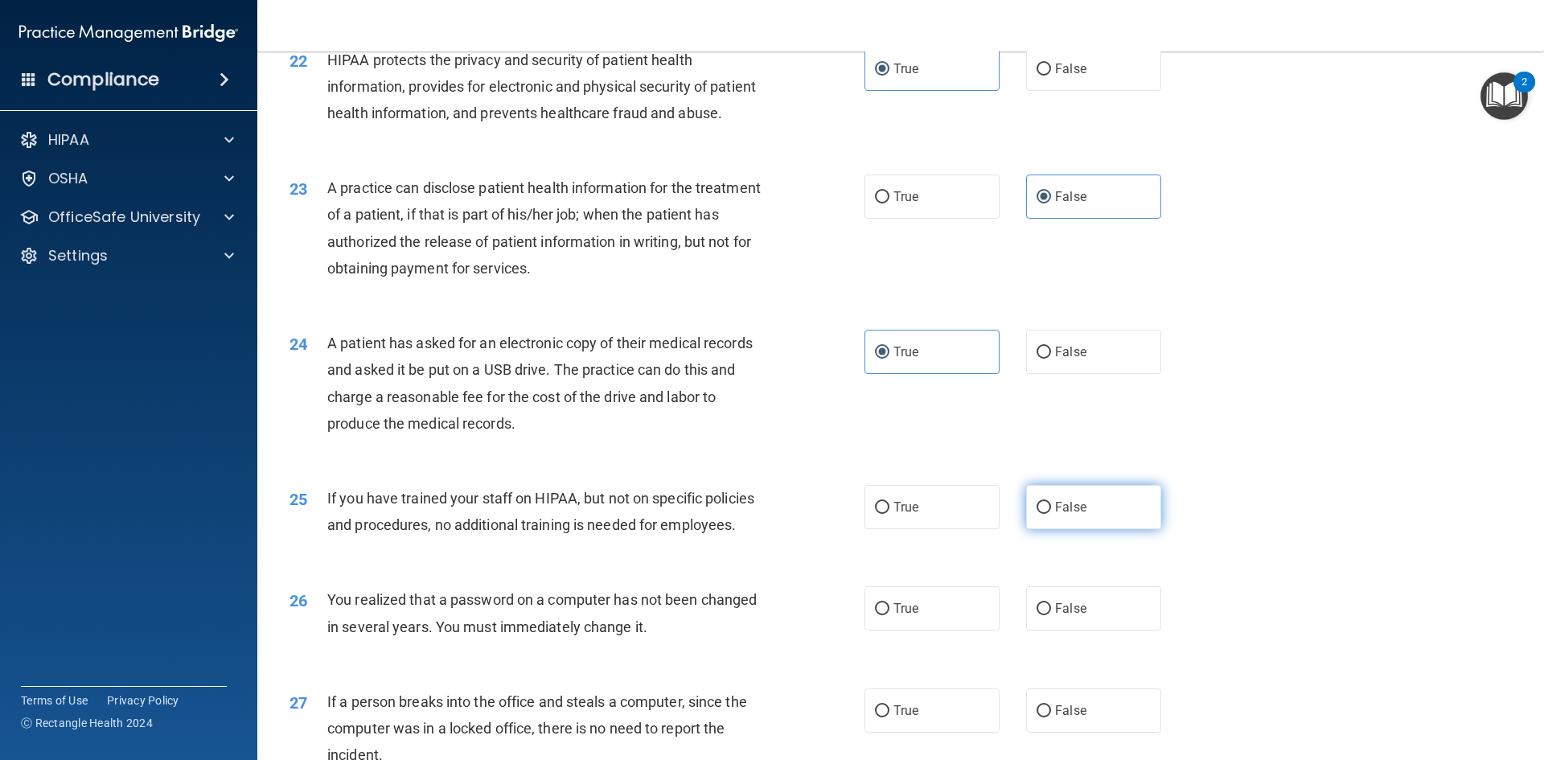
click at [1073, 515] on span "False" at bounding box center [1070, 506] width 31 height 15
click at [1051, 514] on input "False" at bounding box center [1043, 508] width 14 height 12
radio input "true"
click at [937, 630] on label "True" at bounding box center [931, 608] width 135 height 44
click at [889, 615] on input "True" at bounding box center [882, 609] width 14 height 12
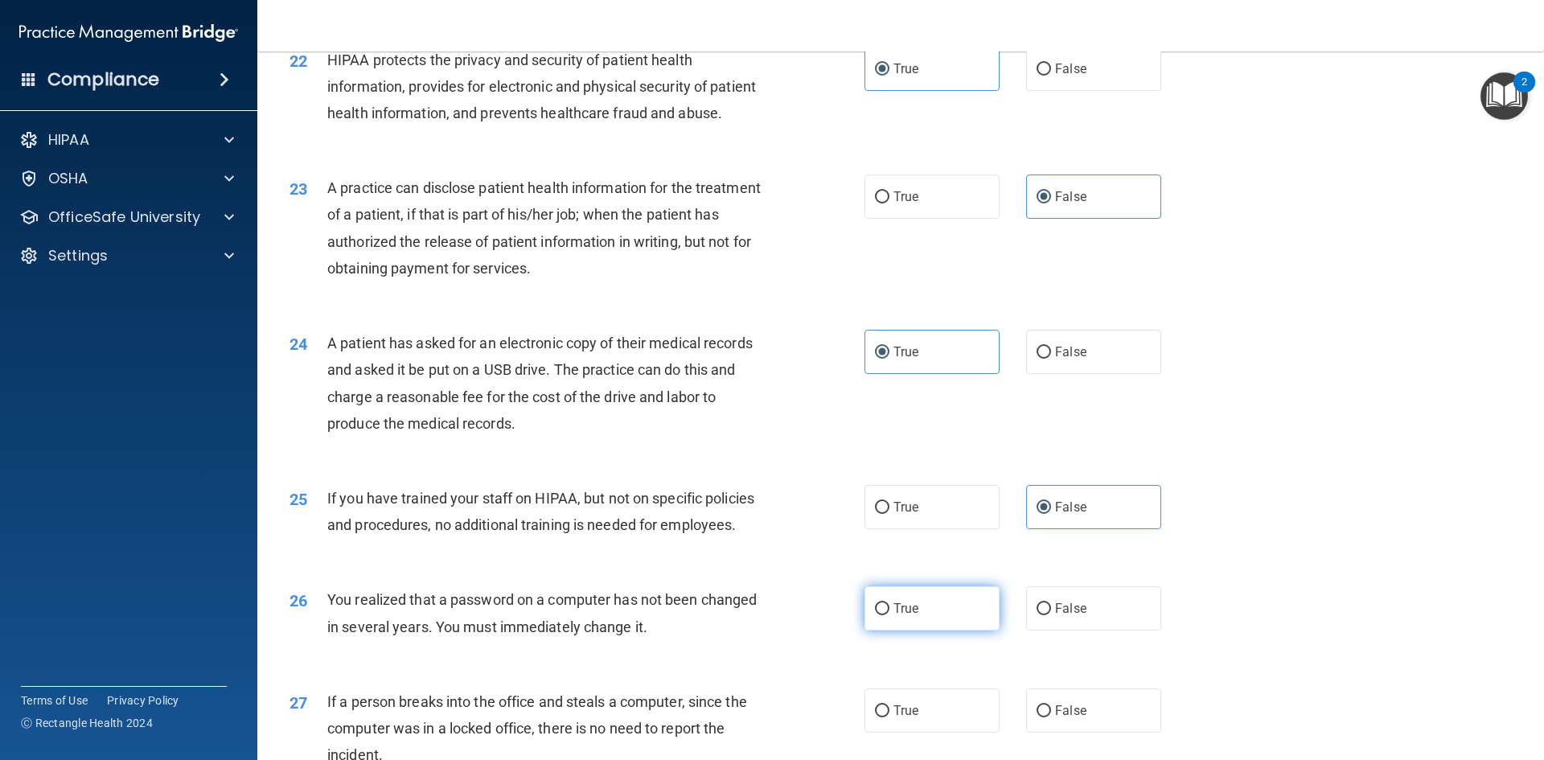
radio input "true"
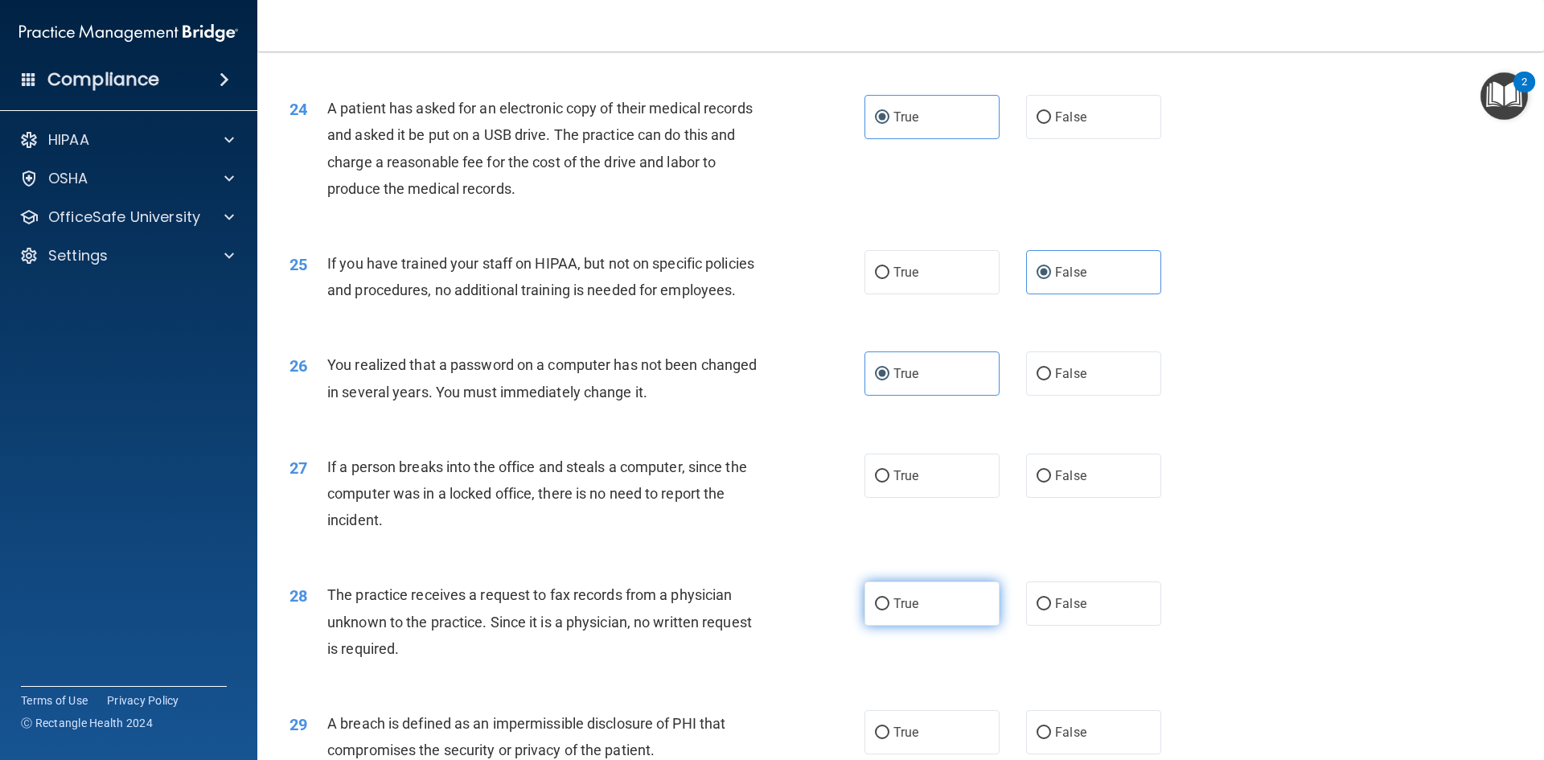
scroll to position [2734, 0]
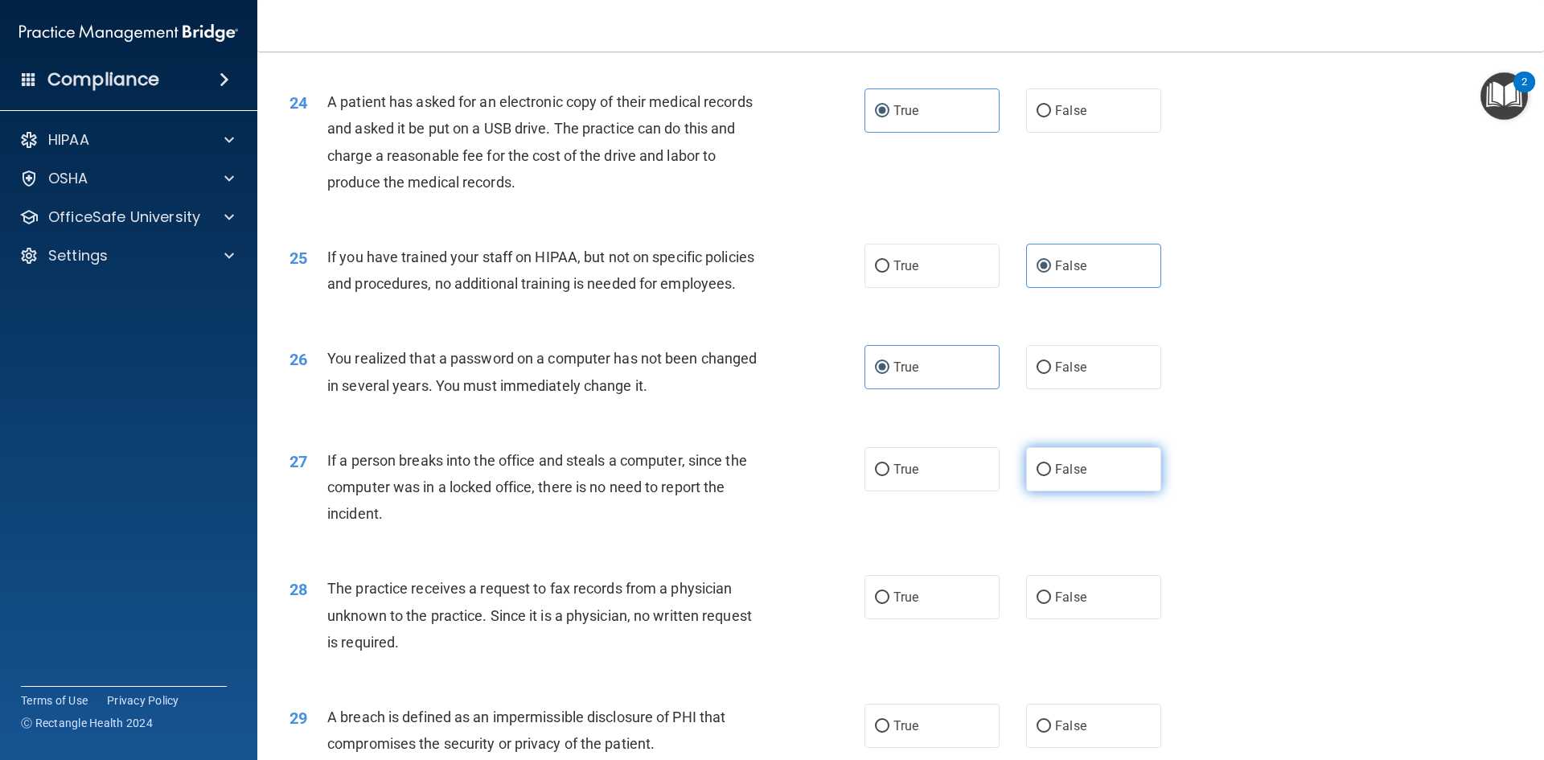
click at [1065, 477] on span "False" at bounding box center [1070, 469] width 31 height 15
click at [1051, 476] on input "False" at bounding box center [1043, 470] width 14 height 12
radio input "true"
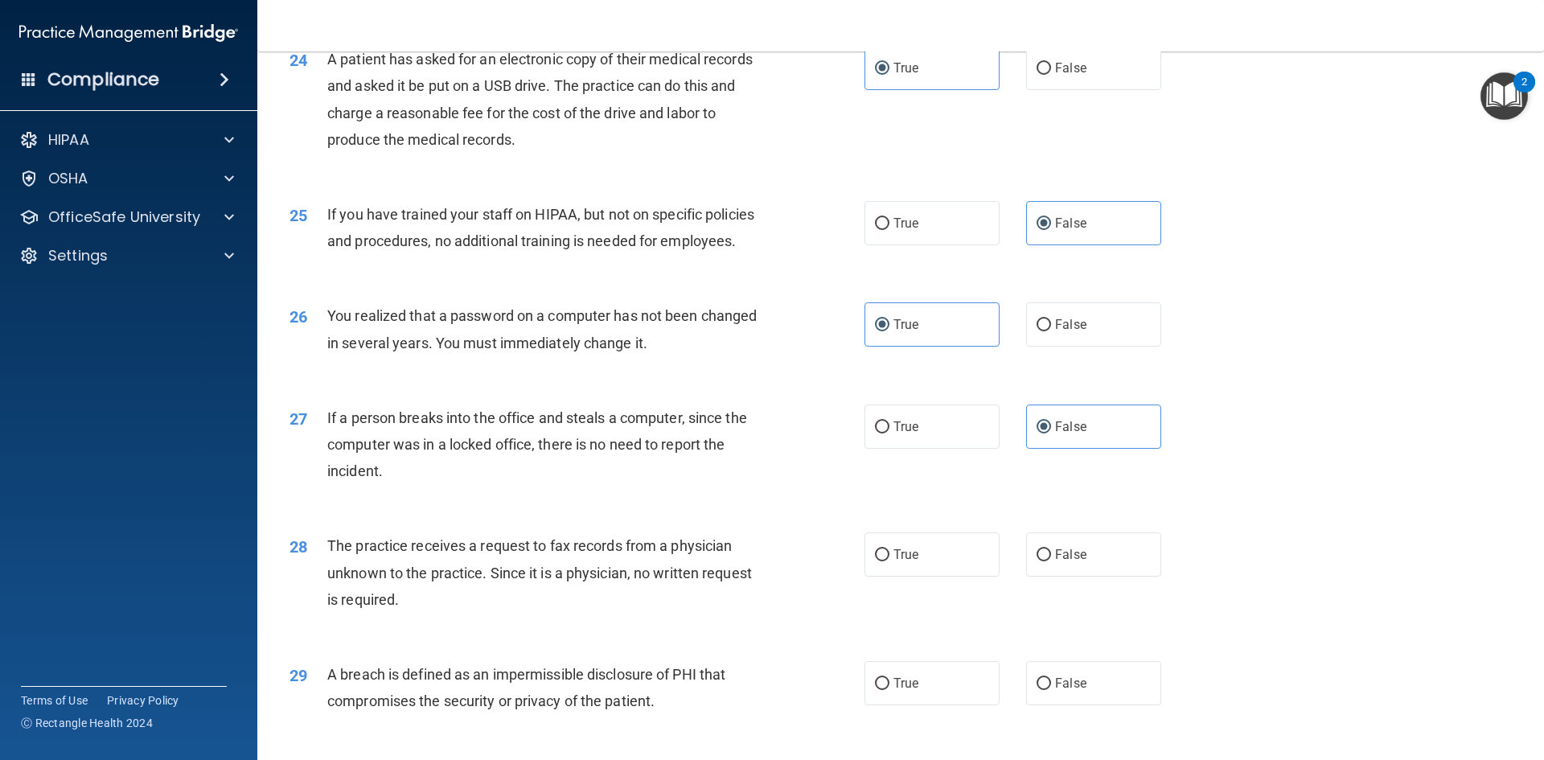
scroll to position [2814, 0]
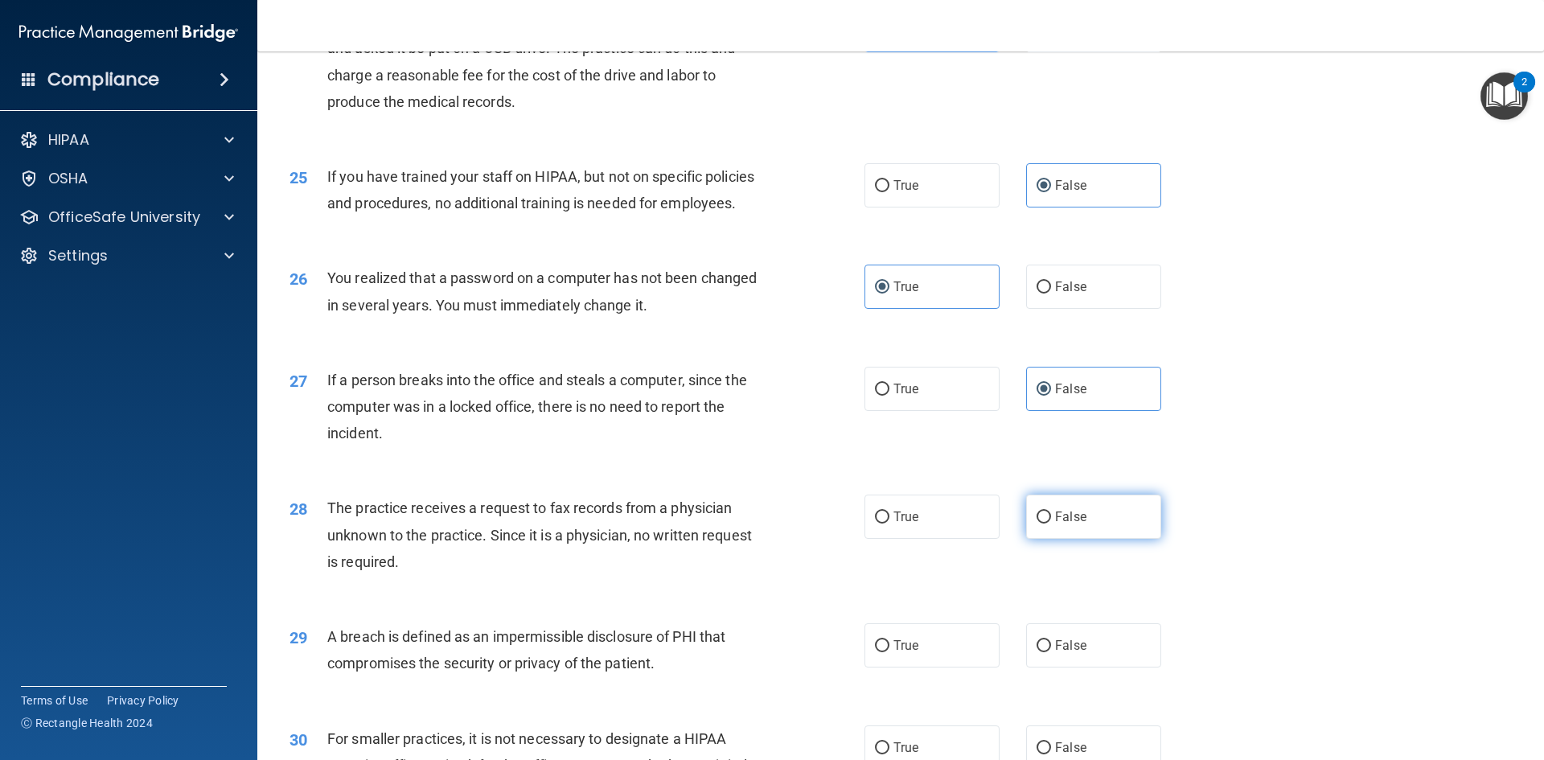
click at [1082, 539] on label "False" at bounding box center [1093, 516] width 135 height 44
click at [1051, 523] on input "False" at bounding box center [1043, 517] width 14 height 12
radio input "true"
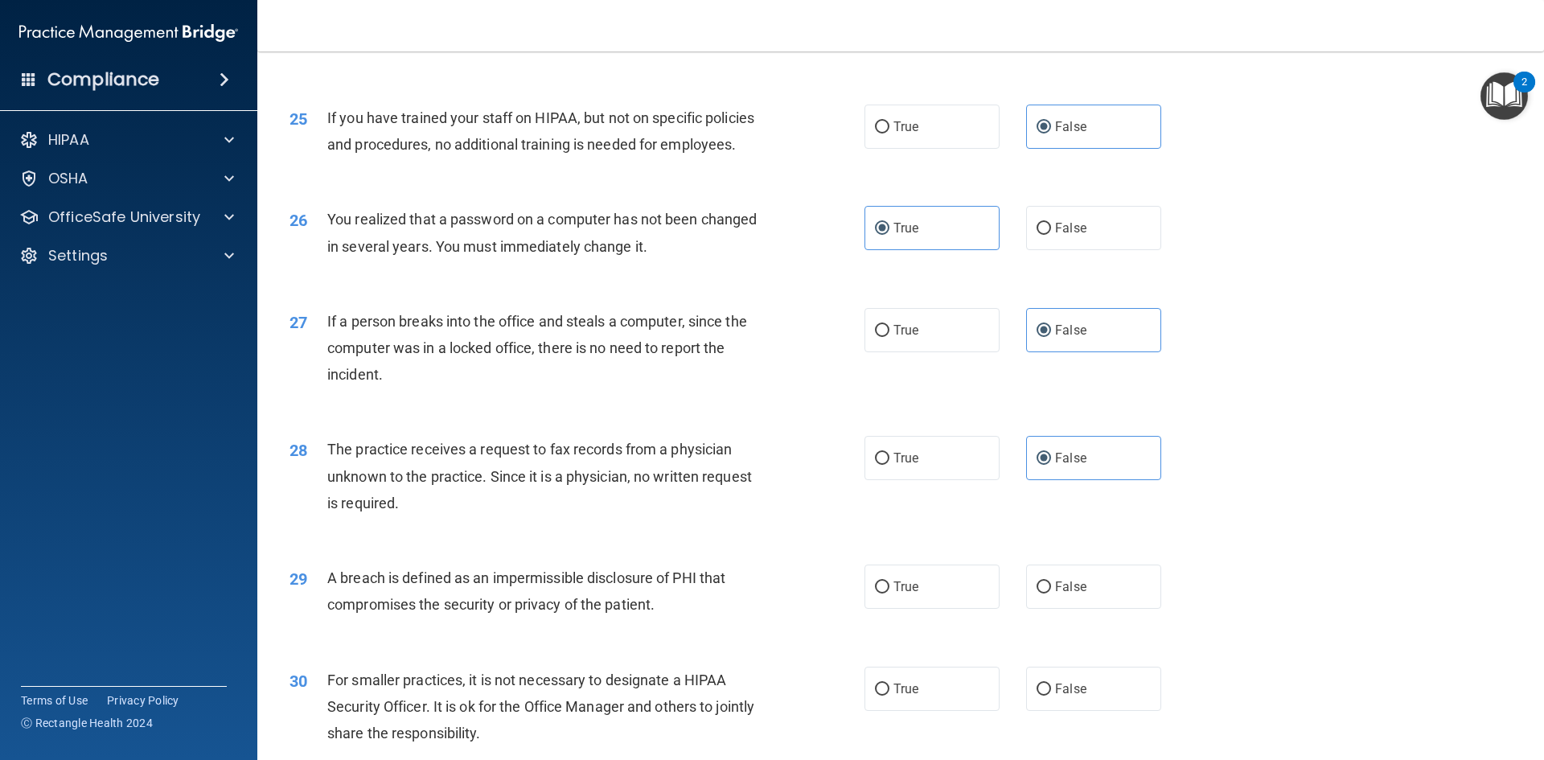
scroll to position [2975, 0]
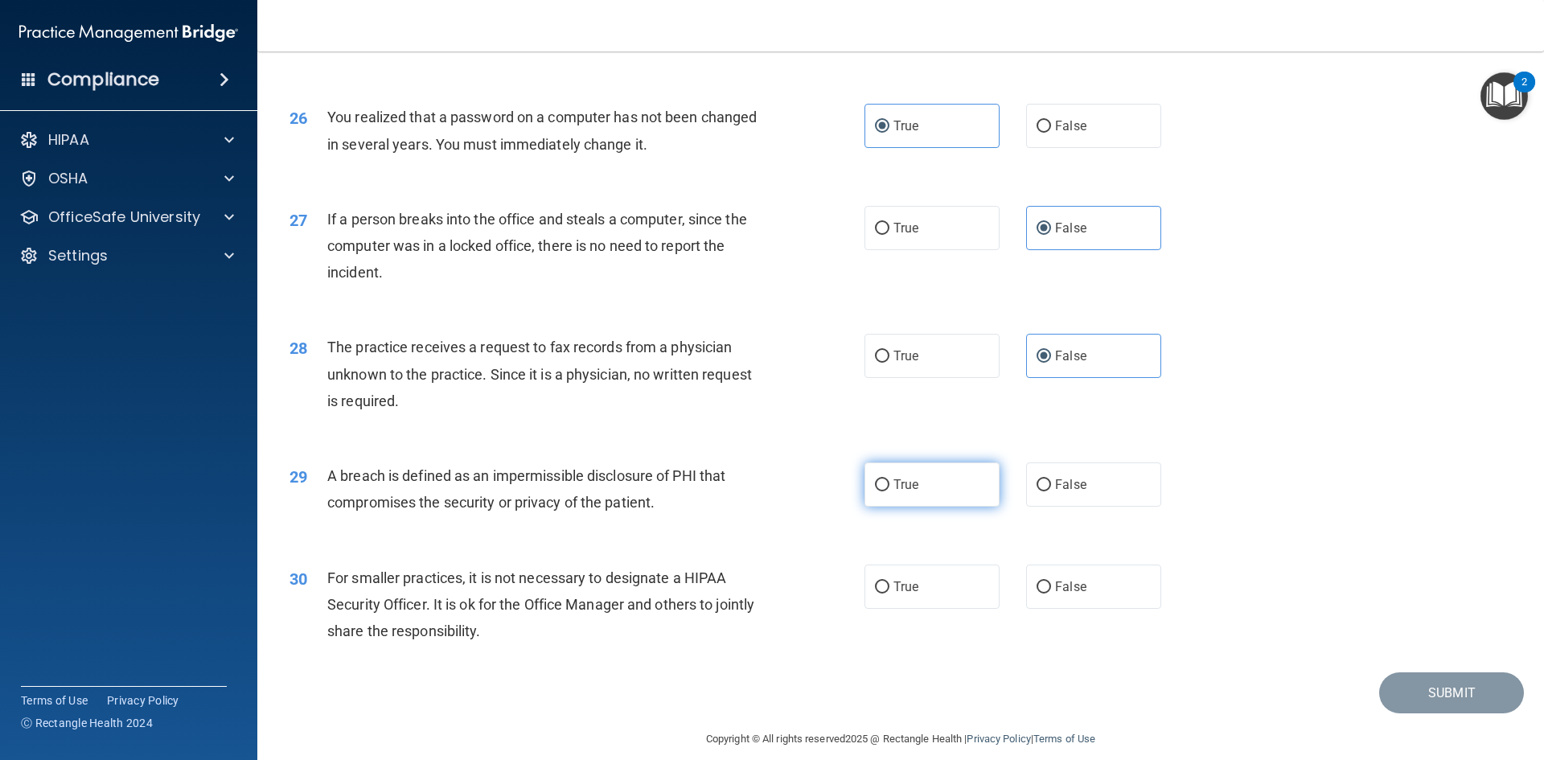
click at [899, 492] on span "True" at bounding box center [905, 484] width 25 height 15
click at [889, 491] on input "True" at bounding box center [882, 485] width 14 height 12
radio input "true"
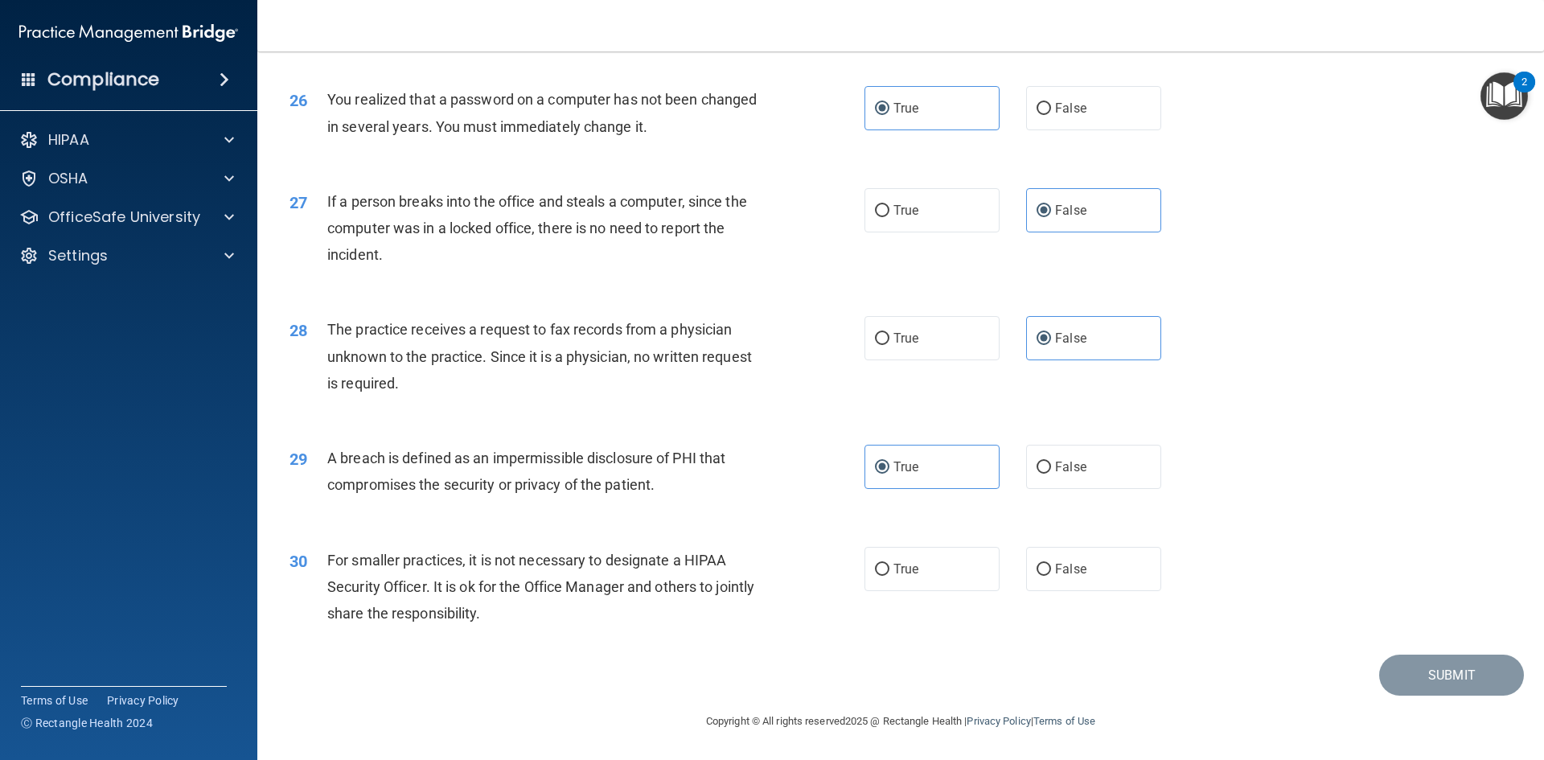
scroll to position [3046, 0]
click at [1036, 564] on input "False" at bounding box center [1043, 570] width 14 height 12
radio input "true"
click at [1498, 686] on button "Submit" at bounding box center [1451, 674] width 145 height 41
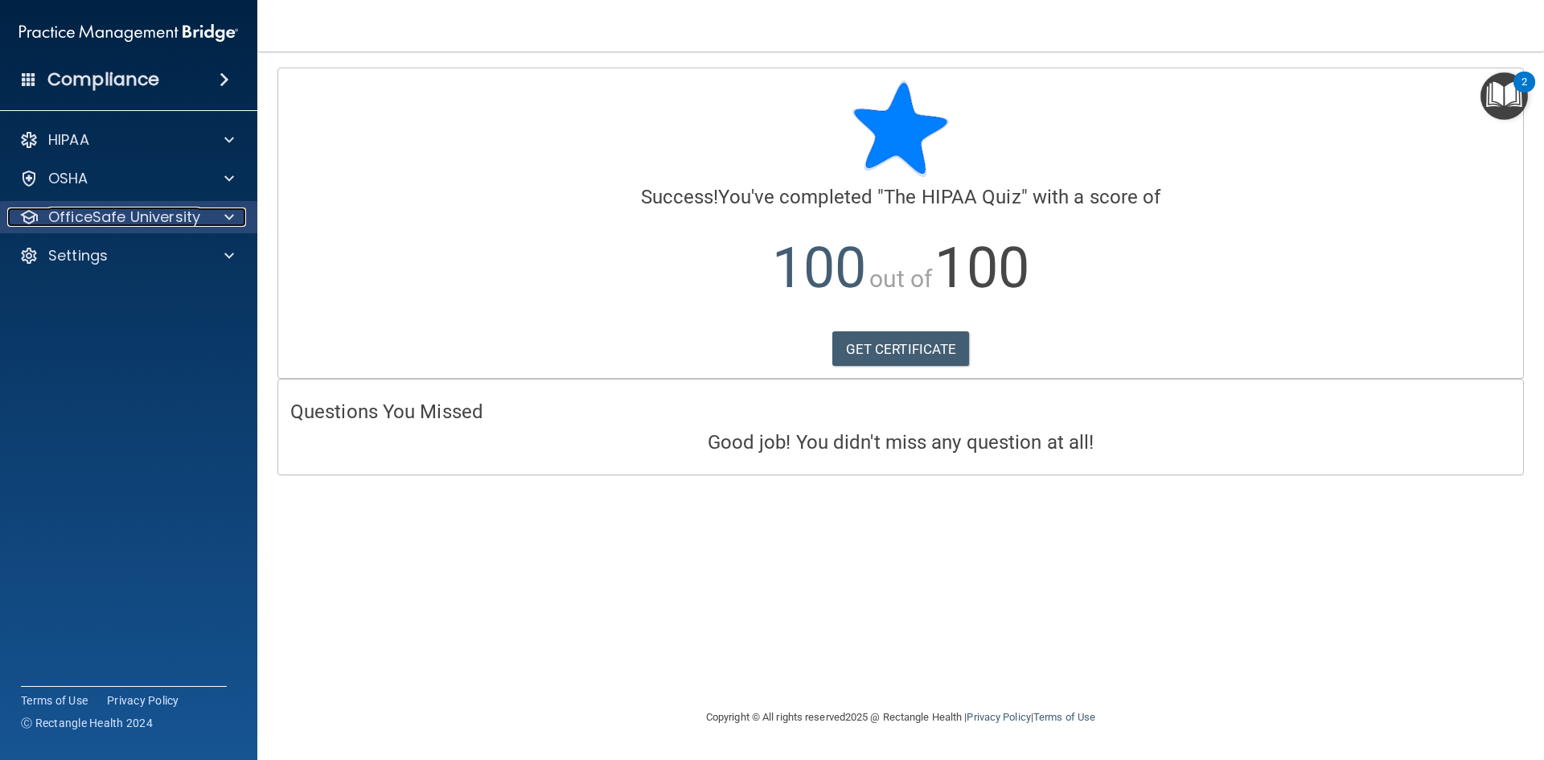
click at [217, 212] on div at bounding box center [227, 216] width 40 height 19
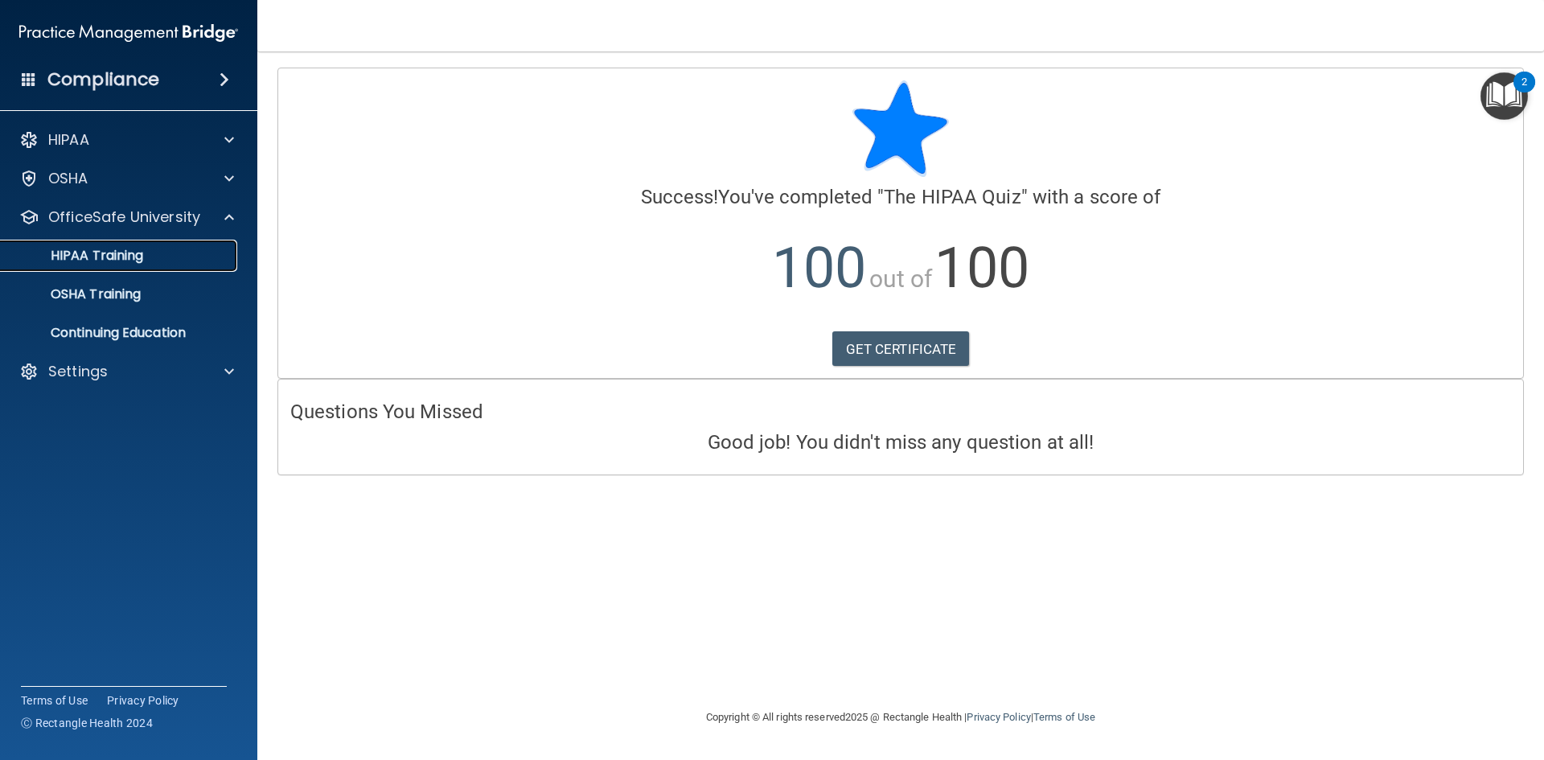
click at [148, 262] on div "HIPAA Training" at bounding box center [119, 256] width 219 height 16
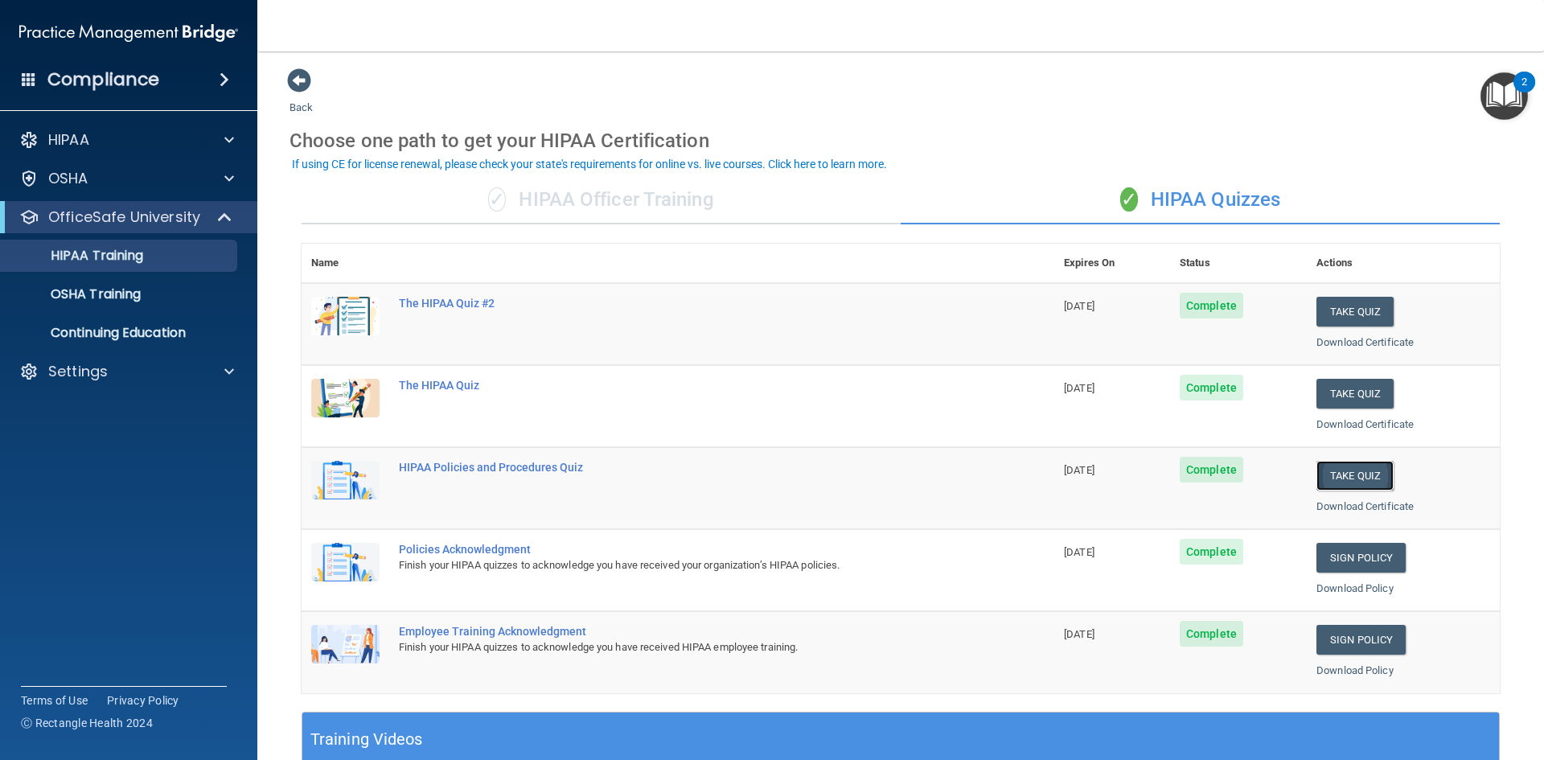
click at [1353, 468] on button "Take Quiz" at bounding box center [1354, 476] width 77 height 30
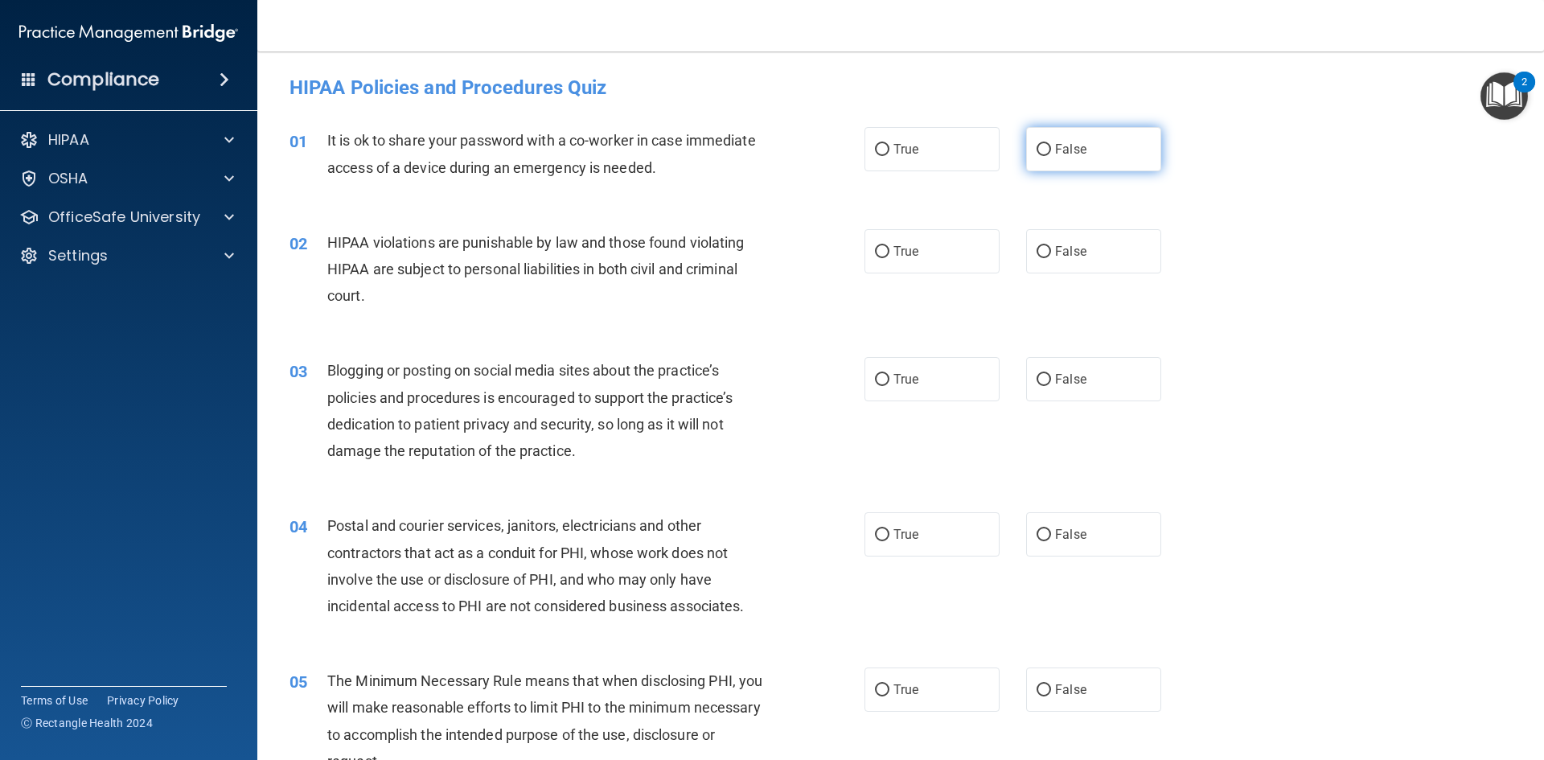
click at [1122, 152] on label "False" at bounding box center [1093, 149] width 135 height 44
click at [1051, 152] on input "False" at bounding box center [1043, 150] width 14 height 12
radio input "true"
click at [943, 263] on label "True" at bounding box center [931, 251] width 135 height 44
click at [889, 258] on input "True" at bounding box center [882, 252] width 14 height 12
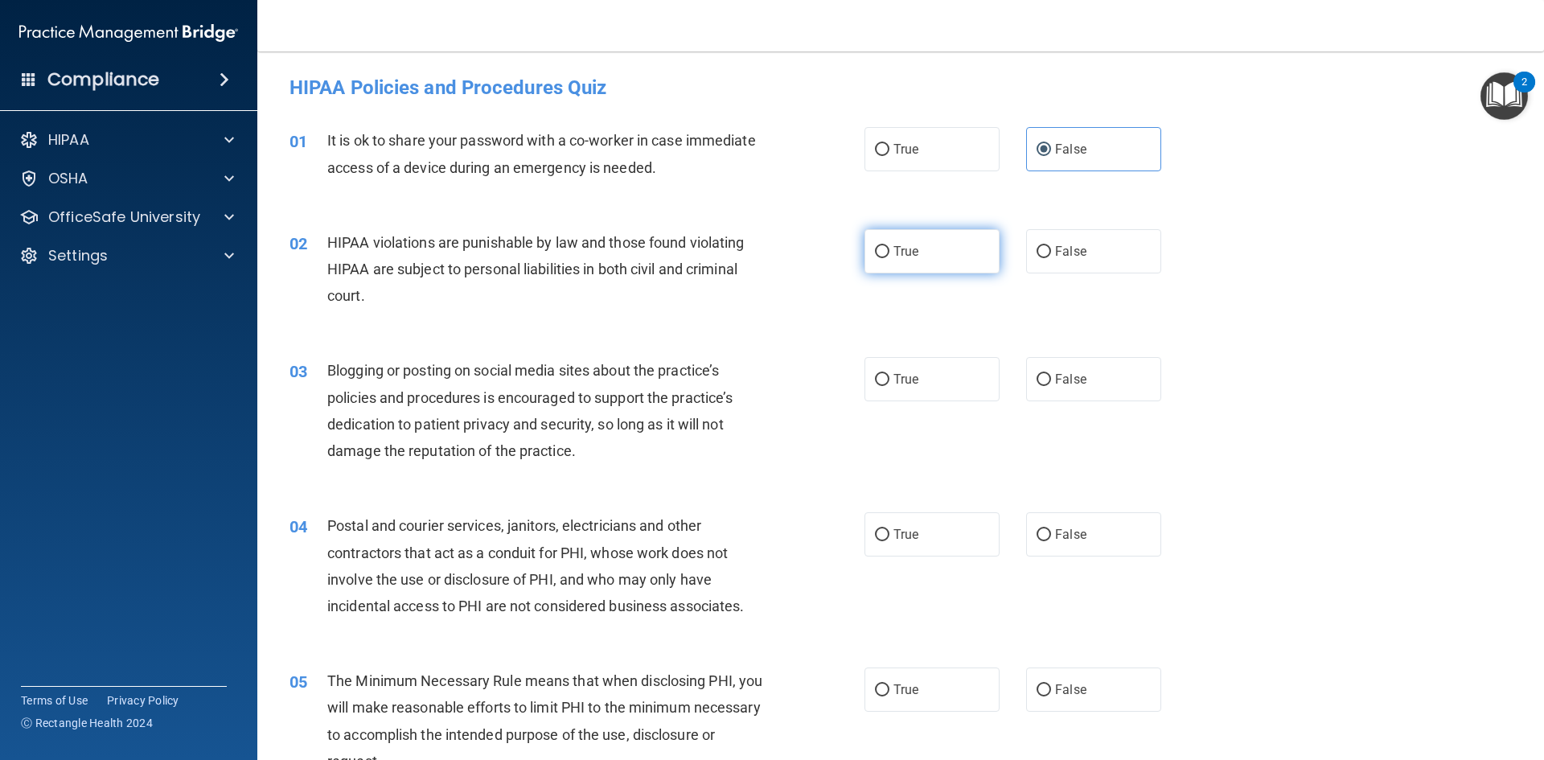
radio input "true"
click at [1093, 361] on label "False" at bounding box center [1093, 379] width 135 height 44
click at [1051, 374] on input "False" at bounding box center [1043, 380] width 14 height 12
radio input "true"
click at [925, 551] on label "True" at bounding box center [931, 534] width 135 height 44
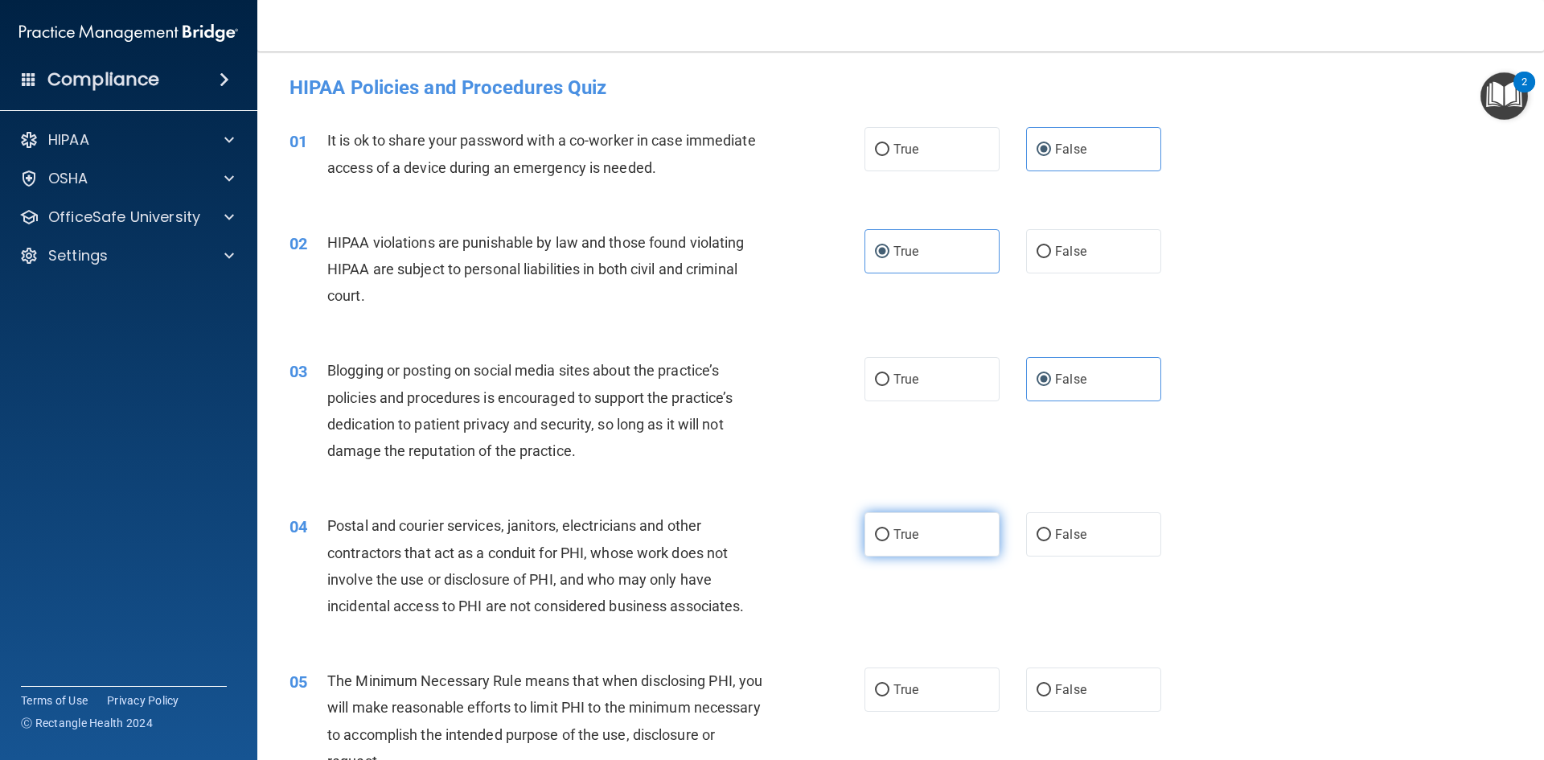
click at [889, 541] on input "True" at bounding box center [882, 535] width 14 height 12
radio input "true"
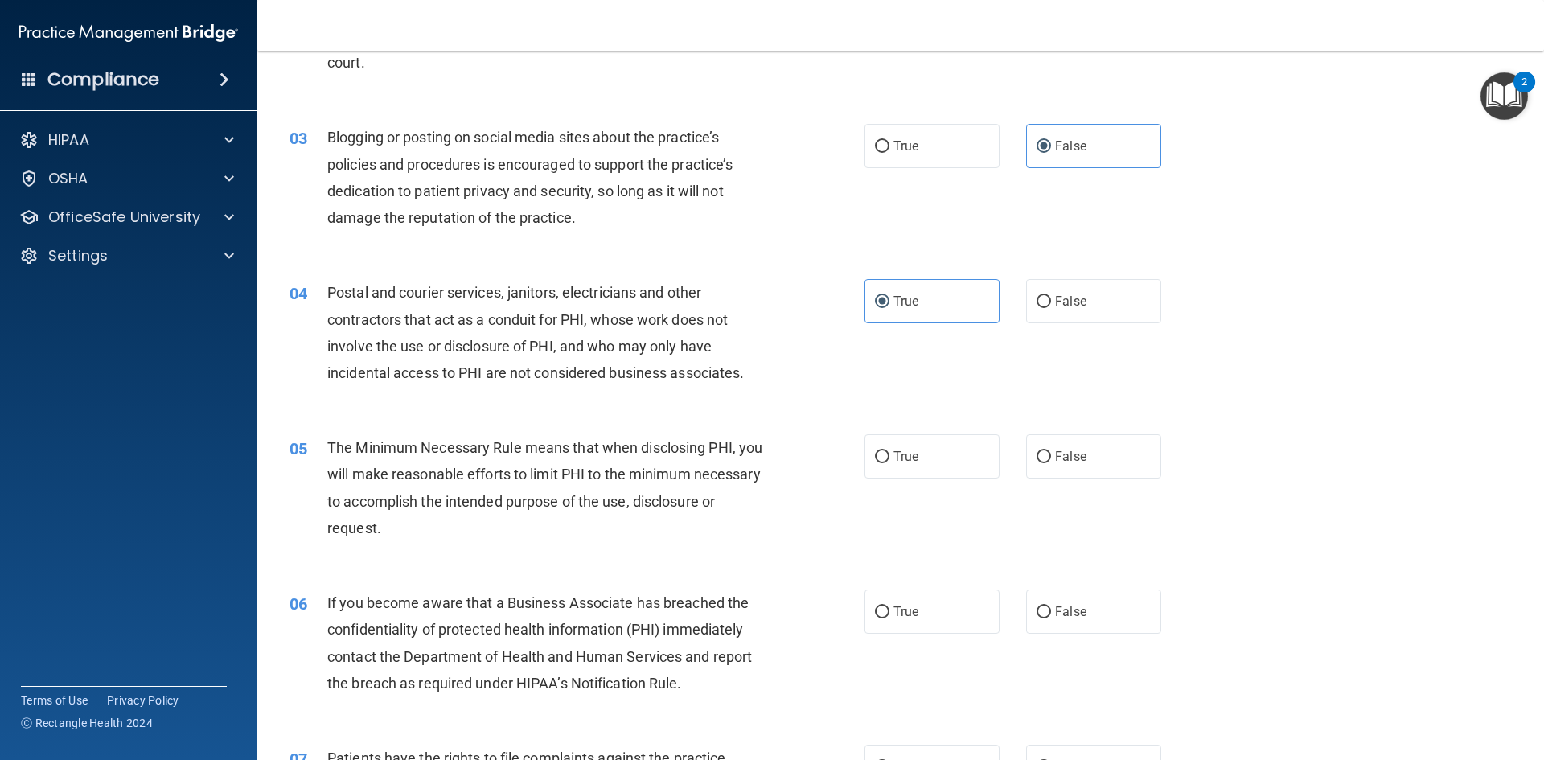
scroll to position [241, 0]
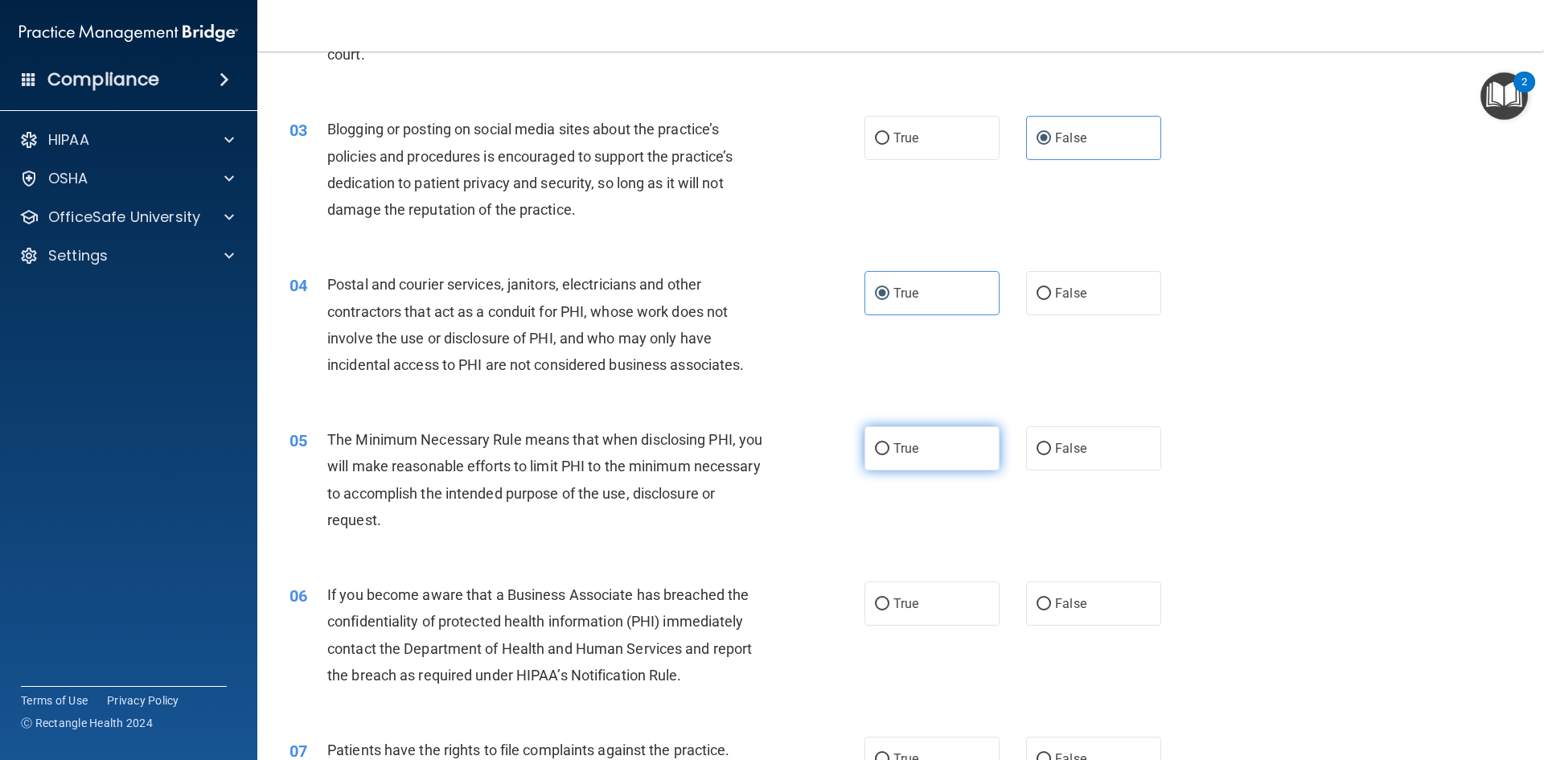
click at [907, 460] on label "True" at bounding box center [931, 448] width 135 height 44
click at [889, 455] on input "True" at bounding box center [882, 449] width 14 height 12
radio input "true"
click at [1094, 599] on label "False" at bounding box center [1093, 603] width 135 height 44
click at [1051, 599] on input "False" at bounding box center [1043, 604] width 14 height 12
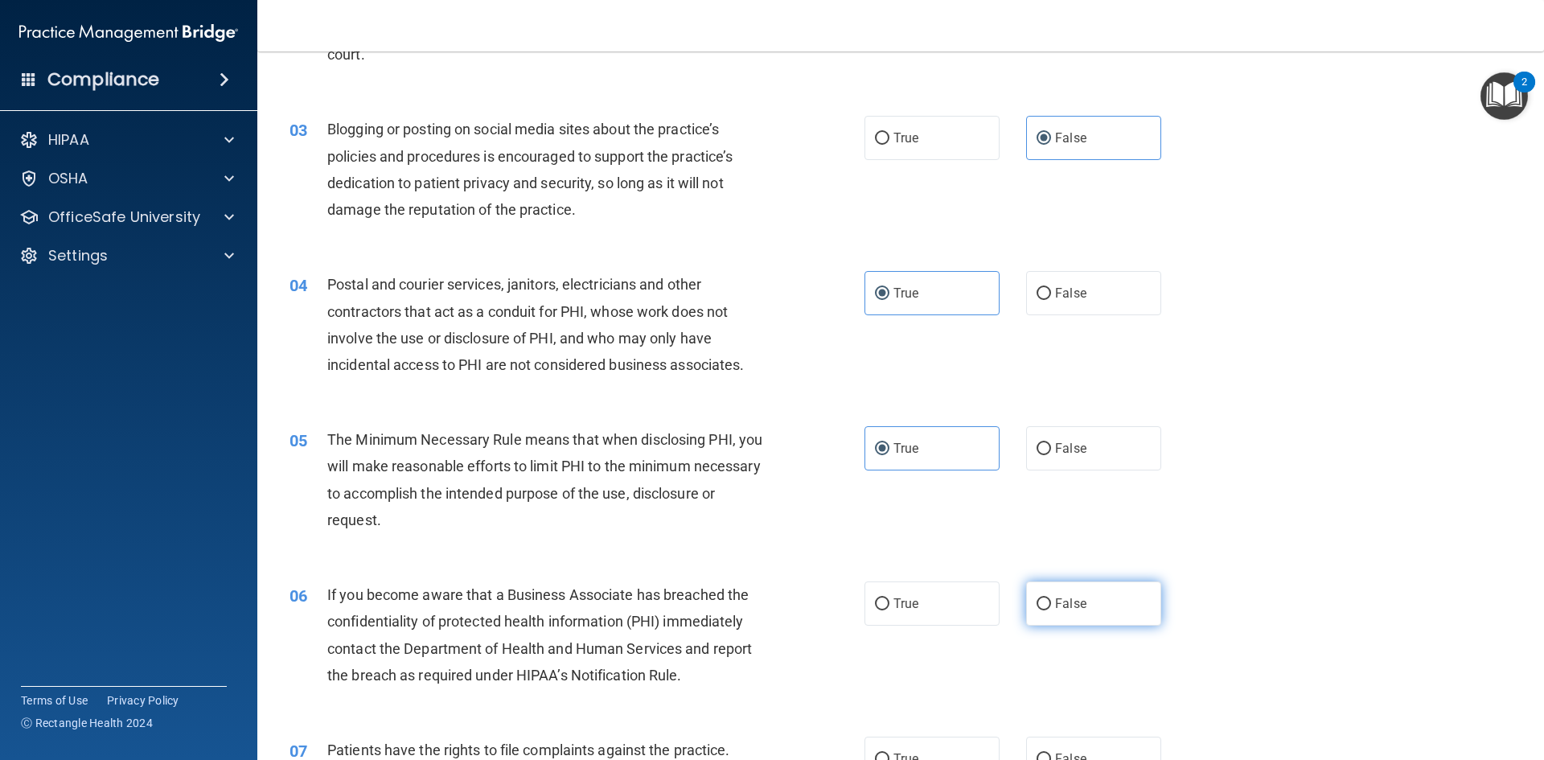
radio input "true"
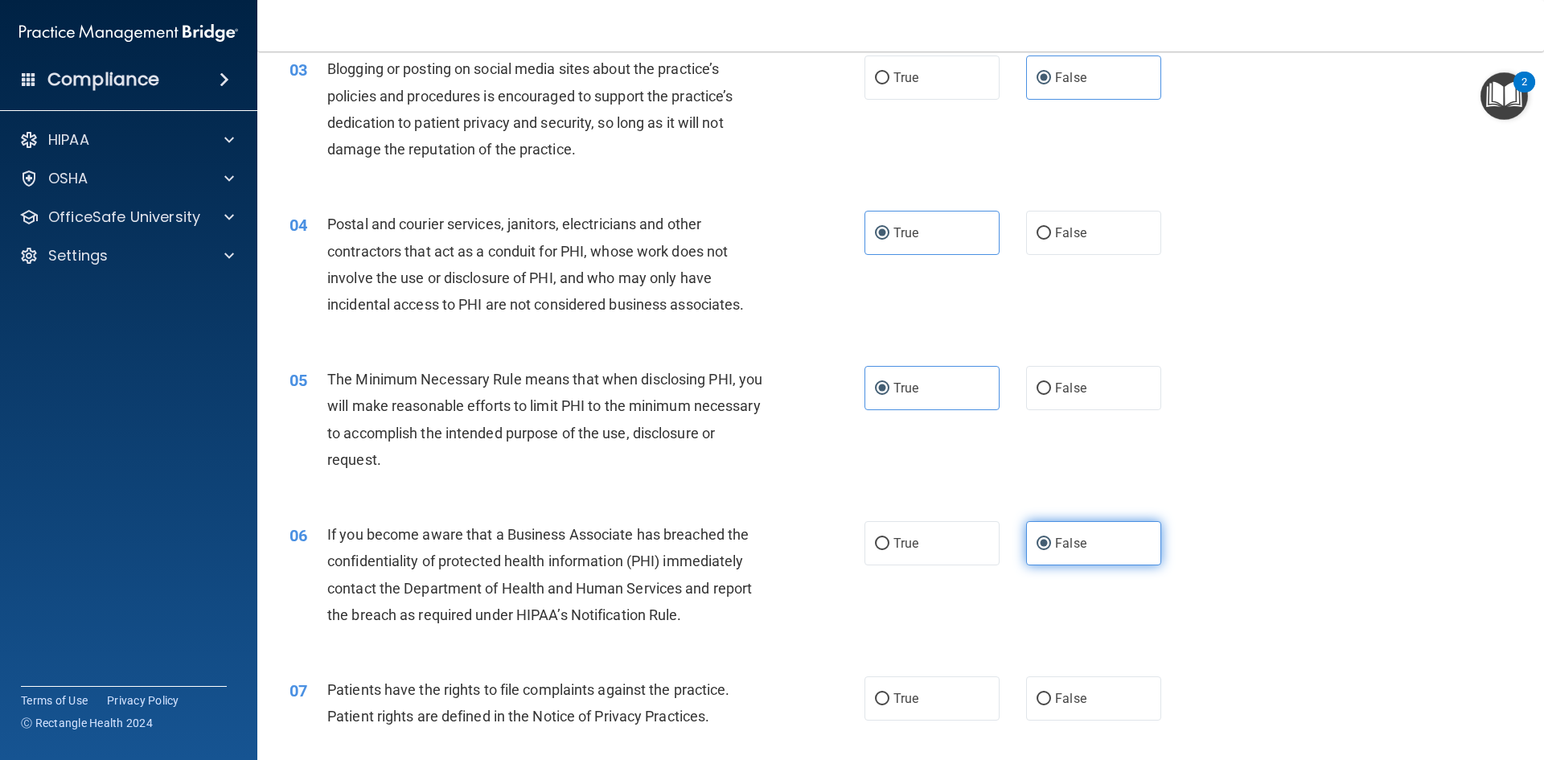
scroll to position [482, 0]
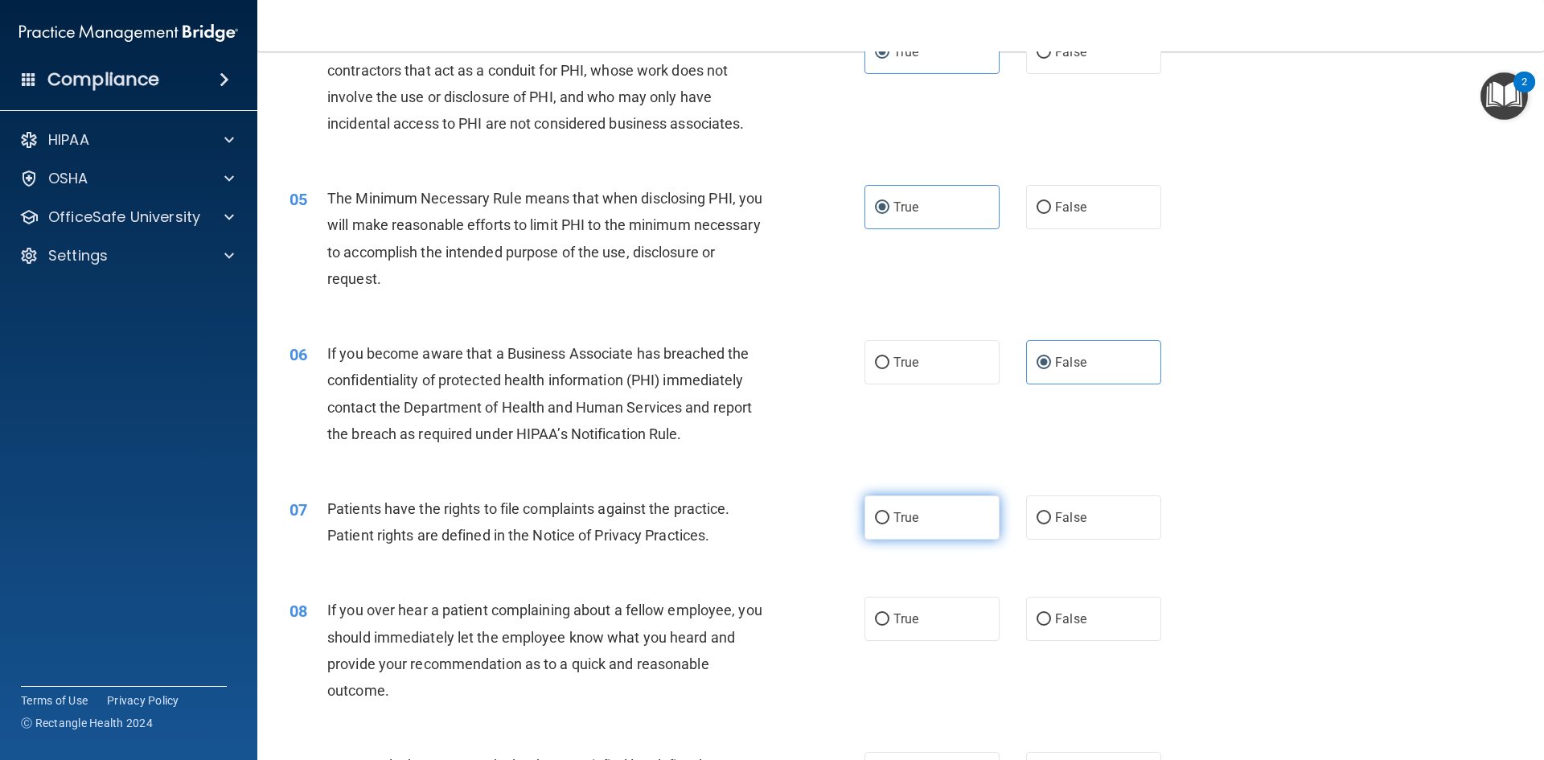
click at [893, 519] on span "True" at bounding box center [905, 517] width 25 height 15
click at [889, 519] on input "True" at bounding box center [882, 518] width 14 height 12
radio input "true"
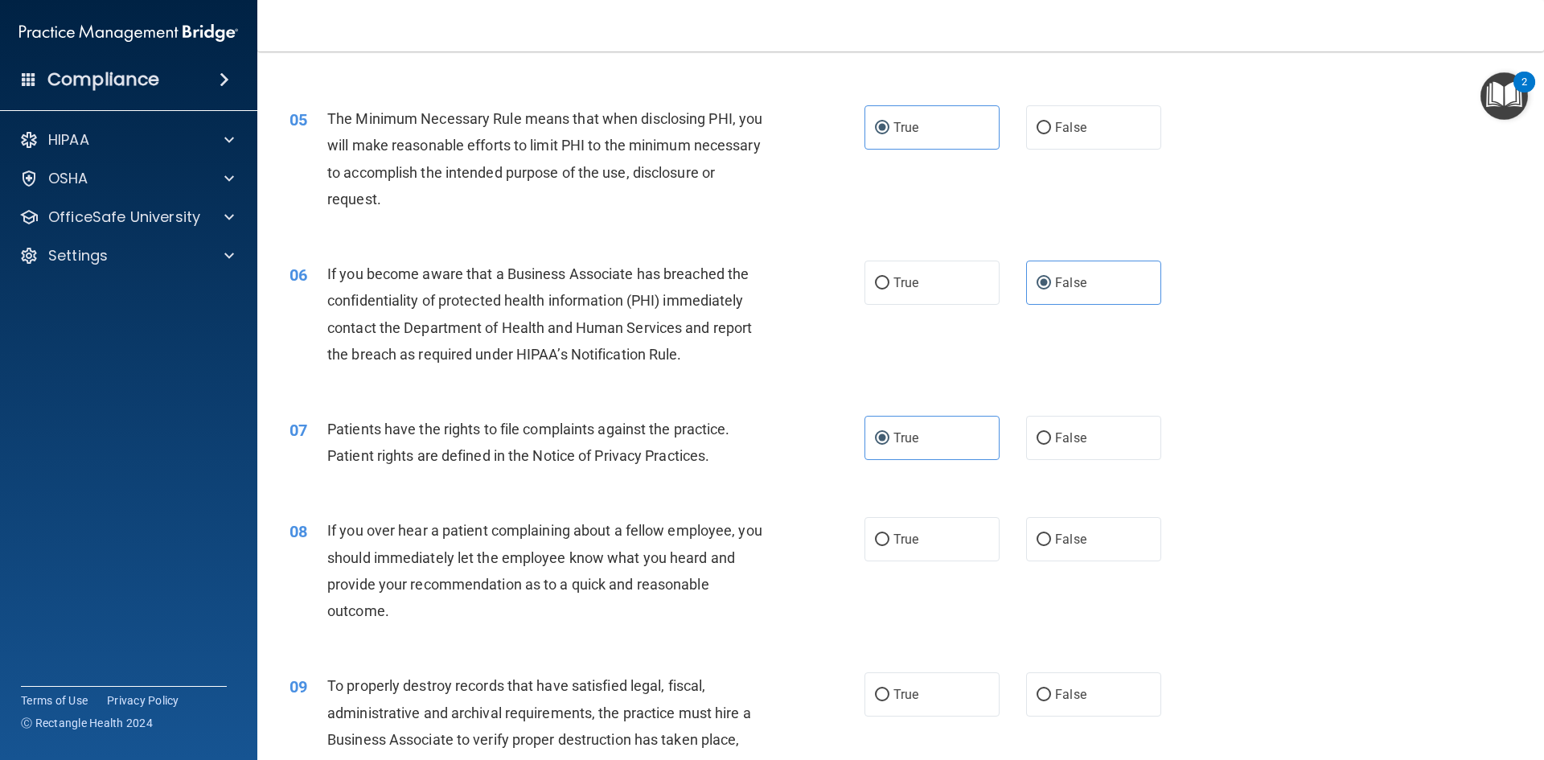
scroll to position [563, 0]
click at [1040, 542] on input "False" at bounding box center [1043, 539] width 14 height 12
radio input "true"
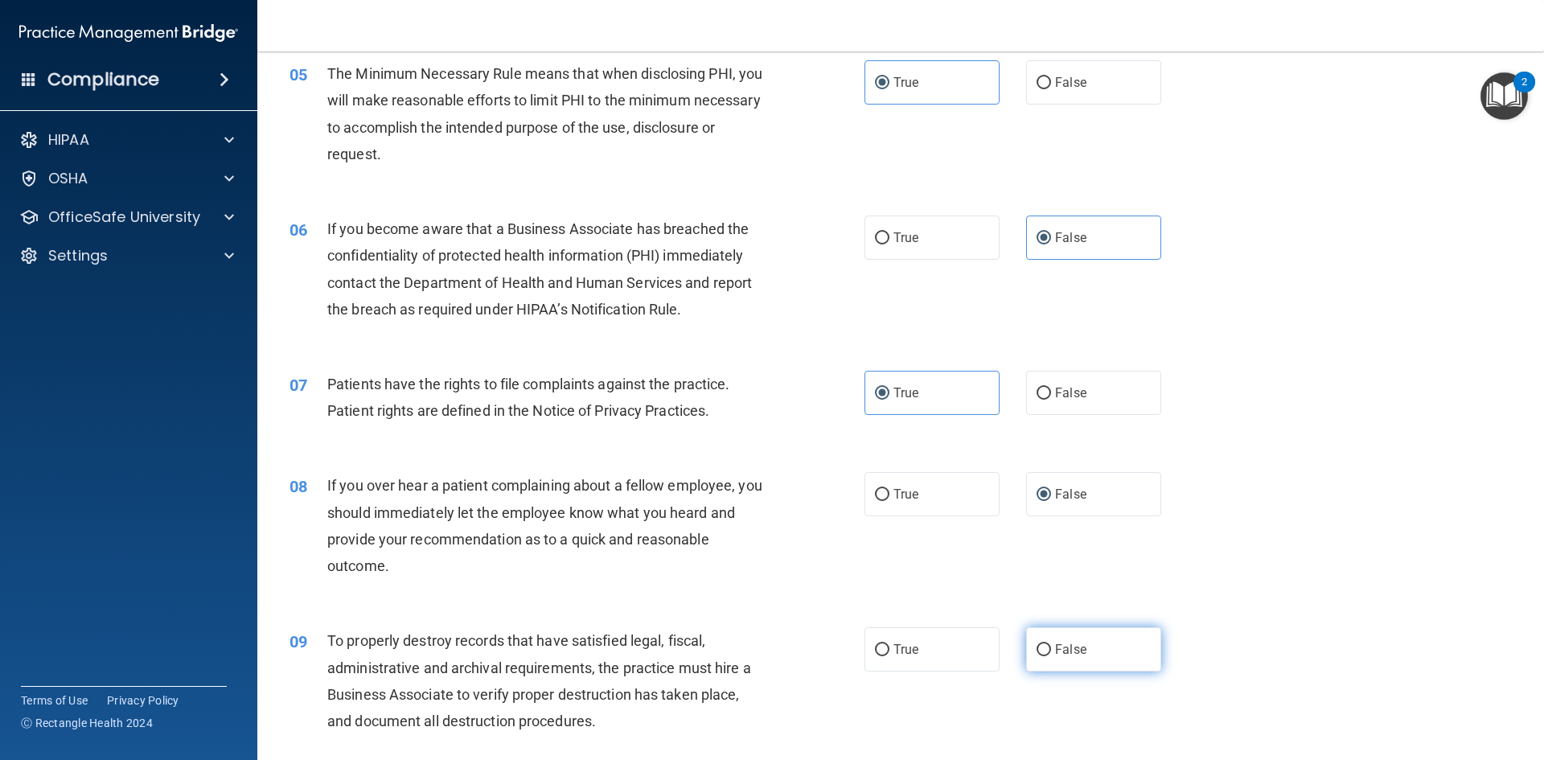
click at [1053, 687] on div "09 To properly destroy records that have satisfied legal, fiscal, administrativ…" at bounding box center [900, 684] width 1246 height 155
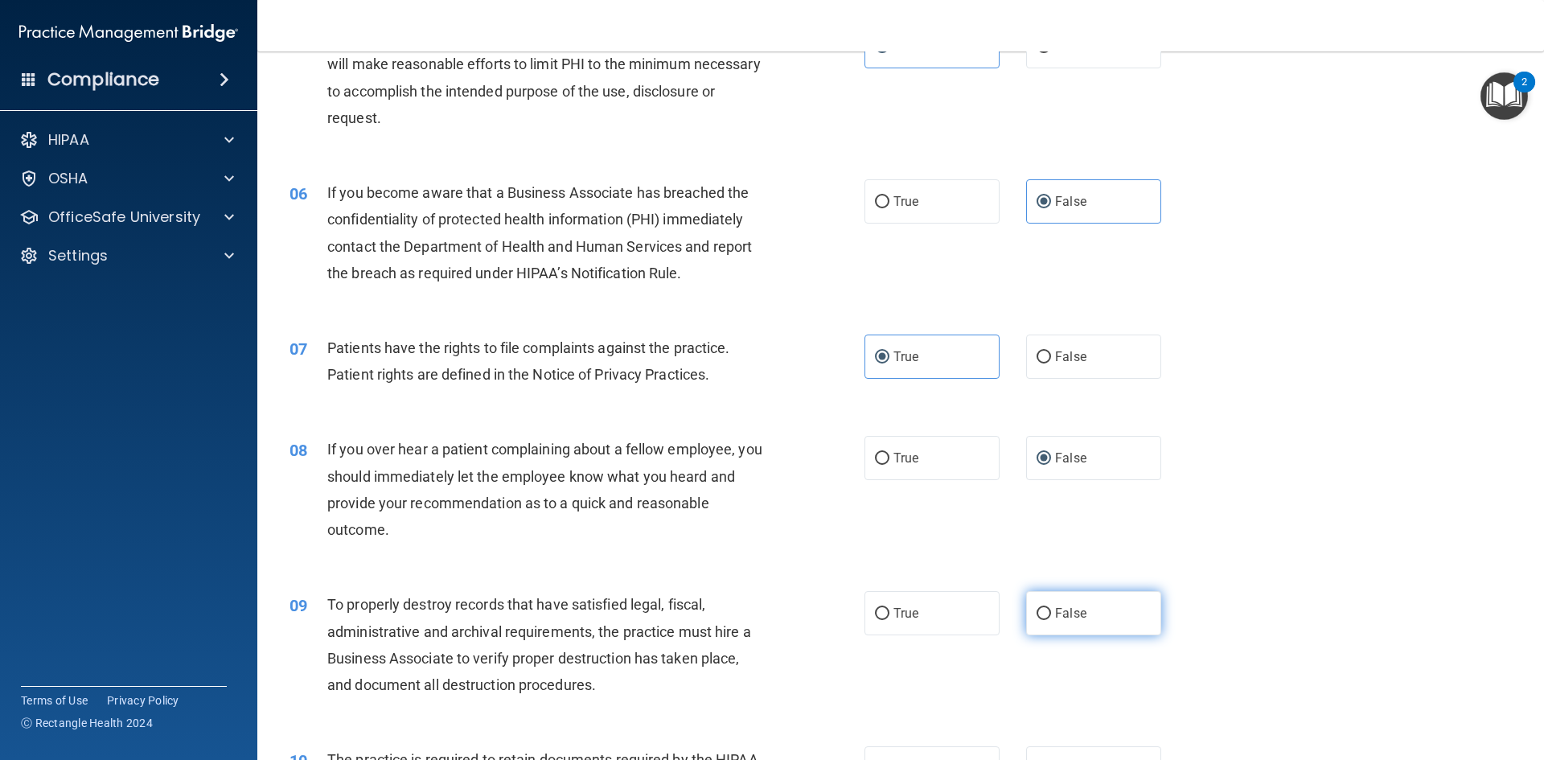
click at [1073, 622] on label "False" at bounding box center [1093, 613] width 135 height 44
click at [1051, 620] on input "False" at bounding box center [1043, 614] width 14 height 12
radio input "true"
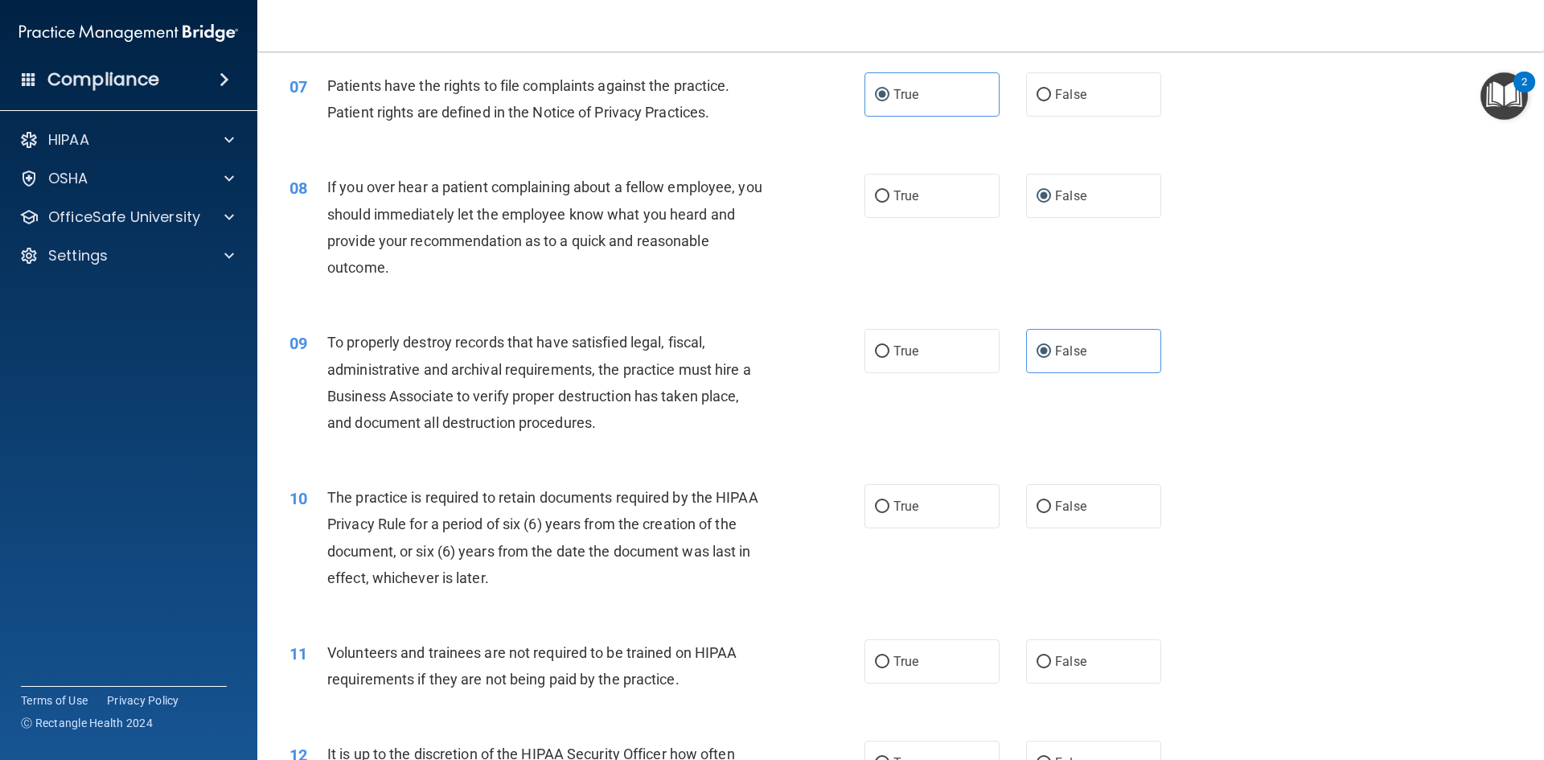
scroll to position [965, 0]
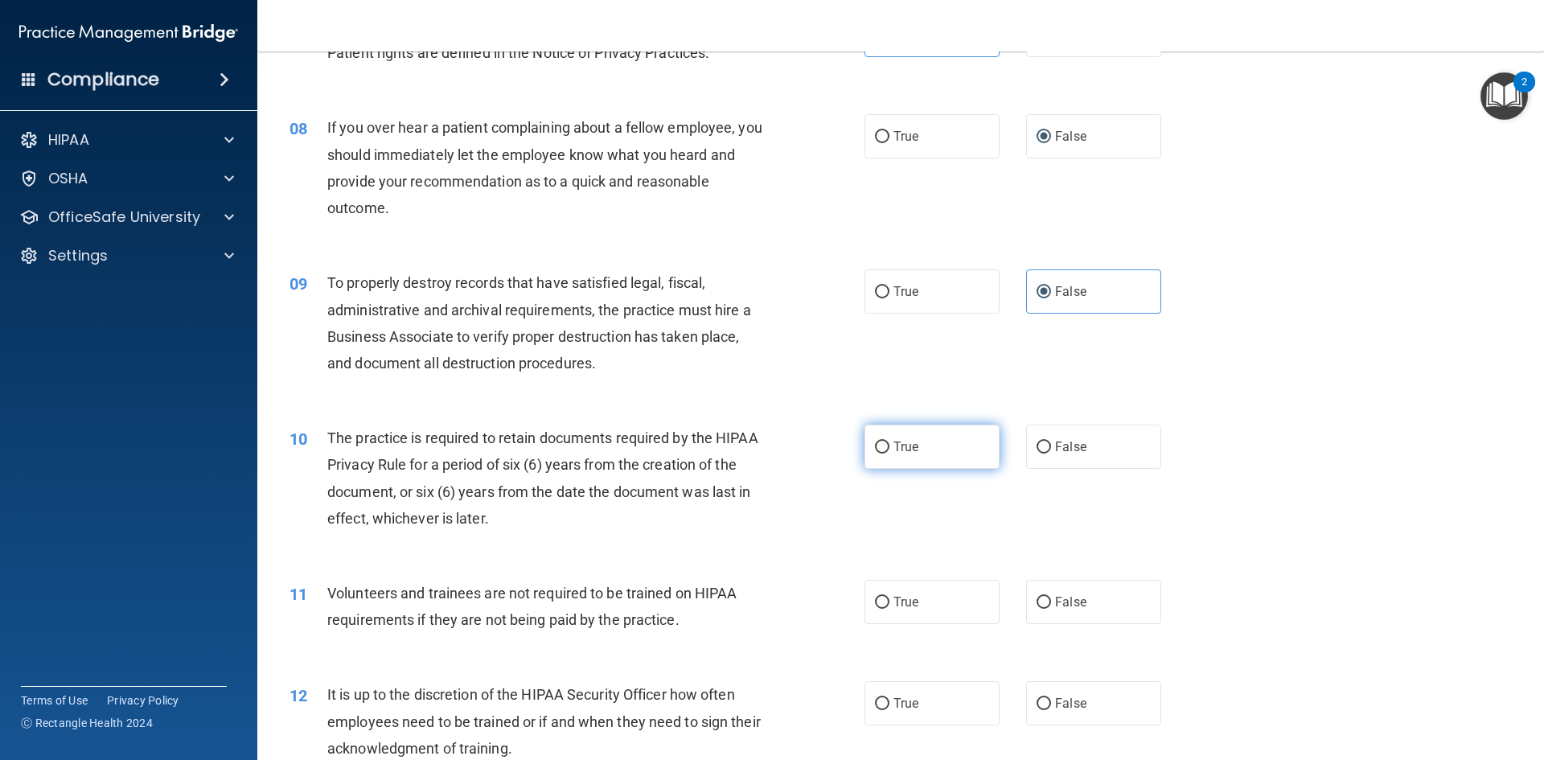
click at [929, 451] on label "True" at bounding box center [931, 447] width 135 height 44
click at [889, 451] on input "True" at bounding box center [882, 447] width 14 height 12
radio input "true"
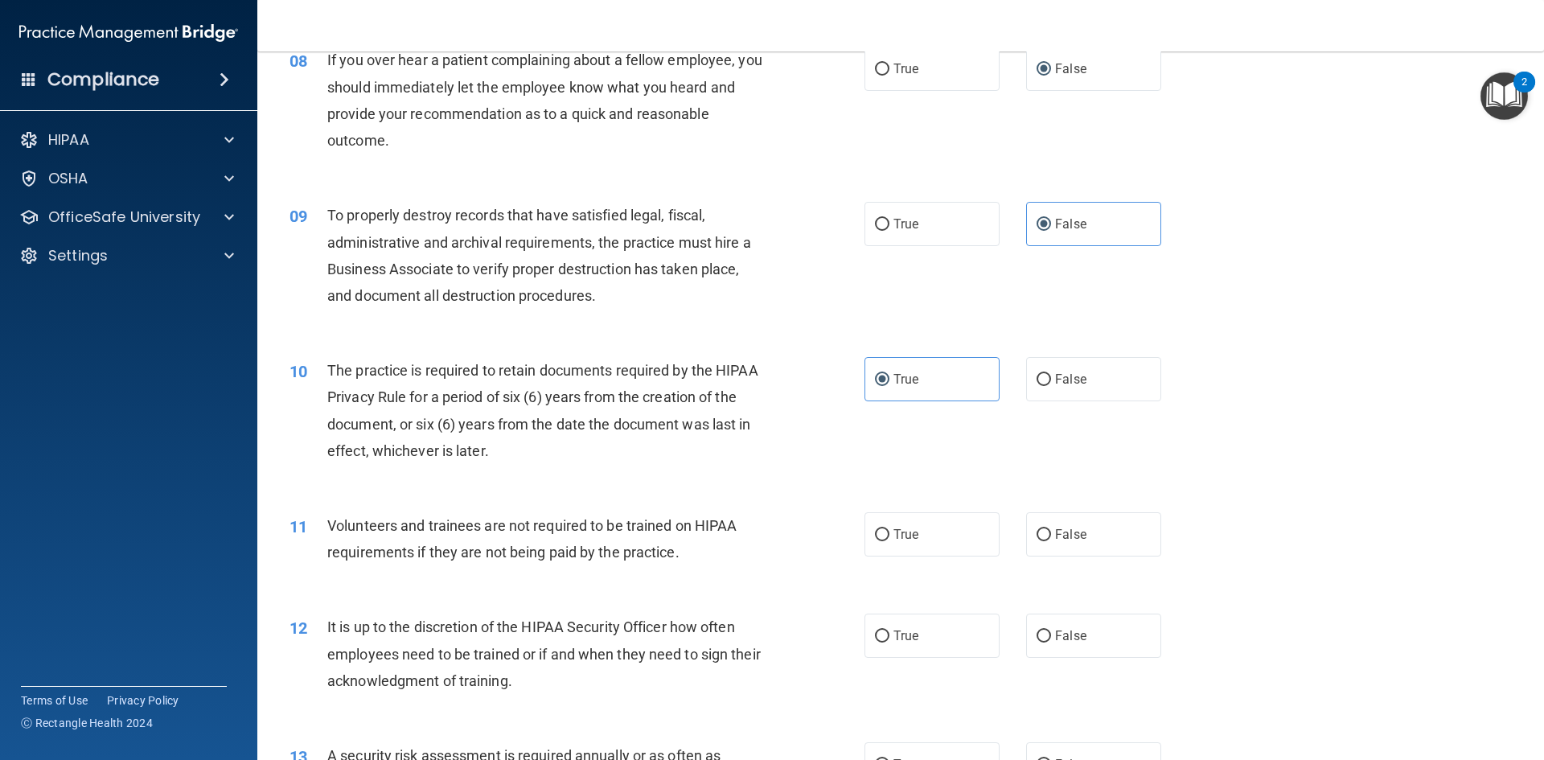
scroll to position [1126, 0]
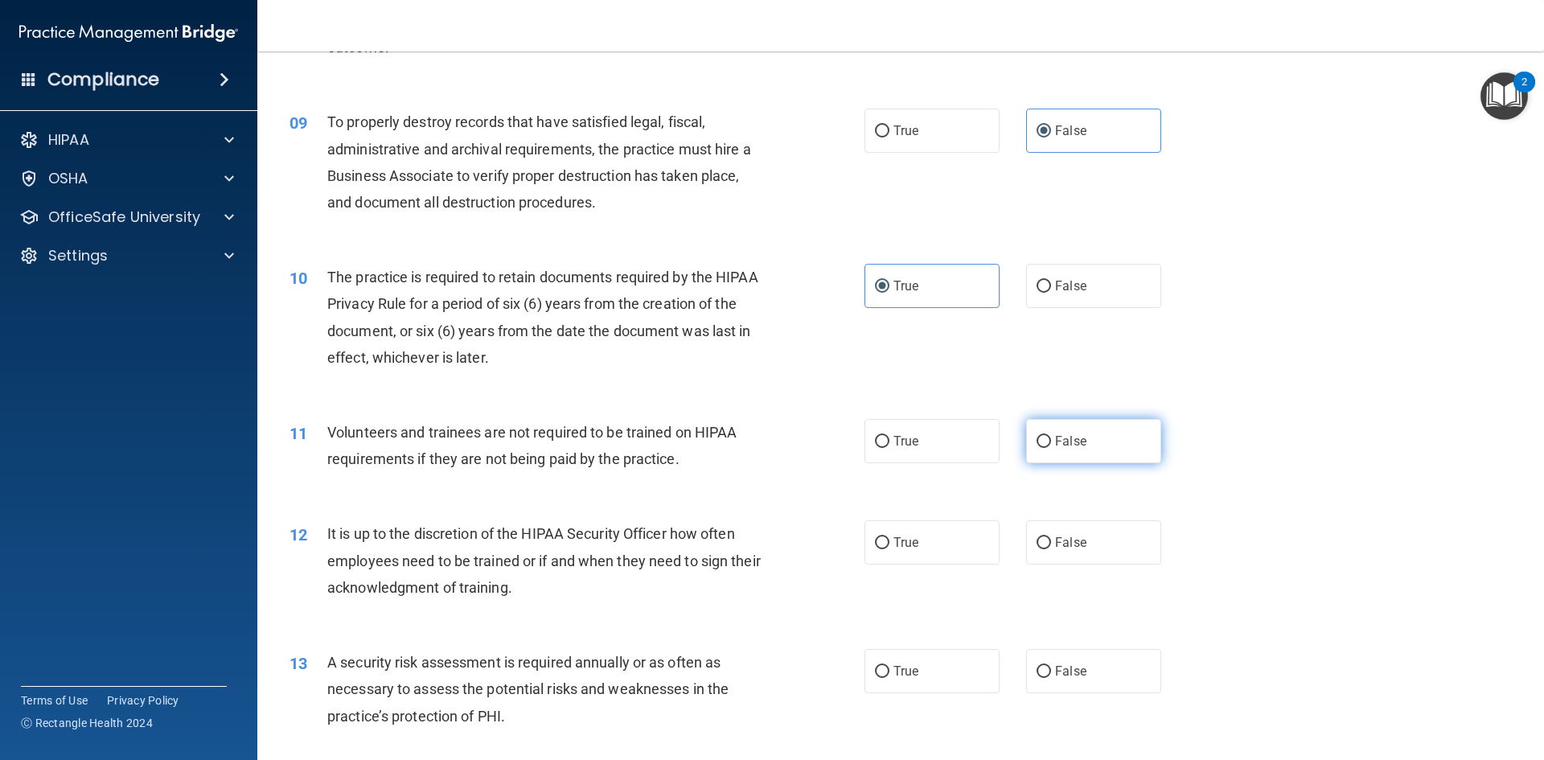
click at [1065, 448] on span "False" at bounding box center [1070, 440] width 31 height 15
click at [1051, 448] on input "False" at bounding box center [1043, 442] width 14 height 12
radio input "true"
click at [1078, 519] on div "12 It is up to the discretion of the HIPAA Security Officer how often employees…" at bounding box center [900, 564] width 1246 height 129
drag, startPoint x: 1078, startPoint y: 537, endPoint x: 1062, endPoint y: 549, distance: 20.1
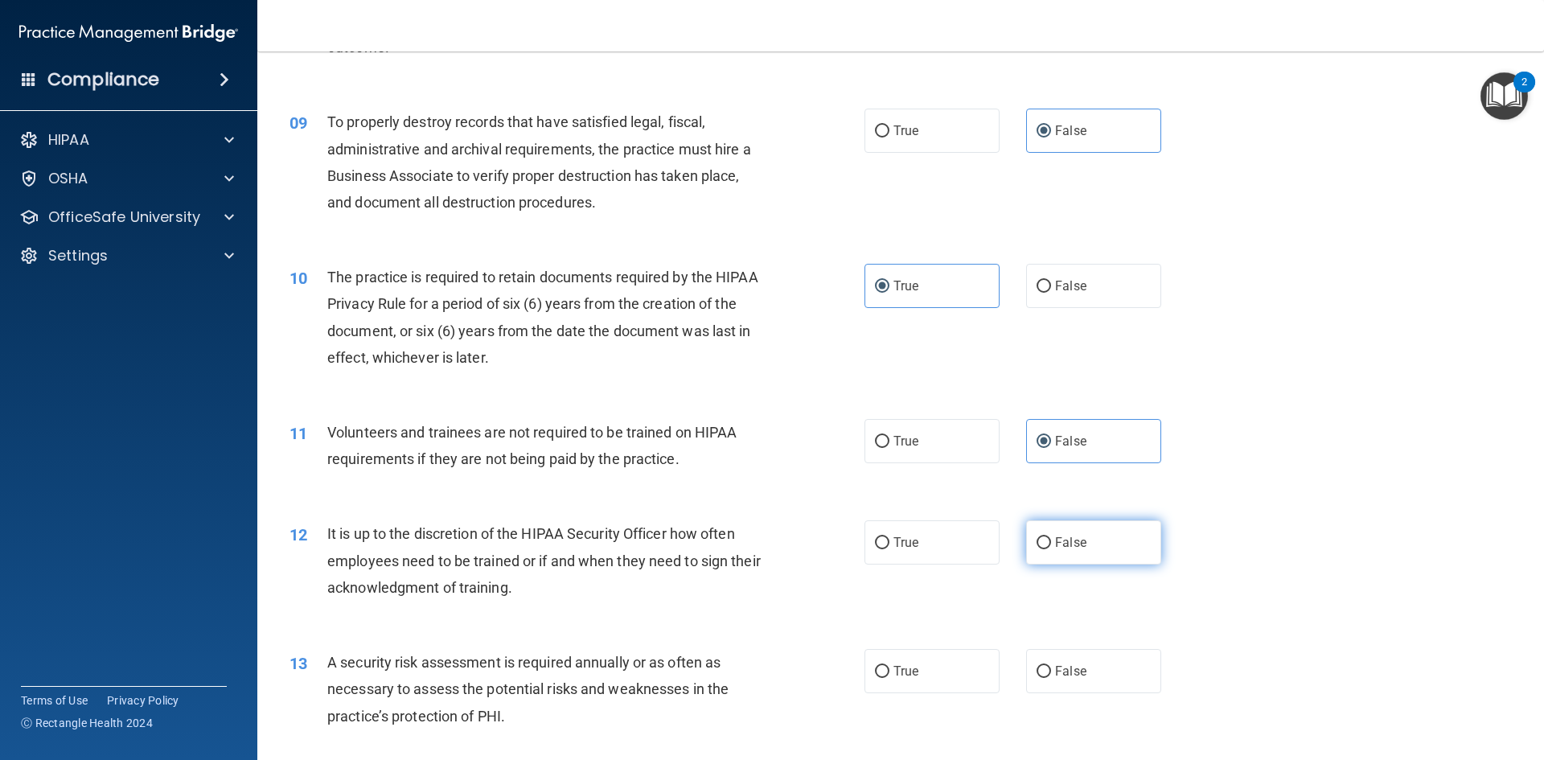
click at [1078, 539] on label "False" at bounding box center [1093, 542] width 135 height 44
click at [1051, 539] on input "False" at bounding box center [1043, 543] width 14 height 12
radio input "true"
click at [923, 679] on label "True" at bounding box center [931, 671] width 135 height 44
click at [889, 678] on input "True" at bounding box center [882, 672] width 14 height 12
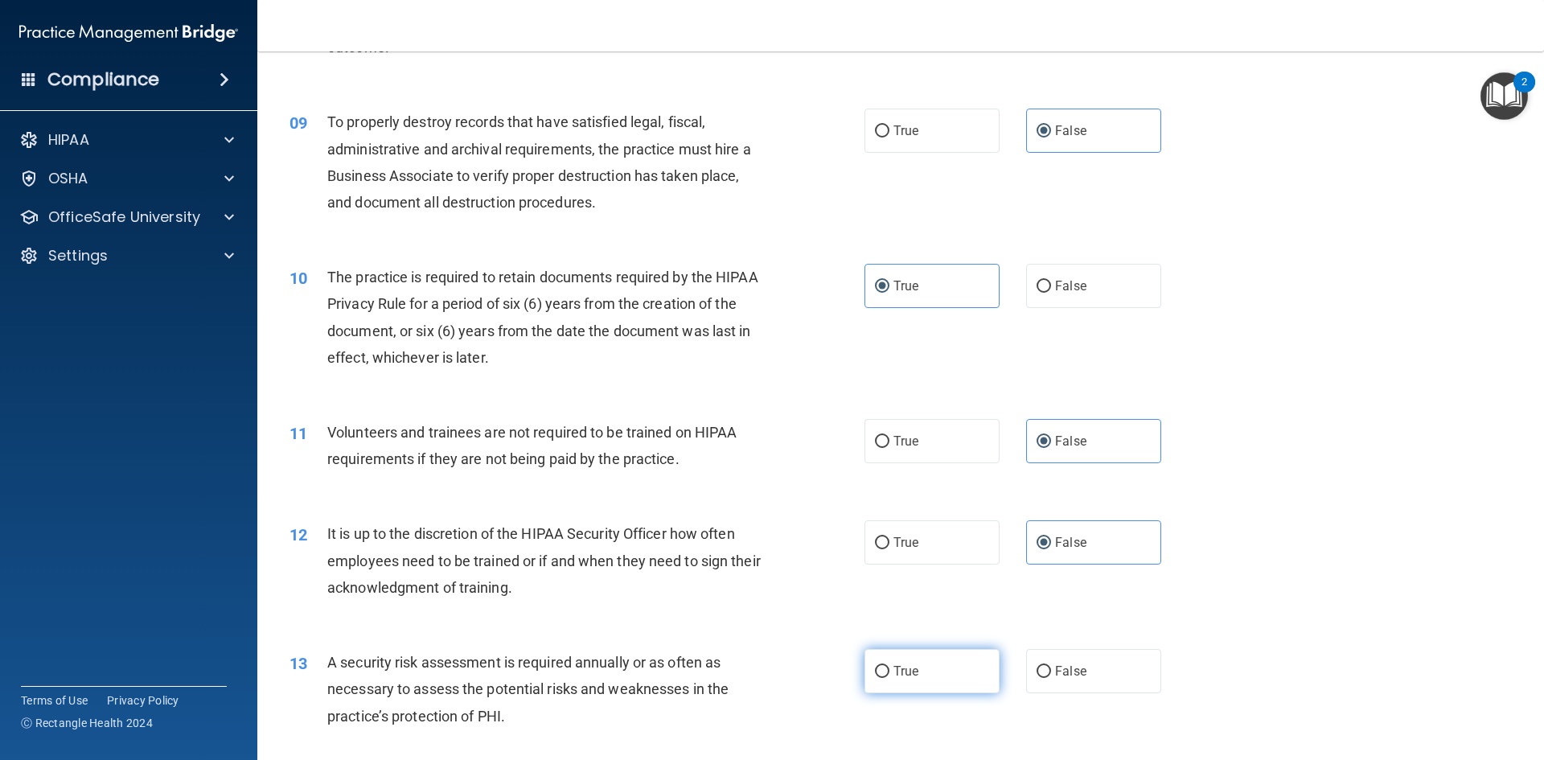
radio input "true"
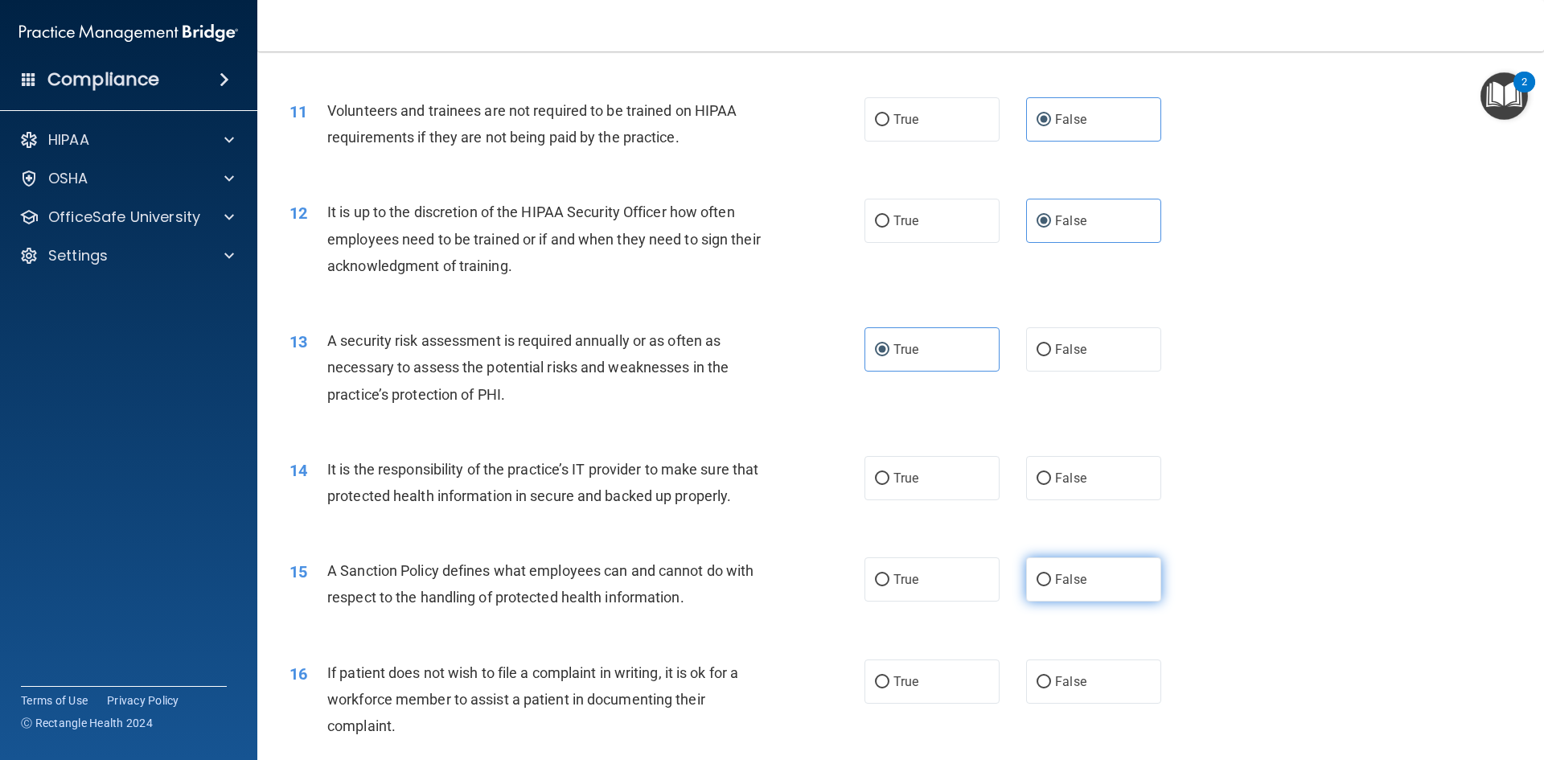
scroll to position [1528, 0]
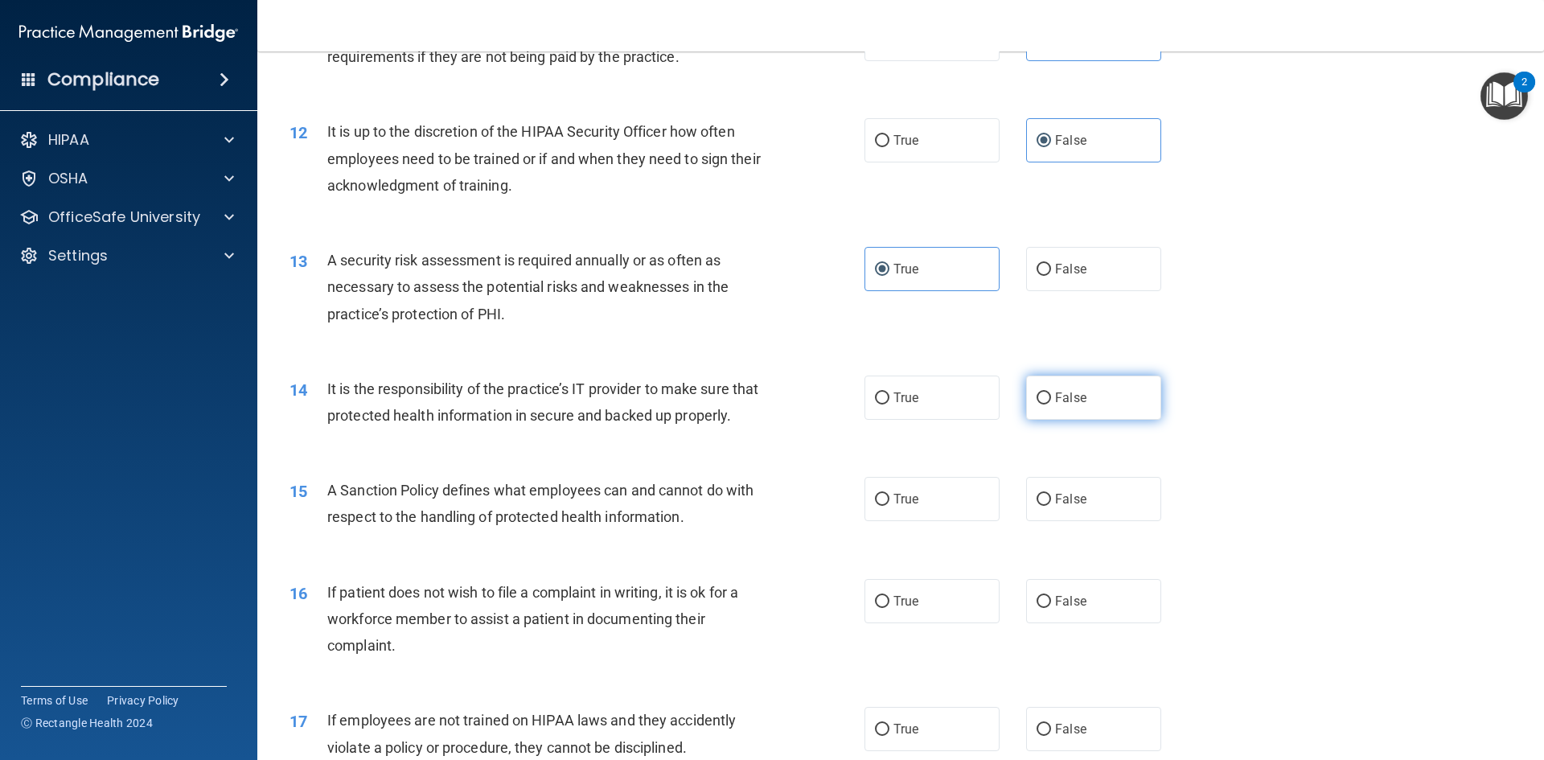
click at [1071, 408] on label "False" at bounding box center [1093, 397] width 135 height 44
click at [1051, 404] on input "False" at bounding box center [1043, 398] width 14 height 12
radio input "true"
click at [1101, 521] on label "False" at bounding box center [1093, 499] width 135 height 44
click at [1051, 506] on input "False" at bounding box center [1043, 500] width 14 height 12
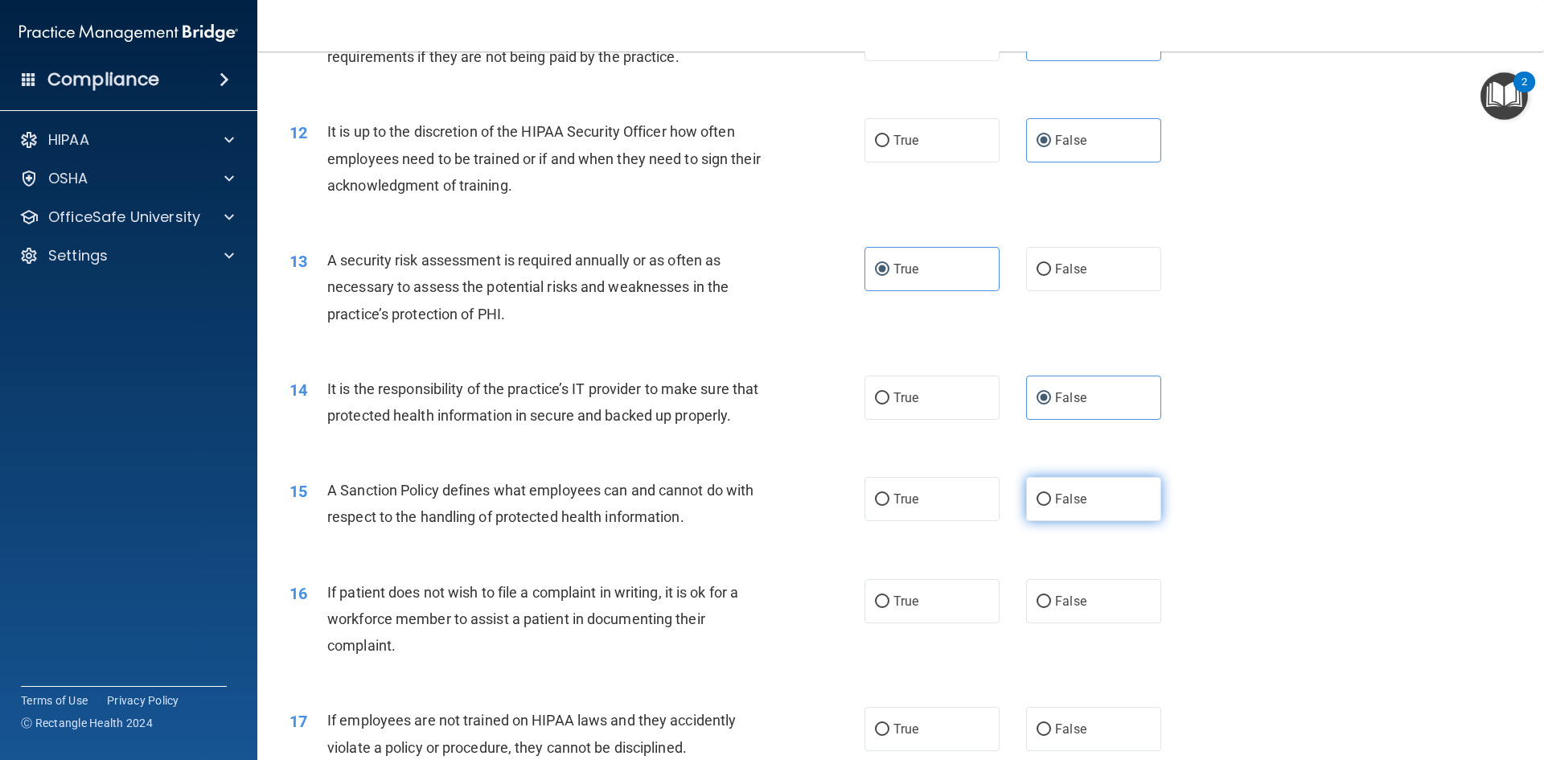
radio input "true"
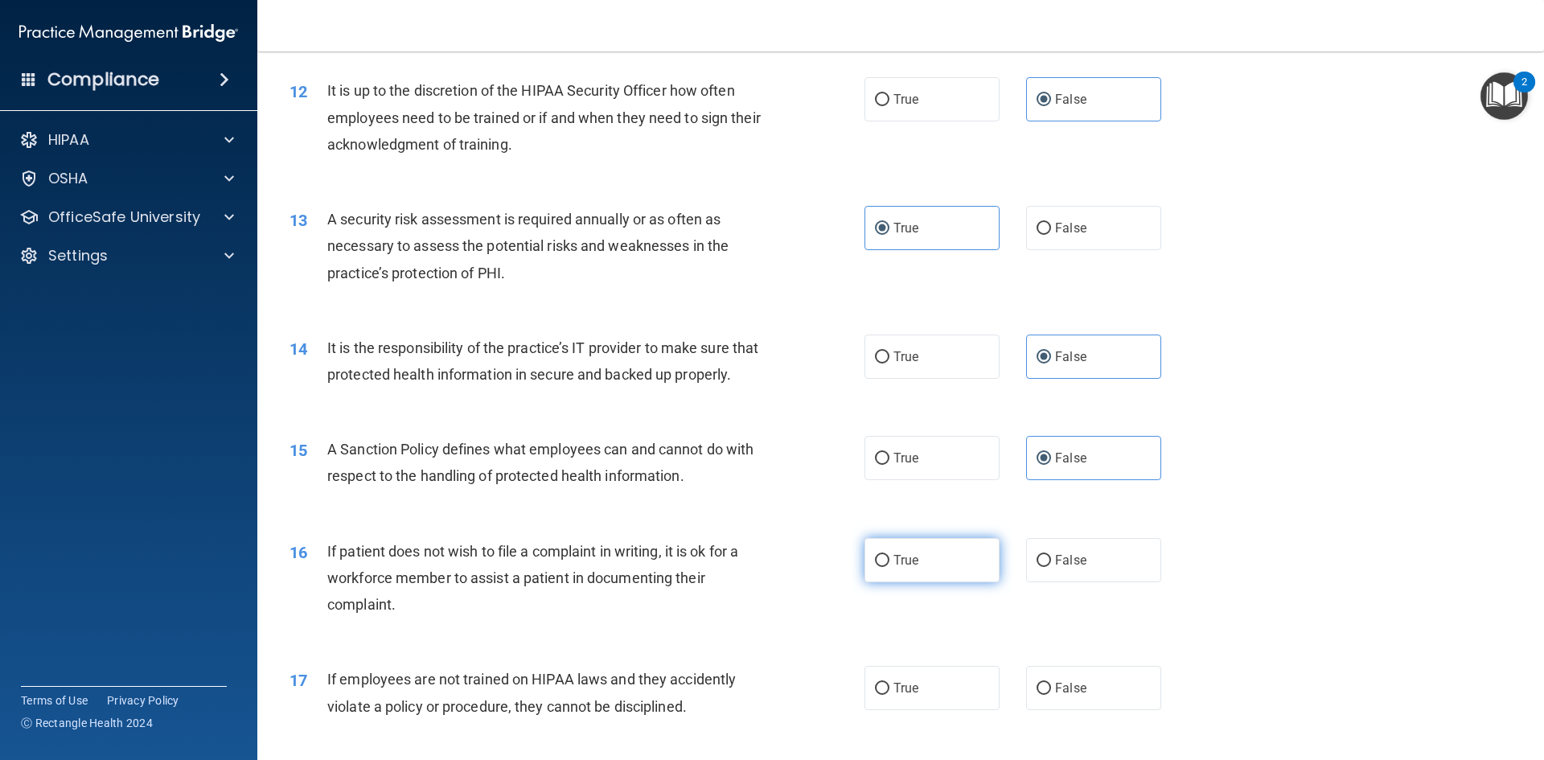
scroll to position [1608, 0]
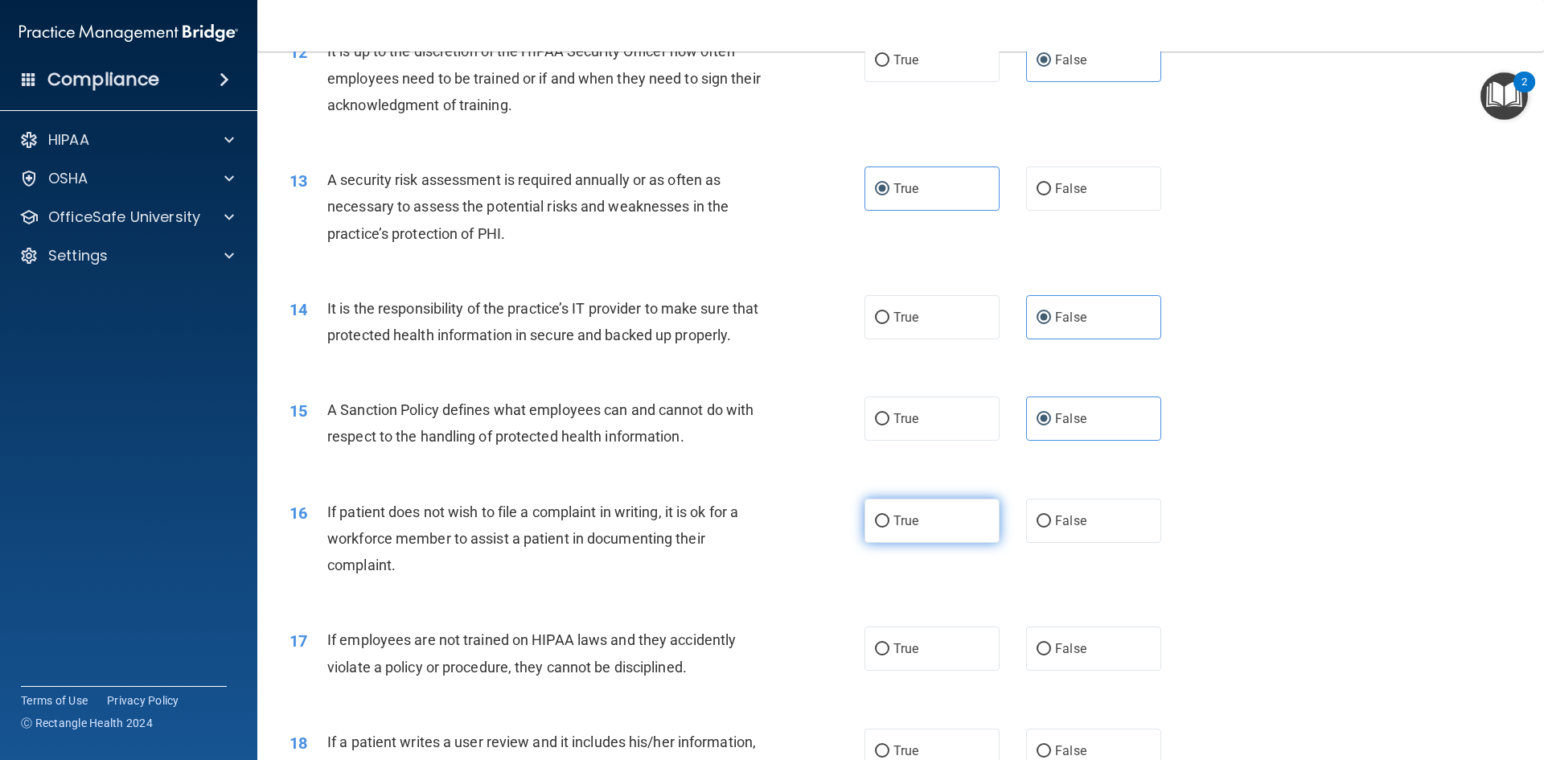
click at [947, 543] on label "True" at bounding box center [931, 520] width 135 height 44
click at [889, 527] on input "True" at bounding box center [882, 521] width 14 height 12
radio input "true"
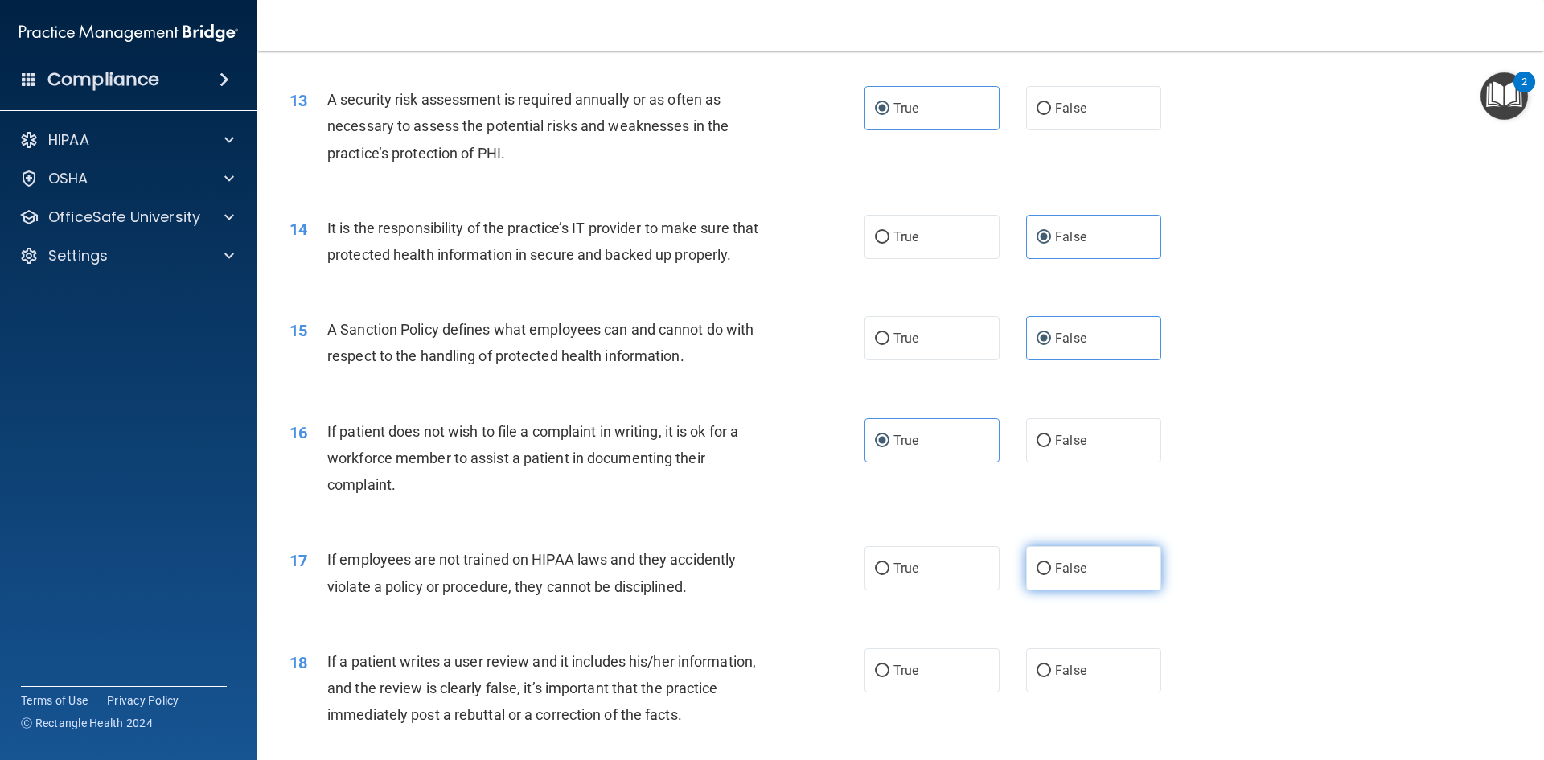
click at [1110, 590] on label "False" at bounding box center [1093, 568] width 135 height 44
click at [1051, 575] on input "False" at bounding box center [1043, 569] width 14 height 12
radio input "true"
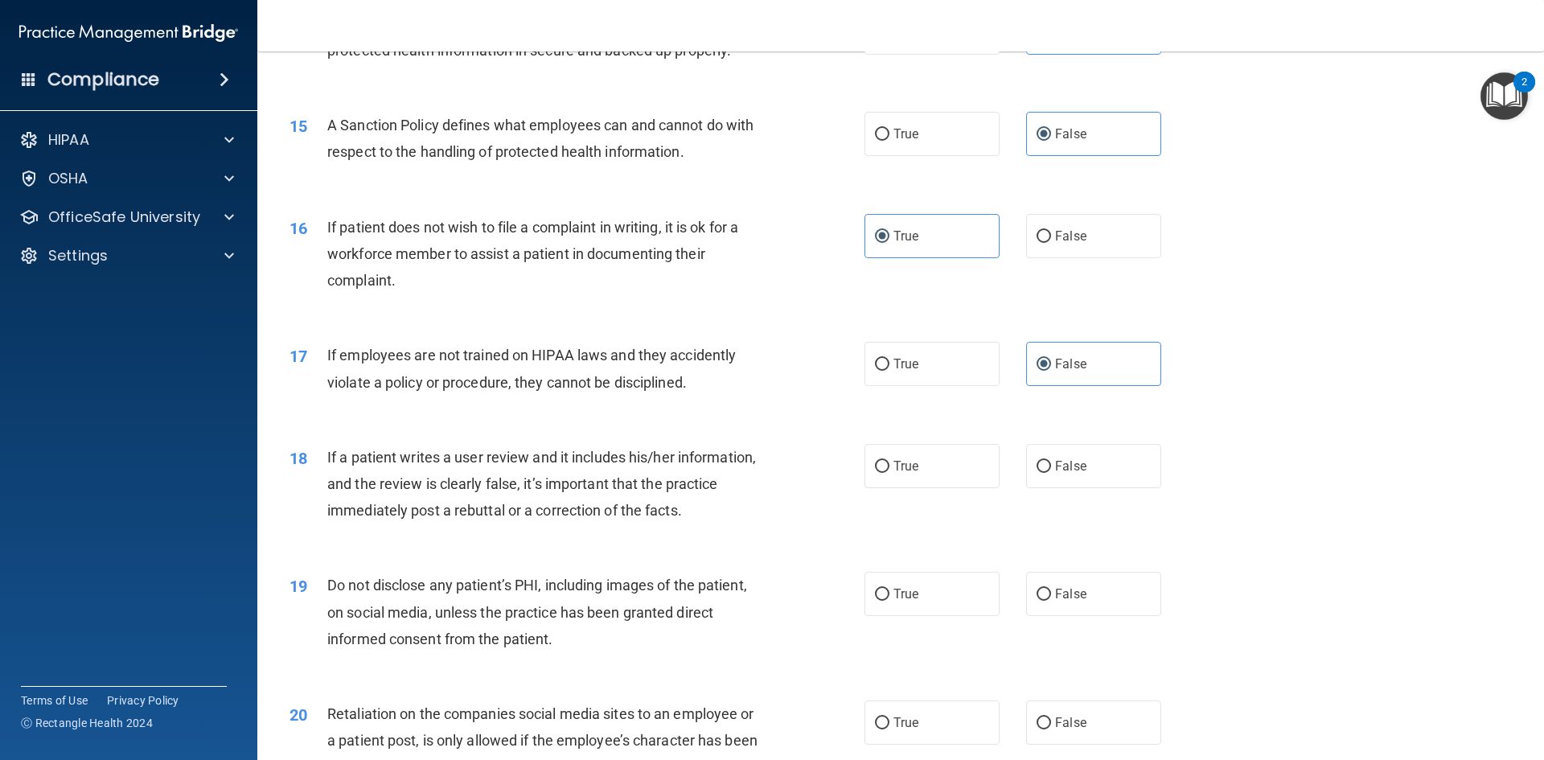
scroll to position [1930, 0]
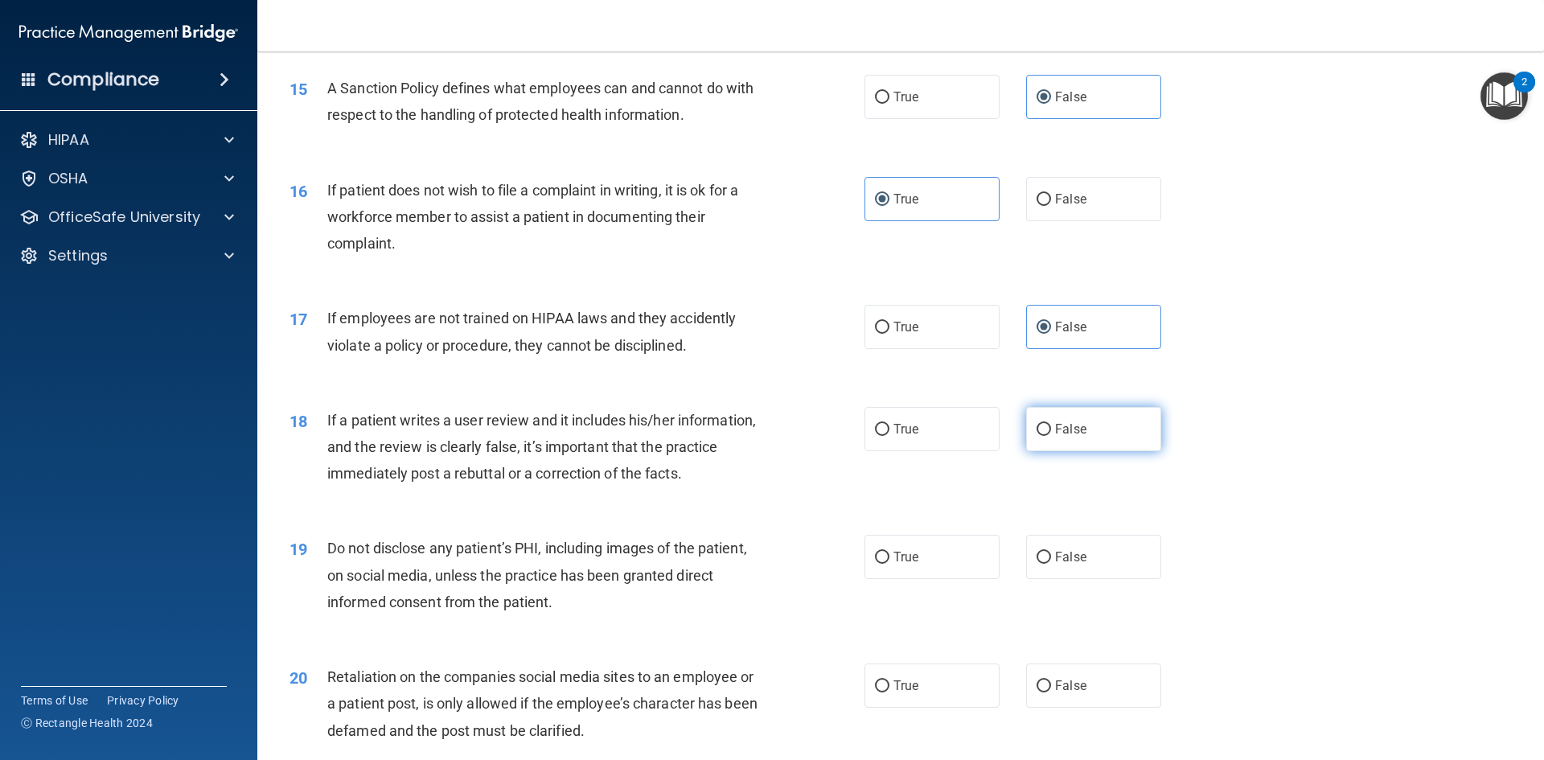
click at [1092, 451] on label "False" at bounding box center [1093, 429] width 135 height 44
click at [1051, 436] on input "False" at bounding box center [1043, 430] width 14 height 12
radio input "true"
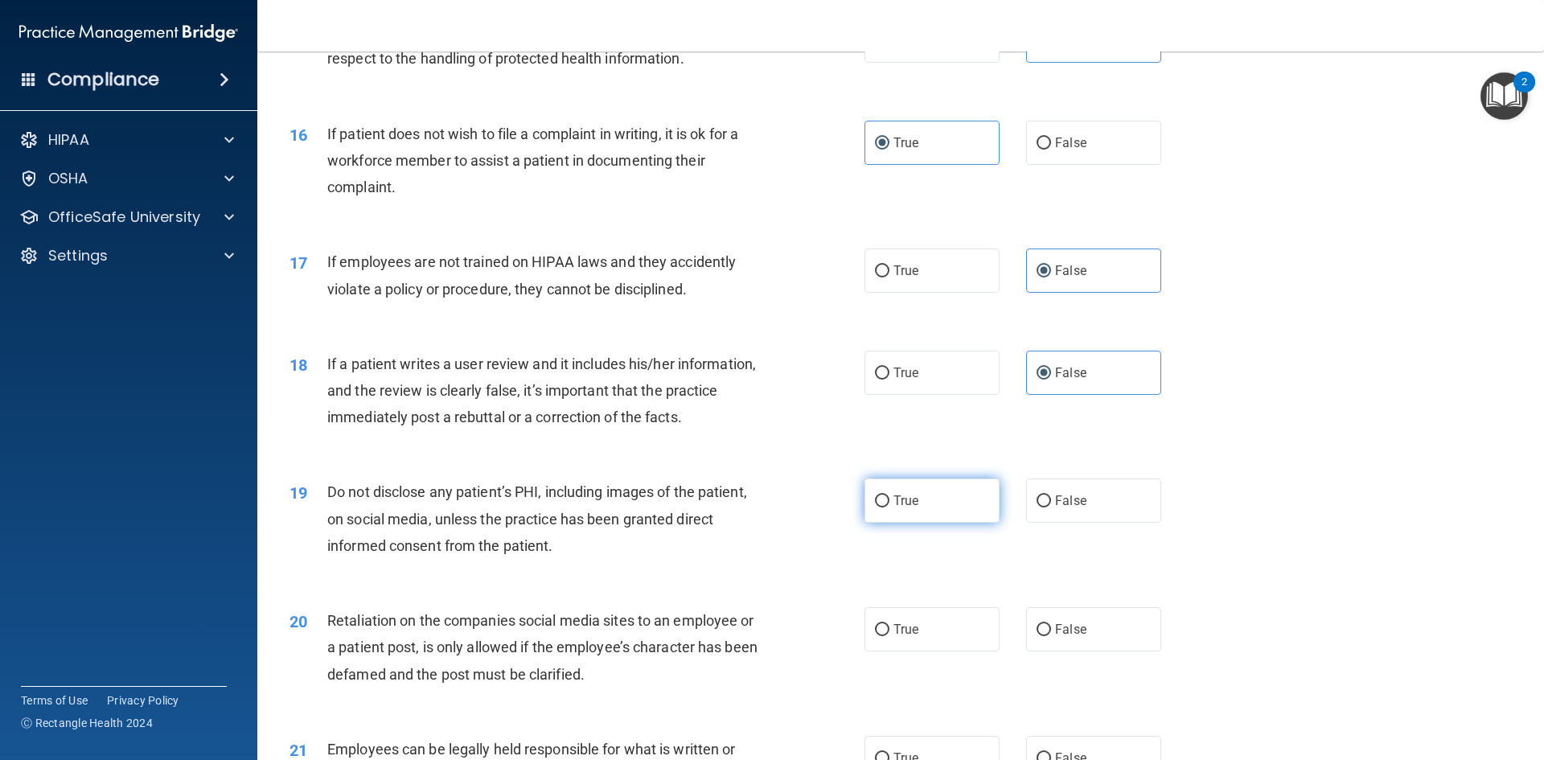
scroll to position [2010, 0]
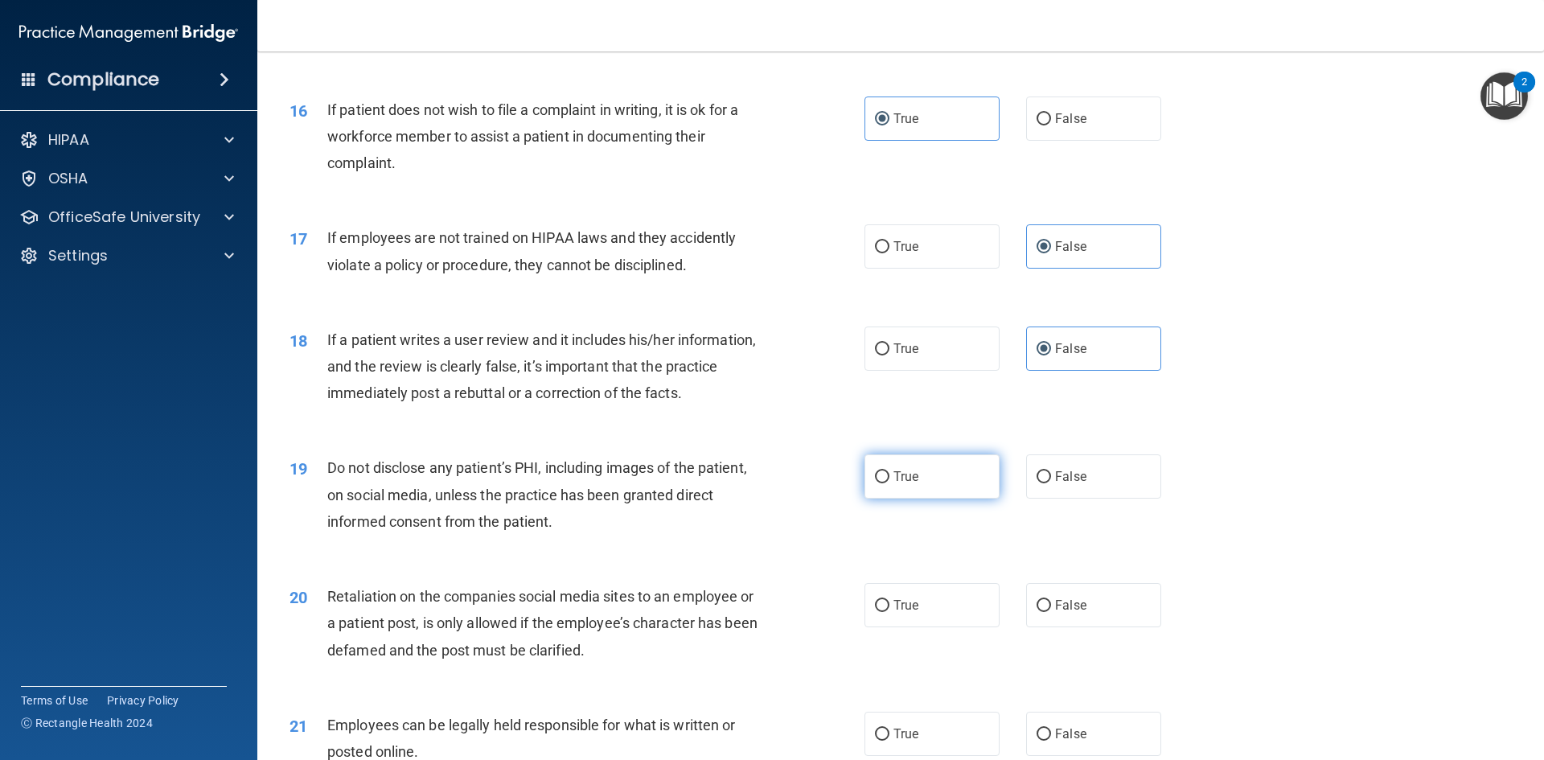
click at [918, 493] on label "True" at bounding box center [931, 476] width 135 height 44
click at [889, 483] on input "True" at bounding box center [882, 477] width 14 height 12
radio input "true"
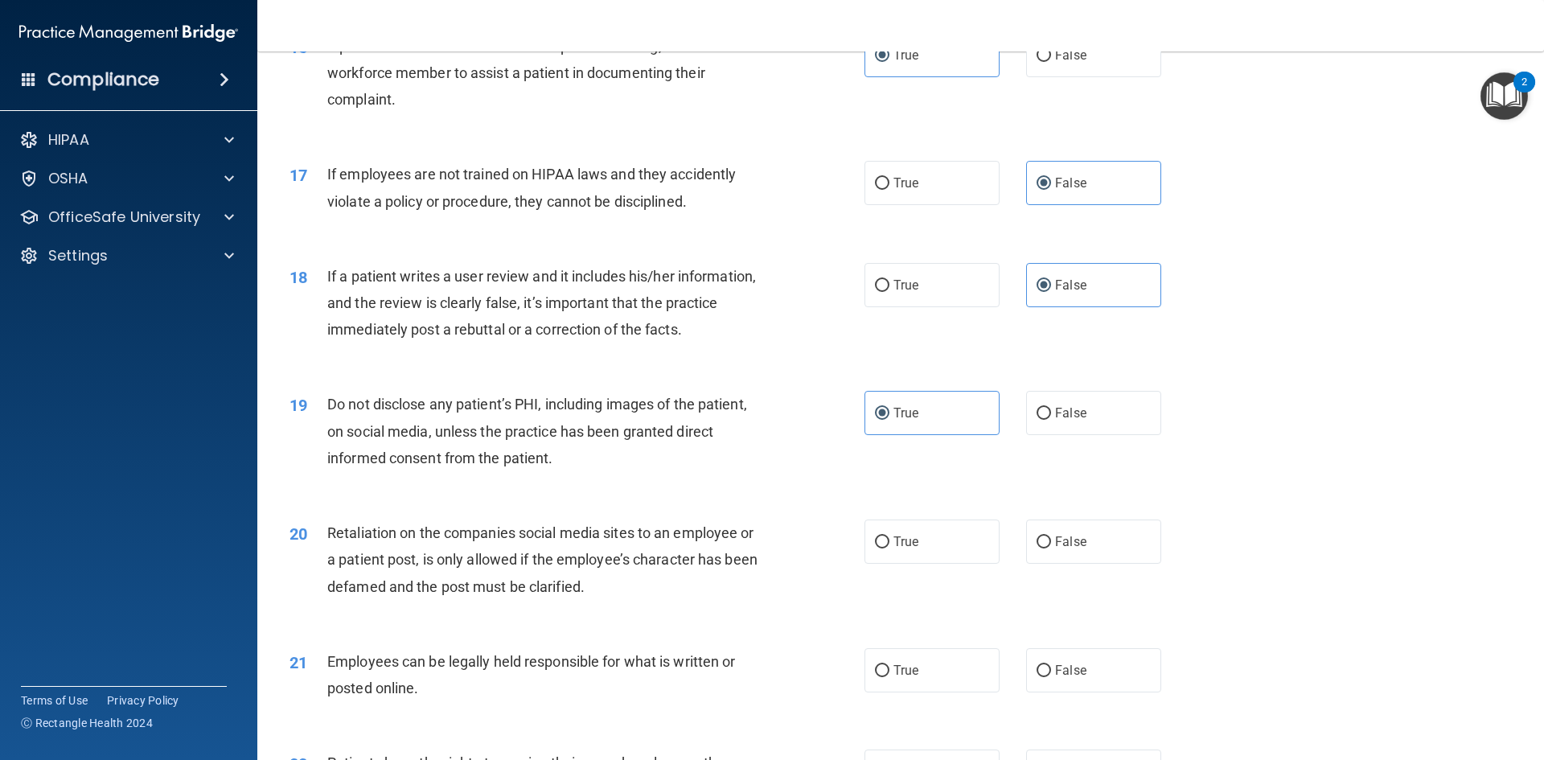
scroll to position [2171, 0]
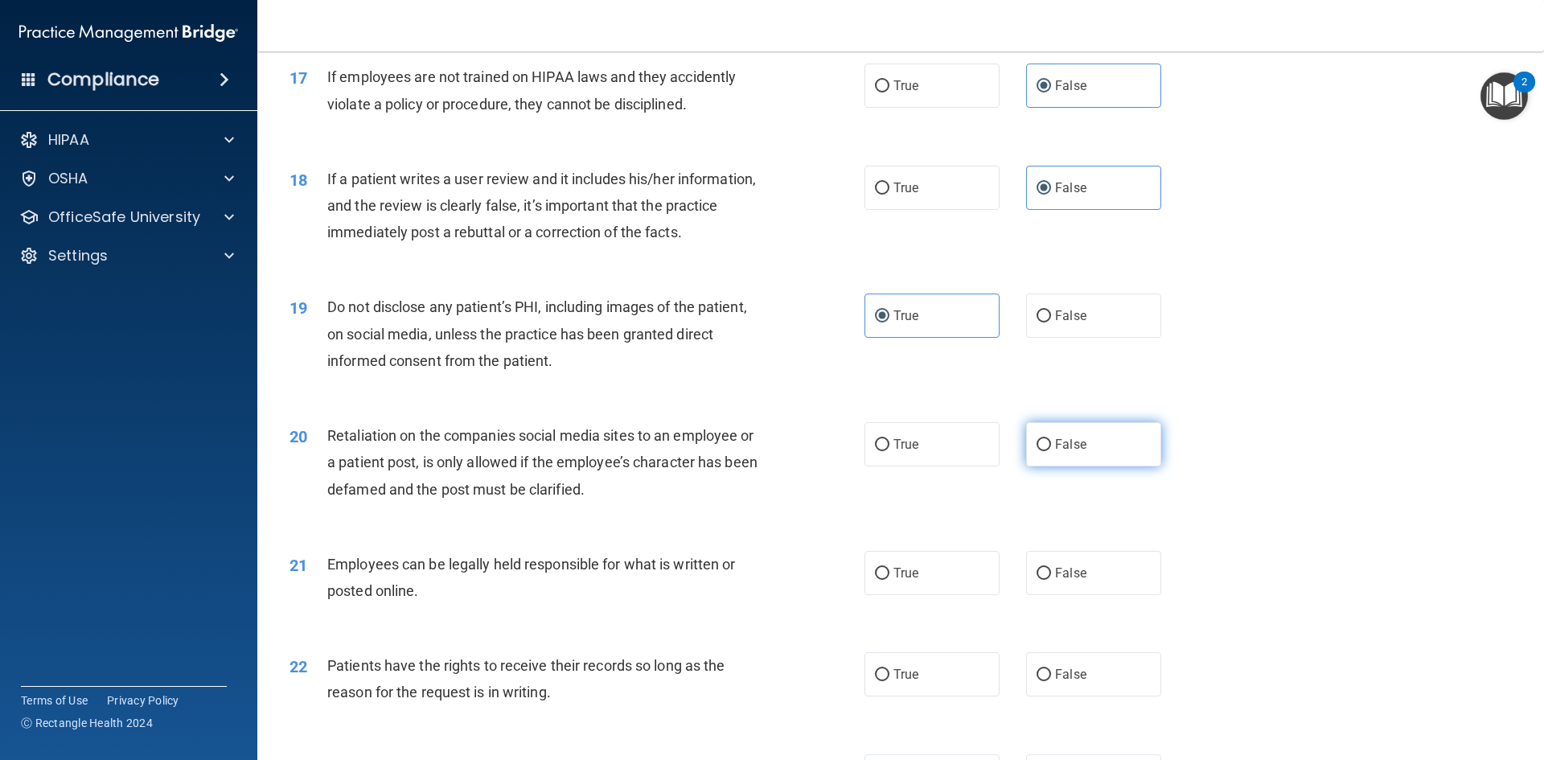
click at [1060, 466] on label "False" at bounding box center [1093, 444] width 135 height 44
click at [1051, 451] on input "False" at bounding box center [1043, 445] width 14 height 12
radio input "true"
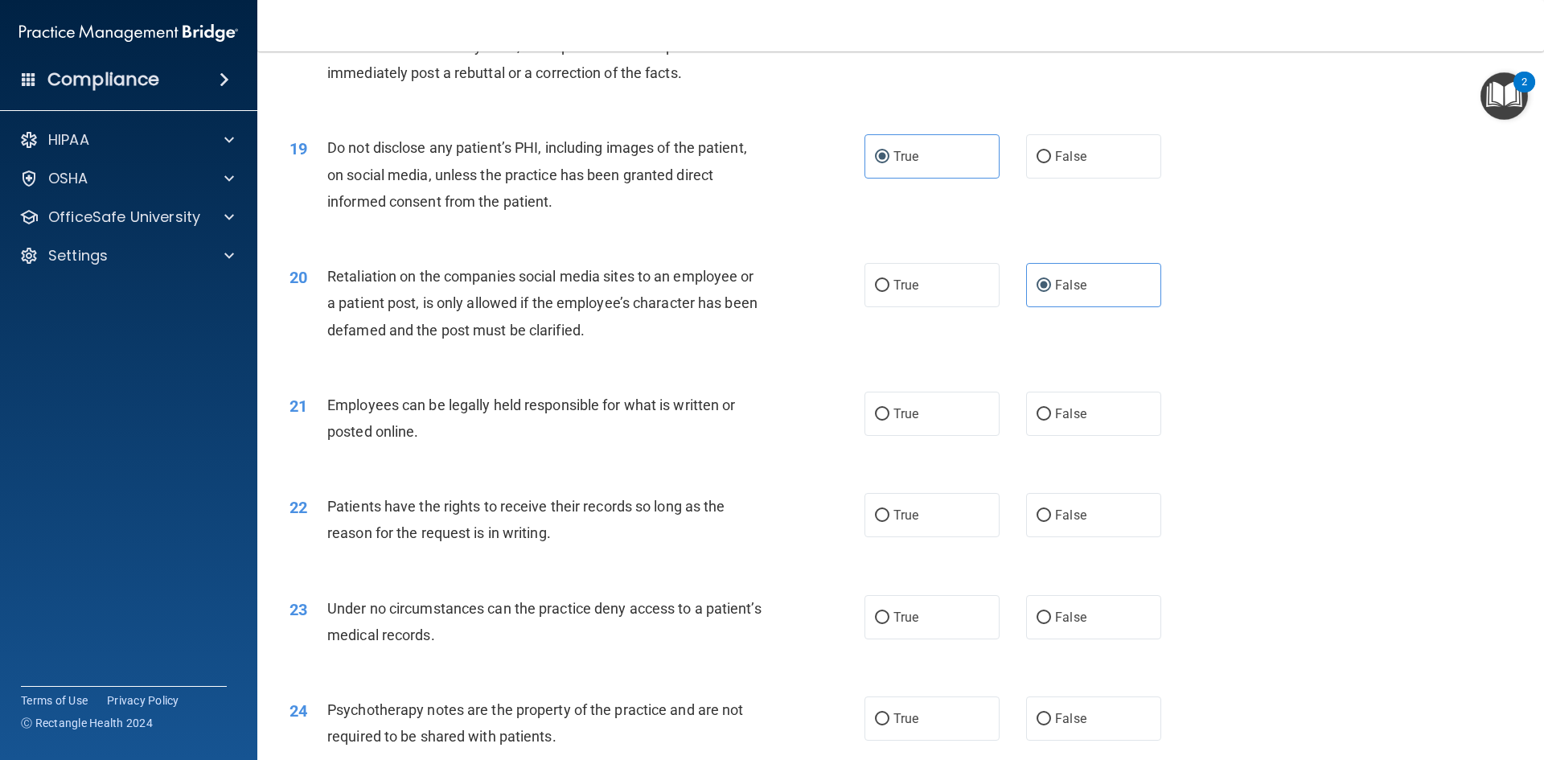
scroll to position [2332, 0]
click at [913, 434] on label "True" at bounding box center [931, 412] width 135 height 44
click at [889, 419] on input "True" at bounding box center [882, 413] width 14 height 12
radio input "true"
click at [1110, 531] on label "False" at bounding box center [1093, 513] width 135 height 44
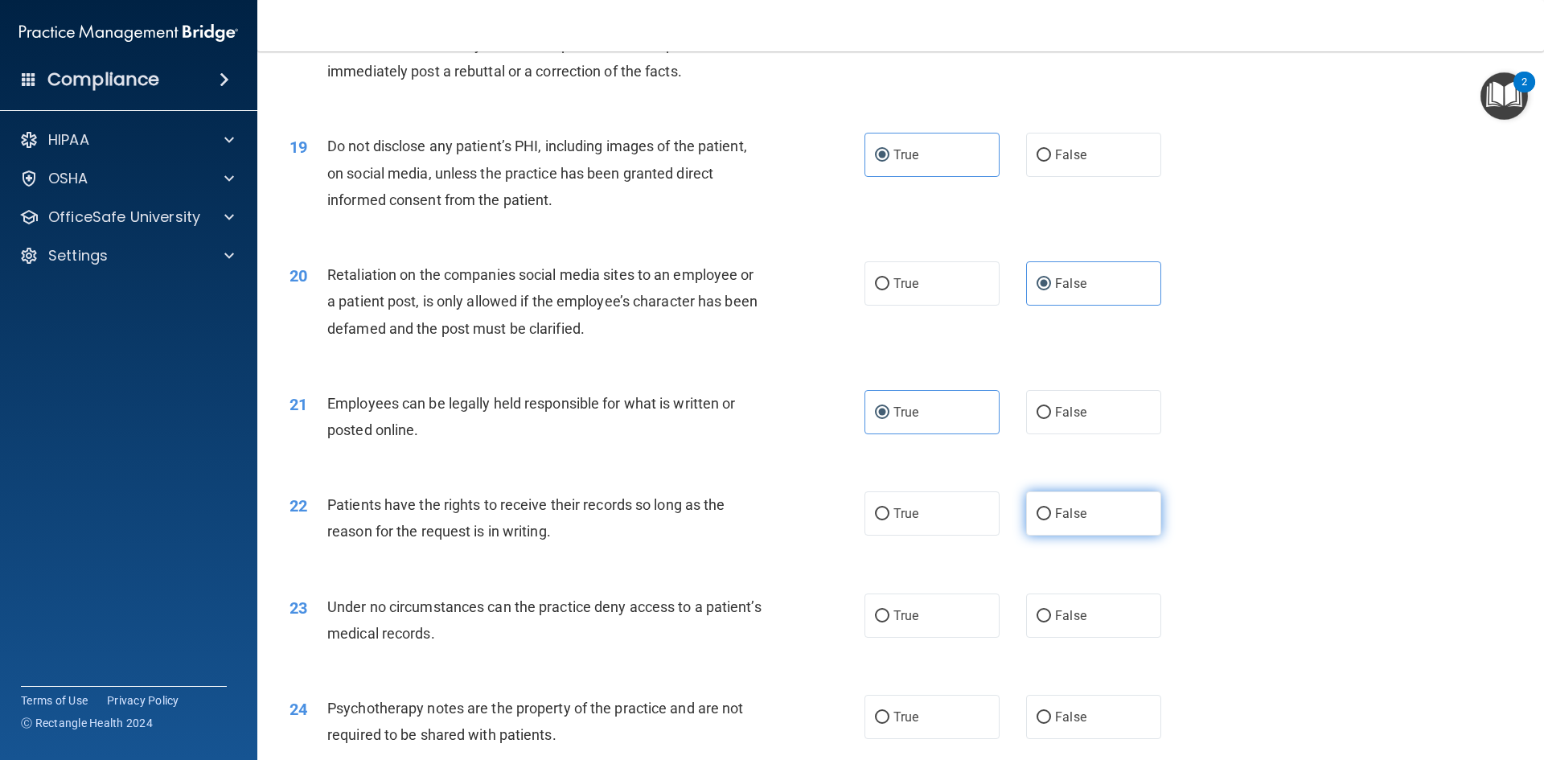
click at [1051, 520] on input "False" at bounding box center [1043, 514] width 14 height 12
radio input "true"
click at [1091, 623] on label "False" at bounding box center [1093, 615] width 135 height 44
click at [1051, 622] on input "False" at bounding box center [1043, 616] width 14 height 12
radio input "true"
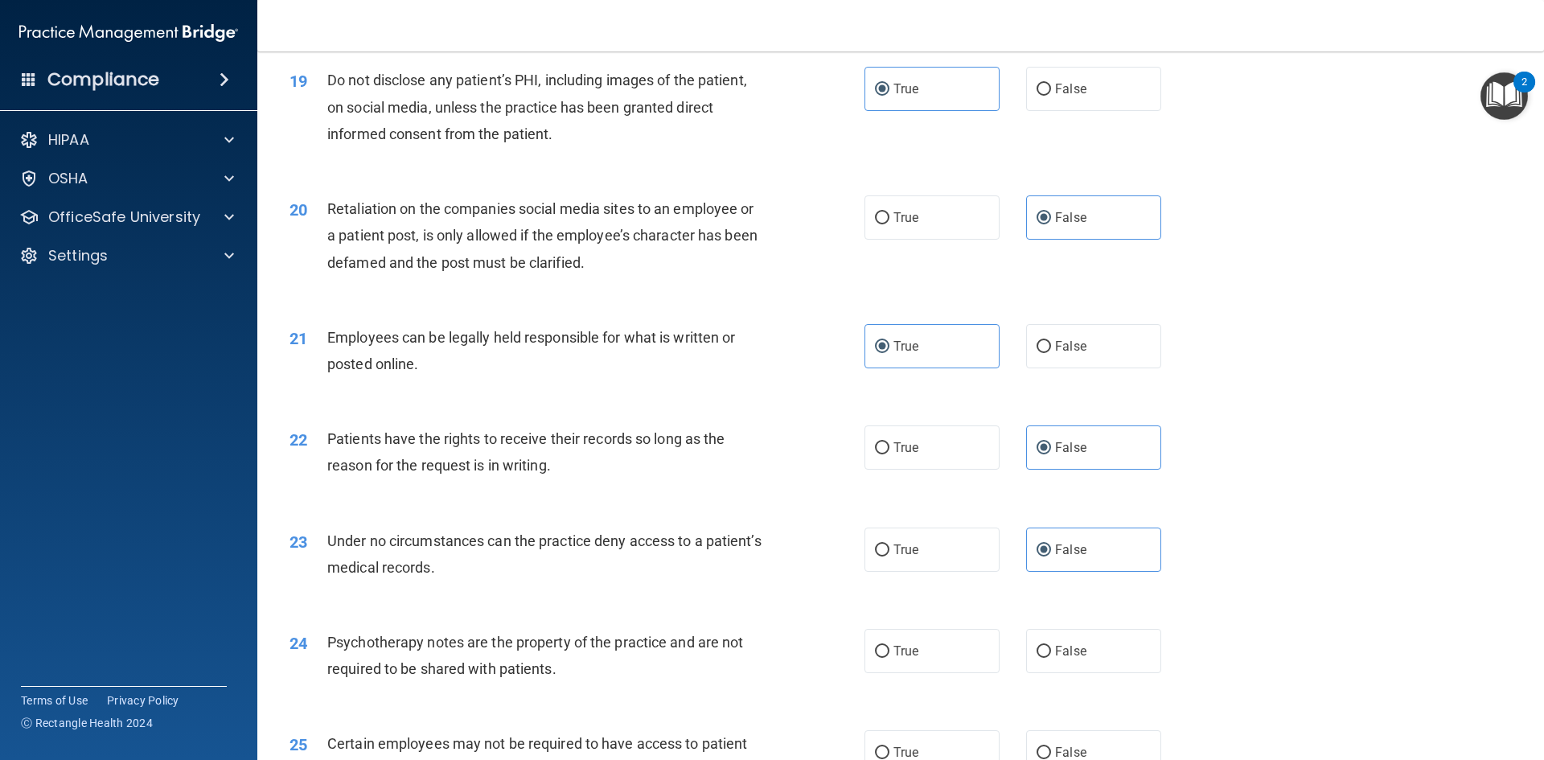
scroll to position [2492, 0]
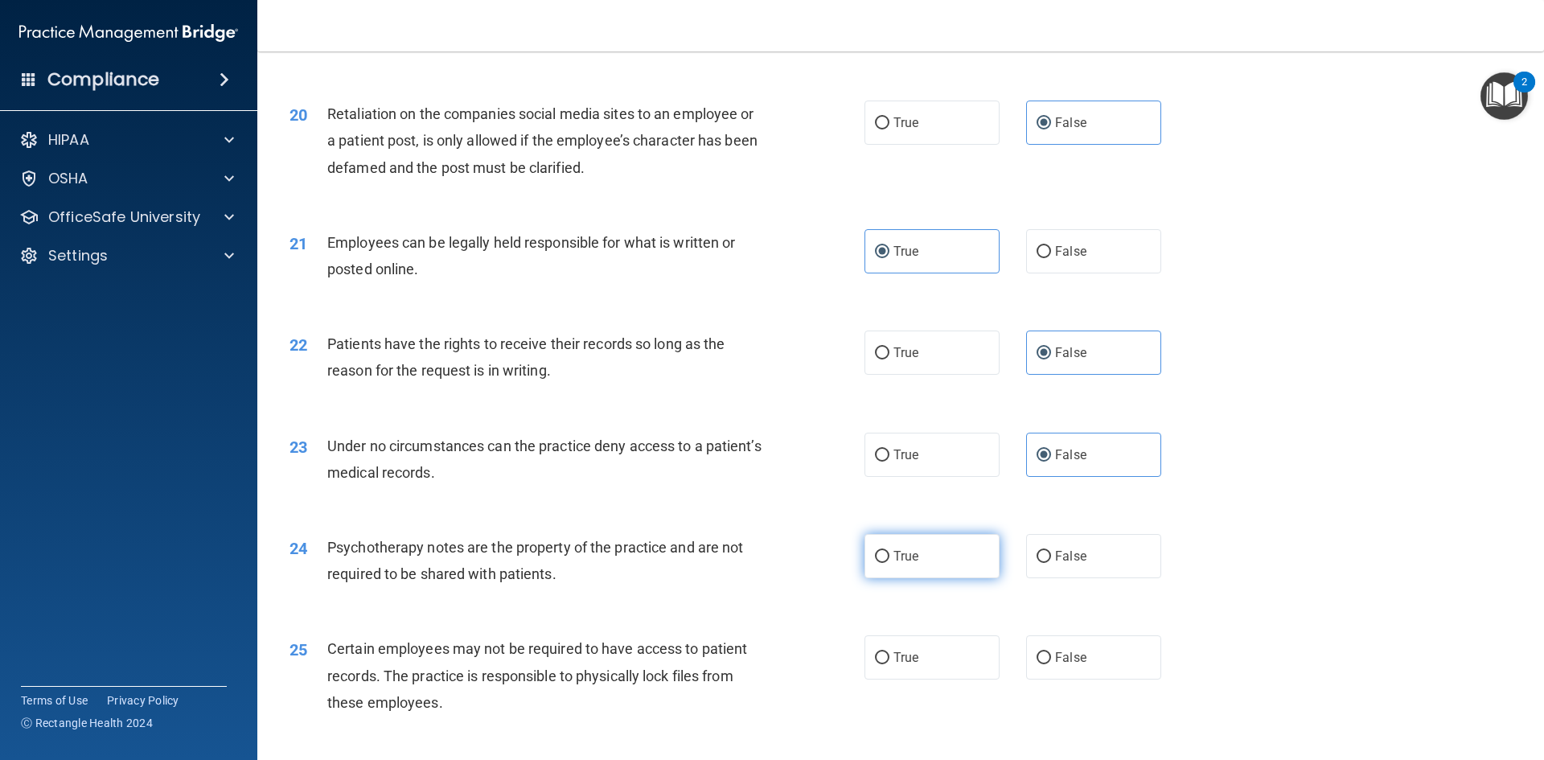
click at [949, 575] on label "True" at bounding box center [931, 556] width 135 height 44
click at [889, 563] on input "True" at bounding box center [882, 557] width 14 height 12
radio input "true"
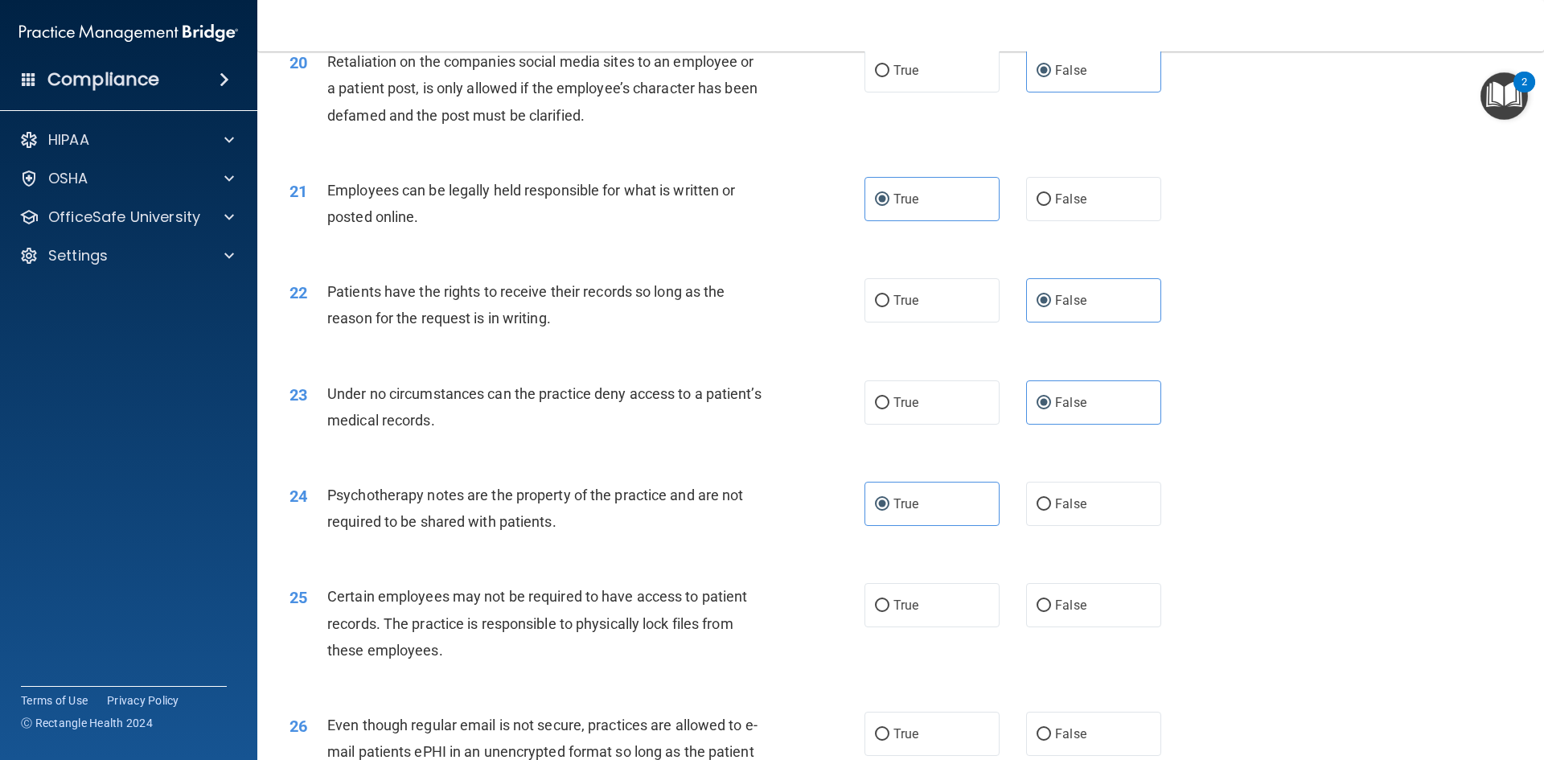
scroll to position [2573, 0]
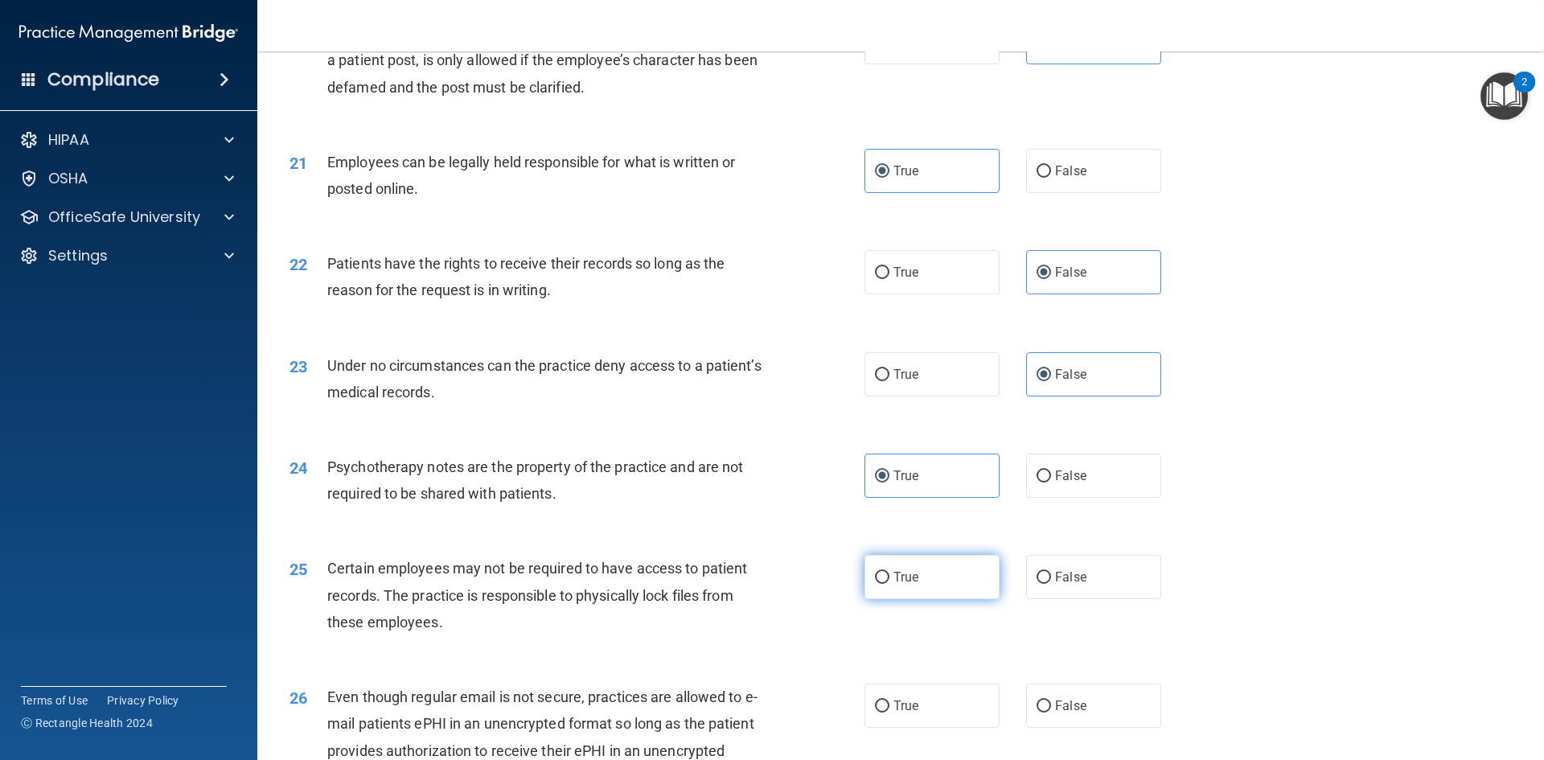
click at [917, 585] on label "True" at bounding box center [931, 577] width 135 height 44
click at [889, 584] on input "True" at bounding box center [882, 578] width 14 height 12
radio input "true"
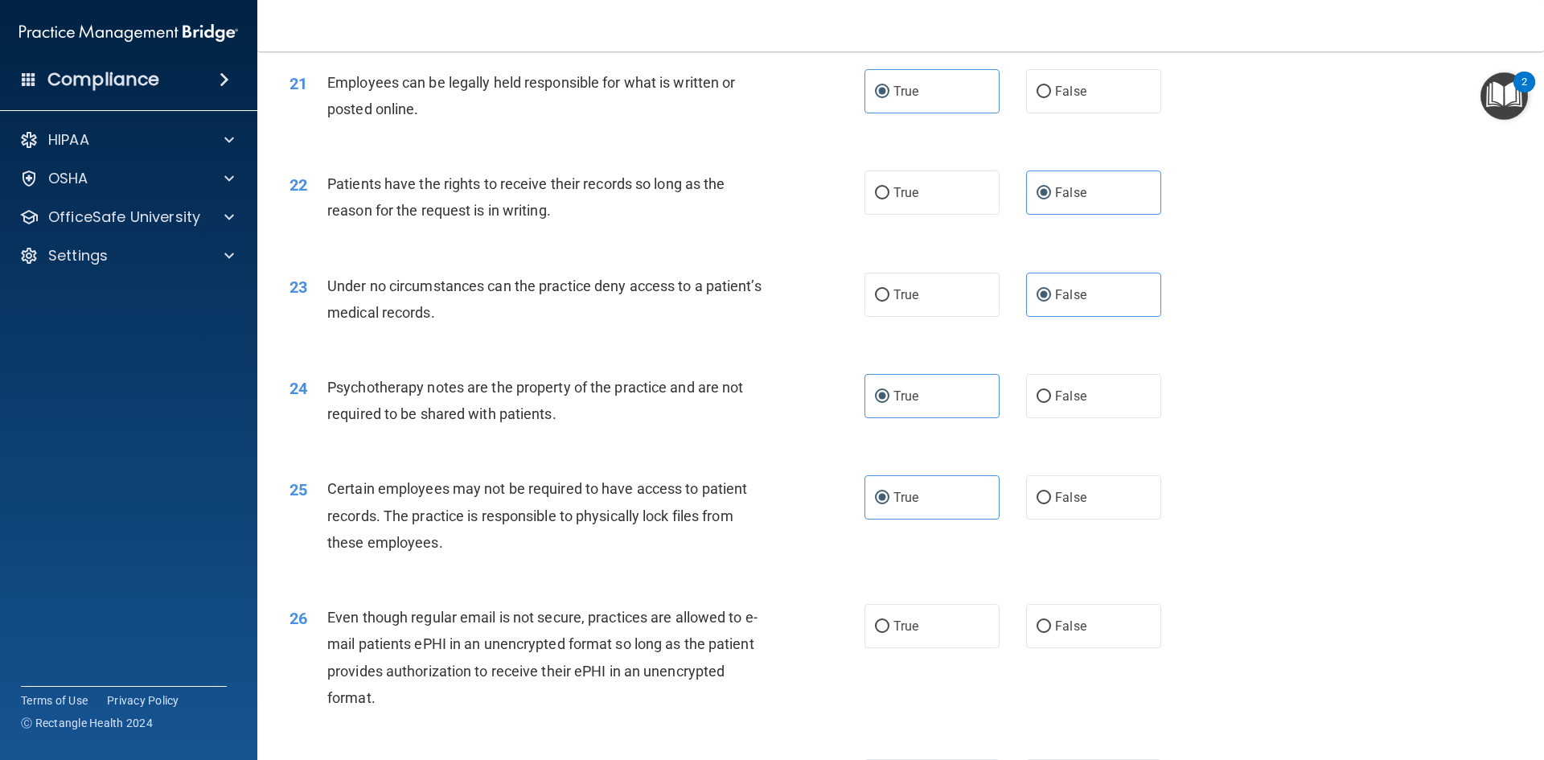
scroll to position [2734, 0]
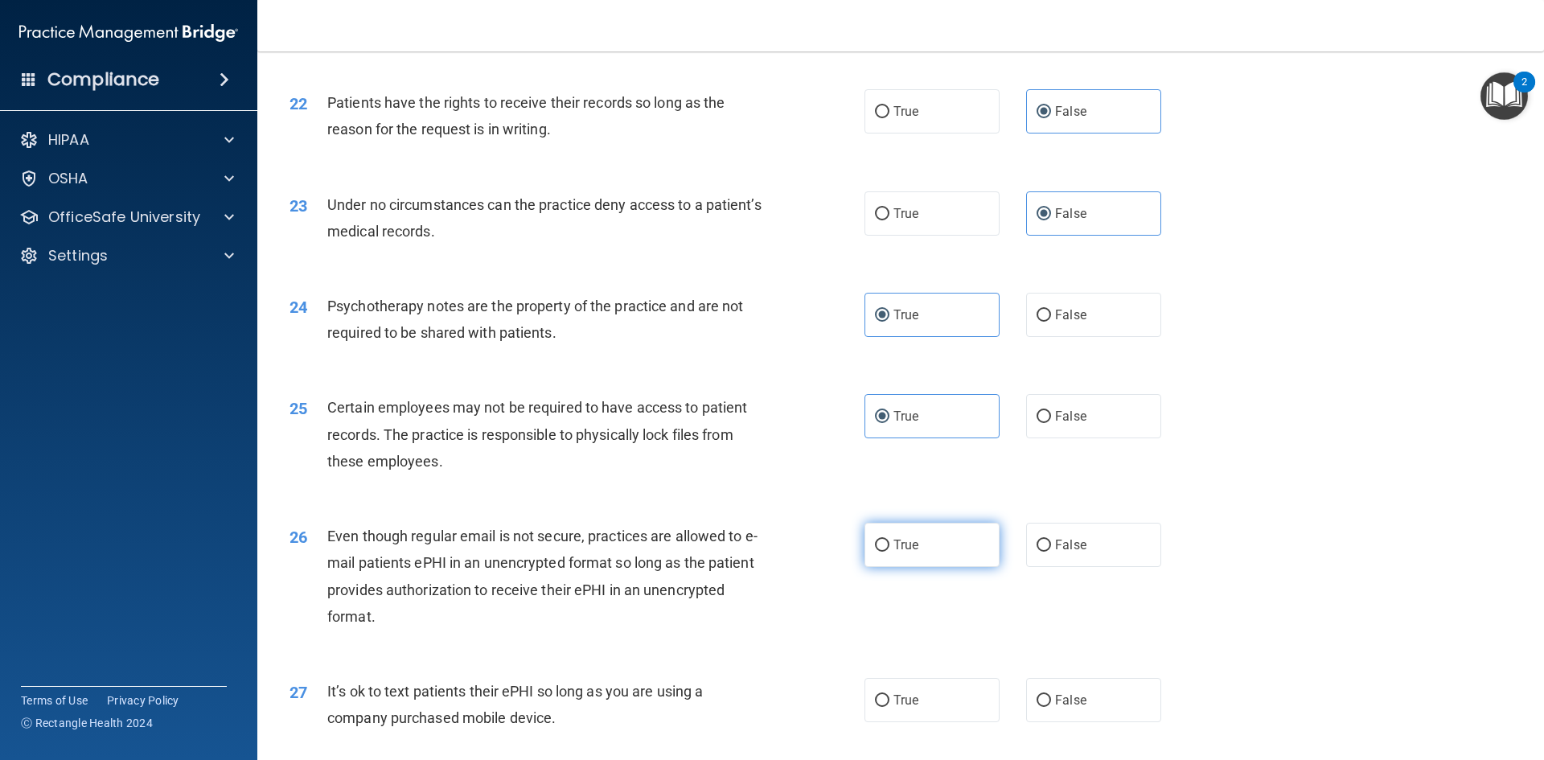
click at [954, 566] on label "True" at bounding box center [931, 545] width 135 height 44
click at [889, 552] on input "True" at bounding box center [882, 545] width 14 height 12
radio input "true"
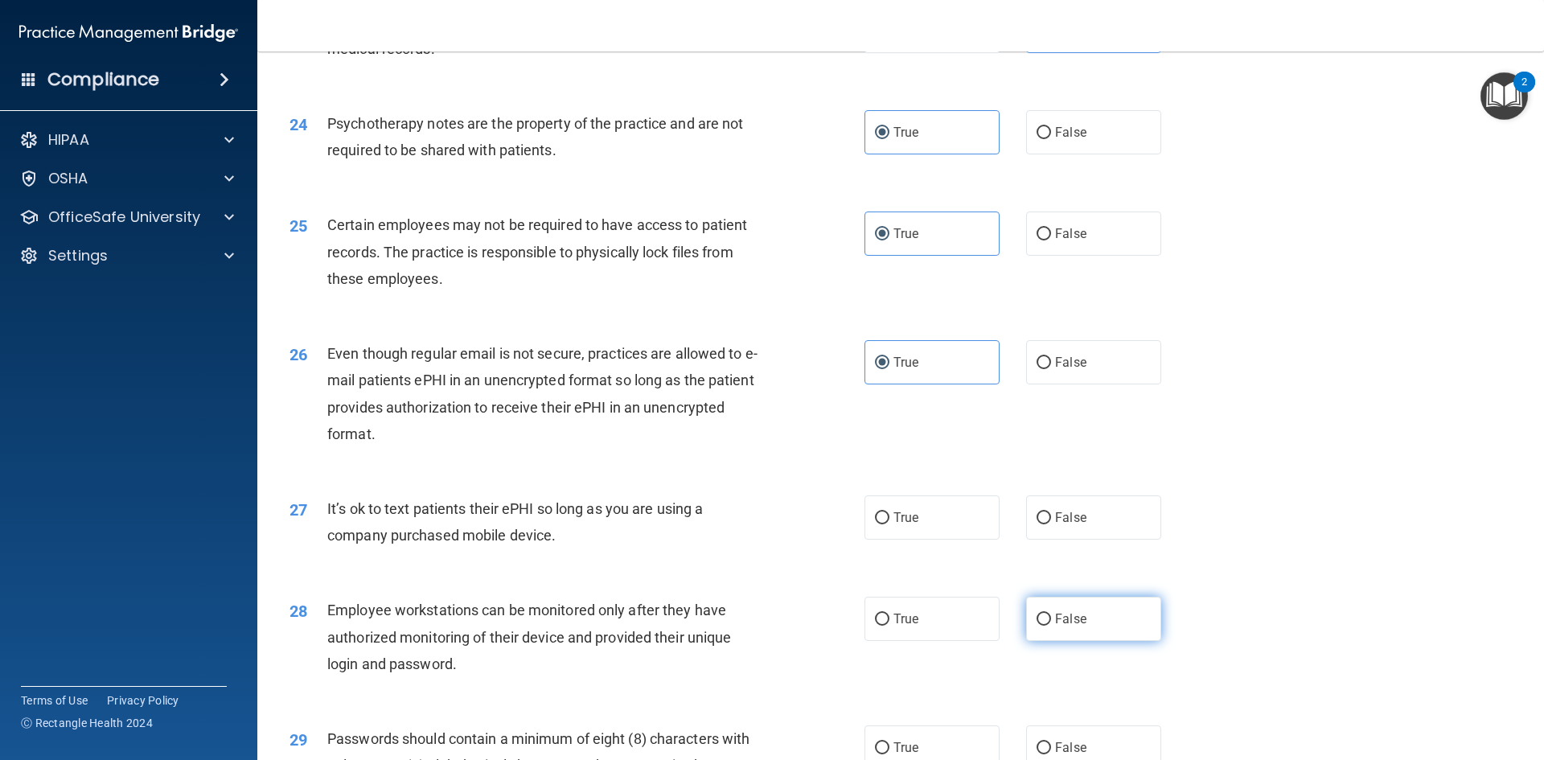
scroll to position [2975, 0]
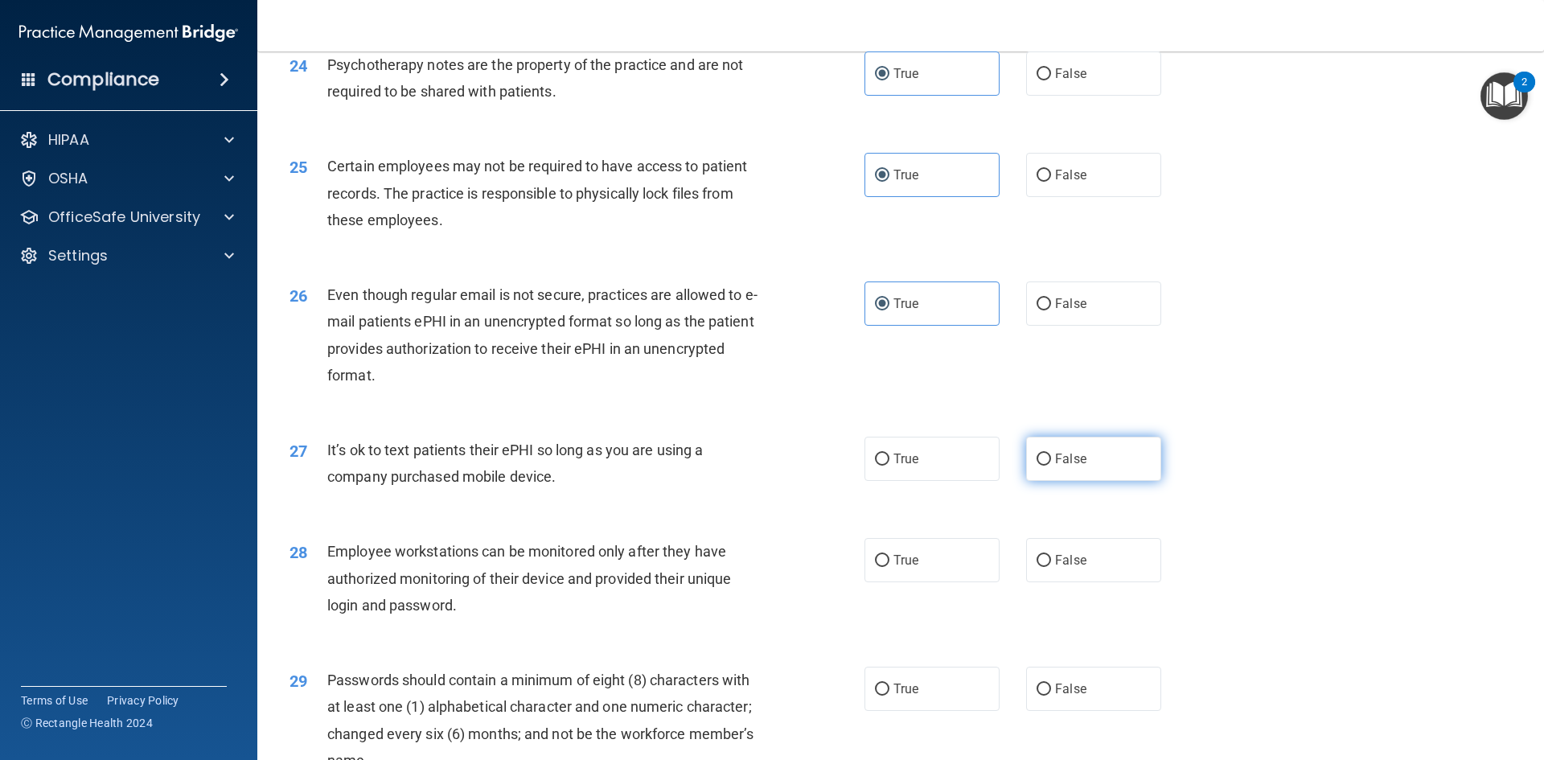
click at [1073, 466] on span "False" at bounding box center [1070, 458] width 31 height 15
click at [1051, 466] on input "False" at bounding box center [1043, 459] width 14 height 12
radio input "true"
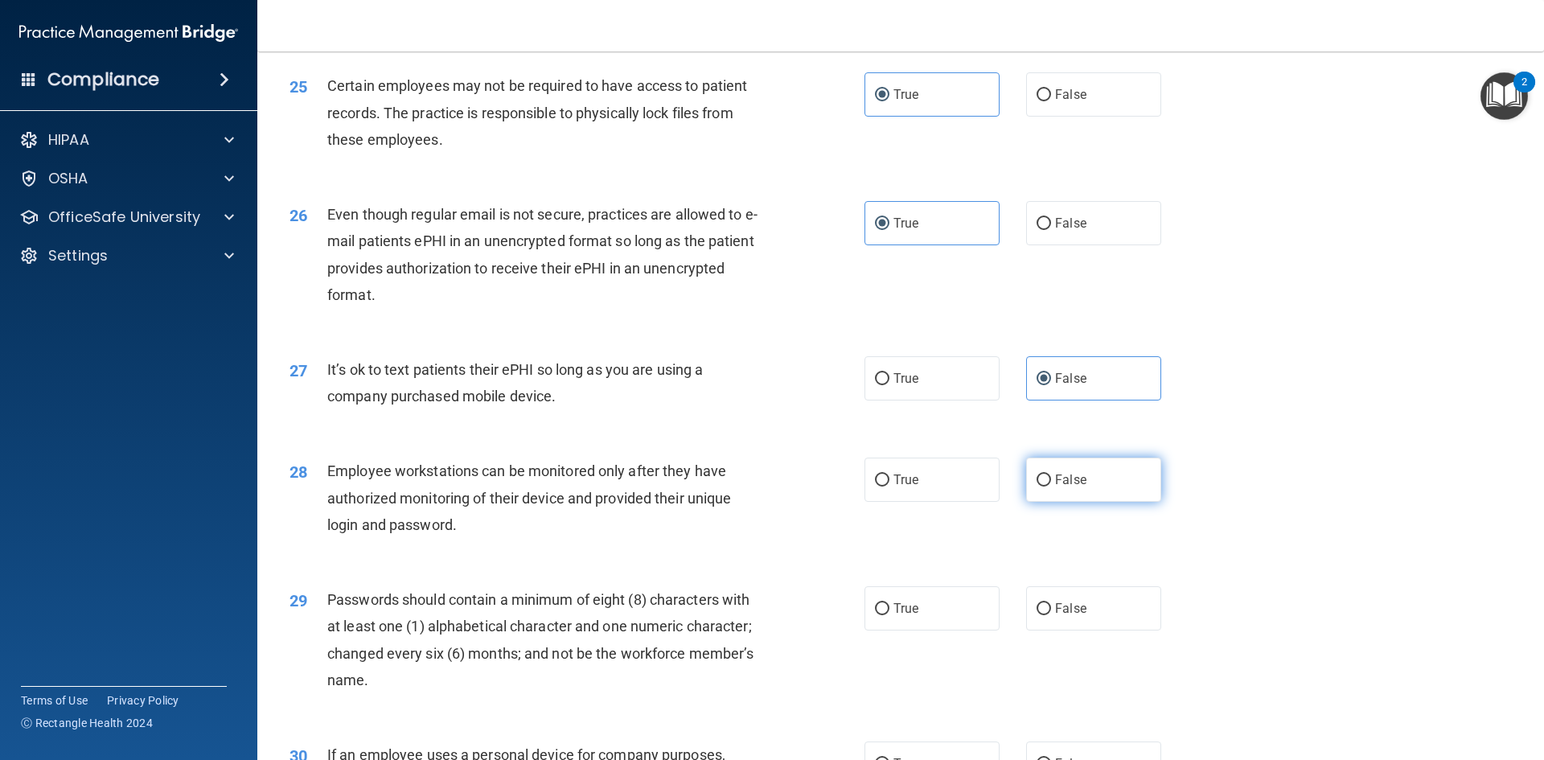
click at [1056, 502] on label "False" at bounding box center [1093, 479] width 135 height 44
click at [1051, 486] on input "False" at bounding box center [1043, 480] width 14 height 12
radio input "true"
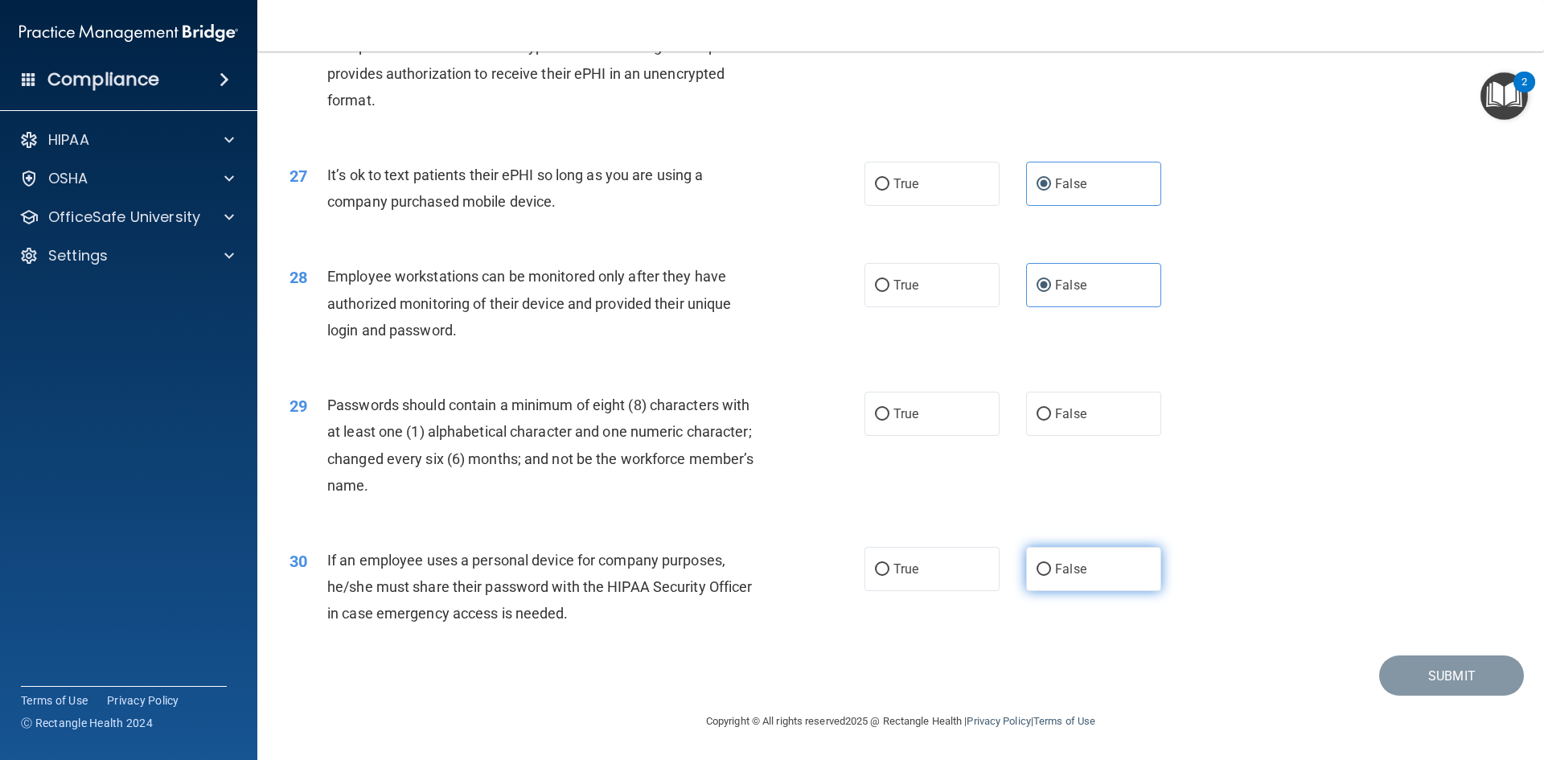
scroll to position [3276, 0]
click at [919, 420] on label "True" at bounding box center [931, 414] width 135 height 44
click at [889, 420] on input "True" at bounding box center [882, 414] width 14 height 12
radio input "true"
click at [1056, 578] on label "False" at bounding box center [1093, 569] width 135 height 44
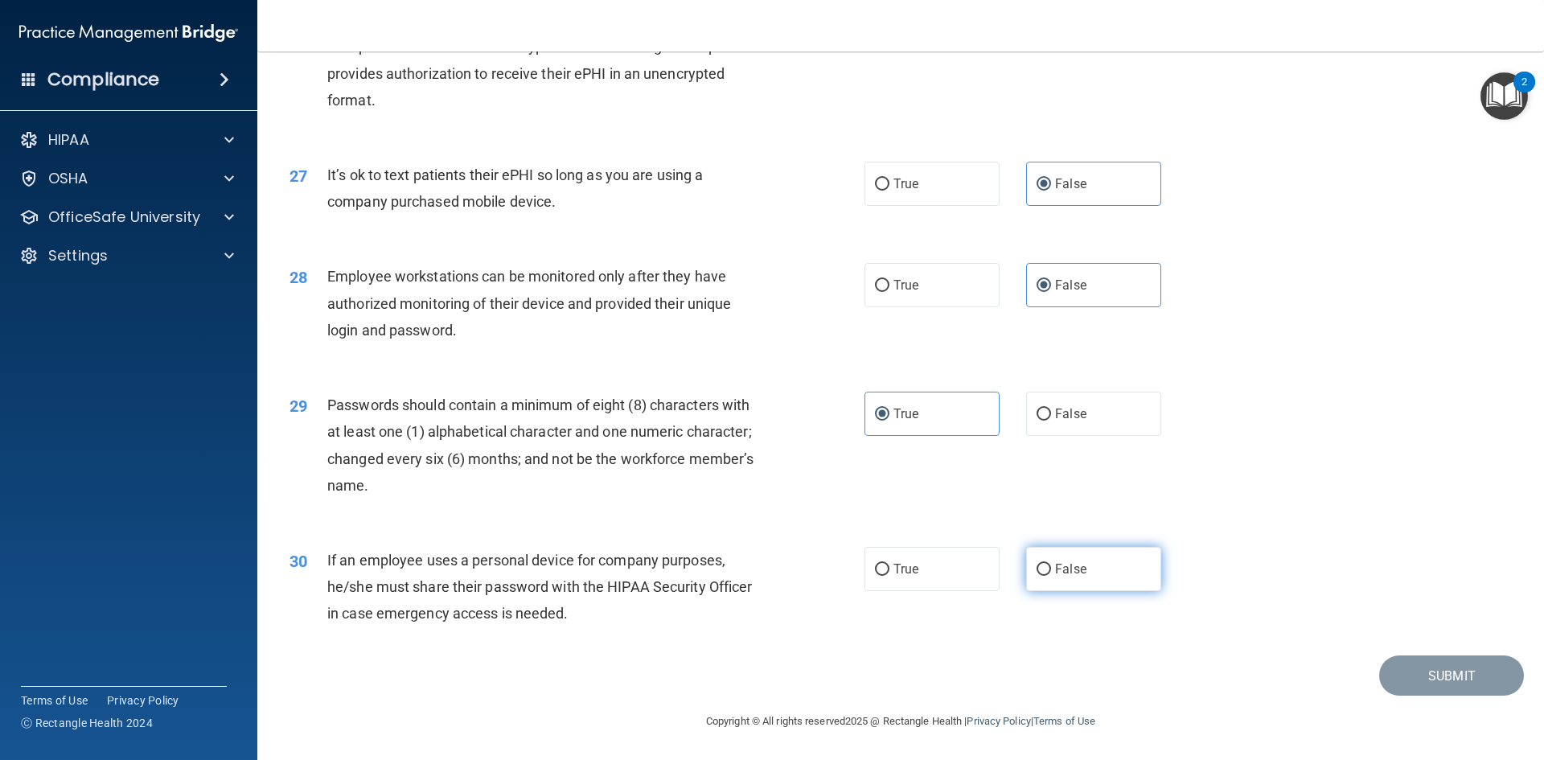
click at [1051, 576] on input "False" at bounding box center [1043, 570] width 14 height 12
radio input "true"
click at [1388, 679] on button "Submit" at bounding box center [1451, 675] width 145 height 41
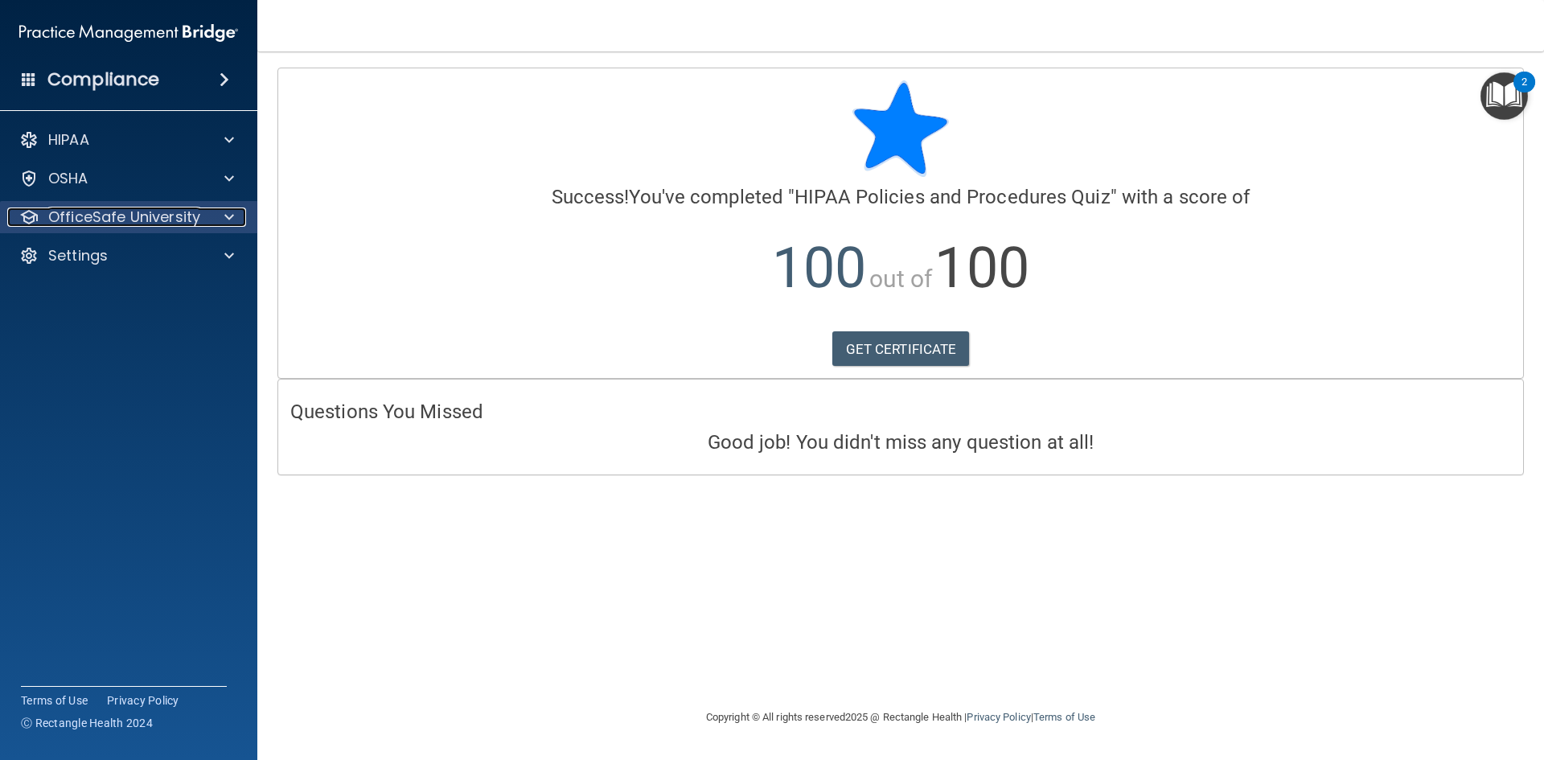
click at [232, 220] on span at bounding box center [229, 216] width 10 height 19
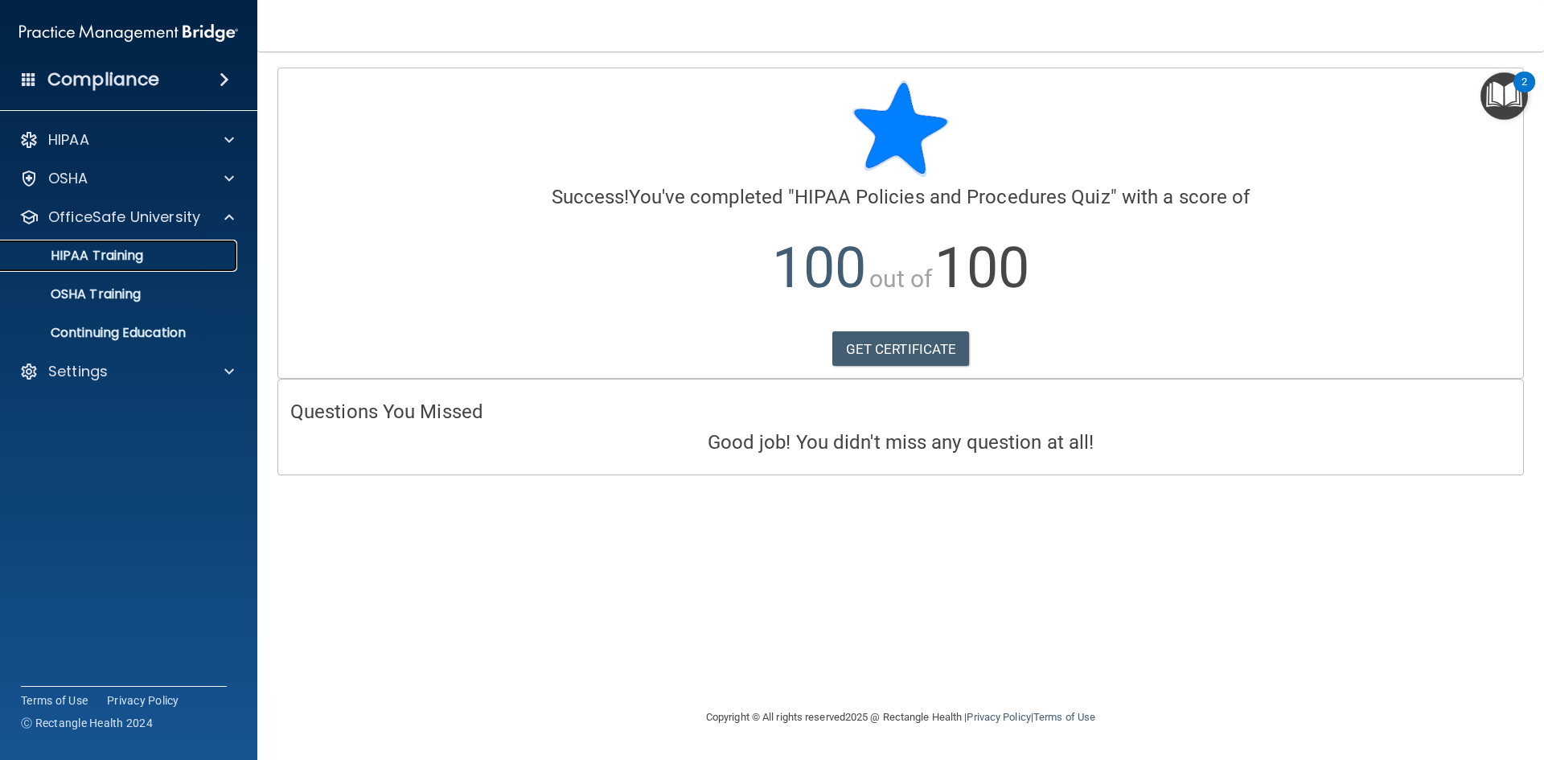
click at [135, 265] on link "HIPAA Training" at bounding box center [110, 256] width 253 height 32
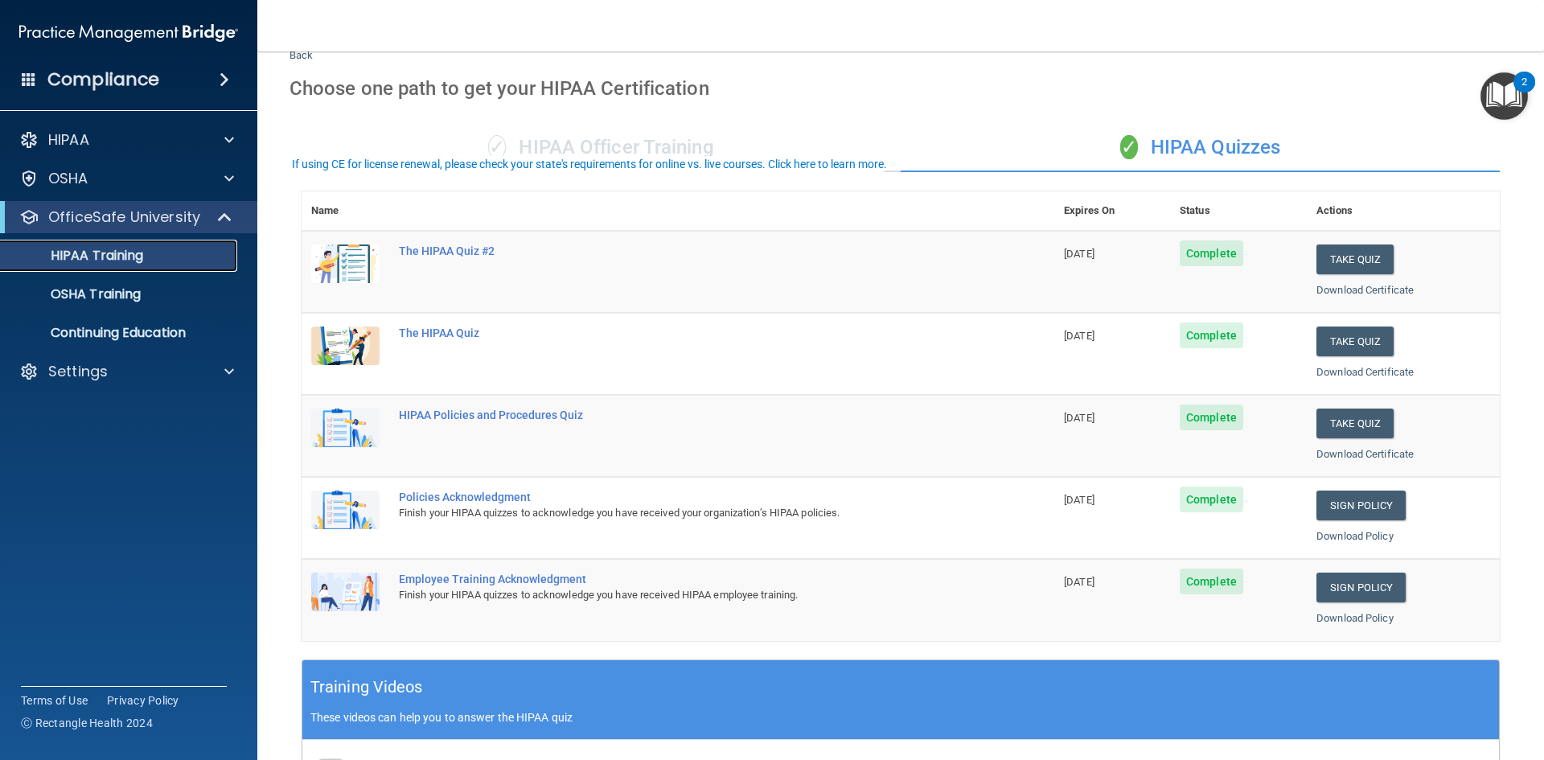
scroll to position [80, 0]
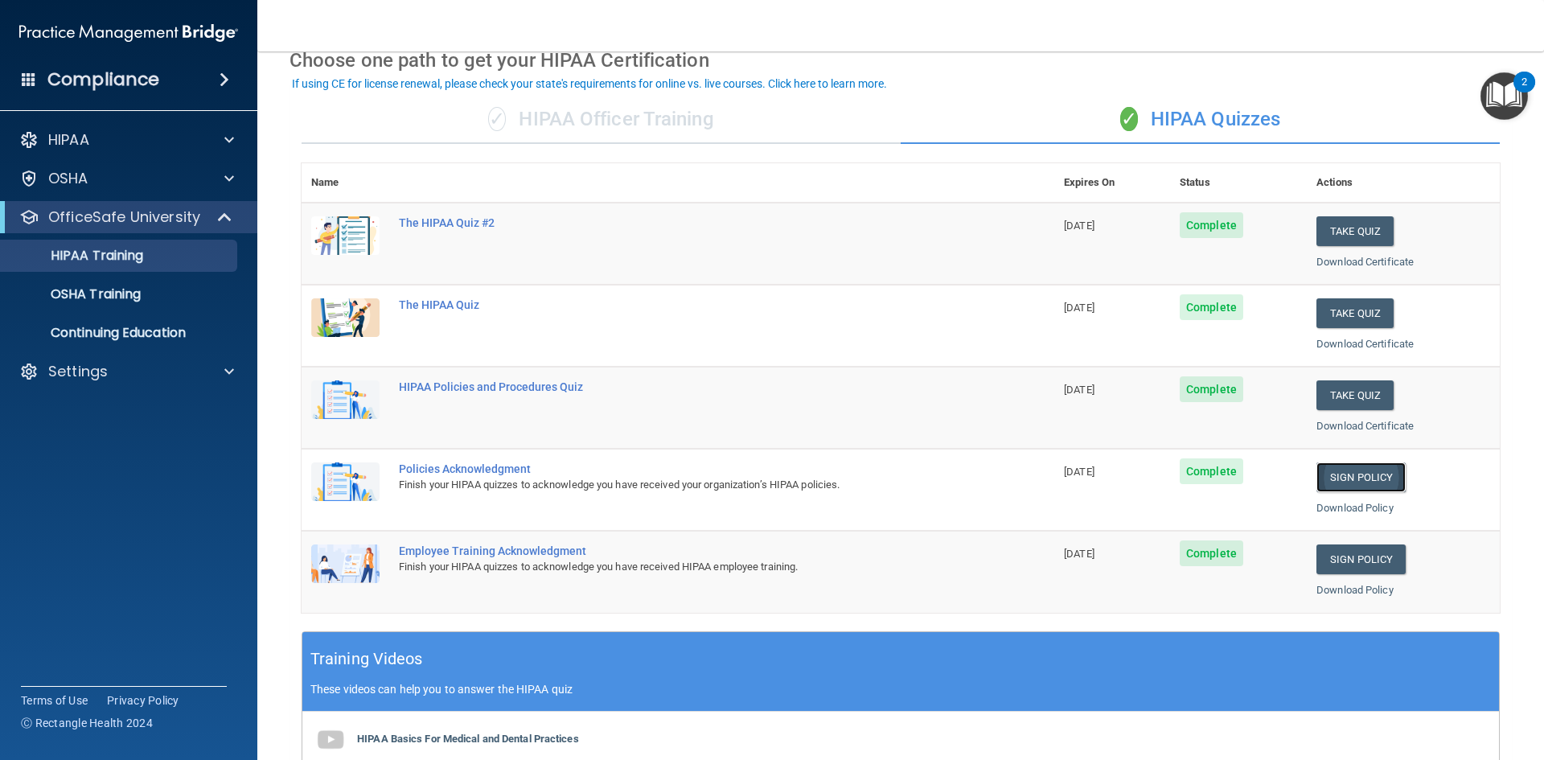
click at [1367, 473] on link "Sign Policy" at bounding box center [1360, 477] width 89 height 30
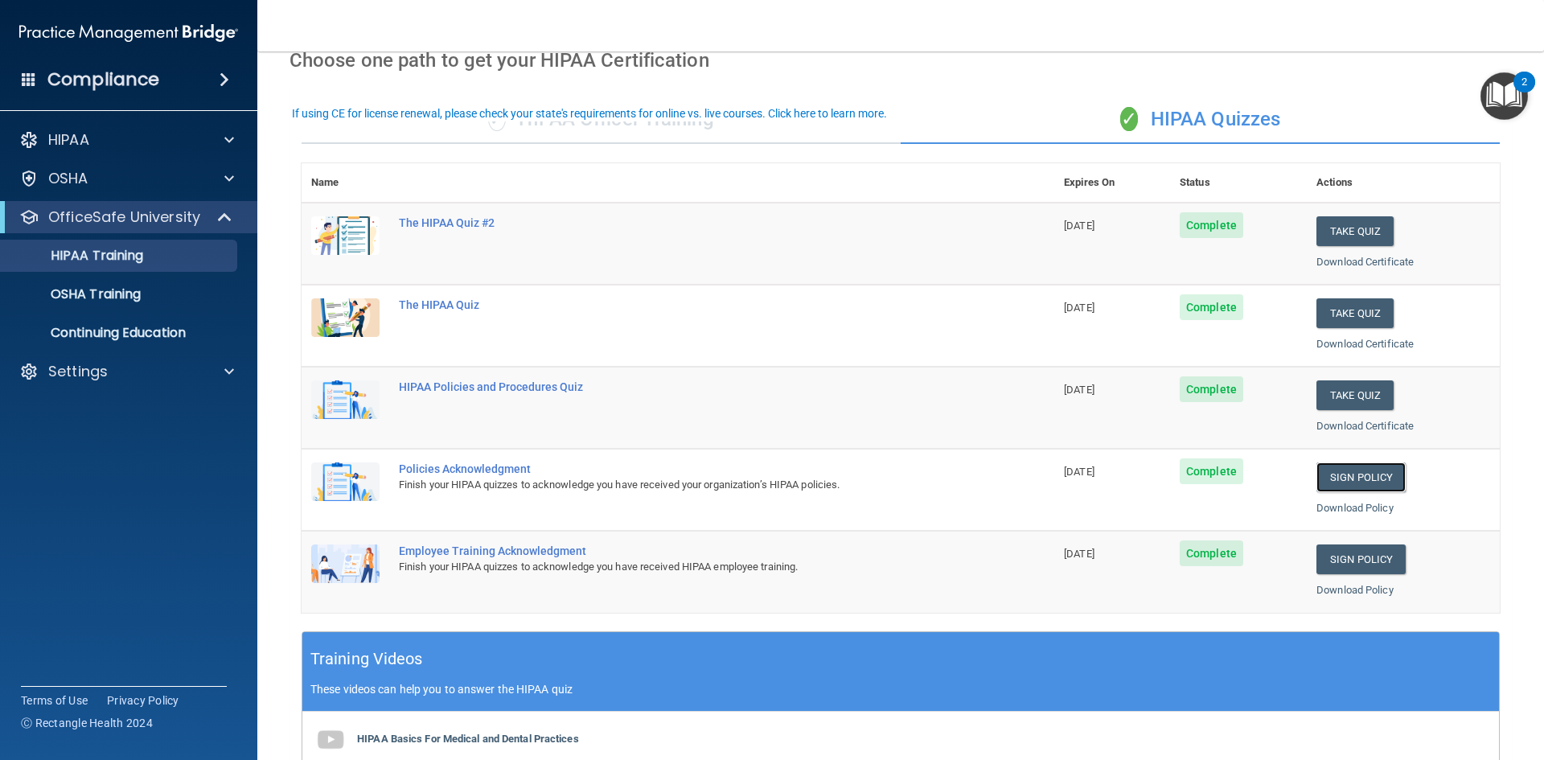
scroll to position [0, 0]
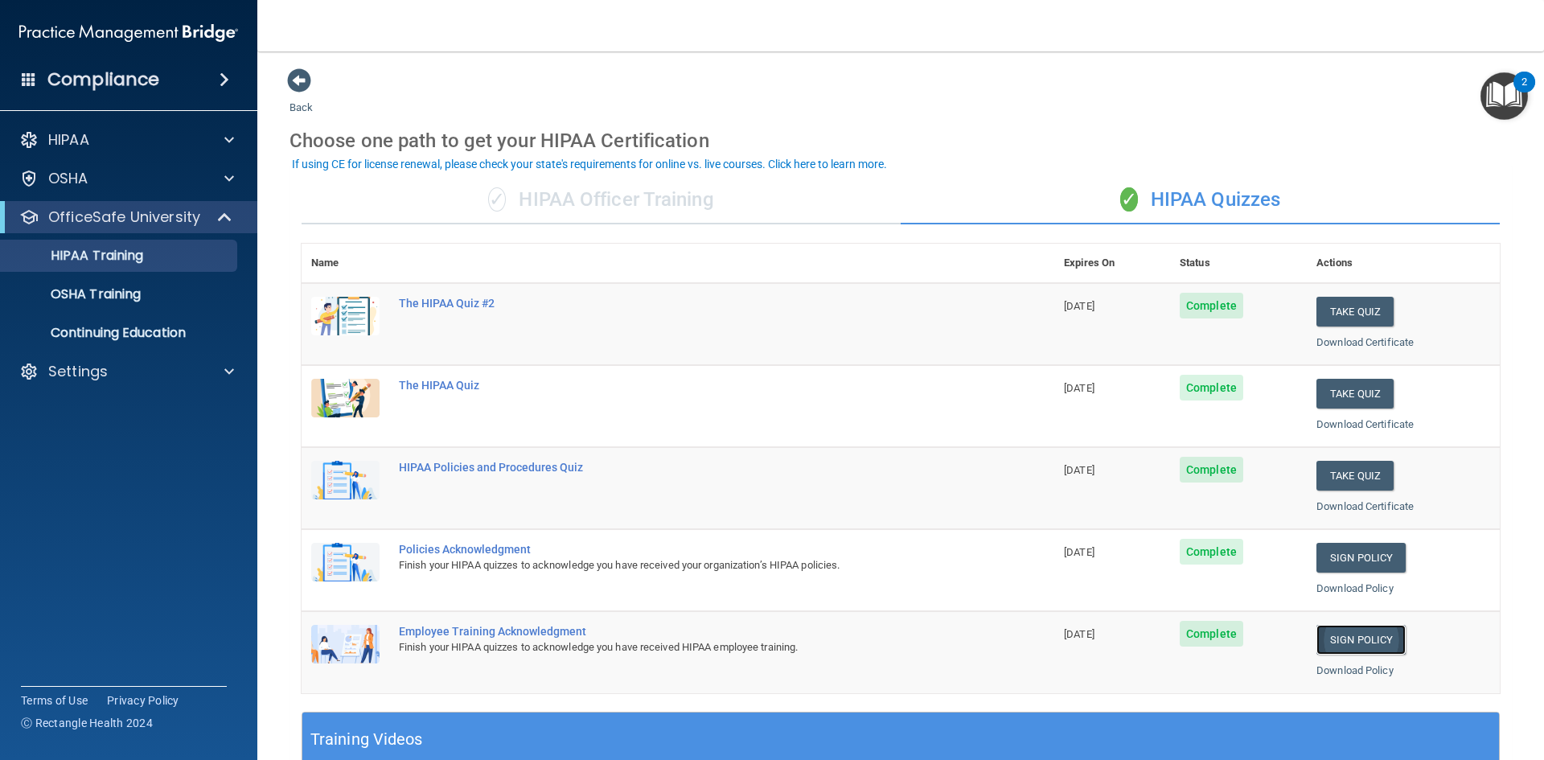
click at [1377, 640] on link "Sign Policy" at bounding box center [1360, 640] width 89 height 30
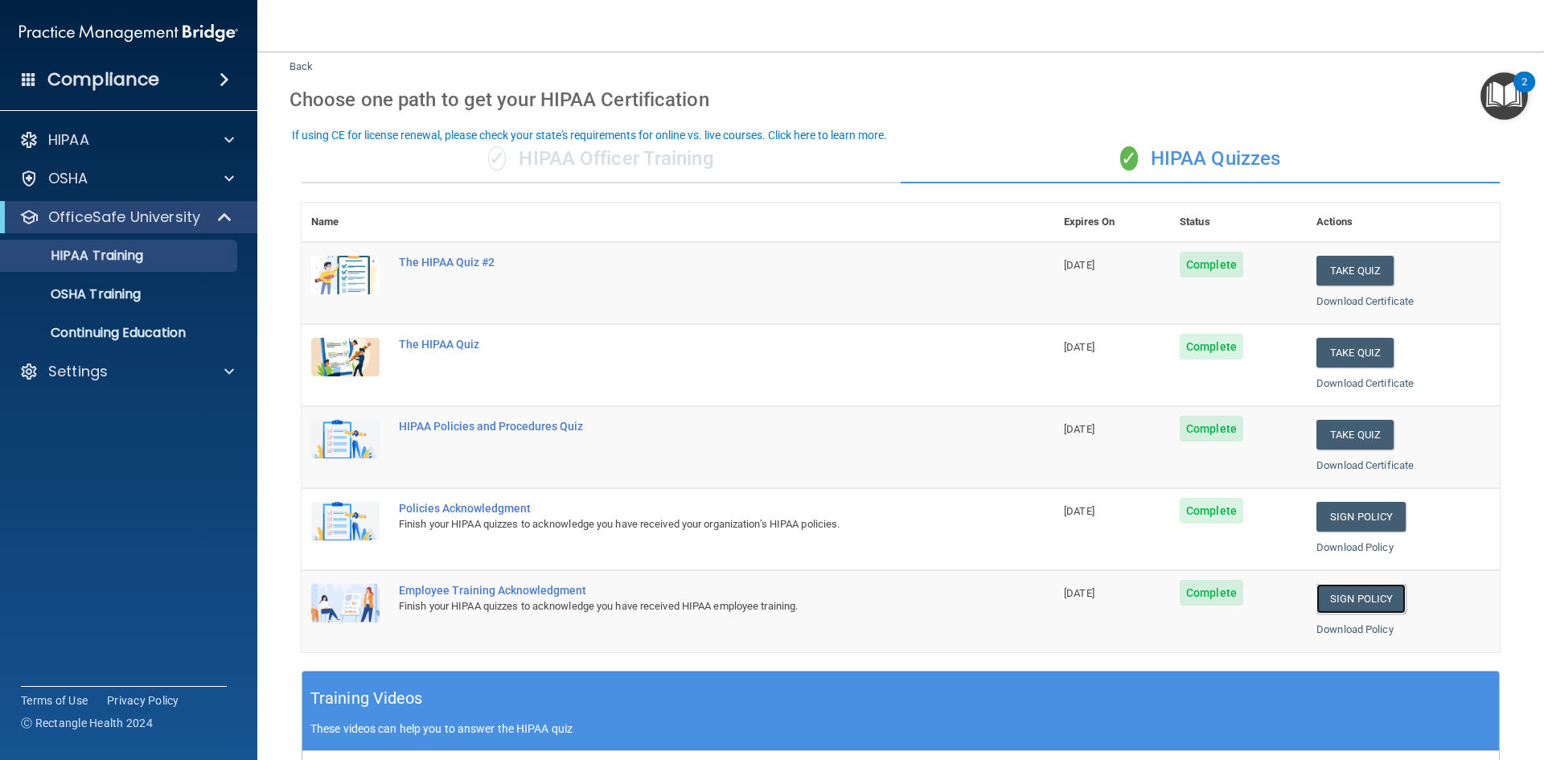
scroll to position [80, 0]
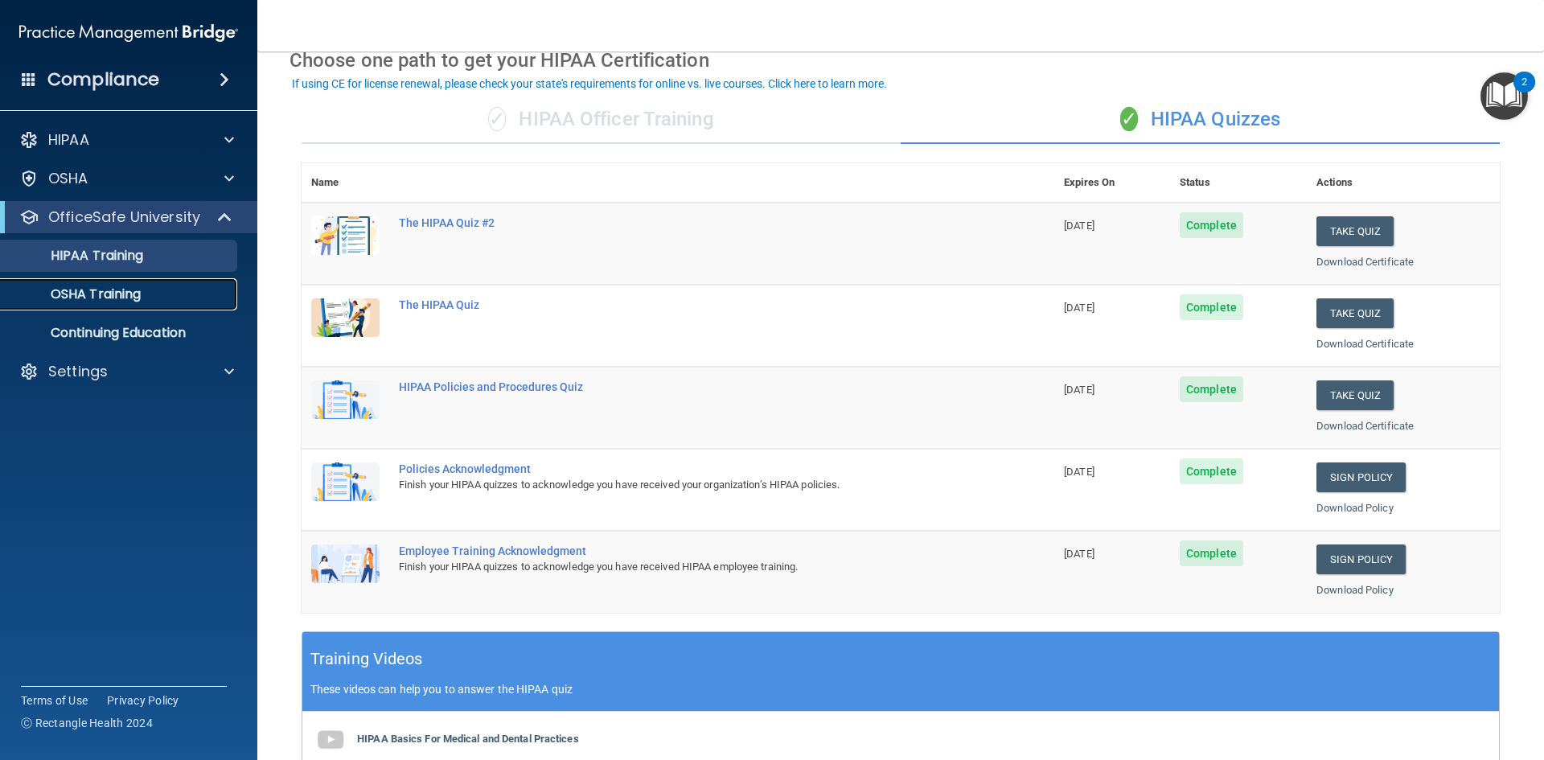
click at [83, 290] on p "OSHA Training" at bounding box center [75, 294] width 130 height 16
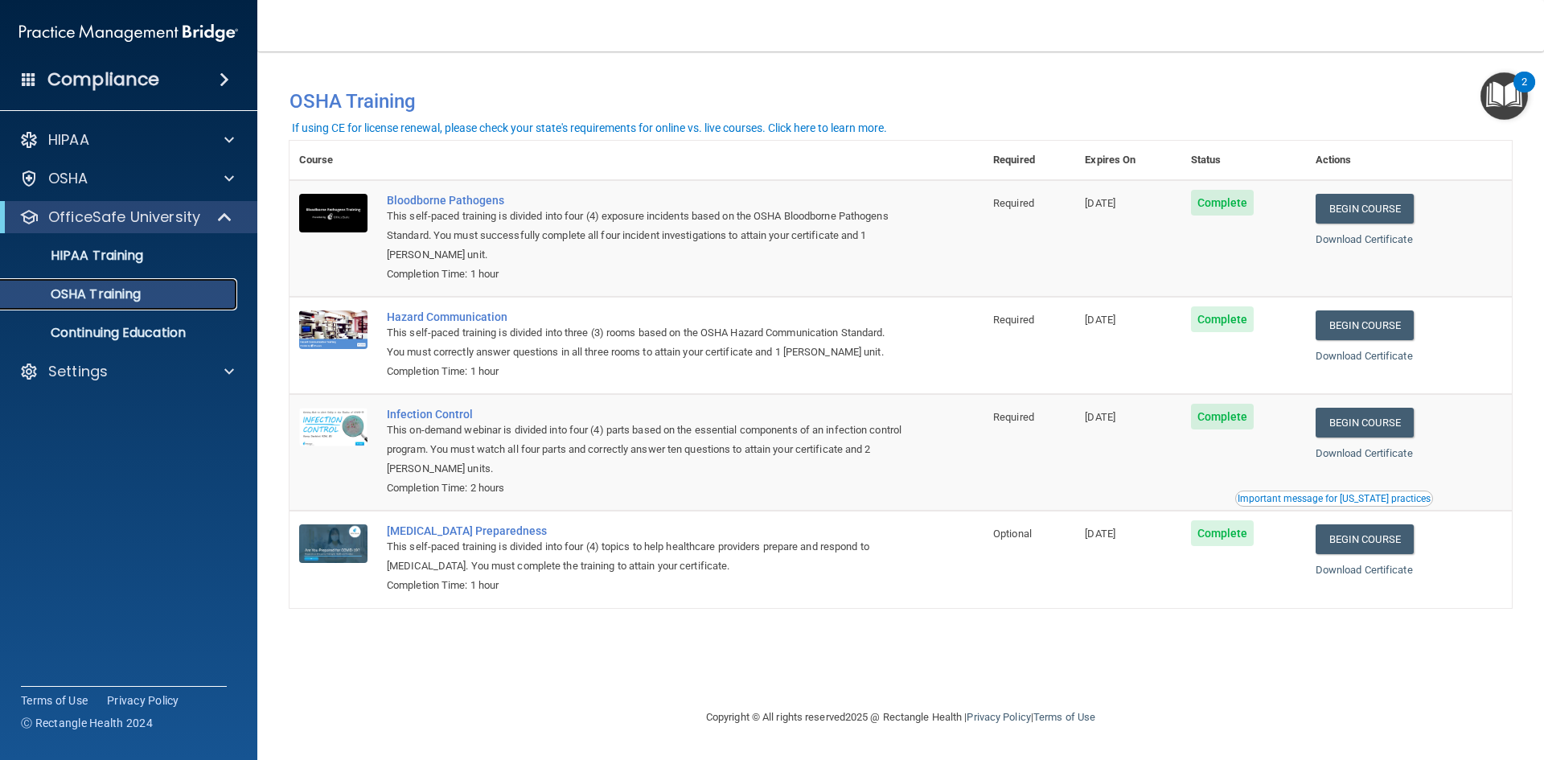
click at [104, 300] on p "OSHA Training" at bounding box center [75, 294] width 130 height 16
click at [123, 250] on p "HIPAA Training" at bounding box center [76, 256] width 133 height 16
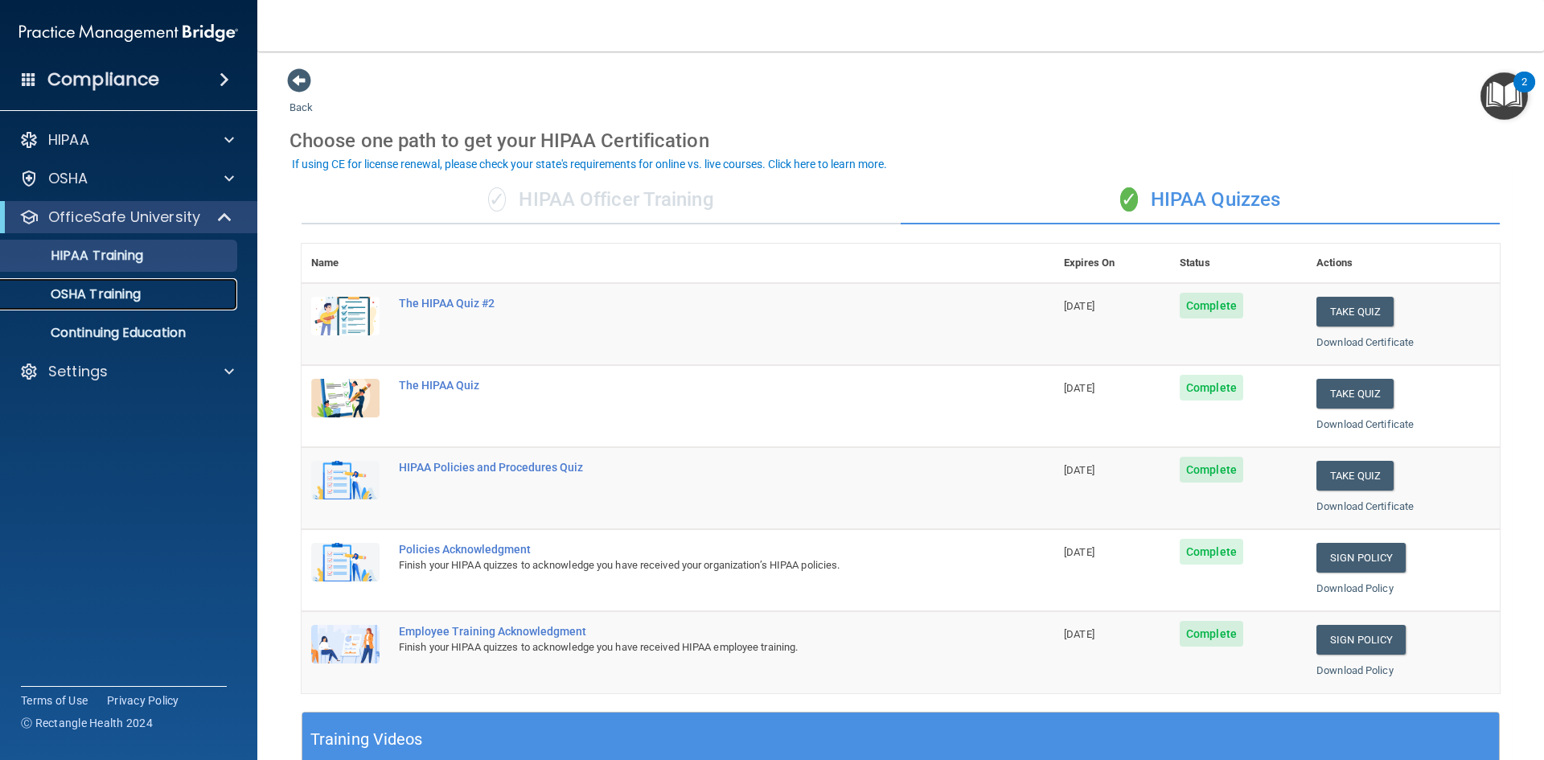
drag, startPoint x: 77, startPoint y: 282, endPoint x: 86, endPoint y: 282, distance: 8.8
click at [79, 282] on link "OSHA Training" at bounding box center [110, 294] width 253 height 32
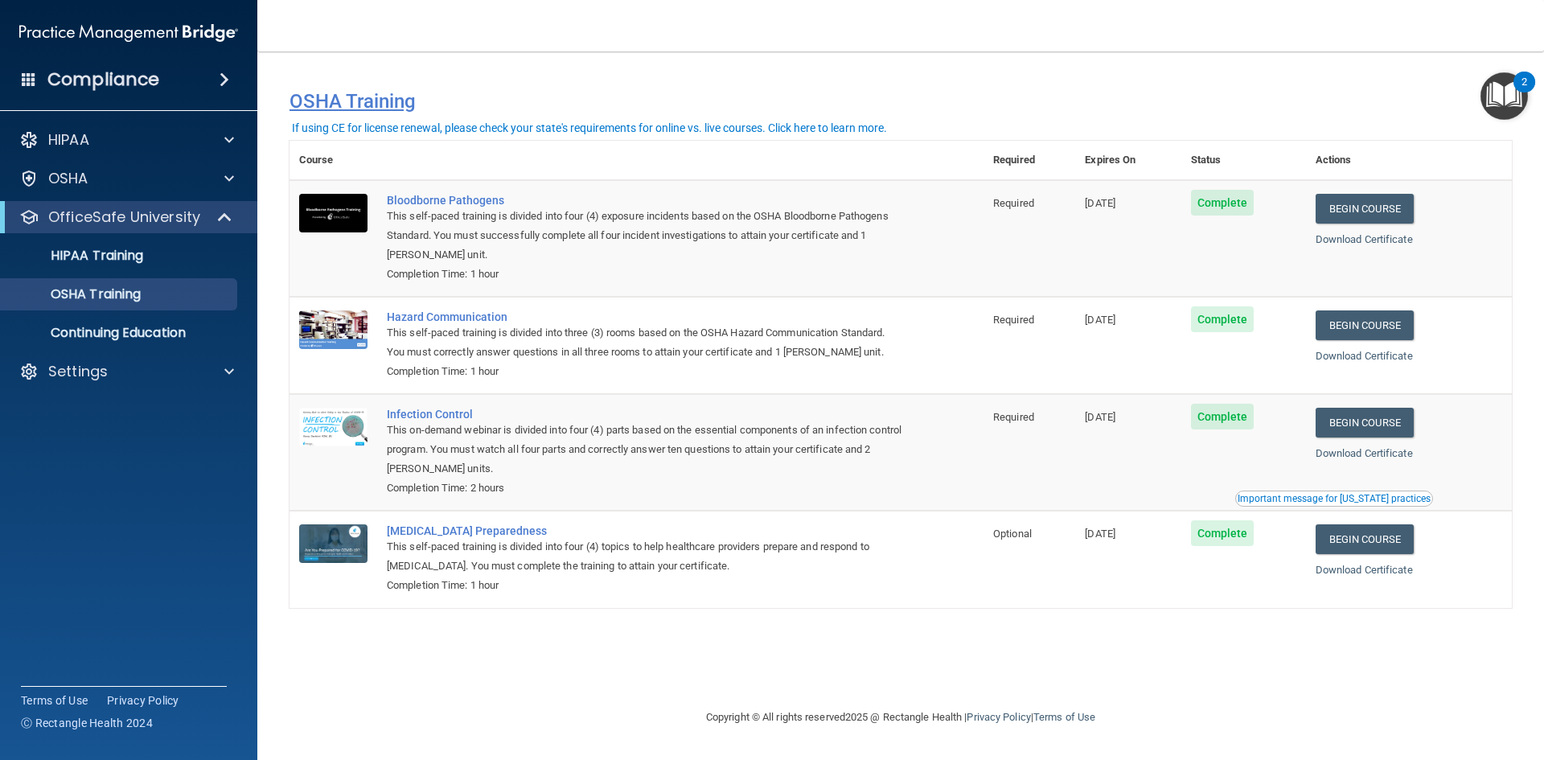
click at [370, 101] on h4 "OSHA Training" at bounding box center [900, 101] width 1222 height 23
click at [1401, 210] on link "Begin Course" at bounding box center [1364, 209] width 98 height 30
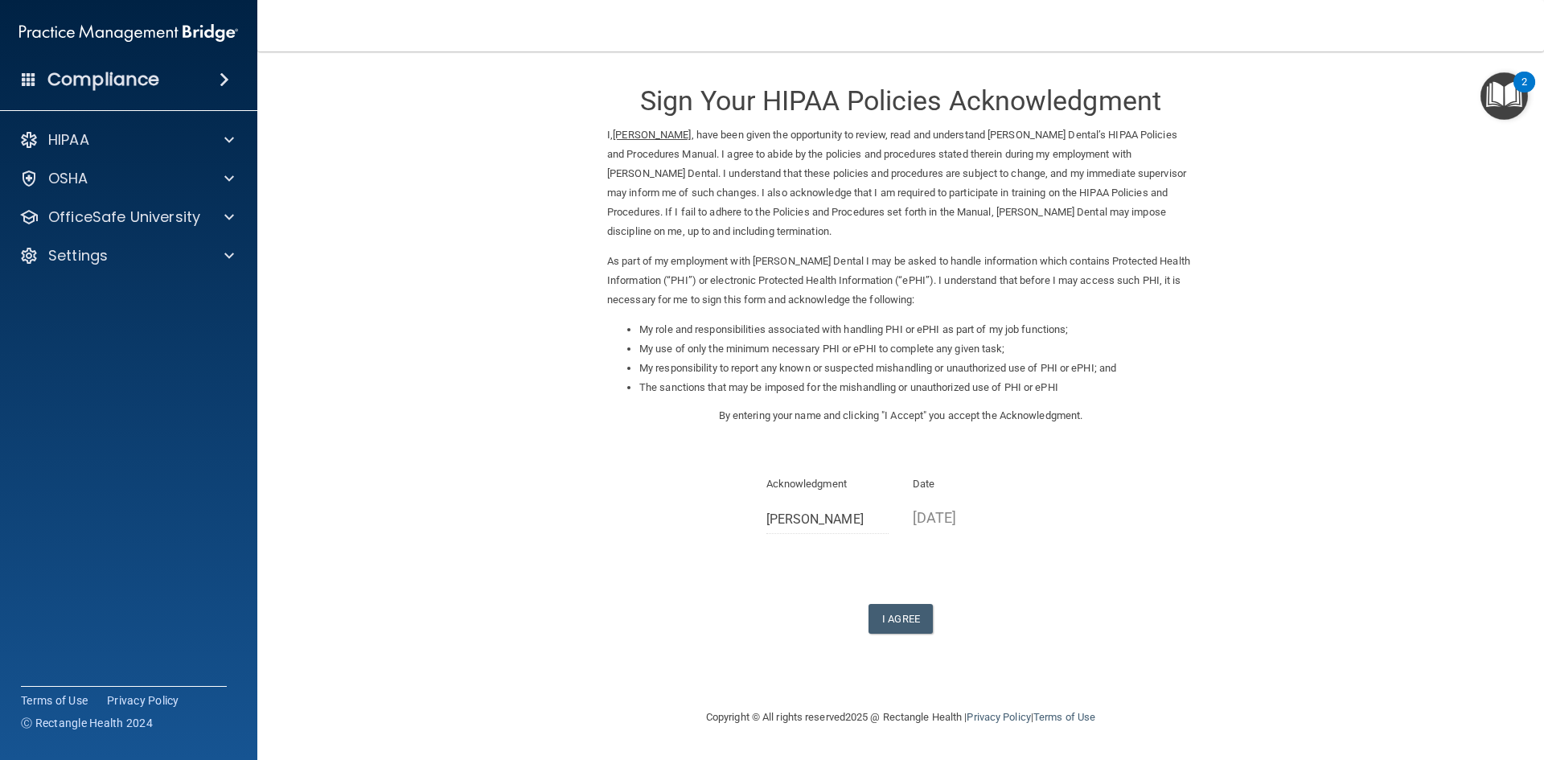
drag, startPoint x: 922, startPoint y: 524, endPoint x: 955, endPoint y: 525, distance: 33.0
click at [926, 524] on p "10/06/2025" at bounding box center [974, 517] width 123 height 27
drag, startPoint x: 973, startPoint y: 516, endPoint x: 1000, endPoint y: 518, distance: 27.4
click at [982, 516] on p "10/06/2025" at bounding box center [974, 517] width 123 height 27
drag, startPoint x: 1003, startPoint y: 518, endPoint x: 893, endPoint y: 520, distance: 109.4
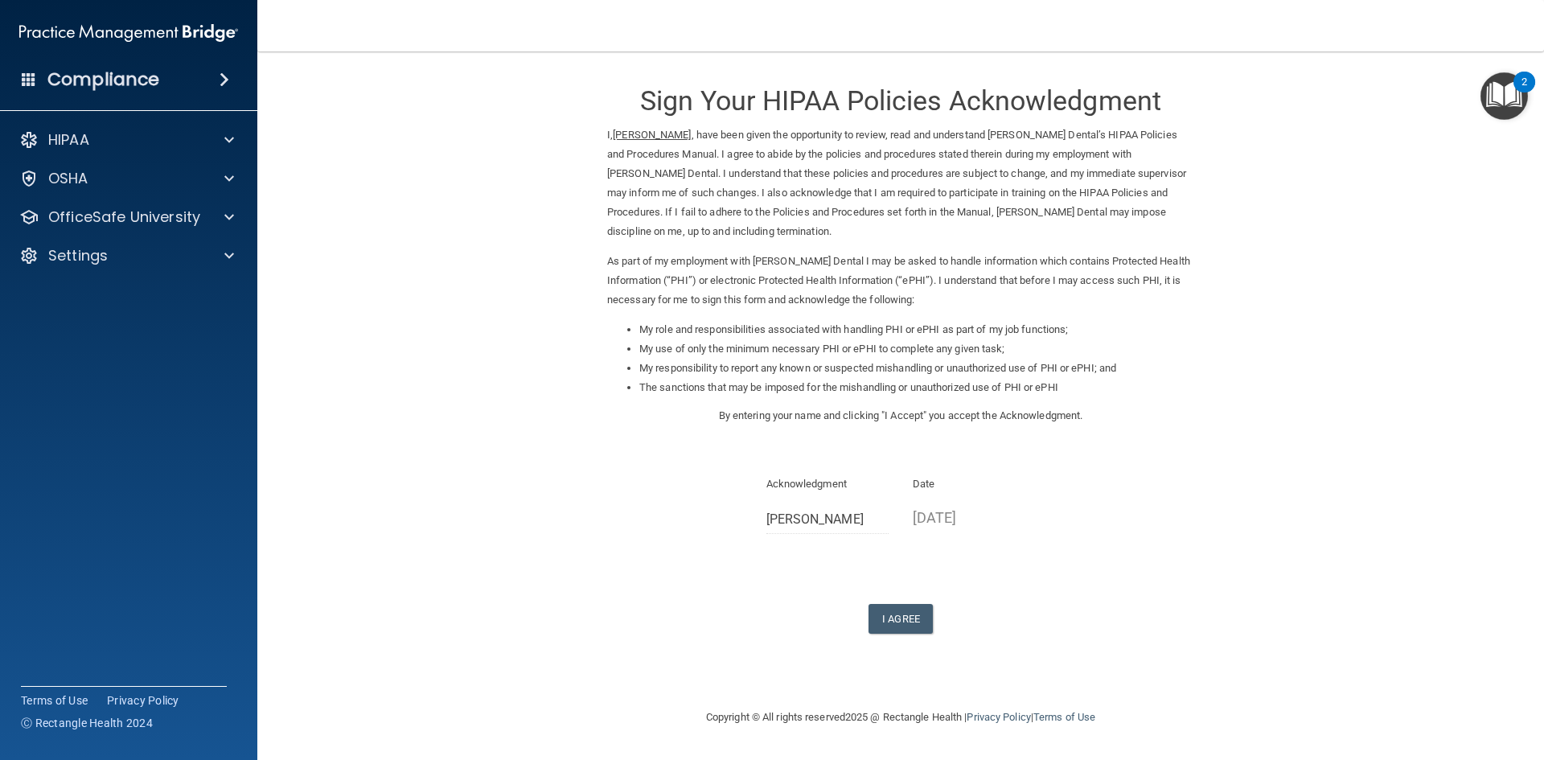
click at [893, 520] on div "Acknowledgment Sam Bohms Date 10/06/2025" at bounding box center [900, 510] width 587 height 72
click at [987, 565] on div "Sign Your HIPAA Policies Acknowledgment I, Sam Bohms , have been given the oppo…" at bounding box center [900, 351] width 587 height 566
click at [751, 519] on div "Acknowledgment Sam Bohms Date 10/06/2025" at bounding box center [900, 510] width 587 height 72
click at [878, 519] on div "Acknowledgment Sam Bohms" at bounding box center [827, 510] width 147 height 72
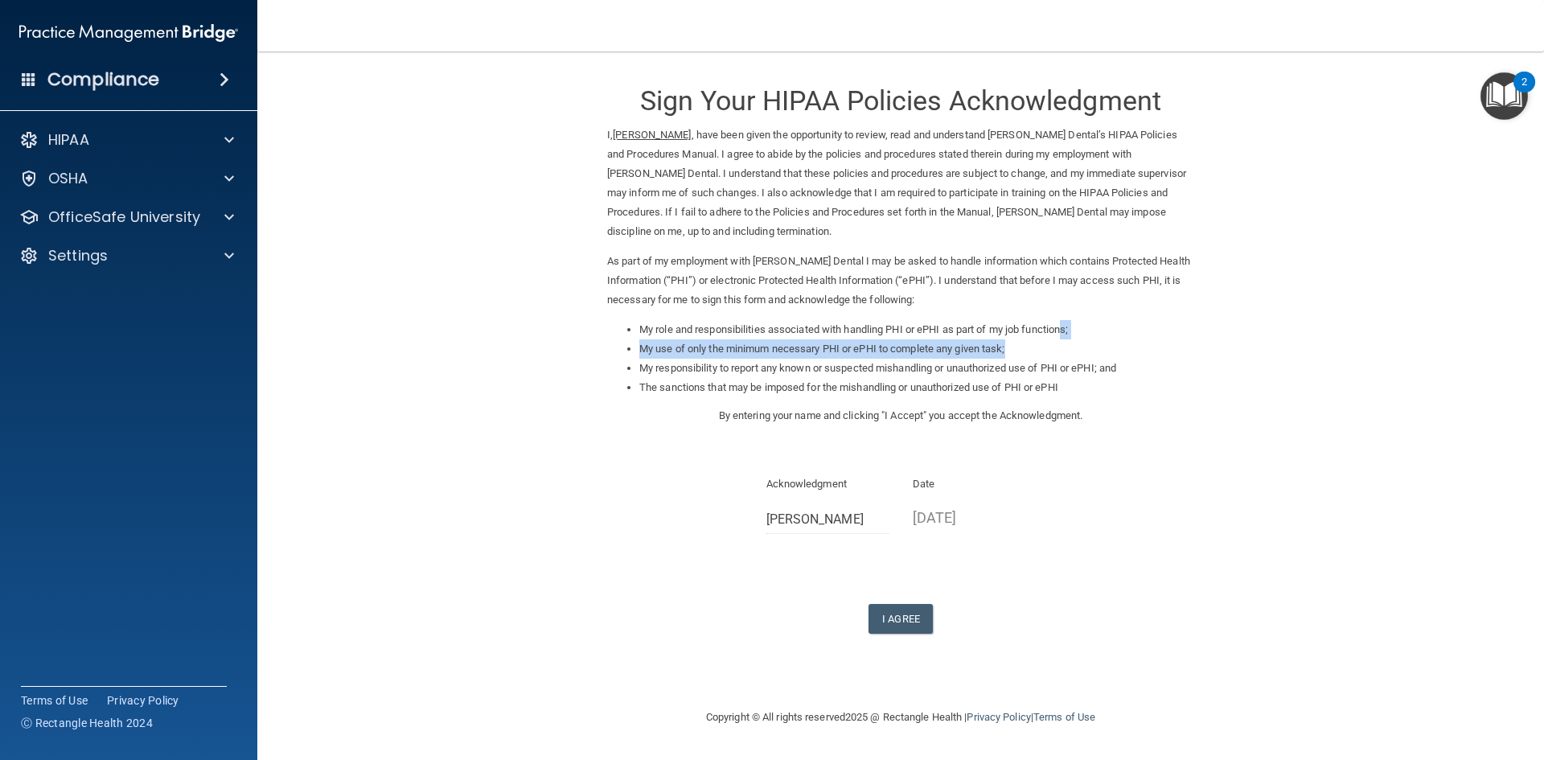
drag, startPoint x: 1071, startPoint y: 334, endPoint x: 1126, endPoint y: 354, distance: 59.0
click at [1074, 350] on ul "My role and responsibilities associated with handling PHI or ePHI as part of my…" at bounding box center [900, 358] width 587 height 77
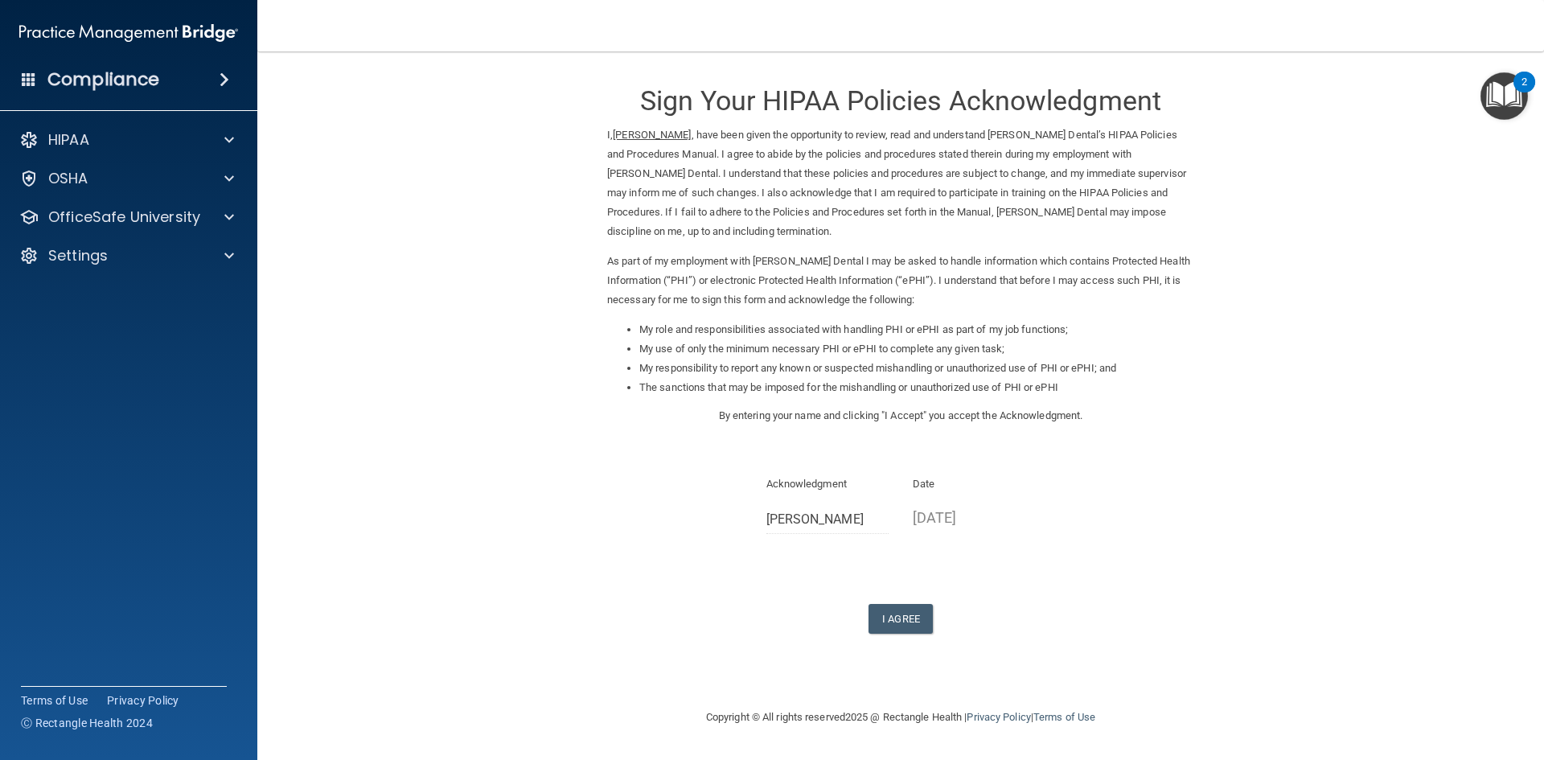
drag, startPoint x: 1015, startPoint y: 482, endPoint x: 1050, endPoint y: 483, distance: 34.6
click at [1018, 483] on p "Date" at bounding box center [974, 483] width 123 height 19
click at [642, 131] on ins "[PERSON_NAME]" at bounding box center [652, 135] width 78 height 12
drag, startPoint x: 668, startPoint y: 136, endPoint x: 589, endPoint y: 137, distance: 79.6
click at [589, 137] on form "Sign Your HIPAA Policies Acknowledgment I, Sam Bohms , have been given the oppo…" at bounding box center [900, 370] width 1222 height 605
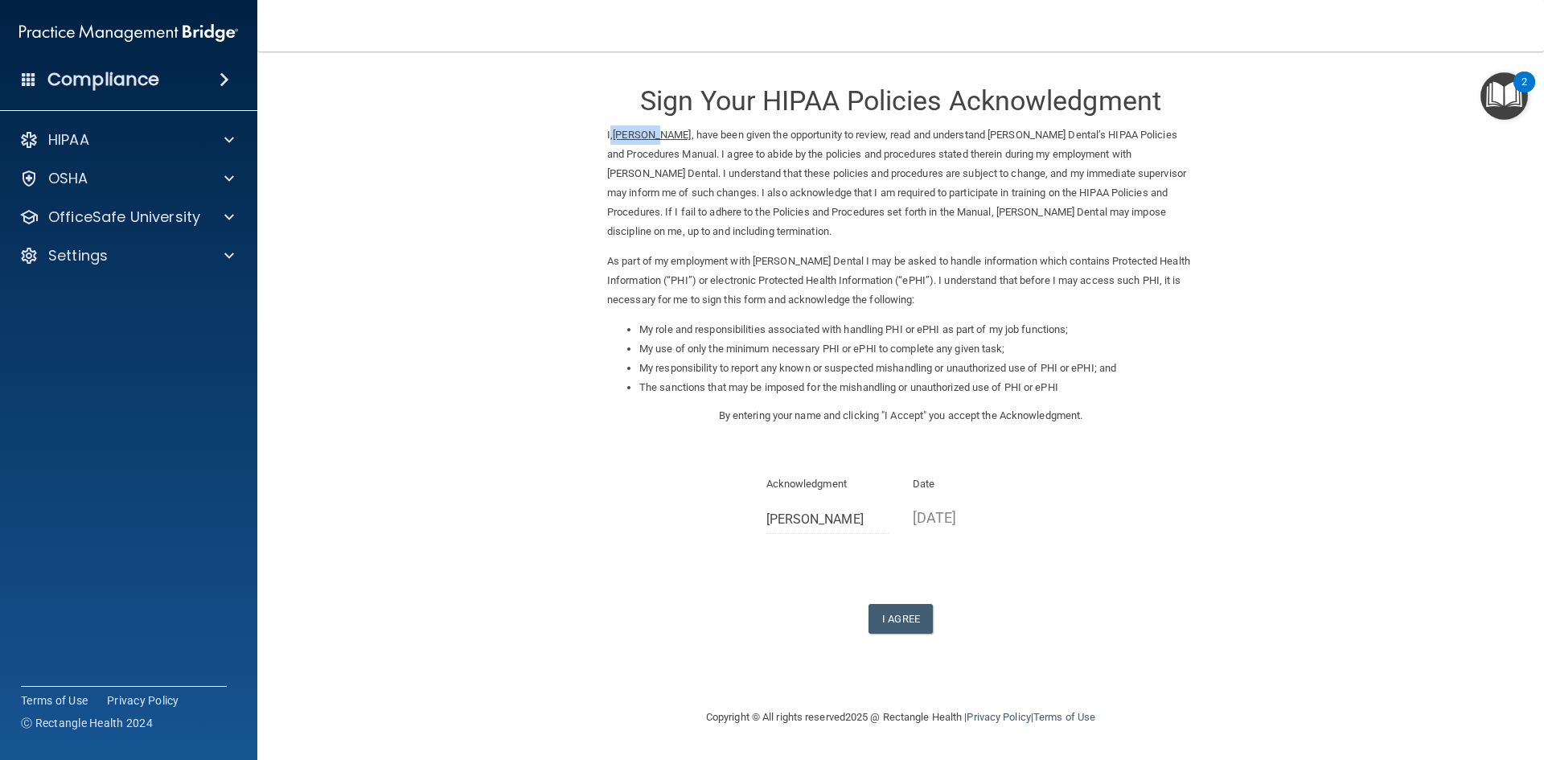
drag, startPoint x: 633, startPoint y: 138, endPoint x: 639, endPoint y: 149, distance: 12.3
click at [634, 138] on ins "Sam Bohms" at bounding box center [652, 135] width 78 height 12
click at [959, 511] on p "10/06/2025" at bounding box center [974, 517] width 123 height 27
click at [982, 513] on p "10/06/2025" at bounding box center [974, 517] width 123 height 27
drag, startPoint x: 761, startPoint y: 524, endPoint x: 772, endPoint y: 525, distance: 11.3
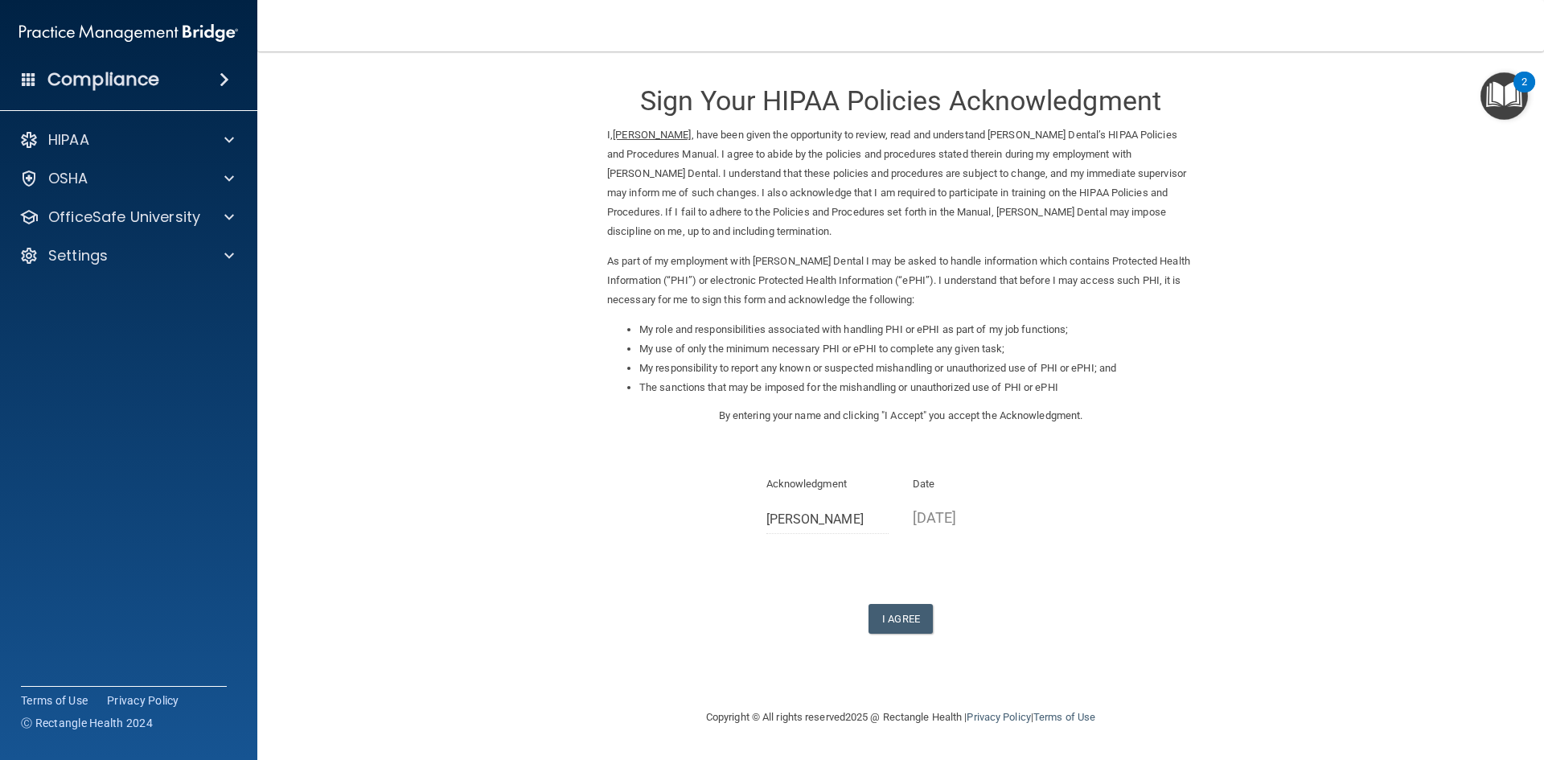
click at [762, 525] on div "Acknowledgment Sam Bohms" at bounding box center [827, 510] width 147 height 72
drag, startPoint x: 898, startPoint y: 623, endPoint x: 932, endPoint y: 630, distance: 34.5
click at [899, 623] on button "I Agree" at bounding box center [900, 619] width 64 height 30
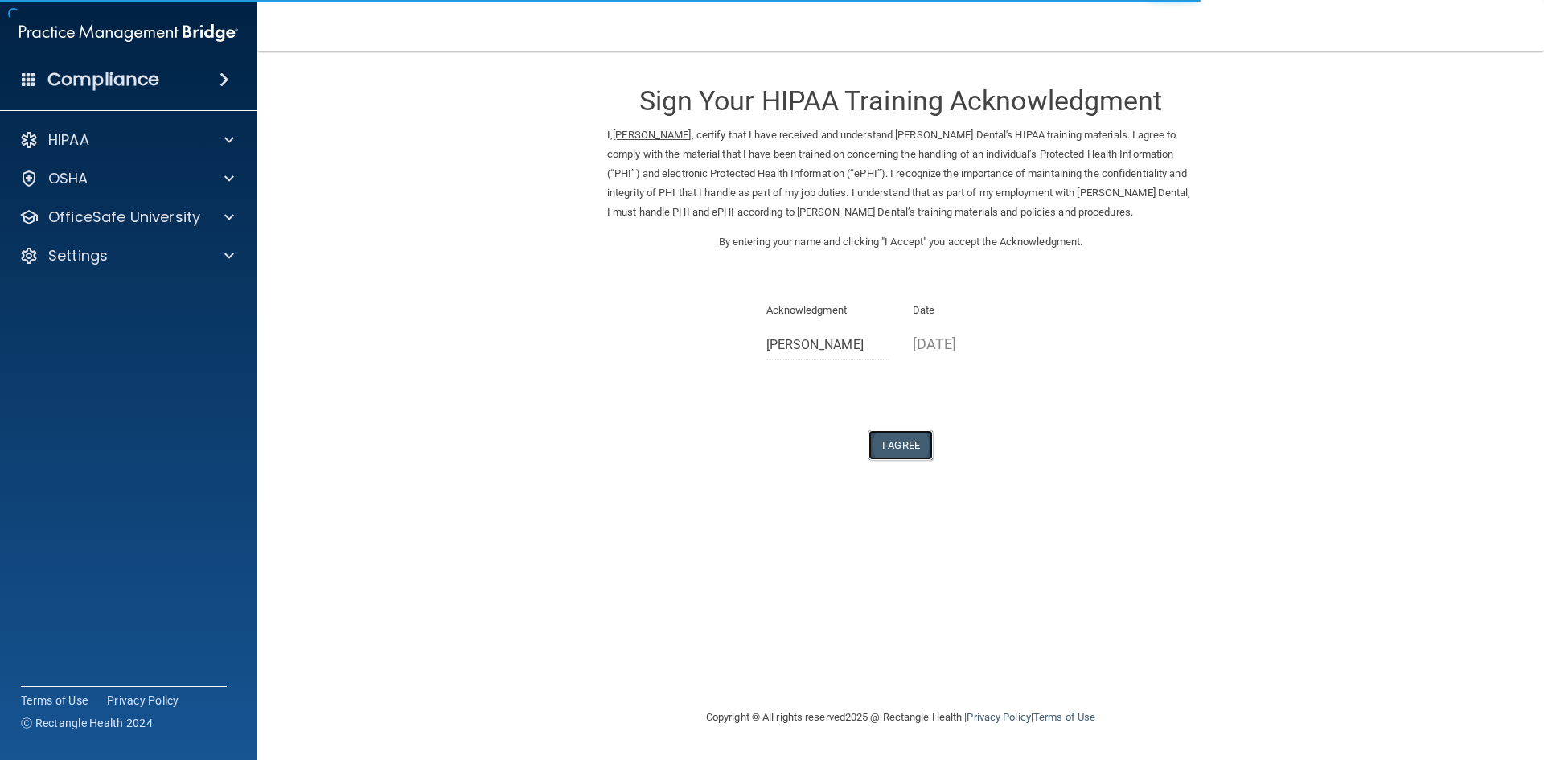
click at [888, 450] on button "I Agree" at bounding box center [900, 445] width 64 height 30
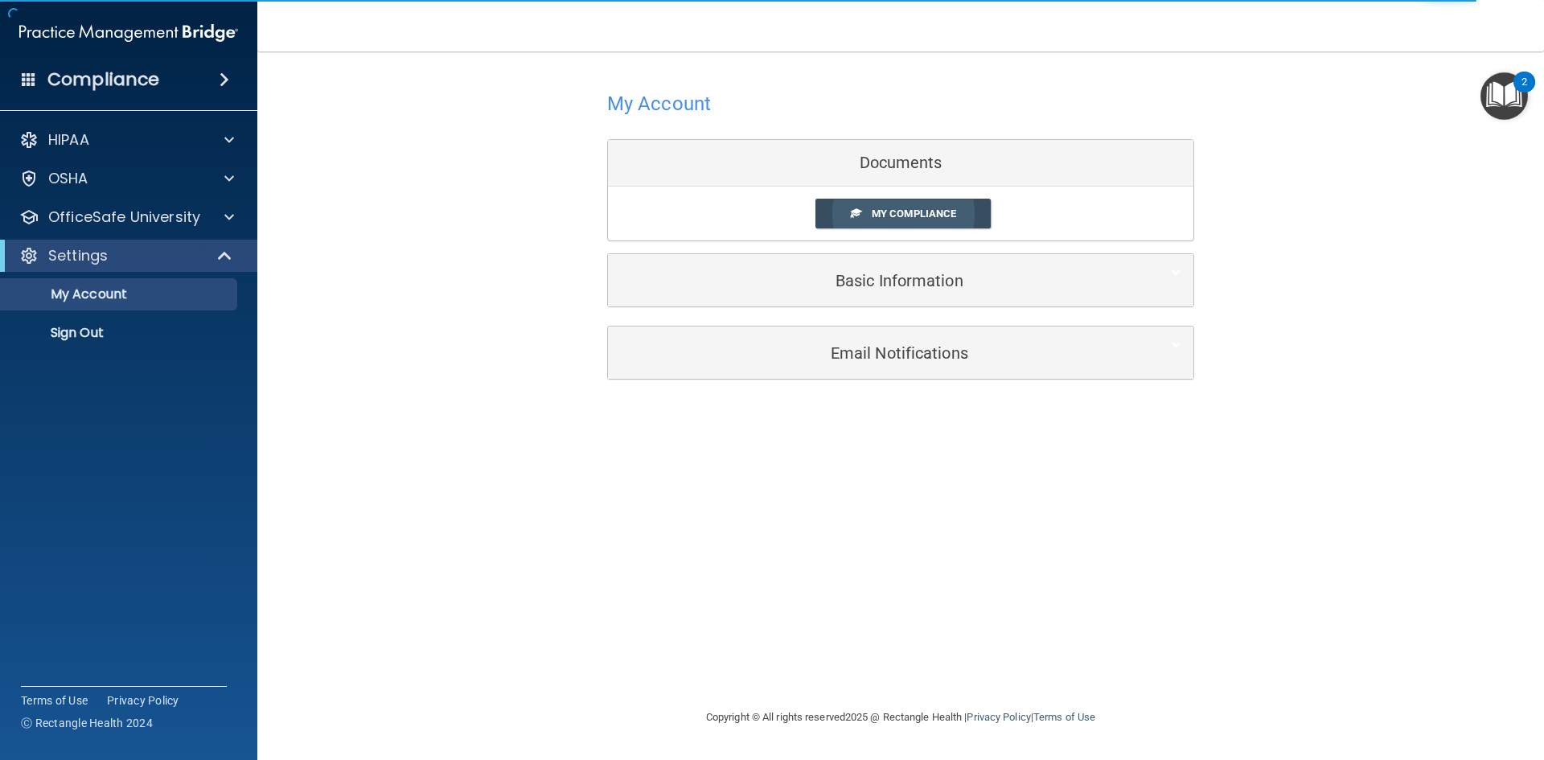
click at [953, 209] on span "My Compliance" at bounding box center [914, 213] width 84 height 12
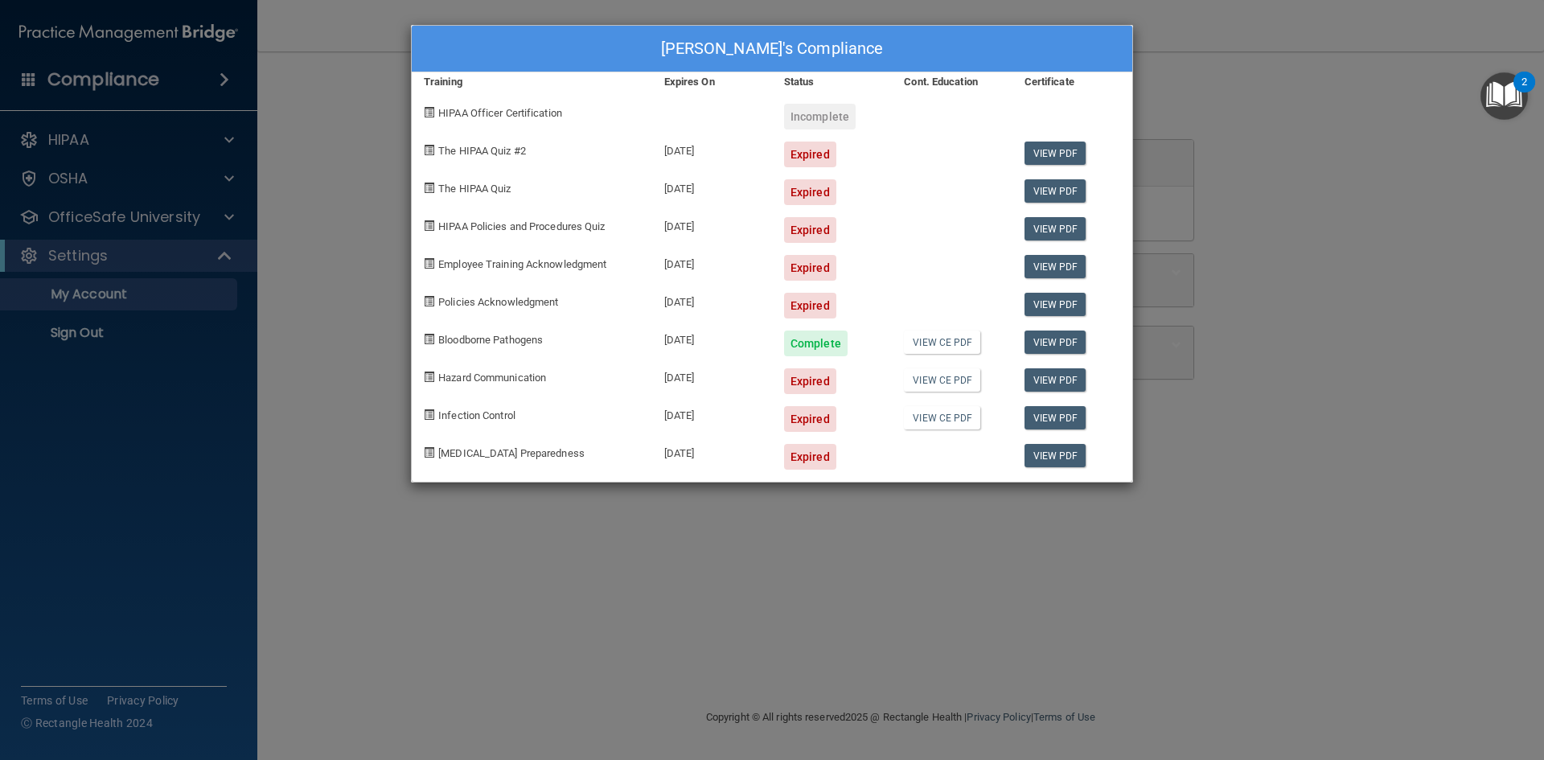
click at [813, 161] on div "Expired" at bounding box center [810, 155] width 52 height 26
click at [840, 118] on div "Incomplete" at bounding box center [820, 117] width 72 height 26
click at [466, 94] on div "HIPAA Officer Certification" at bounding box center [532, 111] width 240 height 38
drag, startPoint x: 457, startPoint y: 105, endPoint x: 773, endPoint y: 145, distance: 319.2
click at [466, 105] on div "HIPAA Officer Certification" at bounding box center [532, 111] width 240 height 38
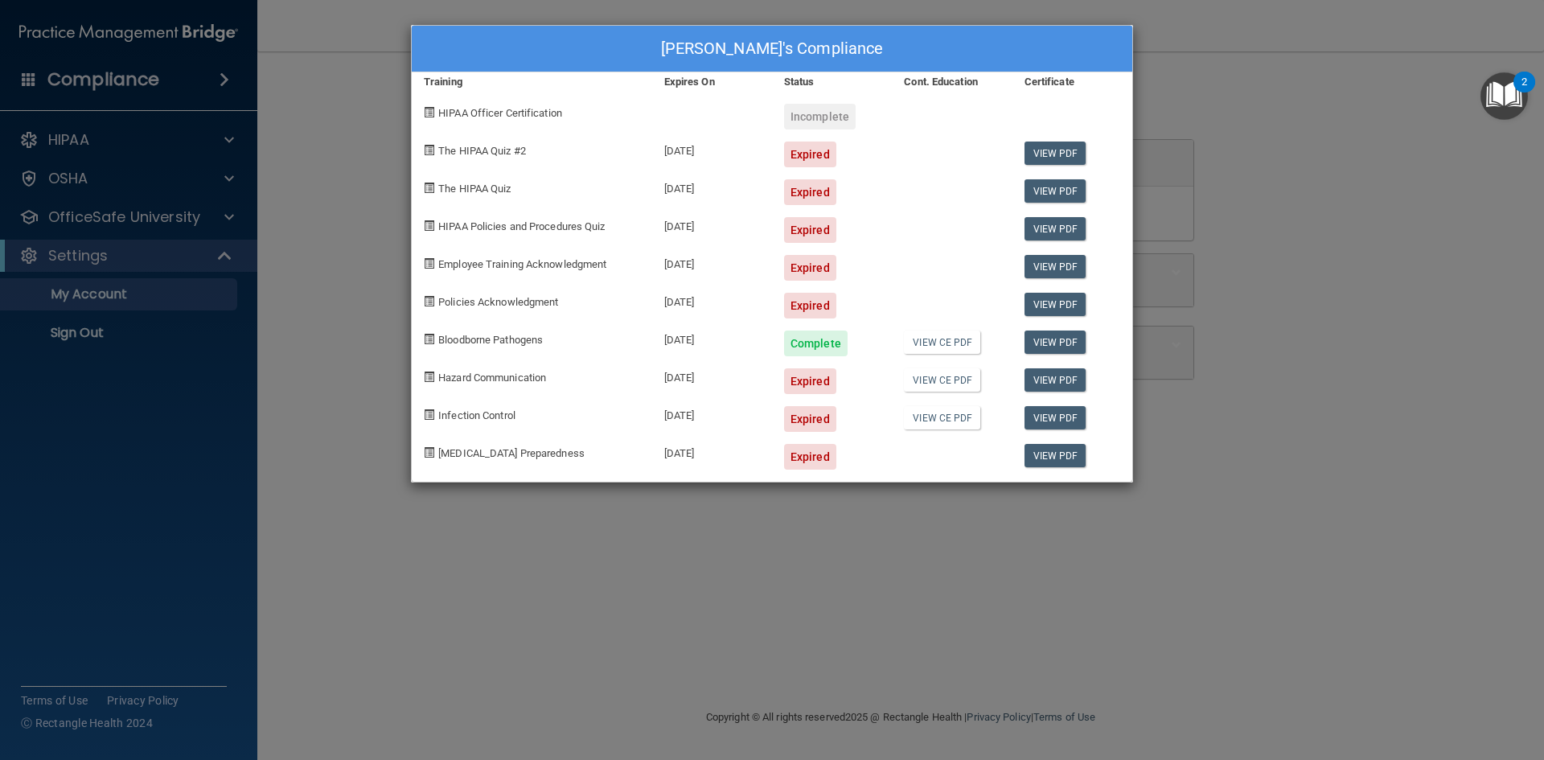
click at [1281, 159] on div "Hailey Day's Compliance Training Expires On Status Cont. Education Certificate …" at bounding box center [772, 380] width 1544 height 760
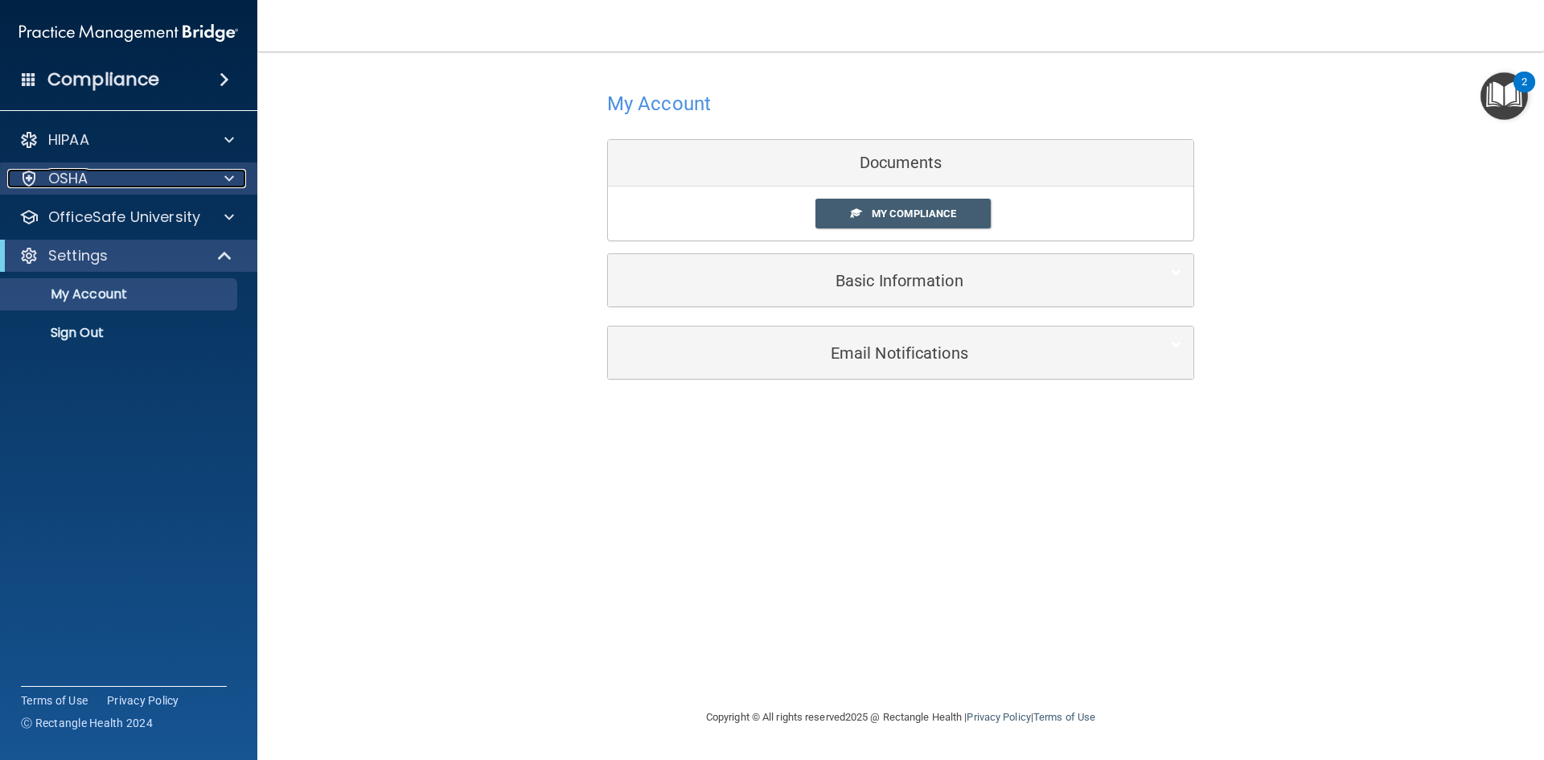
click at [231, 174] on span at bounding box center [229, 178] width 10 height 19
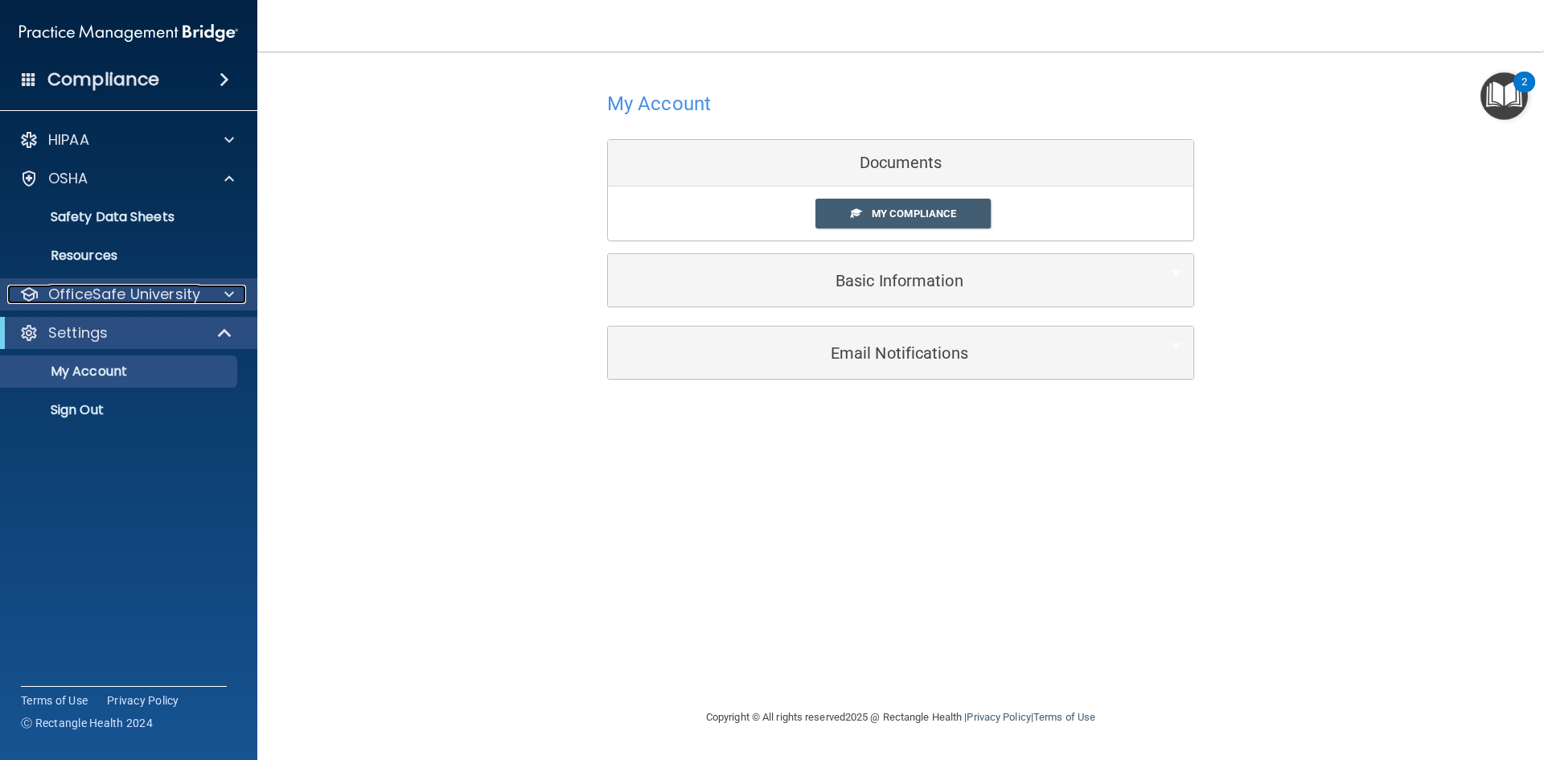
click at [218, 293] on div at bounding box center [227, 294] width 40 height 19
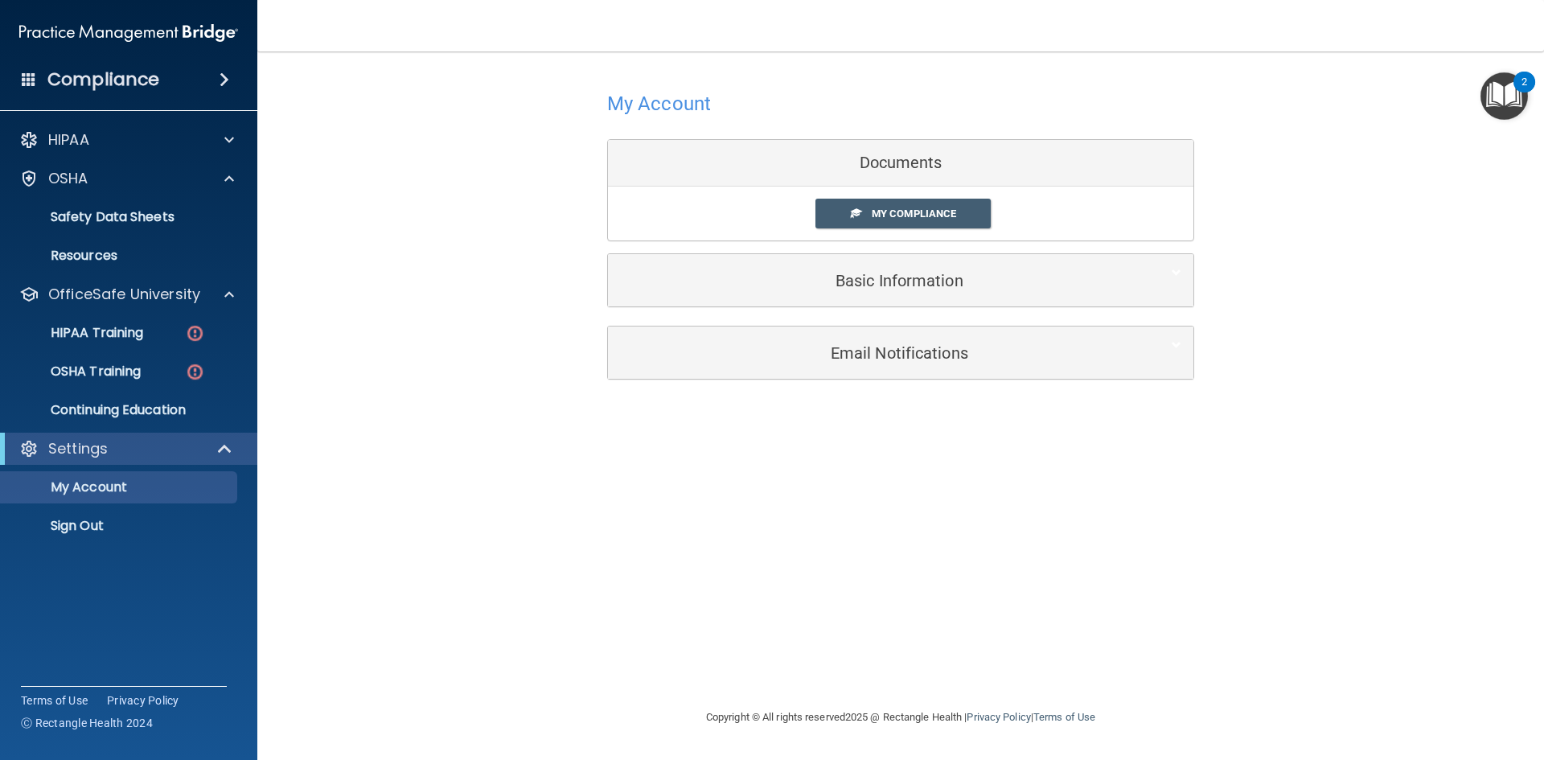
click at [164, 349] on ul "HIPAA Training OSHA Training Continuing Education" at bounding box center [129, 368] width 291 height 116
click at [170, 339] on div "HIPAA Training" at bounding box center [119, 333] width 219 height 16
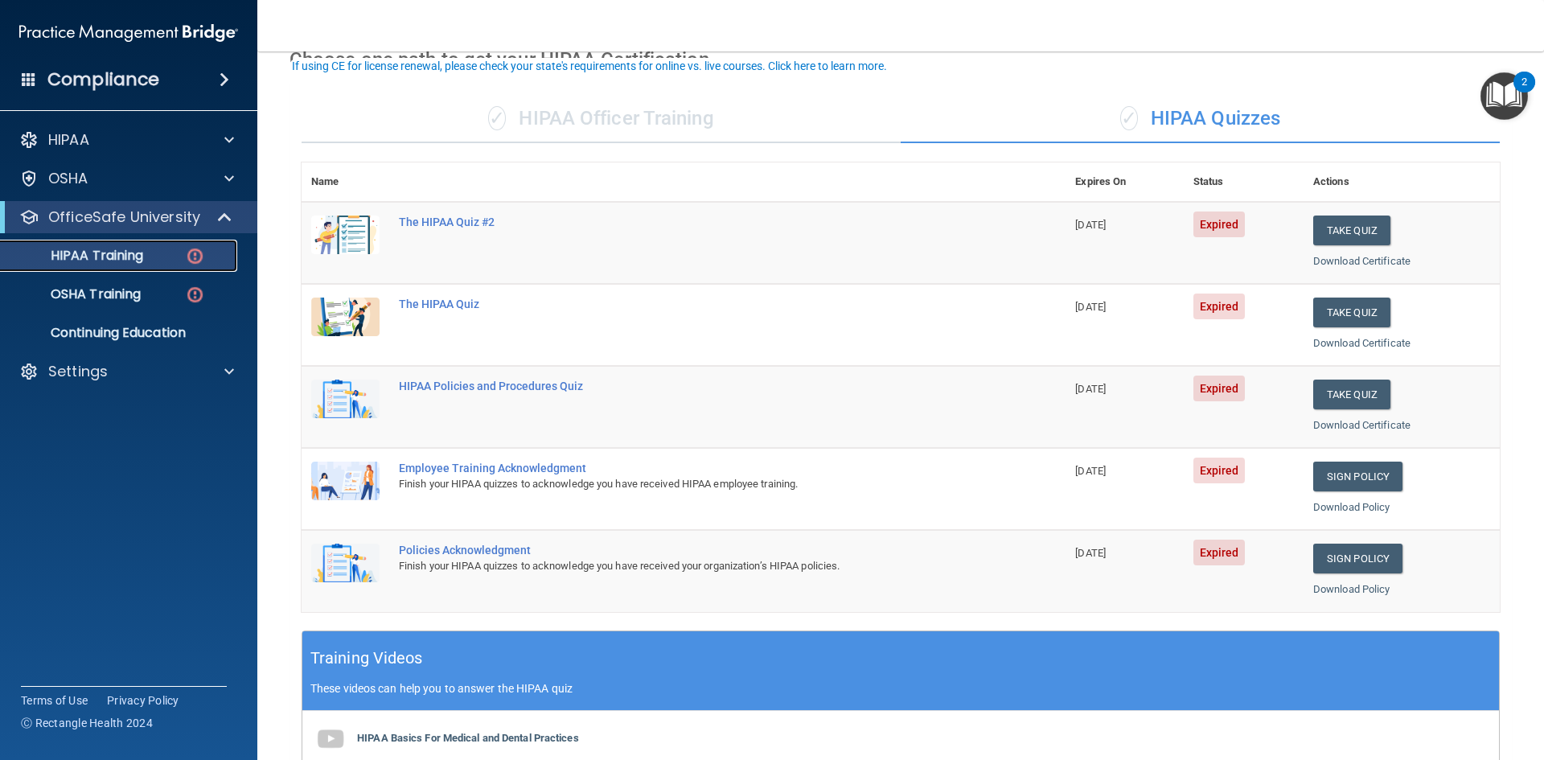
scroll to position [80, 0]
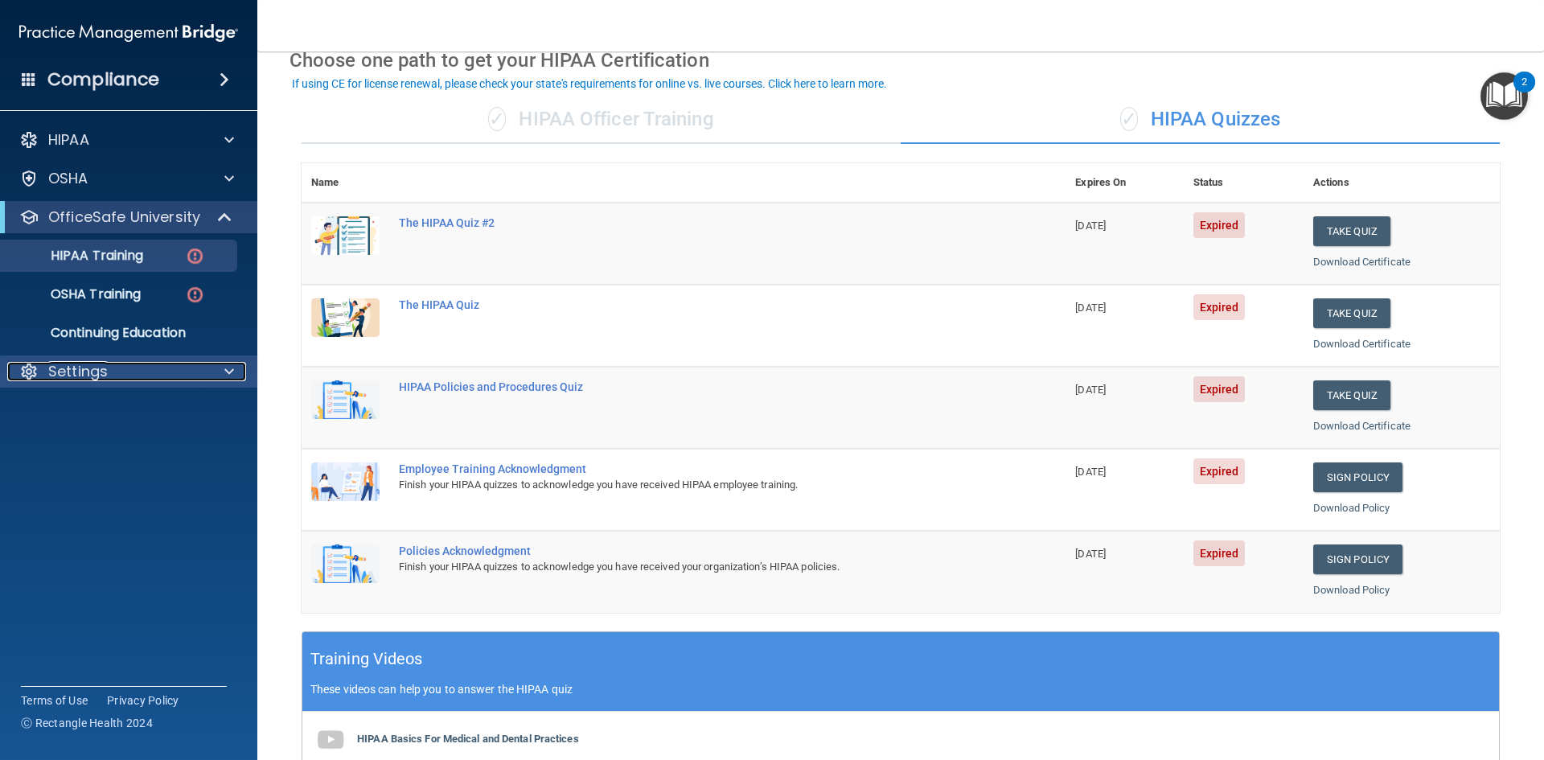
click at [103, 372] on p "Settings" at bounding box center [77, 371] width 59 height 19
click at [130, 423] on link "My Account" at bounding box center [110, 410] width 253 height 32
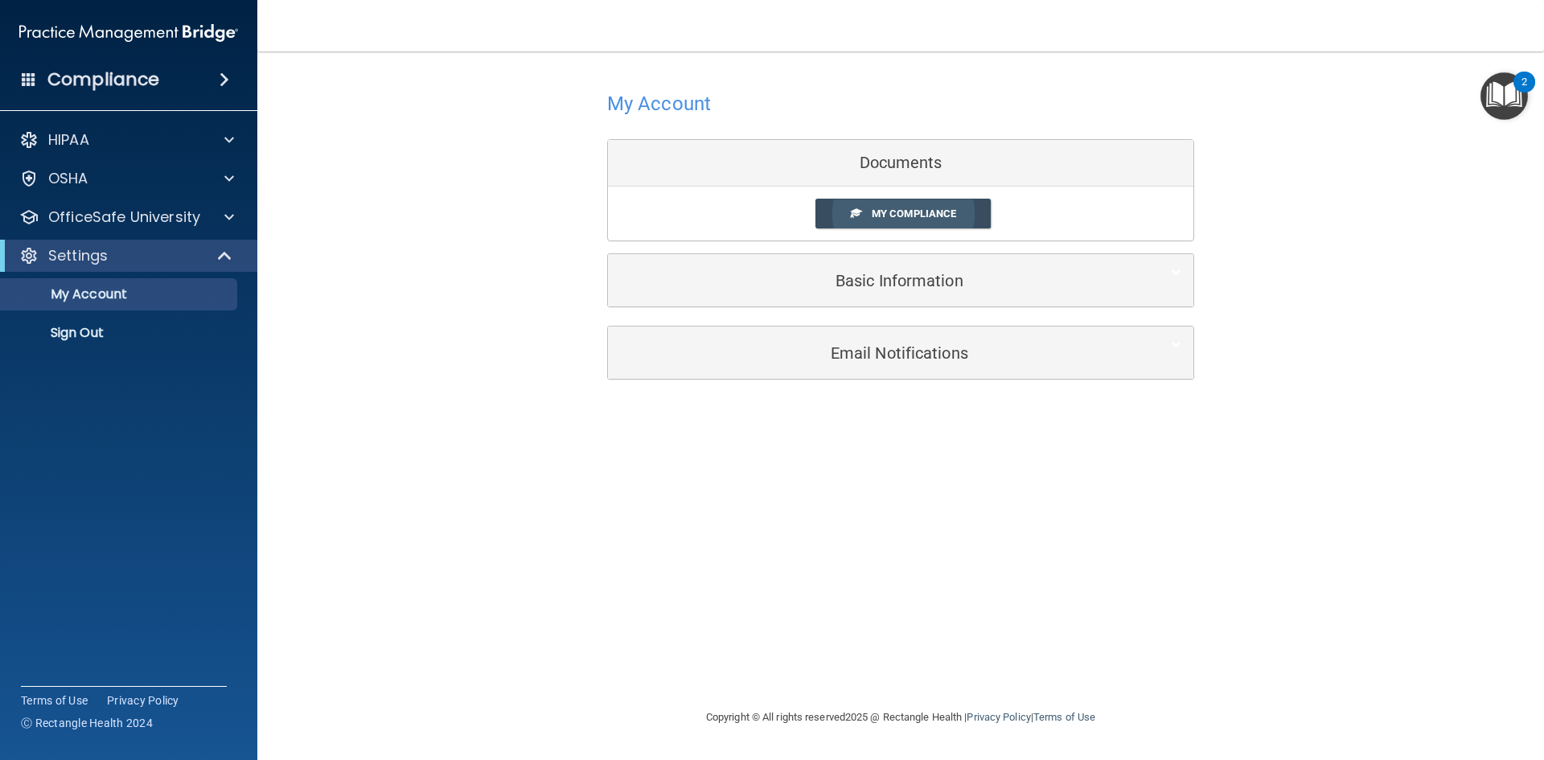
click at [888, 205] on link "My Compliance" at bounding box center [903, 214] width 176 height 30
click at [978, 221] on link "My Compliance" at bounding box center [903, 214] width 176 height 30
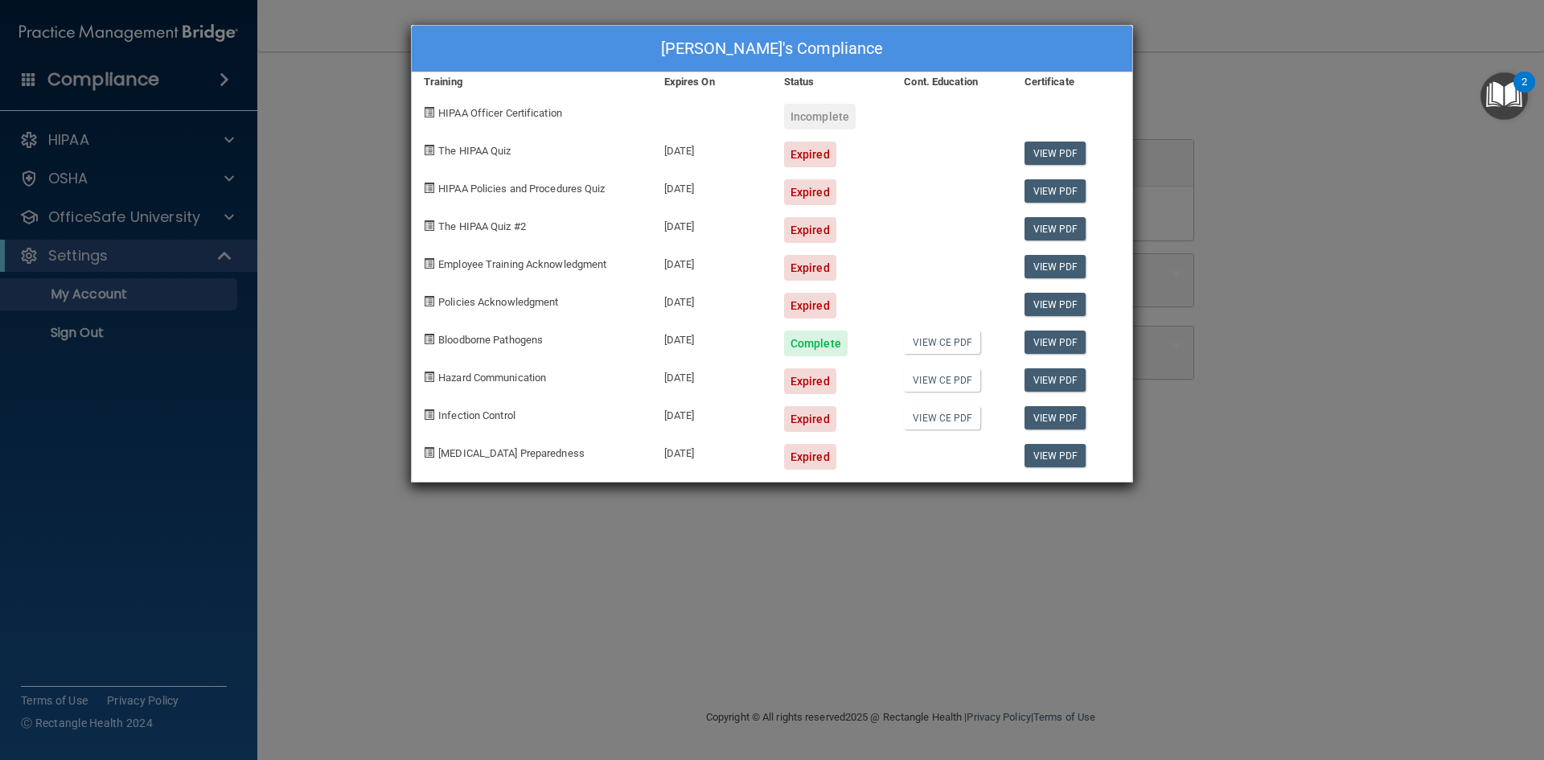
click at [1179, 117] on div "Hailey Day's Compliance Training Expires On Status Cont. Education Certificate …" at bounding box center [772, 380] width 1544 height 760
click at [1167, 100] on div "Hailey Day's Compliance Training Expires On Status Cont. Education Certificate …" at bounding box center [772, 380] width 1544 height 760
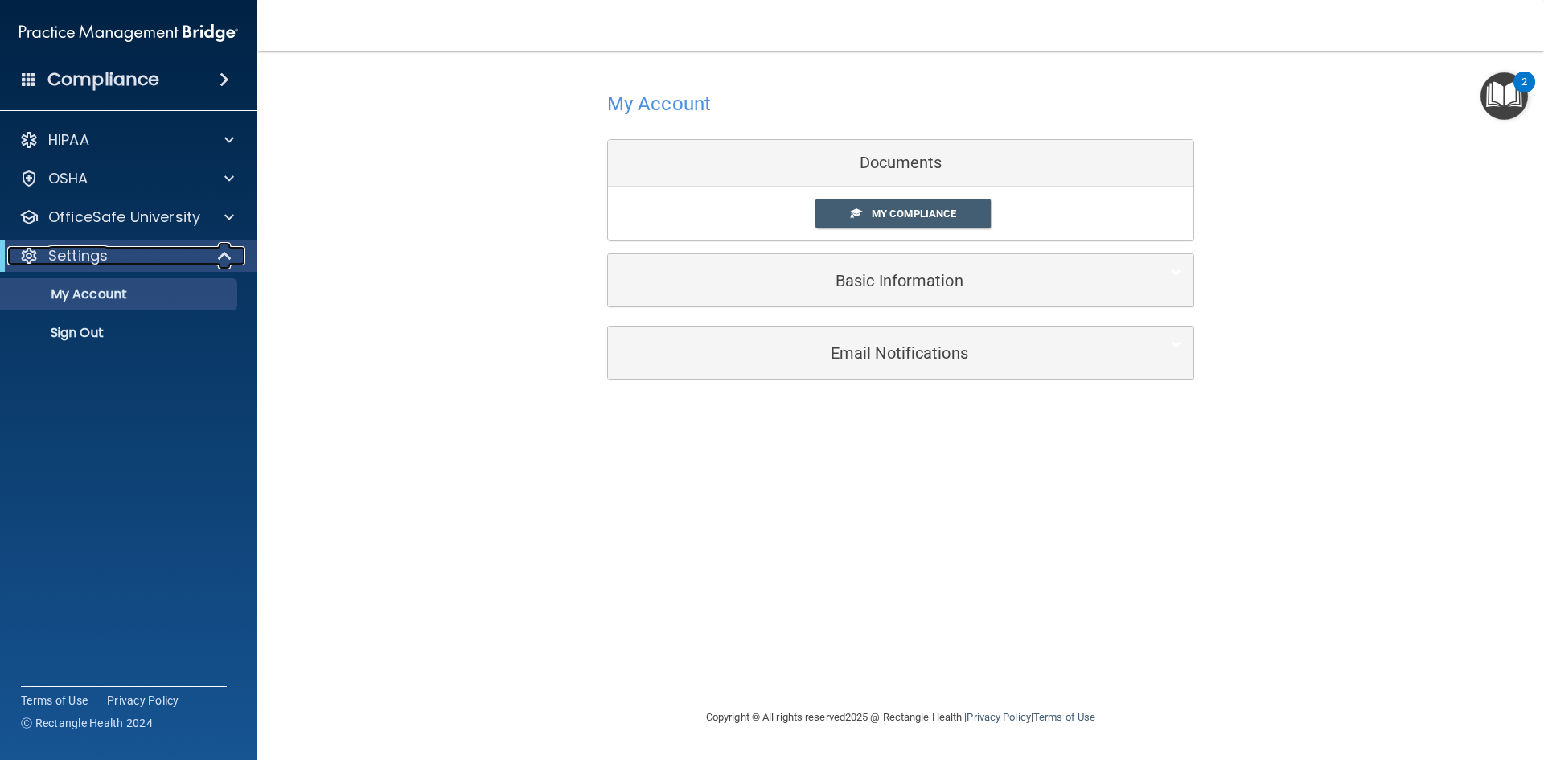
click at [221, 258] on span at bounding box center [226, 255] width 14 height 19
click at [221, 258] on div at bounding box center [225, 255] width 39 height 19
click at [220, 184] on div at bounding box center [227, 178] width 40 height 19
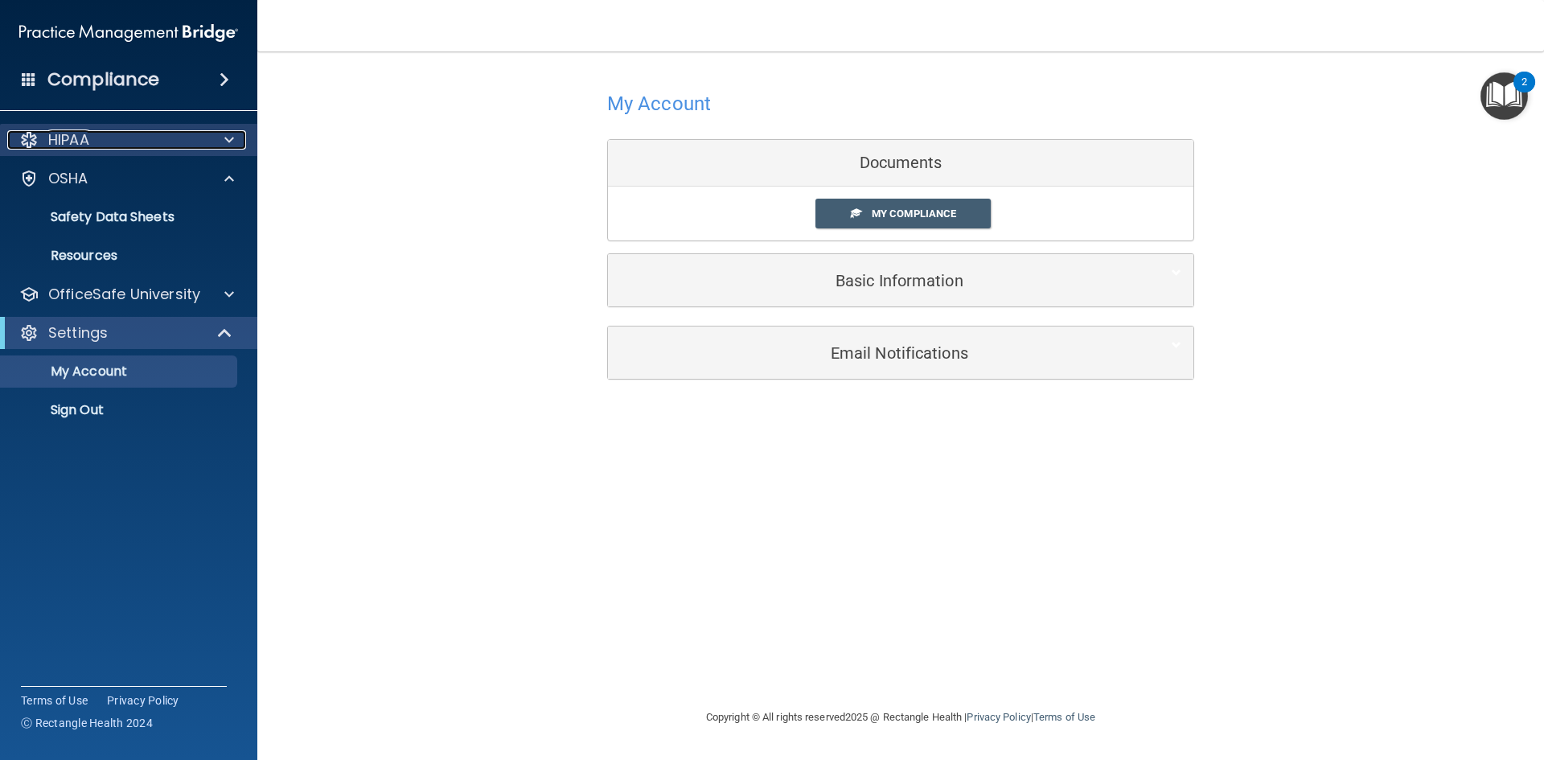
click at [225, 138] on span at bounding box center [229, 139] width 10 height 19
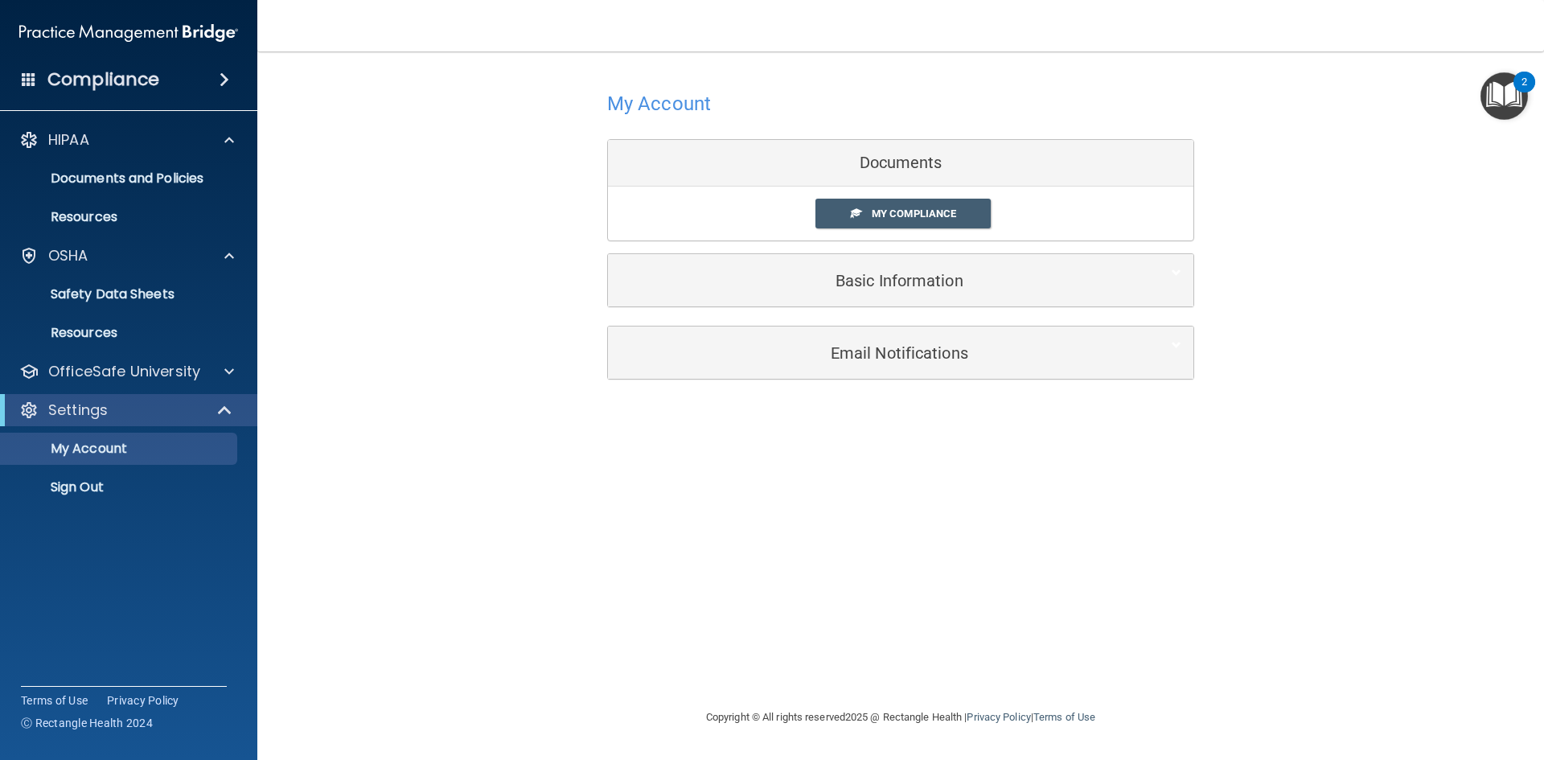
click at [1511, 90] on img "Open Resource Center, 2 new notifications" at bounding box center [1503, 95] width 47 height 47
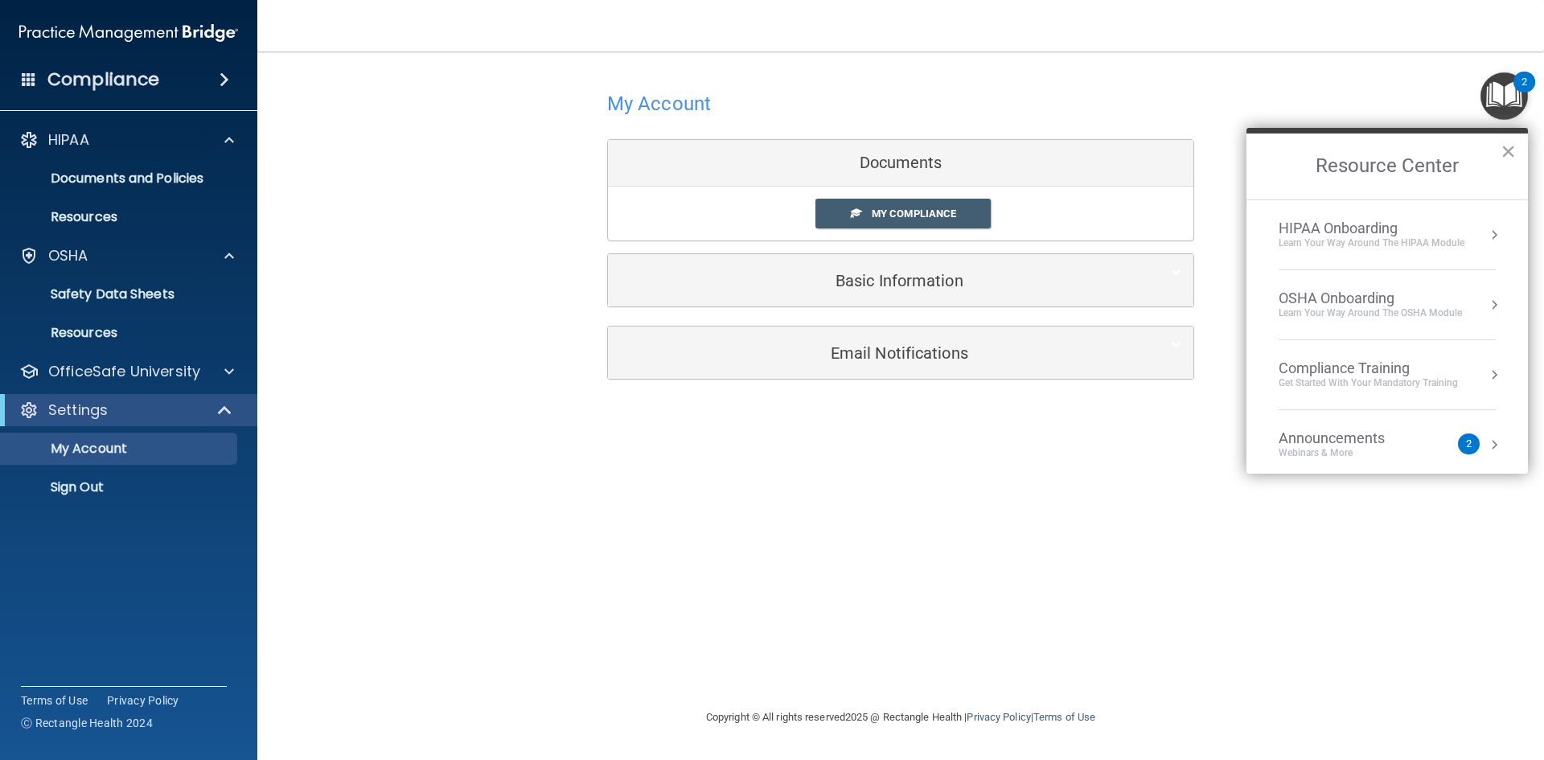
click at [1486, 240] on button "Resource Center" at bounding box center [1494, 235] width 16 height 16
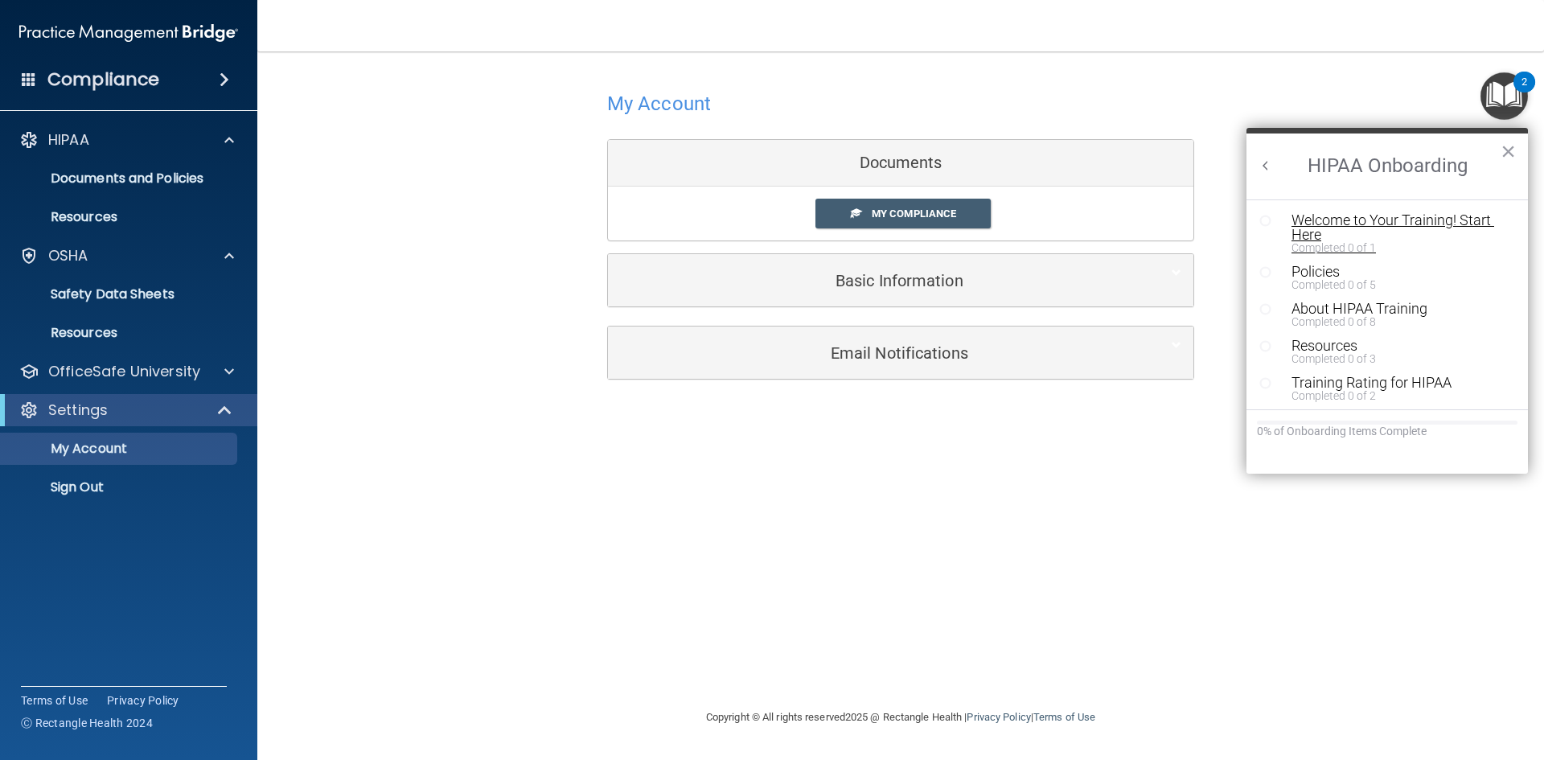
click at [1317, 221] on div "Welcome to Your Training! Start Here" at bounding box center [1392, 227] width 203 height 29
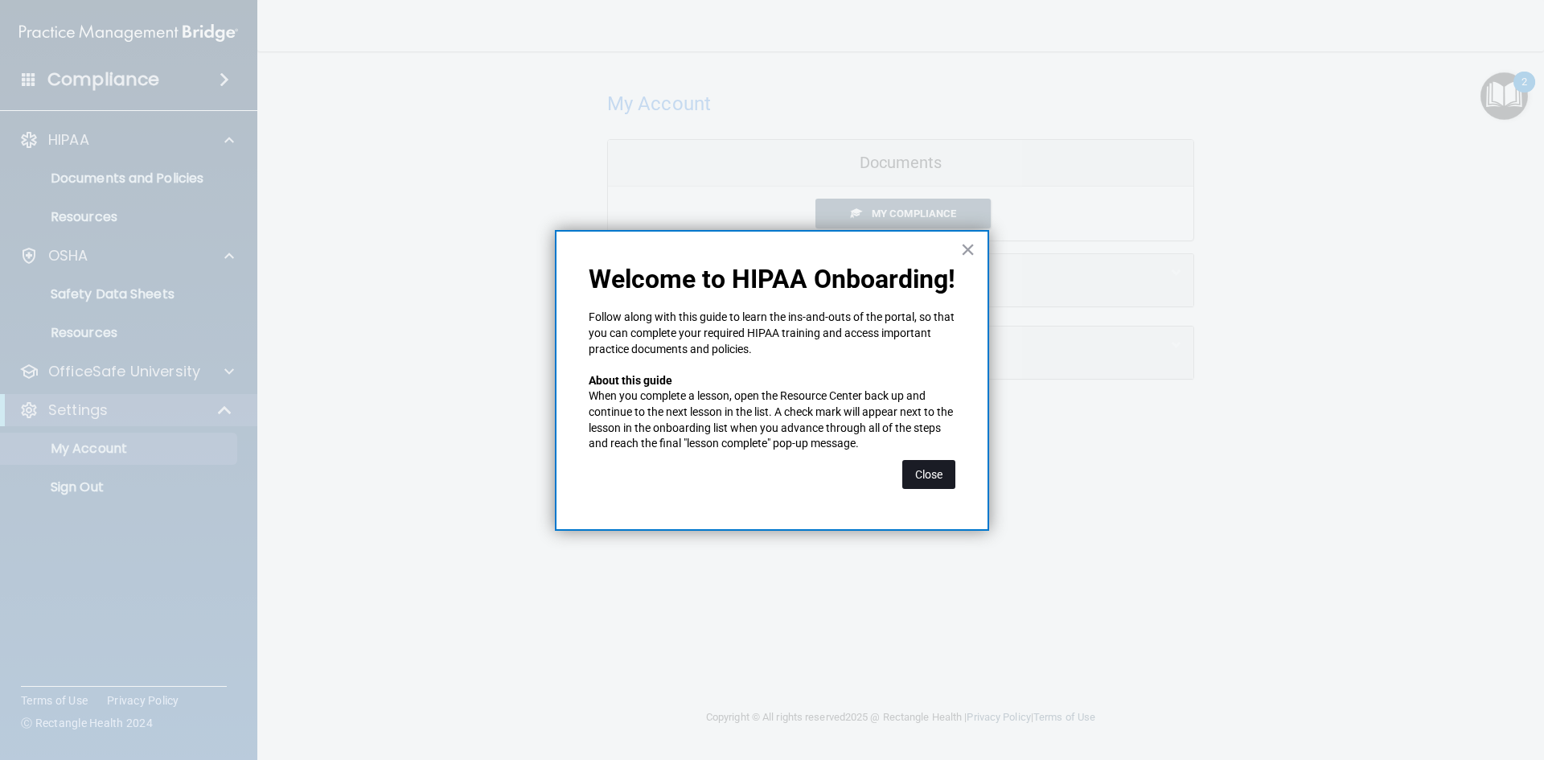
click at [925, 482] on button "Close" at bounding box center [928, 474] width 53 height 29
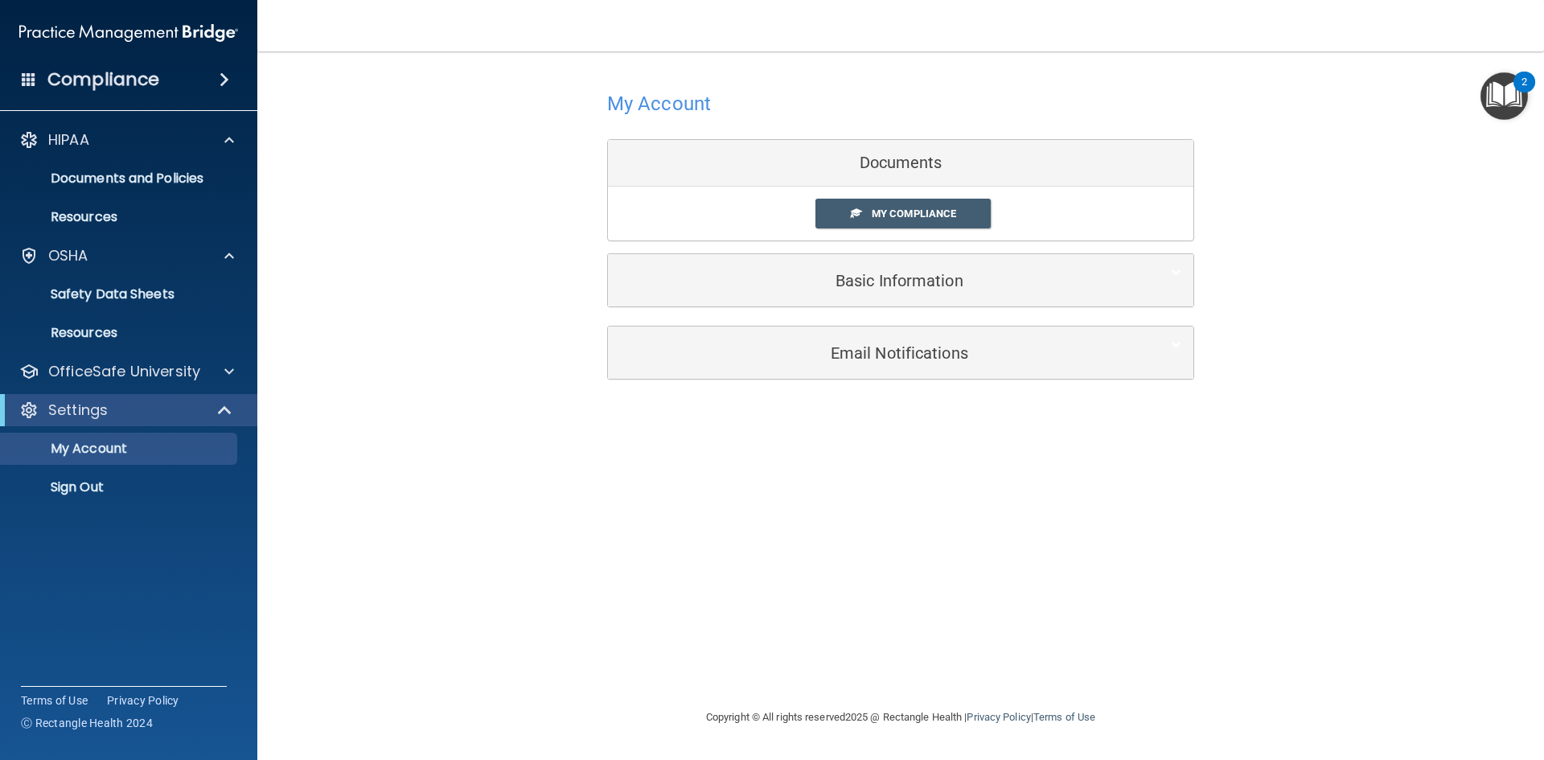
click at [1483, 97] on img "Open Resource Center, 2 new notifications" at bounding box center [1503, 95] width 47 height 47
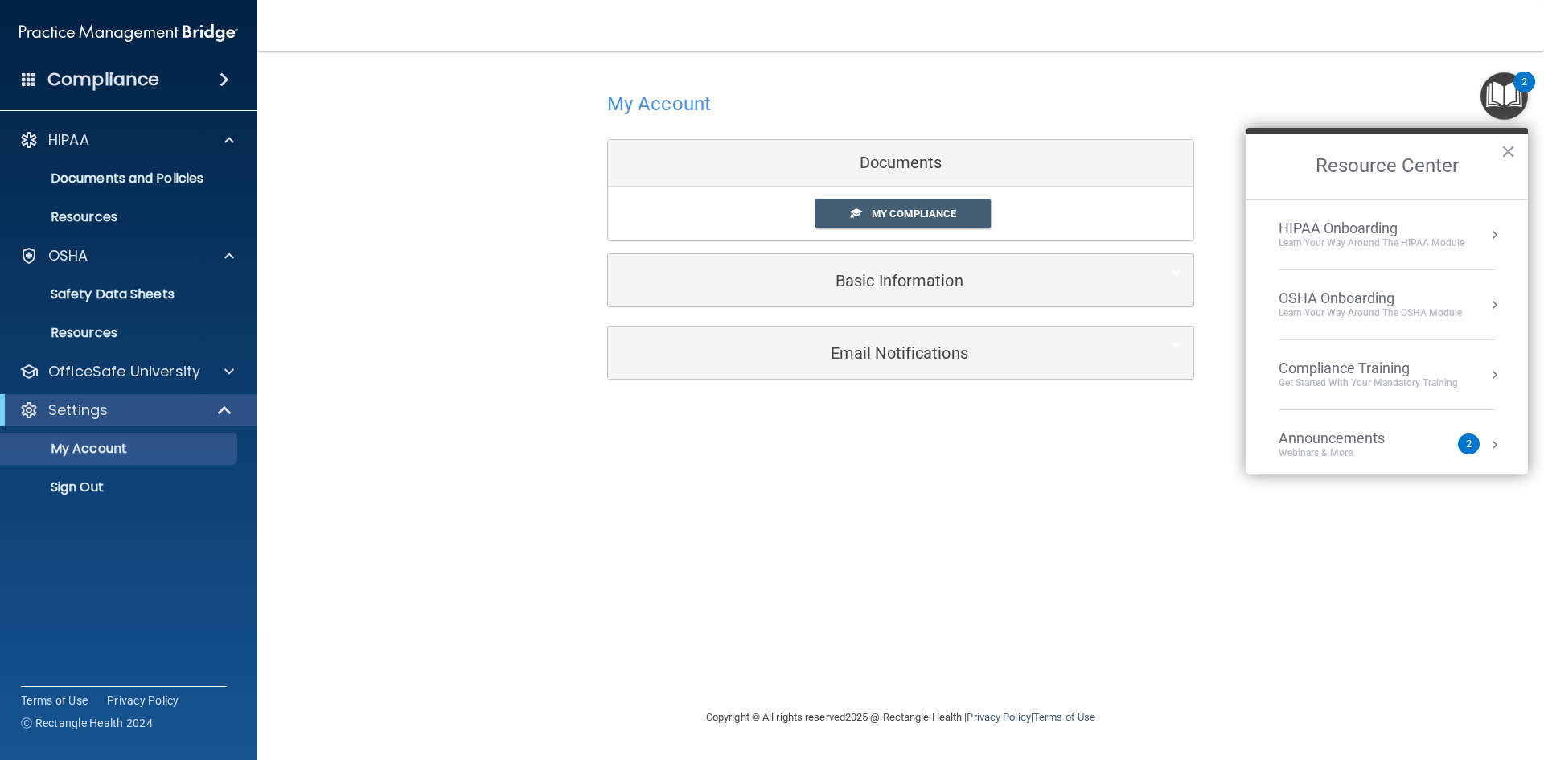
click at [1416, 296] on div "OSHA Onboarding" at bounding box center [1369, 298] width 183 height 18
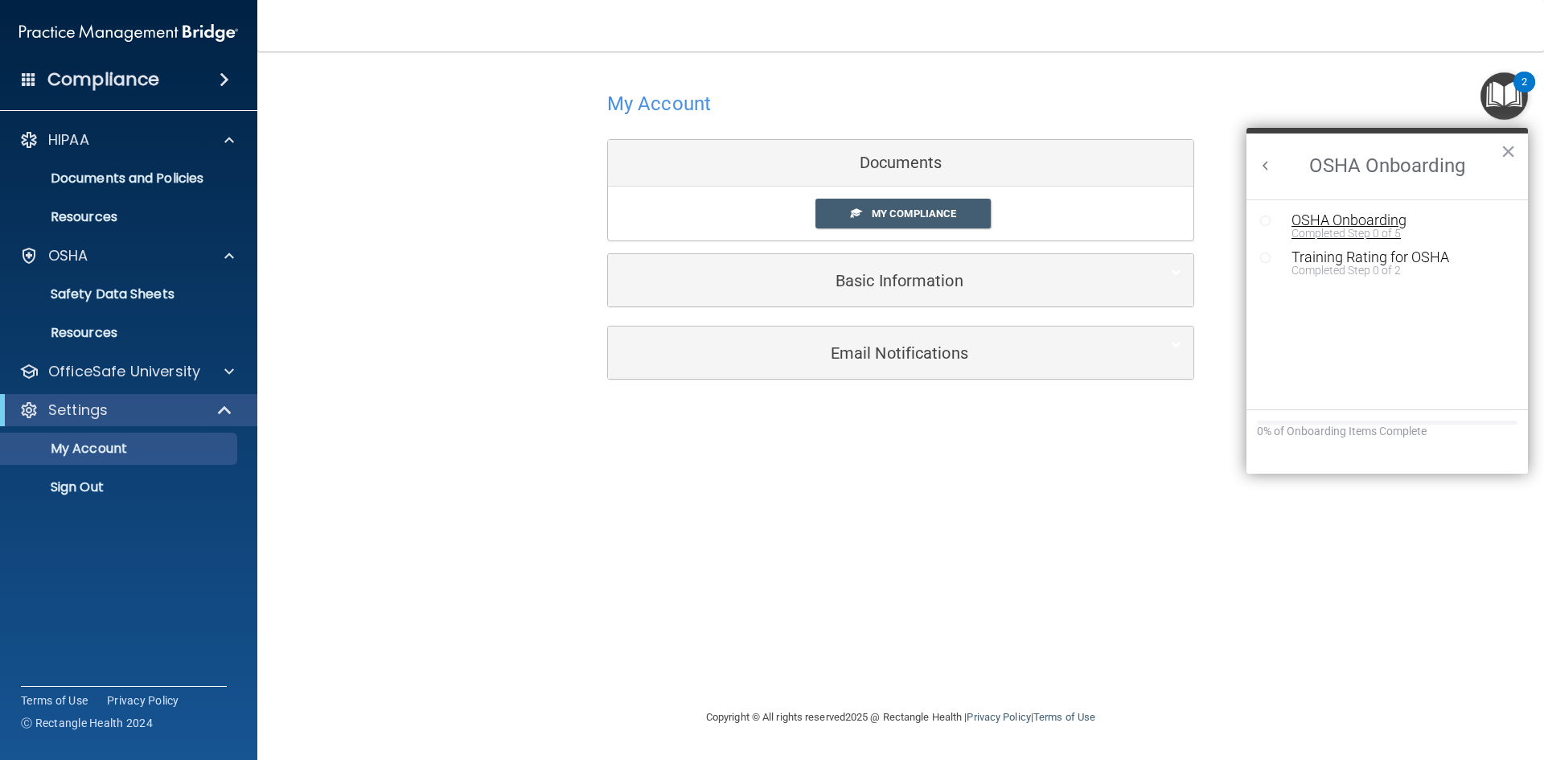
click at [1385, 228] on div "Completed Step 0 of 5" at bounding box center [1398, 233] width 215 height 11
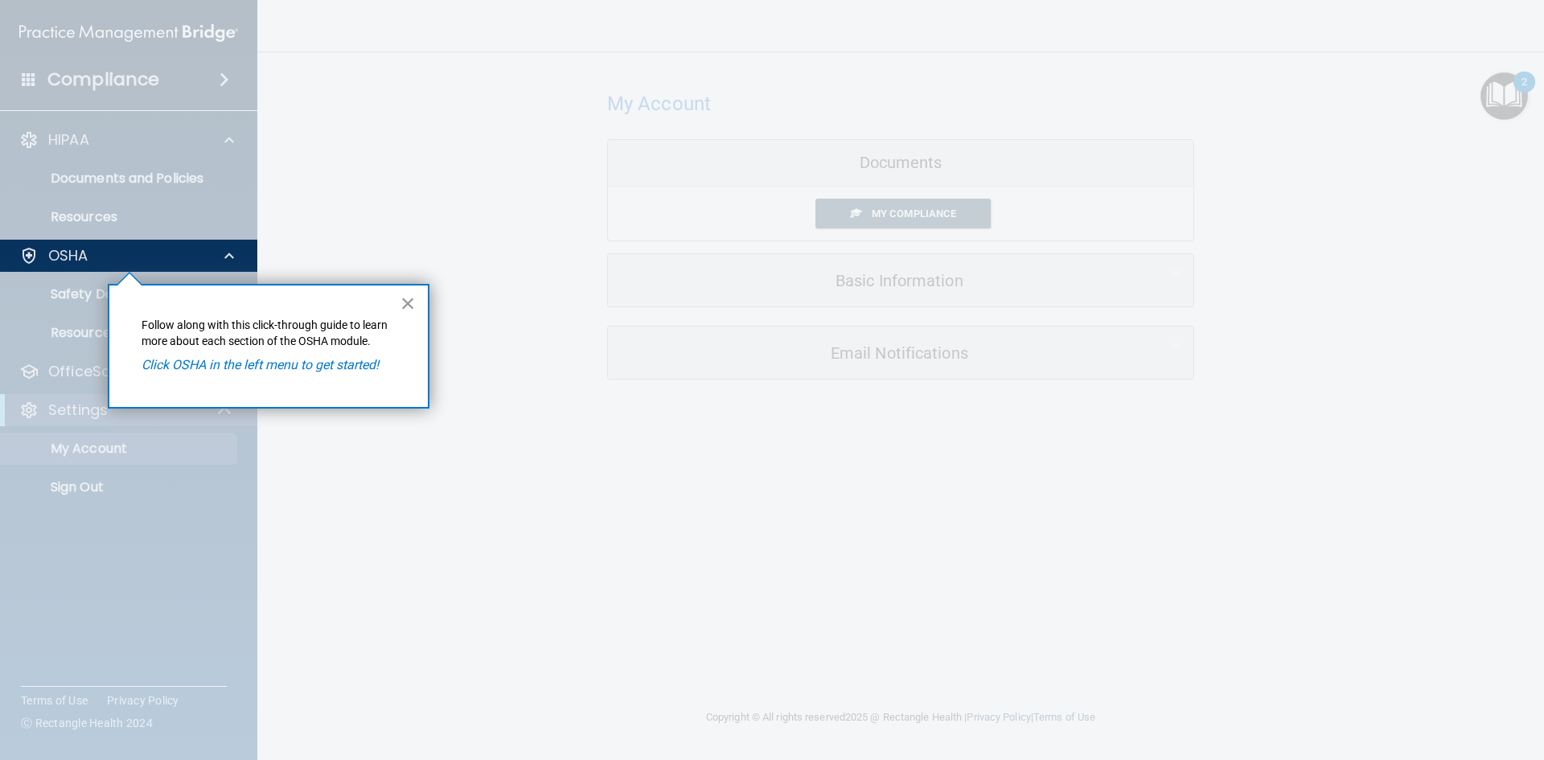
click at [404, 306] on button "×" at bounding box center [407, 303] width 15 height 26
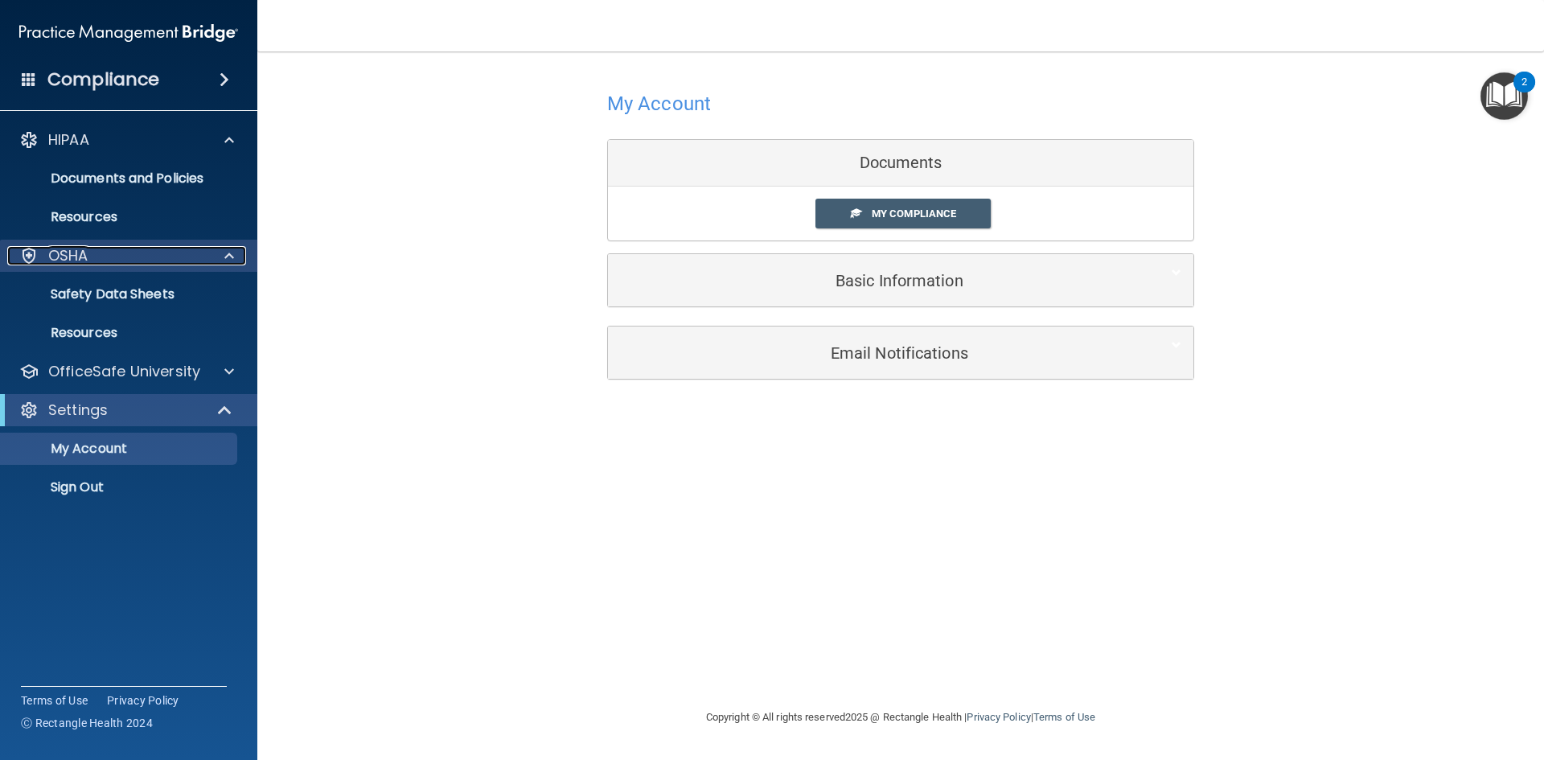
click at [105, 259] on div "OSHA" at bounding box center [106, 255] width 199 height 19
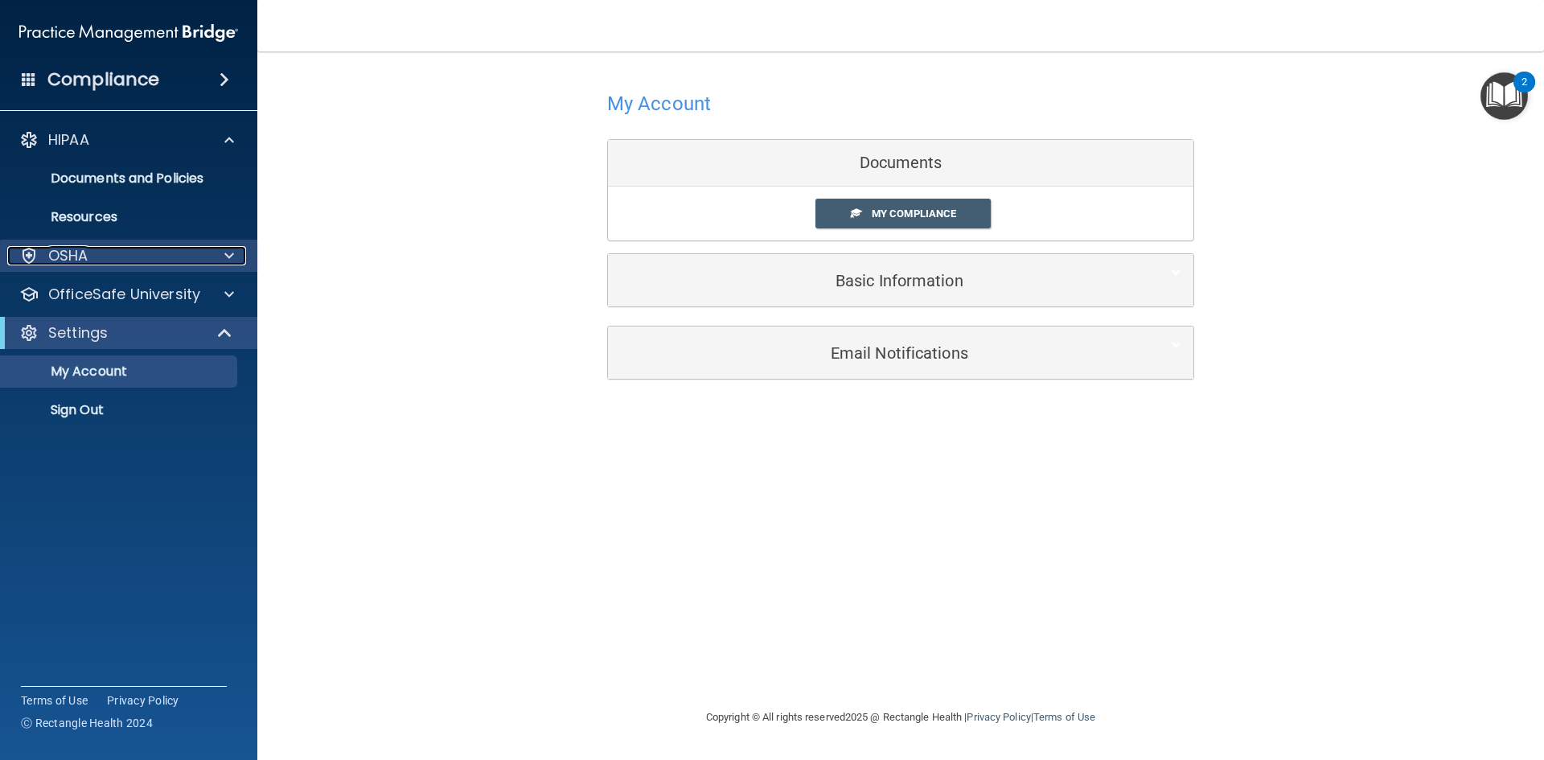
click at [106, 259] on div "OSHA" at bounding box center [106, 255] width 199 height 19
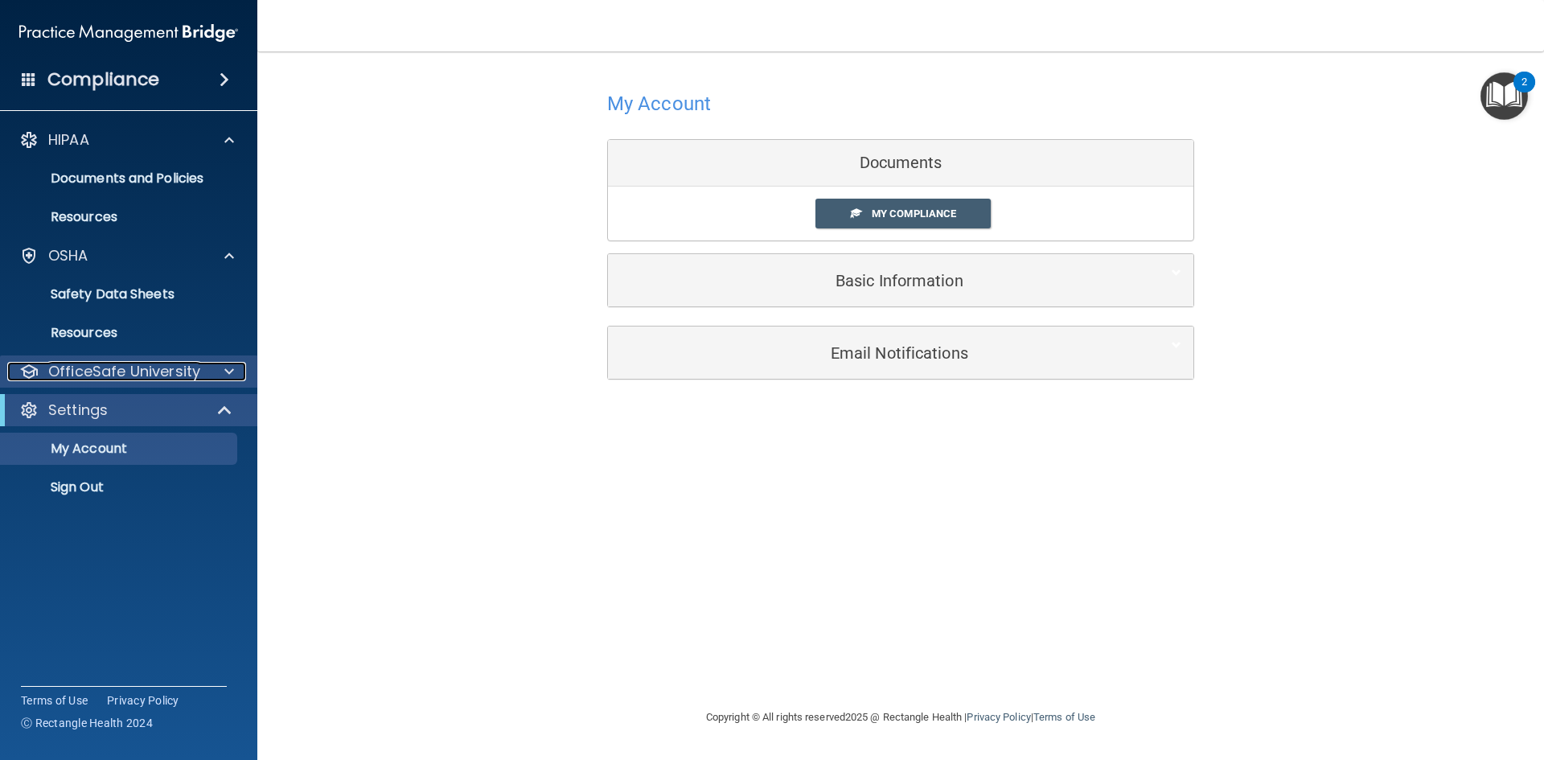
click at [229, 367] on span at bounding box center [229, 371] width 10 height 19
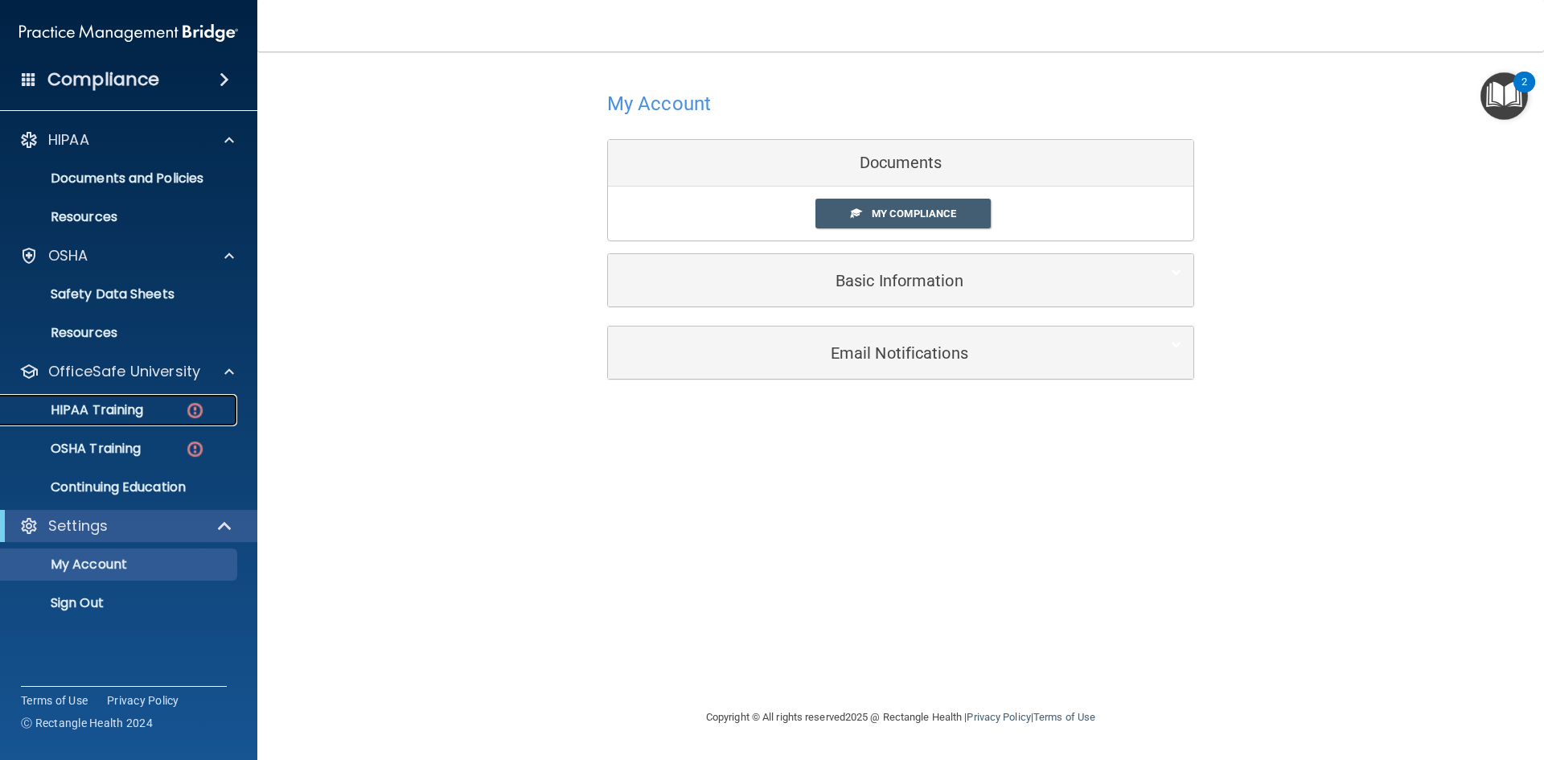
click at [191, 408] on img at bounding box center [195, 410] width 20 height 20
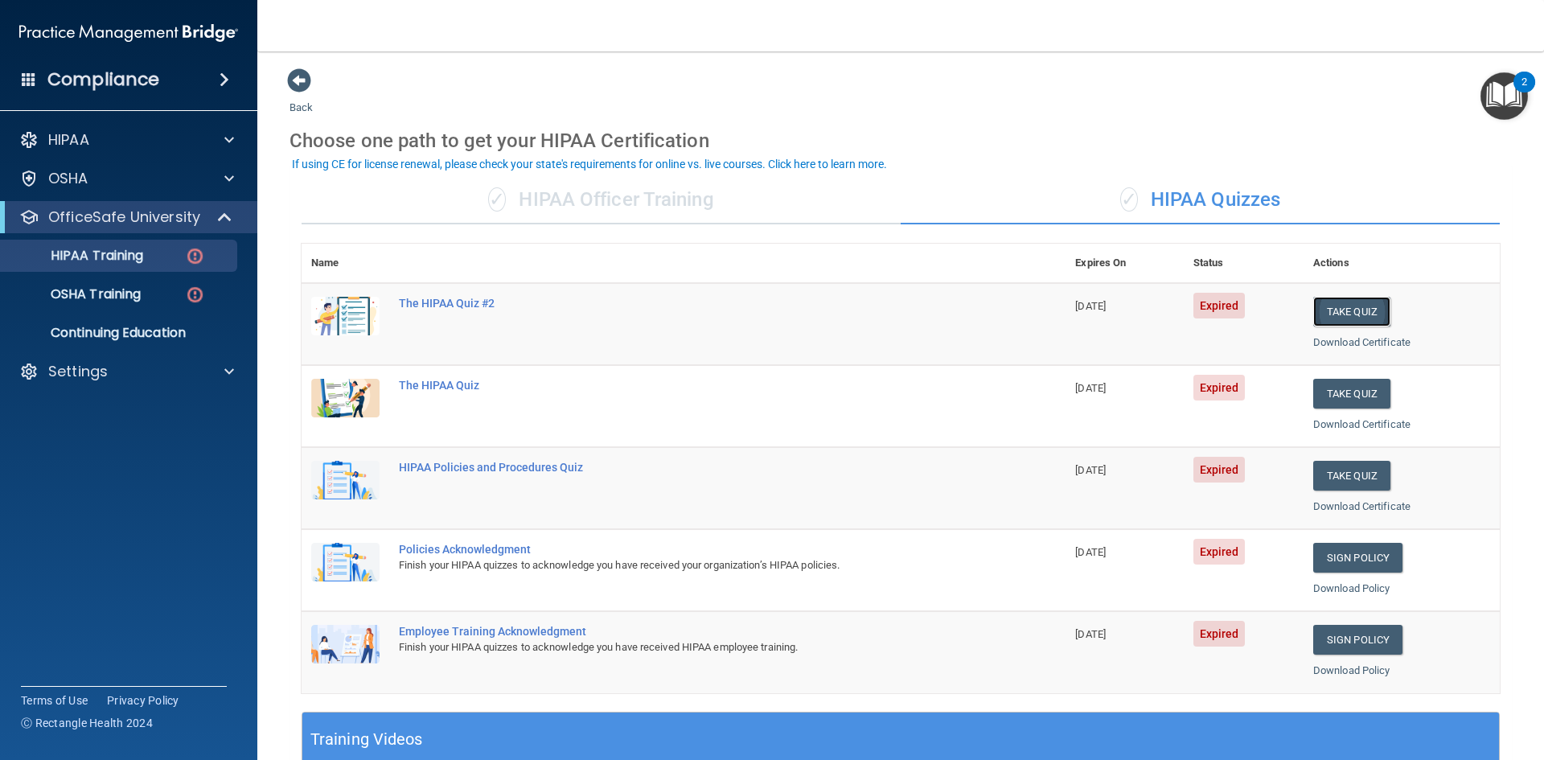
click at [1343, 313] on button "Take Quiz" at bounding box center [1351, 312] width 77 height 30
